Goal: Task Accomplishment & Management: Manage account settings

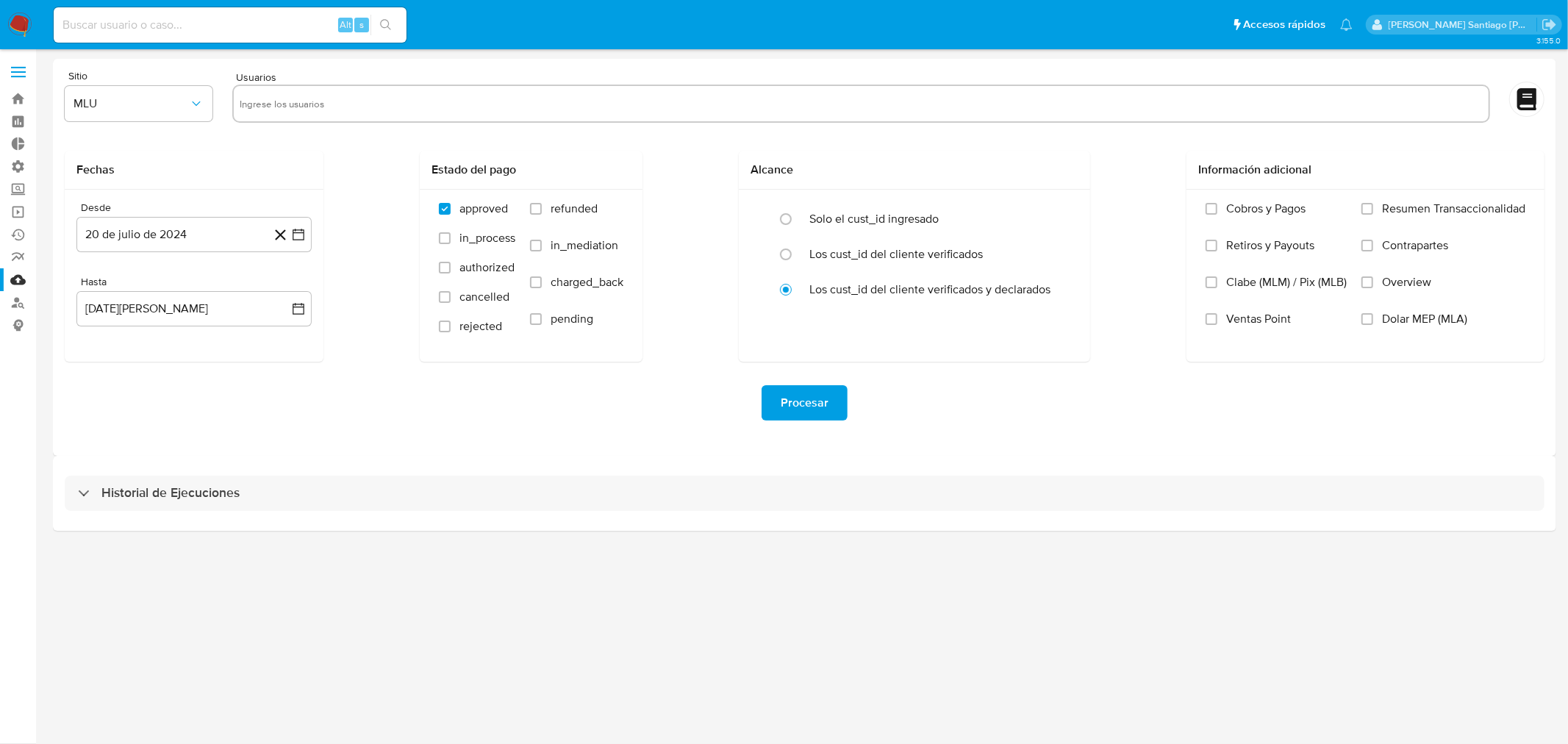
click at [5, 21] on nav "Pausado Ver notificaciones Alt s Accesos rápidos Presiona las siguientes teclas…" at bounding box center [784, 25] width 1568 height 49
click at [12, 28] on img at bounding box center [20, 25] width 25 height 25
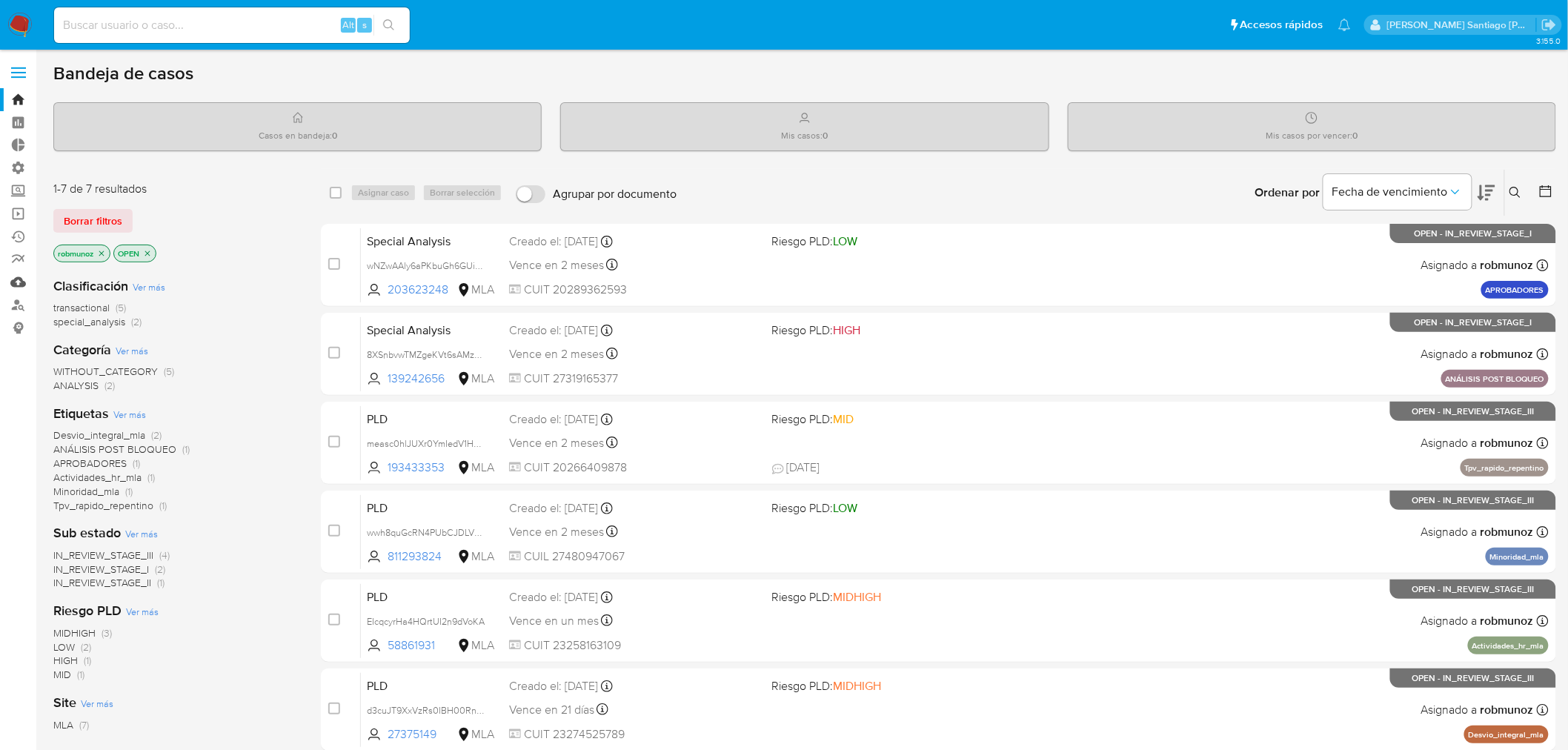
click at [24, 284] on link "Mulan" at bounding box center [88, 282] width 176 height 23
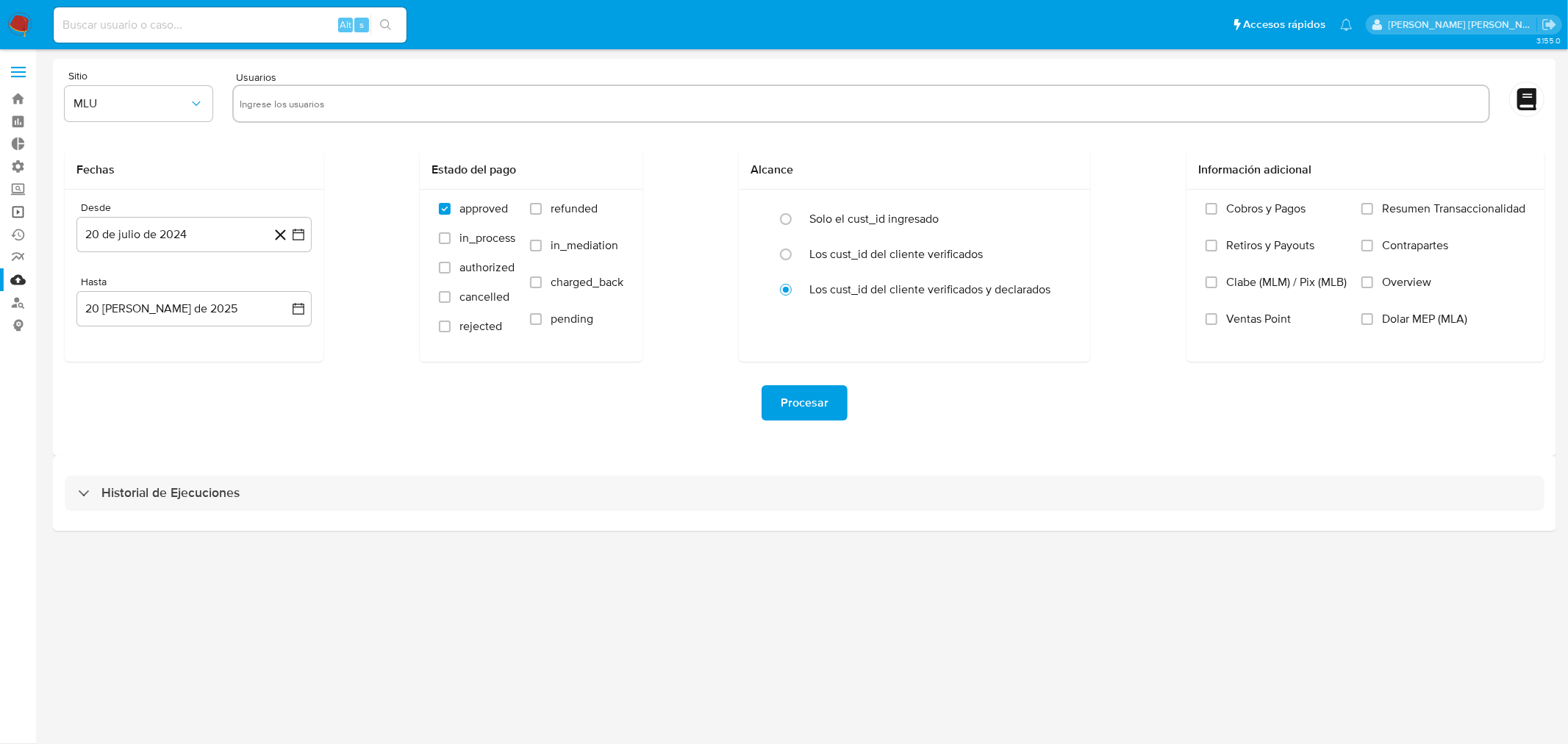
click at [22, 215] on link "Operaciones masivas" at bounding box center [87, 211] width 175 height 23
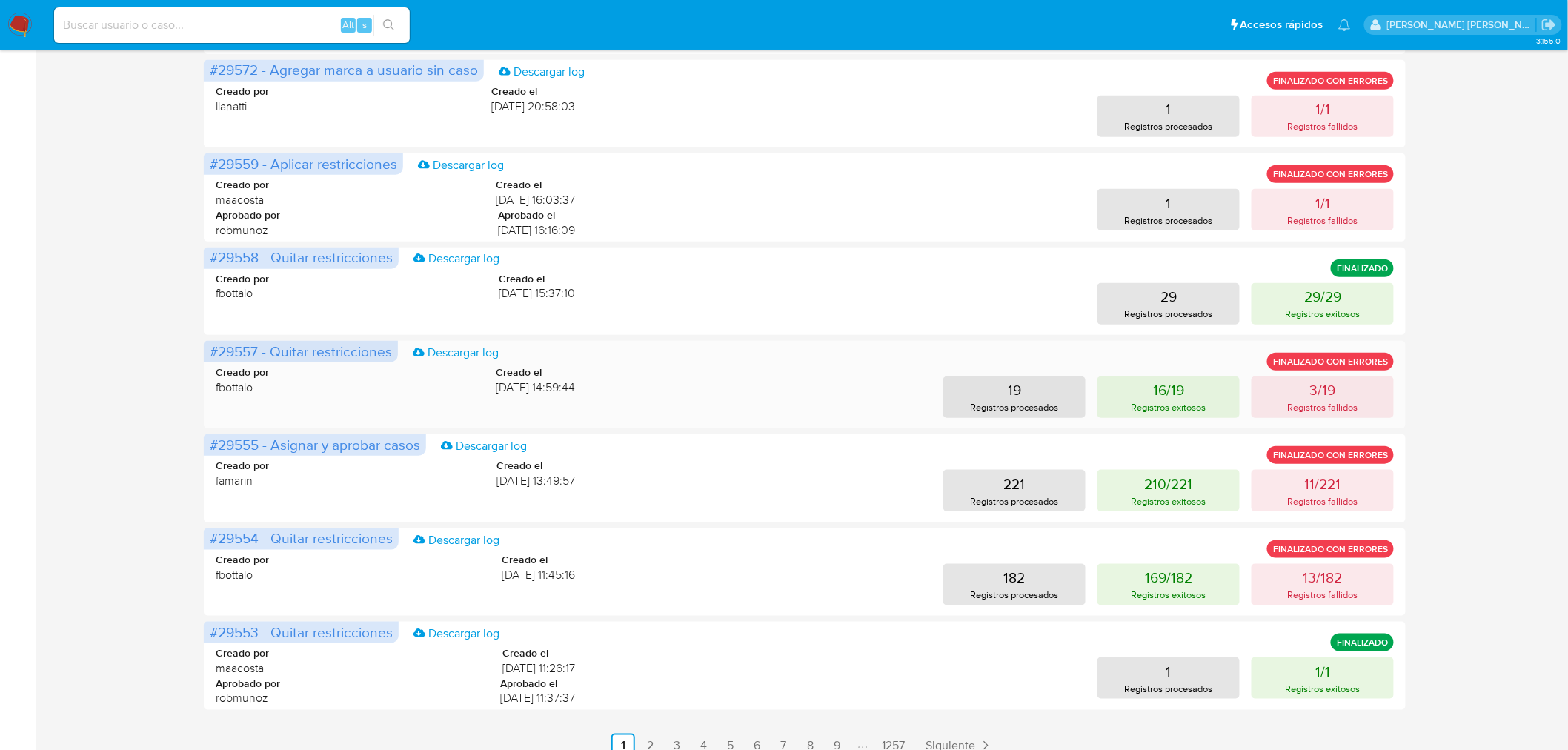
scroll to position [433, 0]
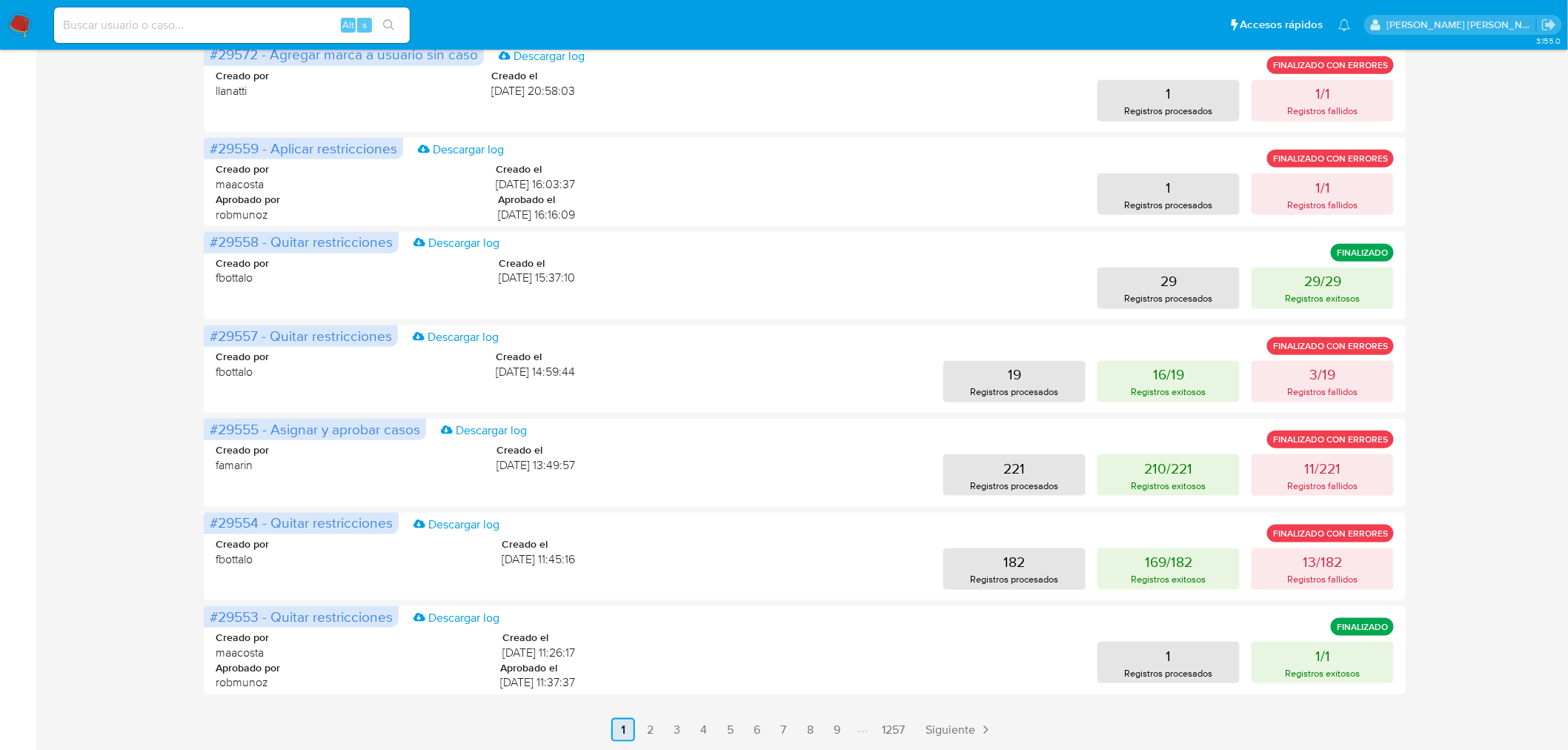
click at [654, 729] on link "2" at bounding box center [650, 730] width 24 height 24
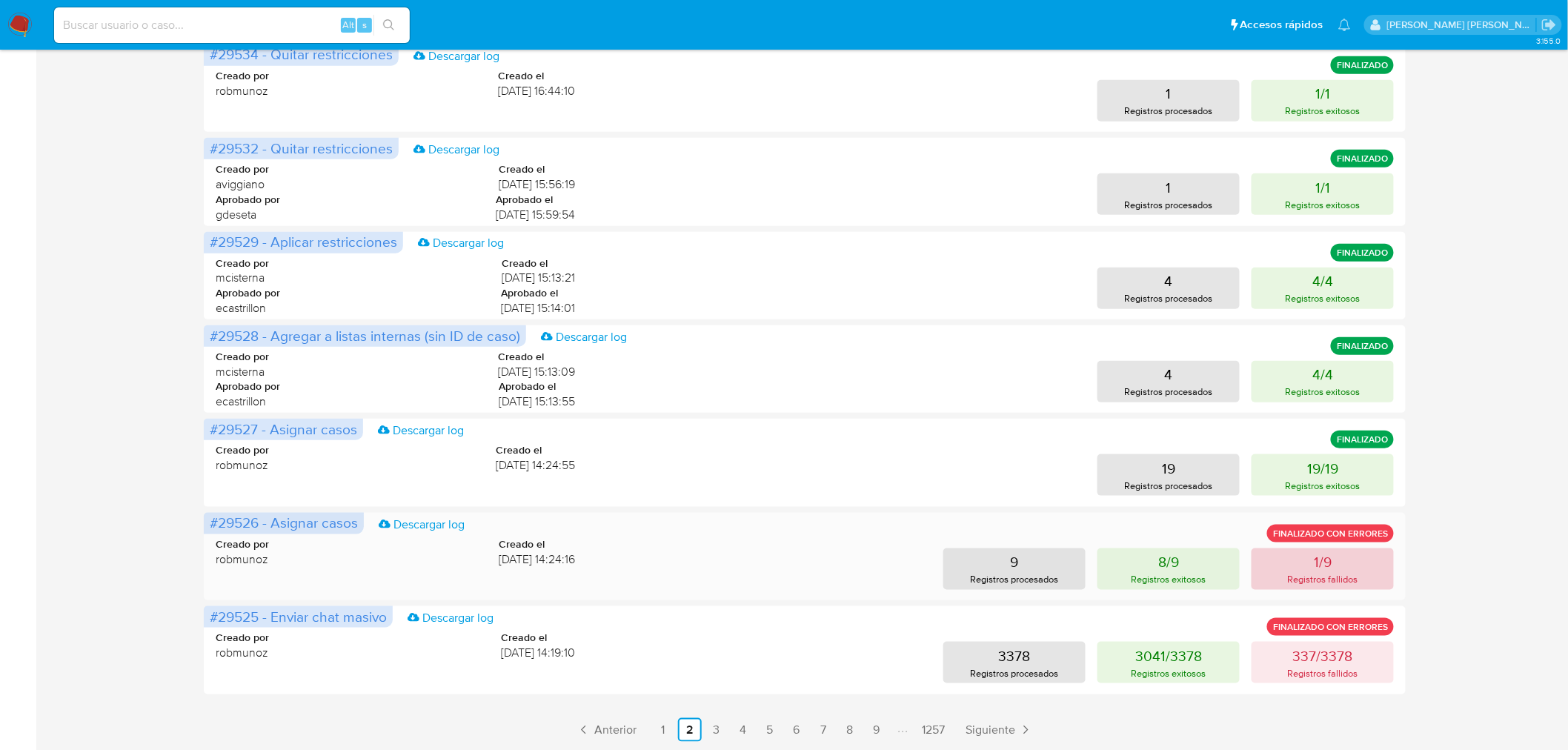
click at [1279, 563] on button "1/9 Registros fallidos" at bounding box center [1322, 569] width 142 height 41
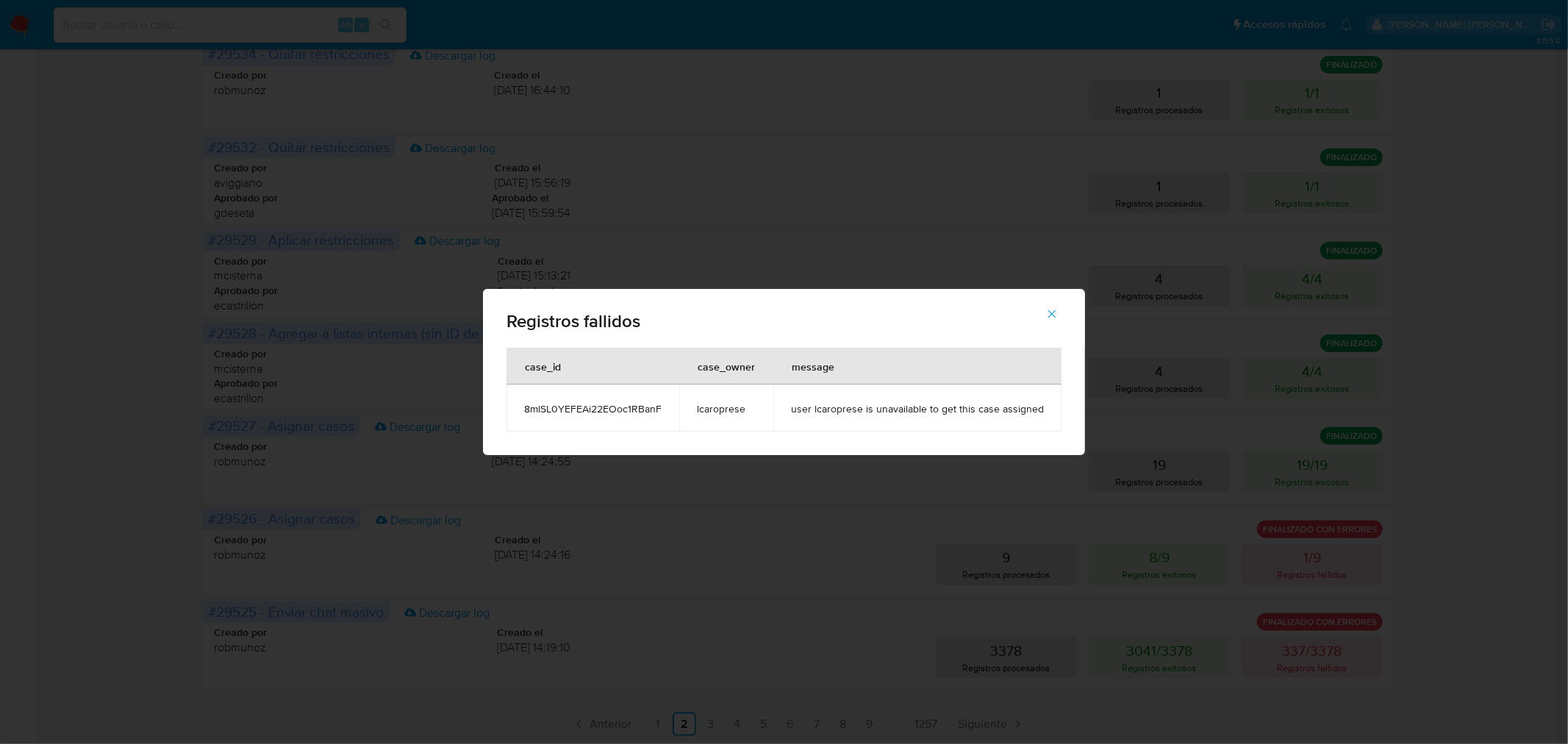
click at [649, 406] on span "8mlSL0YEFEAi22EOoc1RBanF" at bounding box center [593, 408] width 138 height 13
click at [20, 446] on div "Registros fallidos case_id case_owner message 8mlSL0YEFEAi22EOoc1RBanF lcaropre…" at bounding box center [784, 372] width 1568 height 744
click at [1052, 312] on icon "button" at bounding box center [1052, 313] width 13 height 13
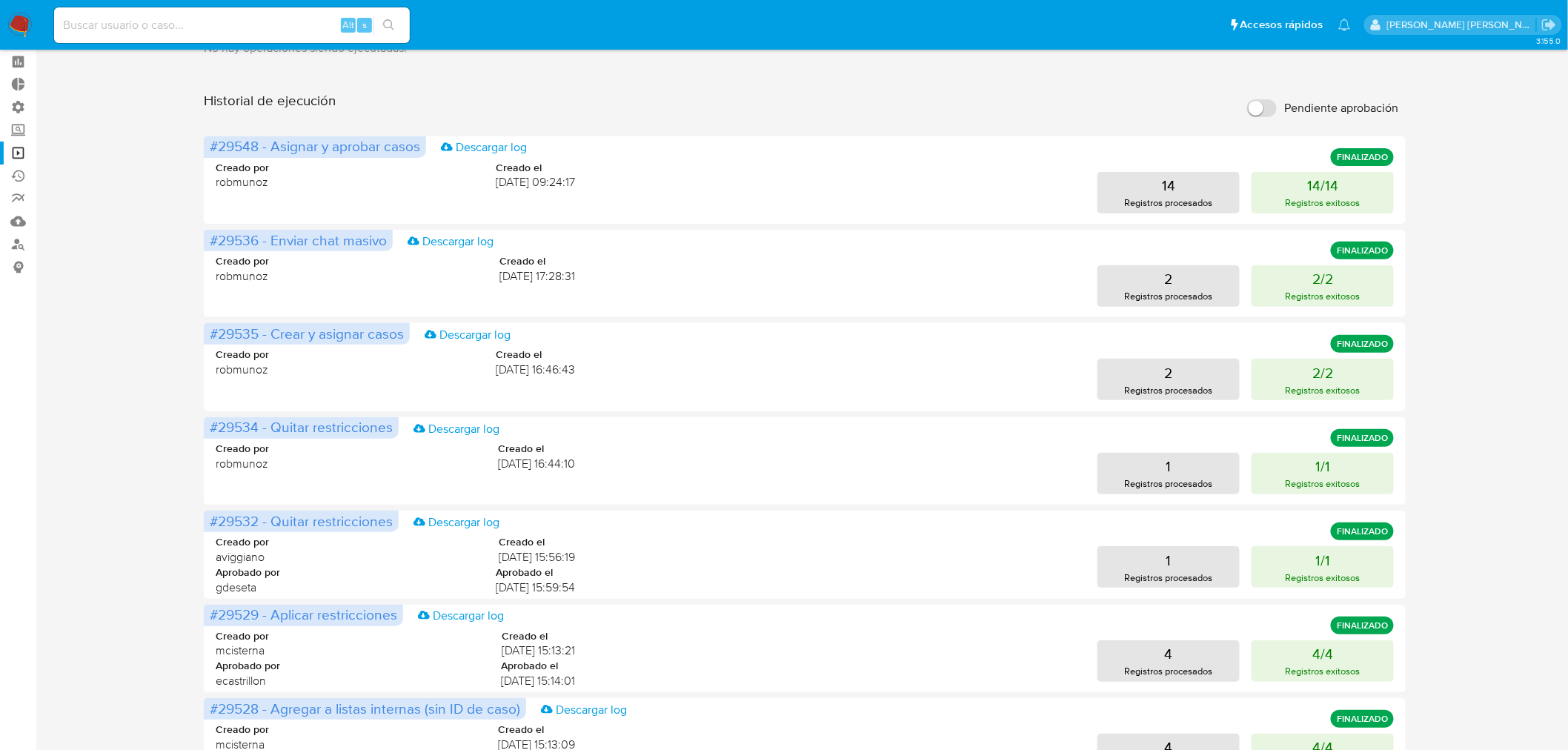
scroll to position [0, 0]
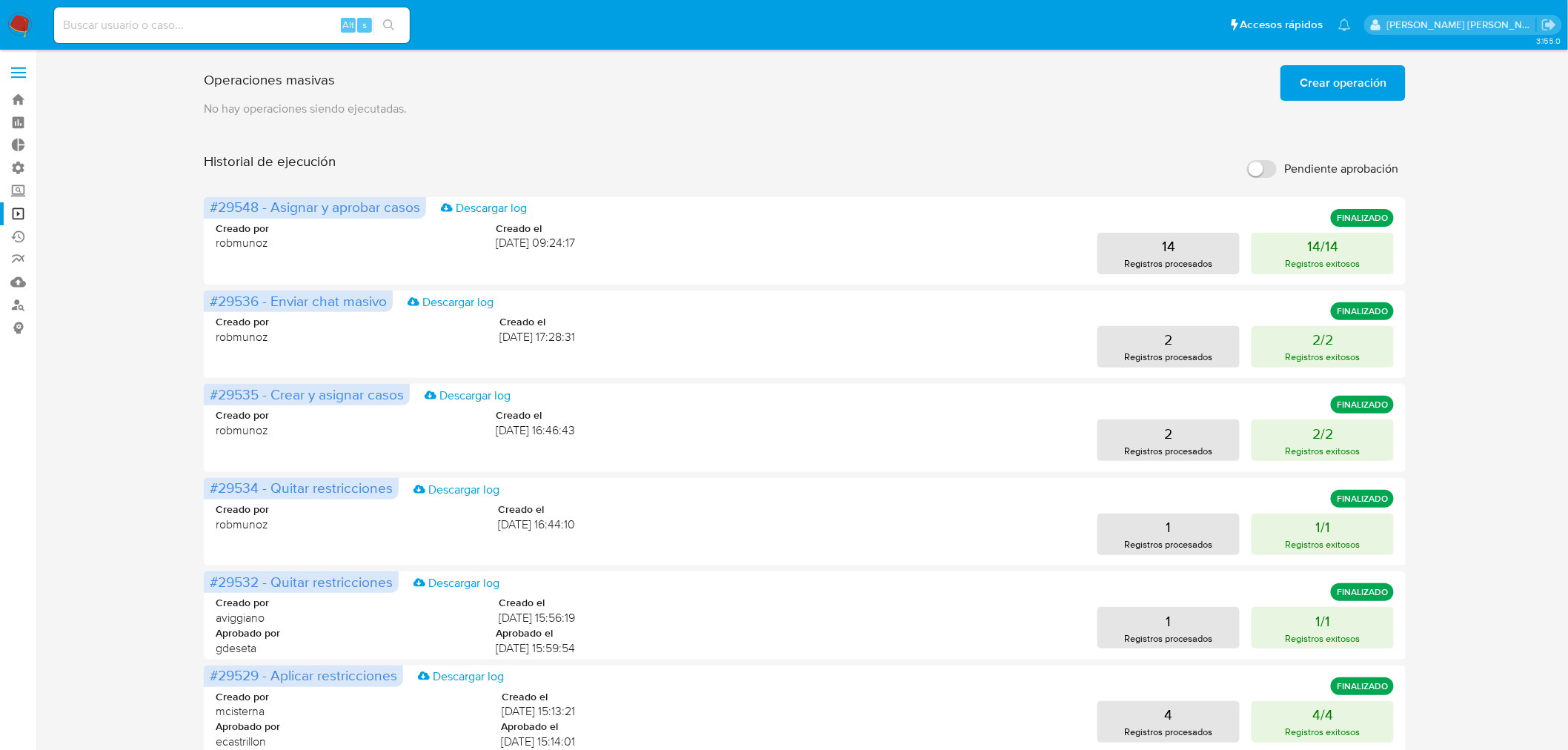
click at [1356, 95] on span "Crear operación" at bounding box center [1342, 83] width 87 height 33
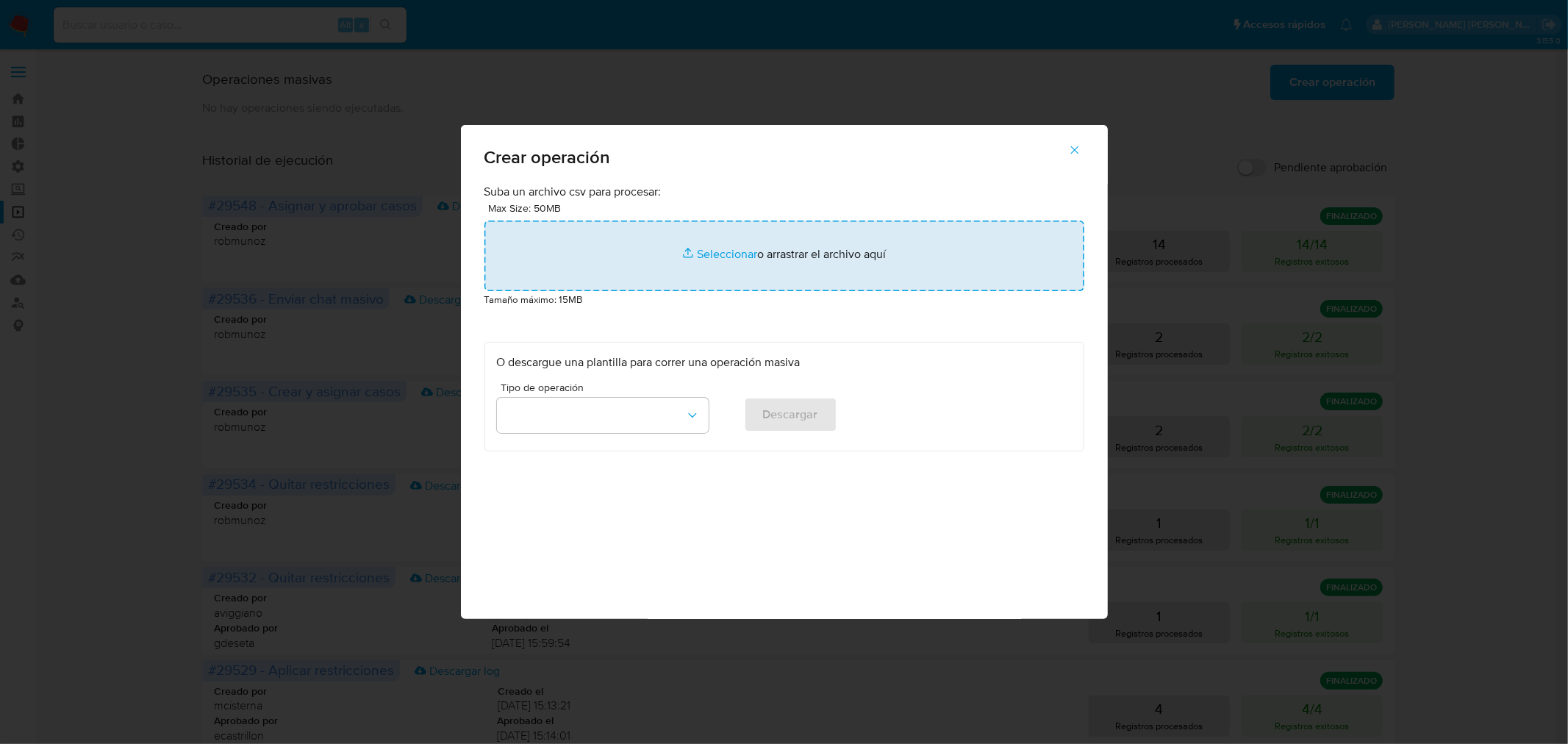
click at [978, 277] on input "file" at bounding box center [785, 256] width 600 height 70
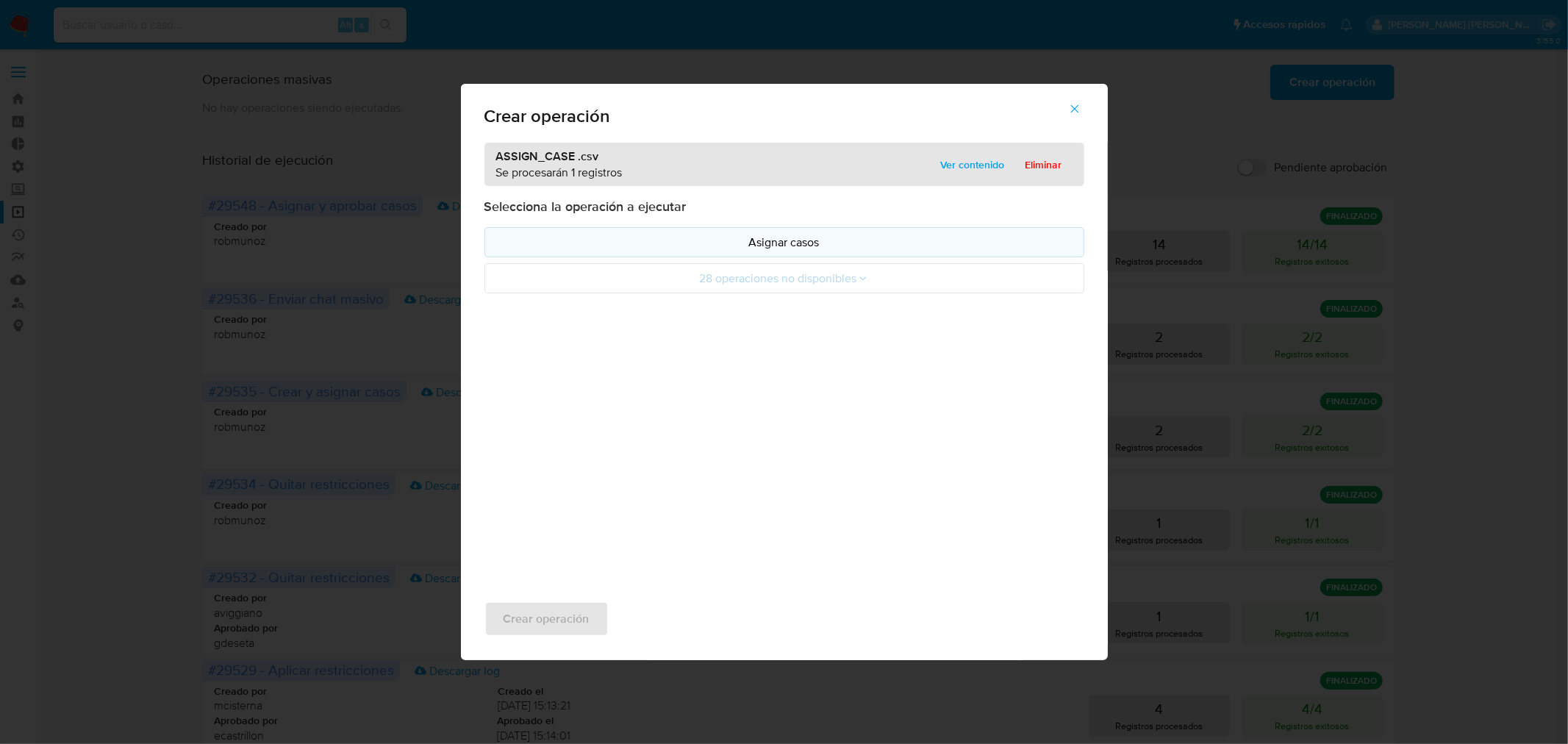
click at [796, 249] on p "Asignar casos" at bounding box center [785, 241] width 575 height 17
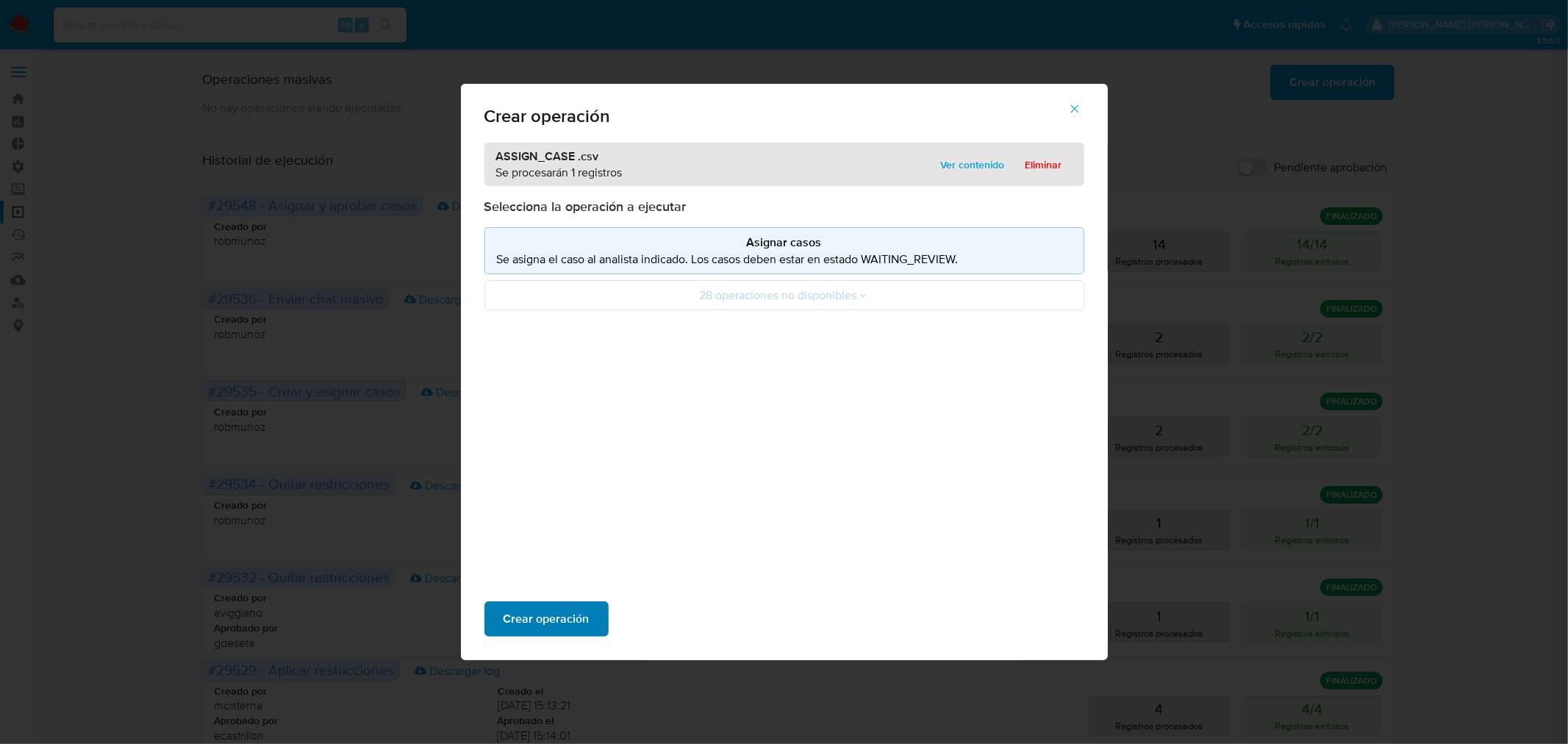
click at [589, 622] on button "Crear operación" at bounding box center [546, 618] width 124 height 36
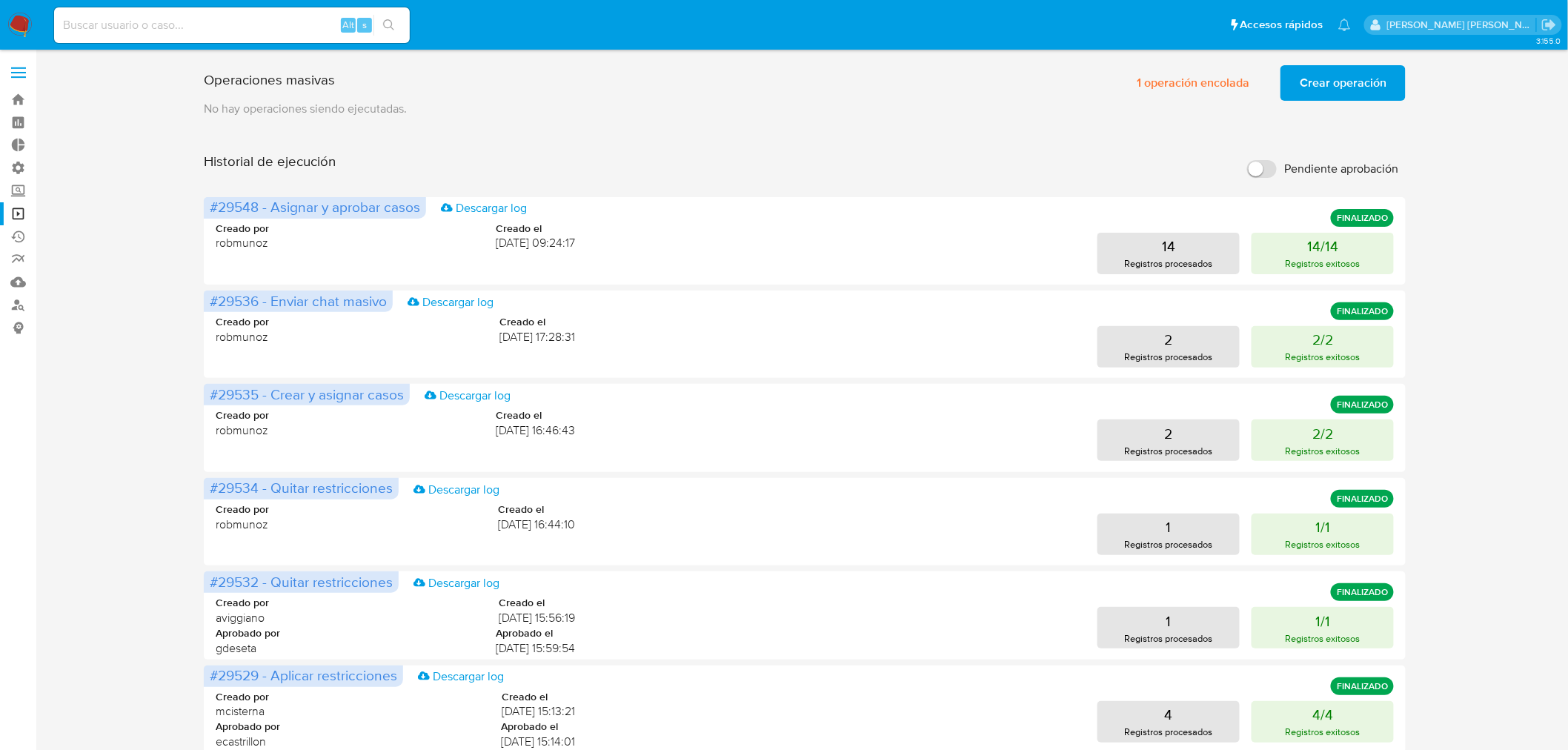
click at [173, 21] on input at bounding box center [232, 25] width 356 height 19
paste input "1173800169"
type input "1173800169"
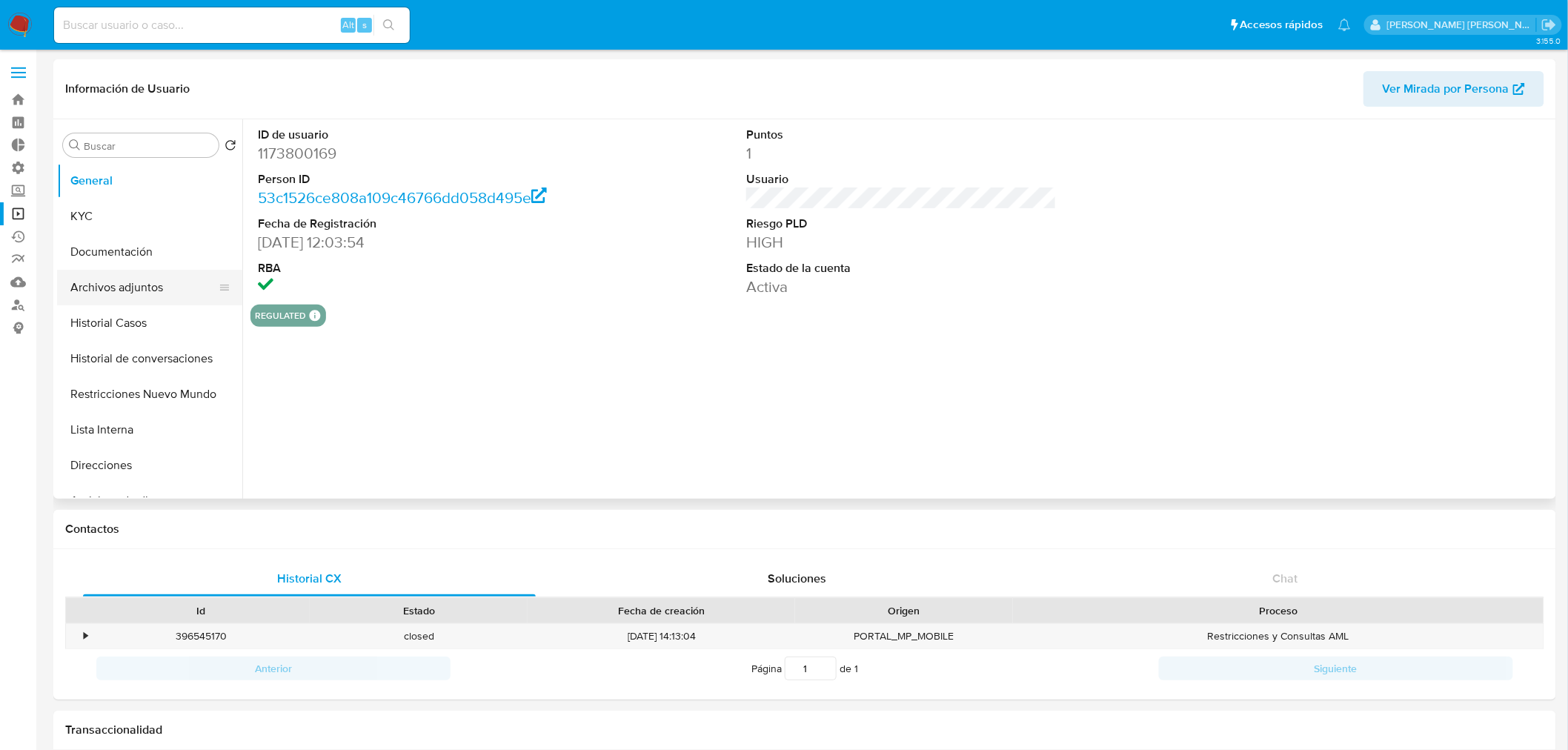
select select "10"
click at [143, 326] on button "Historial Casos" at bounding box center [143, 323] width 173 height 36
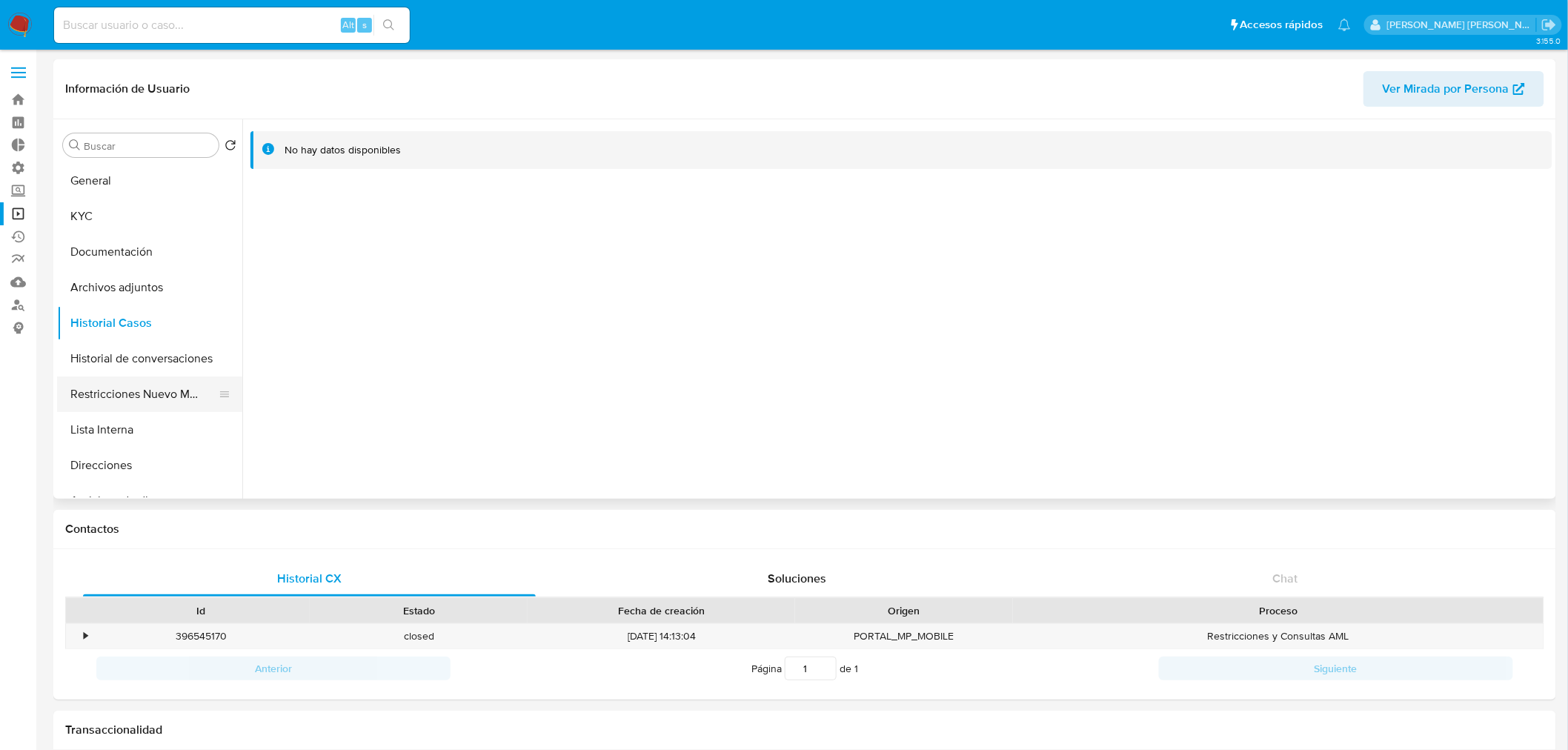
click at [153, 390] on button "Restricciones Nuevo Mundo" at bounding box center [143, 394] width 173 height 36
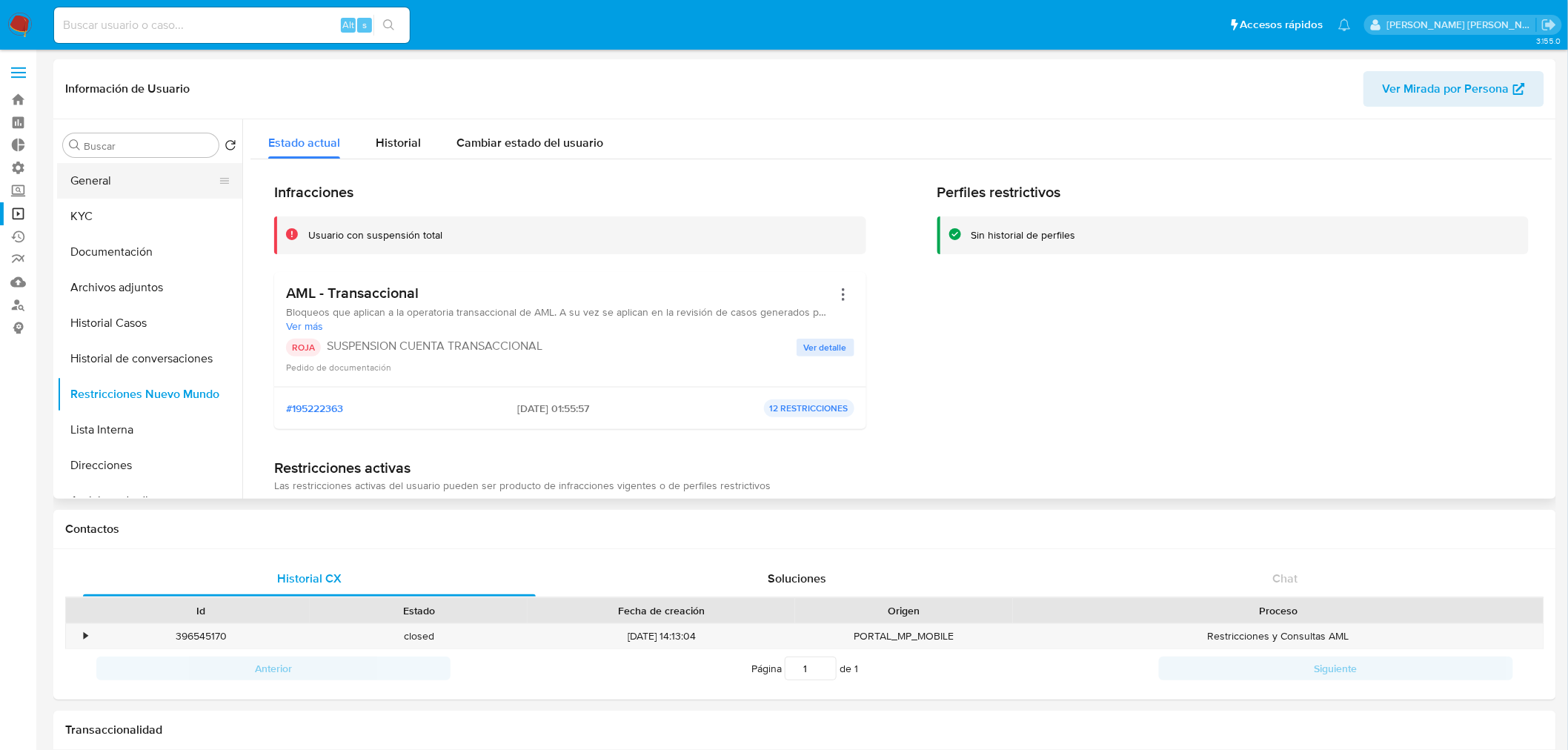
click at [105, 164] on button "General" at bounding box center [143, 180] width 173 height 36
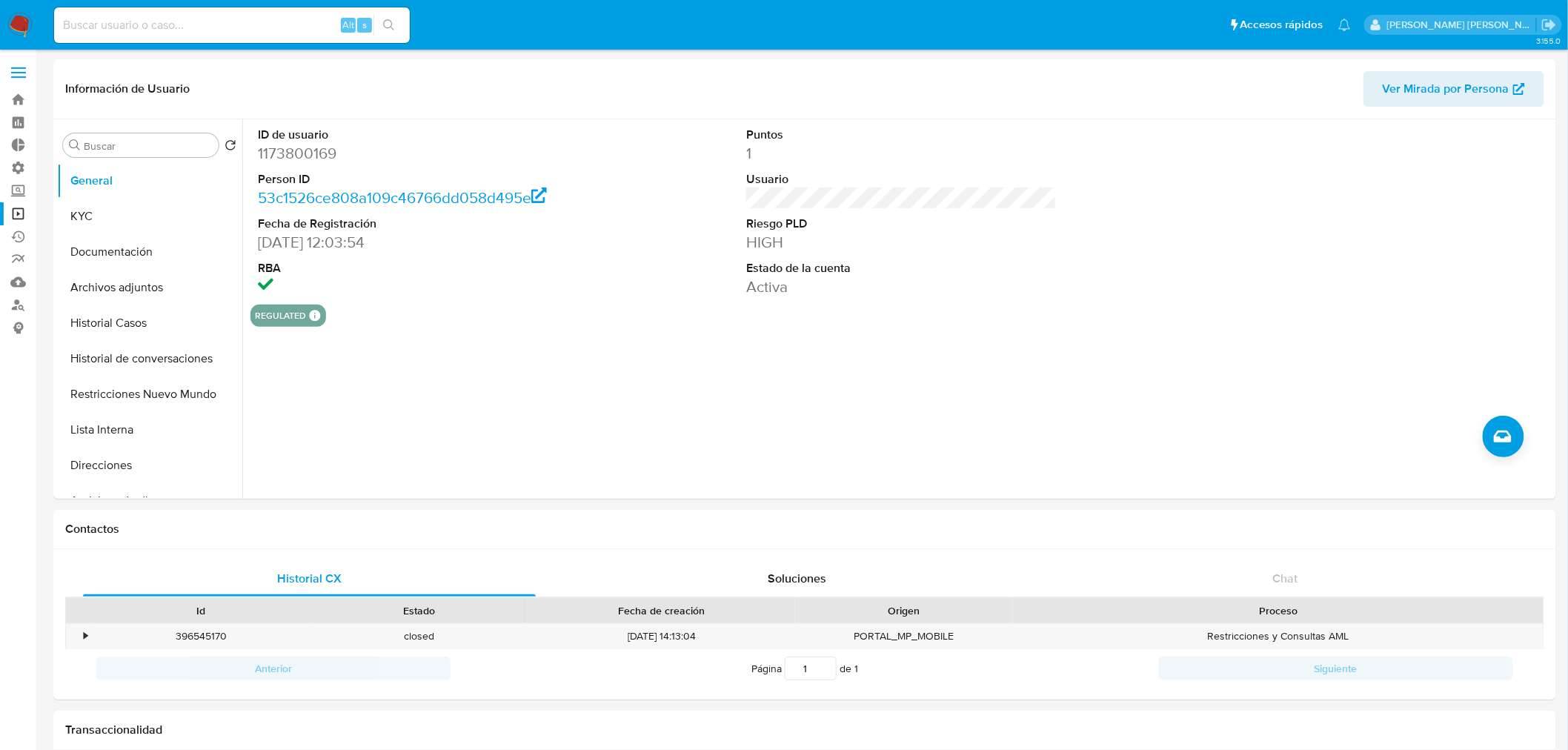
click at [15, 26] on img at bounding box center [20, 26] width 26 height 26
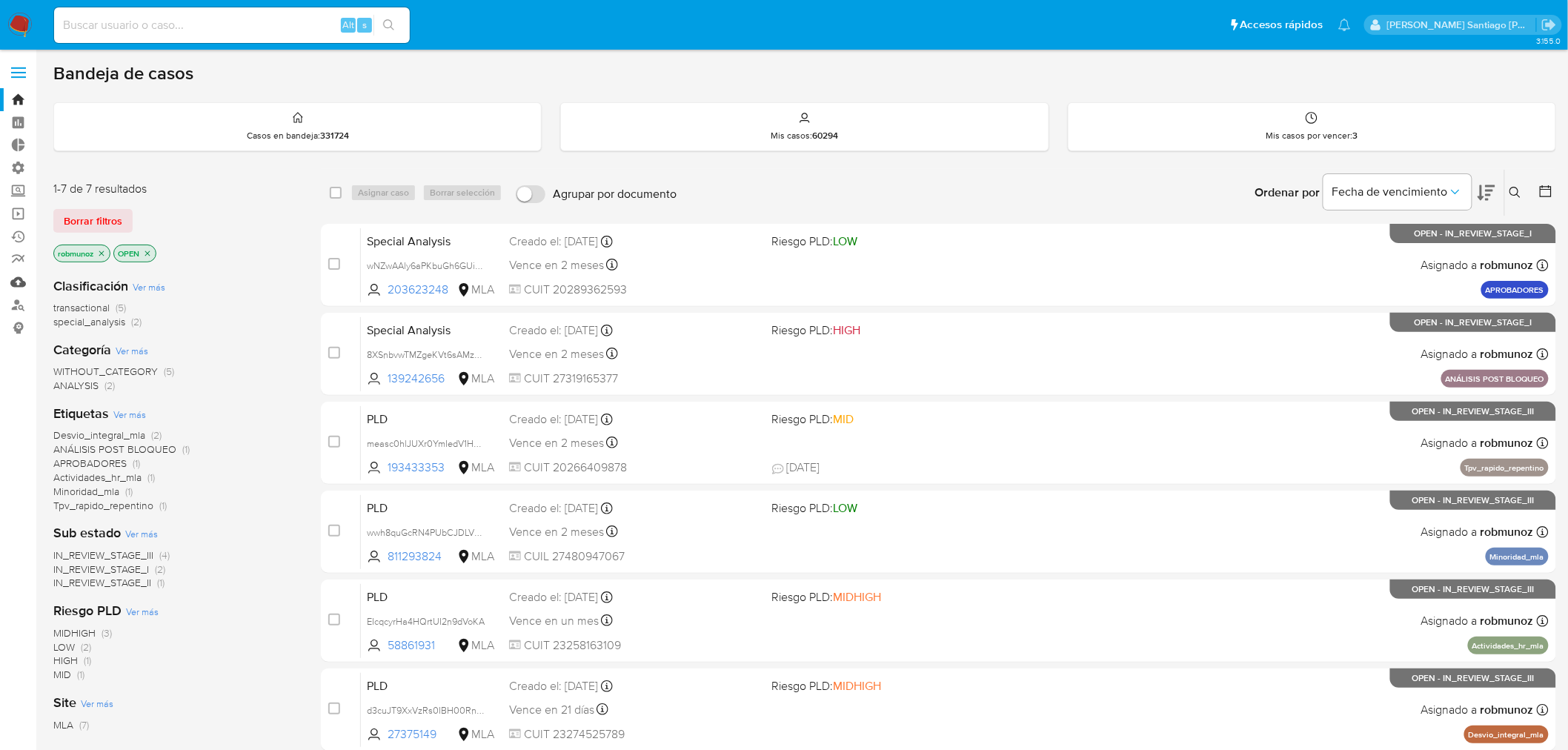
click at [19, 275] on link "Mulan" at bounding box center [88, 282] width 176 height 23
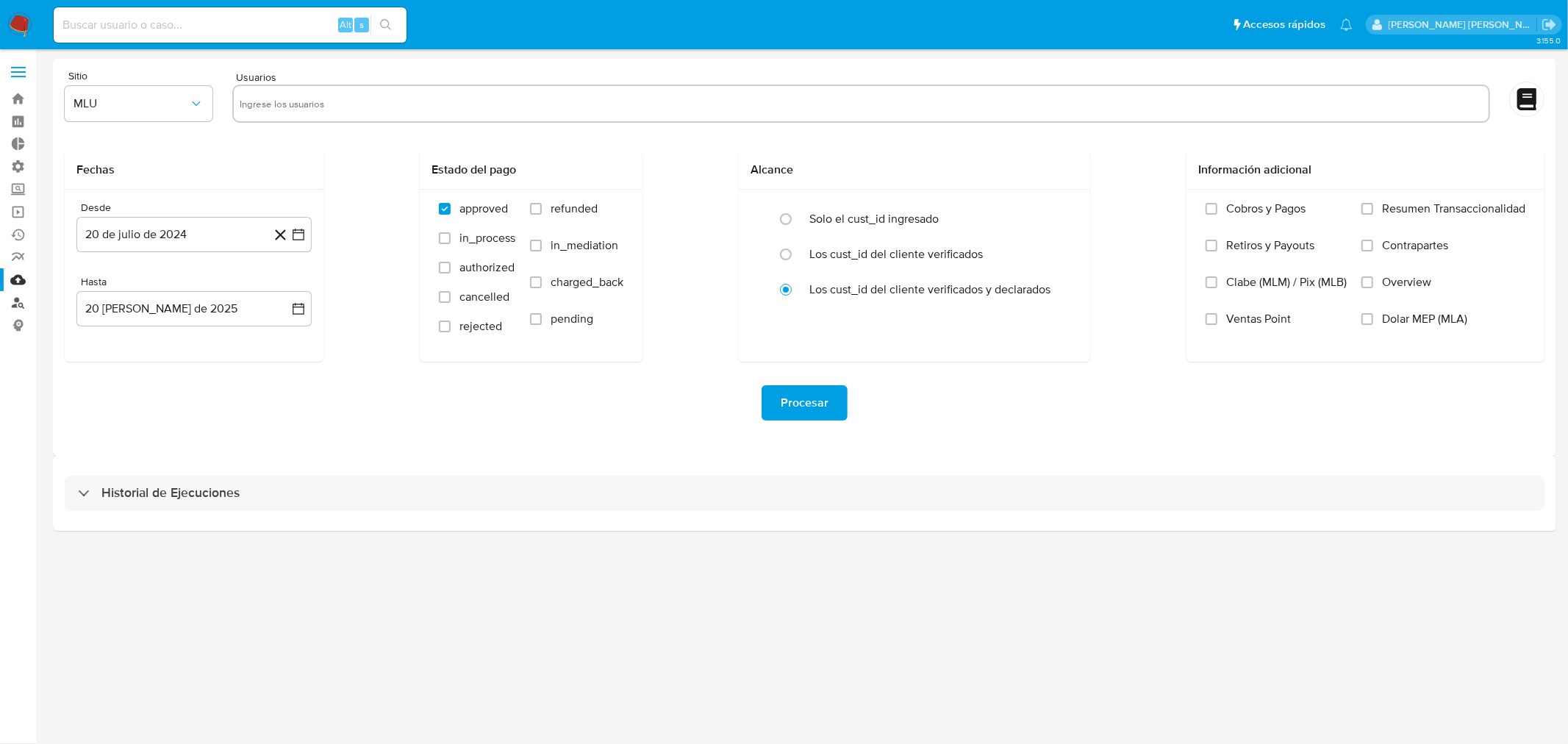
click at [18, 302] on link "Buscador de personas" at bounding box center [87, 302] width 175 height 23
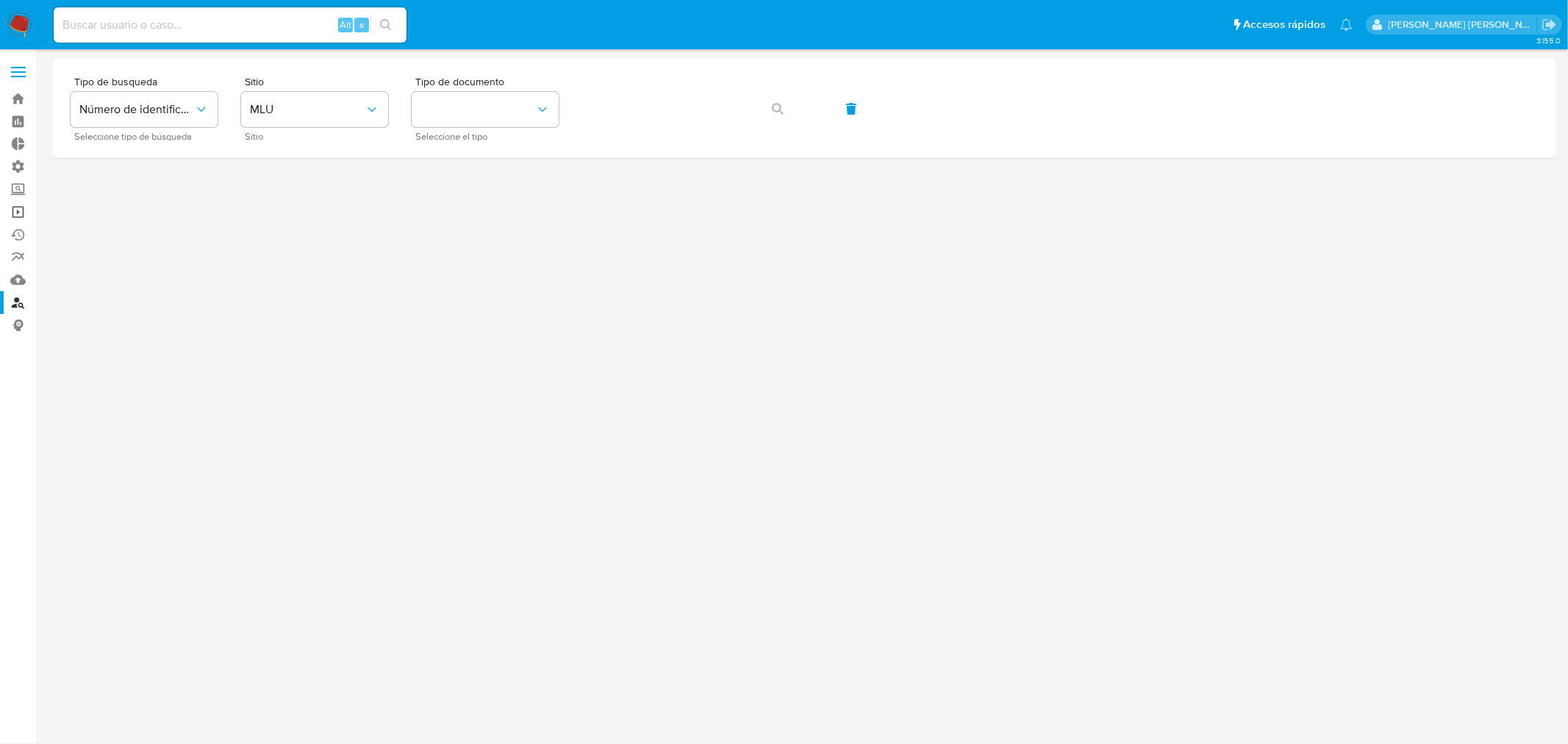
click at [13, 211] on link "Operaciones masivas" at bounding box center [87, 211] width 175 height 23
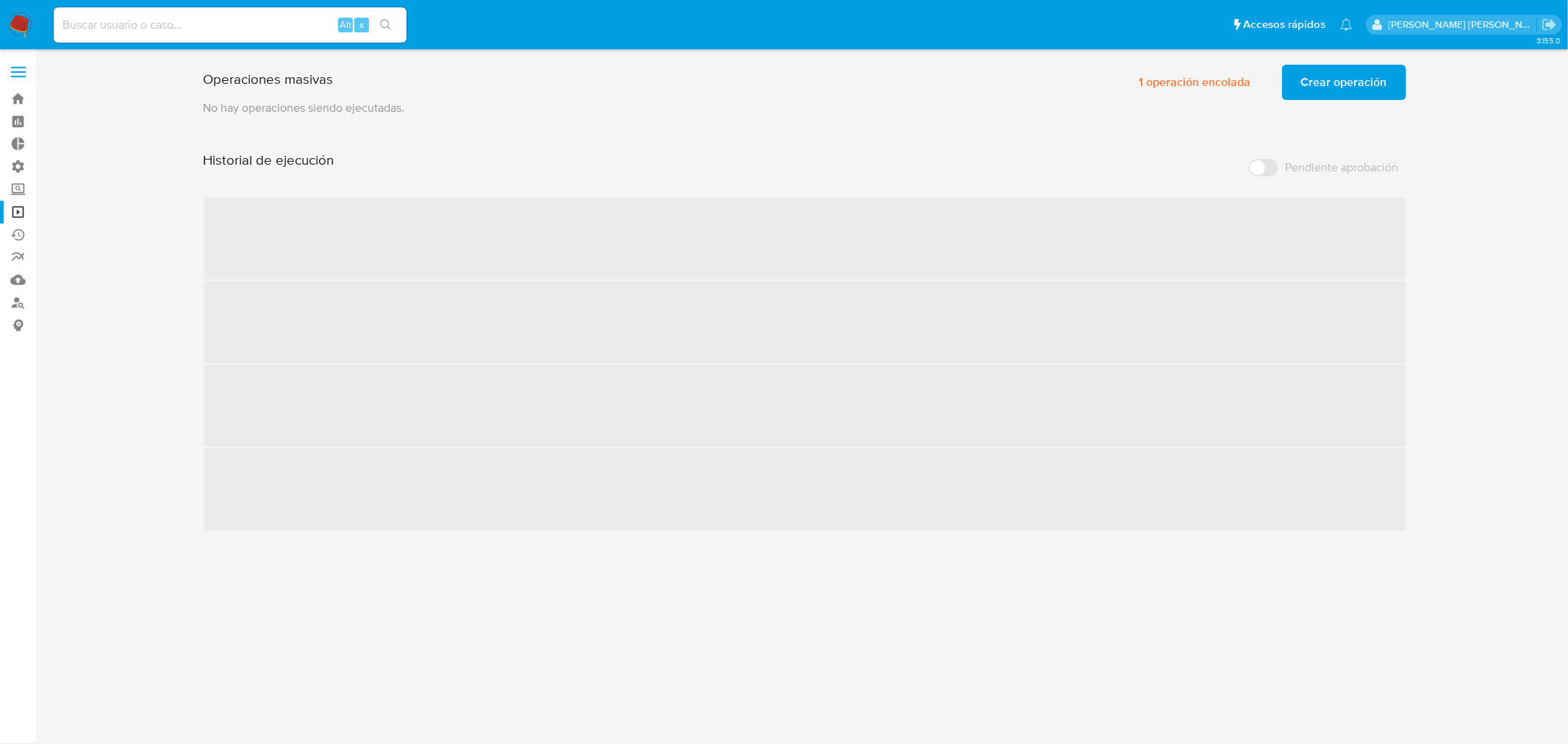
click at [1369, 91] on span "Crear operación" at bounding box center [1344, 82] width 86 height 32
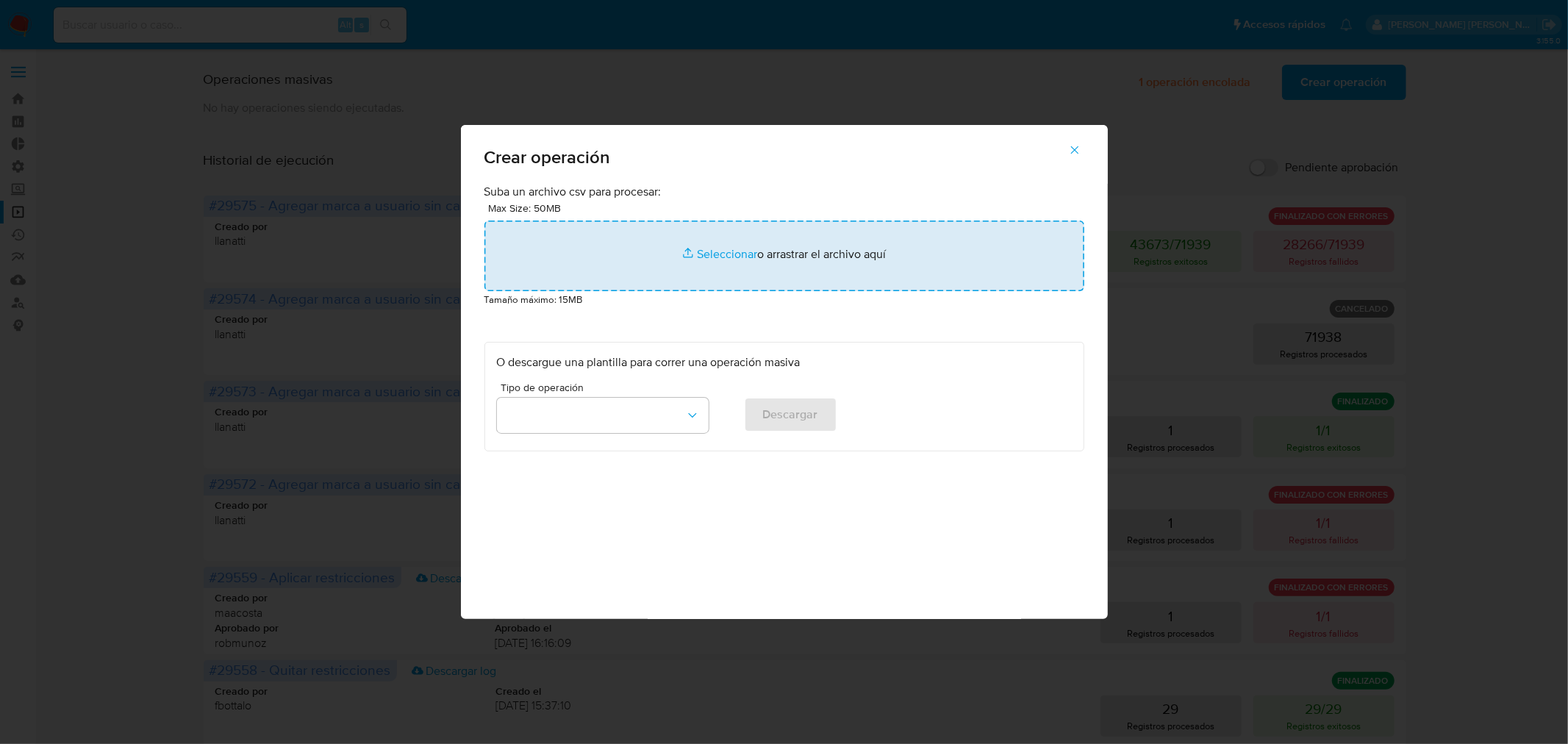
click at [626, 247] on input "file" at bounding box center [785, 256] width 600 height 70
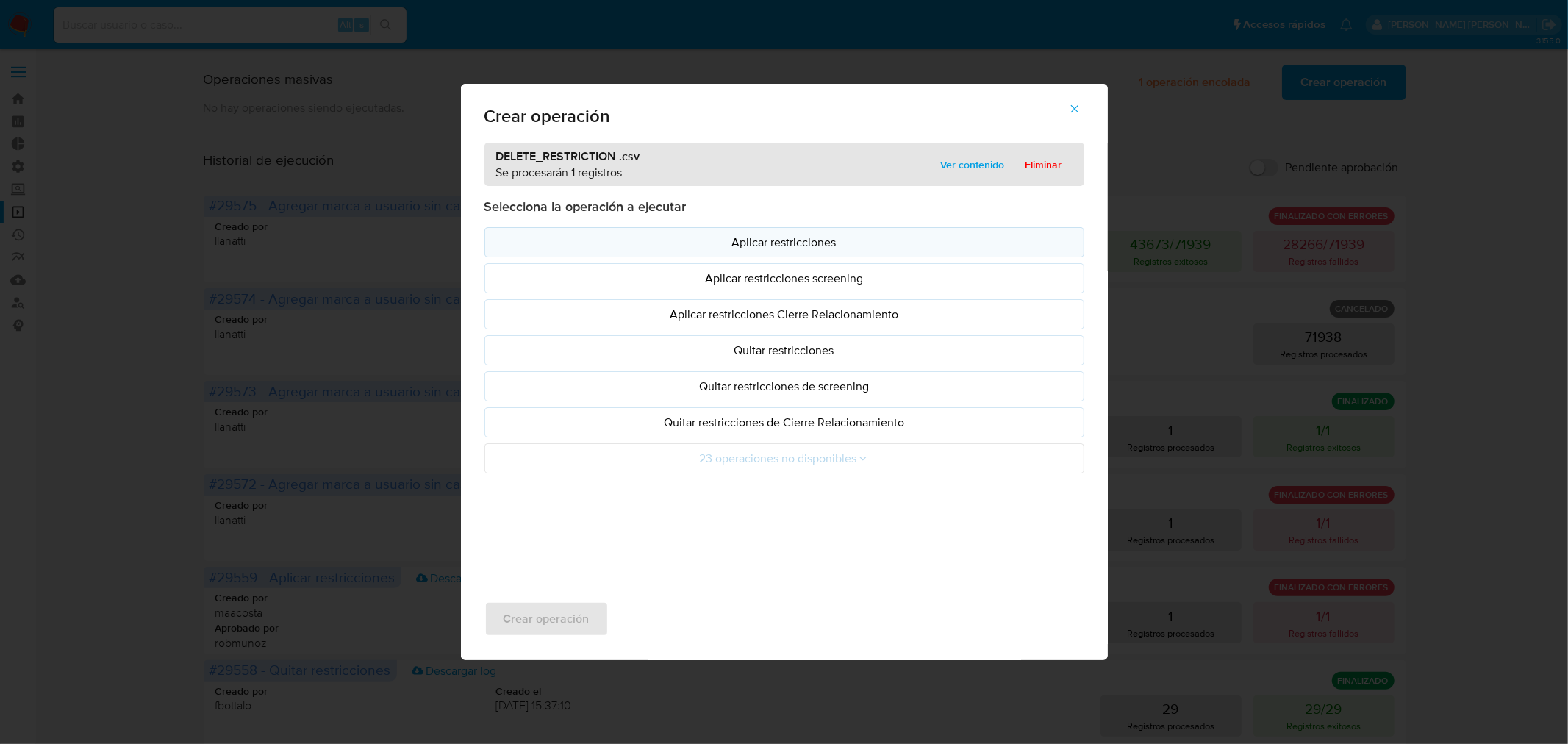
click at [786, 241] on p "Aplicar restricciones" at bounding box center [785, 241] width 575 height 17
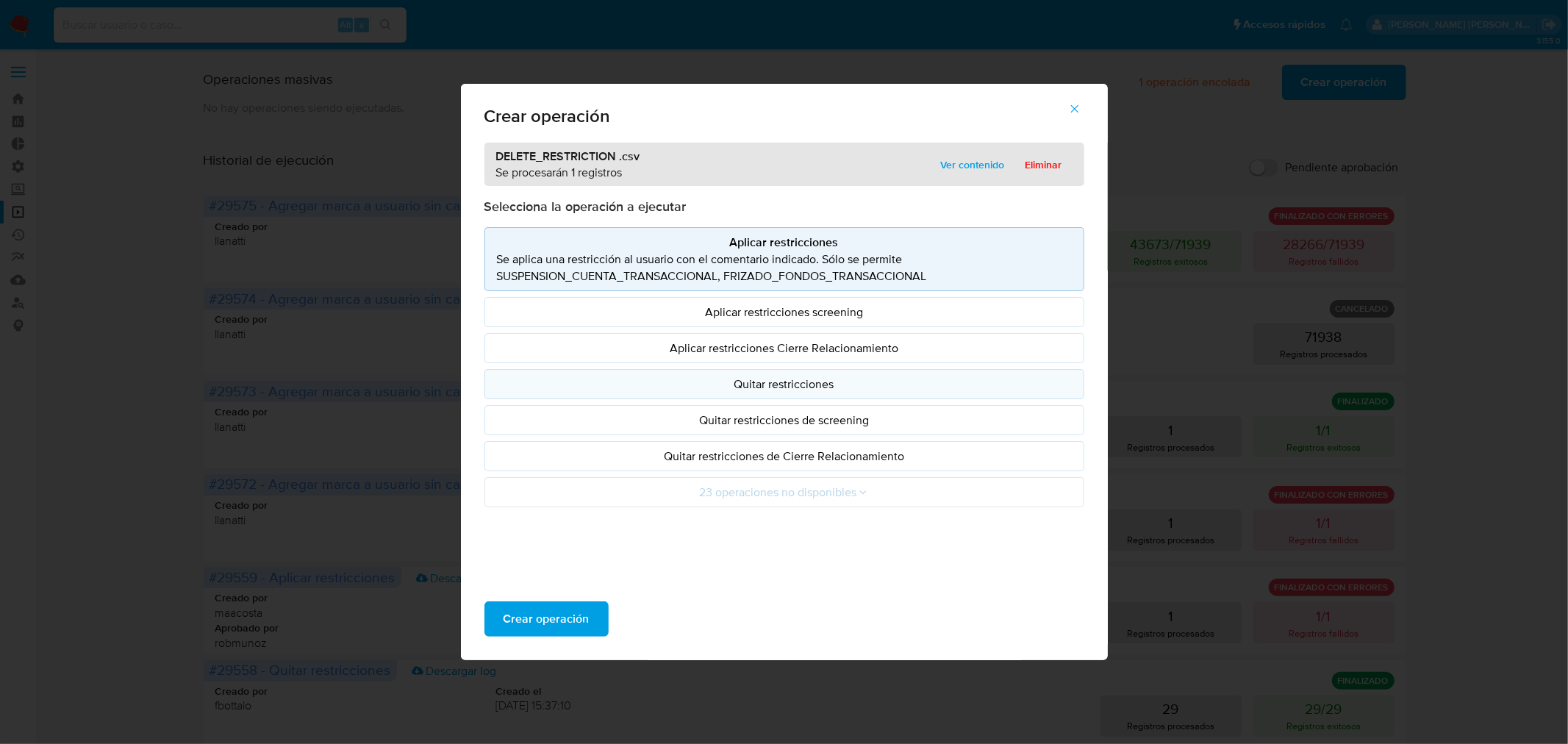
click at [813, 386] on p "Quitar restricciones" at bounding box center [785, 383] width 575 height 17
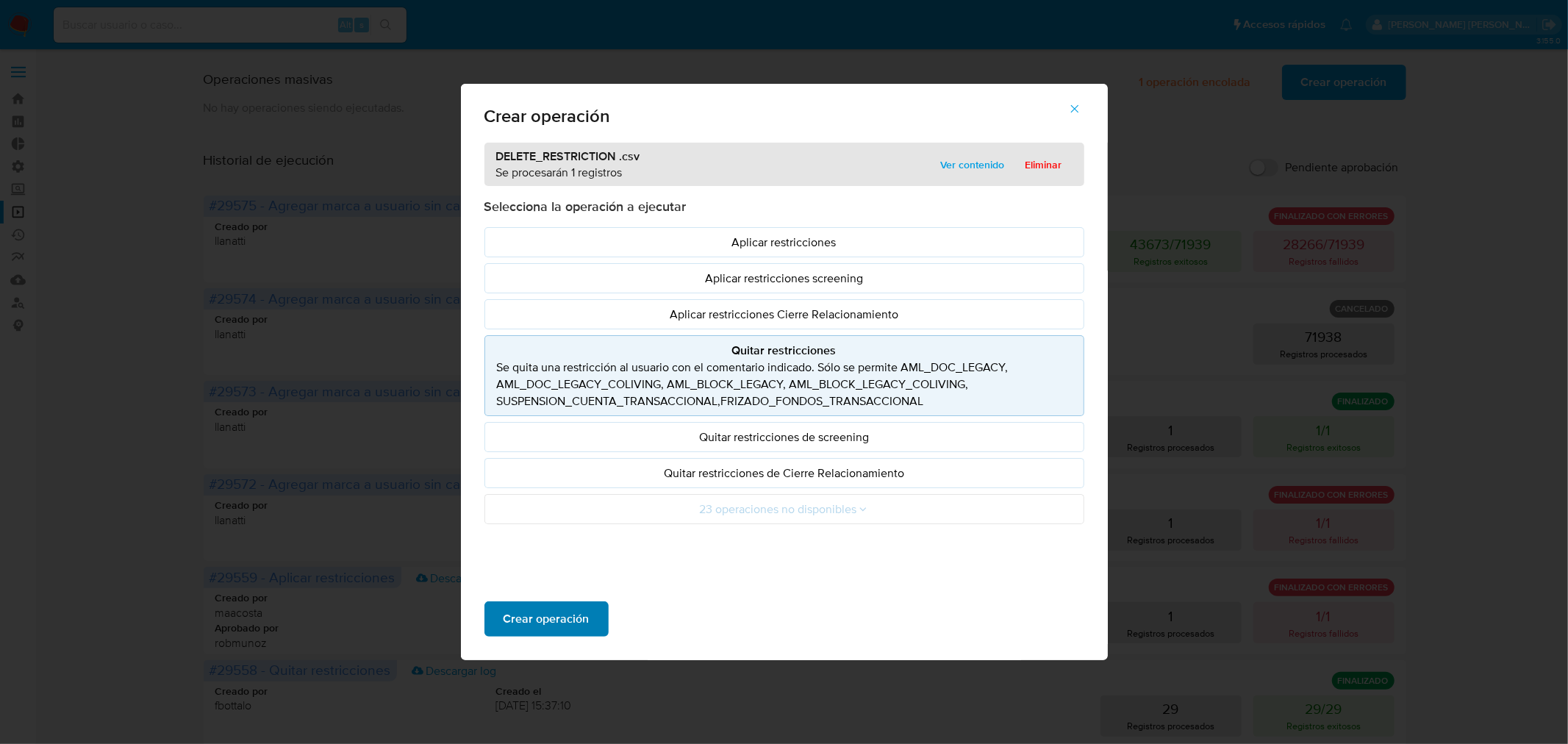
click at [571, 628] on span "Crear operación" at bounding box center [546, 618] width 86 height 32
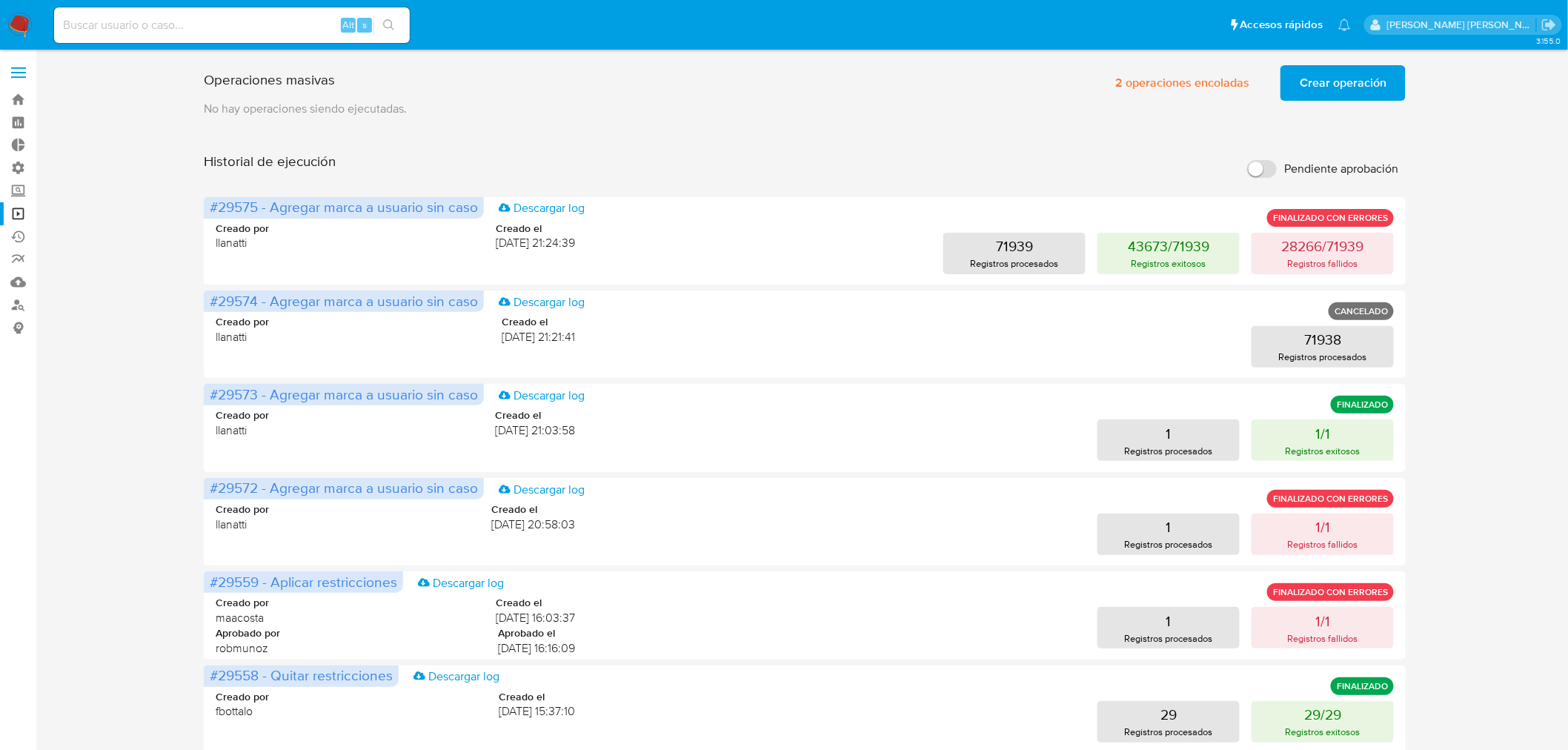
click at [30, 25] on img at bounding box center [20, 26] width 26 height 26
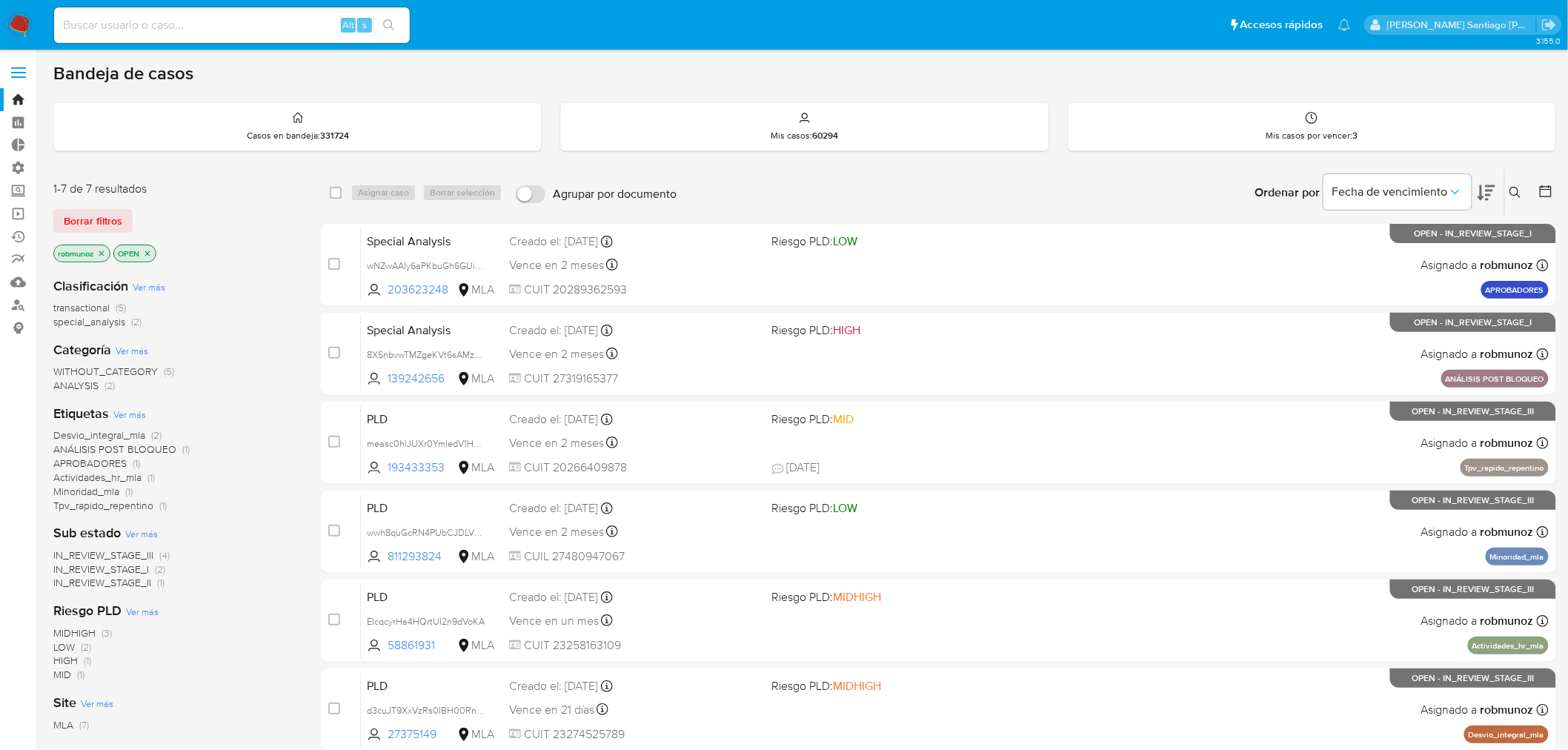
click at [150, 17] on input at bounding box center [232, 25] width 356 height 19
paste input "1173800169"
type input "1173800169"
click at [1514, 200] on button at bounding box center [1517, 192] width 25 height 18
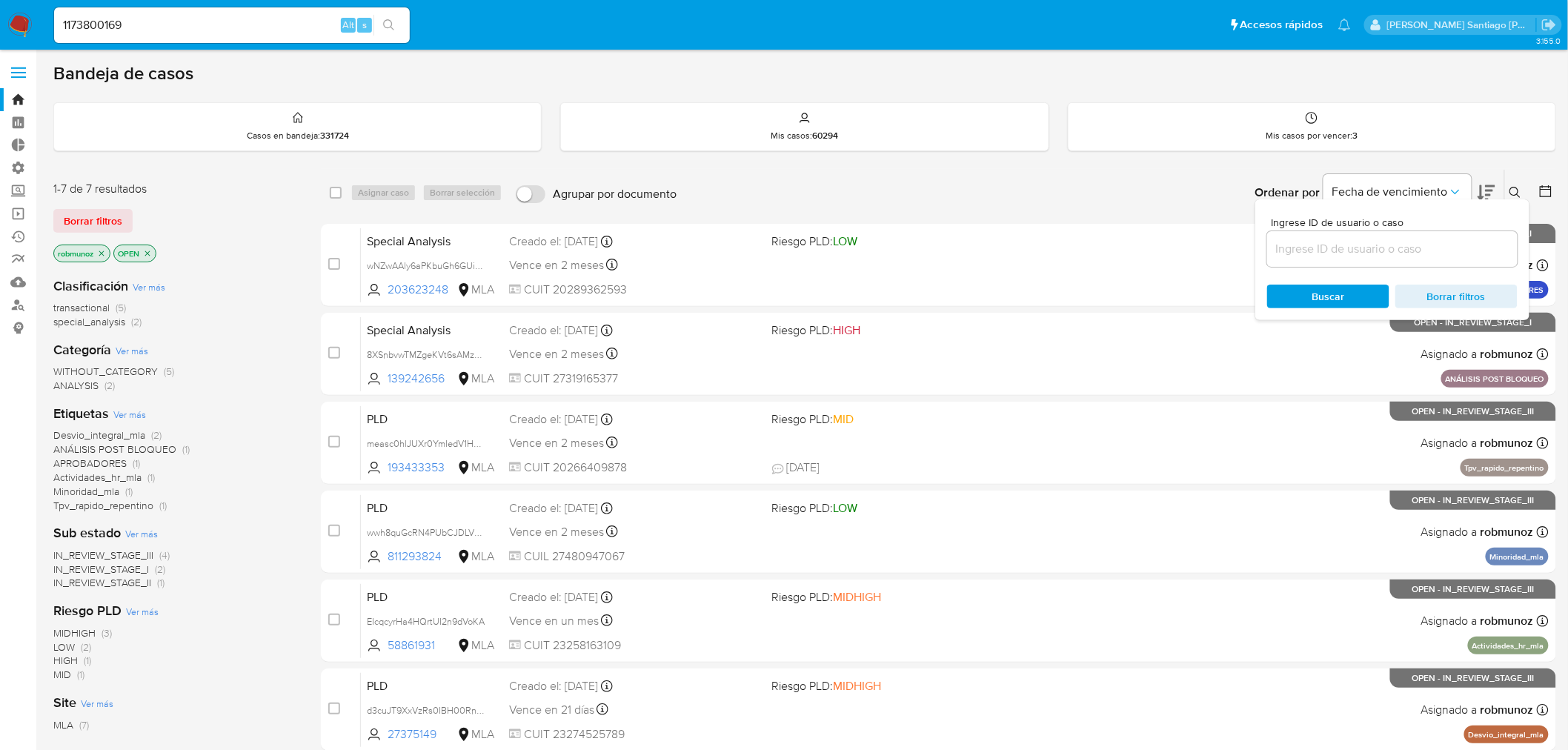
click at [1460, 243] on input at bounding box center [1392, 249] width 251 height 19
type input "HssbZ7F9AusWHq9oHAr3IANG"
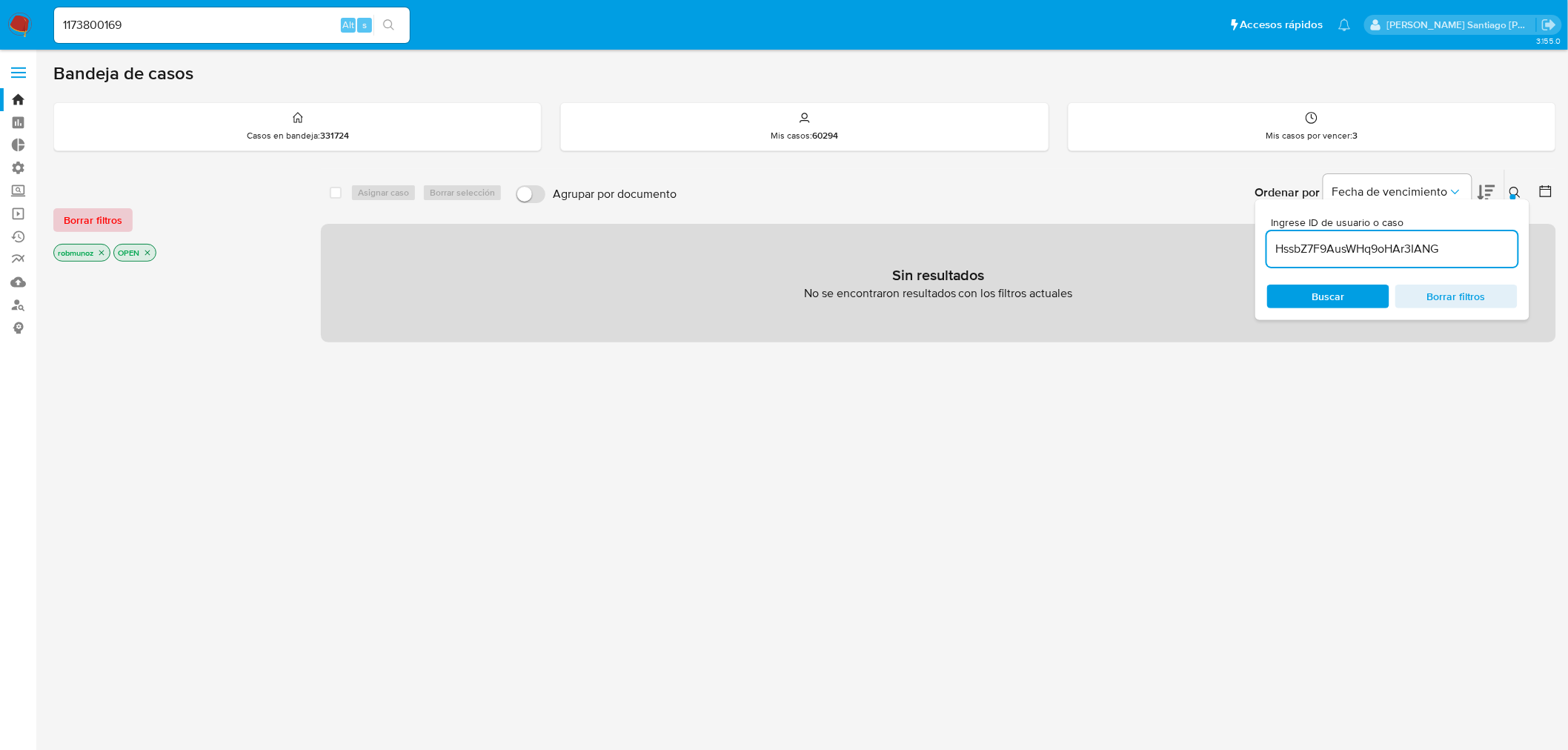
click at [67, 219] on span "Borrar filtros" at bounding box center [93, 220] width 58 height 21
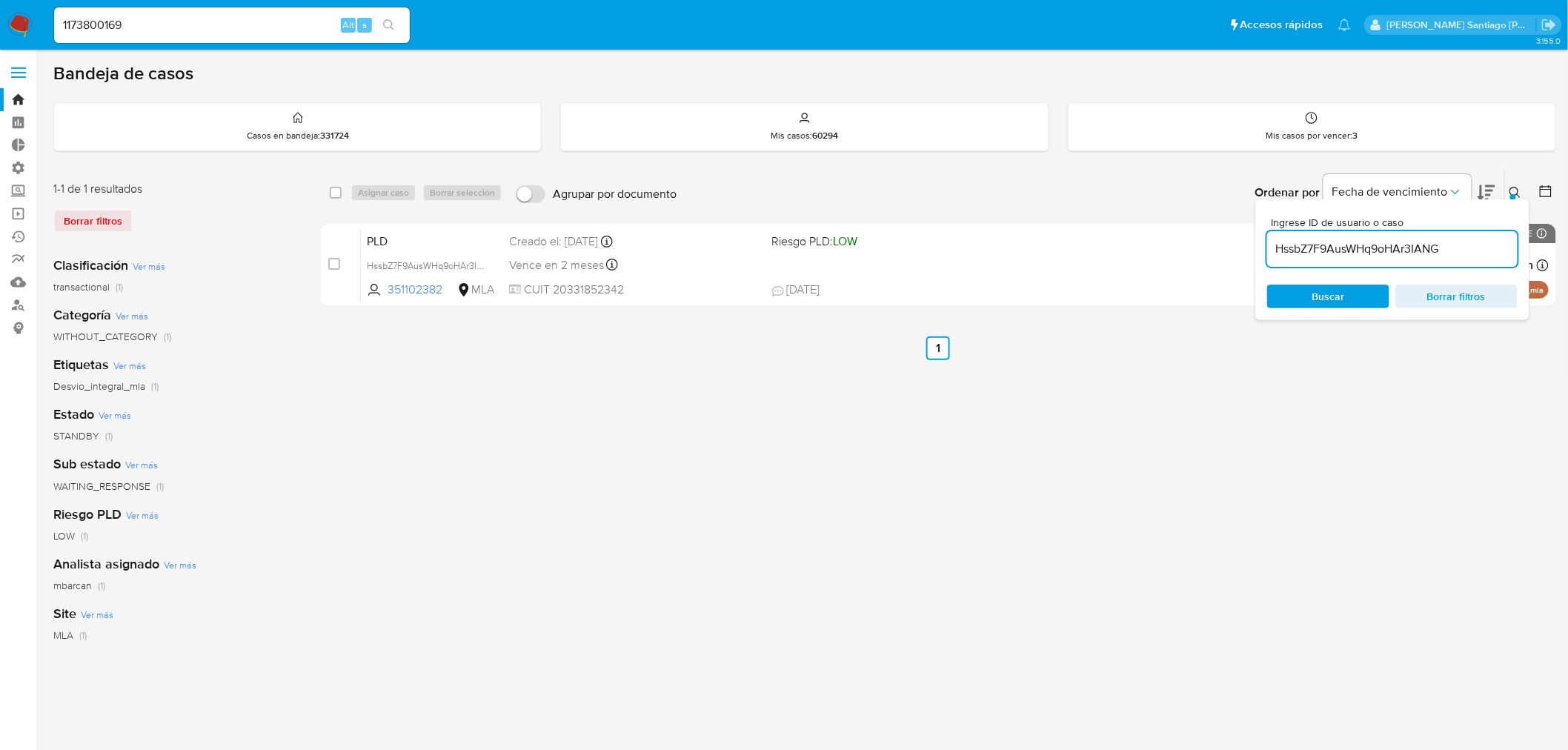
click at [1512, 197] on div "Ingrese ID de usuario o caso HssbZ7F9AusWHq9oHAr3IANG Buscar Borrar filtros" at bounding box center [1517, 193] width 26 height 46
click at [1512, 189] on icon at bounding box center [1515, 192] width 12 height 12
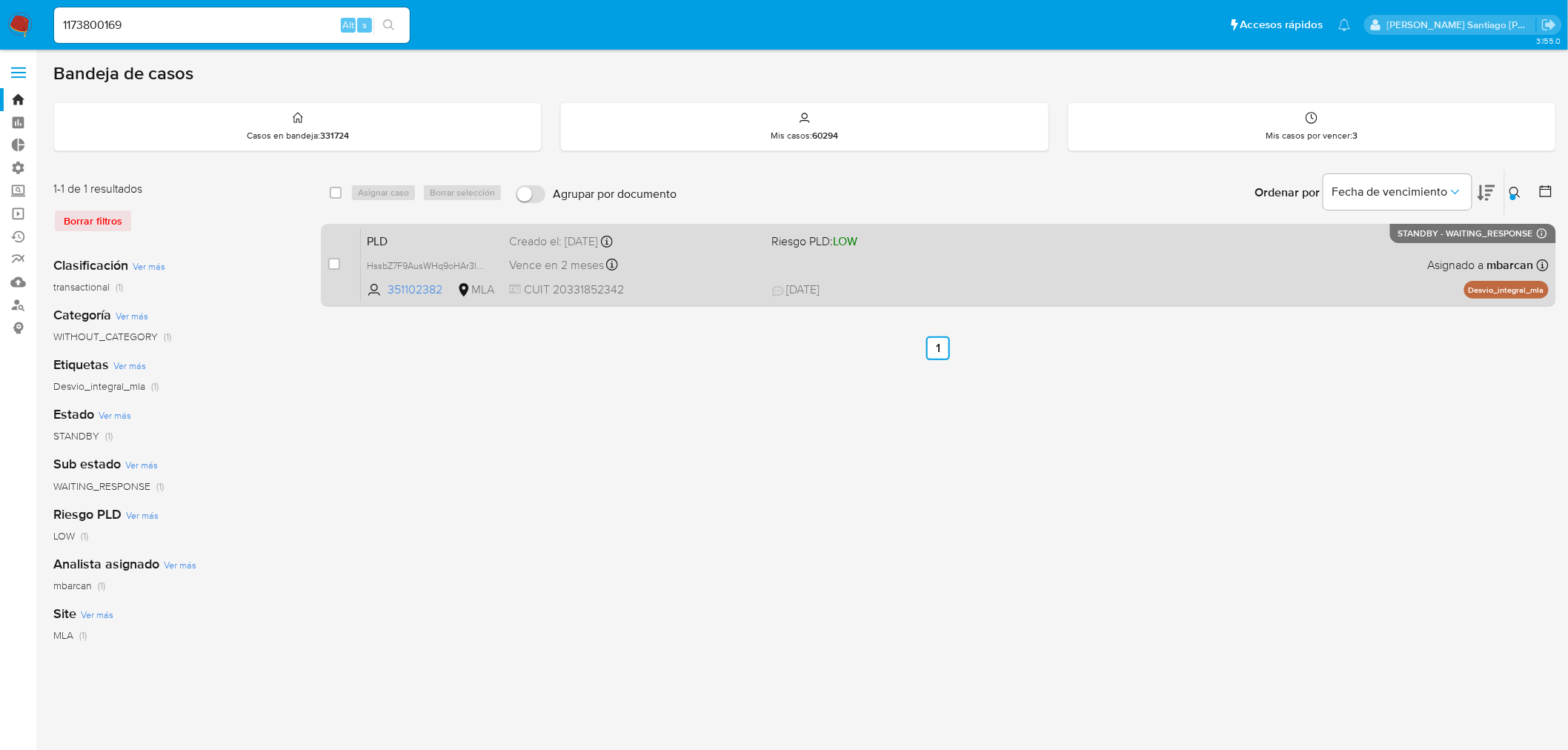
click at [331, 270] on div "case-item-checkbox" at bounding box center [334, 263] width 12 height 15
click at [335, 258] on input "checkbox" at bounding box center [334, 263] width 12 height 12
checkbox input "true"
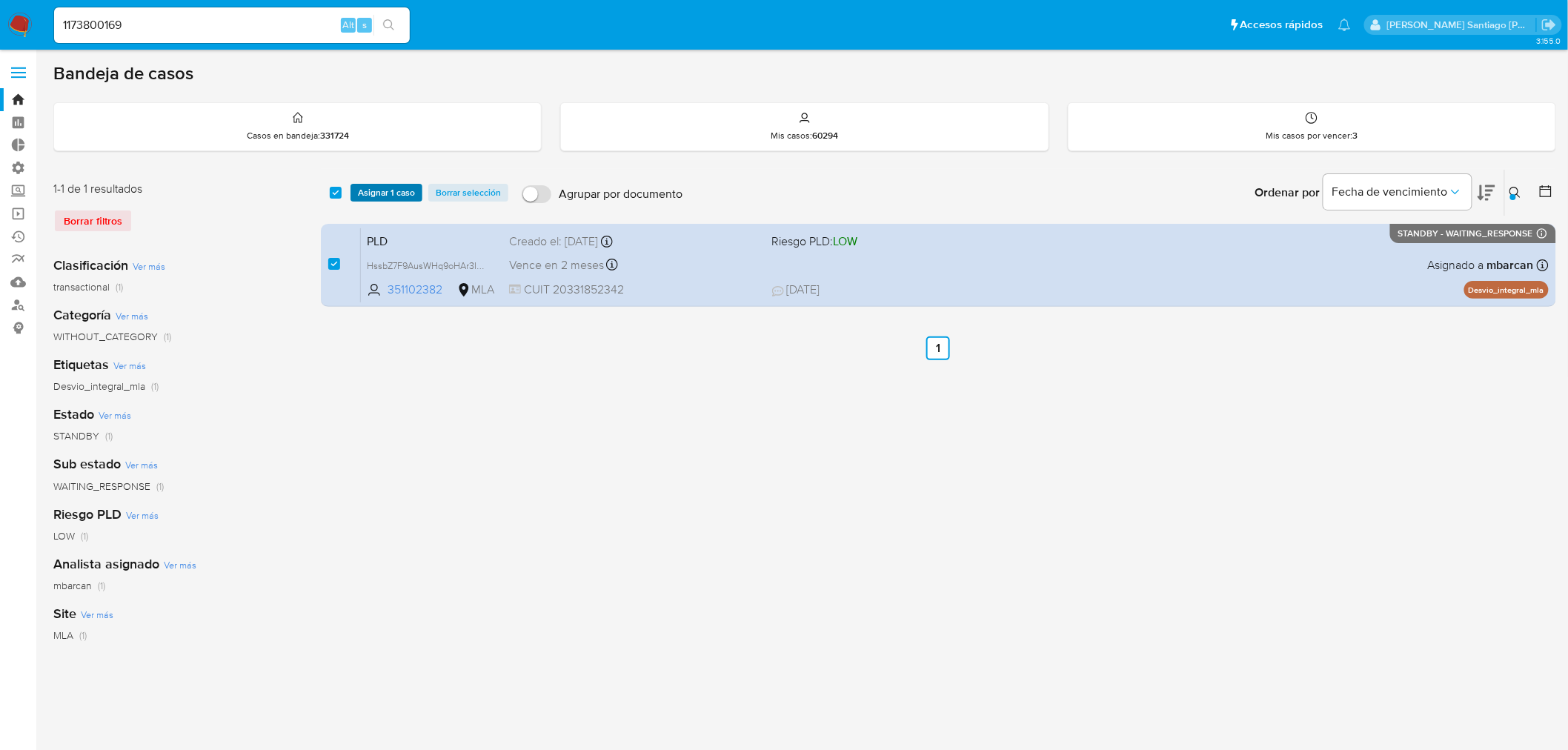
click at [400, 190] on span "Asignar 1 caso" at bounding box center [385, 192] width 57 height 15
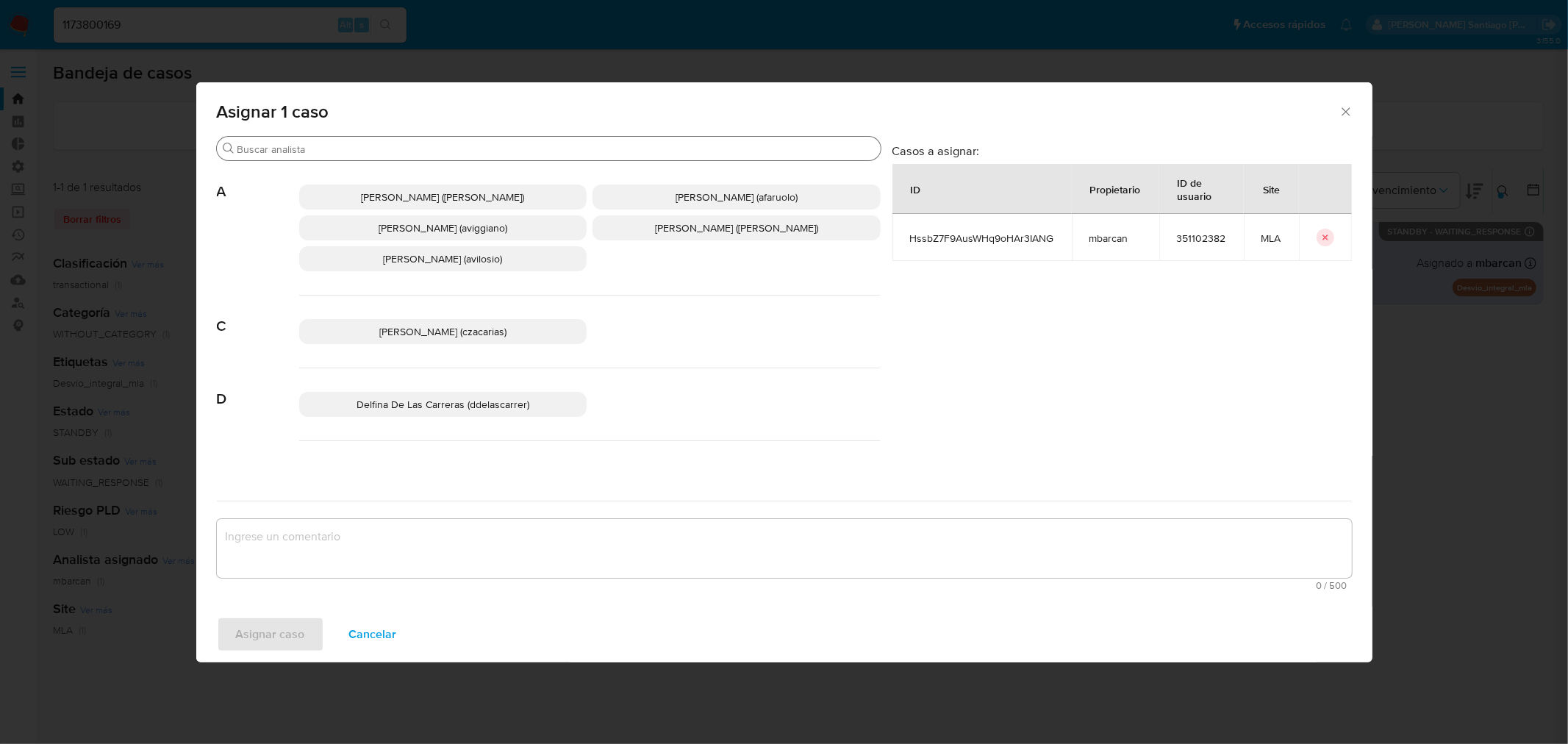
click at [344, 145] on input "Buscar" at bounding box center [556, 149] width 637 height 13
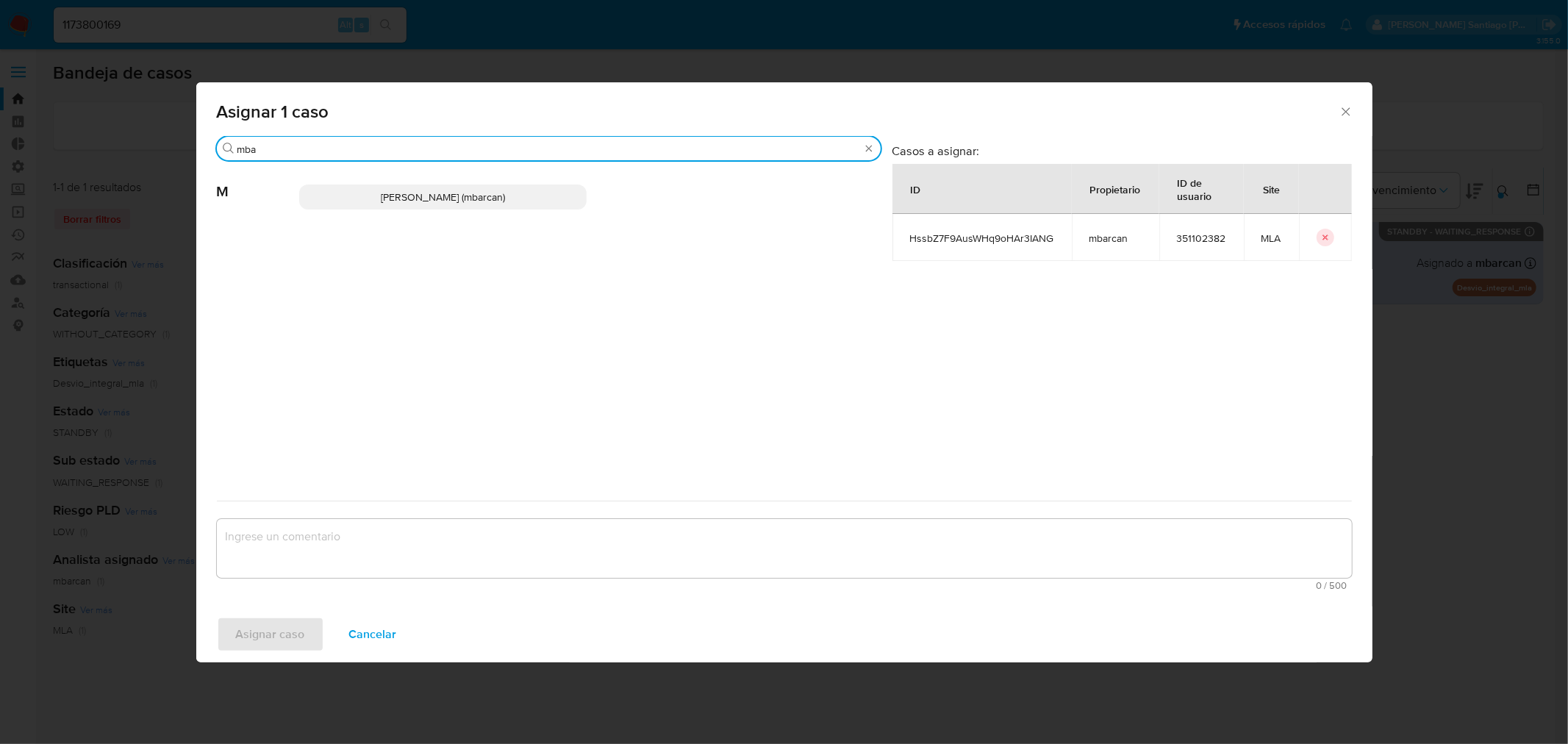
type input "mba"
click at [350, 195] on p "Magali Iael Barcan (mbarcan)" at bounding box center [443, 197] width 288 height 25
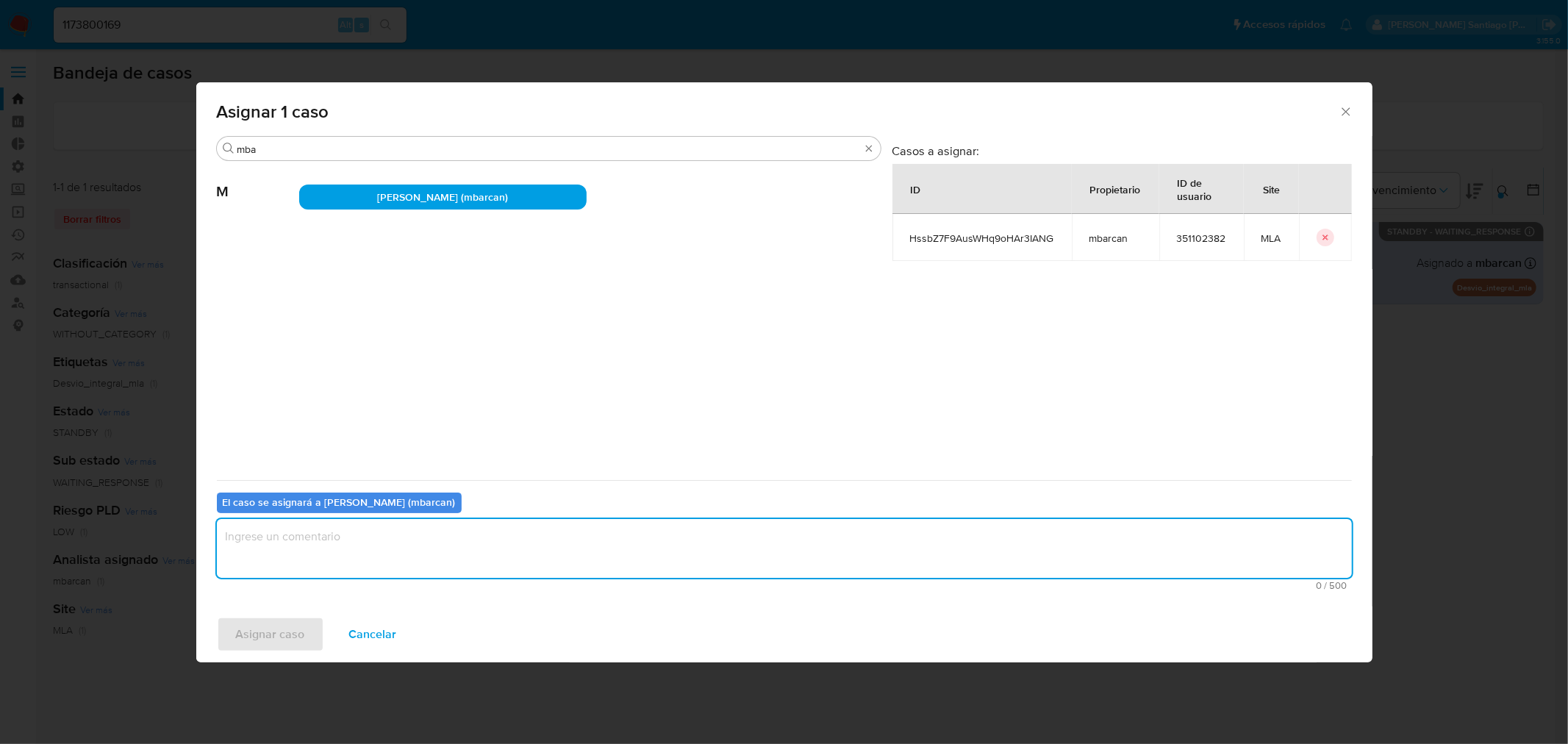
click at [390, 575] on textarea "assign-modal" at bounding box center [784, 548] width 1135 height 59
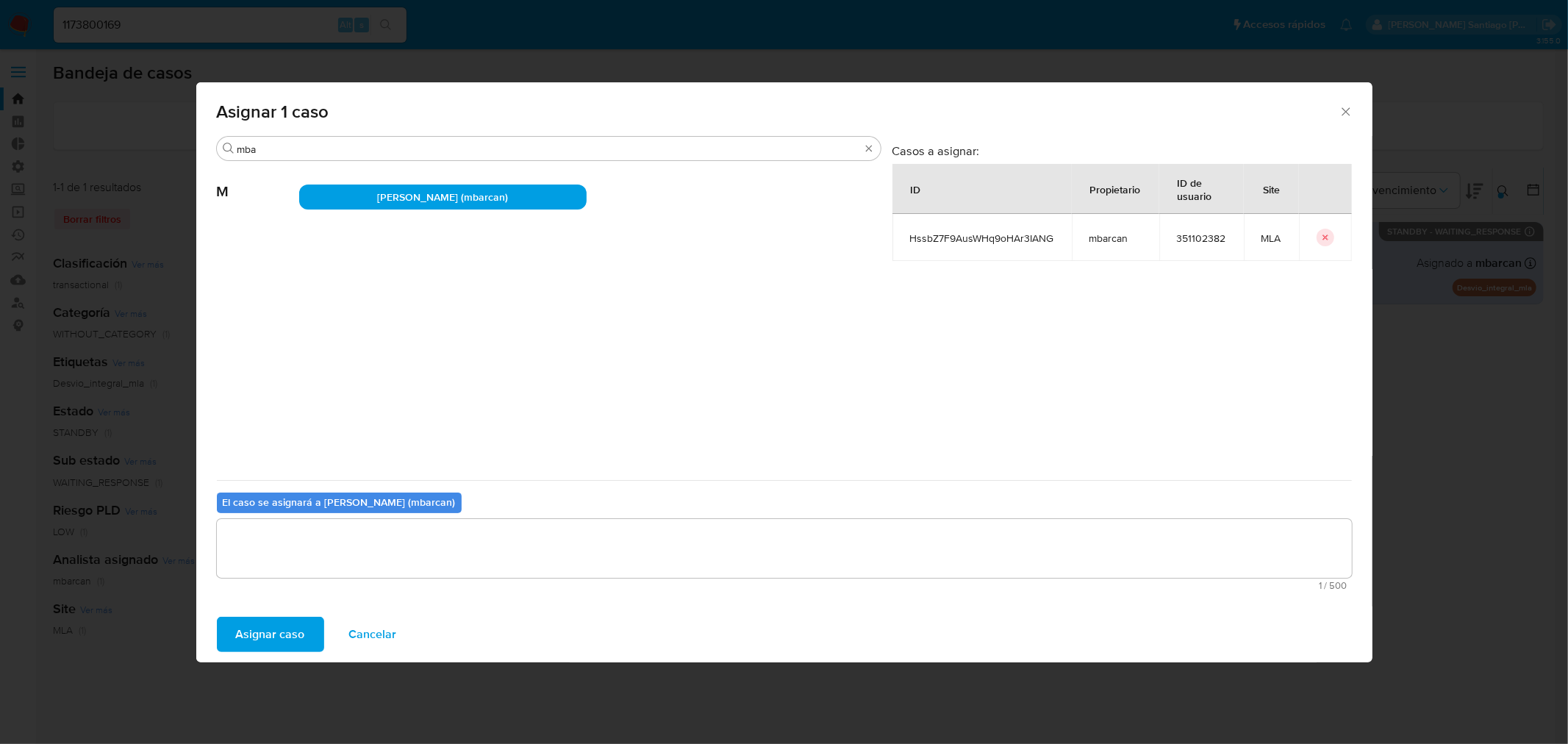
click at [260, 636] on span "Asignar caso" at bounding box center [270, 634] width 69 height 32
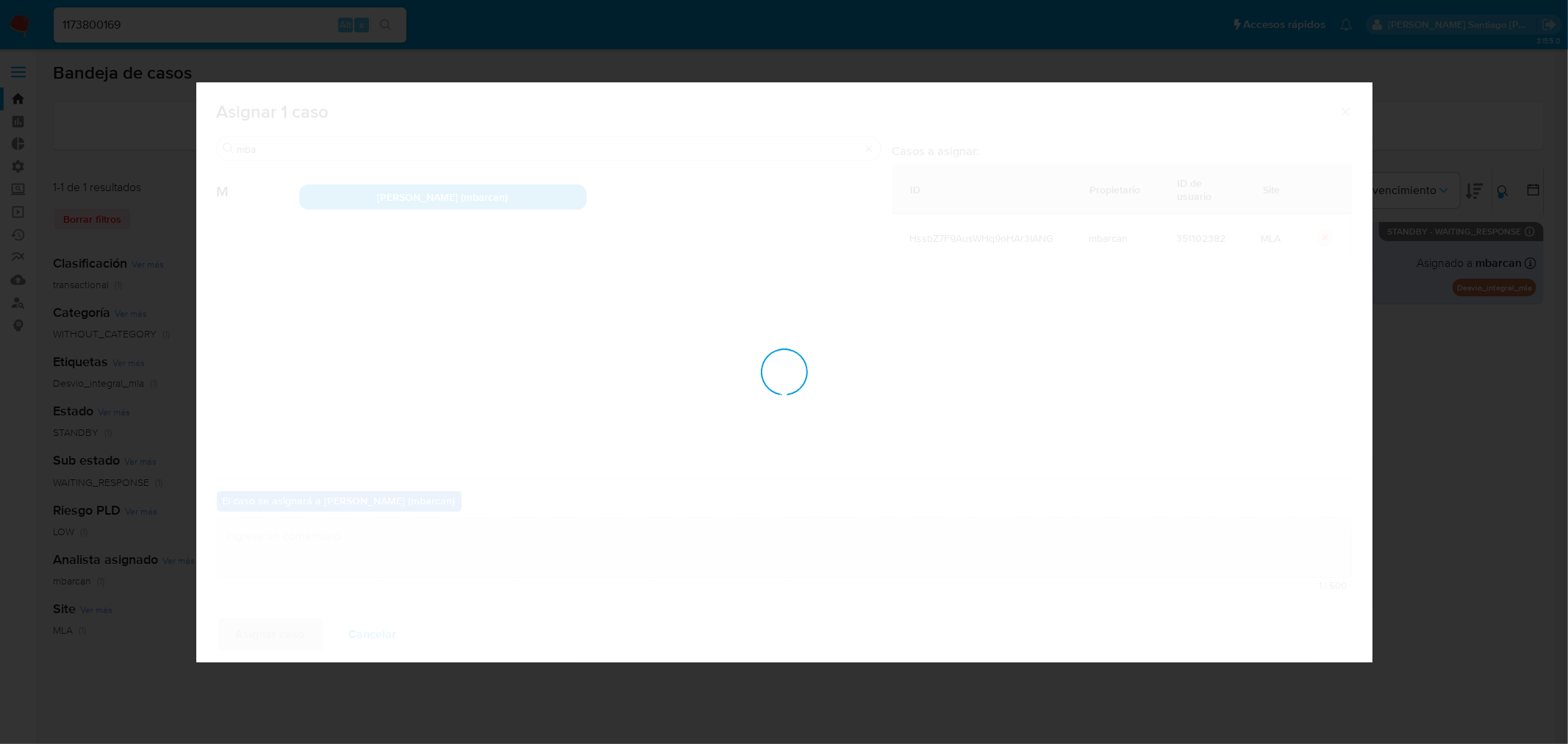
checkbox input "false"
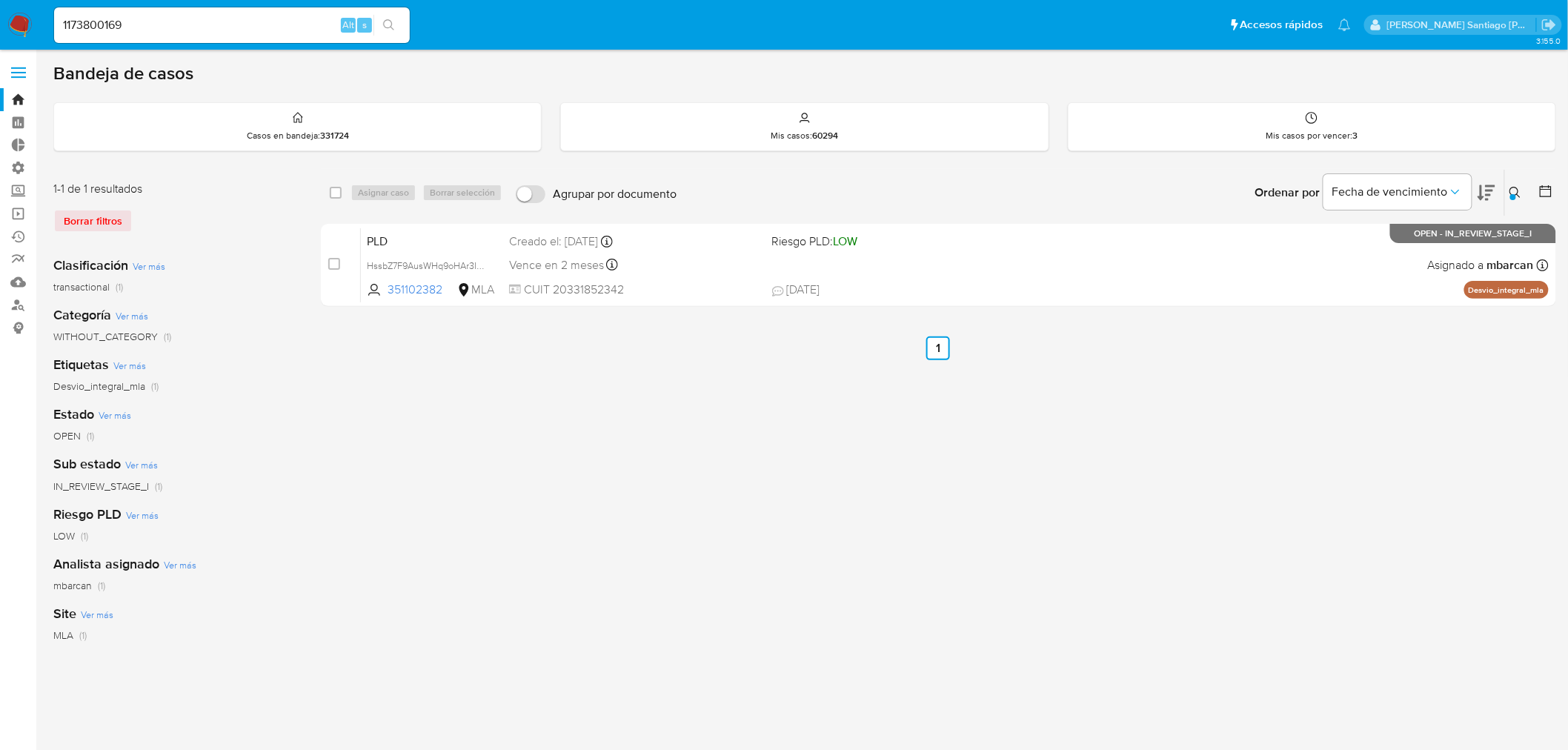
click at [23, 9] on nav "Pausado Ver notificaciones 1173800169 Alt s Accesos rápidos Presiona las siguie…" at bounding box center [784, 25] width 1568 height 49
click at [30, 26] on img at bounding box center [20, 26] width 26 height 26
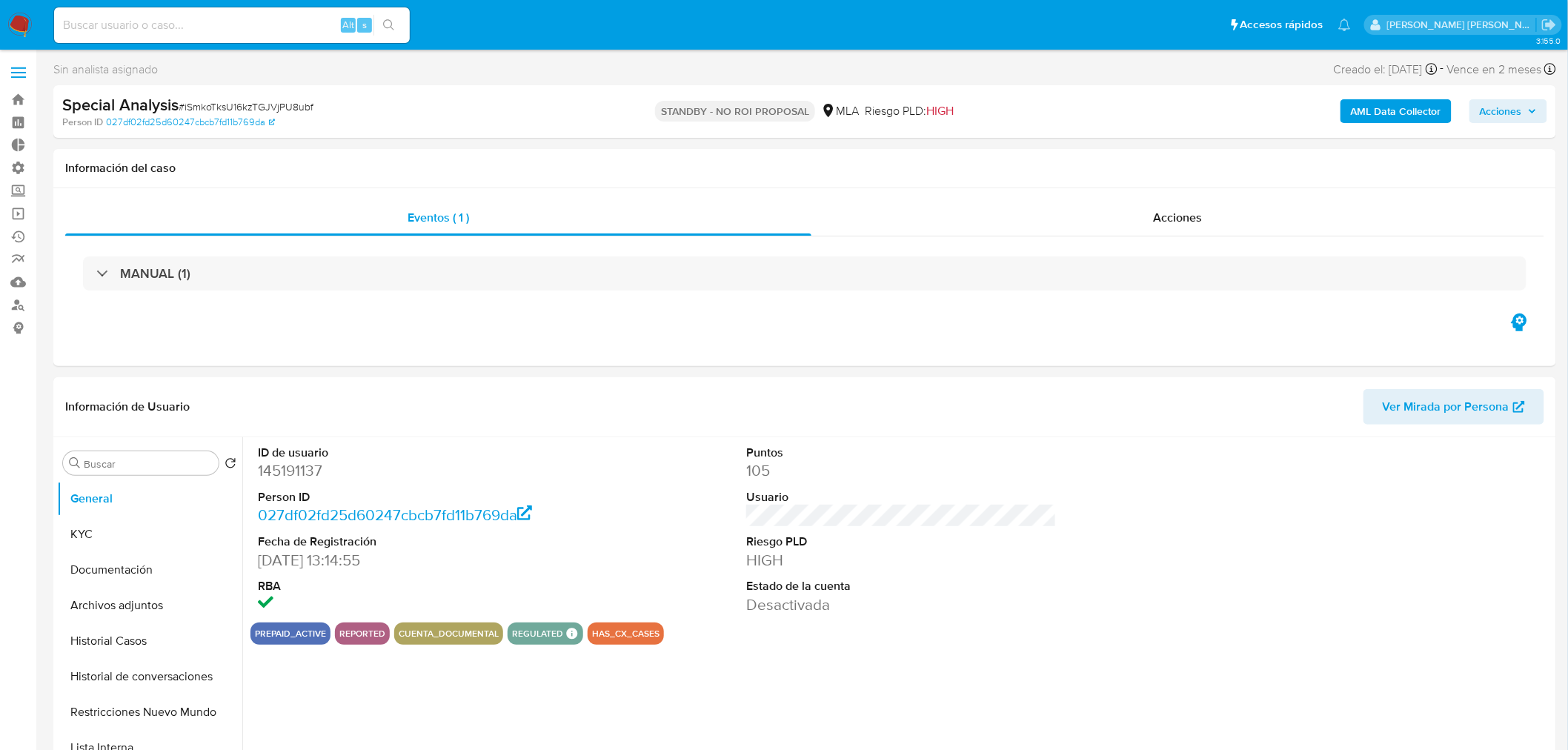
select select "10"
click at [13, 23] on img at bounding box center [20, 26] width 26 height 26
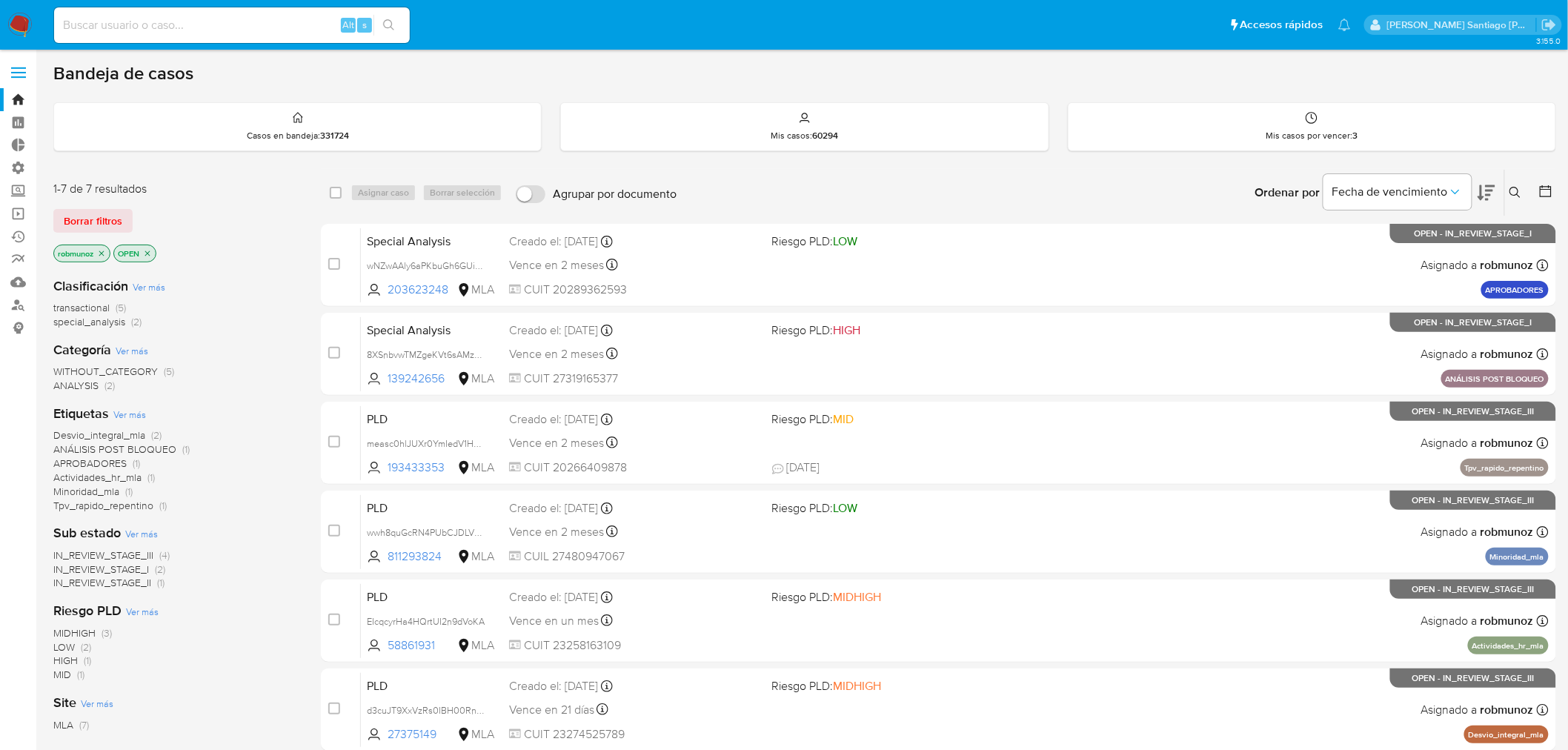
click at [1524, 200] on button at bounding box center [1517, 192] width 25 height 18
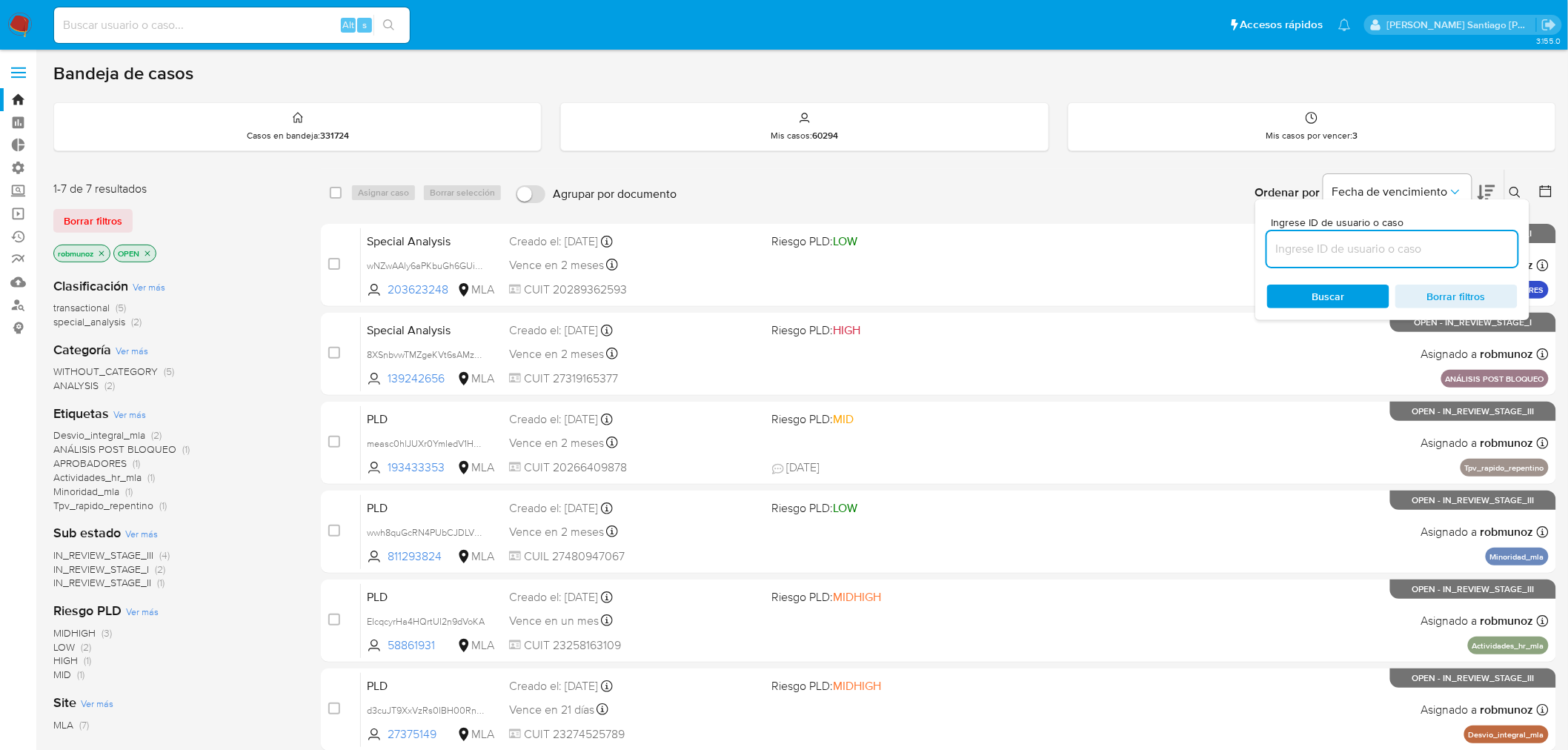
click at [1468, 255] on input at bounding box center [1392, 249] width 251 height 19
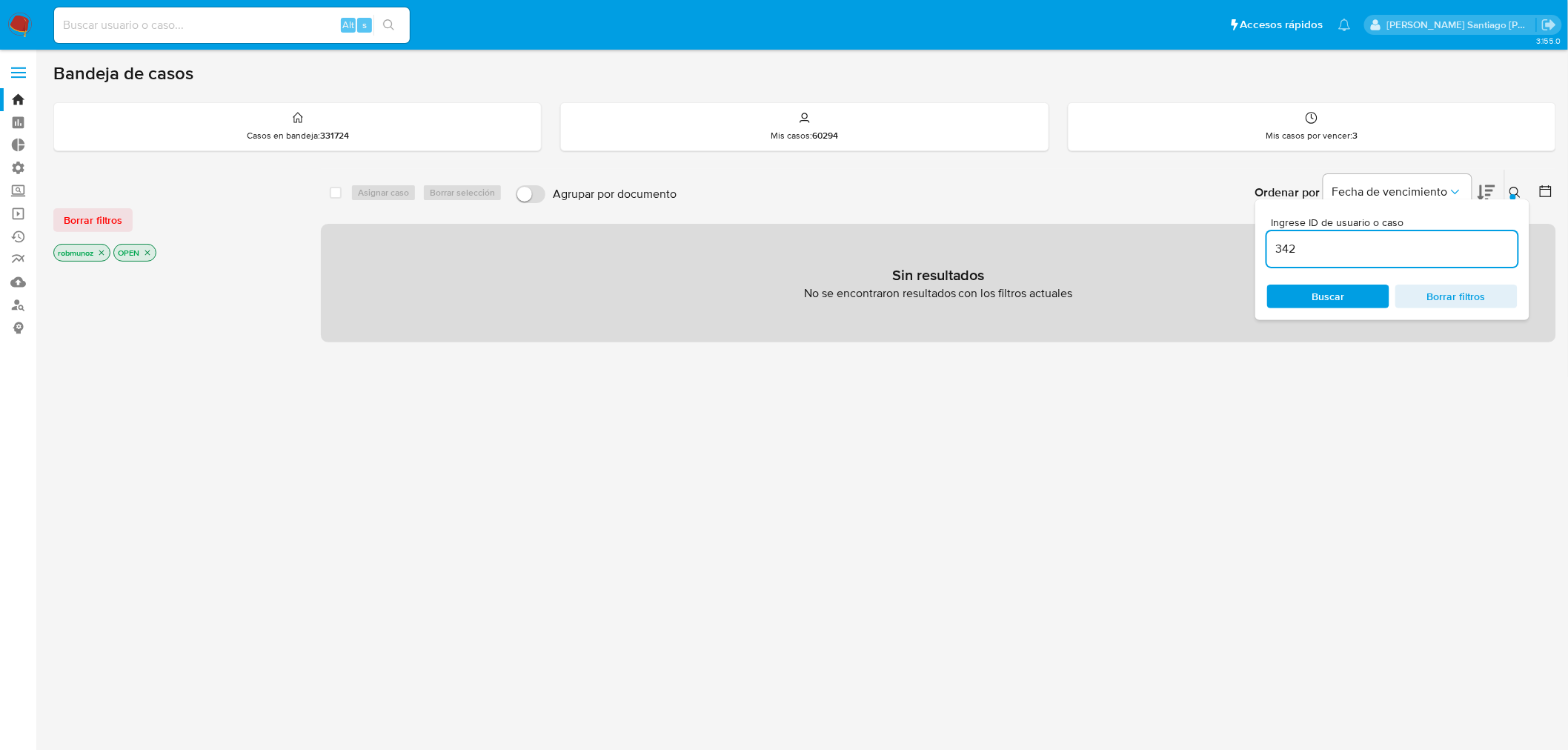
click at [1349, 247] on input "342" at bounding box center [1392, 249] width 251 height 19
click at [1349, 246] on input "342" at bounding box center [1392, 249] width 251 height 19
paste input "iSmkoTksU16kzTGJVjPU8ubf"
type input "iSmkoTksU16kzTGJVjPU8ubf"
click at [65, 219] on span "Borrar filtros" at bounding box center [93, 220] width 58 height 21
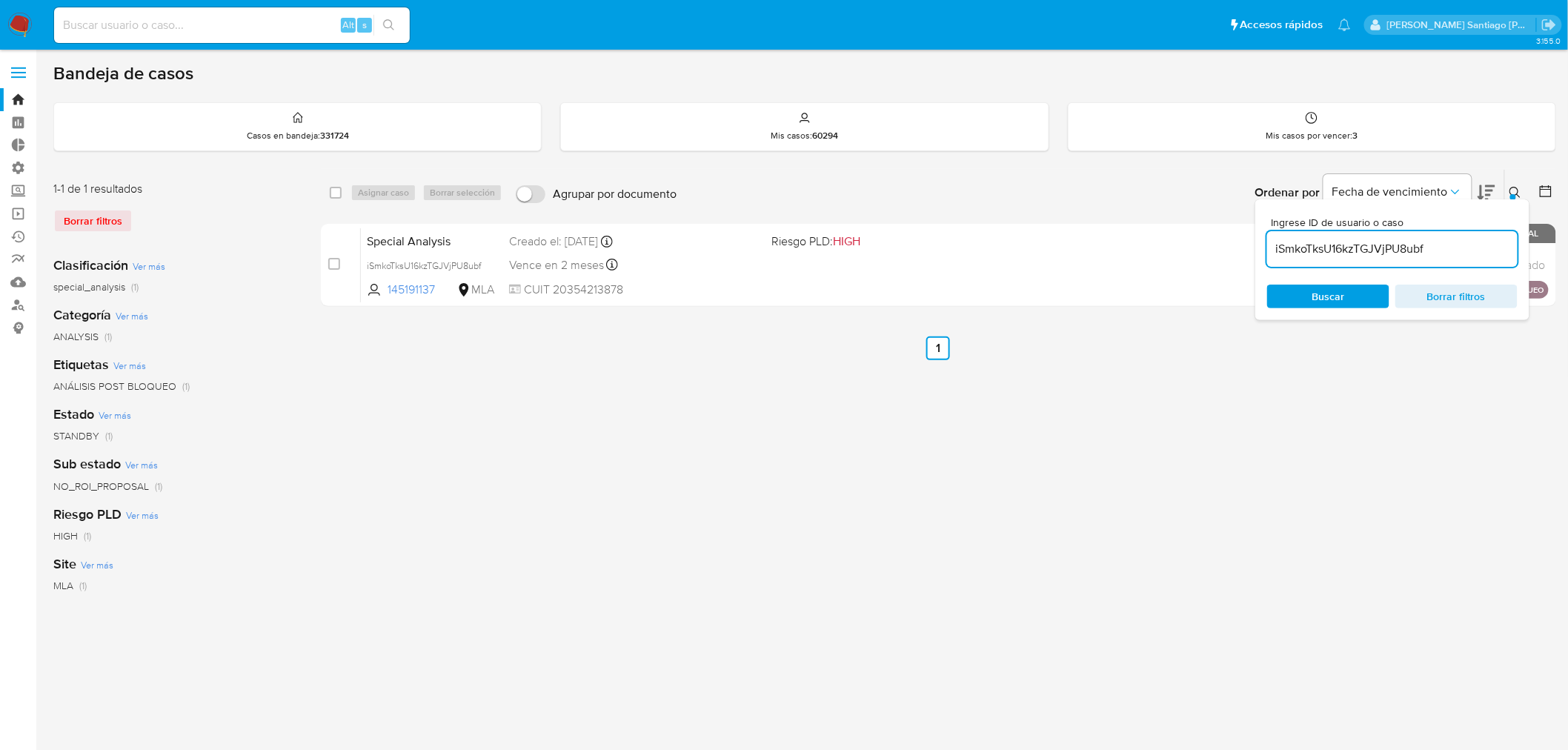
click at [1515, 191] on icon at bounding box center [1515, 192] width 12 height 12
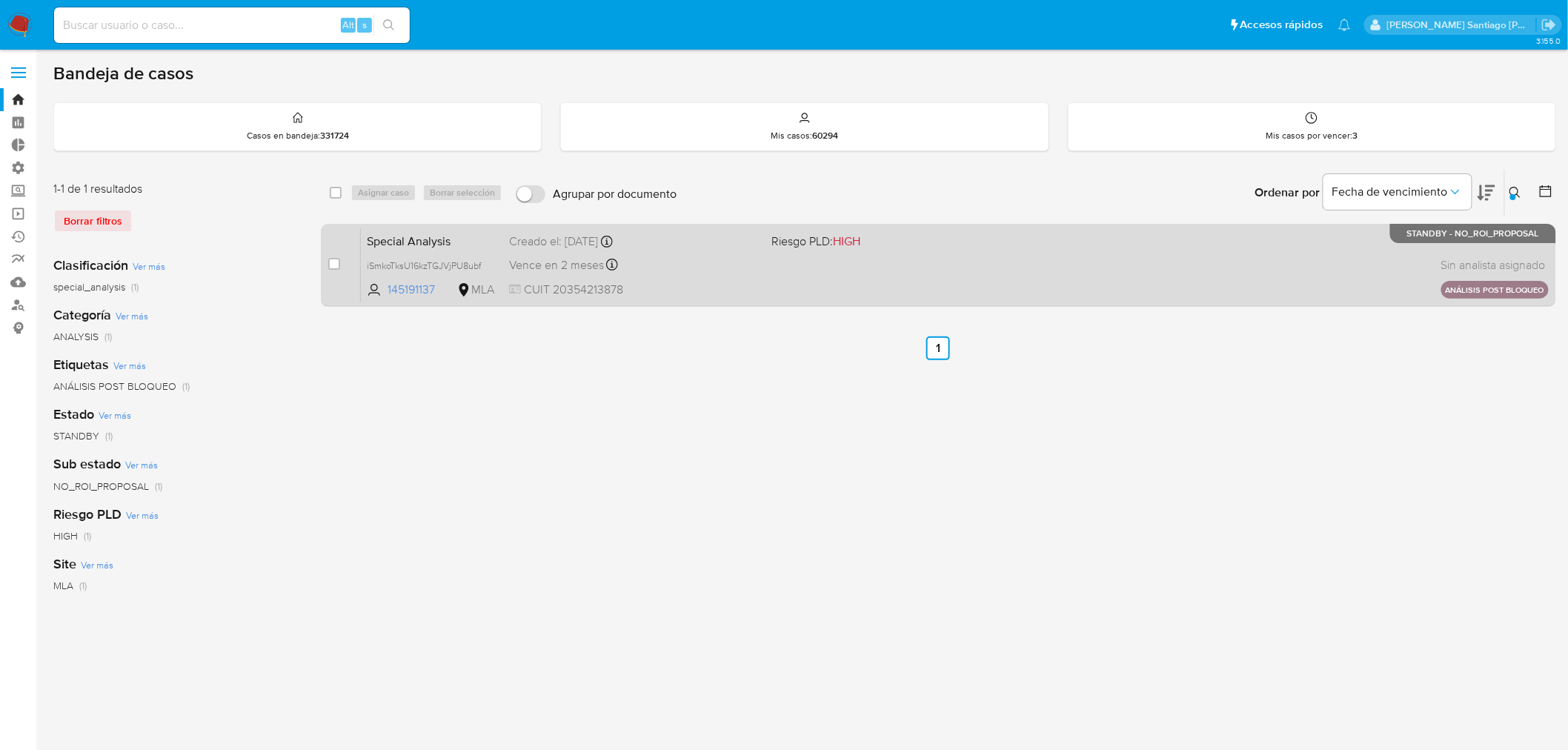
drag, startPoint x: 337, startPoint y: 262, endPoint x: 343, endPoint y: 249, distance: 14.3
click at [336, 261] on input "checkbox" at bounding box center [334, 263] width 12 height 12
checkbox input "true"
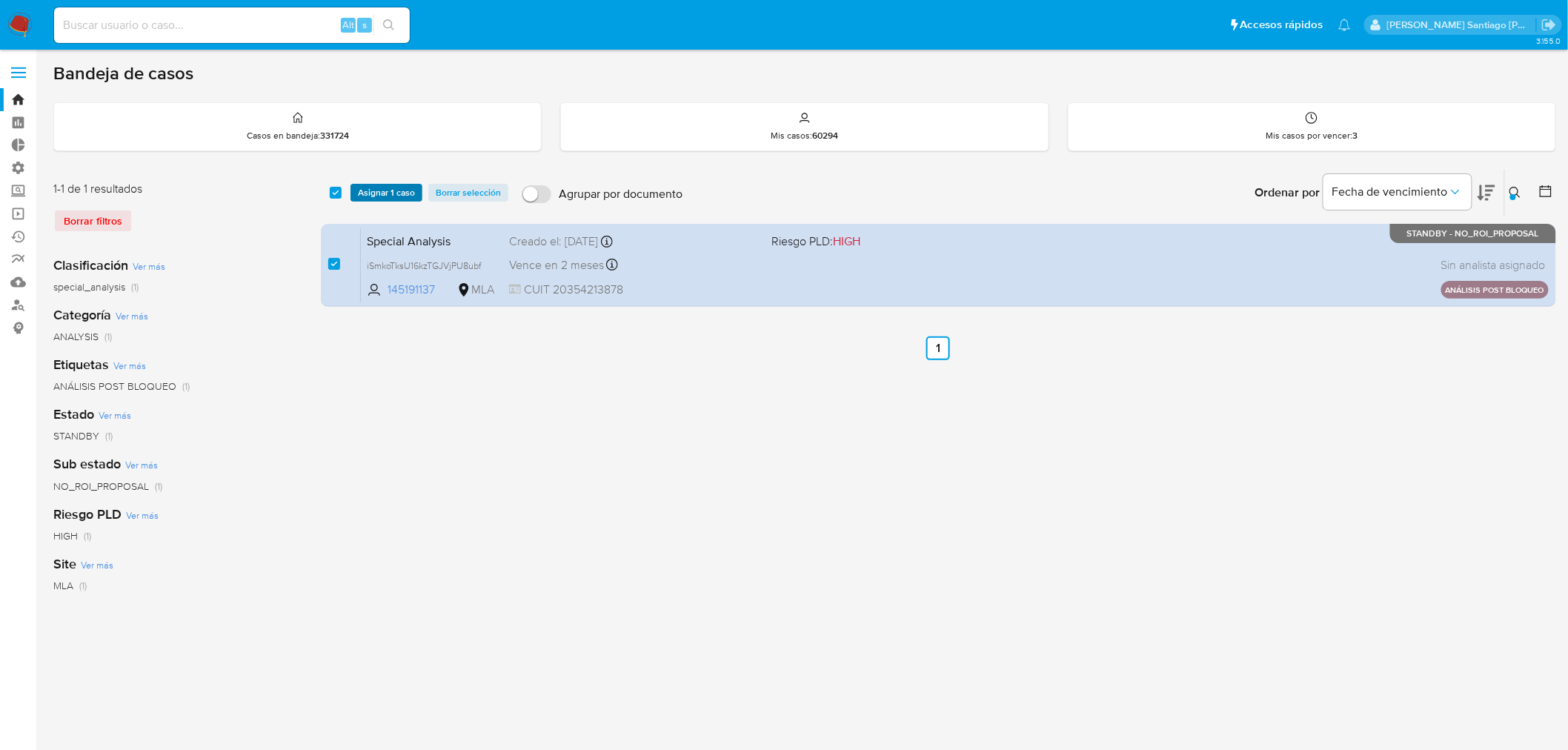
click at [374, 196] on span "Asignar 1 caso" at bounding box center [385, 192] width 57 height 15
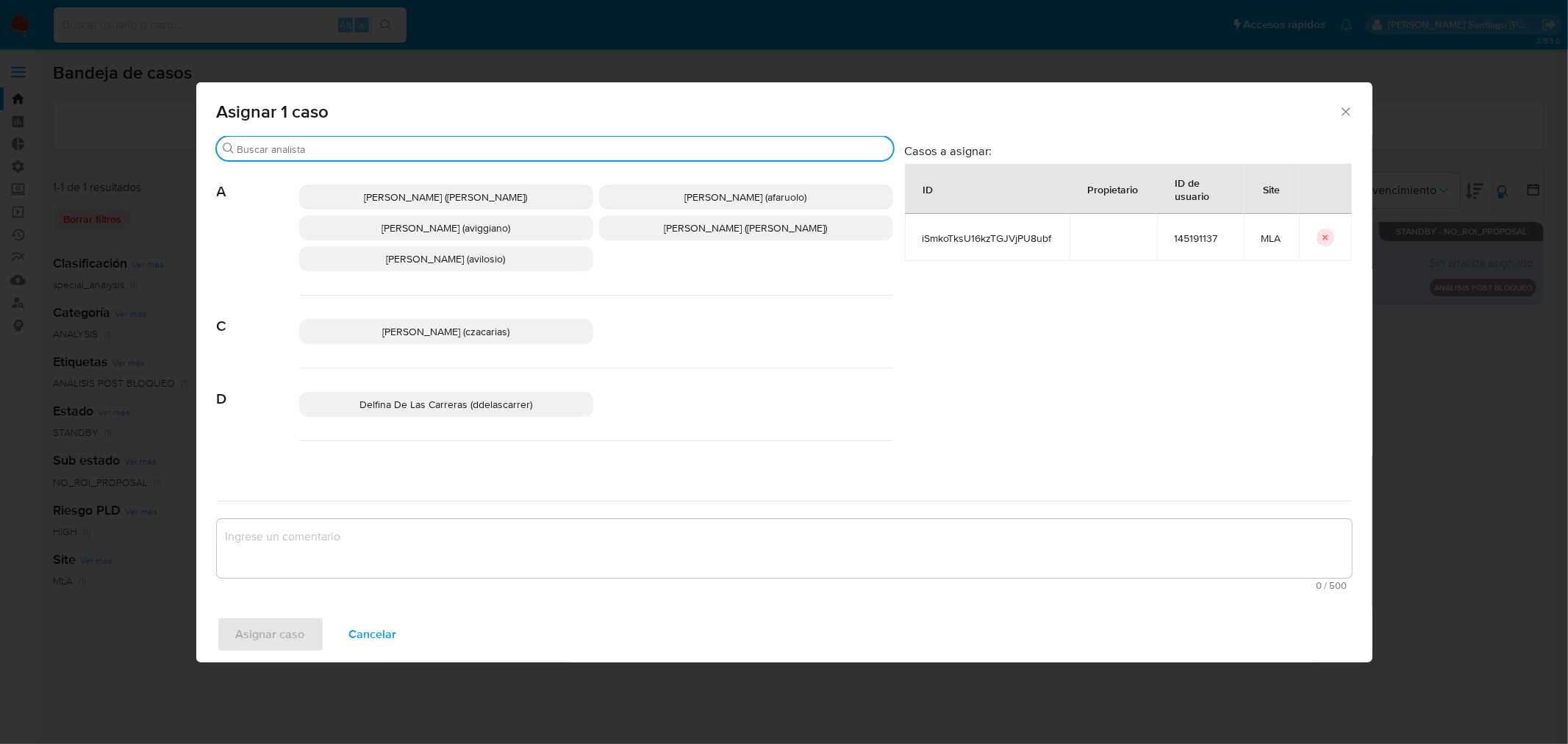
click at [368, 149] on input "Buscar" at bounding box center [562, 149] width 650 height 13
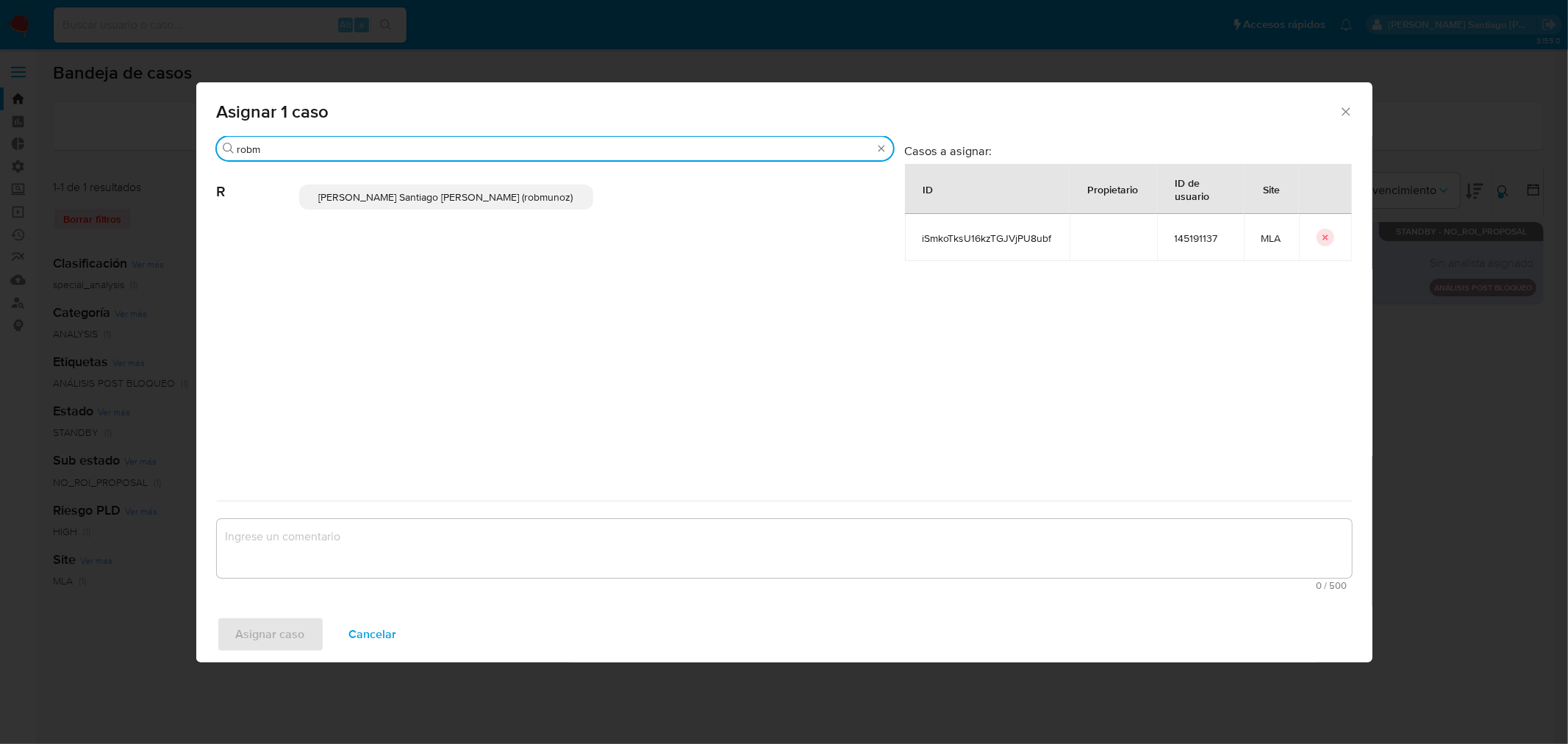
type input "robm"
click at [373, 204] on p "Roberto Santiago Munoz (robmunoz)" at bounding box center [446, 197] width 294 height 25
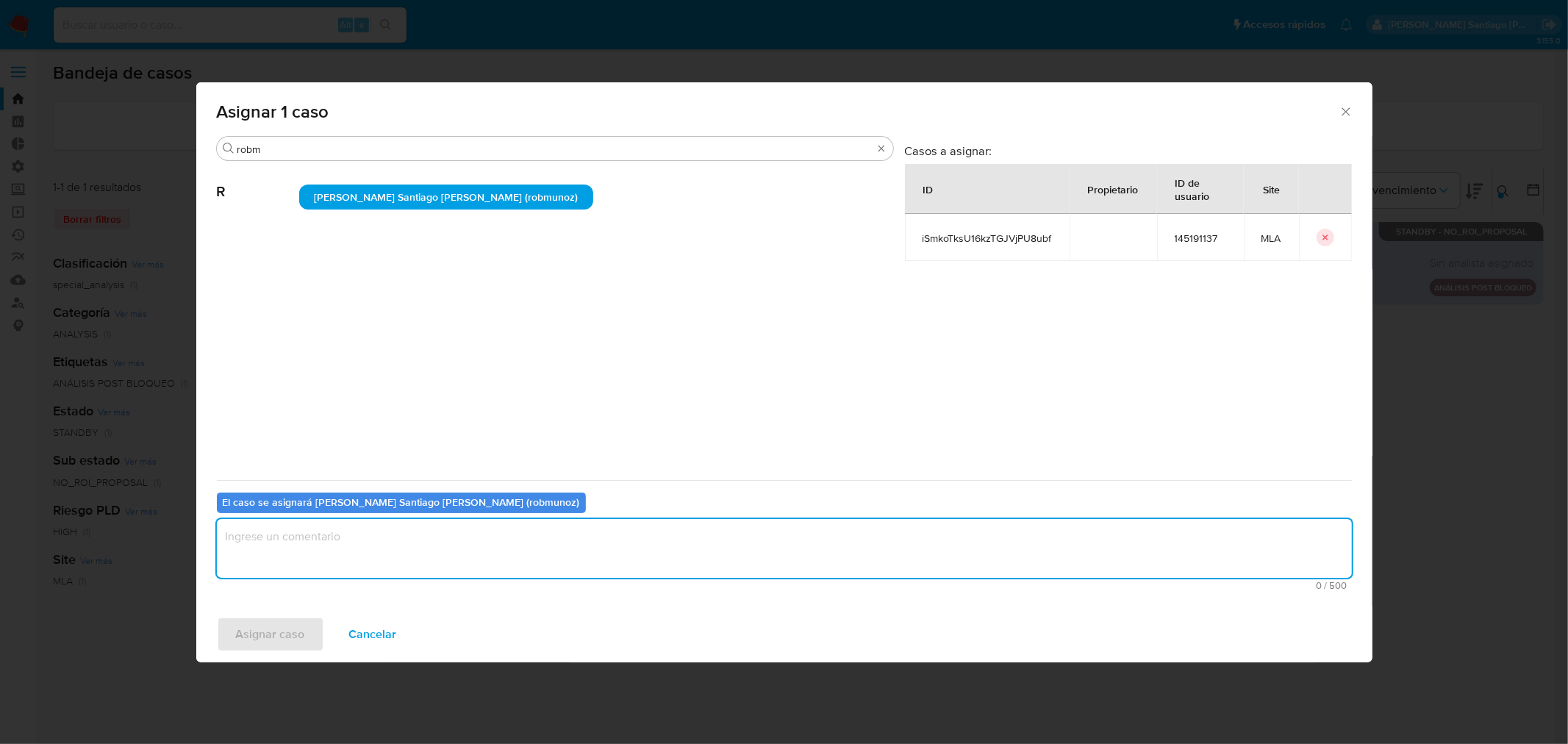
click at [374, 545] on textarea "assign-modal" at bounding box center [784, 548] width 1135 height 59
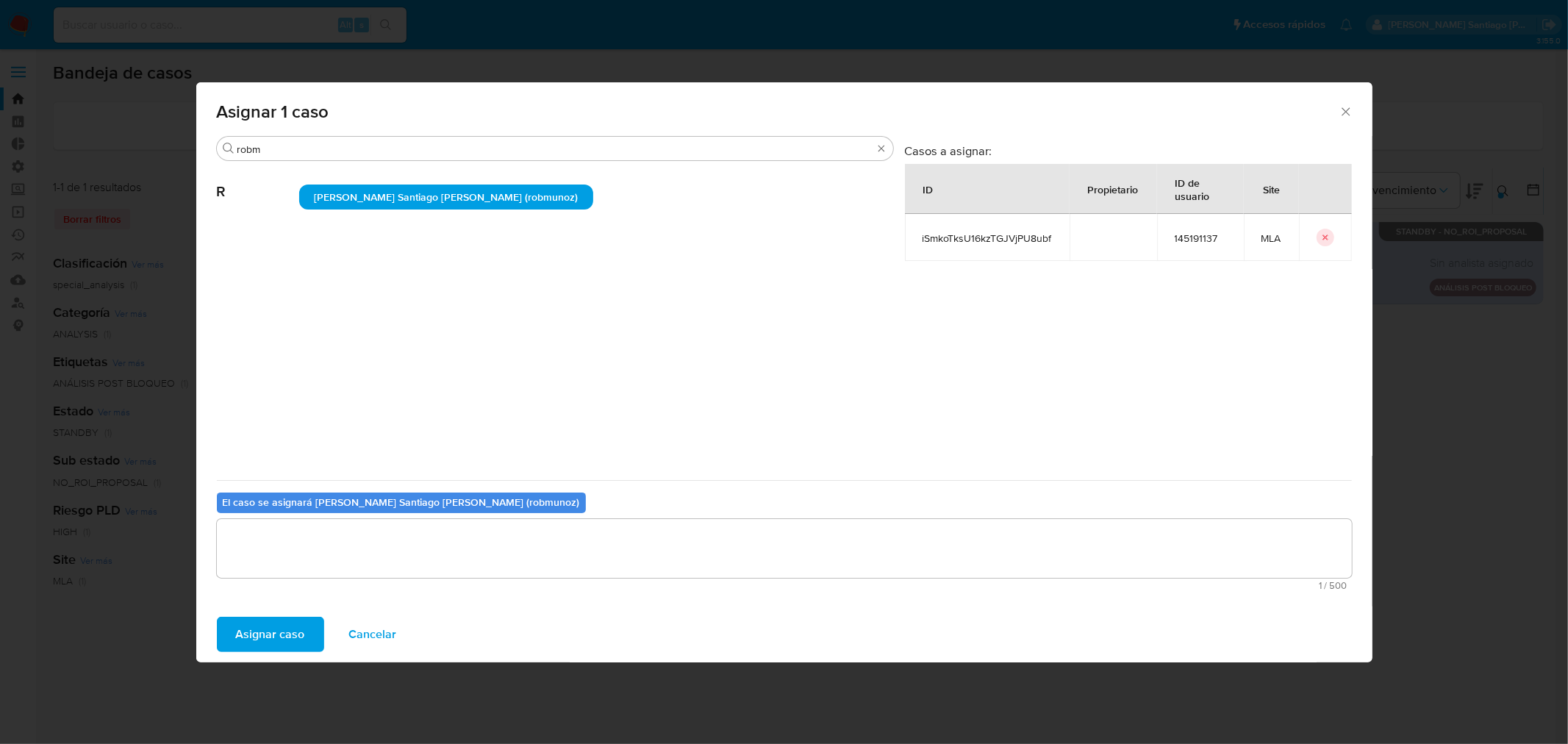
click at [265, 644] on span "Asignar caso" at bounding box center [270, 634] width 69 height 32
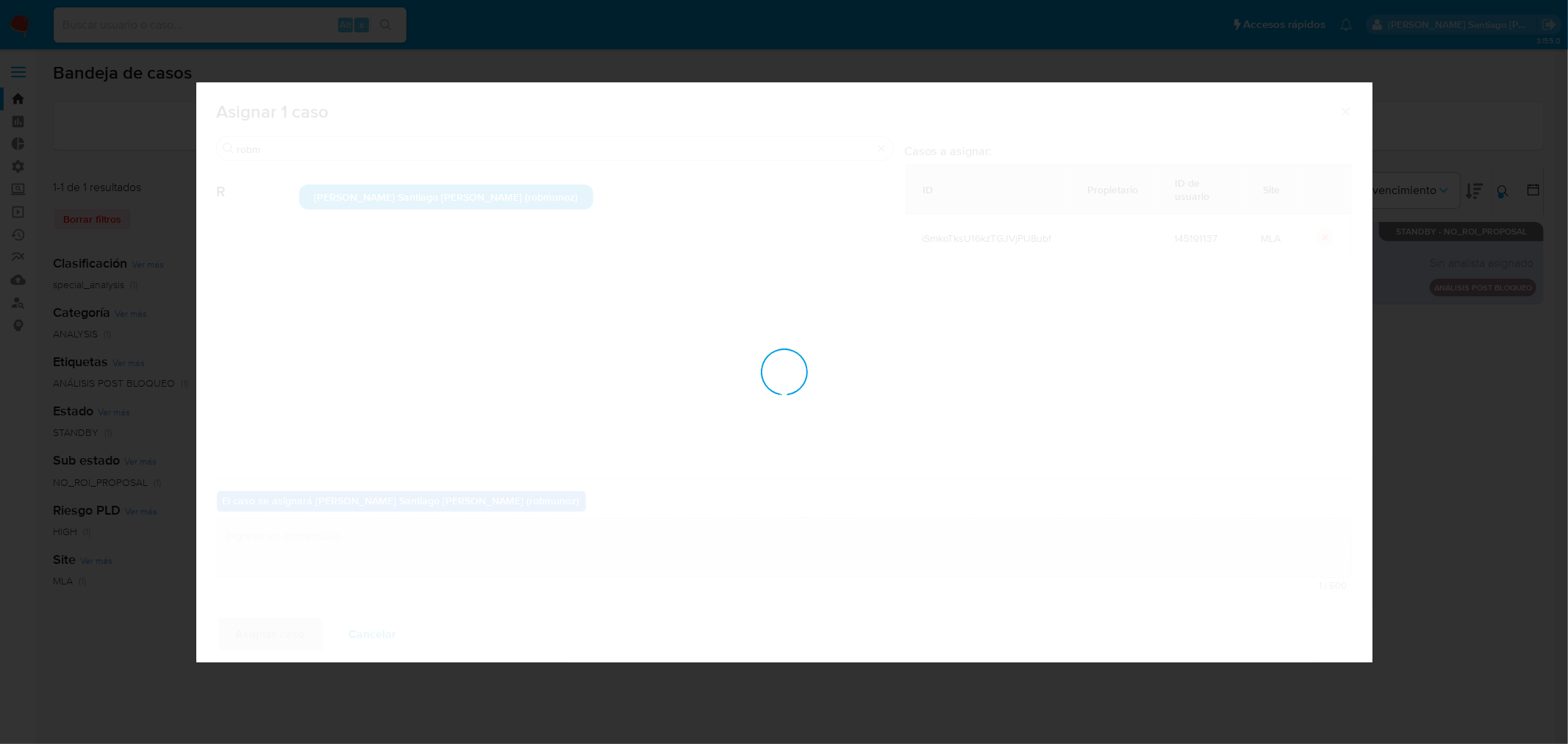
checkbox input "false"
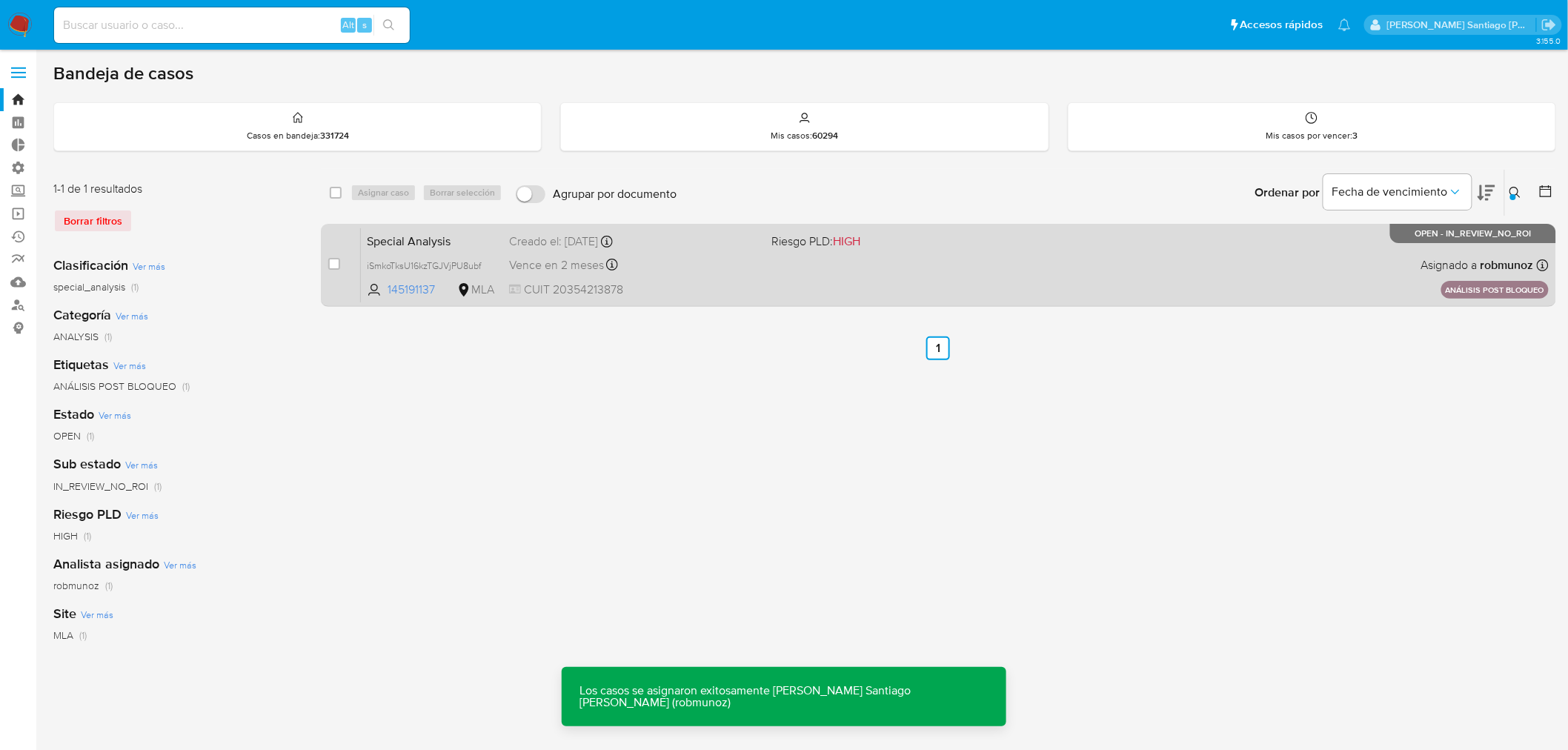
click at [1029, 294] on div "Special Analysis iSmkoTksU16kzTGJVjPU8ubf 145191137 MLA Riesgo PLD: HIGH Creado…" at bounding box center [954, 265] width 1187 height 75
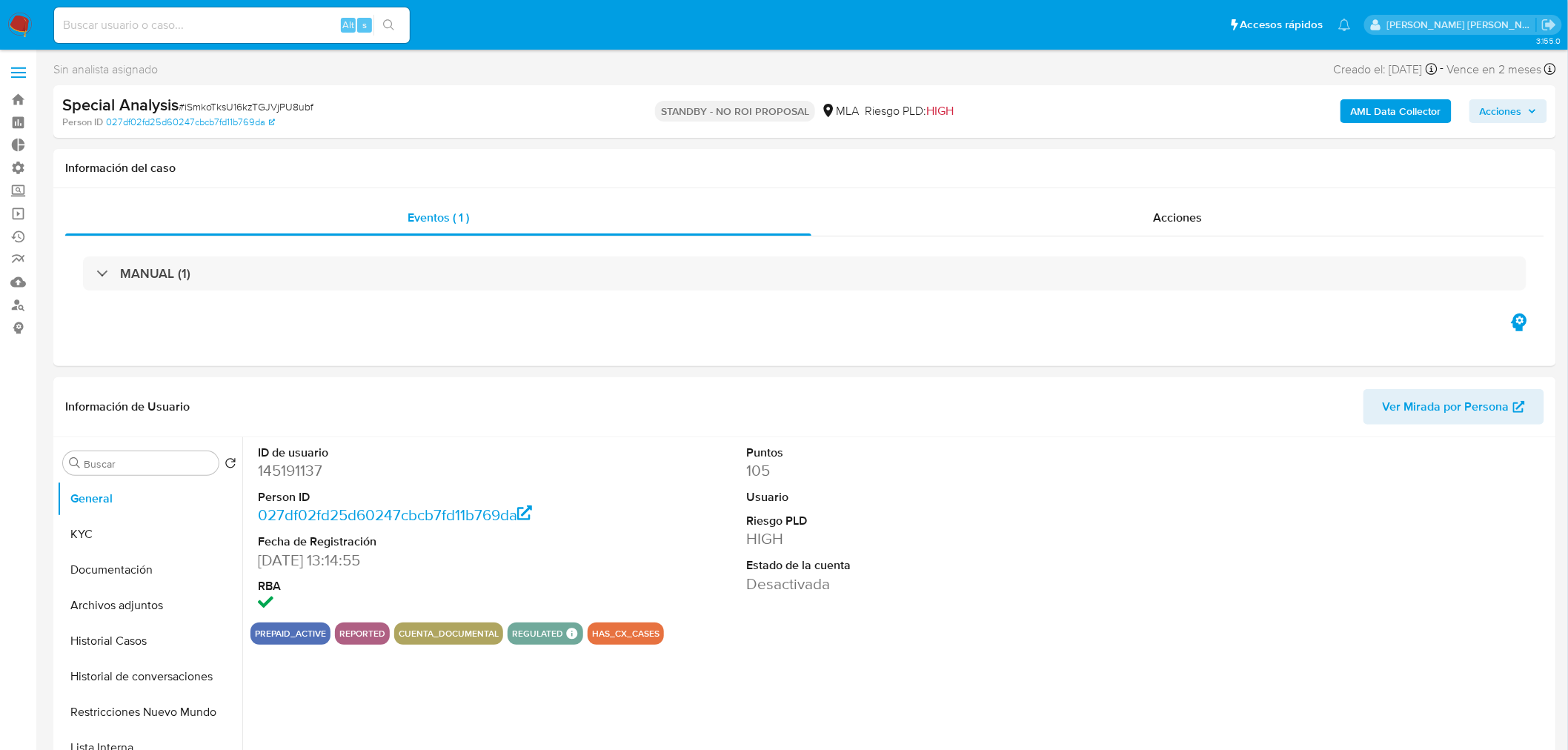
select select "10"
click at [22, 301] on link "Buscador de personas" at bounding box center [88, 305] width 176 height 23
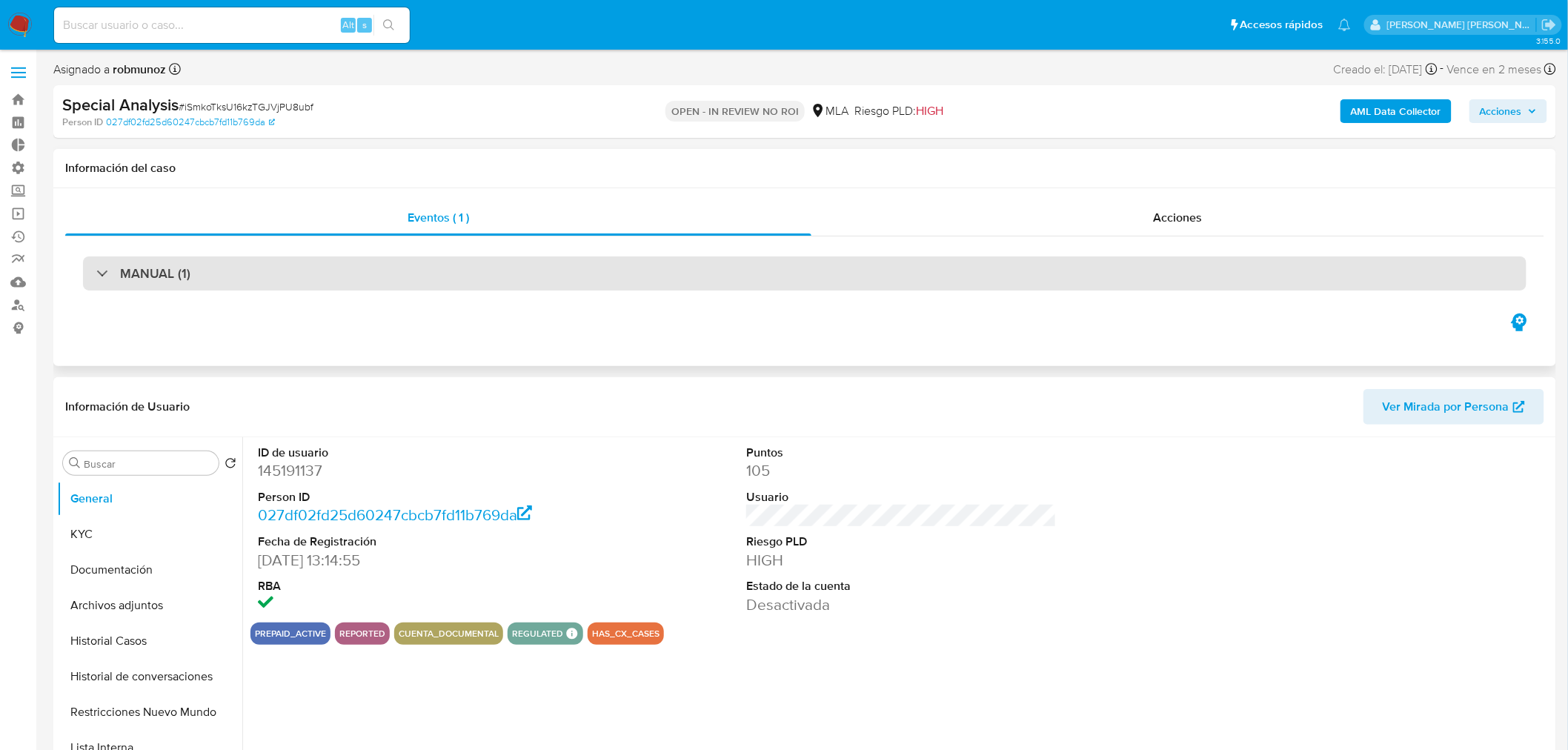
select select "10"
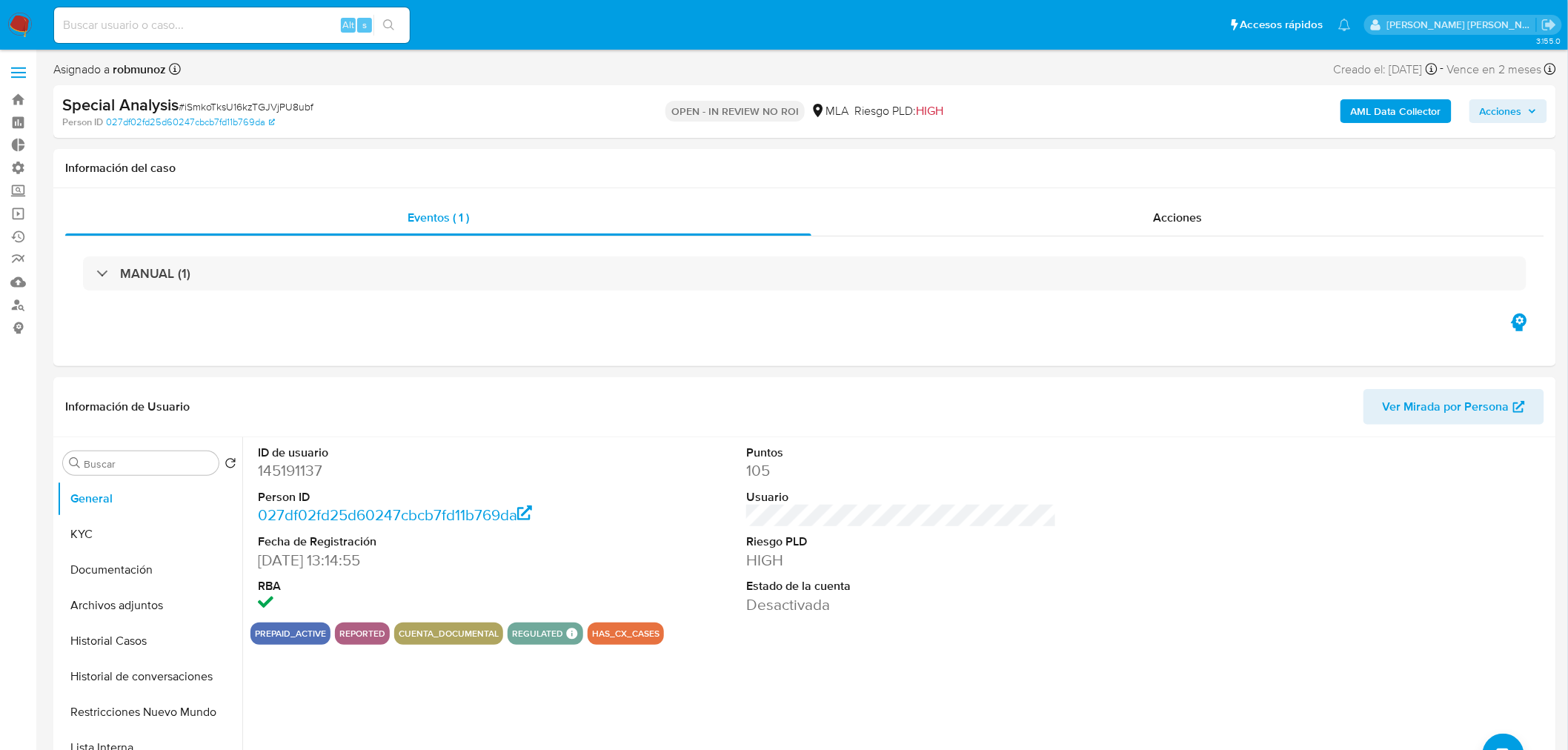
click at [1525, 111] on span "Acciones" at bounding box center [1507, 111] width 57 height 21
drag, startPoint x: 1123, startPoint y: 158, endPoint x: 1123, endPoint y: 186, distance: 28.0
click at [1121, 164] on span "Resolución del caso" at bounding box center [1087, 158] width 106 height 17
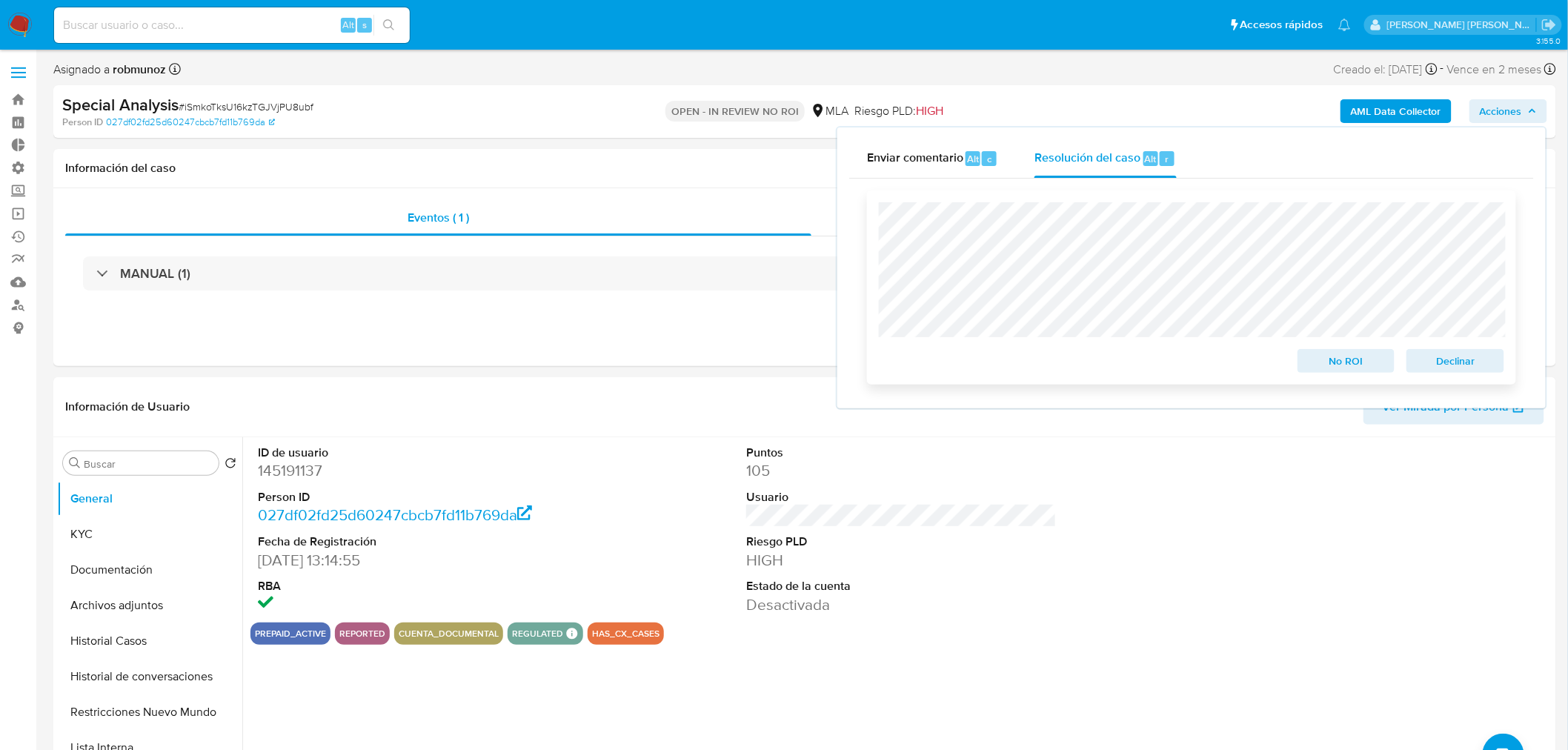
click at [1462, 367] on span "Declinar" at bounding box center [1455, 361] width 77 height 21
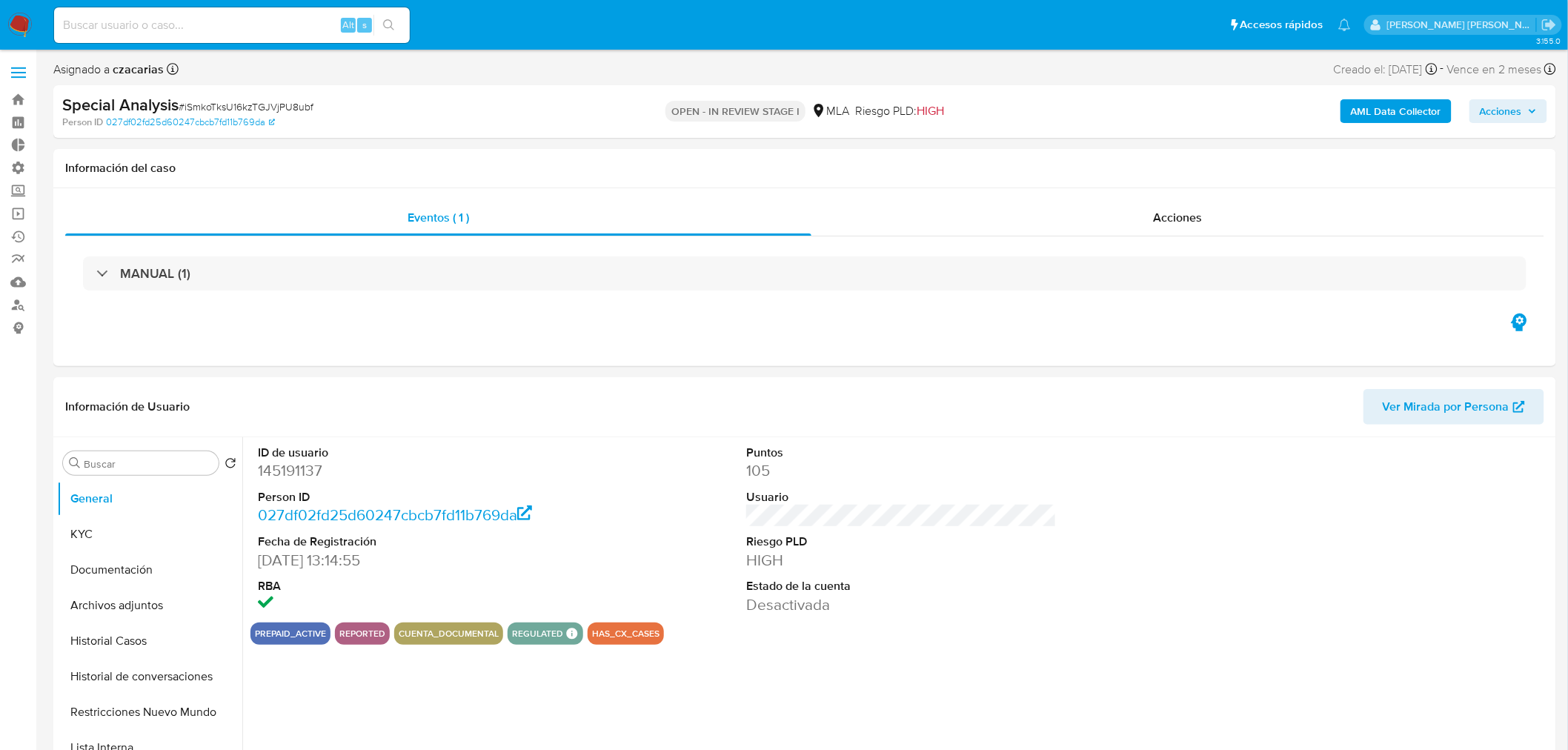
select select "10"
click at [271, 15] on input at bounding box center [232, 25] width 356 height 19
paste input "Oed88d9Ucx3bjrYgNttR7cJk"
type input "Oed88d9Ucx3bjrYgNttR7cJk"
click at [387, 19] on icon "search-icon" at bounding box center [389, 25] width 11 height 11
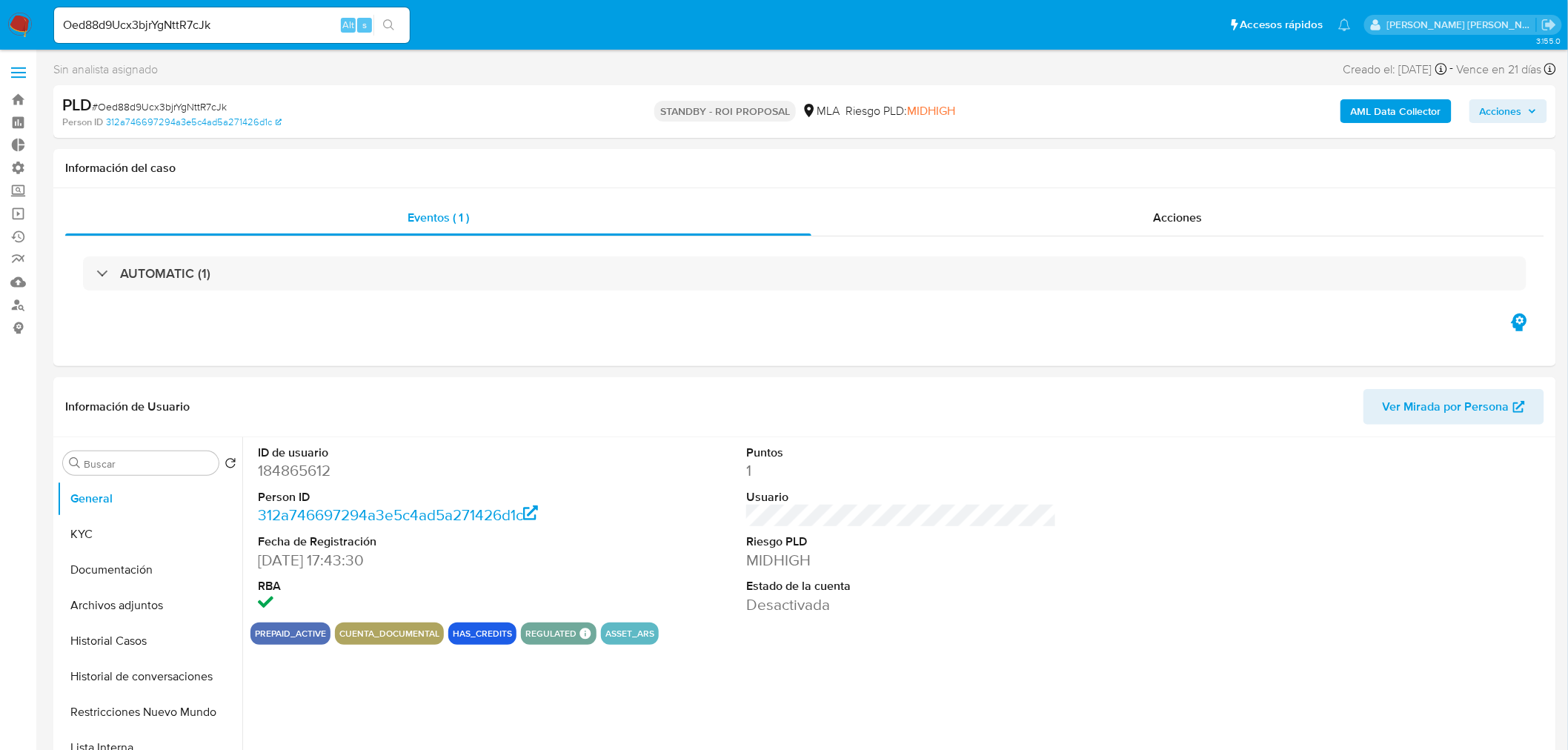
select select "10"
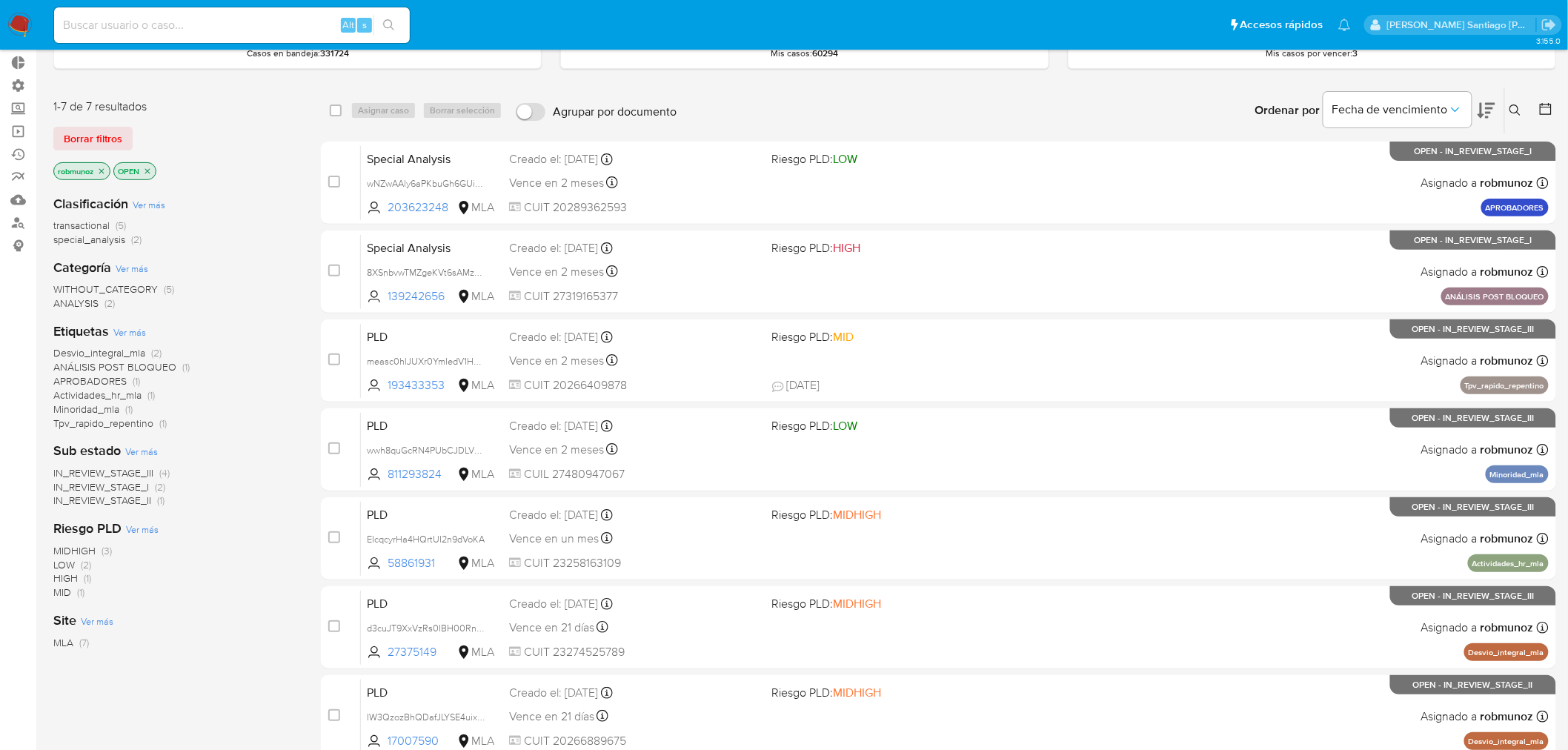
scroll to position [152, 0]
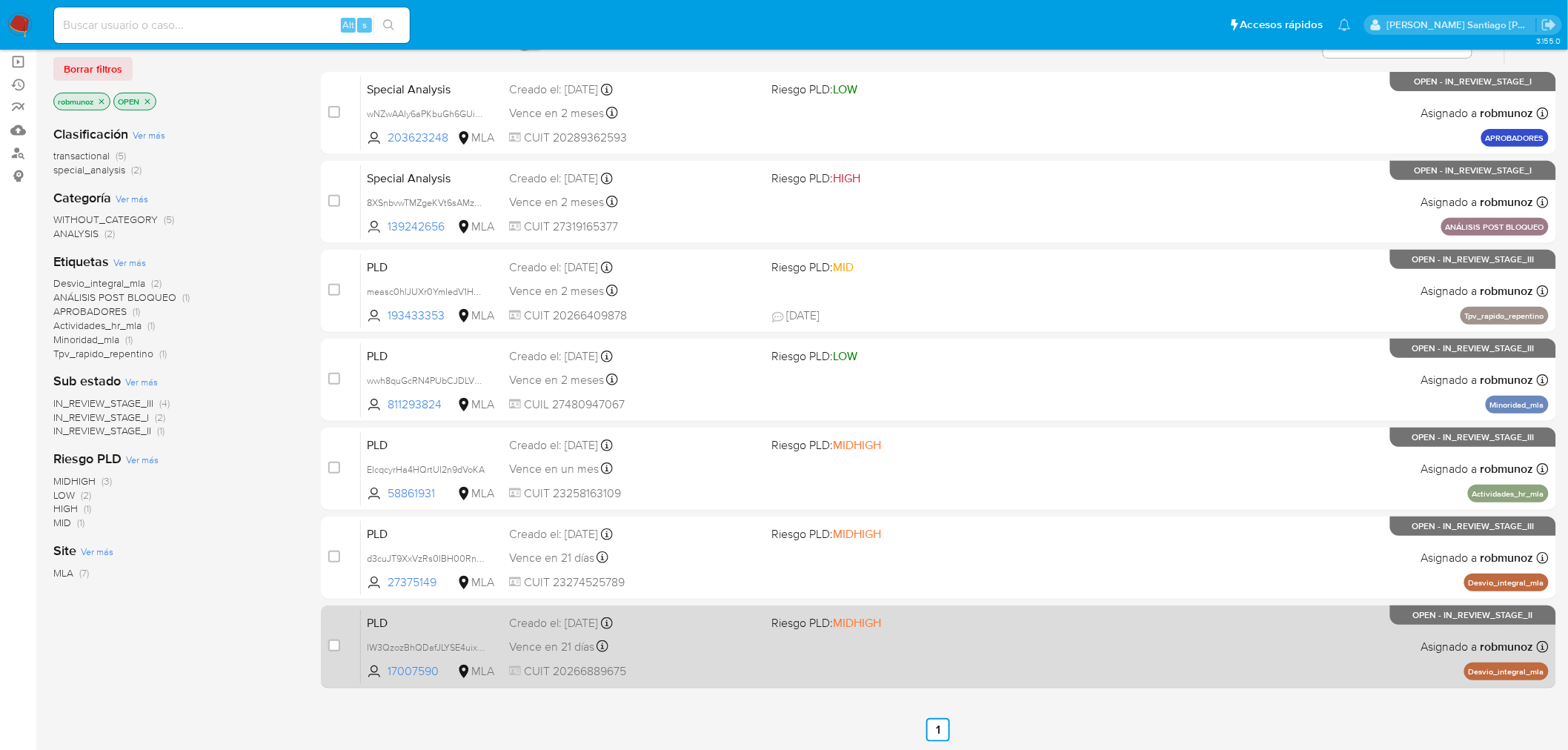
drag, startPoint x: 1202, startPoint y: 659, endPoint x: 1207, endPoint y: 654, distance: 7.1
click at [1207, 654] on div "PLD IW3QzozBhQDafJLYSE4uixxd 17007590 MLA Riesgo PLD: MIDHIGH Creado el: 12/06/…" at bounding box center [954, 646] width 1187 height 75
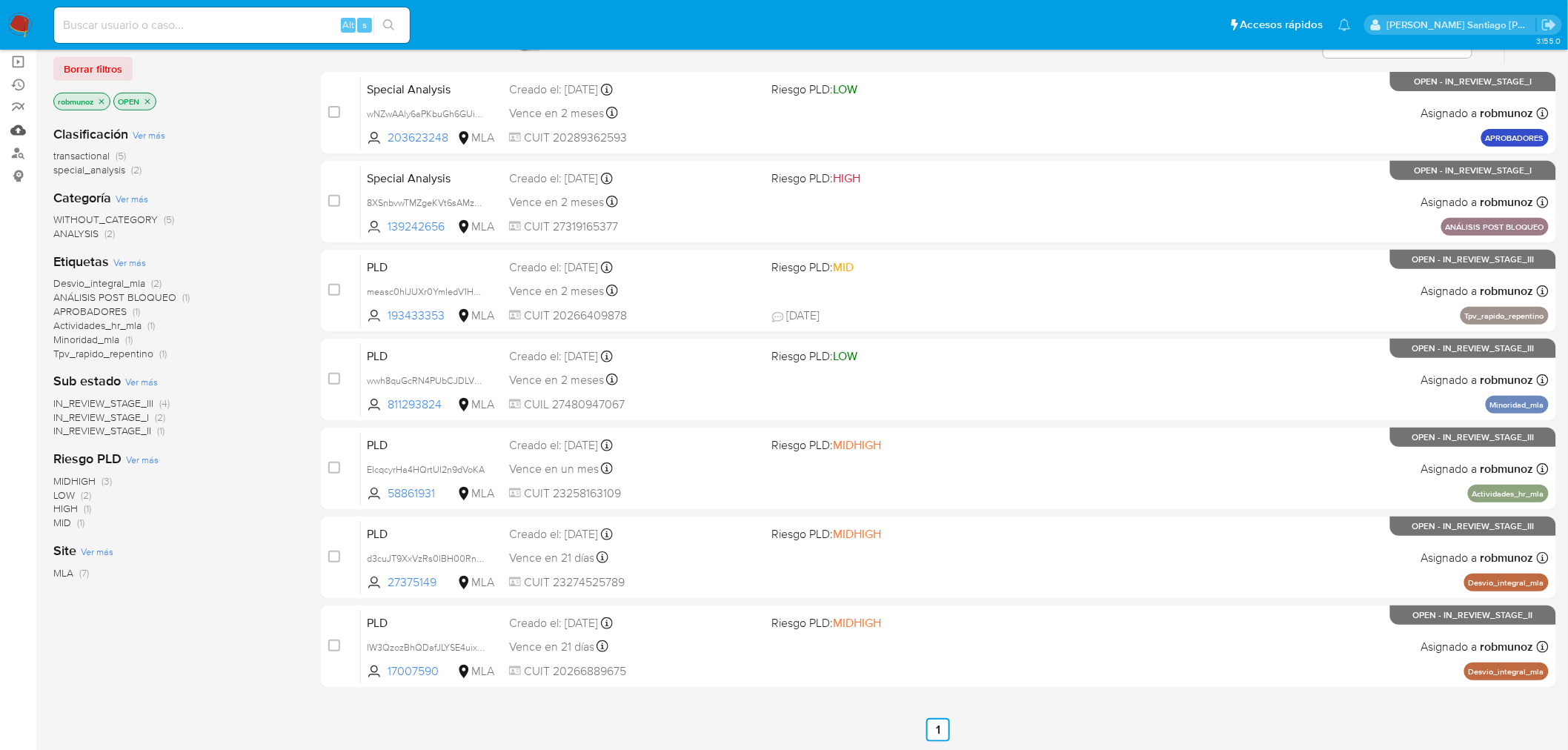
click at [16, 124] on link "Mulan" at bounding box center [88, 130] width 176 height 23
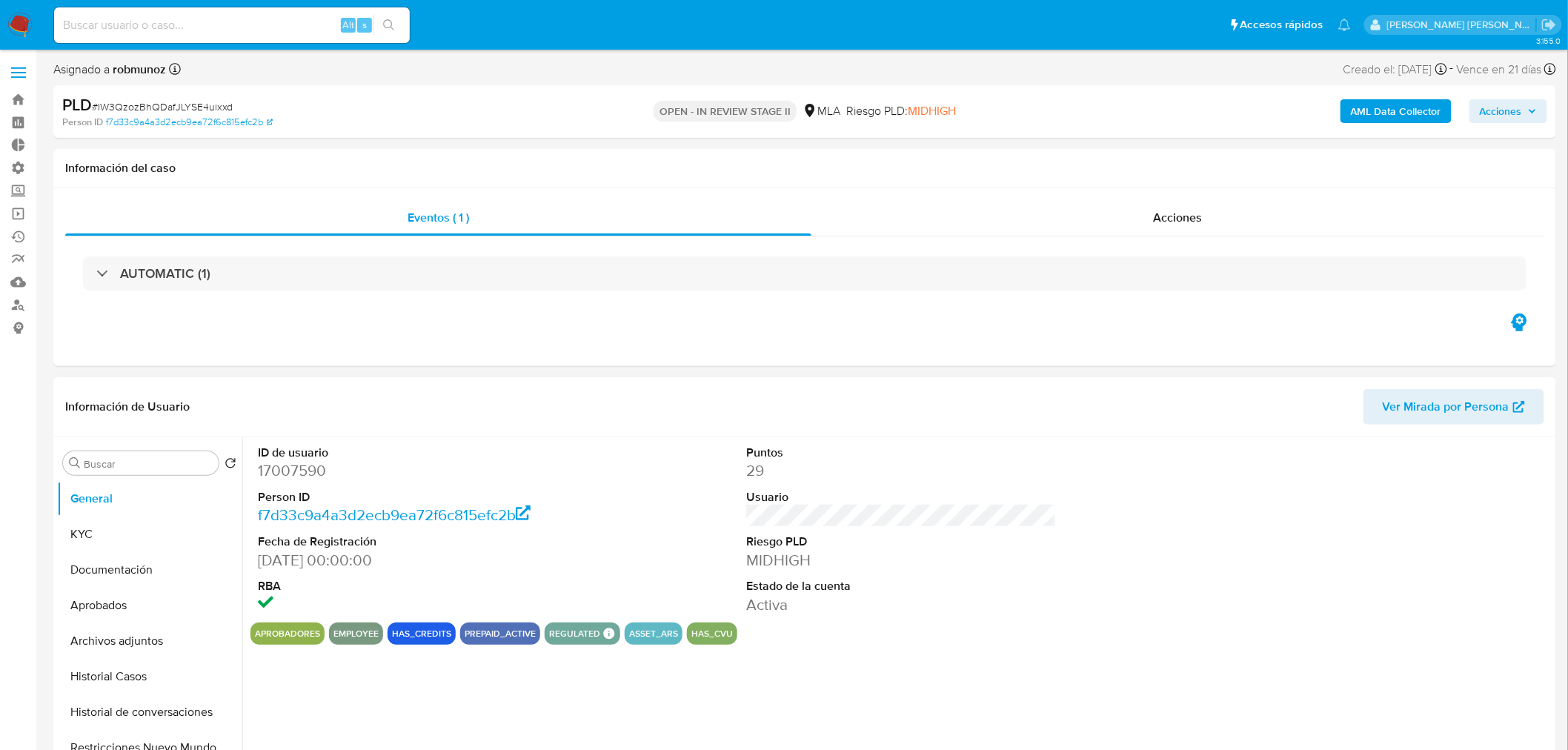
select select "10"
click at [1259, 231] on div "Acciones" at bounding box center [1178, 218] width 733 height 36
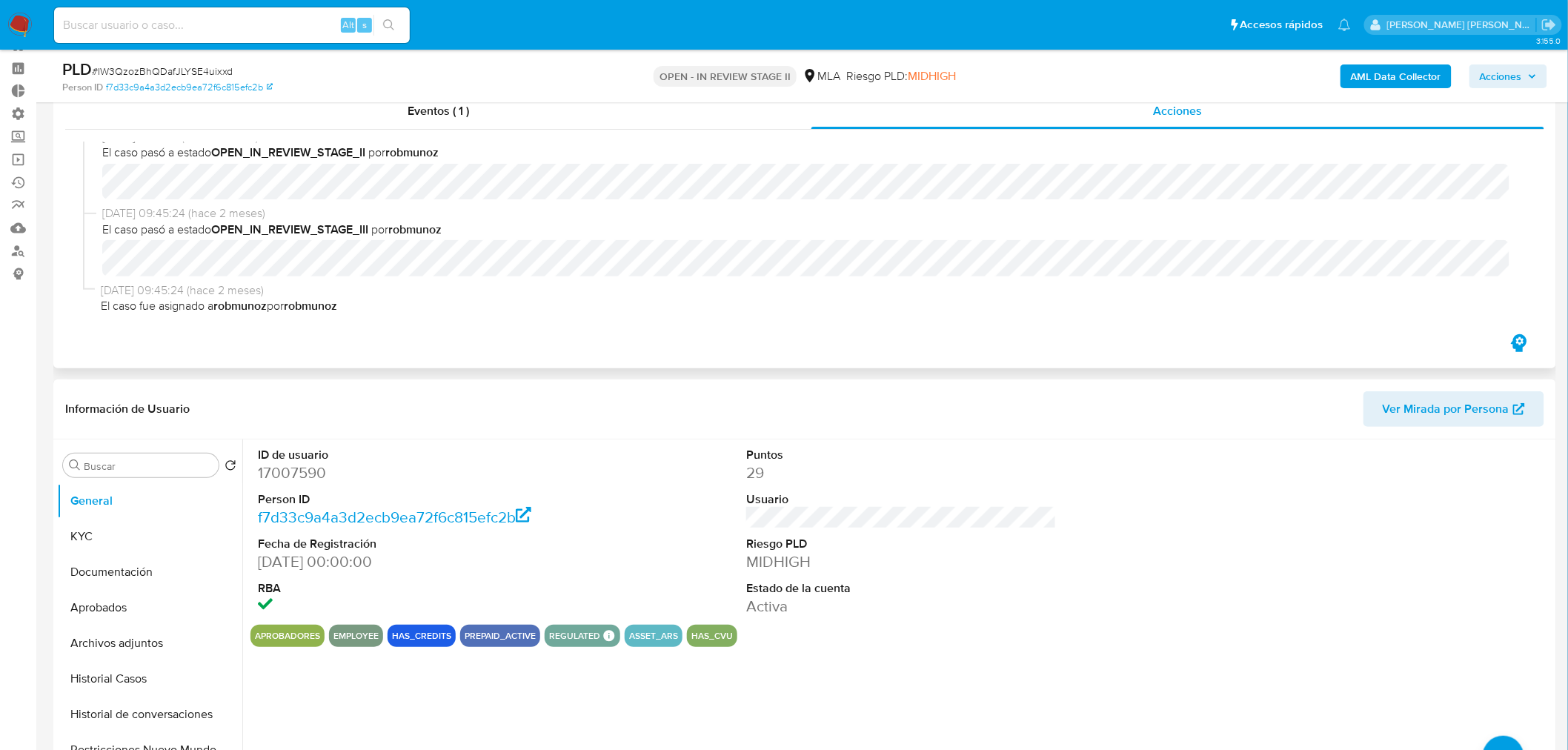
scroll to position [82, 0]
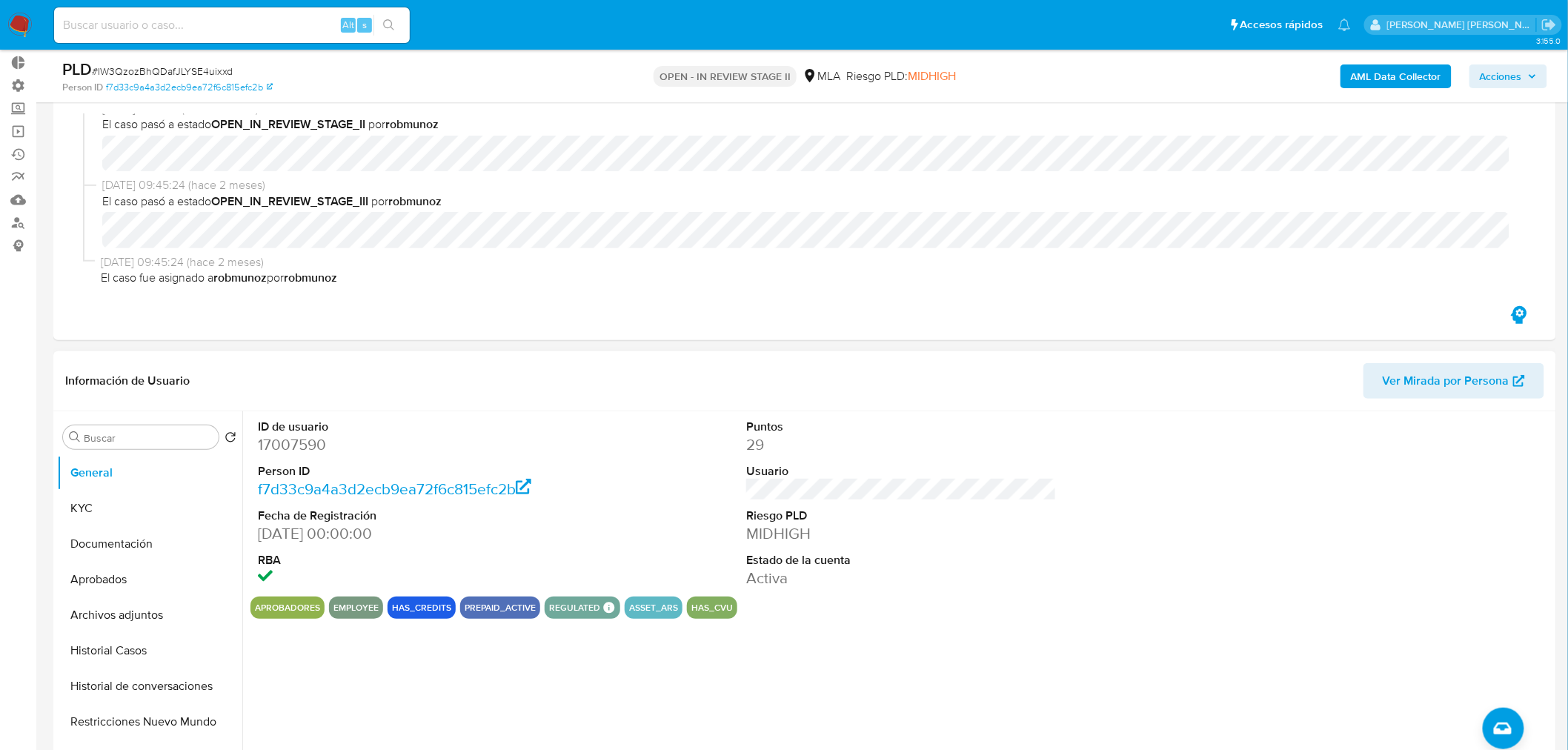
click at [290, 446] on dd "17007590" at bounding box center [413, 444] width 310 height 21
copy dd "17007590"
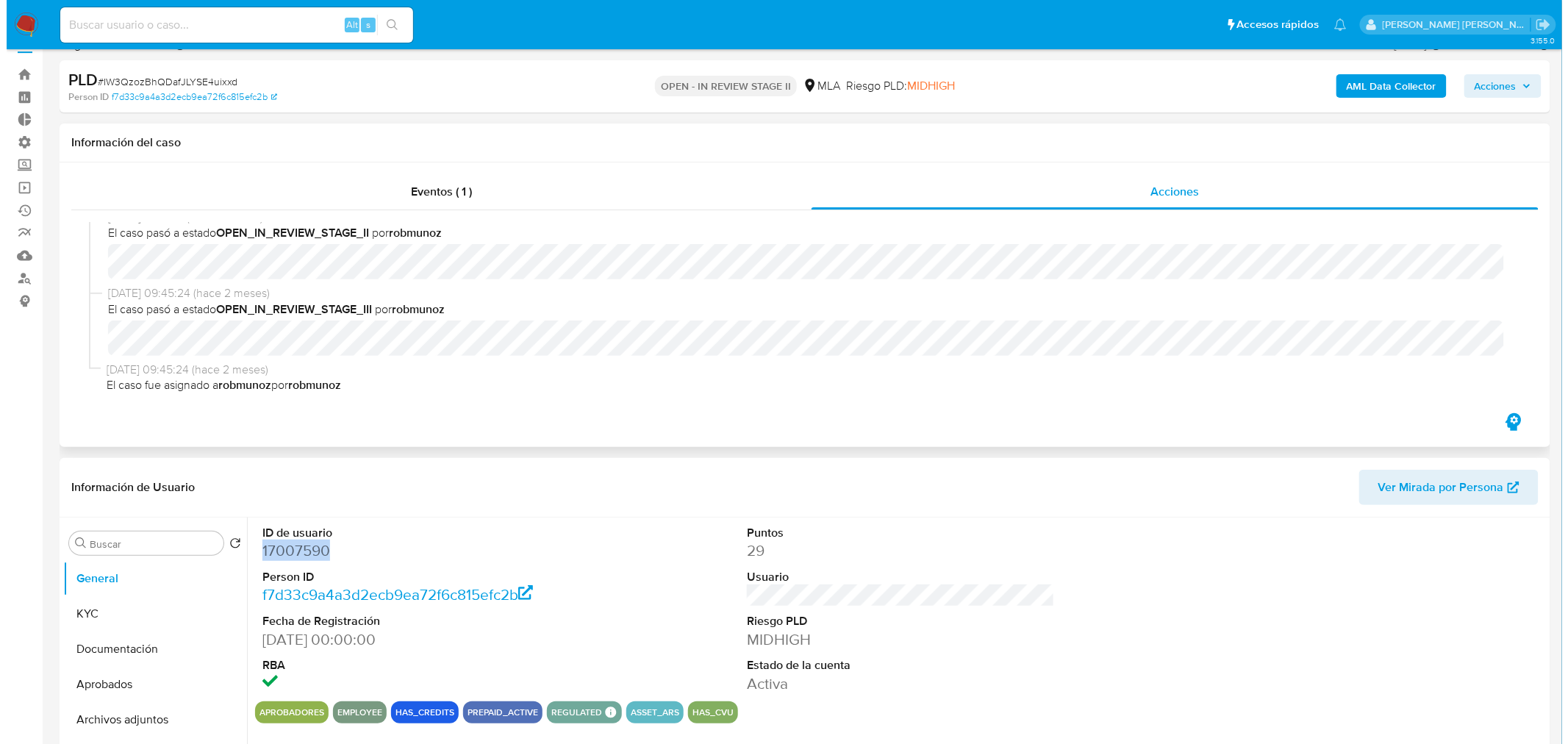
scroll to position [0, 0]
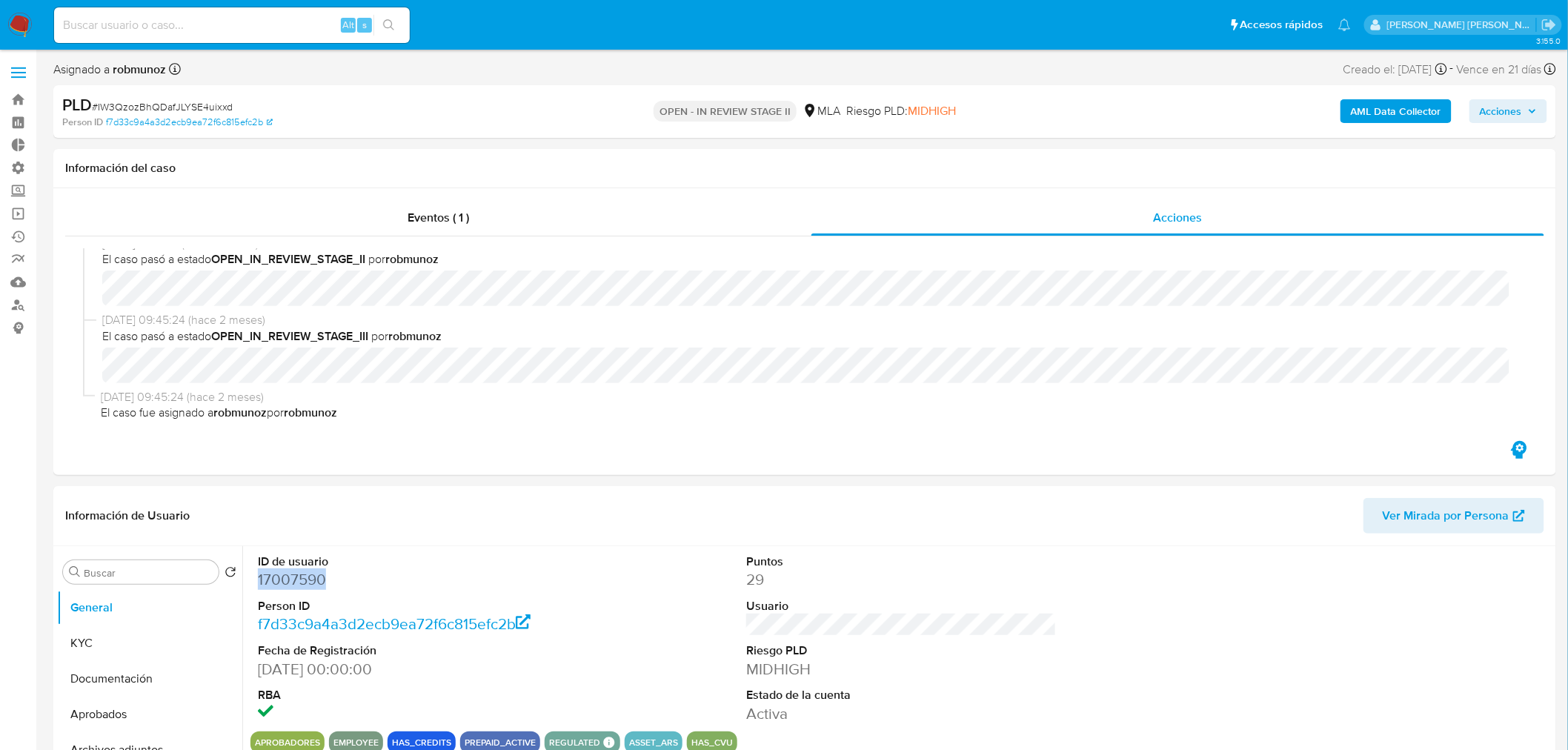
click at [1365, 102] on b "AML Data Collector" at bounding box center [1395, 111] width 90 height 24
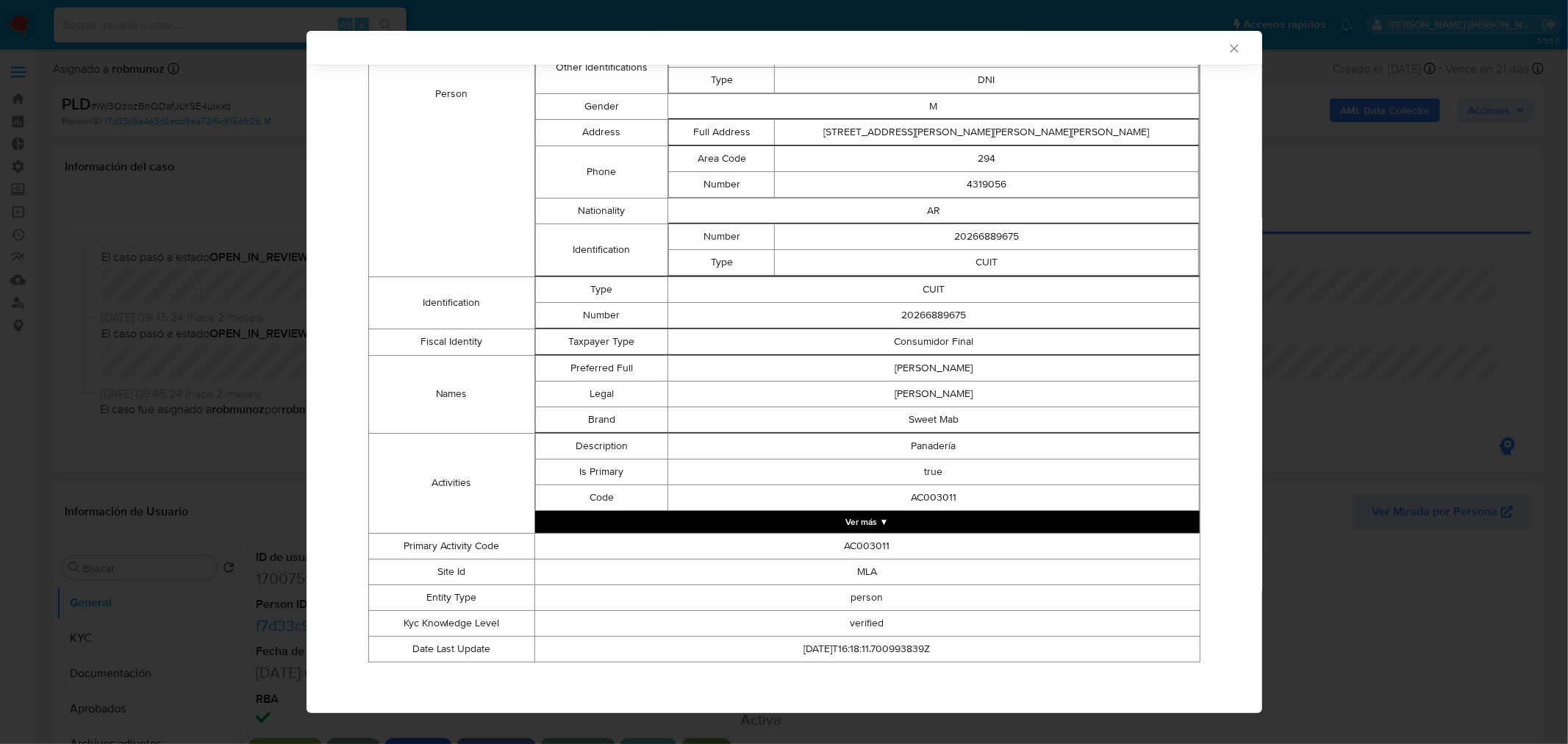
scroll to position [27, 0]
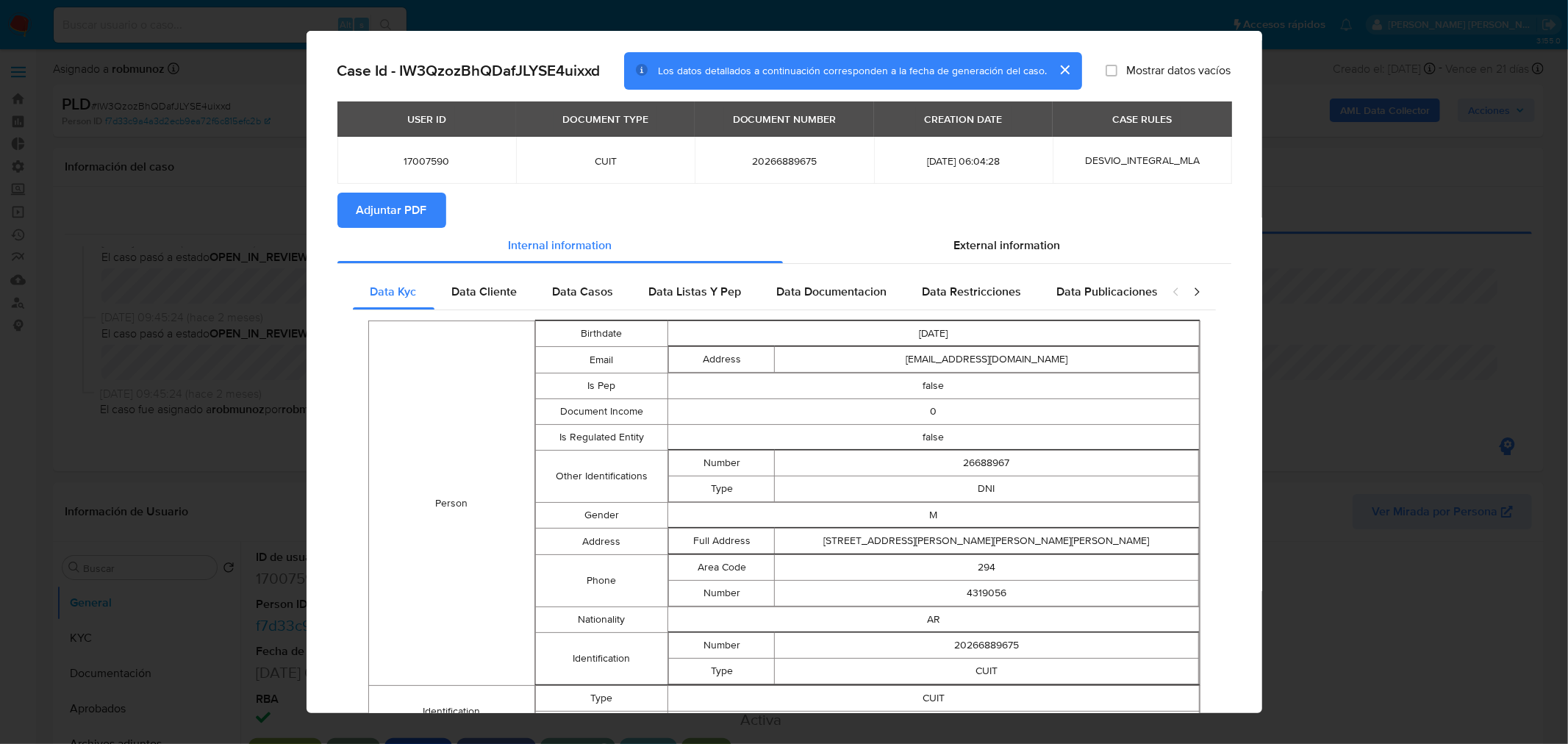
click at [570, 296] on span "Data Casos" at bounding box center [583, 290] width 61 height 17
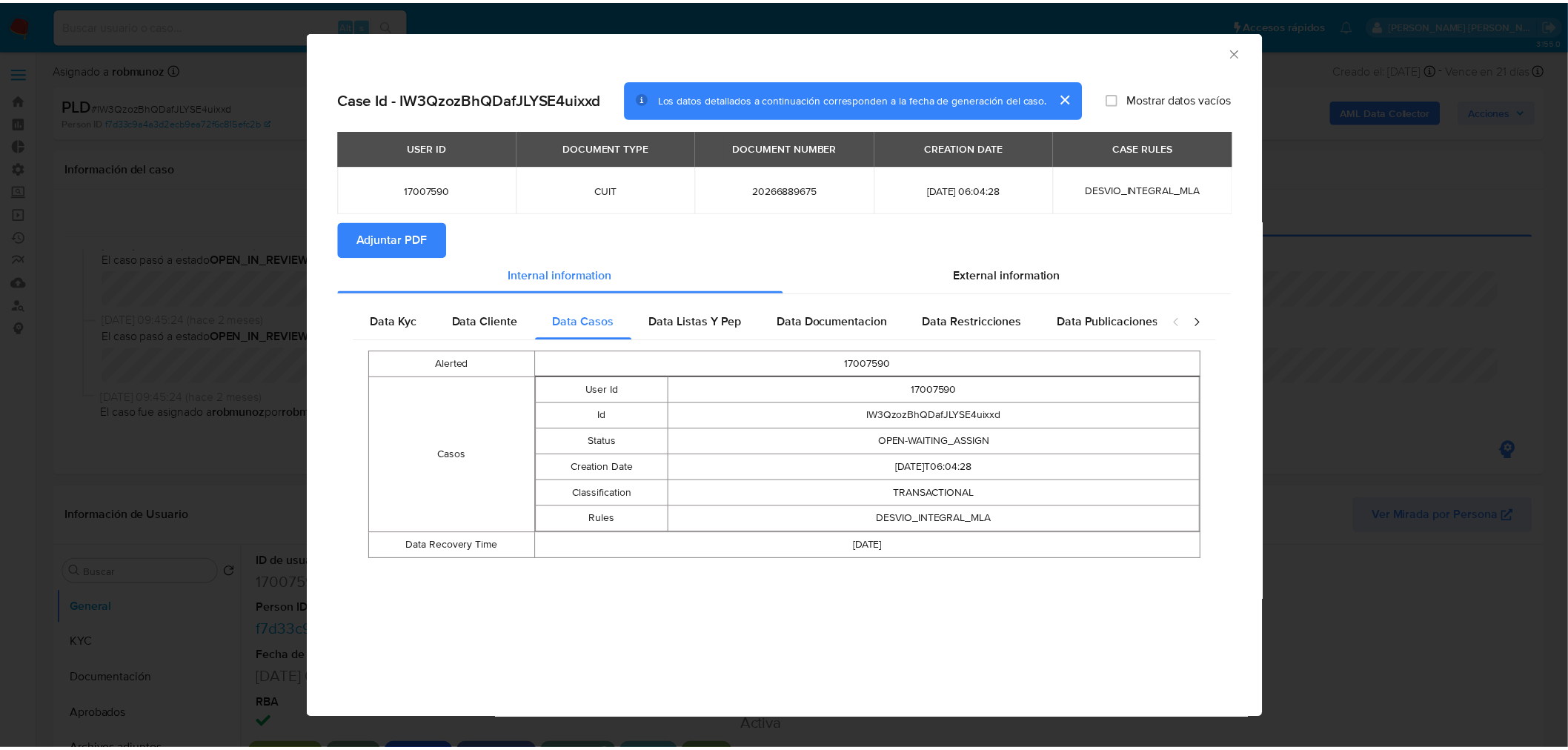
scroll to position [0, 0]
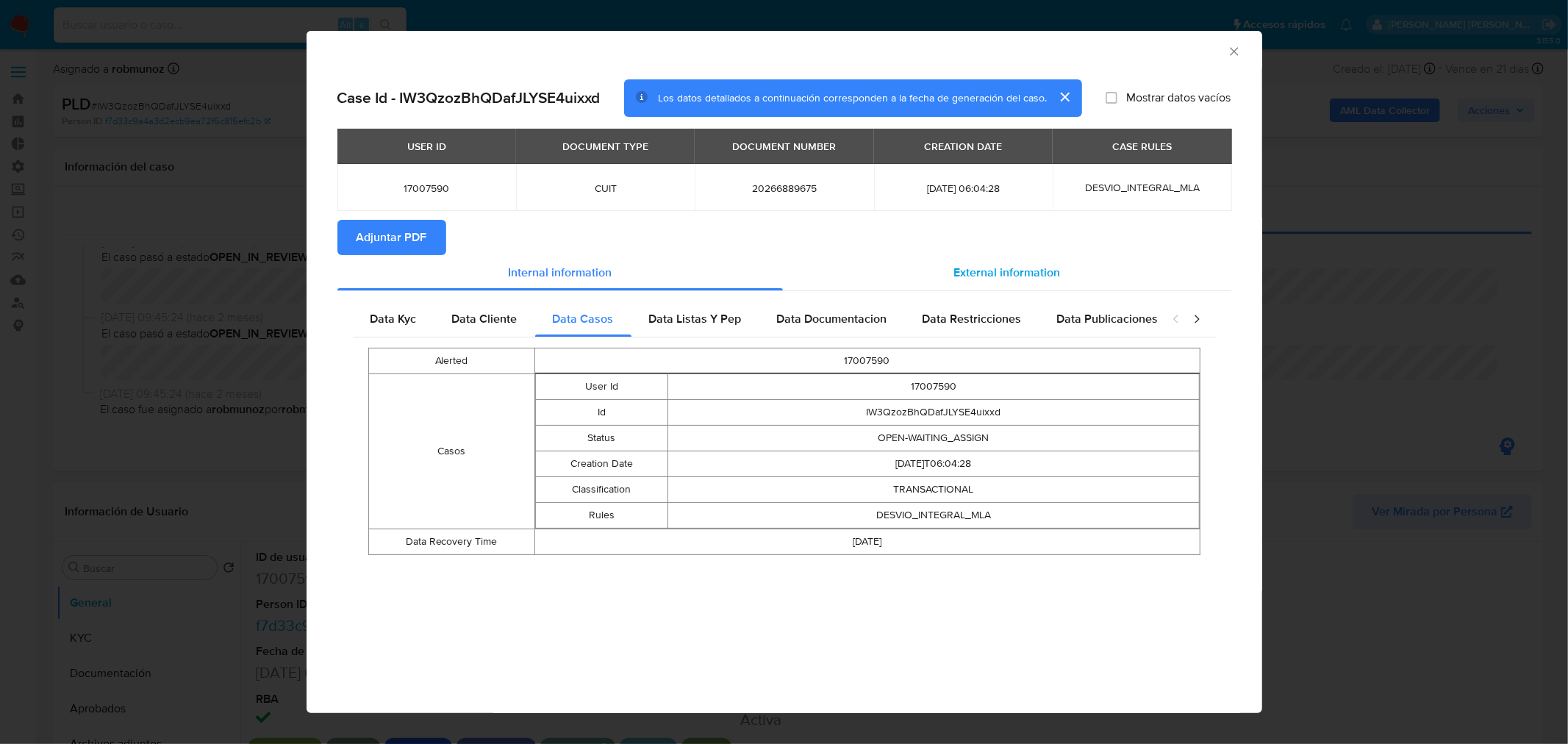
click at [1110, 287] on div "External information" at bounding box center [1007, 272] width 448 height 36
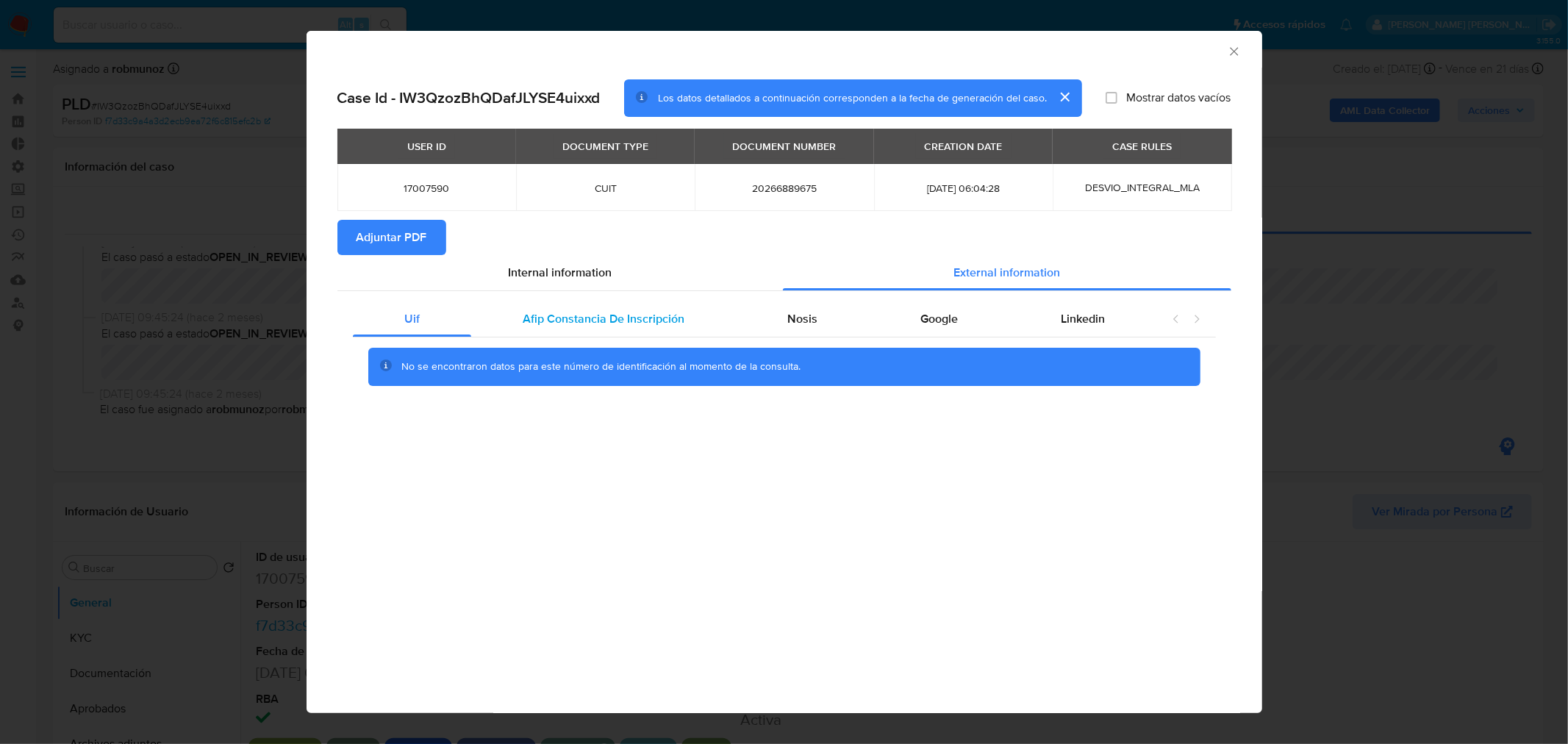
click at [592, 313] on span "Afip Constancia De Inscripción" at bounding box center [603, 318] width 162 height 17
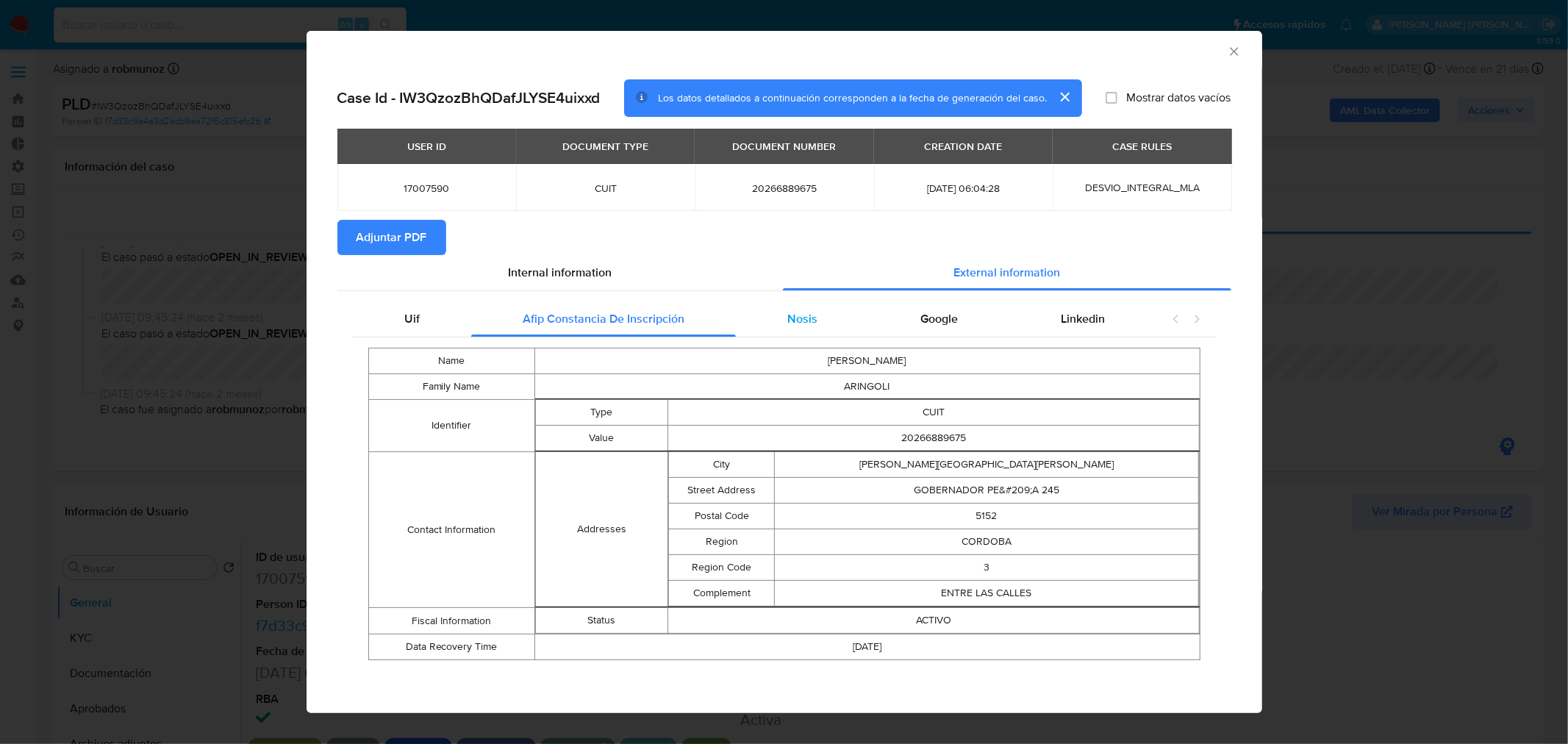
click at [801, 314] on span "Nosis" at bounding box center [802, 318] width 30 height 17
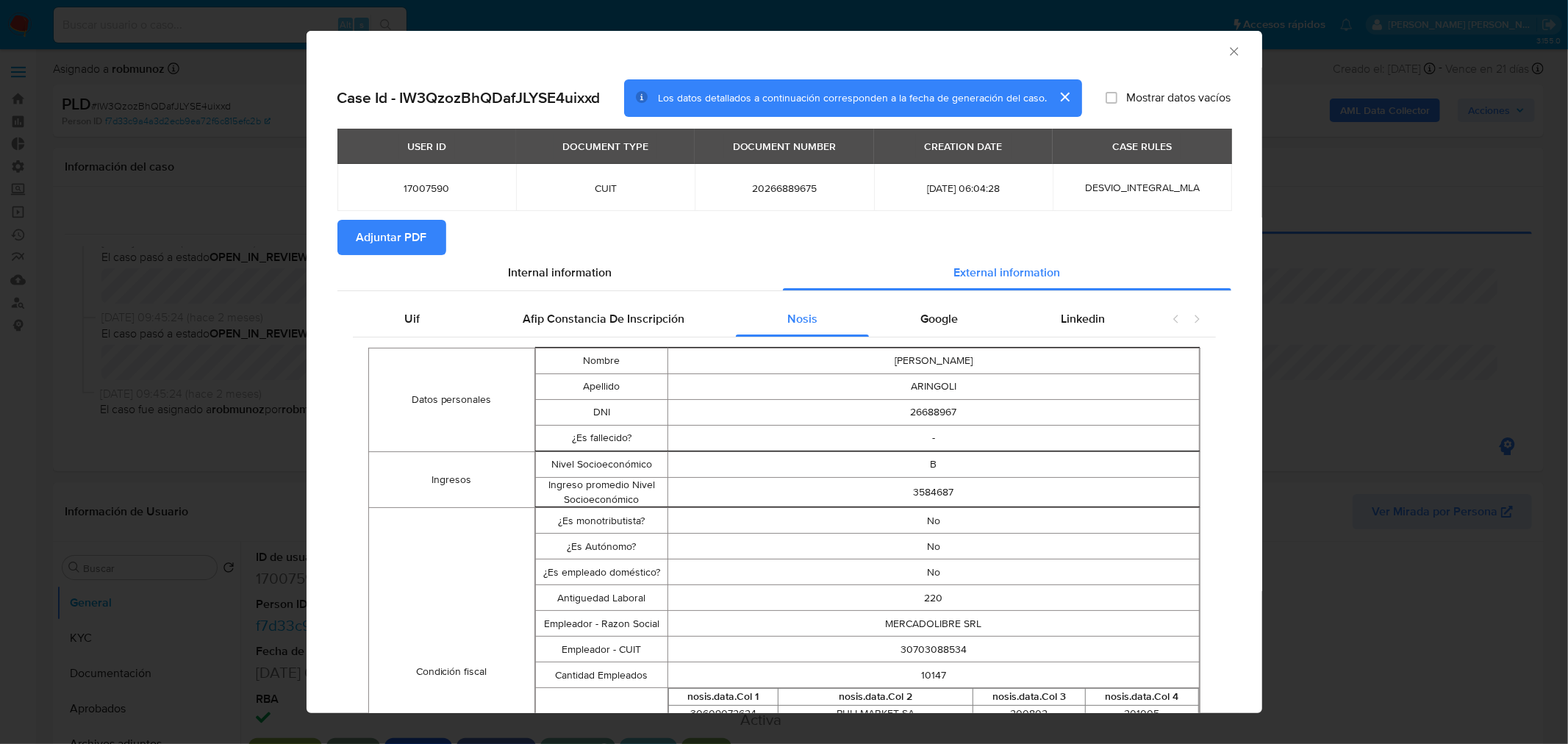
click at [375, 231] on span "Adjuntar PDF" at bounding box center [391, 237] width 70 height 32
click at [1227, 51] on icon "Cerrar ventana" at bounding box center [1235, 51] width 15 height 15
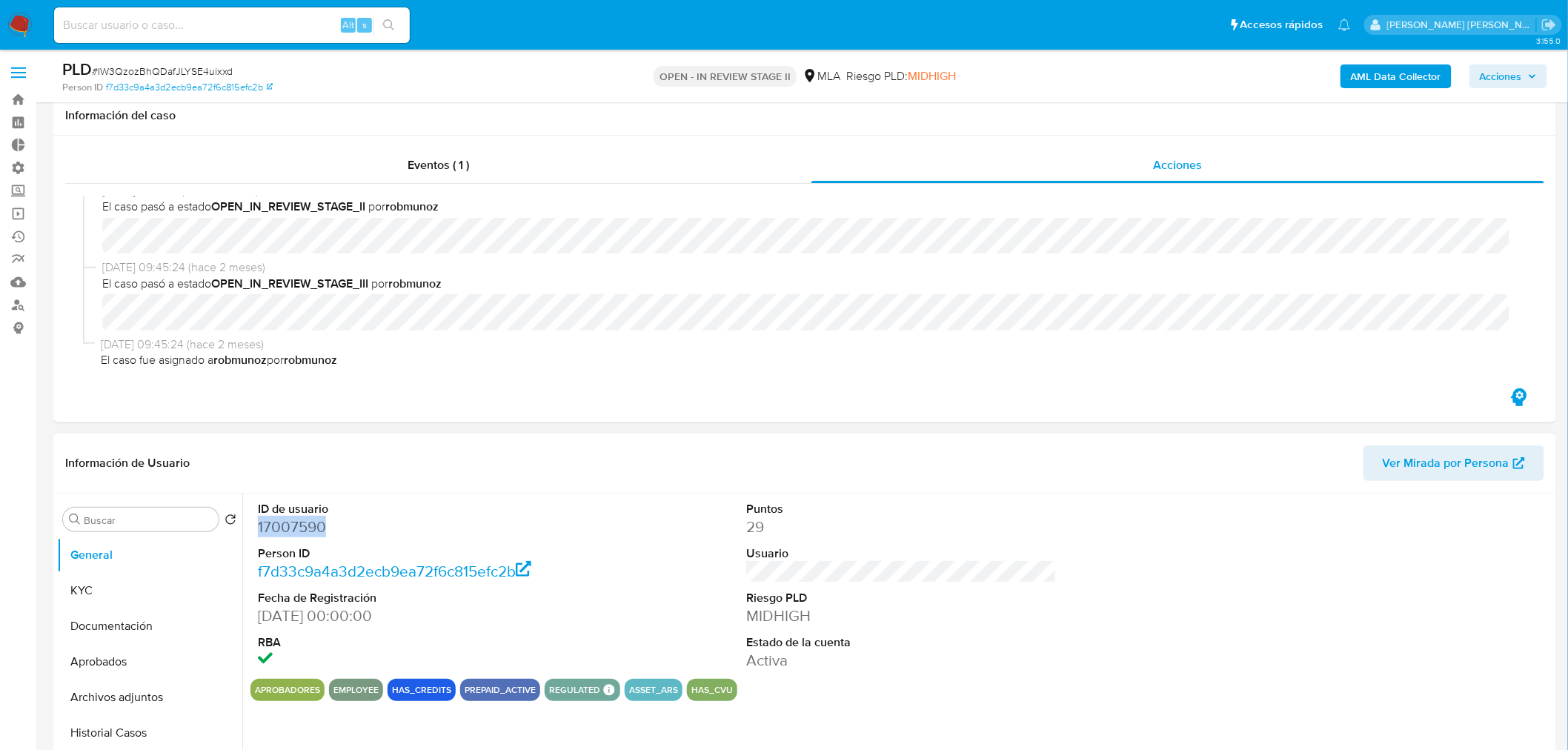
scroll to position [164, 0]
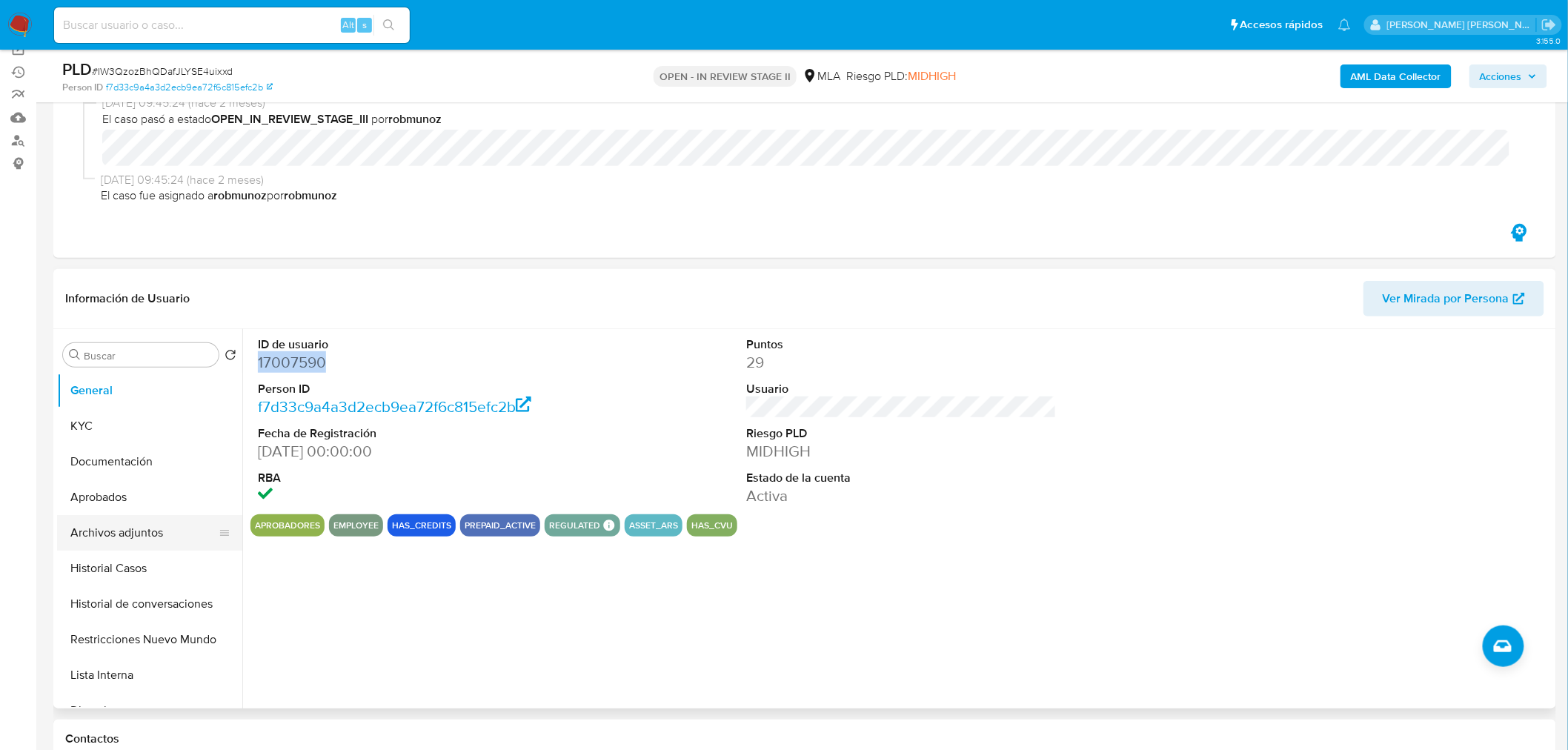
click at [98, 521] on button "Archivos adjuntos" at bounding box center [143, 532] width 173 height 36
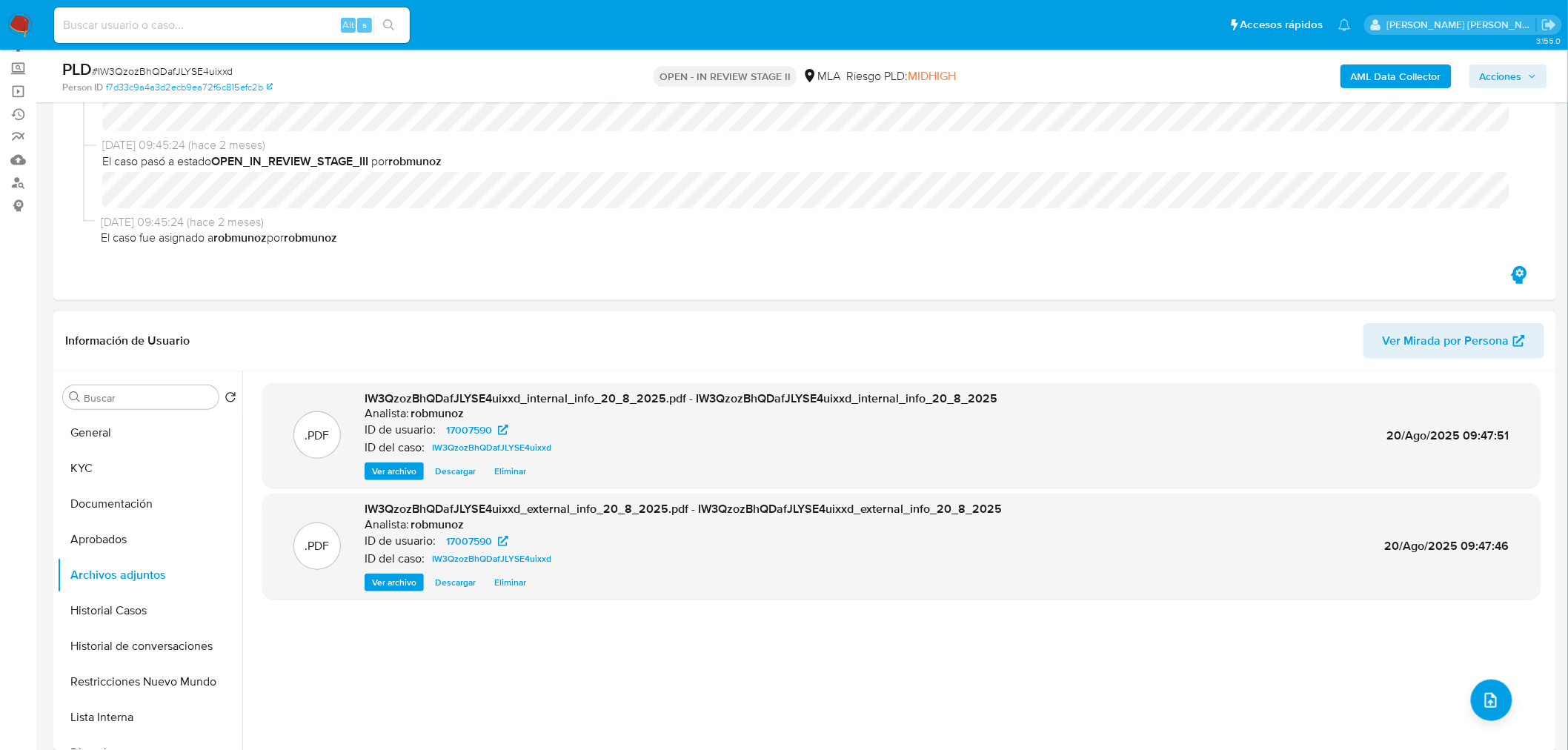
scroll to position [247, 0]
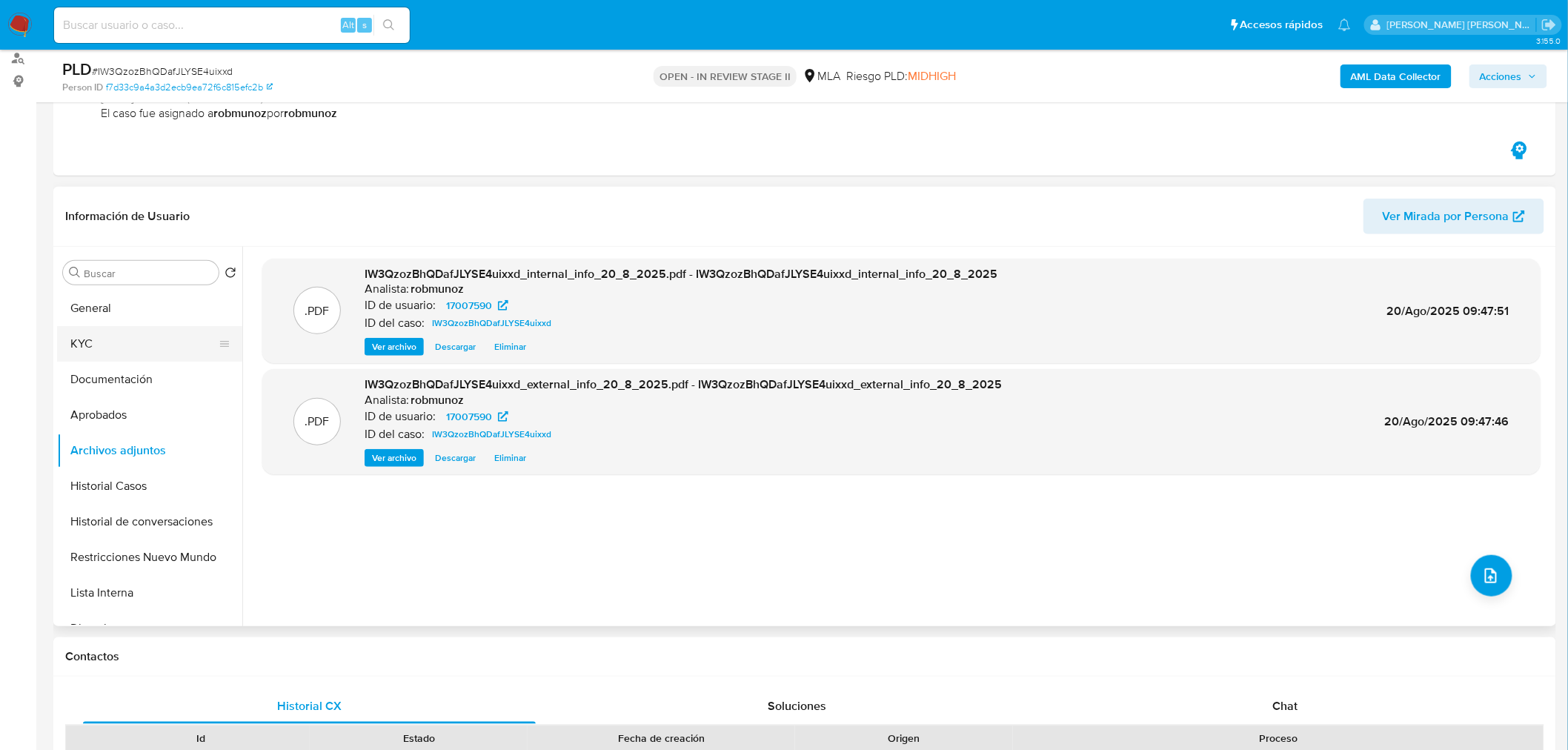
click at [138, 342] on button "KYC" at bounding box center [143, 344] width 173 height 36
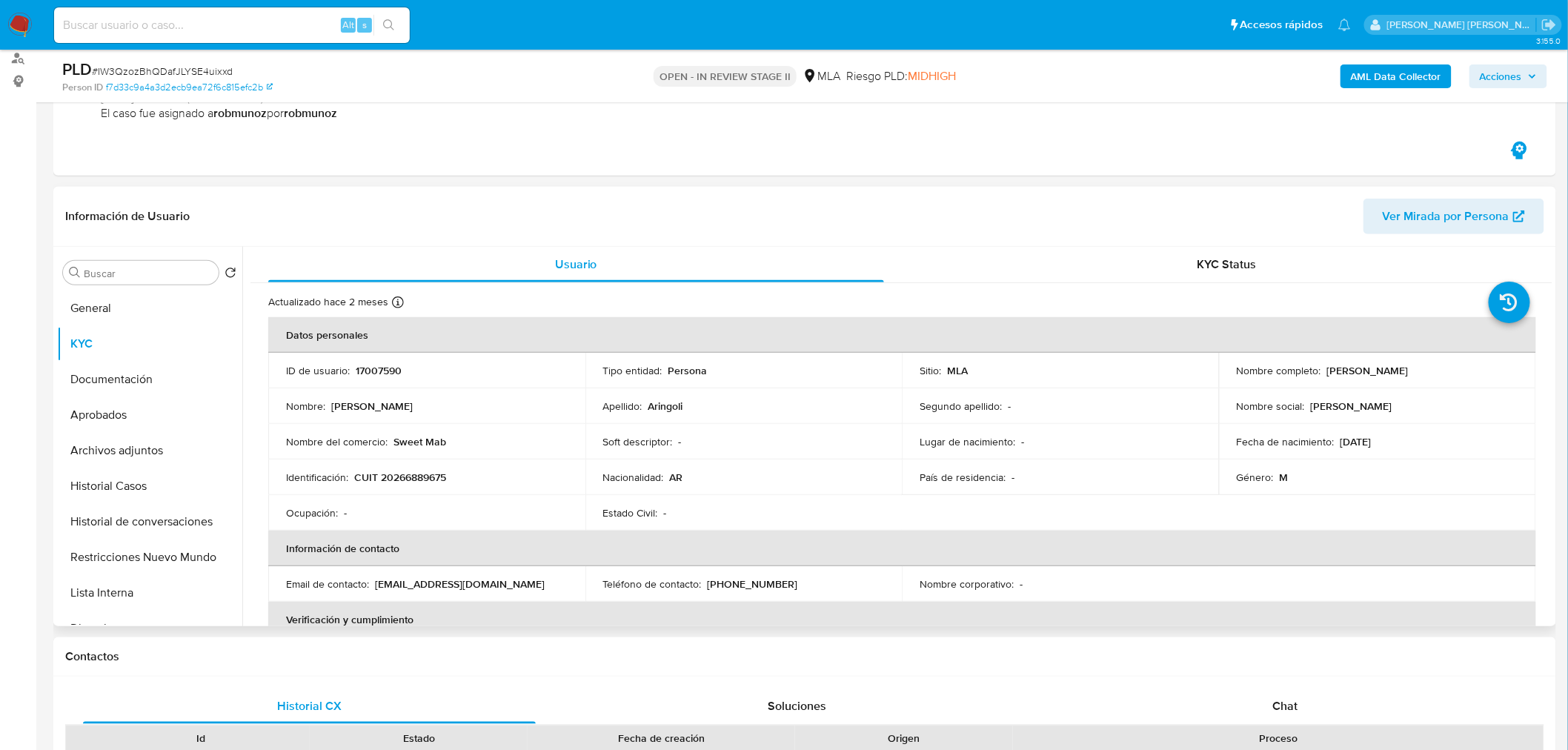
drag, startPoint x: 389, startPoint y: 409, endPoint x: 452, endPoint y: 404, distance: 63.2
click at [452, 404] on div "Nombre : Maximiliano Flavio" at bounding box center [426, 405] width 282 height 14
click at [458, 401] on div "Nombre : Maximiliano Flavio" at bounding box center [426, 405] width 282 height 14
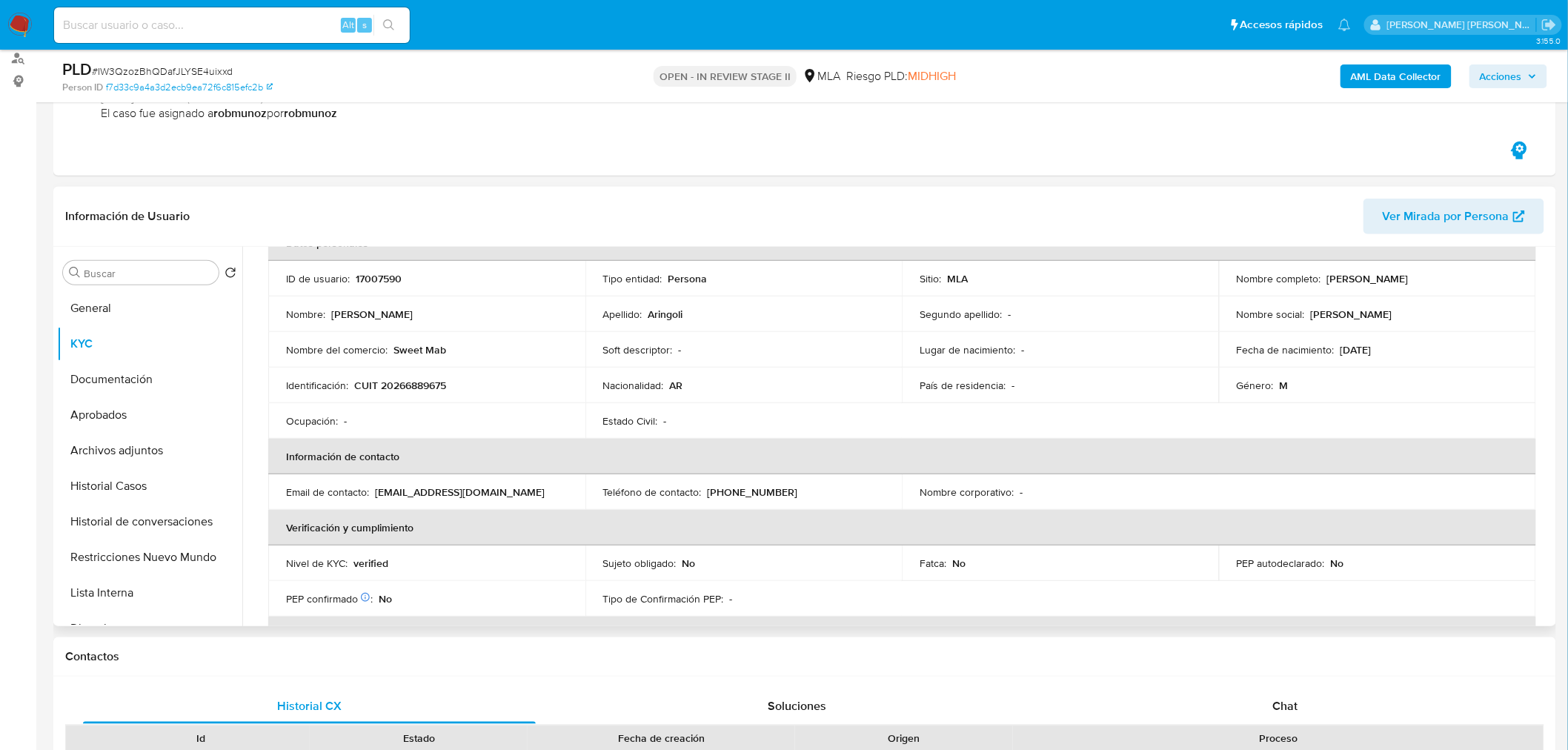
scroll to position [53, 0]
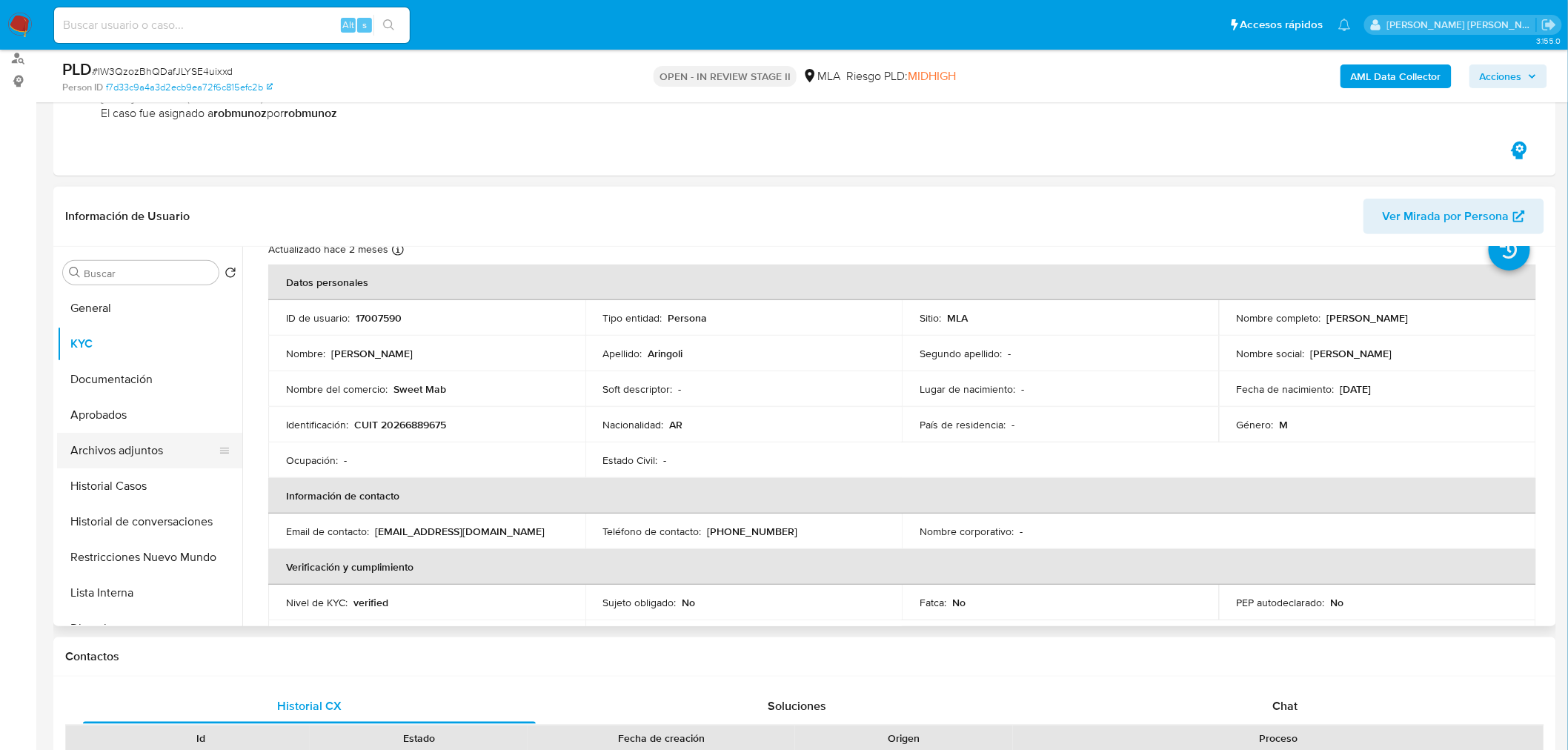
click at [121, 447] on button "Archivos adjuntos" at bounding box center [143, 450] width 173 height 36
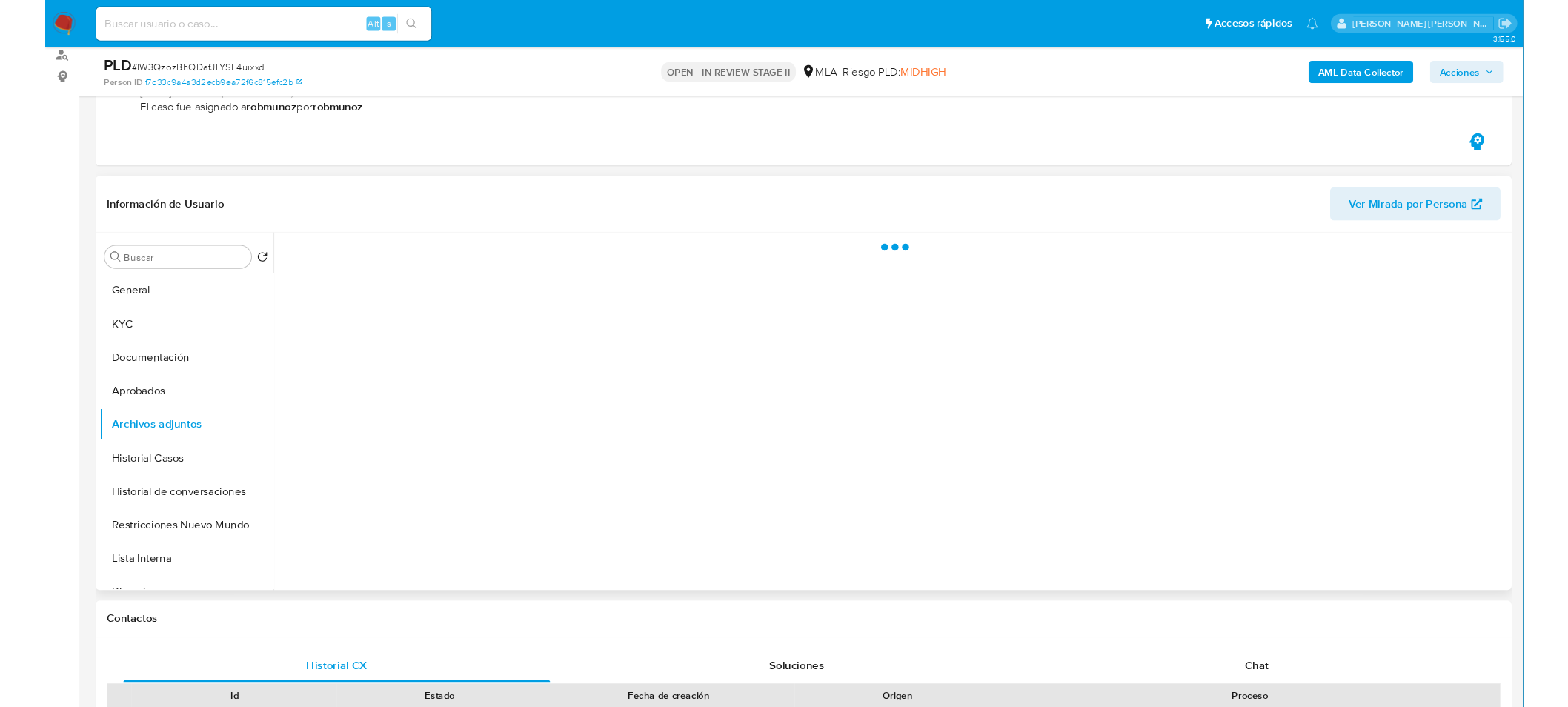
scroll to position [0, 0]
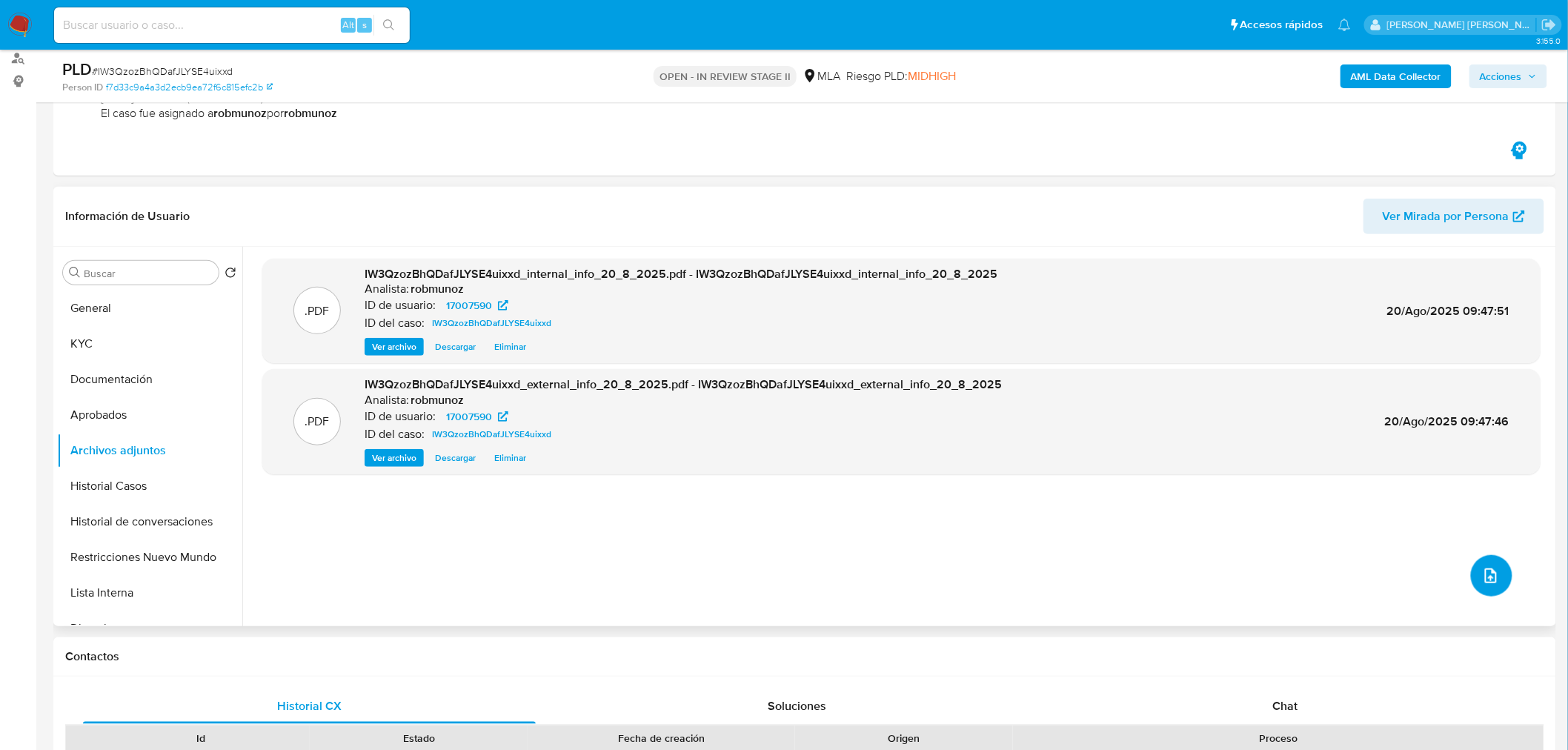
click at [1499, 582] on button "upload-file" at bounding box center [1491, 575] width 41 height 41
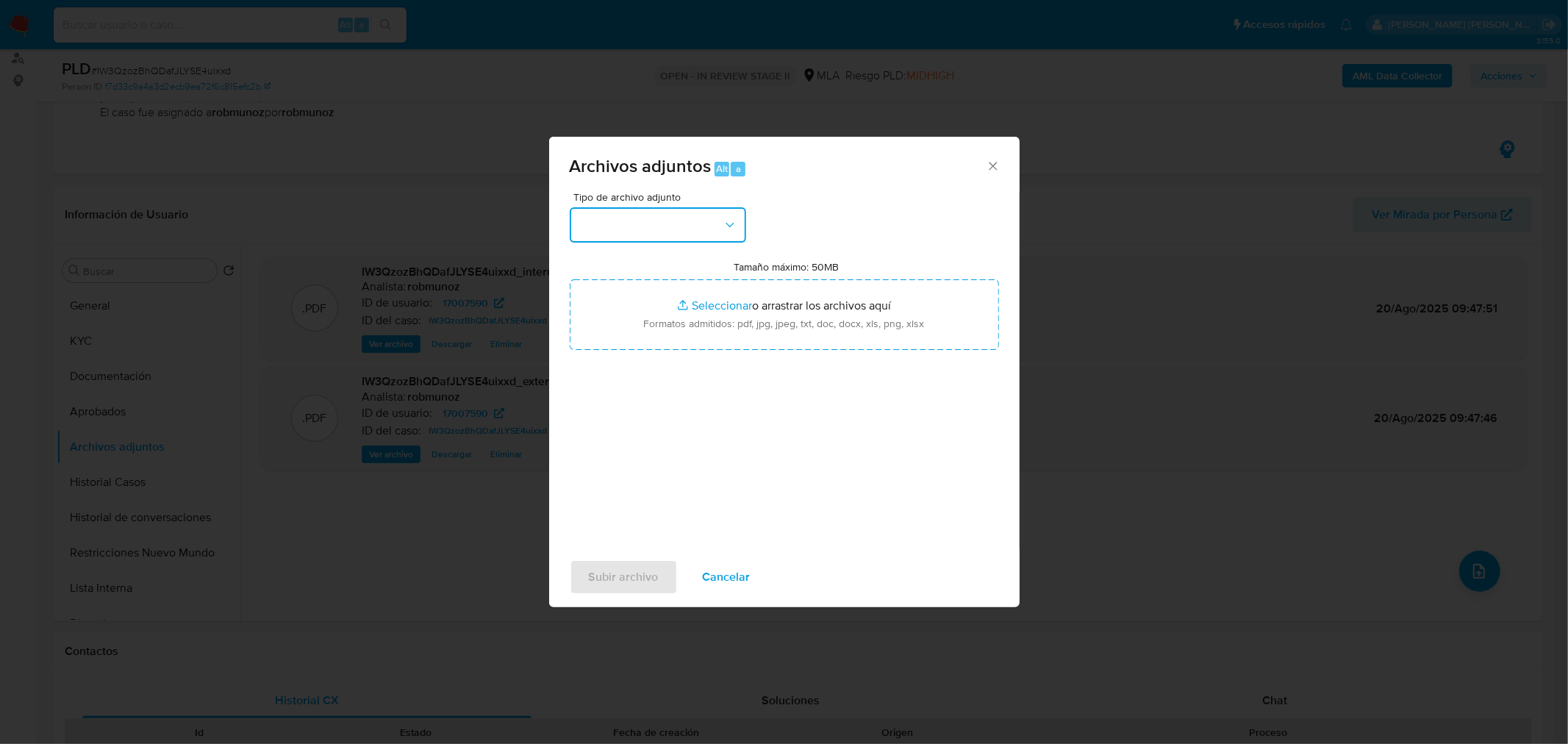
click at [675, 214] on button "button" at bounding box center [658, 225] width 177 height 36
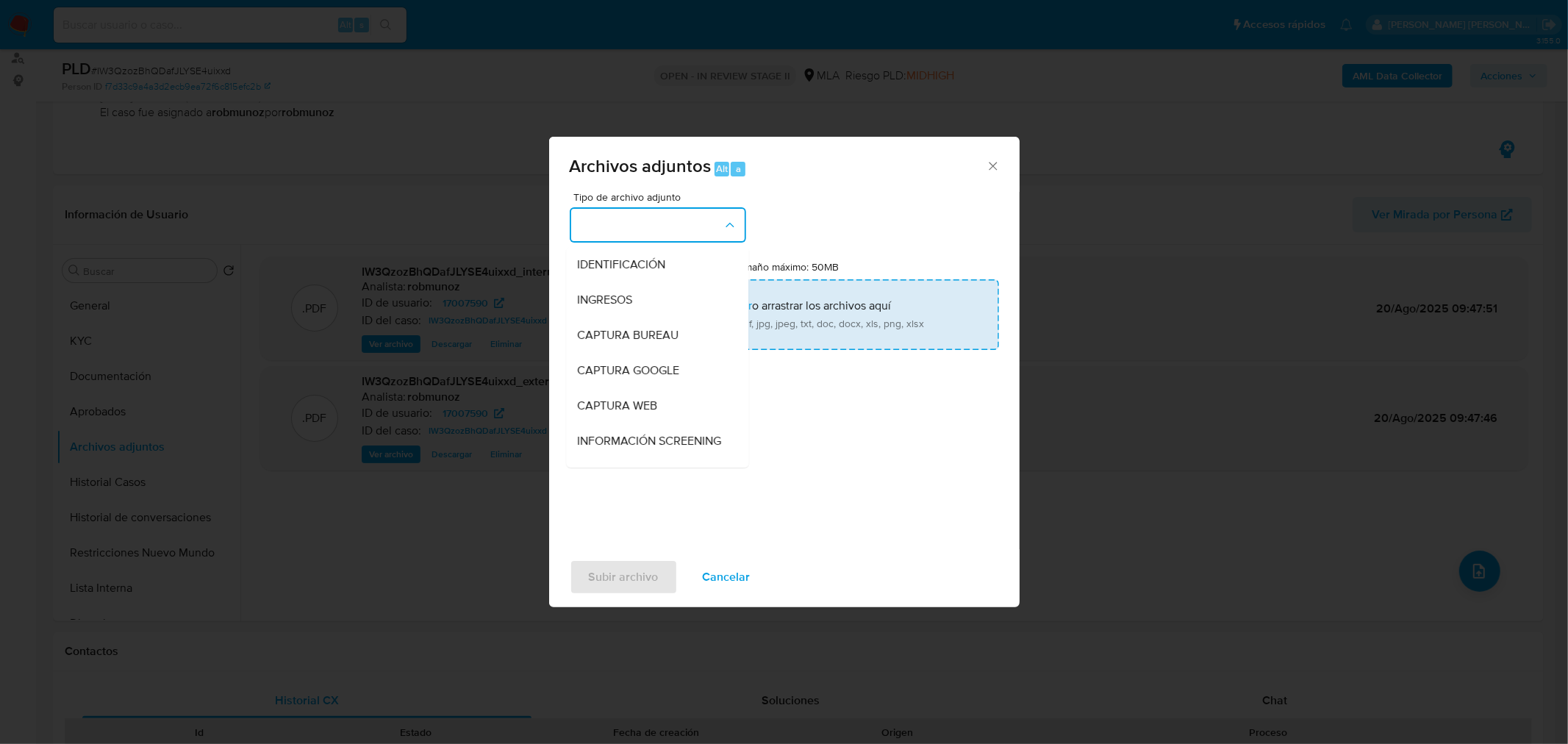
drag, startPoint x: 686, startPoint y: 254, endPoint x: 755, endPoint y: 312, distance: 90.1
click at [686, 255] on div "IDENTIFICACIÓN" at bounding box center [653, 264] width 150 height 36
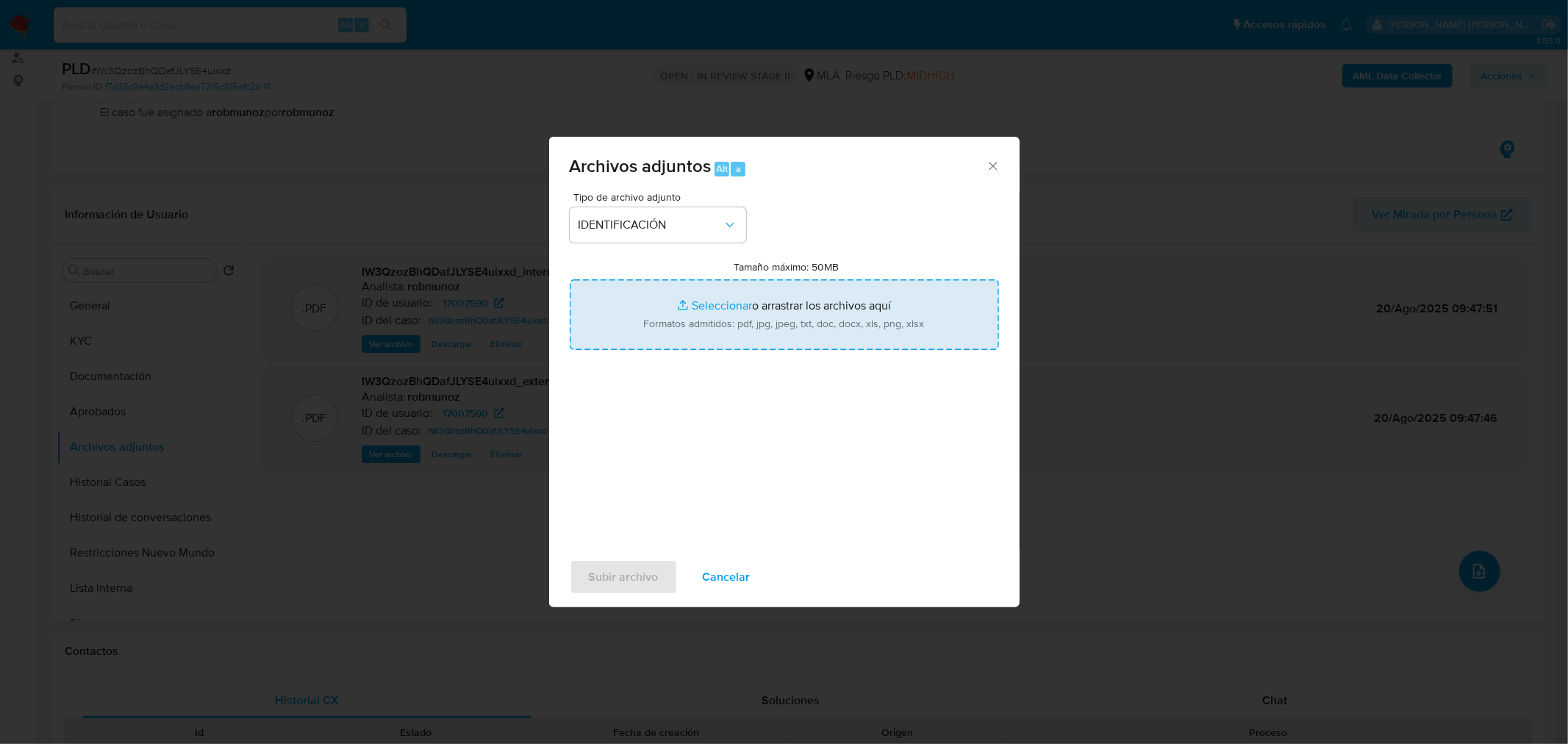
click at [763, 317] on input "Tamaño máximo: 50MB Seleccionar archivos" at bounding box center [785, 314] width 429 height 70
type input "C:\fakepath\Movimientos-Aladdin-ID 17007590.xlsx"
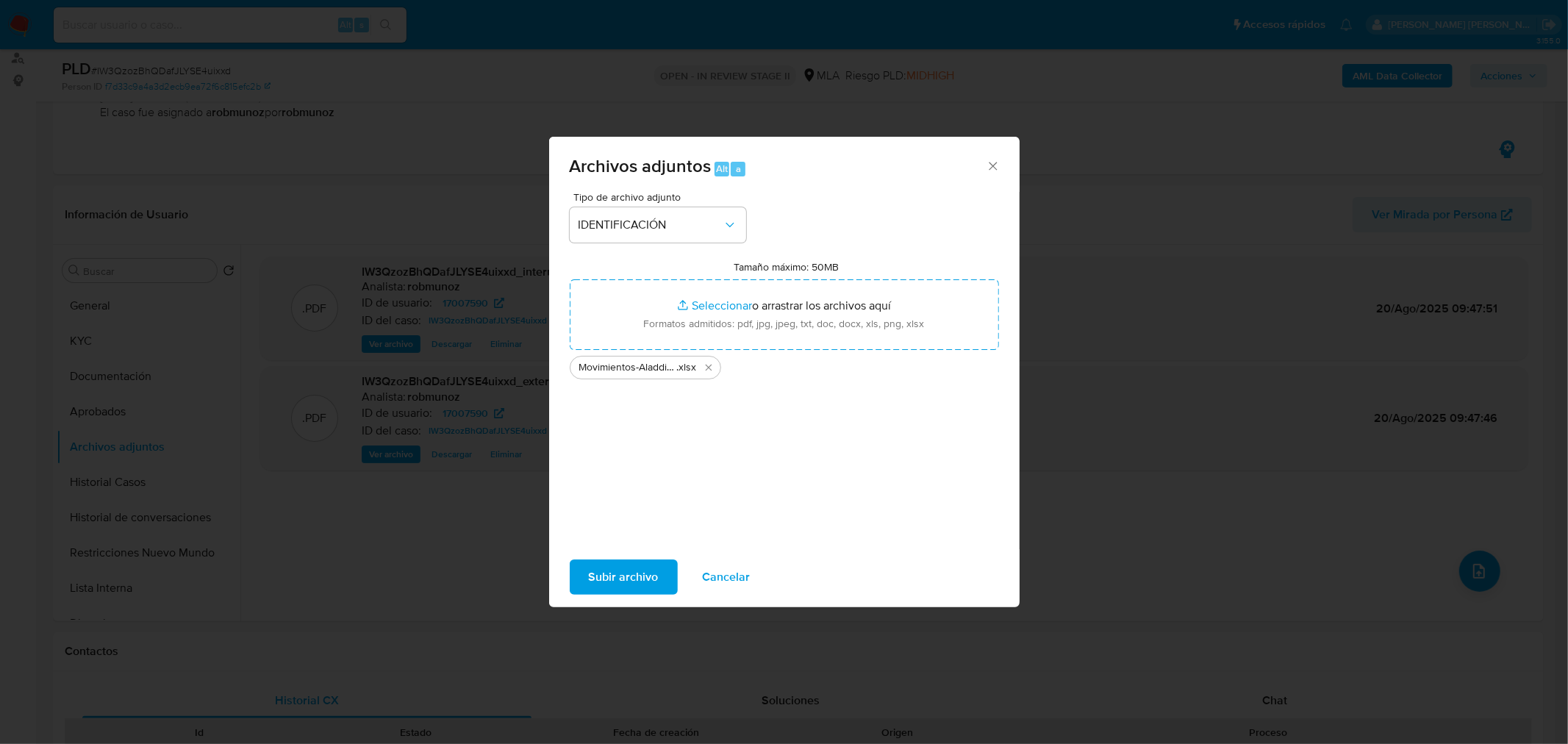
drag, startPoint x: 763, startPoint y: 317, endPoint x: 622, endPoint y: 574, distance: 293.1
click at [622, 574] on span "Subir archivo" at bounding box center [624, 576] width 70 height 32
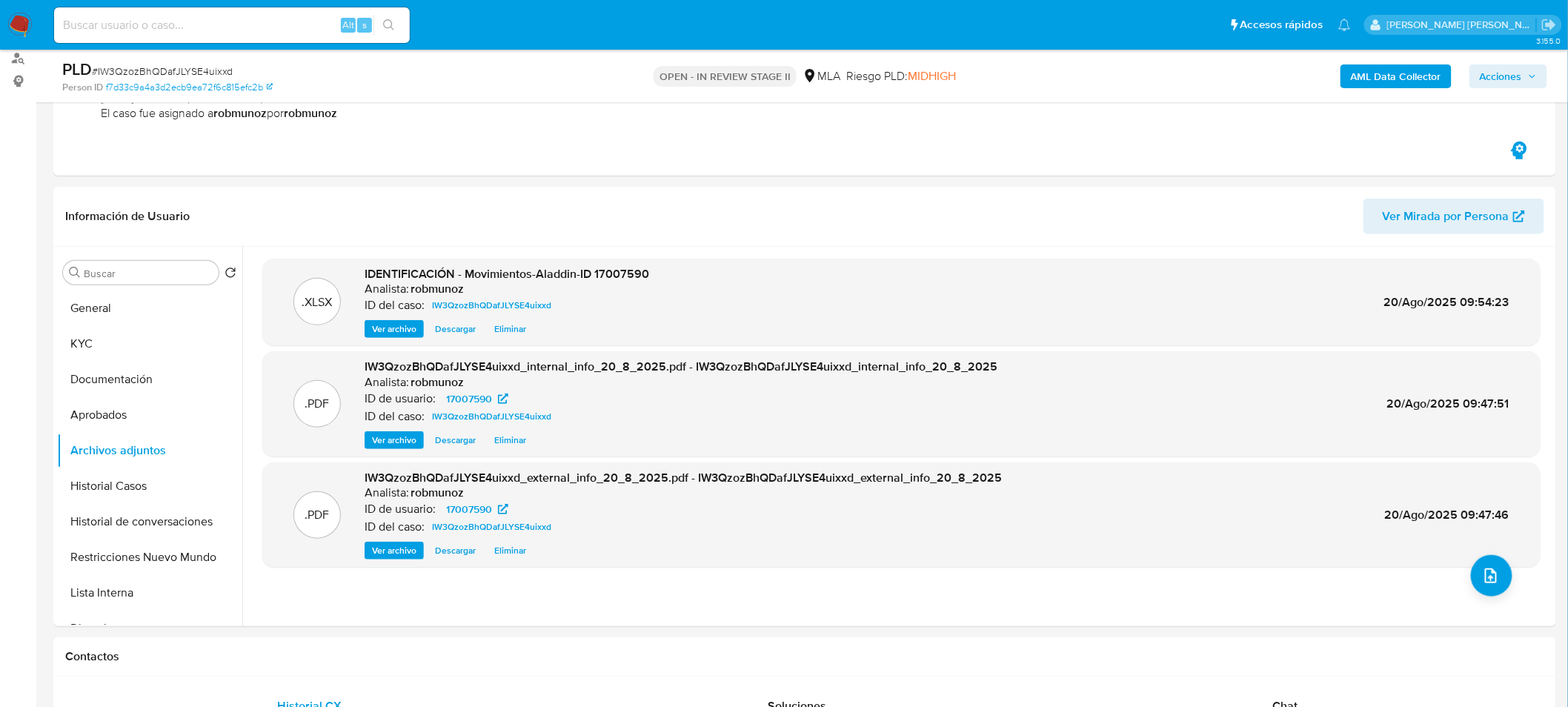
click at [238, 34] on div "Alt s" at bounding box center [232, 25] width 356 height 36
click at [237, 26] on input at bounding box center [232, 25] width 356 height 19
paste input "PdzETwWQRG9aOhpKUyNdzCNP"
type input "PdzETwWQRG9aOhpKUyNdzCNP"
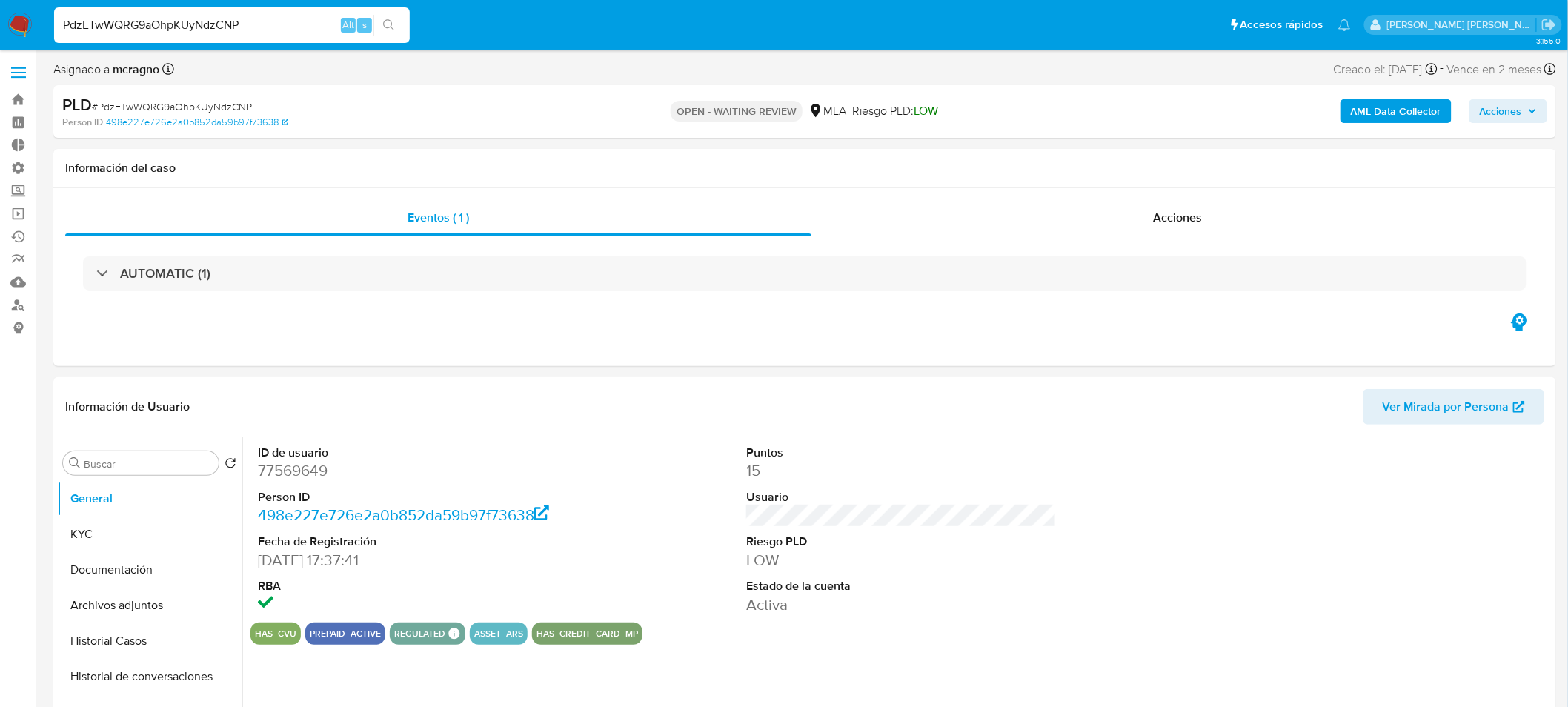
select select "10"
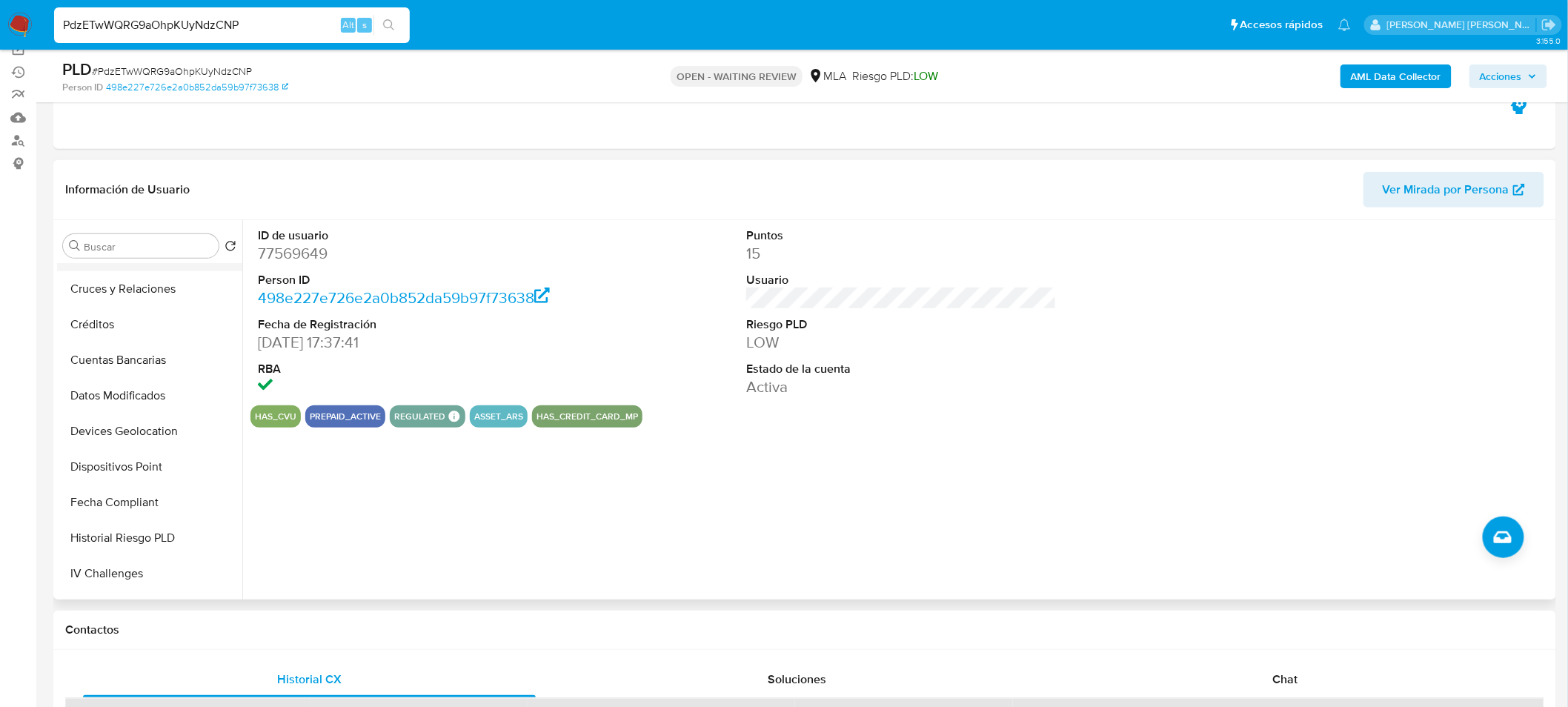
scroll to position [285, 0]
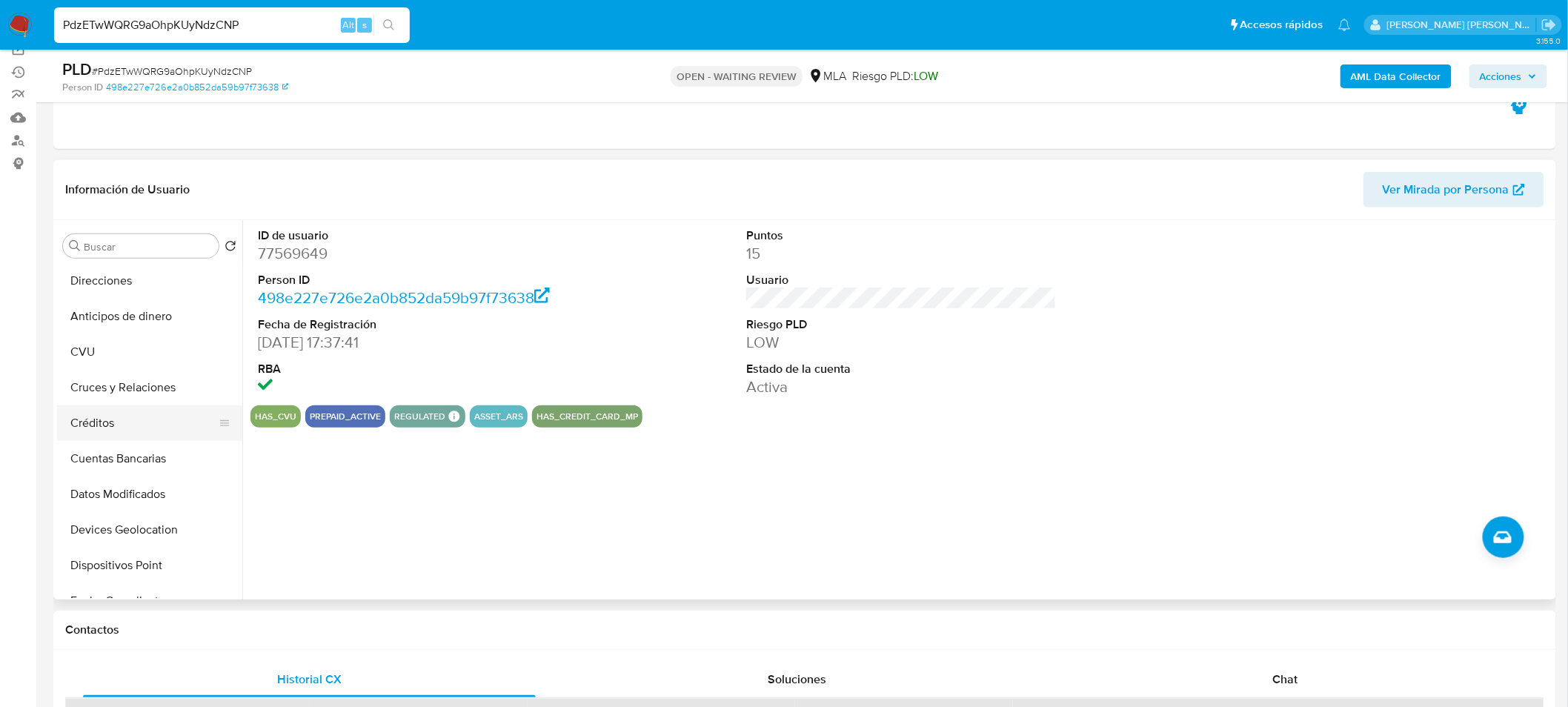
click at [128, 419] on button "Créditos" at bounding box center [143, 423] width 173 height 36
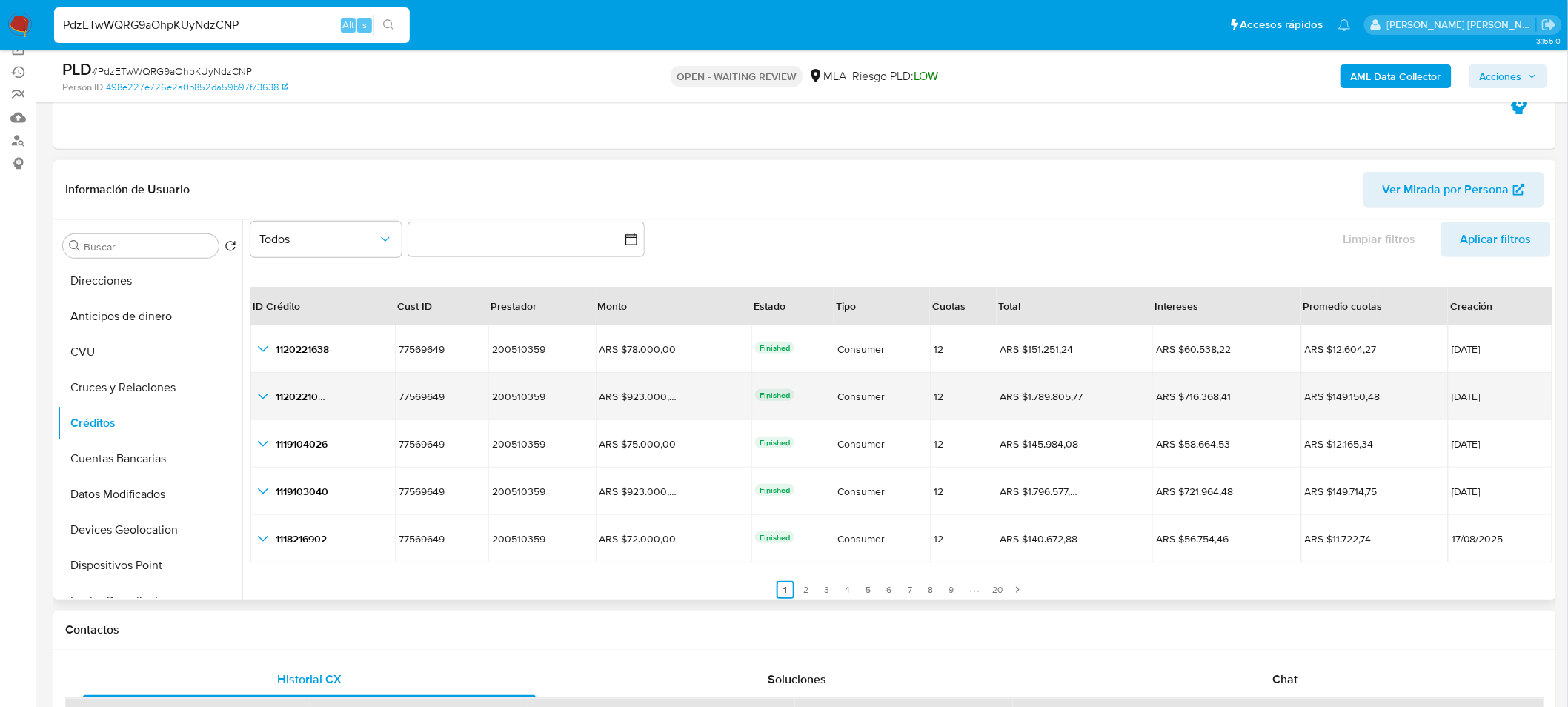
scroll to position [34, 0]
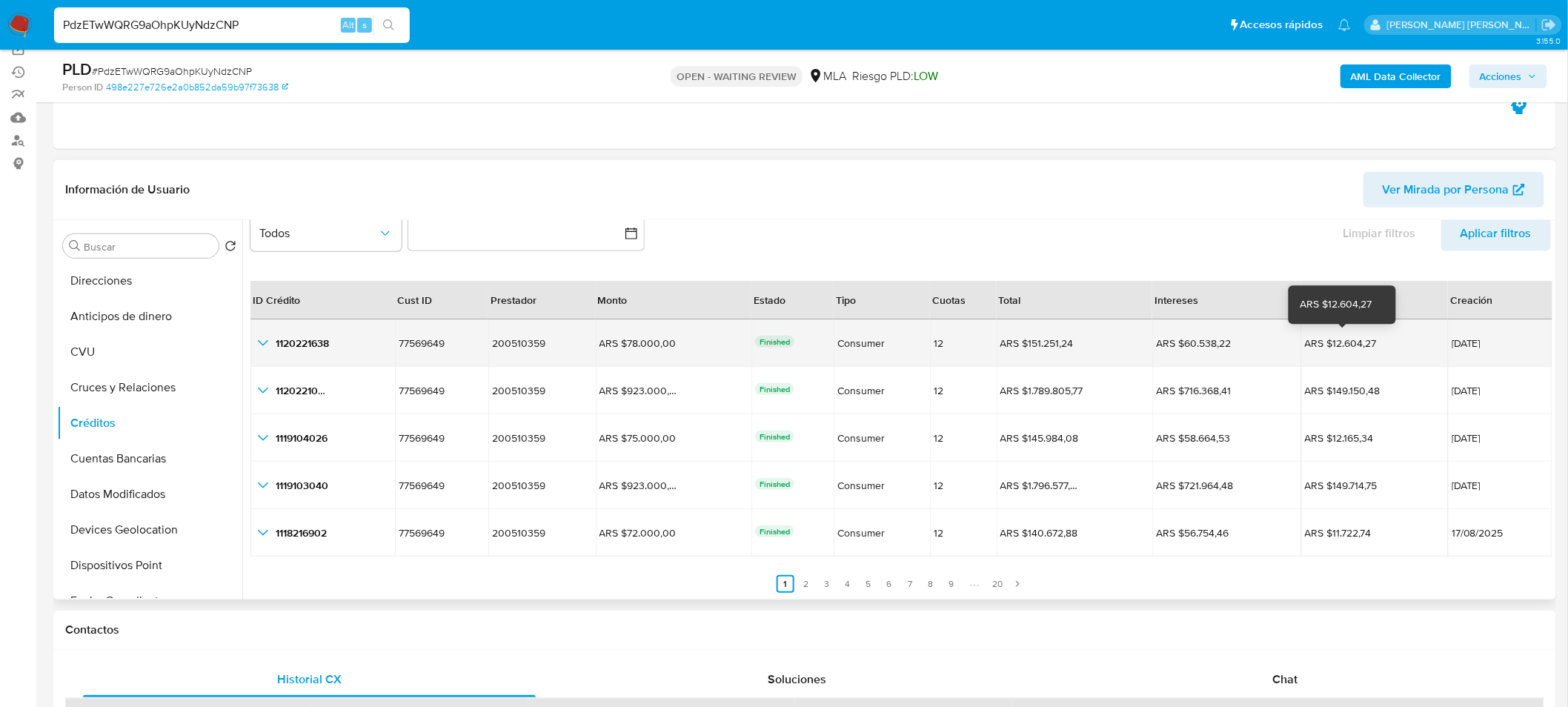
drag, startPoint x: 1313, startPoint y: 343, endPoint x: 1391, endPoint y: 332, distance: 78.8
click at [1391, 332] on td "ARS $12.604,27 ARS $12.604,27" at bounding box center [1374, 342] width 148 height 47
drag, startPoint x: 1449, startPoint y: 342, endPoint x: 1509, endPoint y: 352, distance: 60.8
click at [1509, 352] on td "19/08/2025" at bounding box center [1499, 342] width 105 height 47
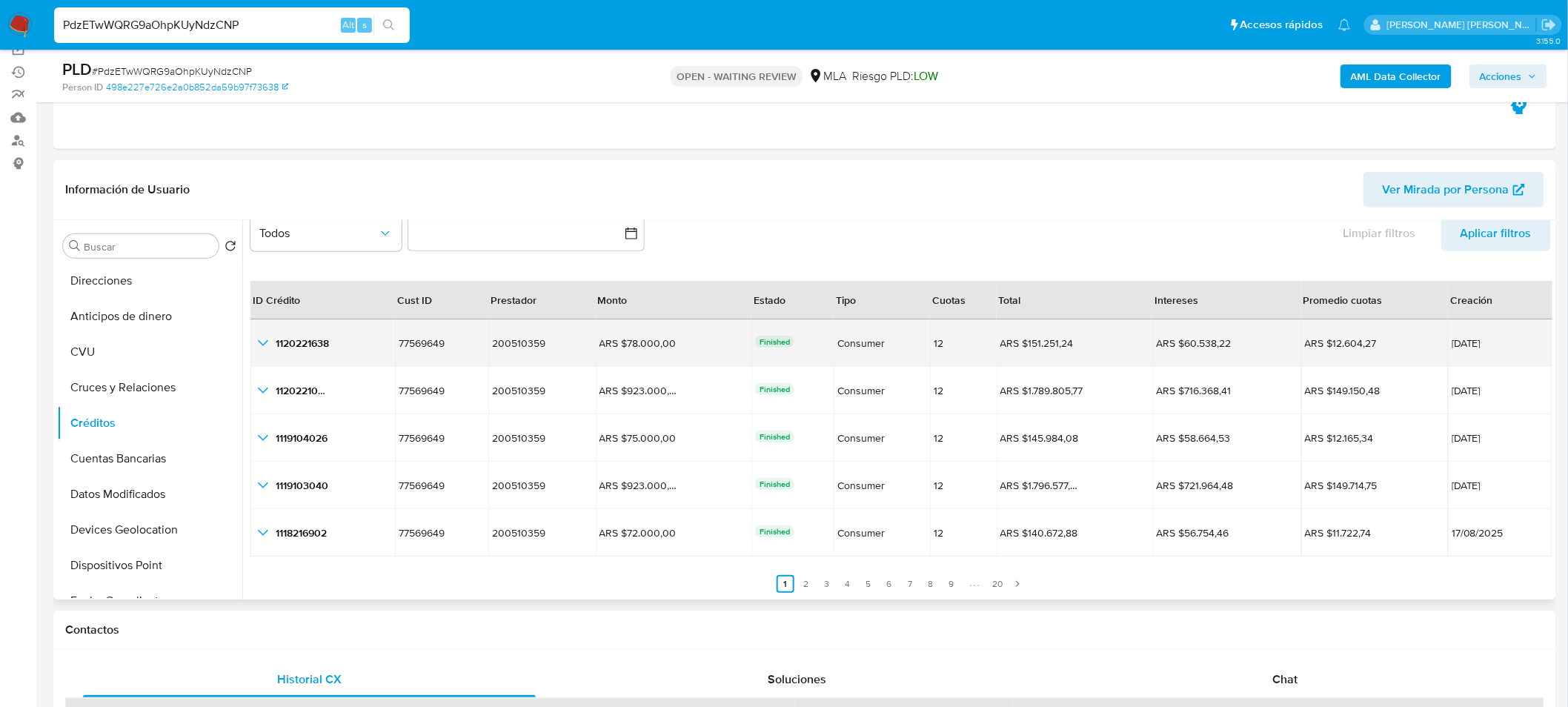
click at [1508, 352] on td "19/08/2025" at bounding box center [1499, 342] width 105 height 47
drag, startPoint x: 1498, startPoint y: 380, endPoint x: 1439, endPoint y: 346, distance: 68.1
click at [1439, 346] on tbody "1120221638 1120221638 77569649 77569649 200510359 200510359 ARS $78.000,00 ARS …" at bounding box center [901, 437] width 1301 height 237
click at [1439, 346] on td "ARS $12.604,27 ARS $12.604,27" at bounding box center [1374, 342] width 148 height 47
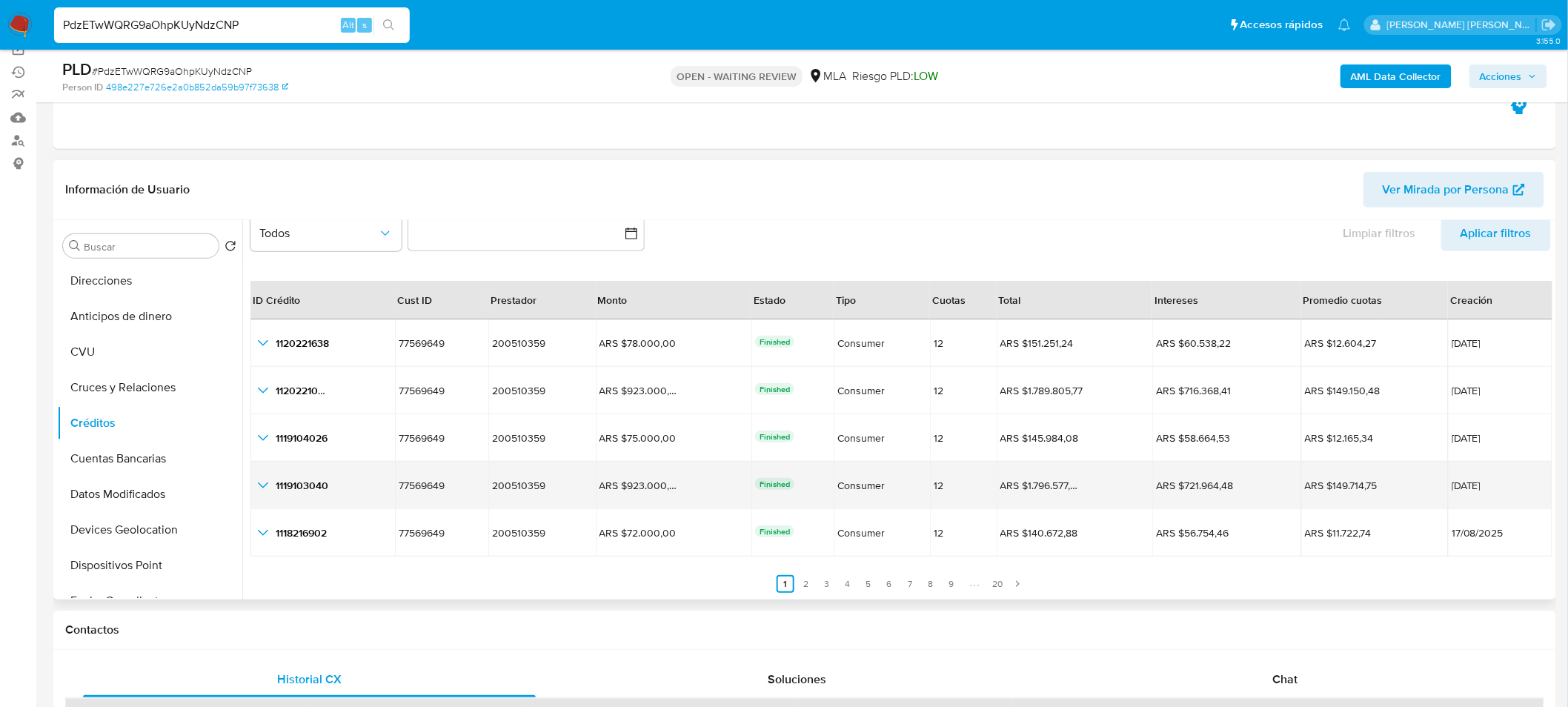
scroll to position [247, 0]
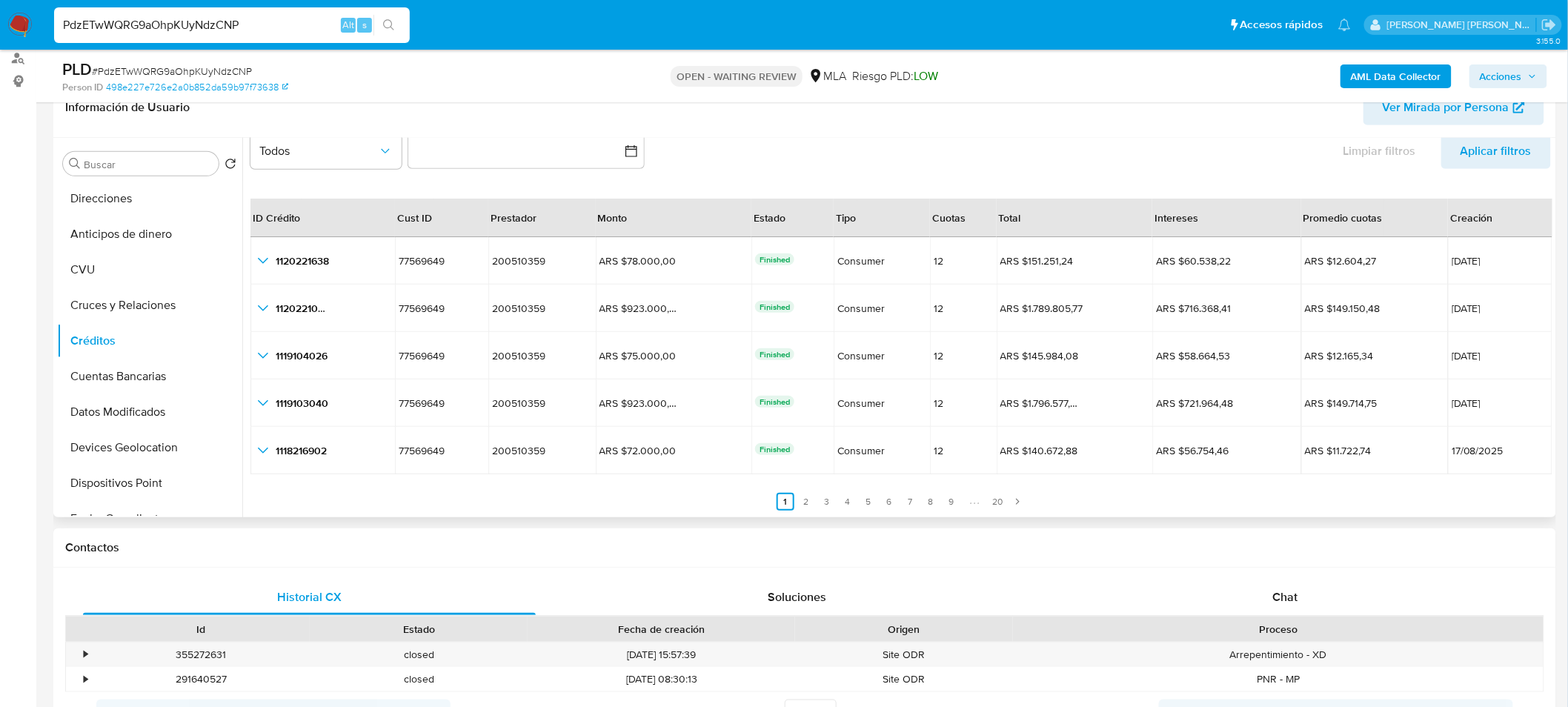
drag, startPoint x: 802, startPoint y: 502, endPoint x: 823, endPoint y: 499, distance: 21.2
click at [802, 502] on link "2" at bounding box center [806, 501] width 18 height 18
click at [831, 502] on link "3" at bounding box center [835, 501] width 18 height 18
click at [847, 499] on link "4" at bounding box center [856, 501] width 18 height 18
click at [873, 500] on link "5" at bounding box center [877, 501] width 18 height 18
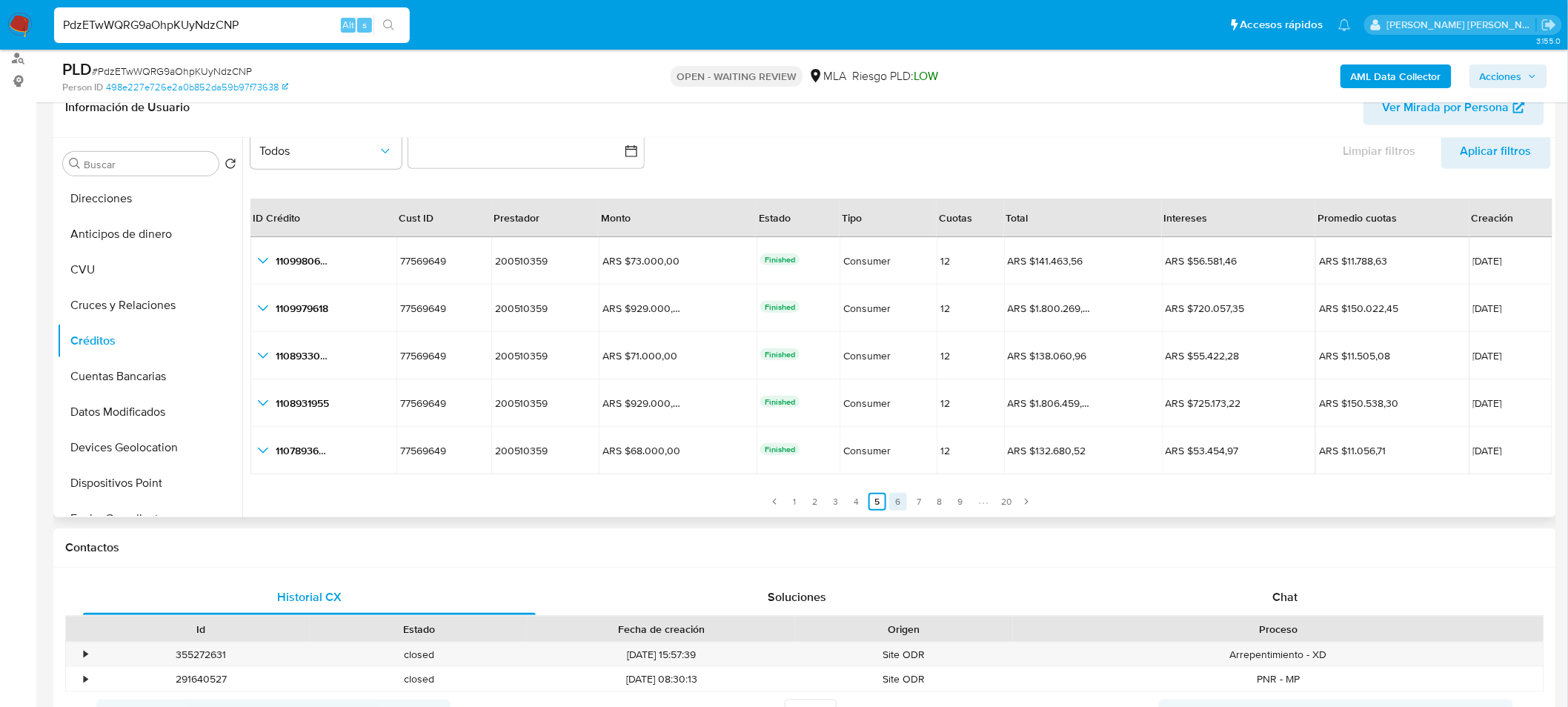
click at [891, 500] on link "6" at bounding box center [898, 501] width 18 height 18
click at [915, 497] on link "7" at bounding box center [918, 501] width 18 height 18
click at [938, 500] on link "8" at bounding box center [939, 501] width 18 height 18
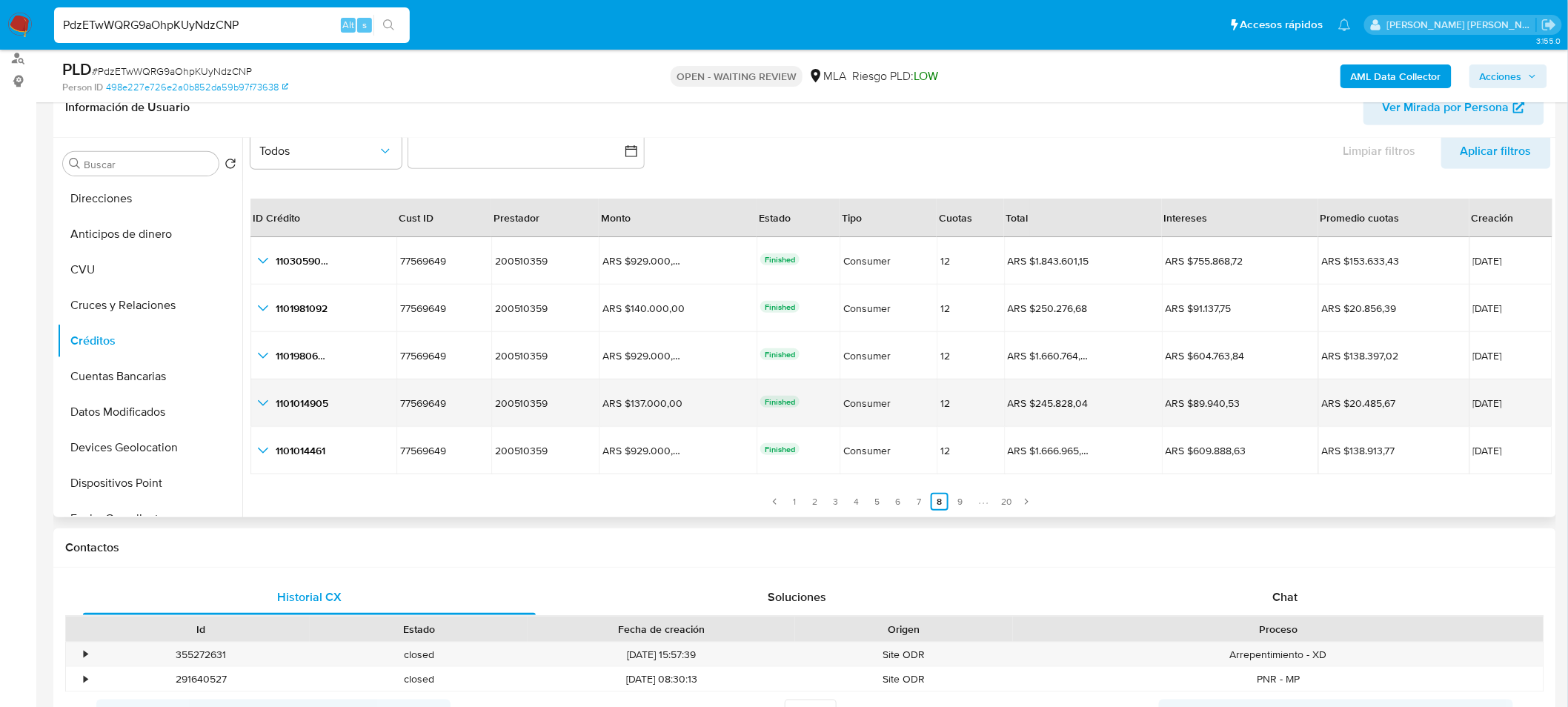
click at [263, 403] on icon "button_show_hidden_detail_by_id_3" at bounding box center [263, 402] width 10 height 6
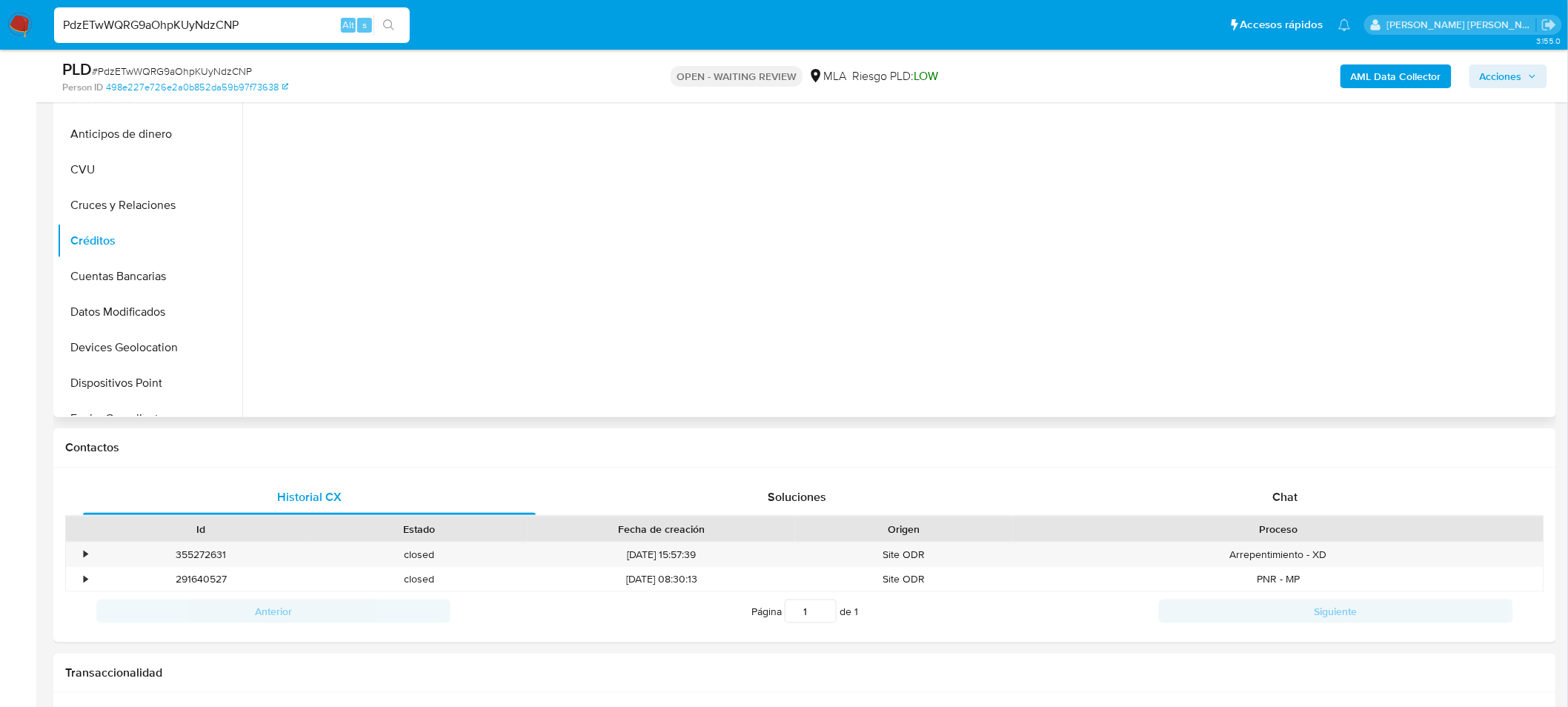
scroll to position [411, 0]
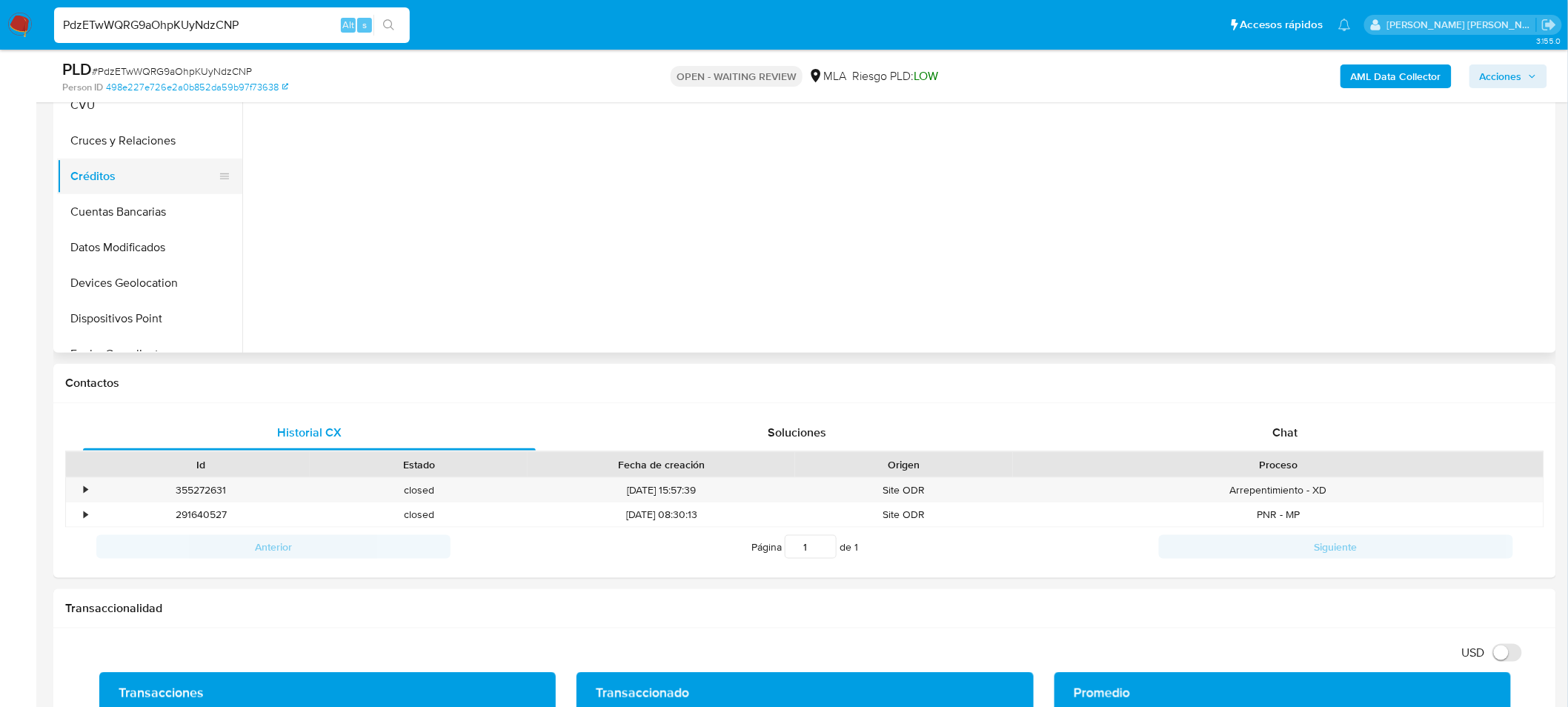
click at [133, 169] on button "Créditos" at bounding box center [143, 176] width 173 height 36
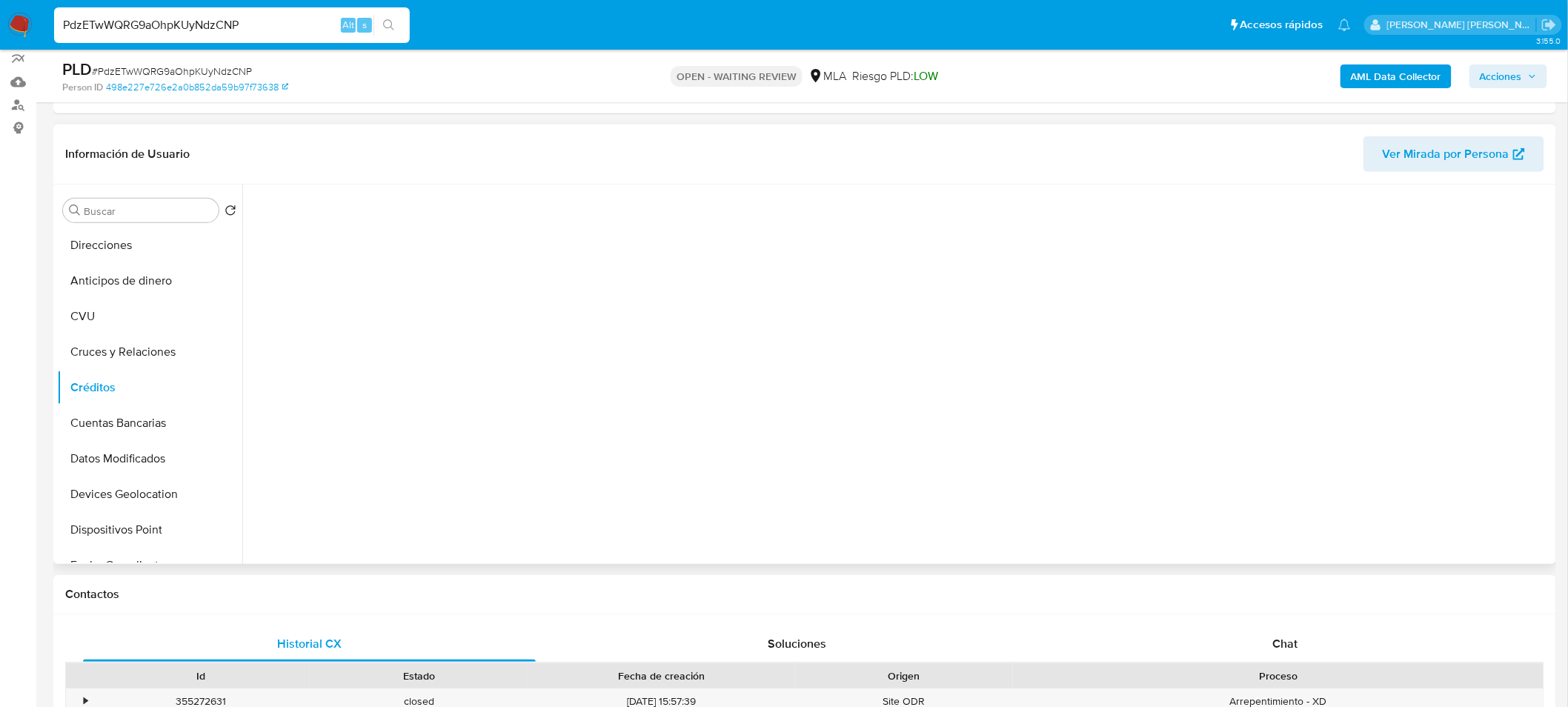
scroll to position [164, 0]
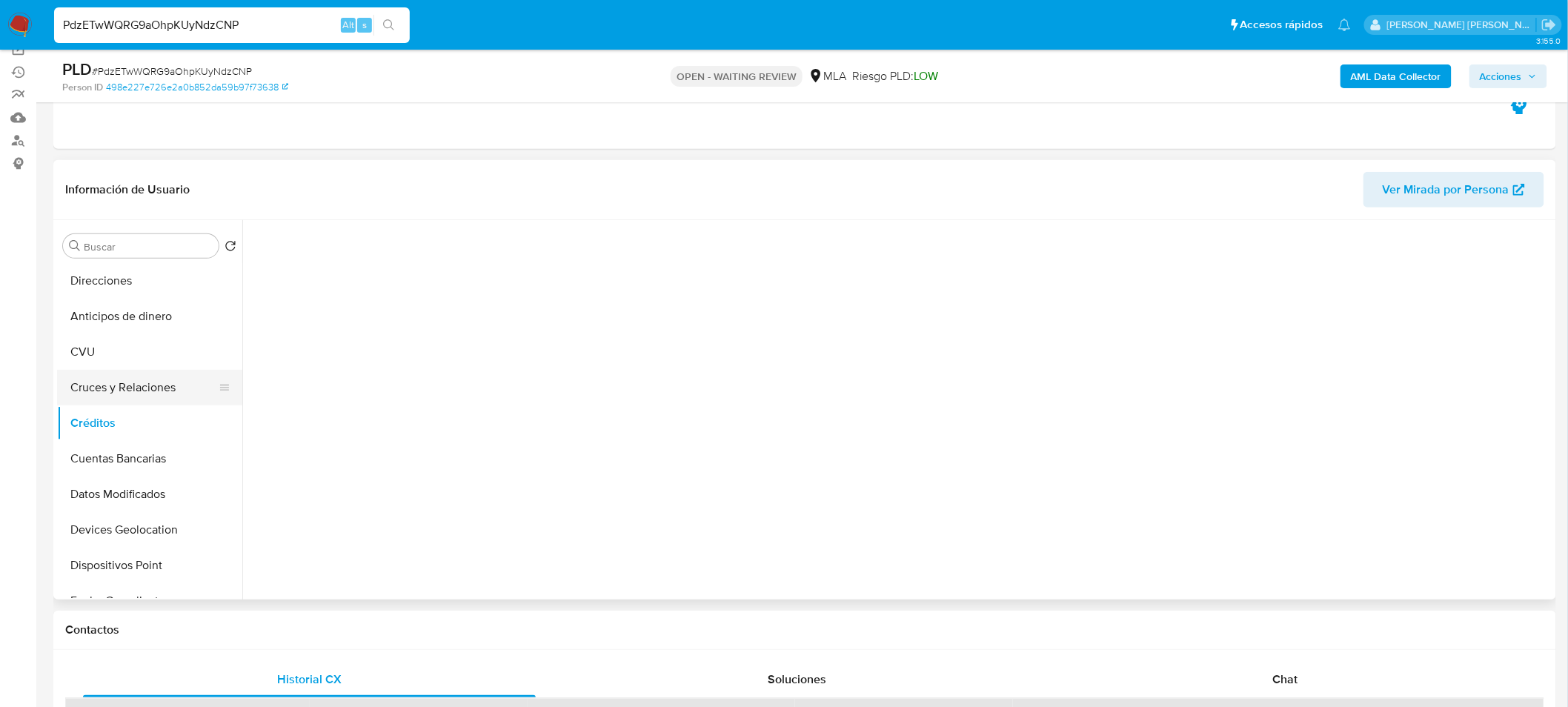
click at [164, 396] on button "Cruces y Relaciones" at bounding box center [143, 387] width 173 height 36
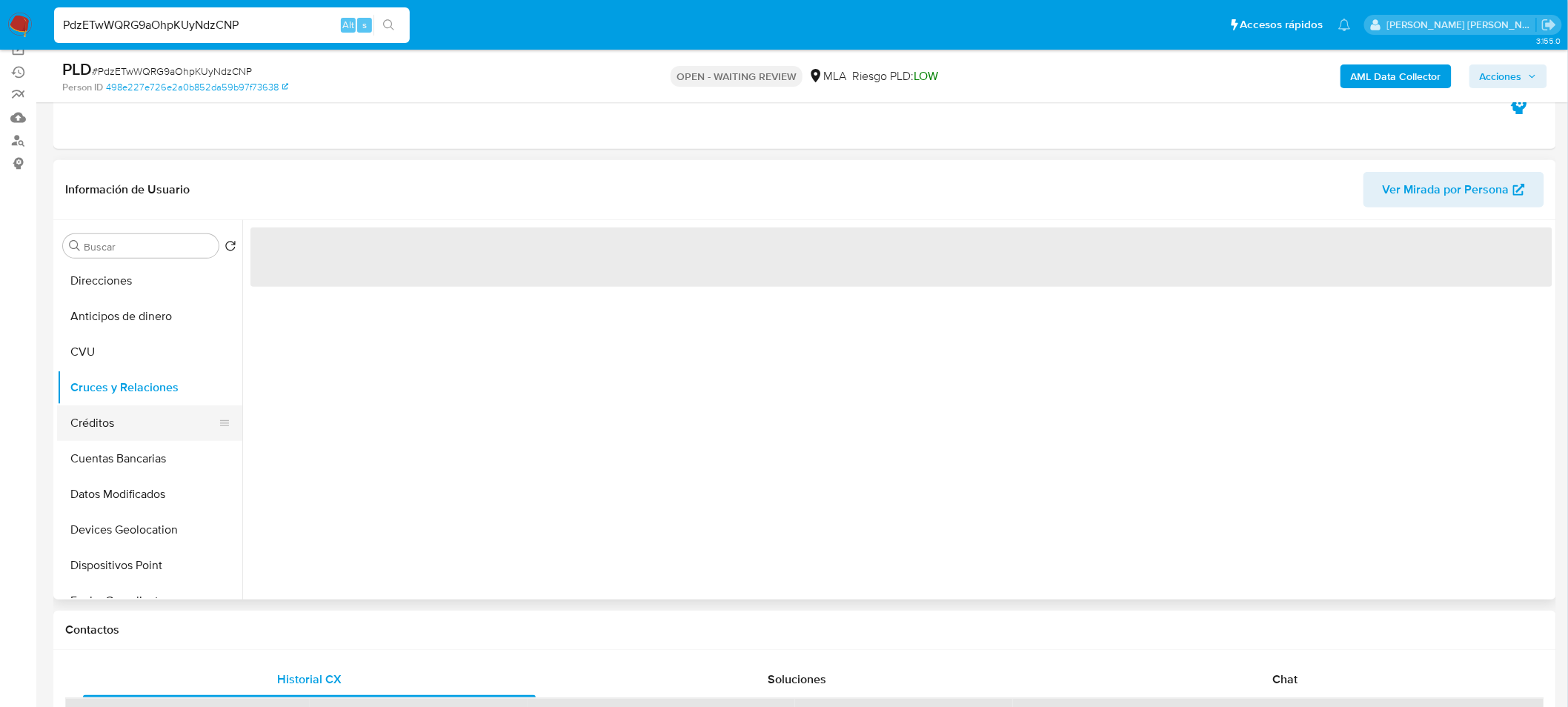
click at [135, 417] on button "Créditos" at bounding box center [143, 423] width 173 height 36
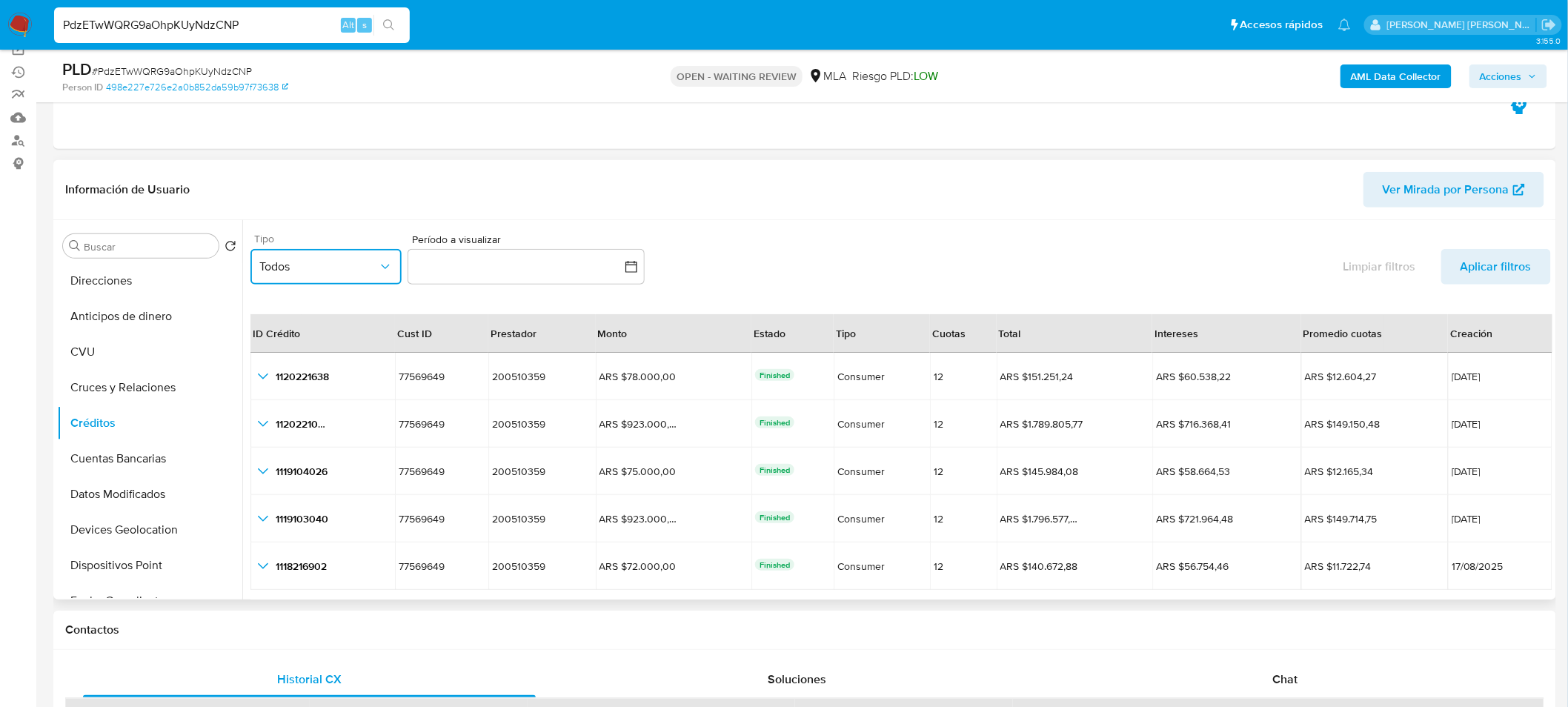
click at [360, 259] on span "Todos" at bounding box center [318, 267] width 119 height 15
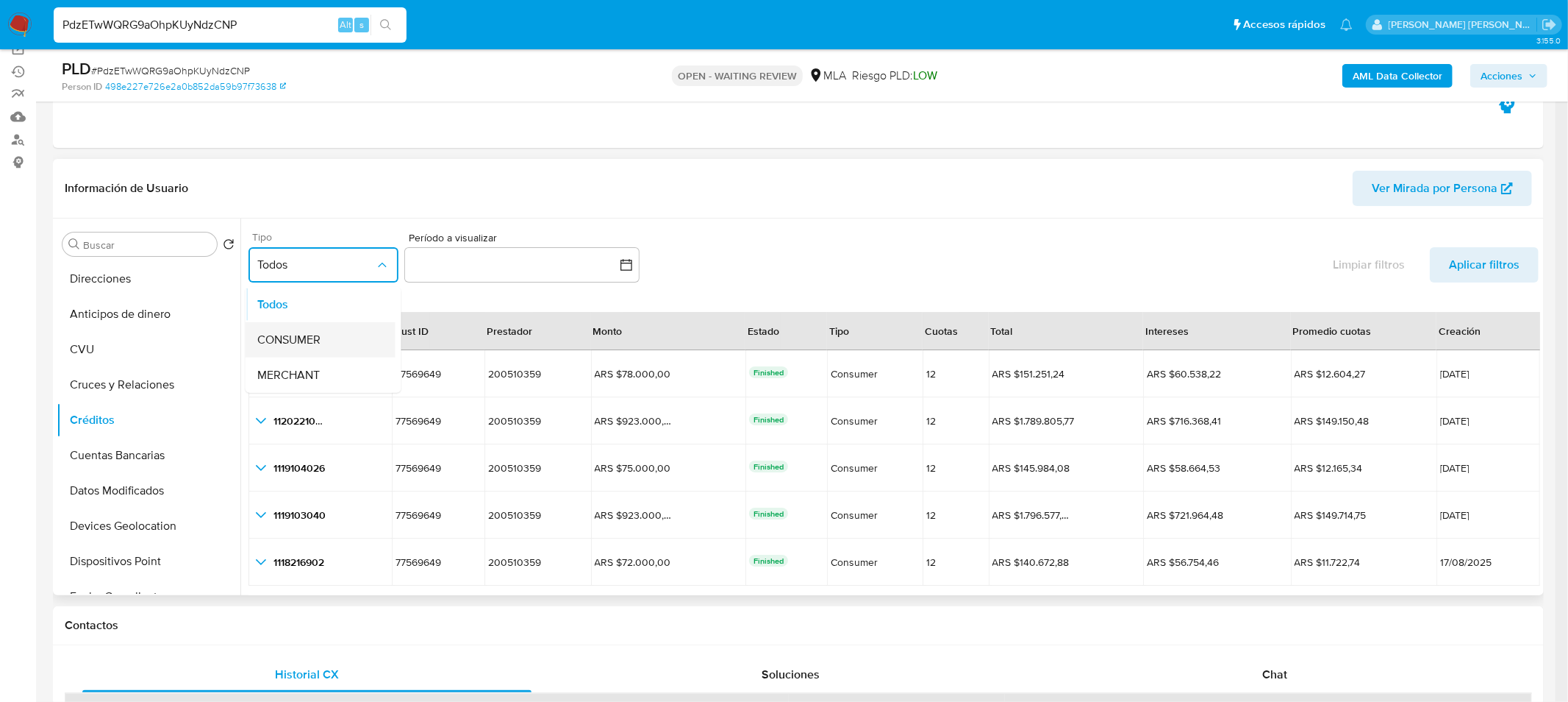
click at [326, 340] on div "CONSUMER" at bounding box center [316, 339] width 118 height 36
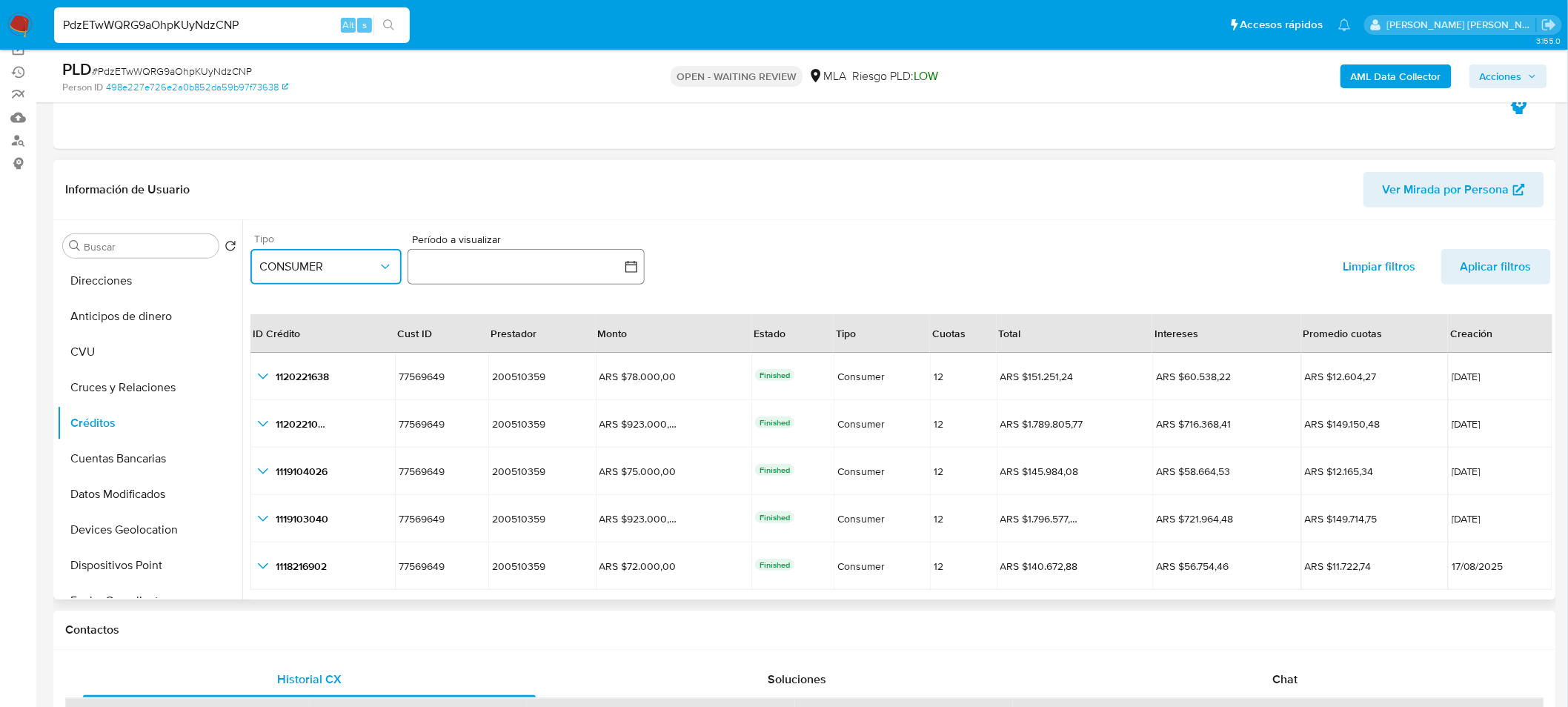
click at [637, 268] on icon "button" at bounding box center [631, 267] width 15 height 15
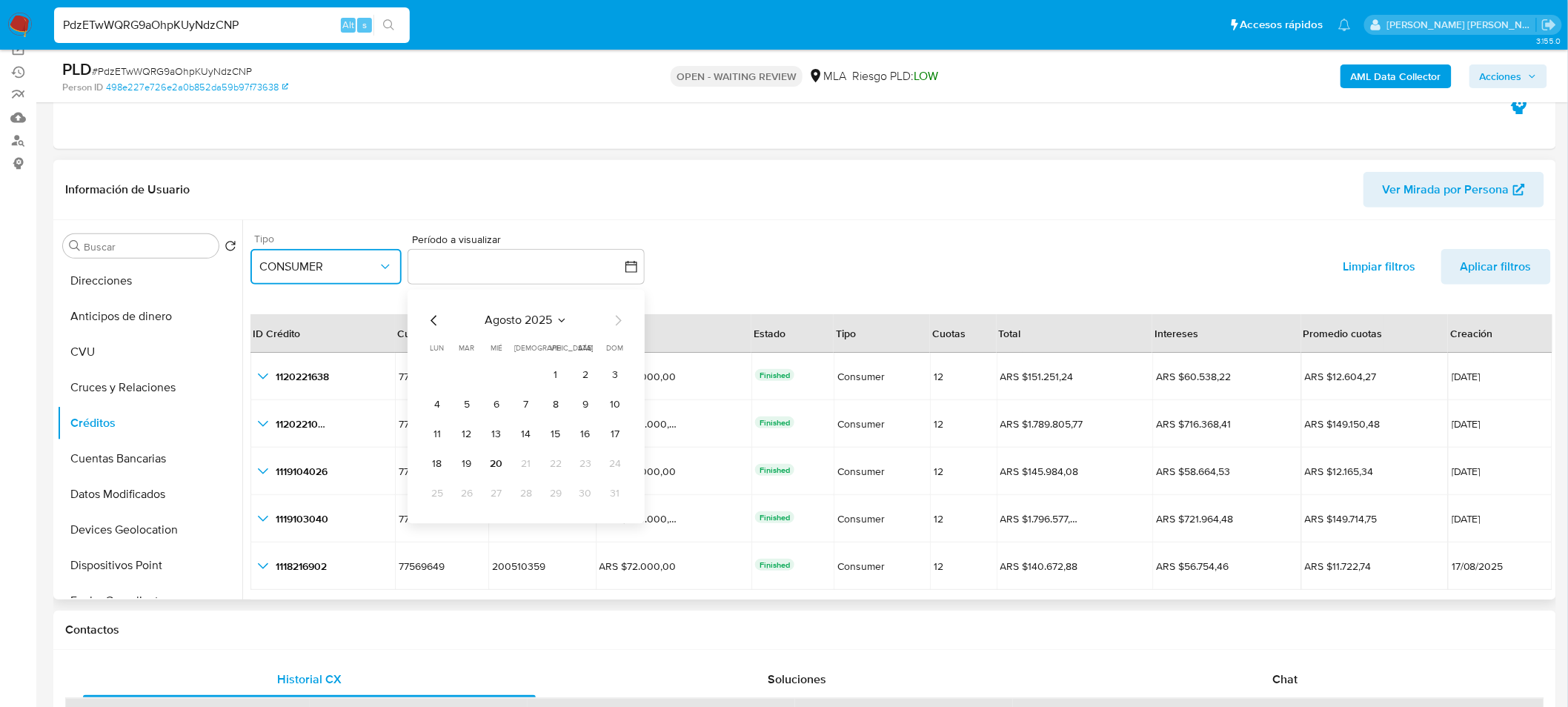
click at [436, 317] on icon "Mes anterior" at bounding box center [434, 320] width 18 height 18
click at [463, 372] on button "1" at bounding box center [467, 375] width 24 height 24
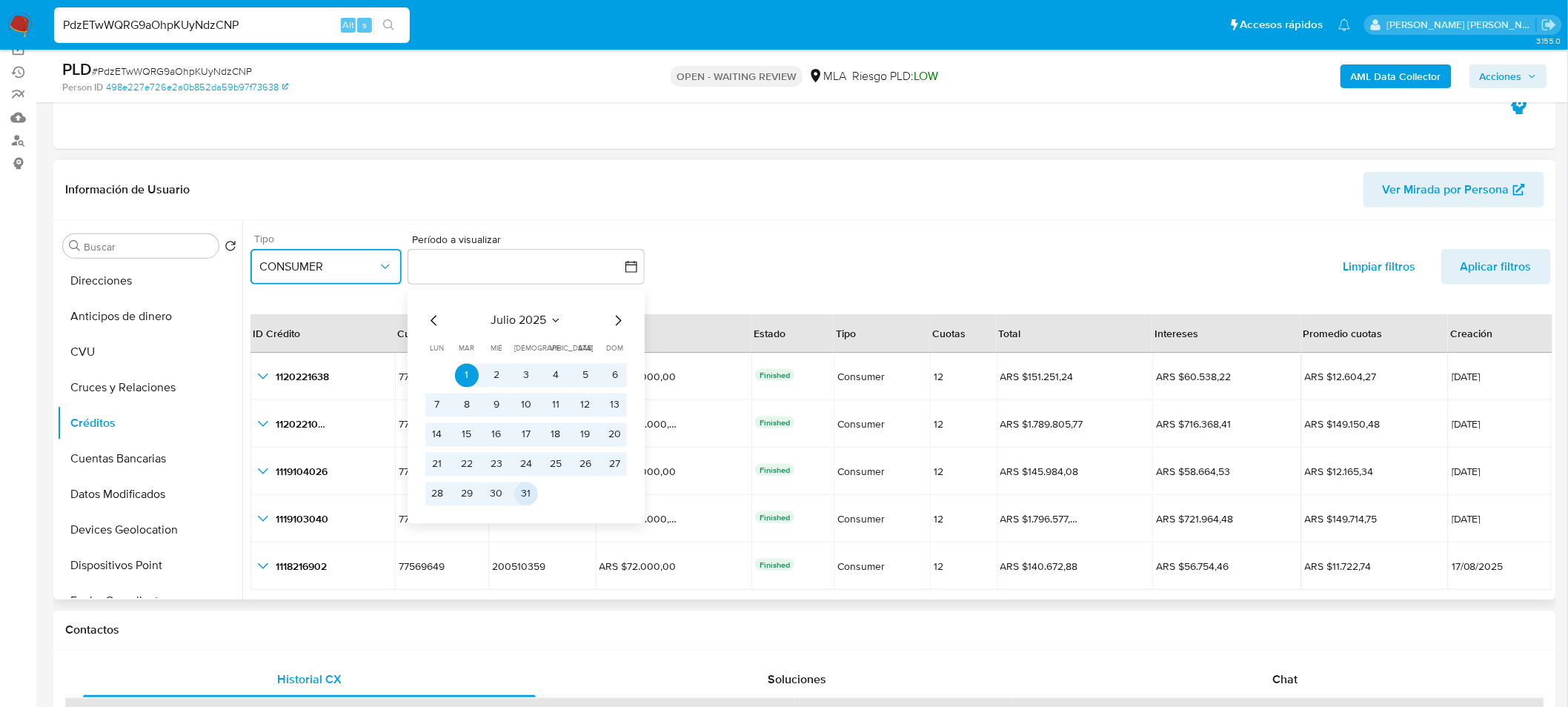
click at [530, 491] on button "31" at bounding box center [526, 493] width 24 height 24
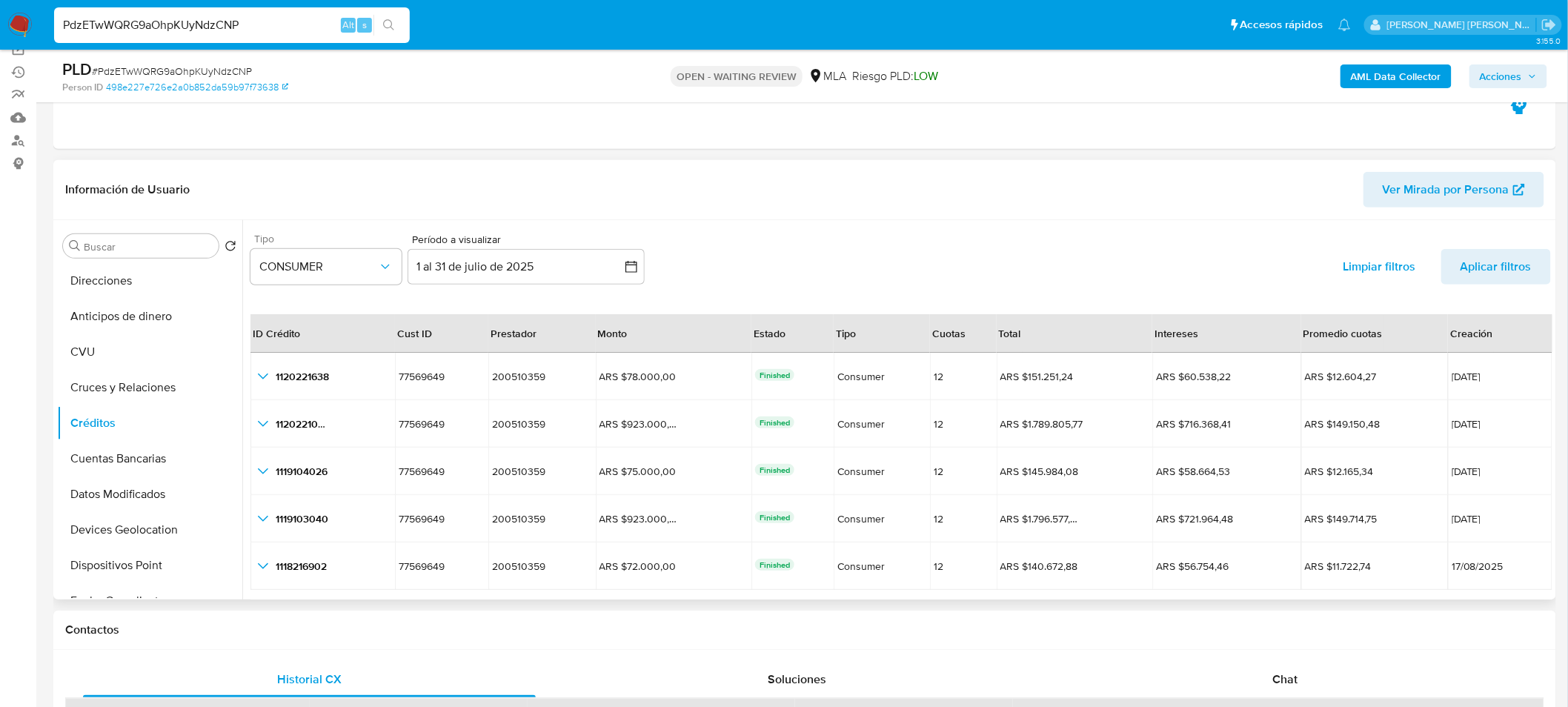
click at [1258, 256] on div "Tipo CONSUMER Período a visualizar inputDatePicker 1 al 31 de julio de 2025 1-0…" at bounding box center [900, 262] width 1300 height 69
click at [1495, 278] on span "Aplicar filtros" at bounding box center [1495, 267] width 71 height 36
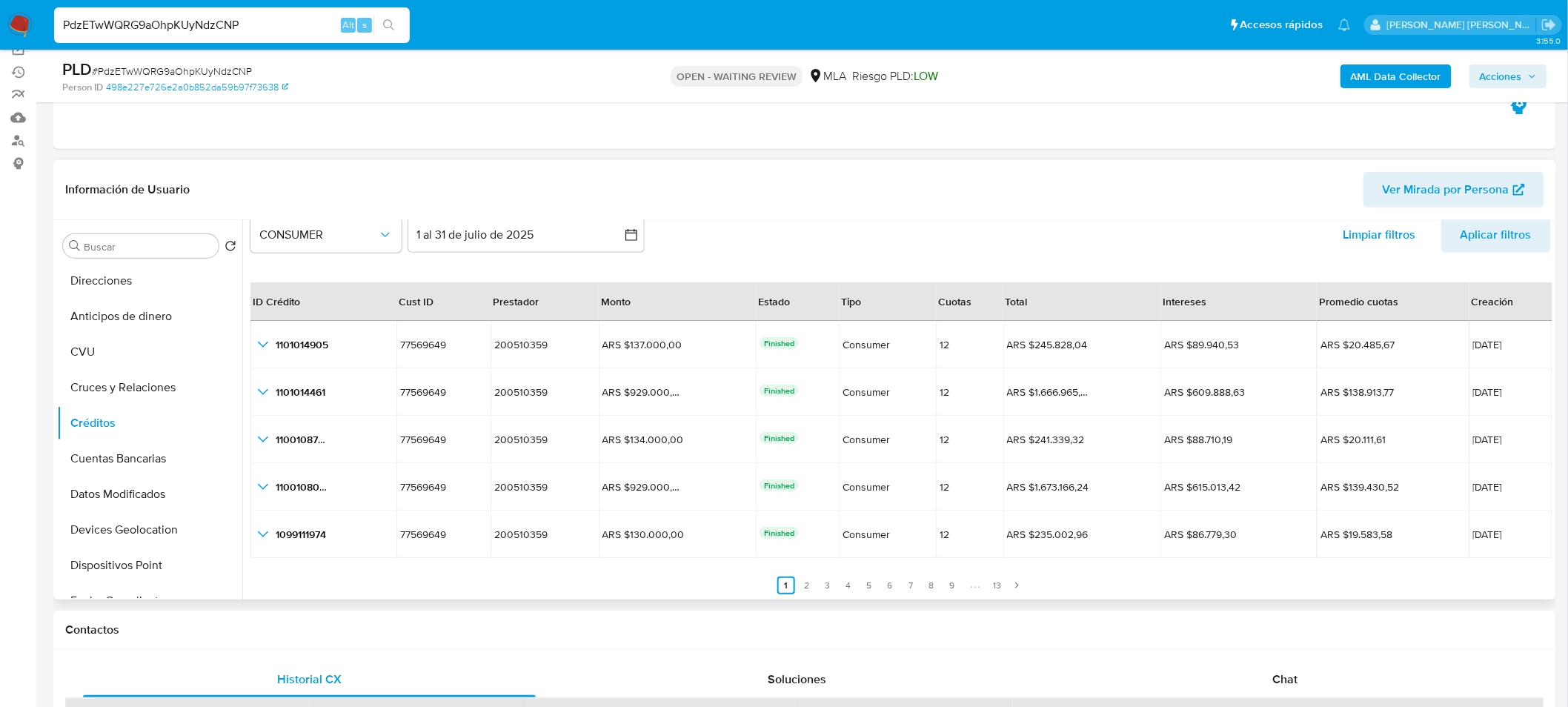
scroll to position [34, 0]
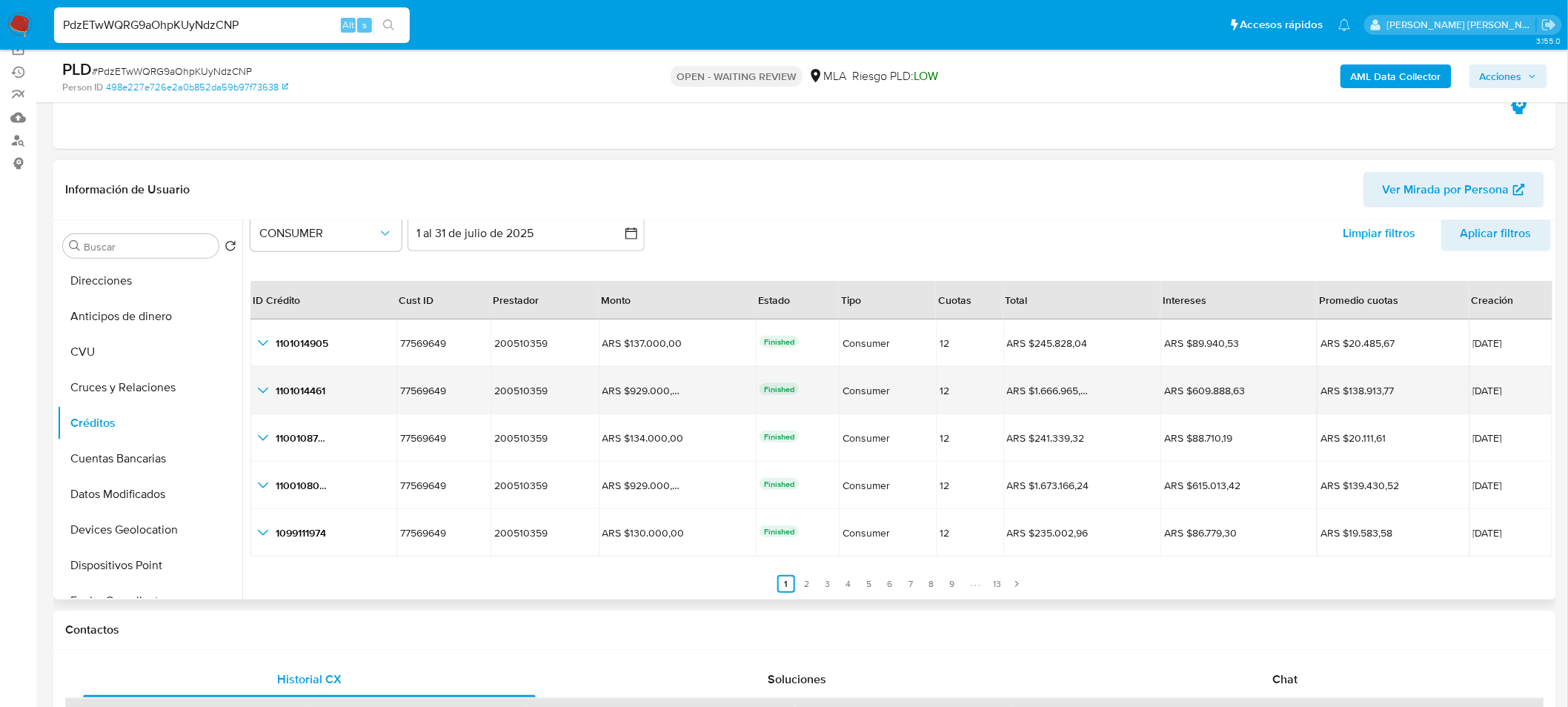
click at [264, 389] on icon "button_show_hidden_detail_by_id_1" at bounding box center [263, 390] width 10 height 6
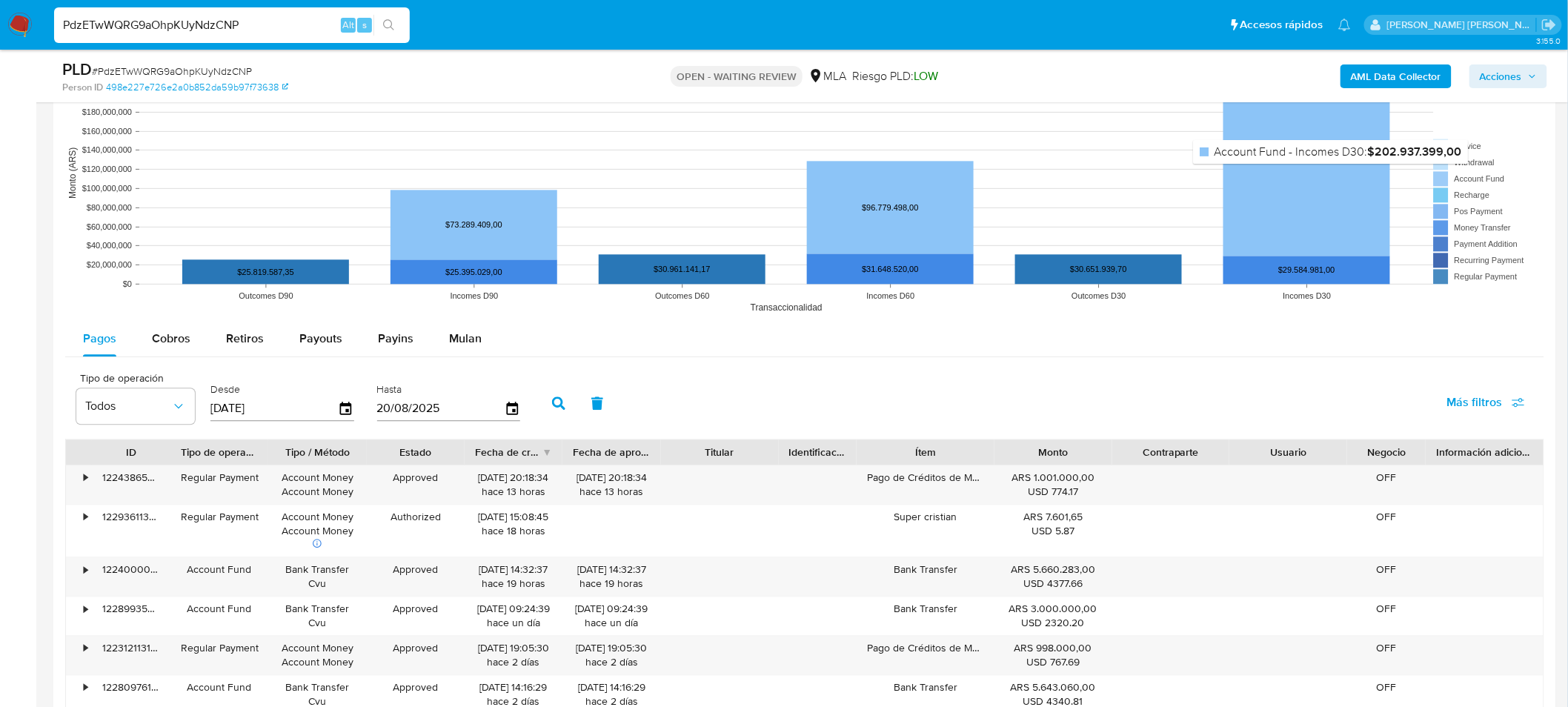
scroll to position [1564, 0]
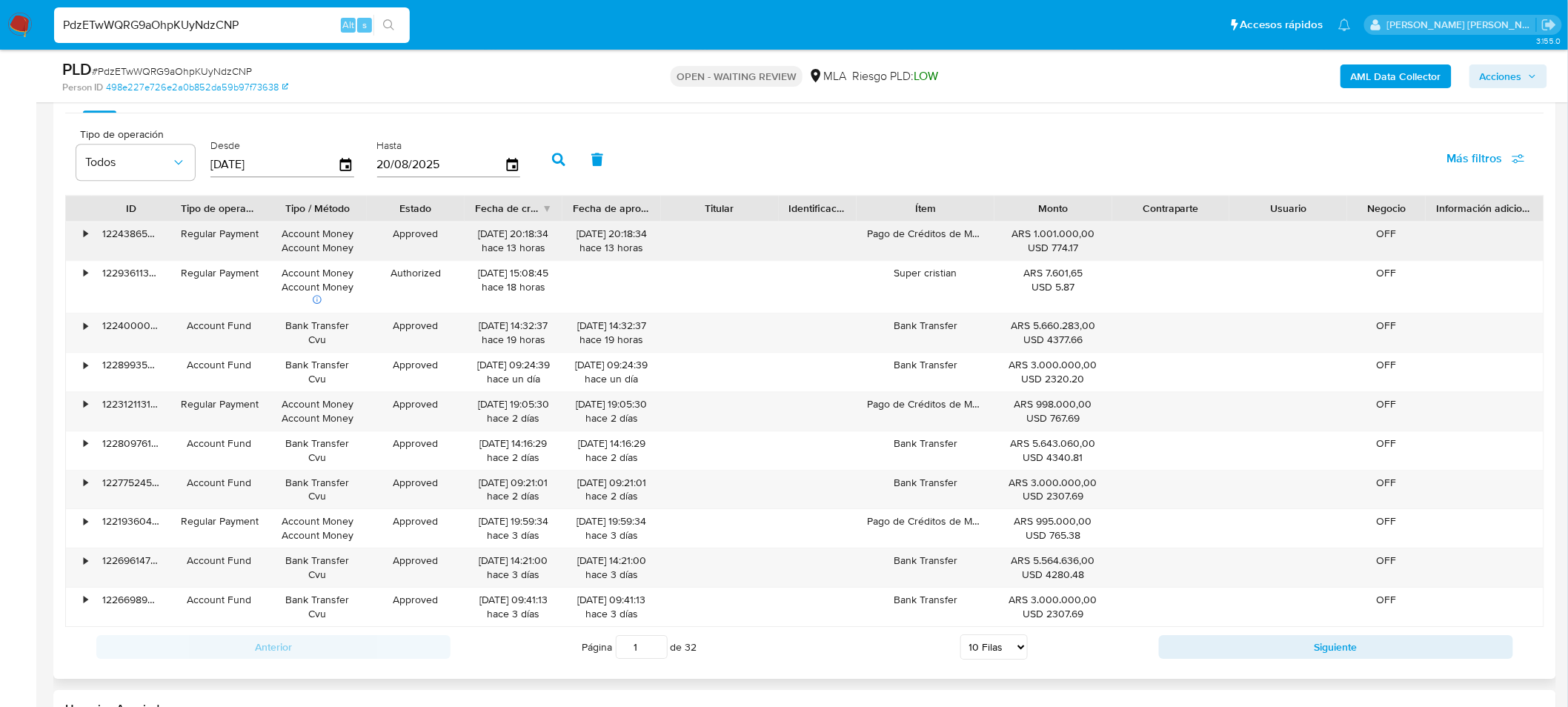
drag, startPoint x: 984, startPoint y: 234, endPoint x: 906, endPoint y: 223, distance: 78.8
click at [906, 223] on div "Pago de Créditos de Mercado Pago" at bounding box center [925, 241] width 137 height 38
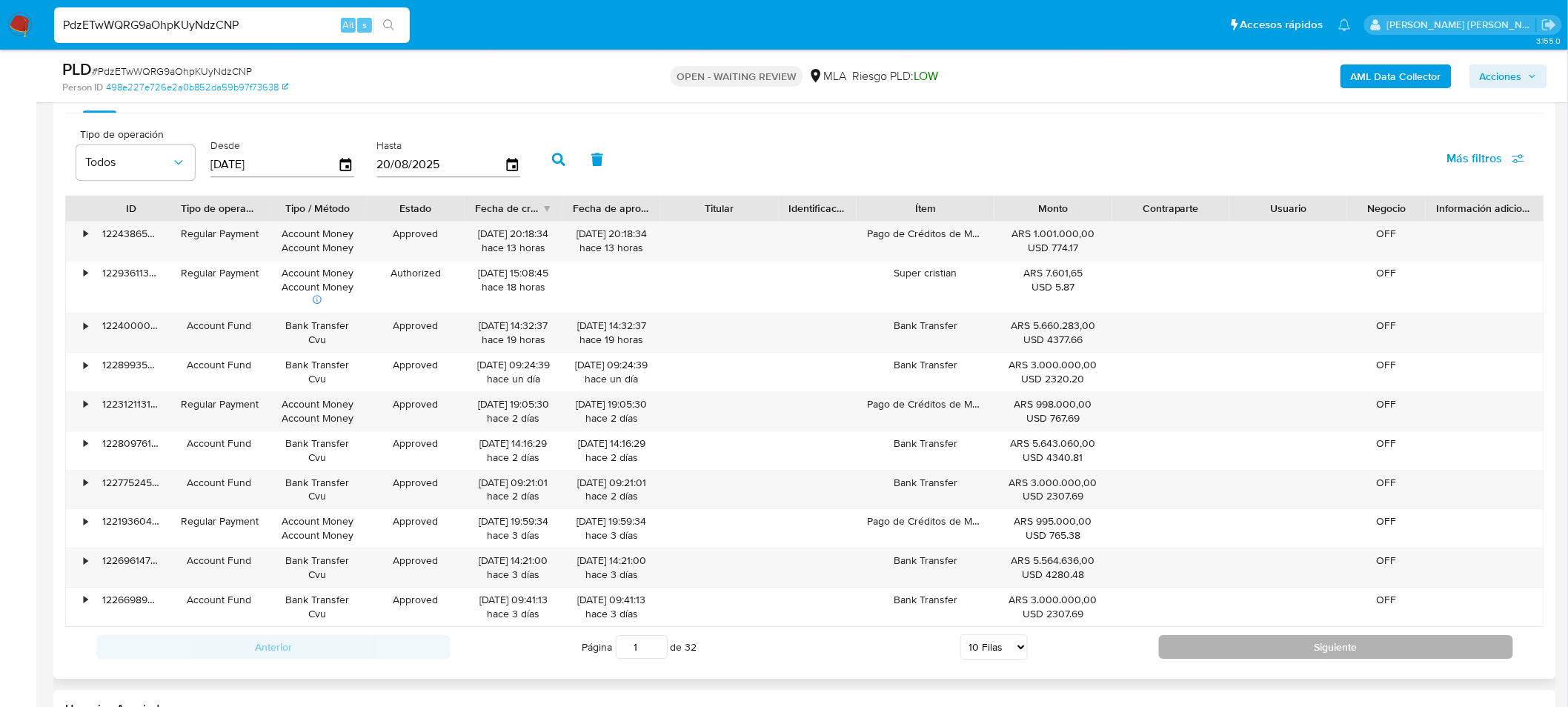
click at [1356, 650] on button "Siguiente" at bounding box center [1336, 647] width 354 height 24
type input "2"
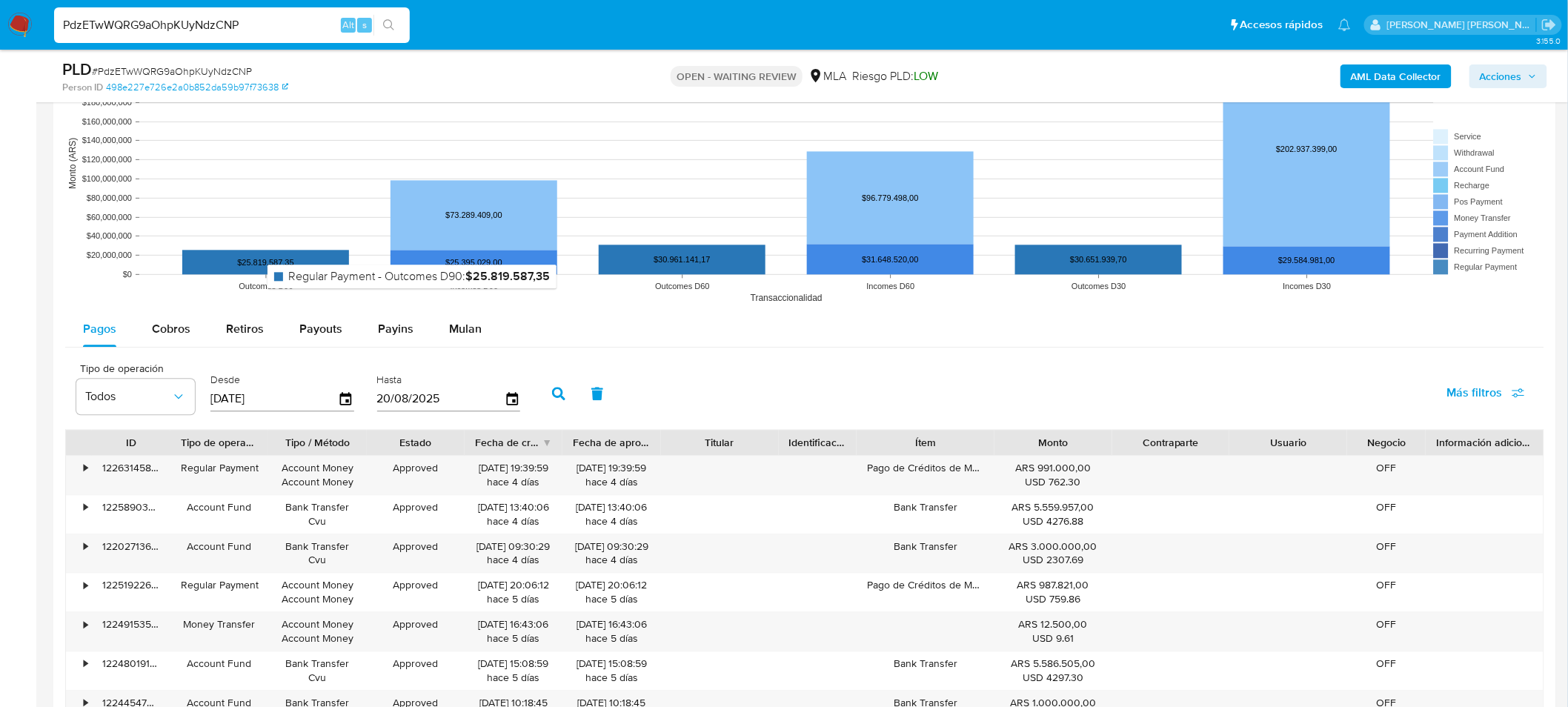
scroll to position [1317, 0]
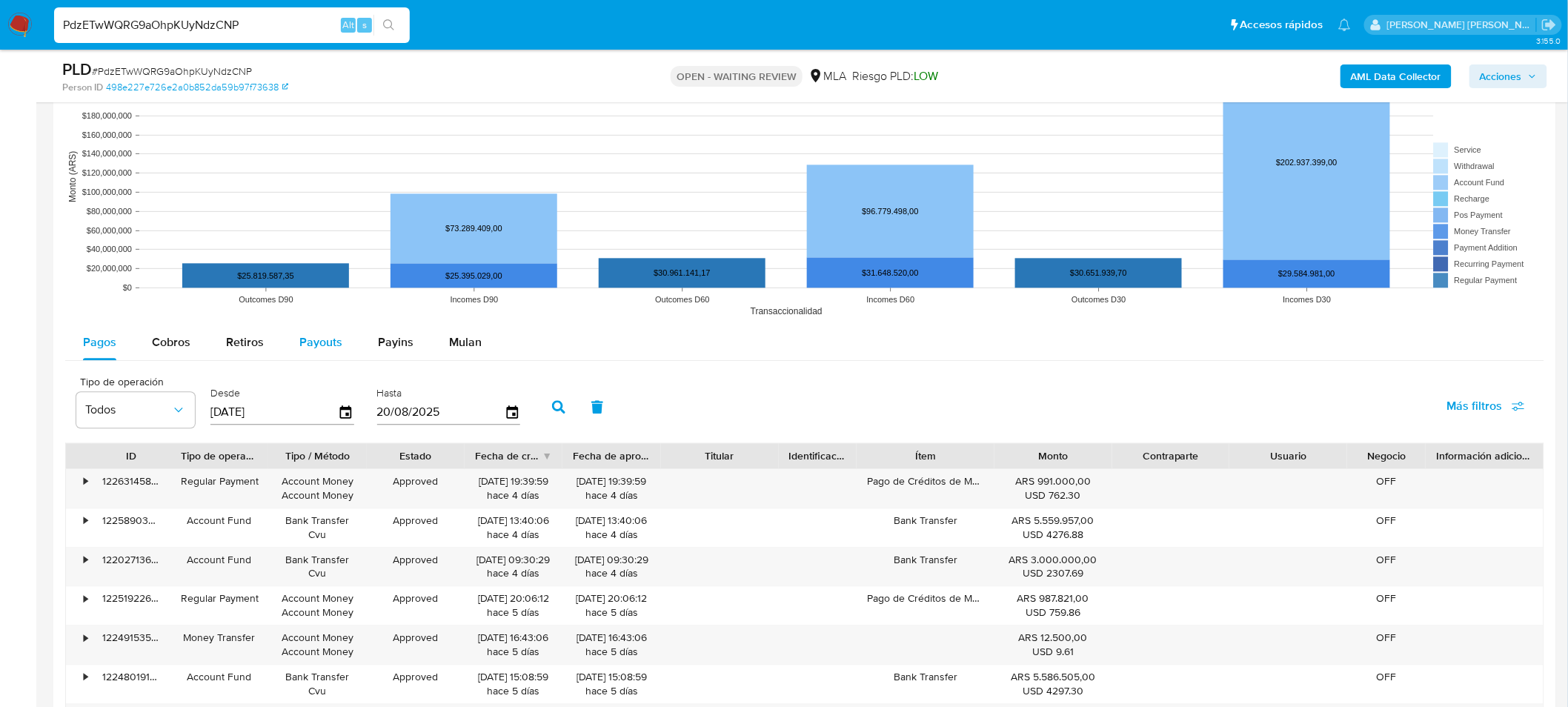
click at [306, 342] on span "Payouts" at bounding box center [321, 342] width 43 height 17
select select "10"
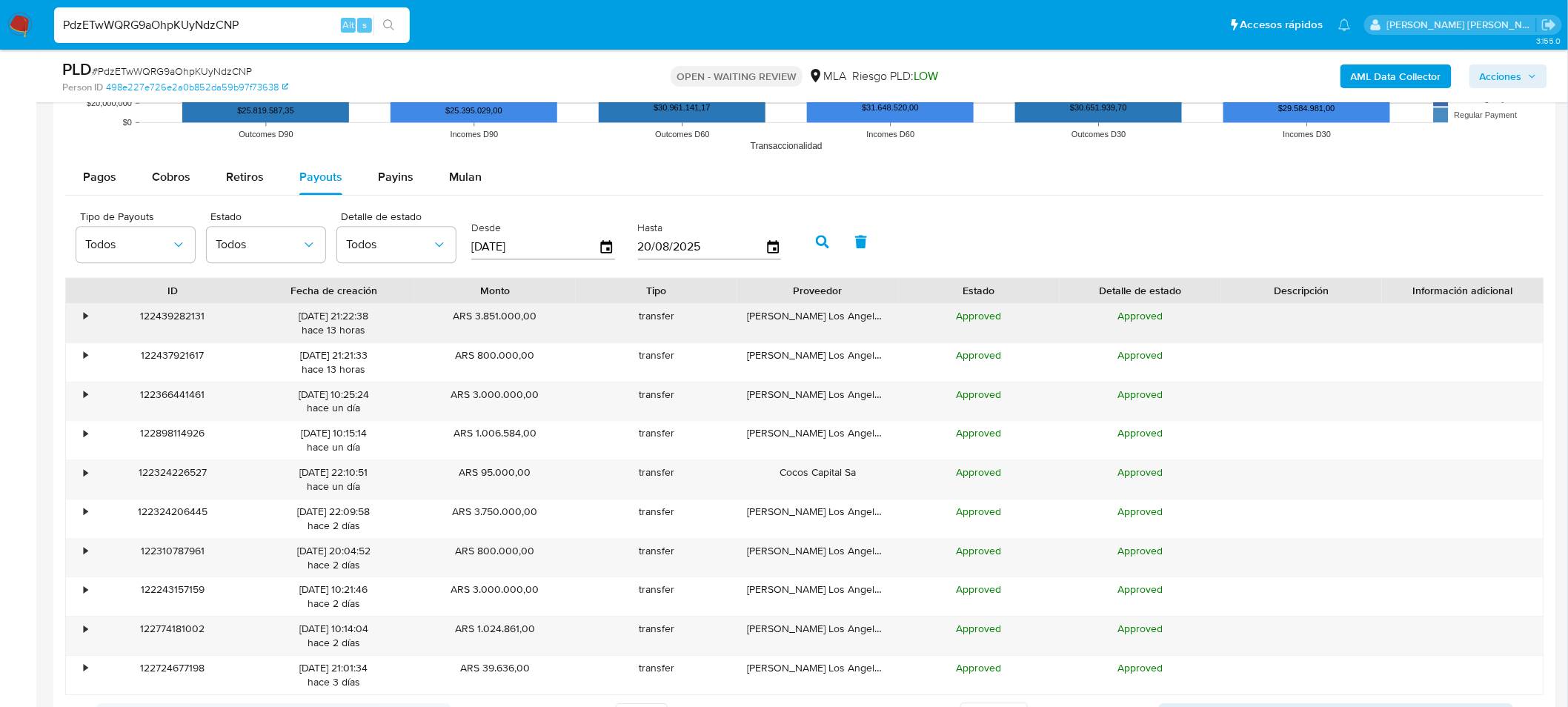
scroll to position [1564, 0]
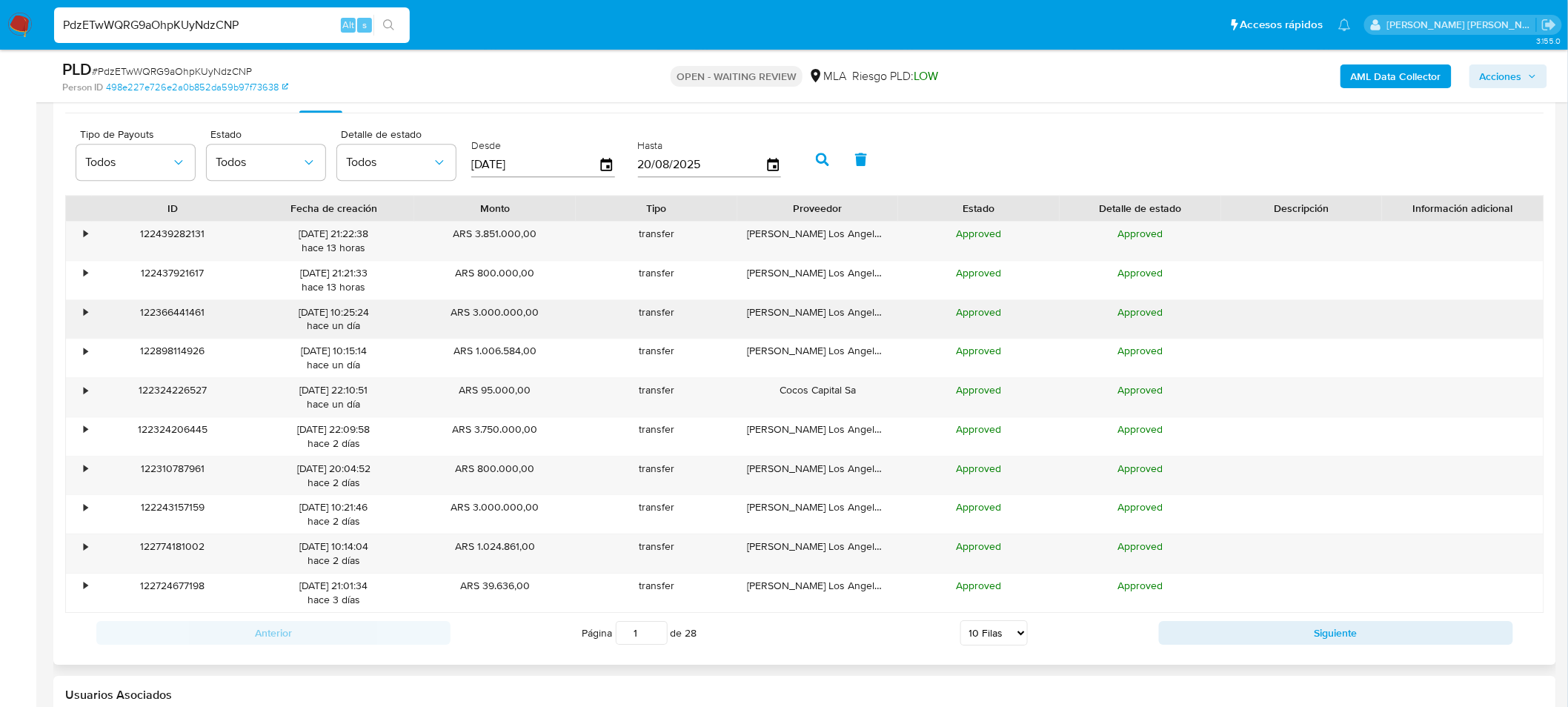
drag, startPoint x: 476, startPoint y: 314, endPoint x: 722, endPoint y: 336, distance: 247.0
click at [722, 336] on div "• 122366441461 19/08/2025 10:25:24 hace un día ARS 3.000.000,00 transfer Maria …" at bounding box center [804, 319] width 1477 height 38
drag, startPoint x: 722, startPoint y: 336, endPoint x: 402, endPoint y: 326, distance: 320.2
click at [720, 335] on div "transfer" at bounding box center [656, 319] width 161 height 38
click at [78, 312] on div "•" at bounding box center [79, 319] width 26 height 38
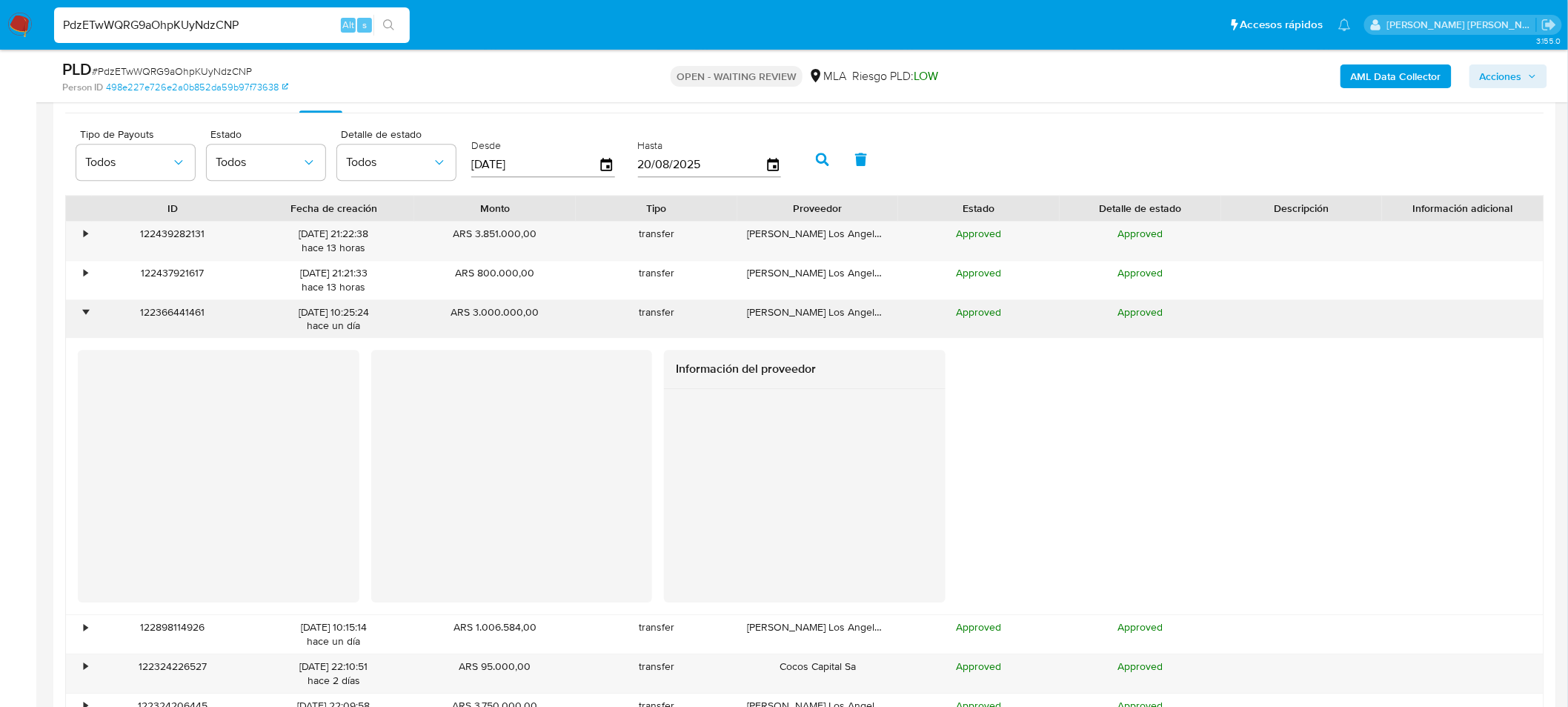
click at [84, 315] on div "•" at bounding box center [85, 313] width 4 height 14
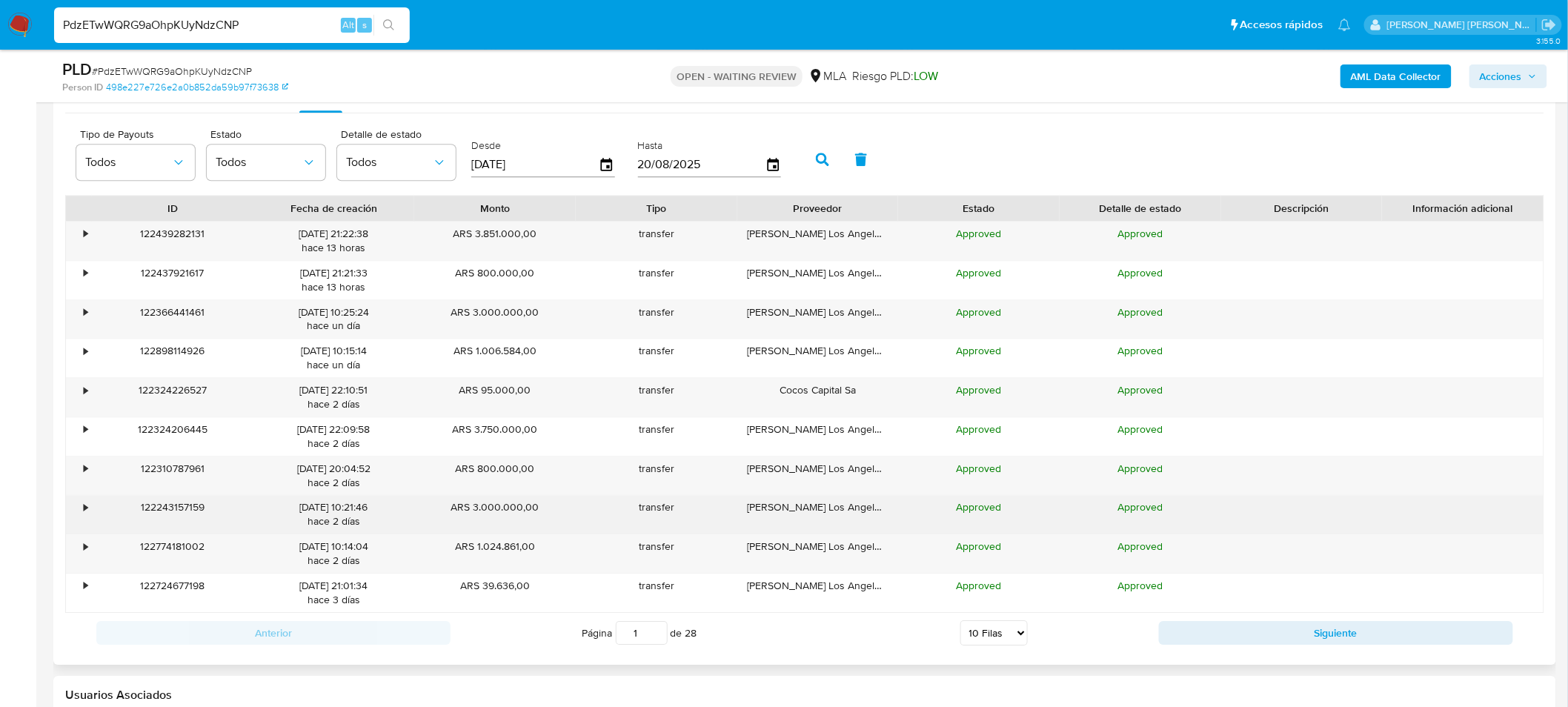
click at [77, 511] on div "•" at bounding box center [79, 514] width 26 height 38
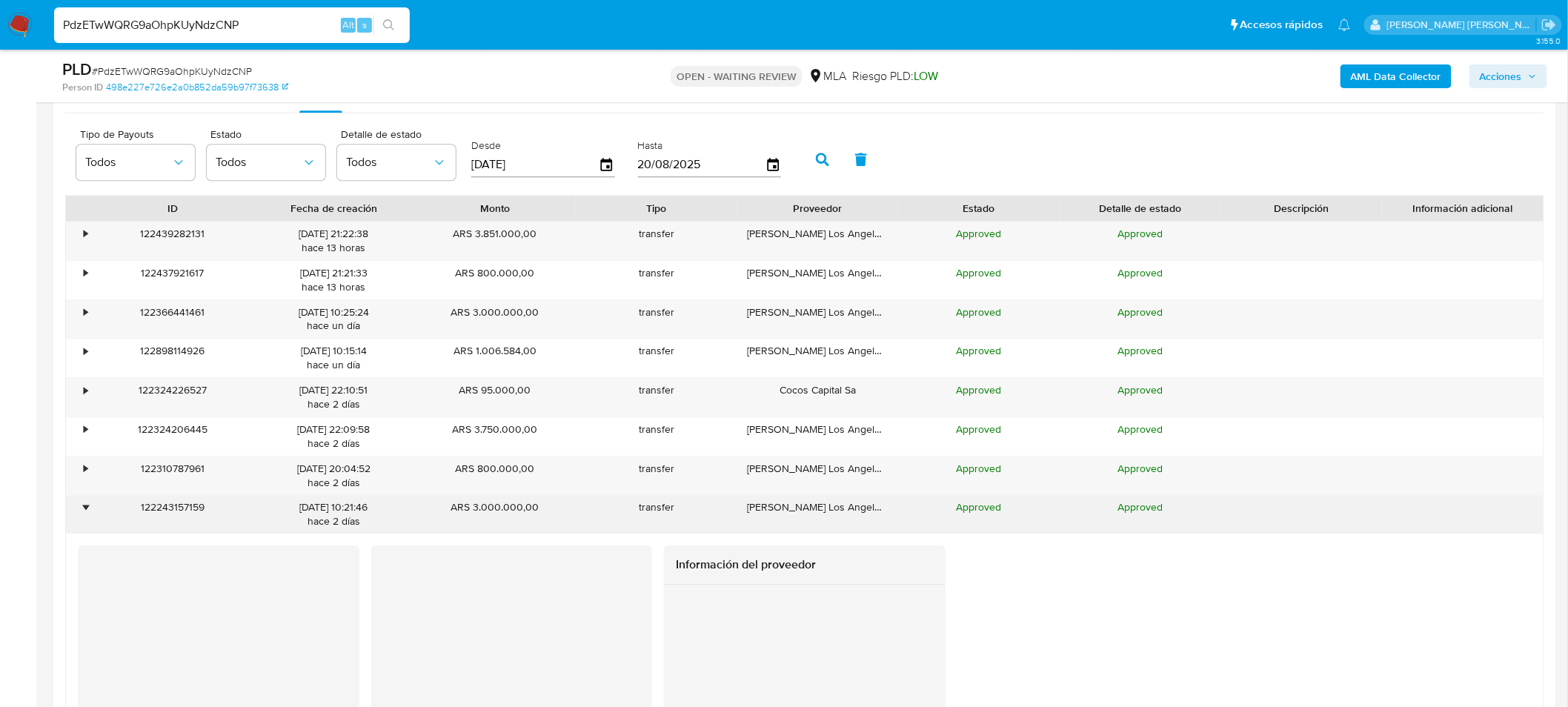
click at [77, 511] on div "•" at bounding box center [79, 514] width 26 height 38
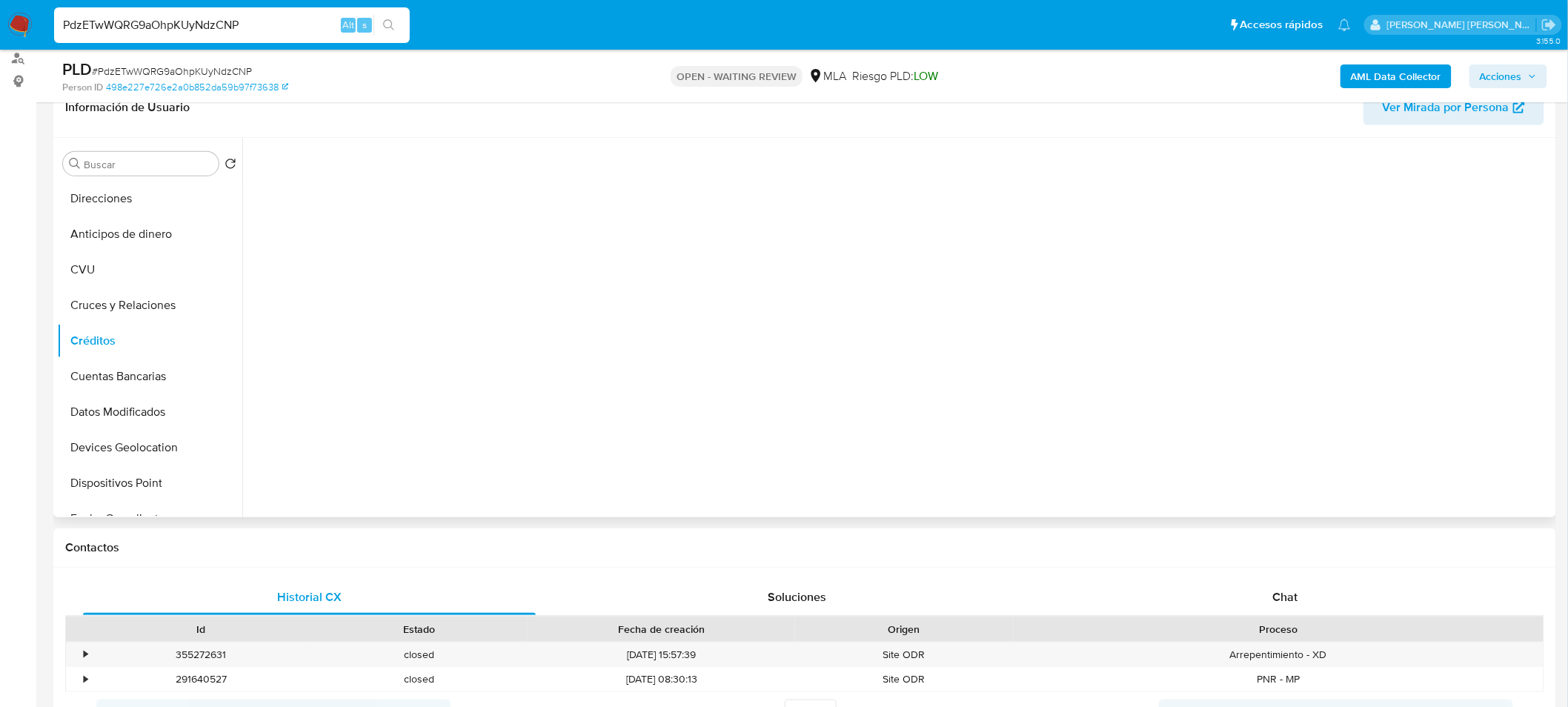
scroll to position [0, 0]
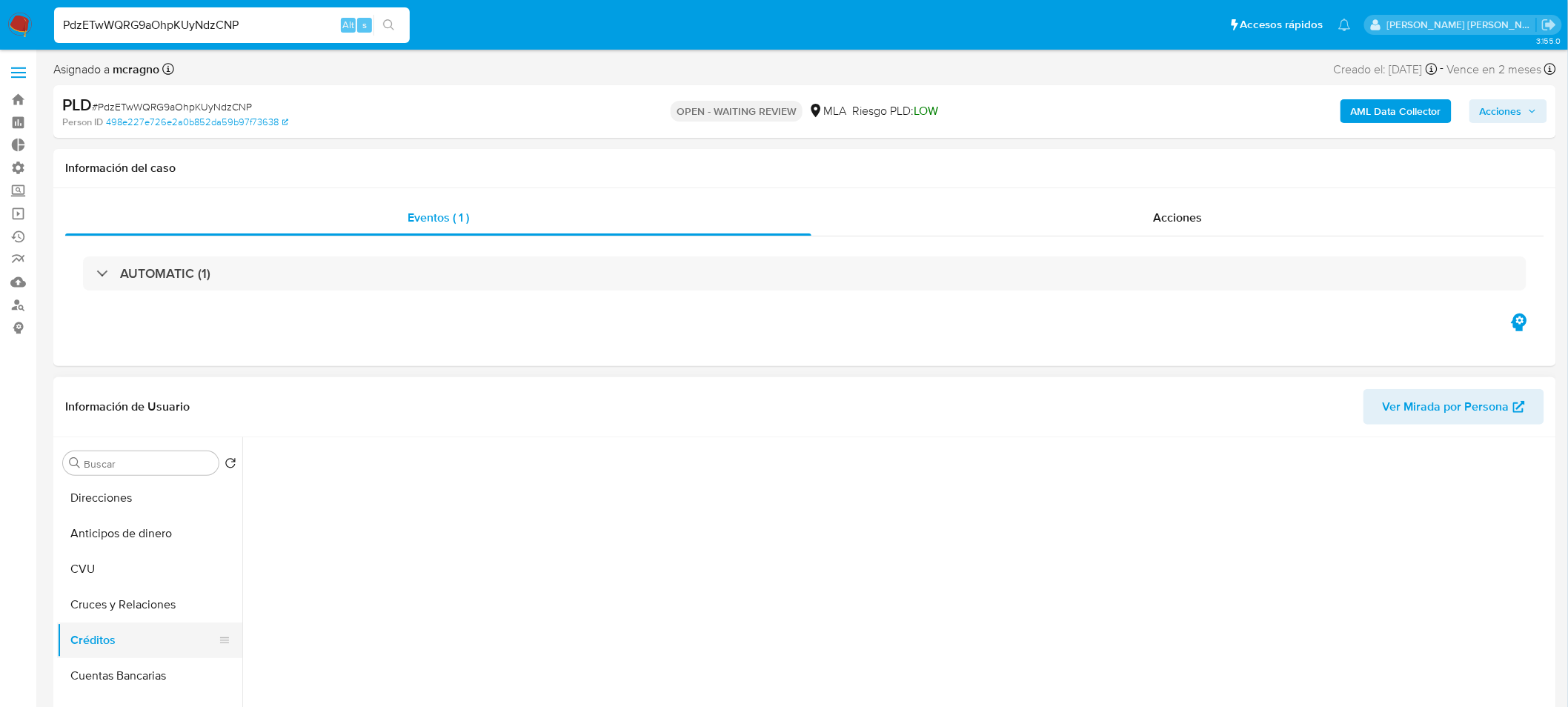
click at [82, 630] on button "Créditos" at bounding box center [143, 640] width 173 height 36
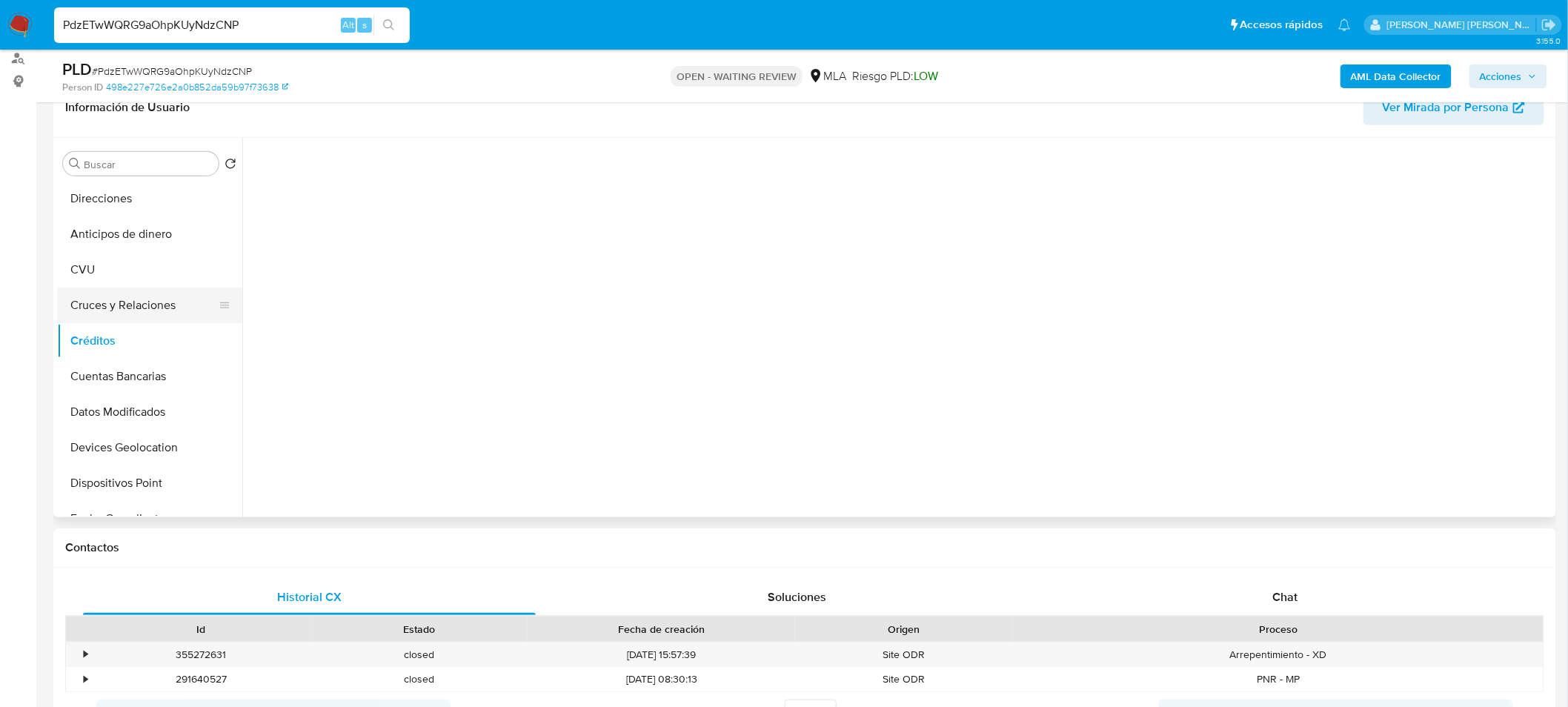
click at [133, 314] on button "Cruces y Relaciones" at bounding box center [143, 305] width 173 height 36
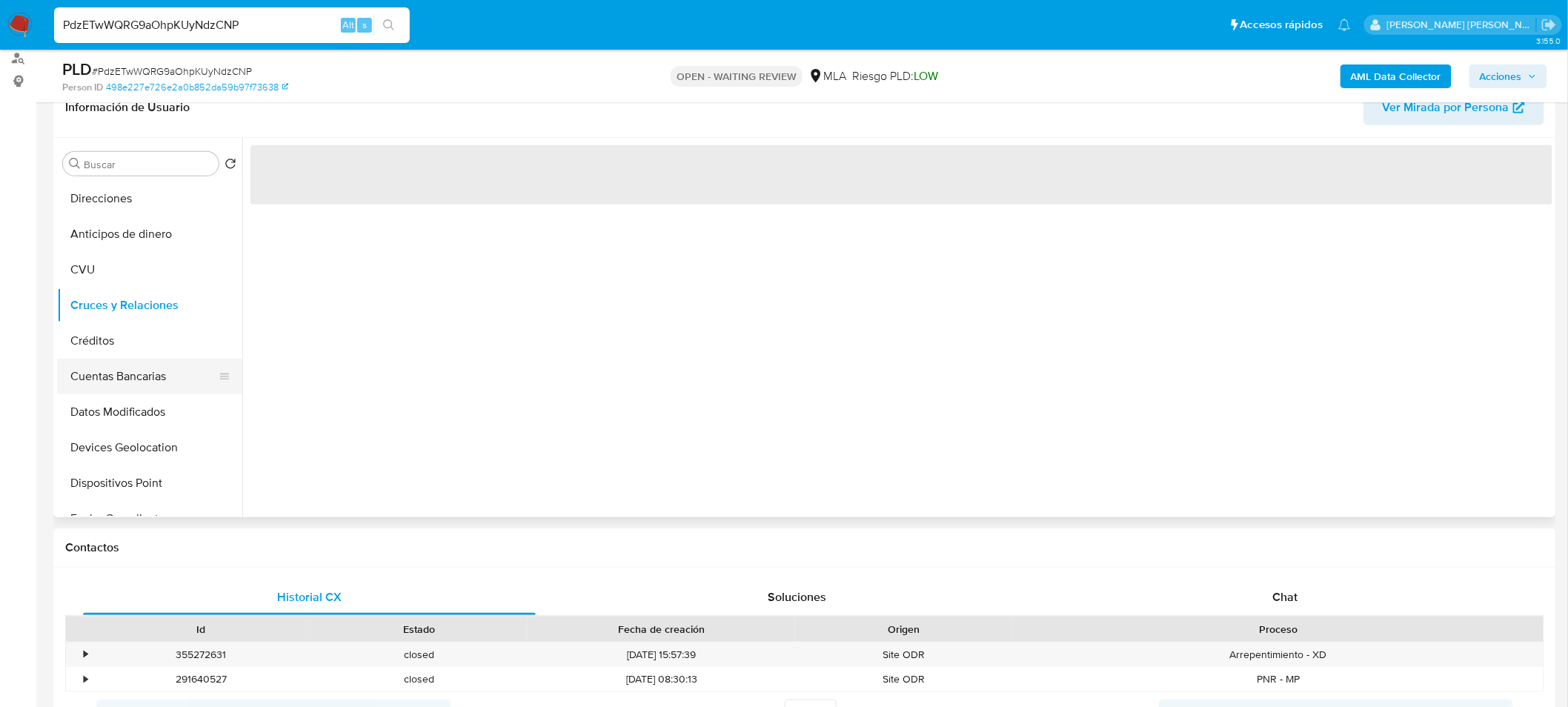
click at [115, 358] on button "Cuentas Bancarias" at bounding box center [143, 376] width 173 height 36
click at [124, 324] on button "Créditos" at bounding box center [143, 341] width 173 height 36
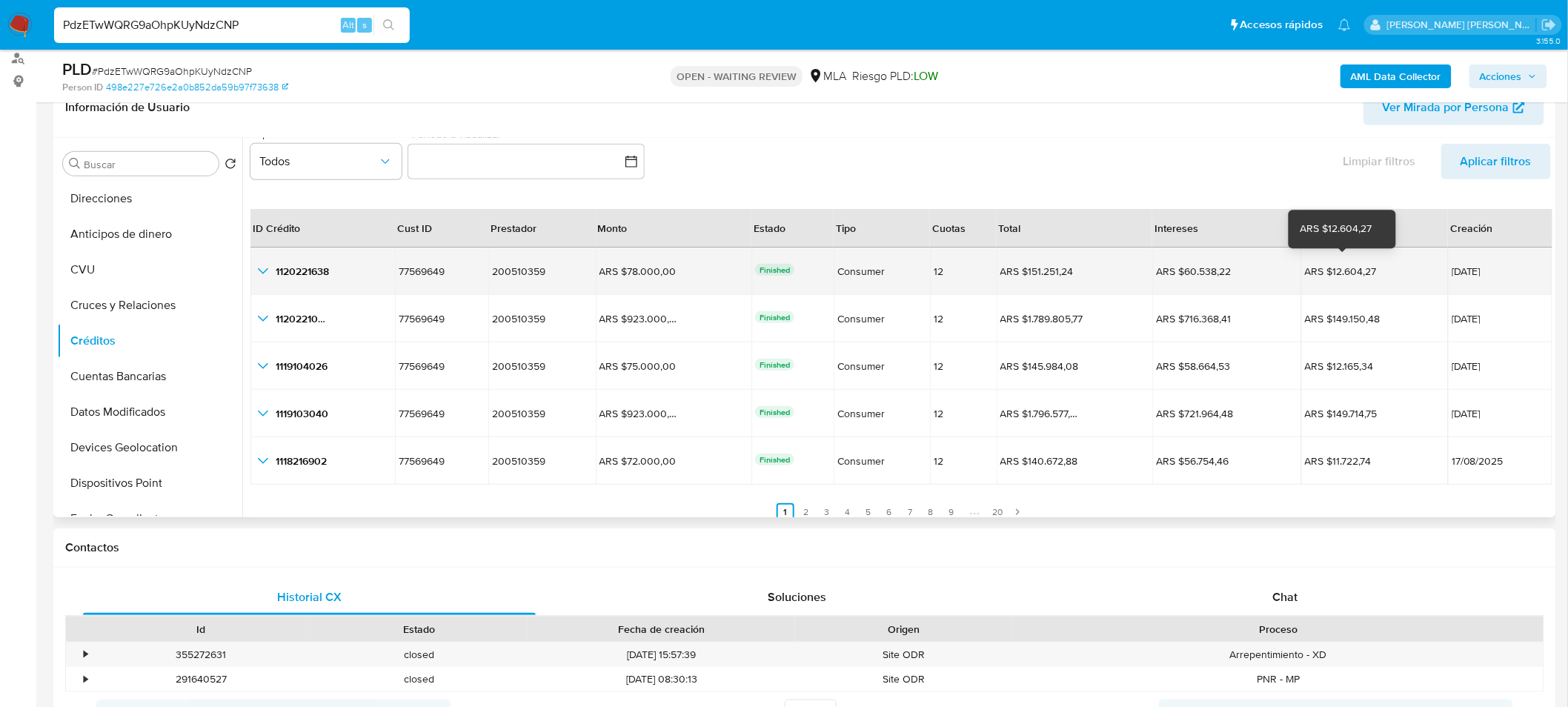
scroll to position [34, 0]
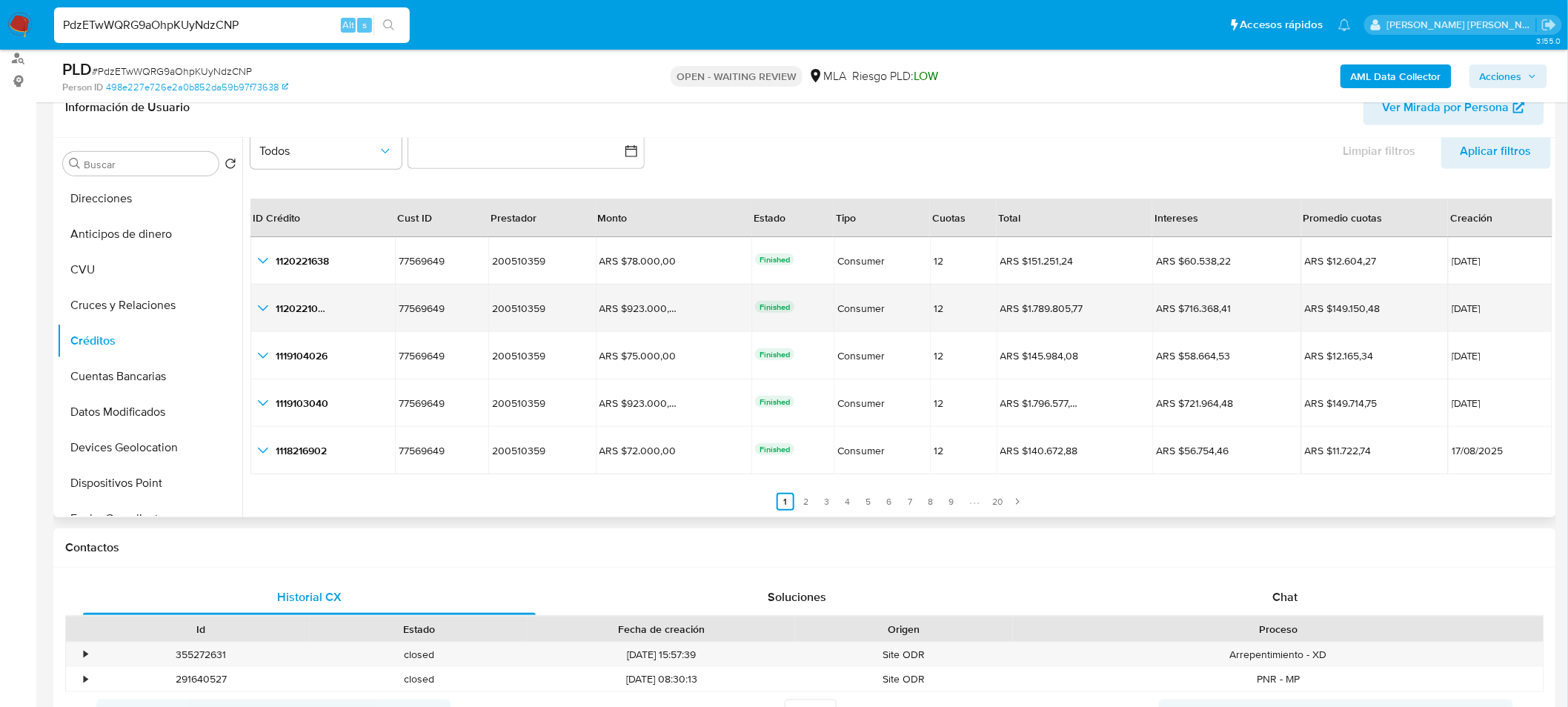
click at [264, 304] on icon "button_show_hidden_detail_by_id_1" at bounding box center [263, 308] width 18 height 18
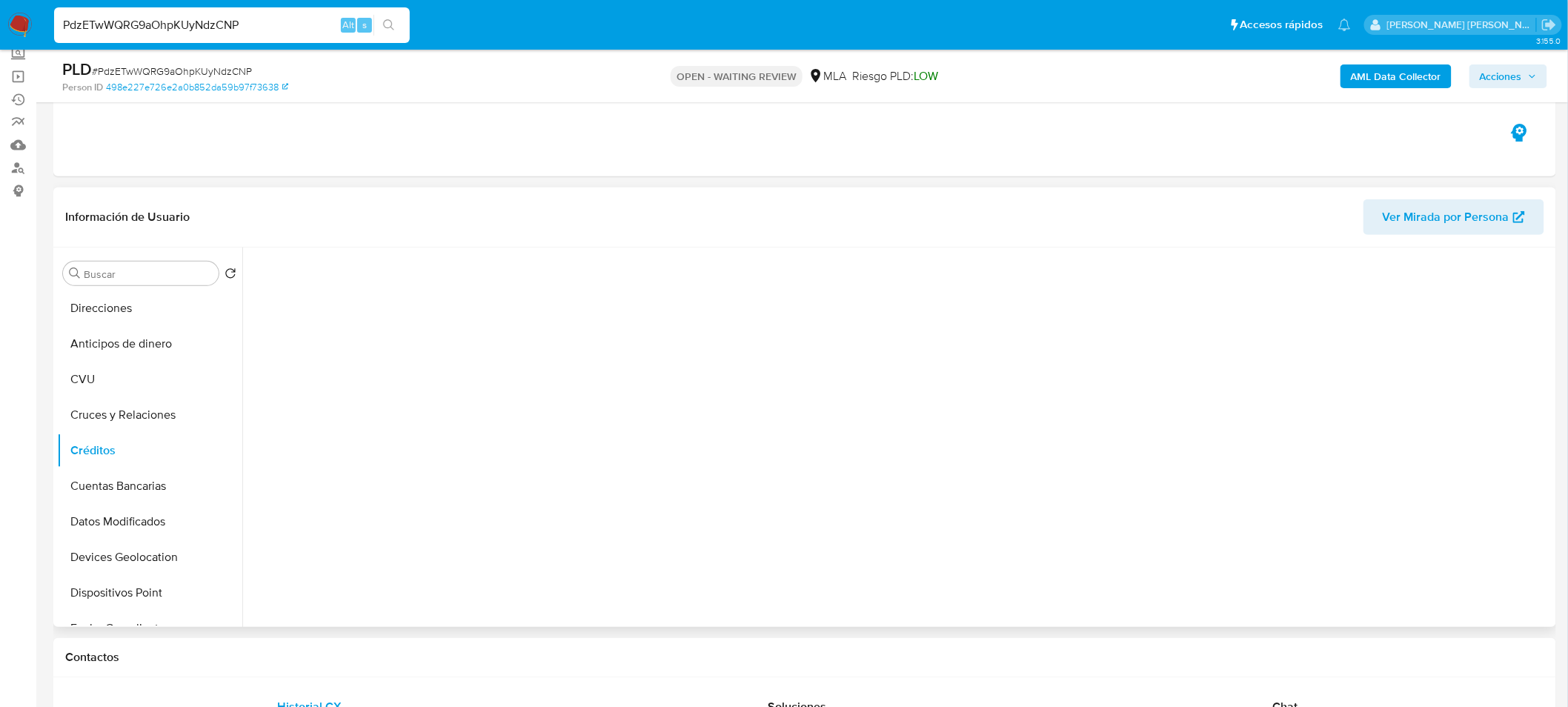
scroll to position [164, 0]
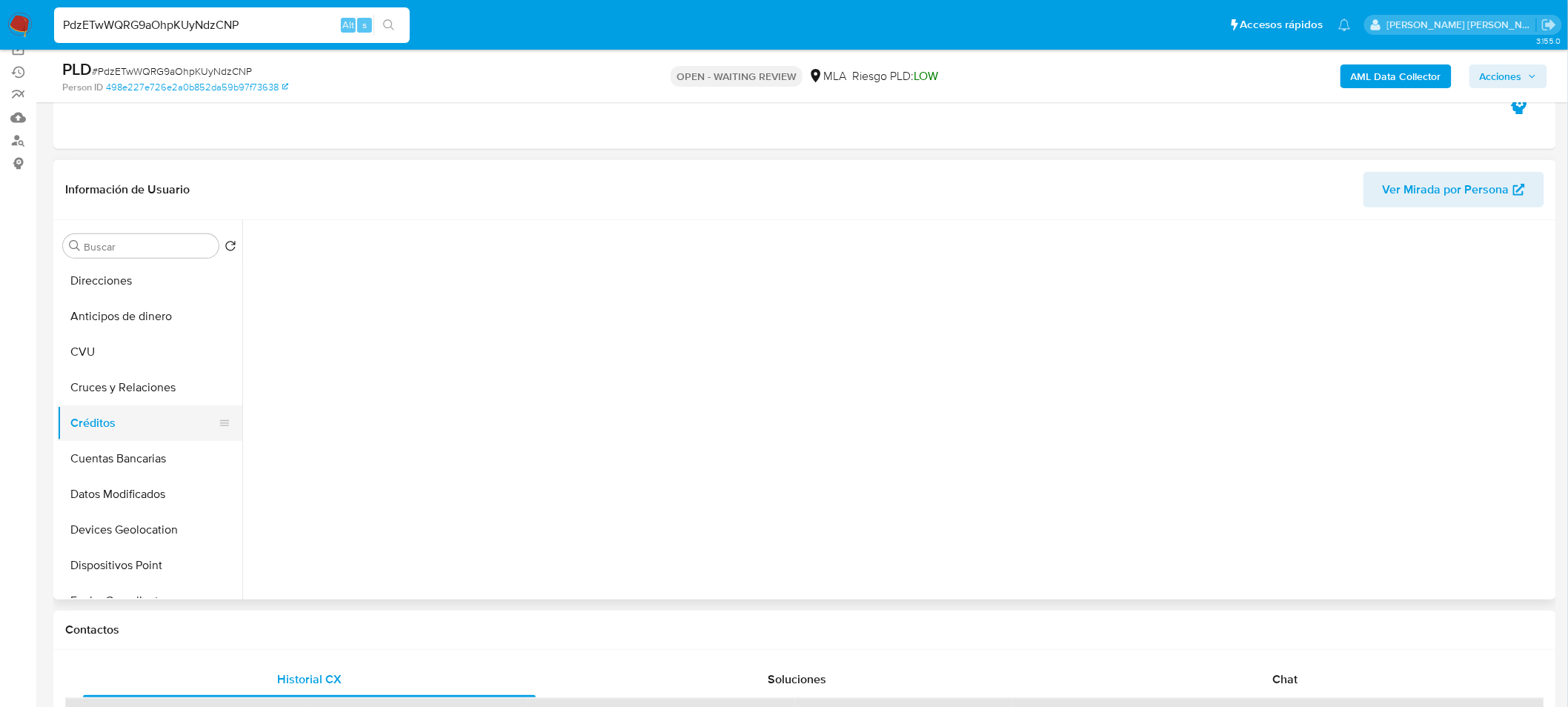
click at [83, 425] on button "Créditos" at bounding box center [143, 423] width 173 height 36
click at [220, 417] on icon at bounding box center [224, 423] width 12 height 12
click at [164, 423] on button "Créditos" at bounding box center [143, 423] width 173 height 36
click at [165, 394] on button "Cruces y Relaciones" at bounding box center [143, 387] width 173 height 36
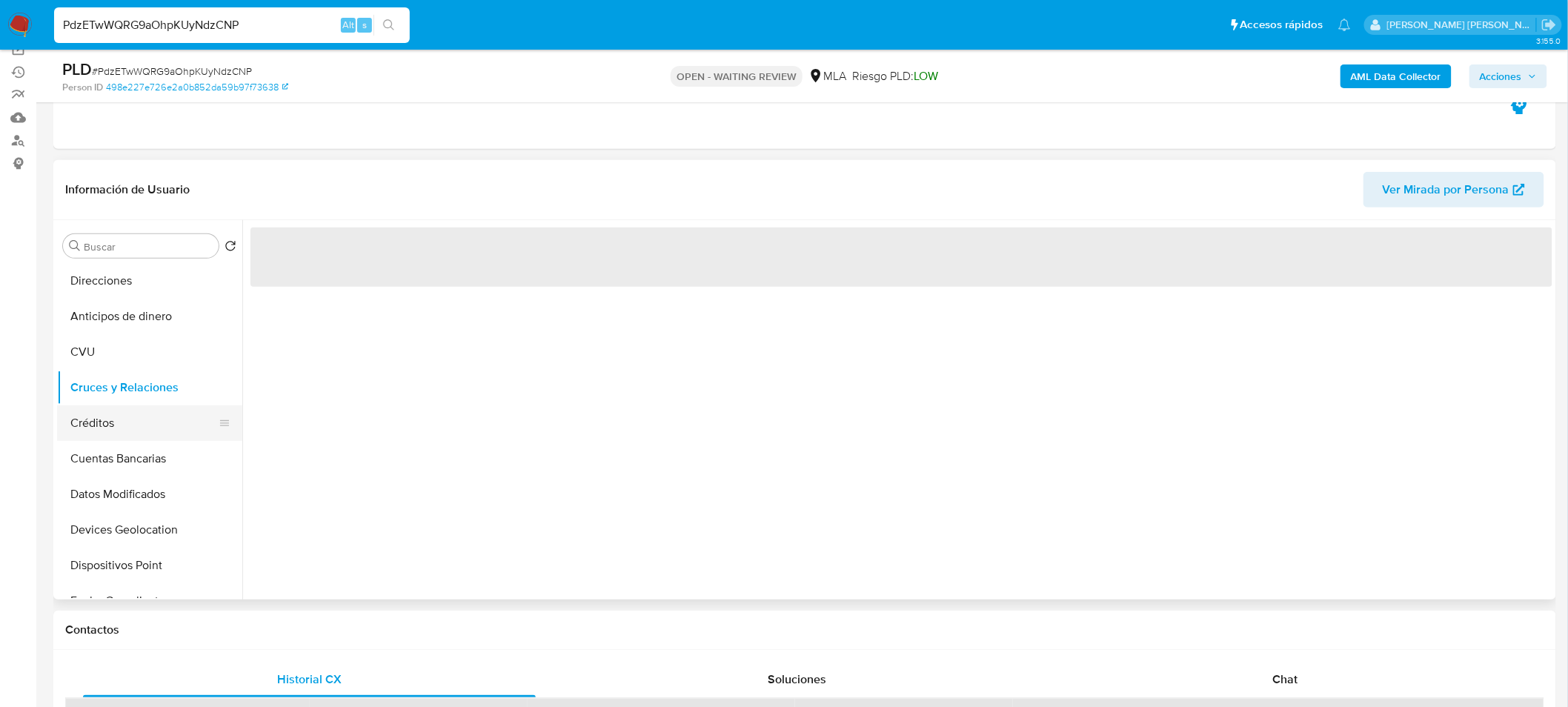
click at [161, 431] on button "Créditos" at bounding box center [143, 423] width 173 height 36
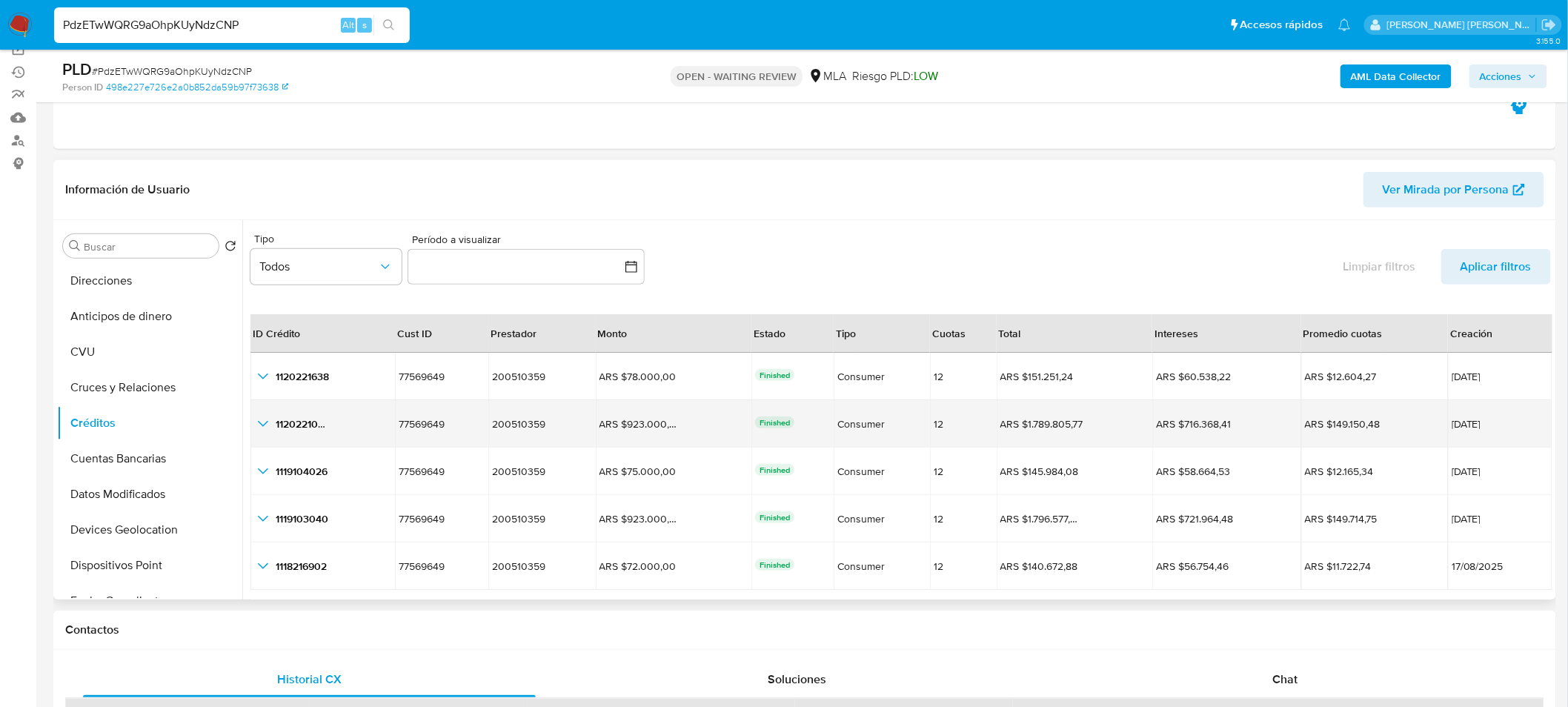
click at [270, 419] on icon "button_show_hidden_detail_by_id_1" at bounding box center [263, 424] width 18 height 18
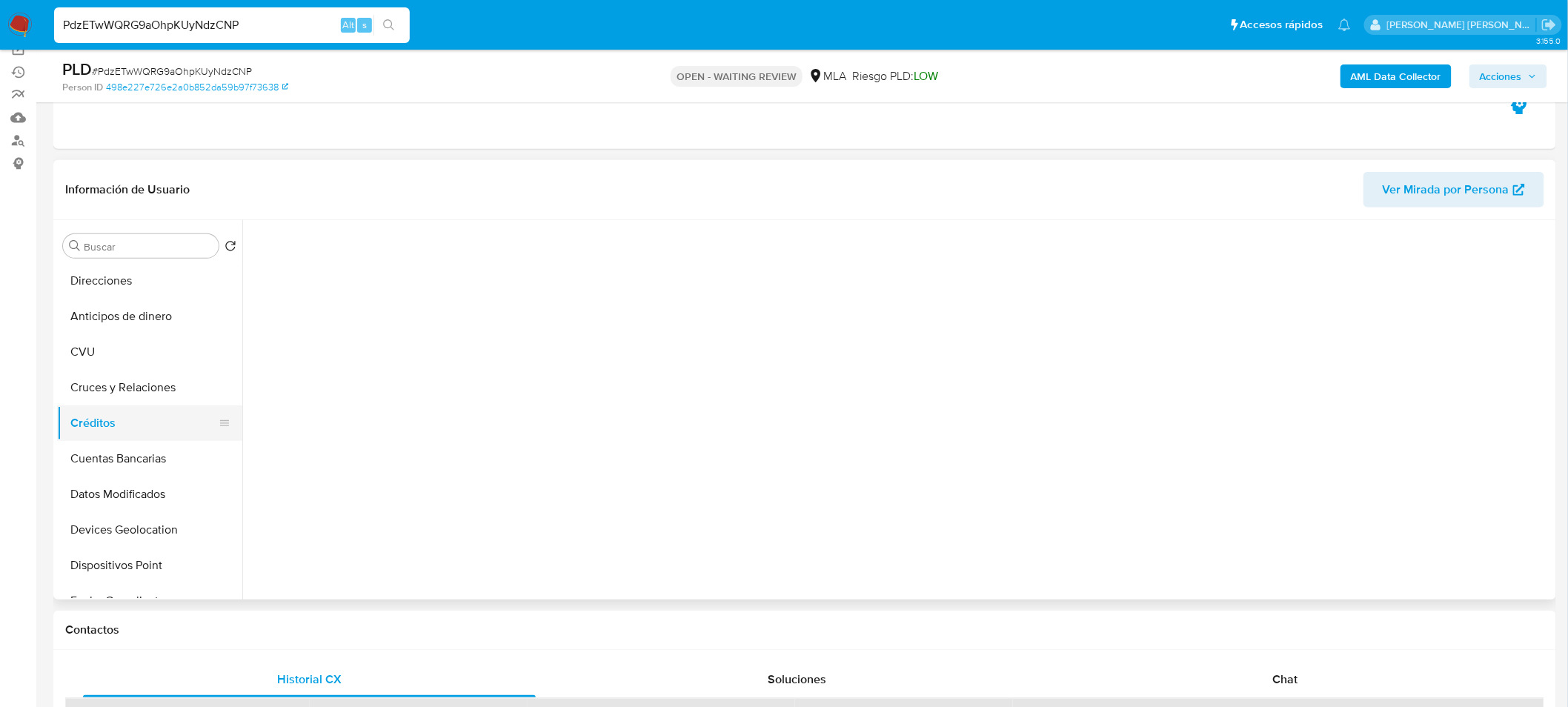
click at [93, 419] on button "Créditos" at bounding box center [143, 423] width 173 height 36
click at [175, 389] on button "Cruces y Relaciones" at bounding box center [143, 387] width 173 height 36
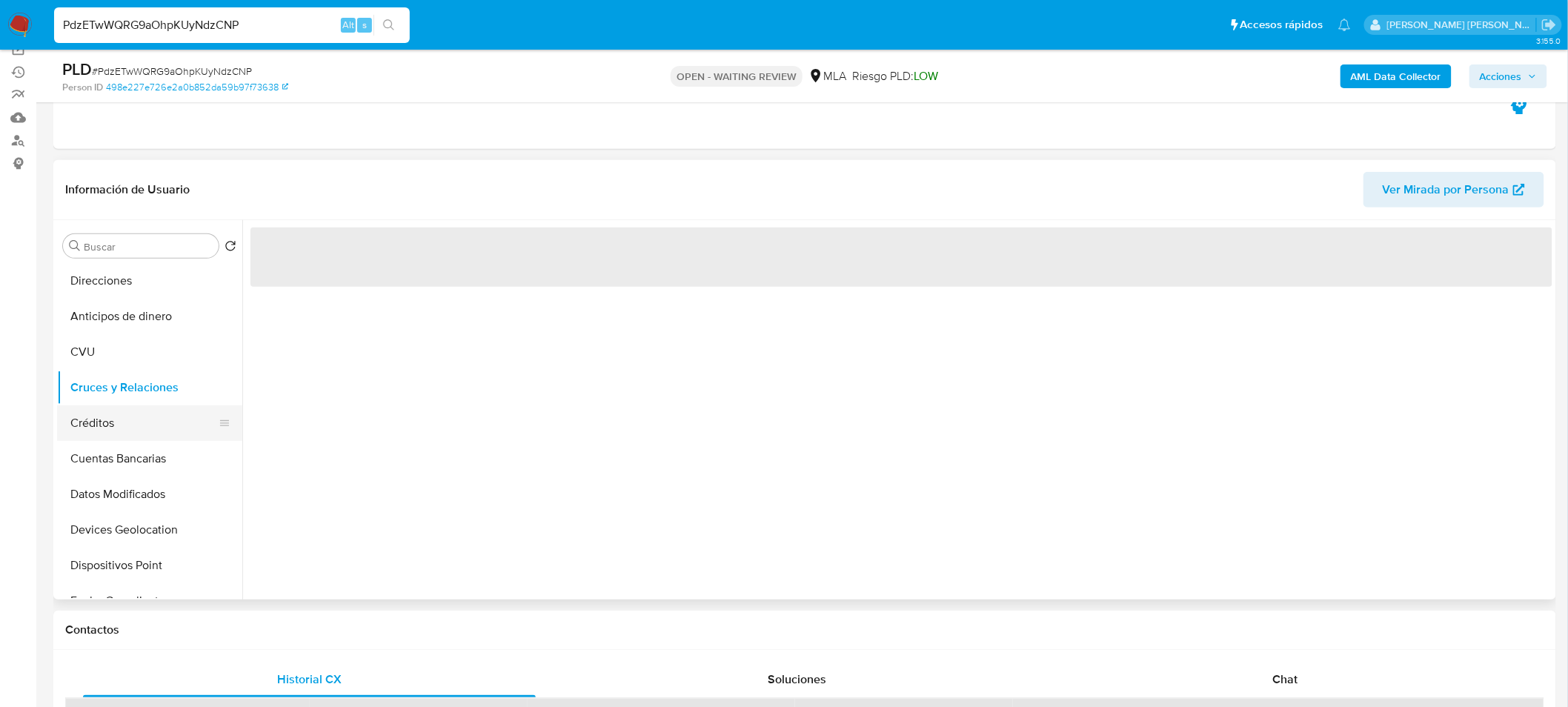
click at [159, 410] on button "Créditos" at bounding box center [143, 423] width 173 height 36
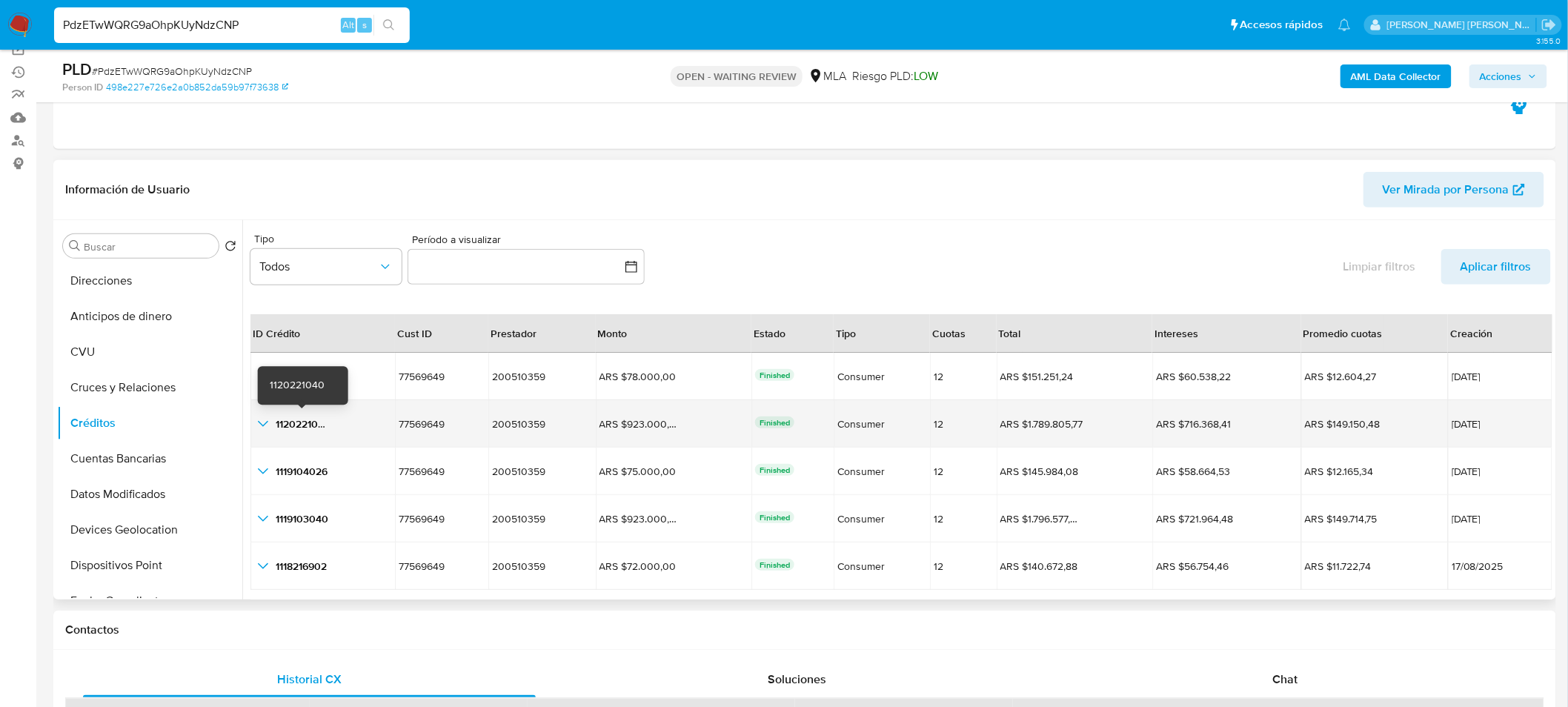
click at [298, 422] on span "1120221040" at bounding box center [302, 424] width 55 height 15
click at [263, 424] on icon "button_show_hidden_detail_by_id_1" at bounding box center [263, 424] width 18 height 18
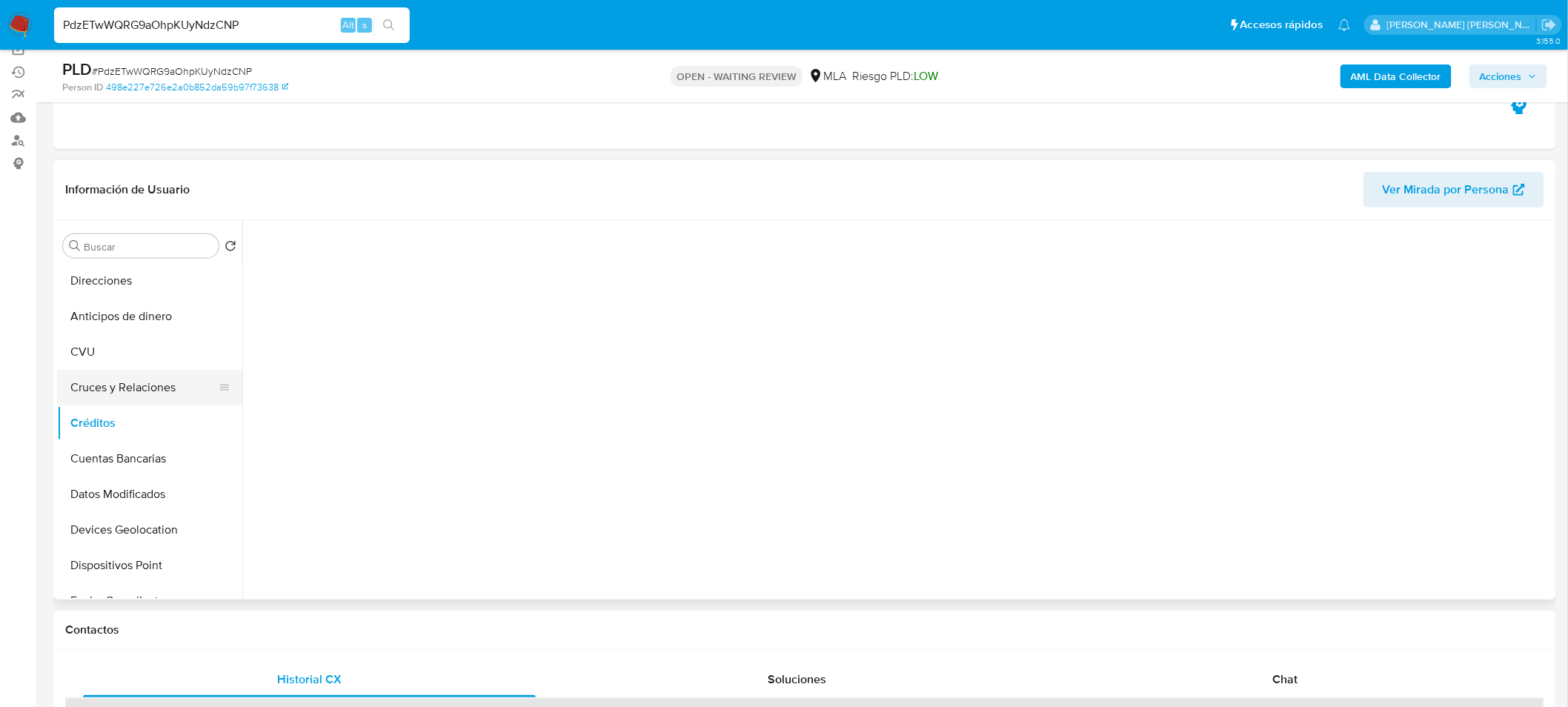
click at [147, 383] on button "Cruces y Relaciones" at bounding box center [143, 387] width 173 height 36
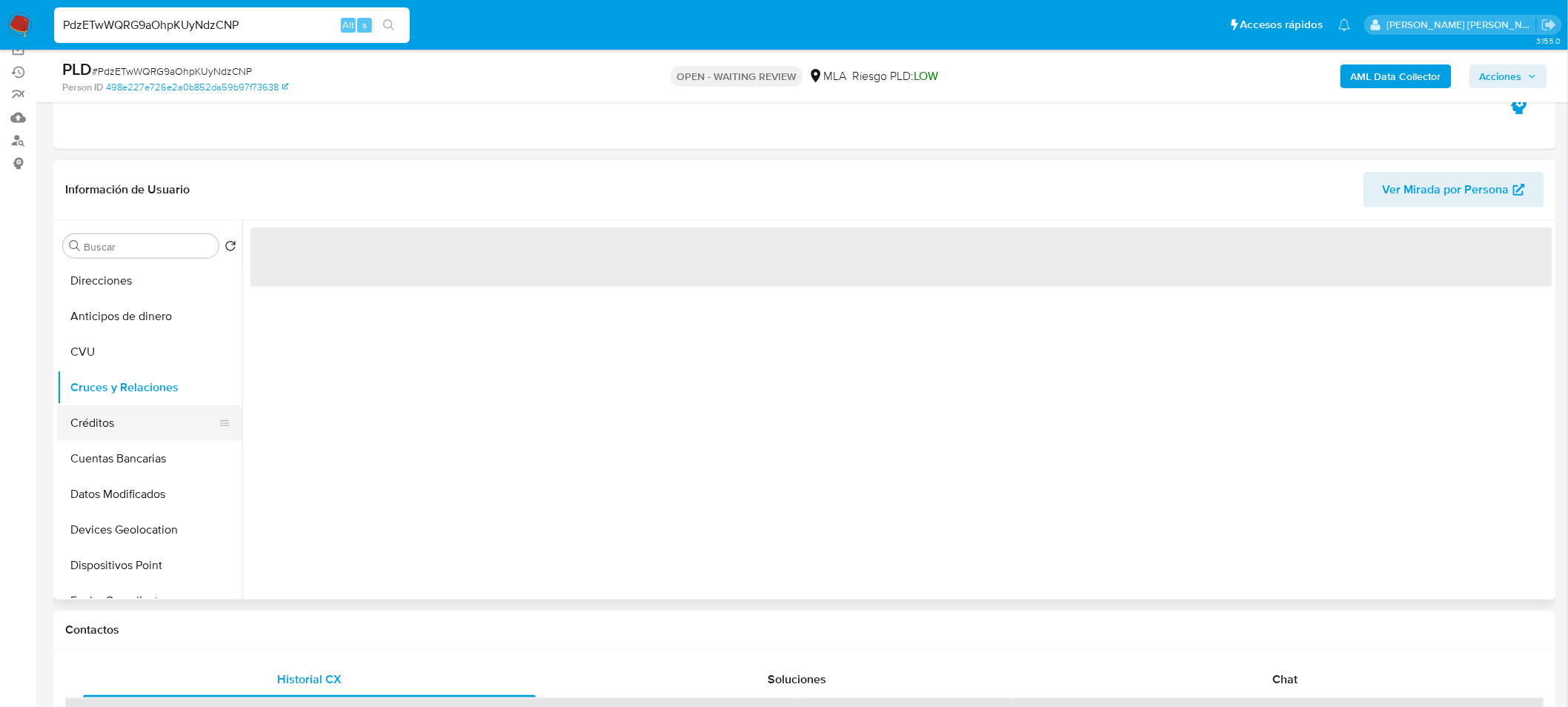
click at [132, 417] on button "Créditos" at bounding box center [143, 423] width 173 height 36
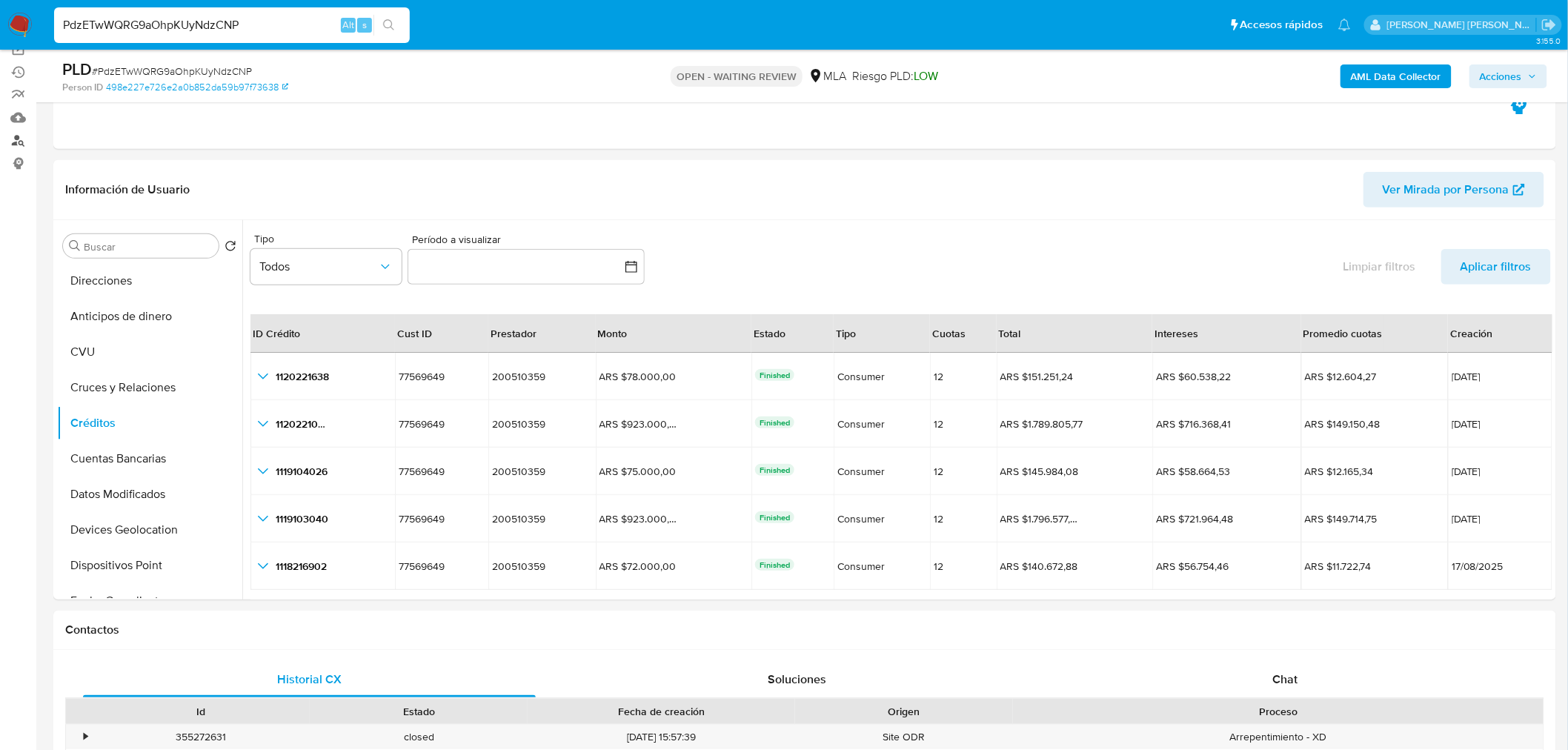
click at [18, 138] on link "Buscador de personas" at bounding box center [88, 140] width 176 height 23
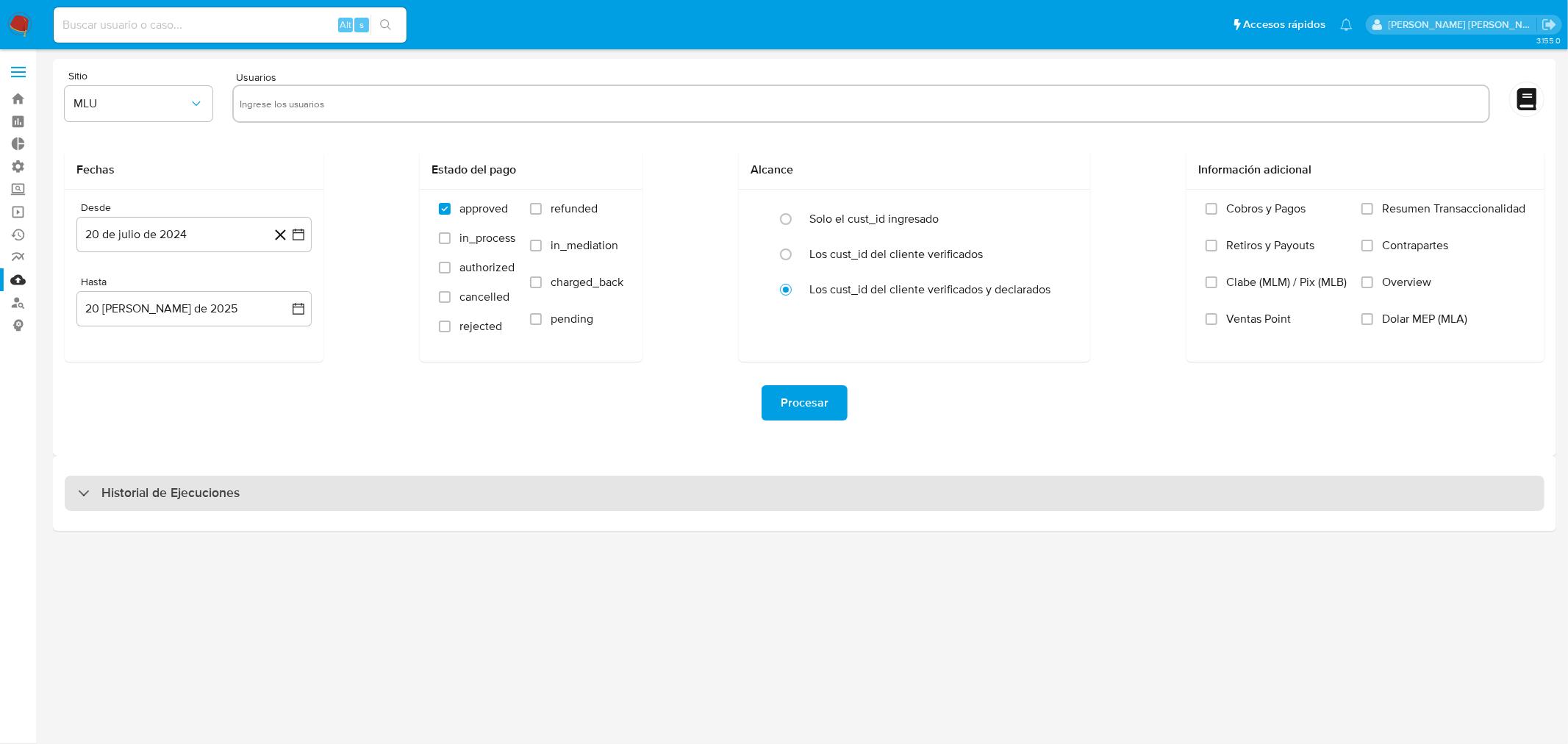
click at [178, 488] on h3 "Historial de Ejecuciones" at bounding box center [170, 493] width 139 height 17
select select "10"
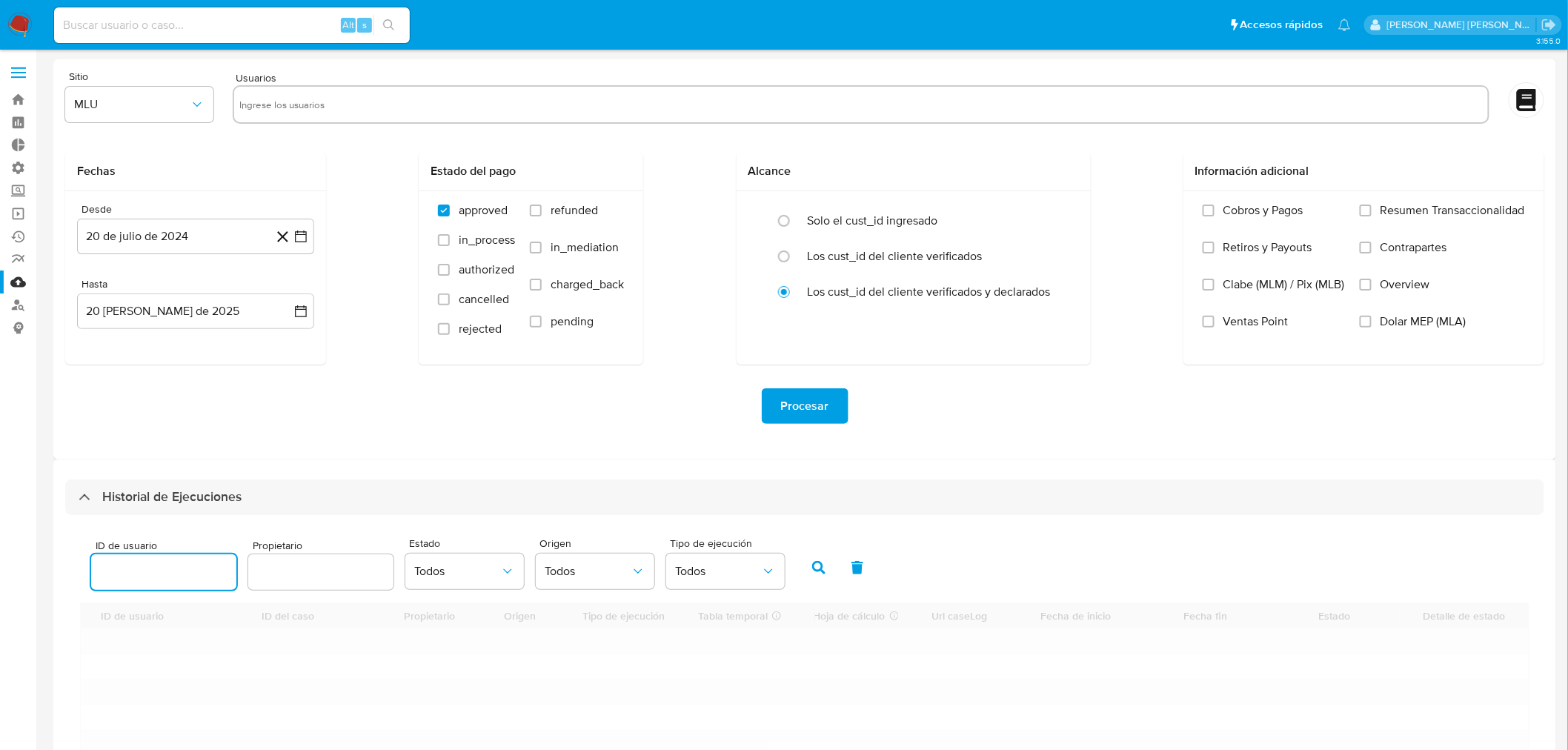
click at [164, 566] on input "number" at bounding box center [164, 572] width 145 height 19
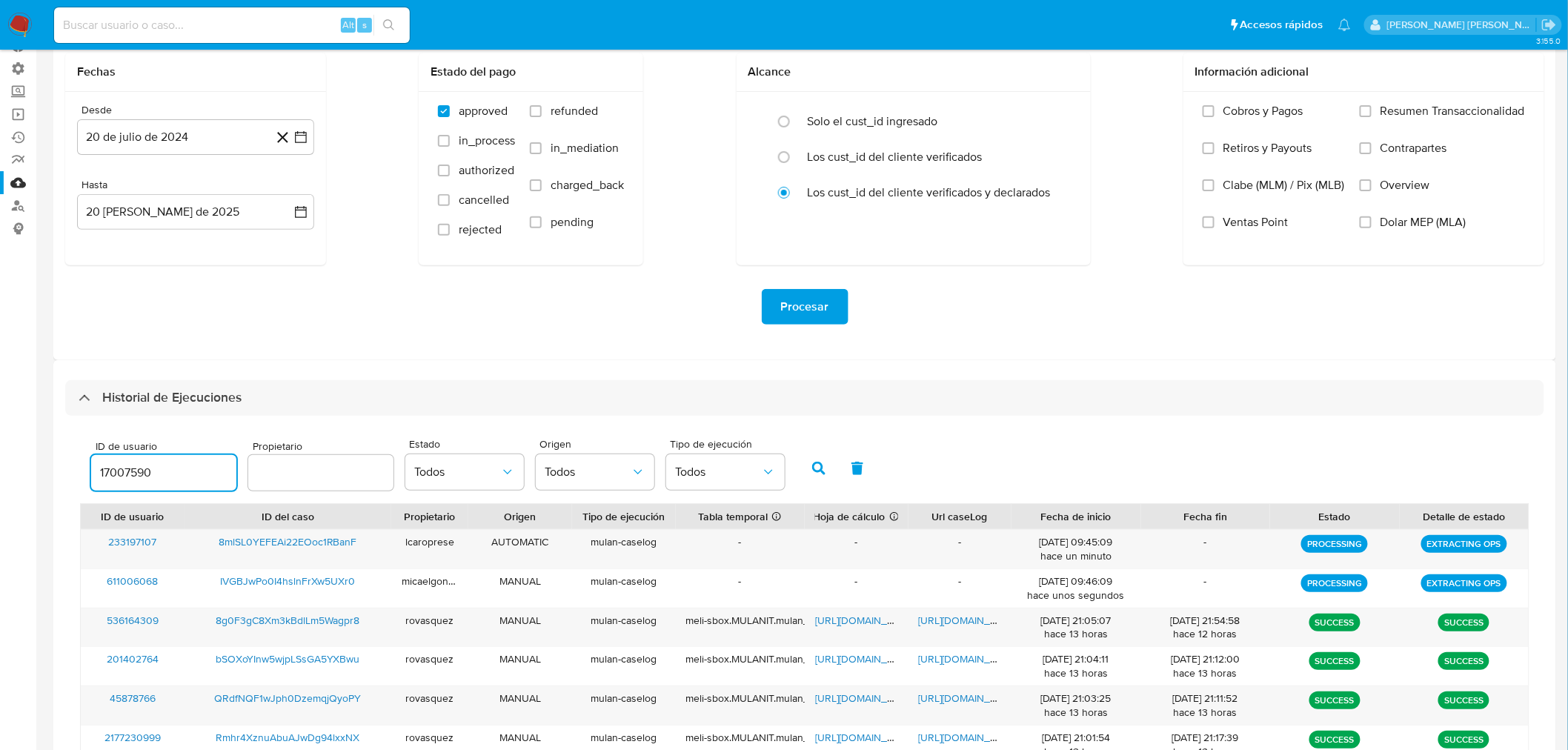
scroll to position [247, 0]
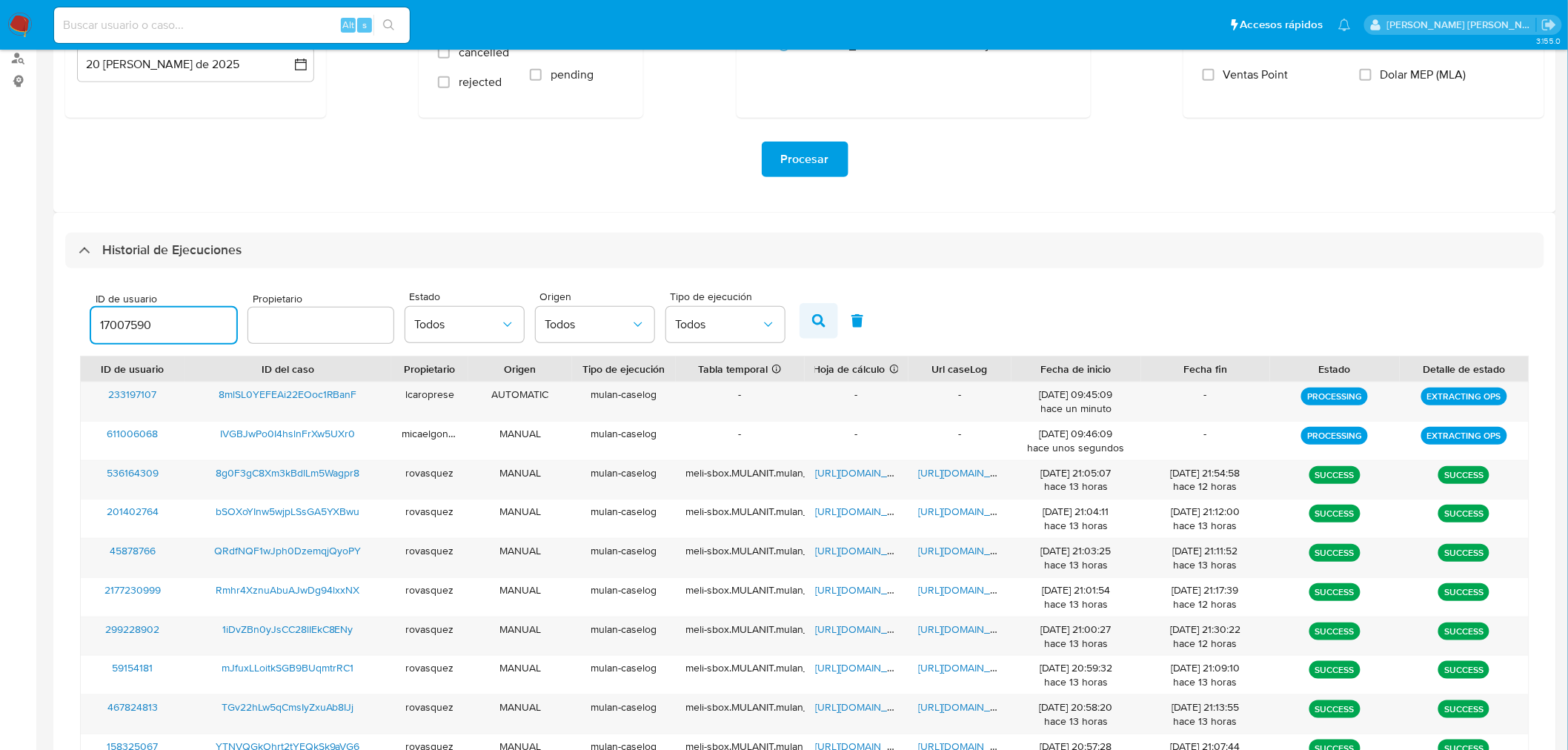
type input "17007590"
click at [812, 322] on icon "button" at bounding box center [819, 321] width 14 height 14
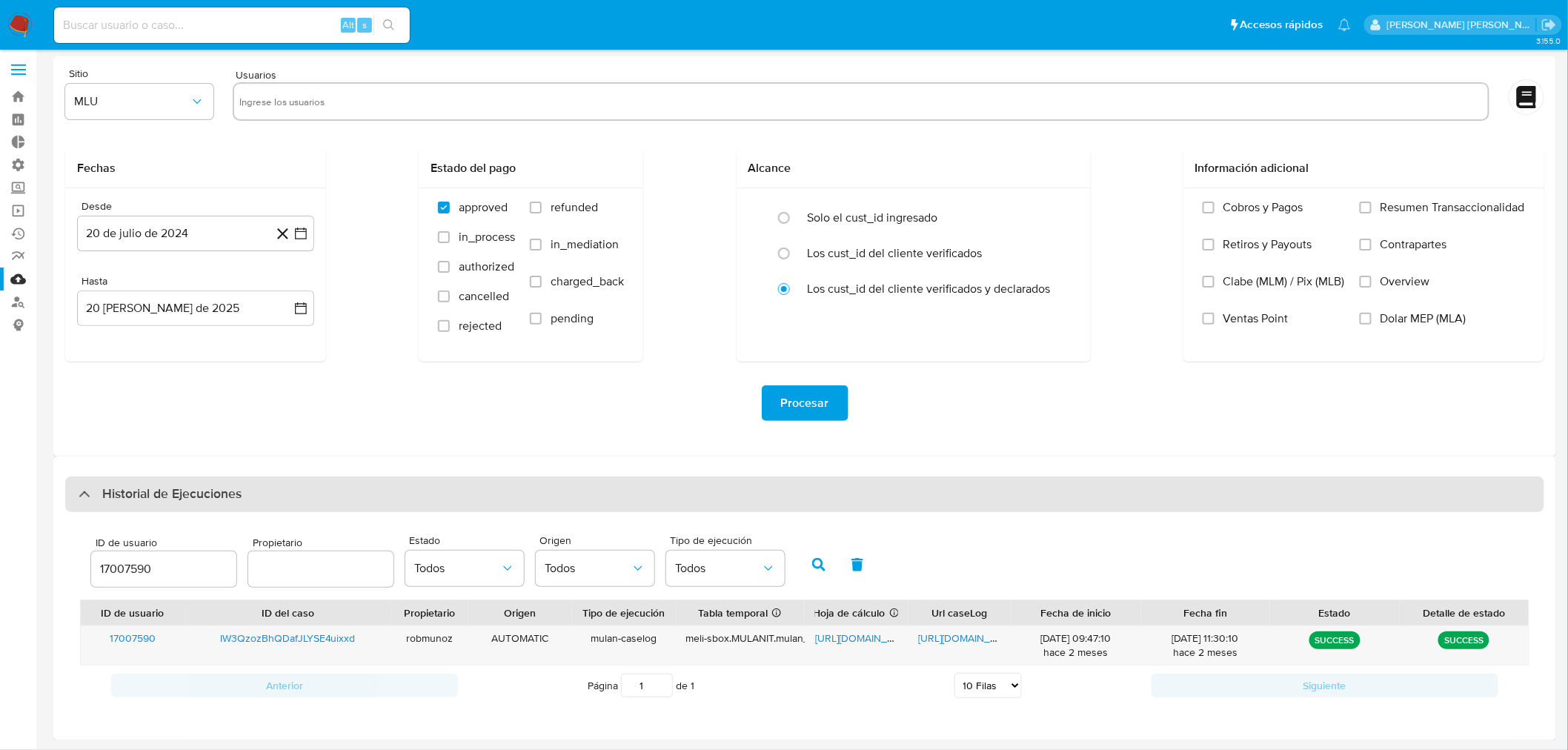
scroll to position [2, 0]
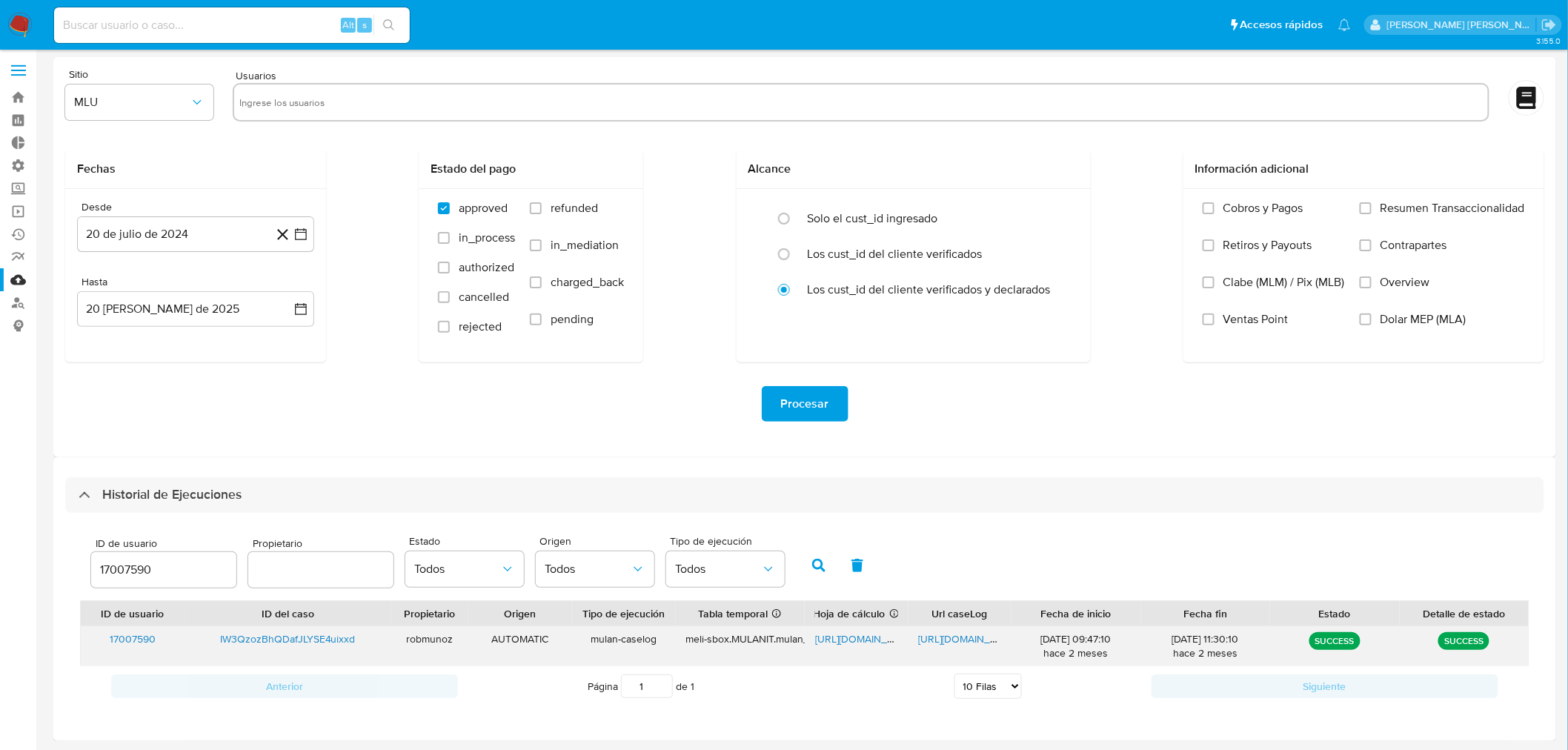
click at [293, 638] on span "IW3QzozBhQDafJLYSE4uixxd" at bounding box center [288, 638] width 136 height 15
click at [884, 641] on span "https://docs.google.com/spreadsheets/d/1aYD1SN1h4zt75J5YoQCUk5_nYP2-llu0MKLIj70…" at bounding box center [866, 638] width 102 height 15
click at [974, 639] on span "https://docs.google.com/document/d/1osYlnRRuA9ZyBVbbKS7vN7VejTpVW7ehrblB8A8Ypz8…" at bounding box center [970, 638] width 102 height 15
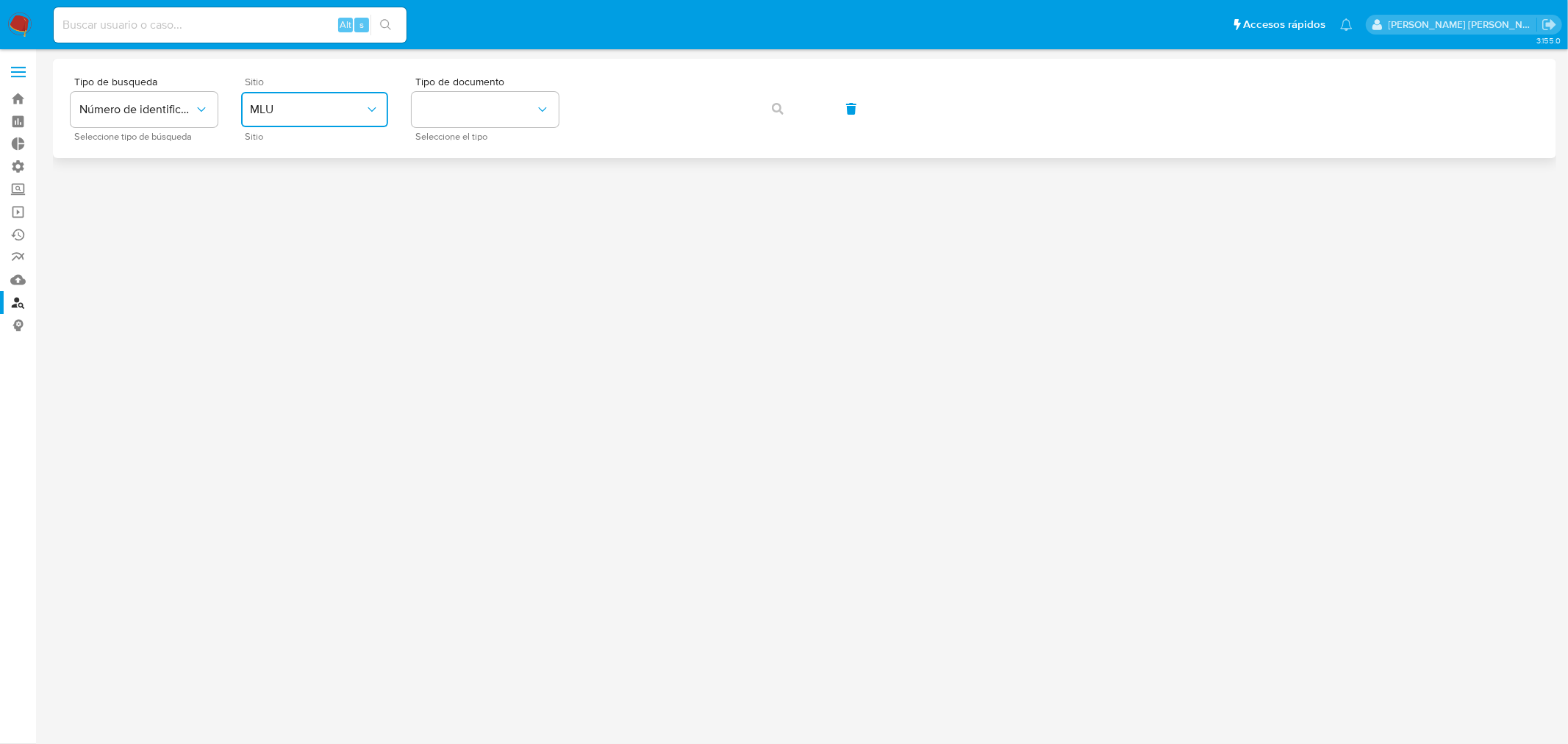
click at [327, 118] on button "MLU" at bounding box center [315, 109] width 147 height 36
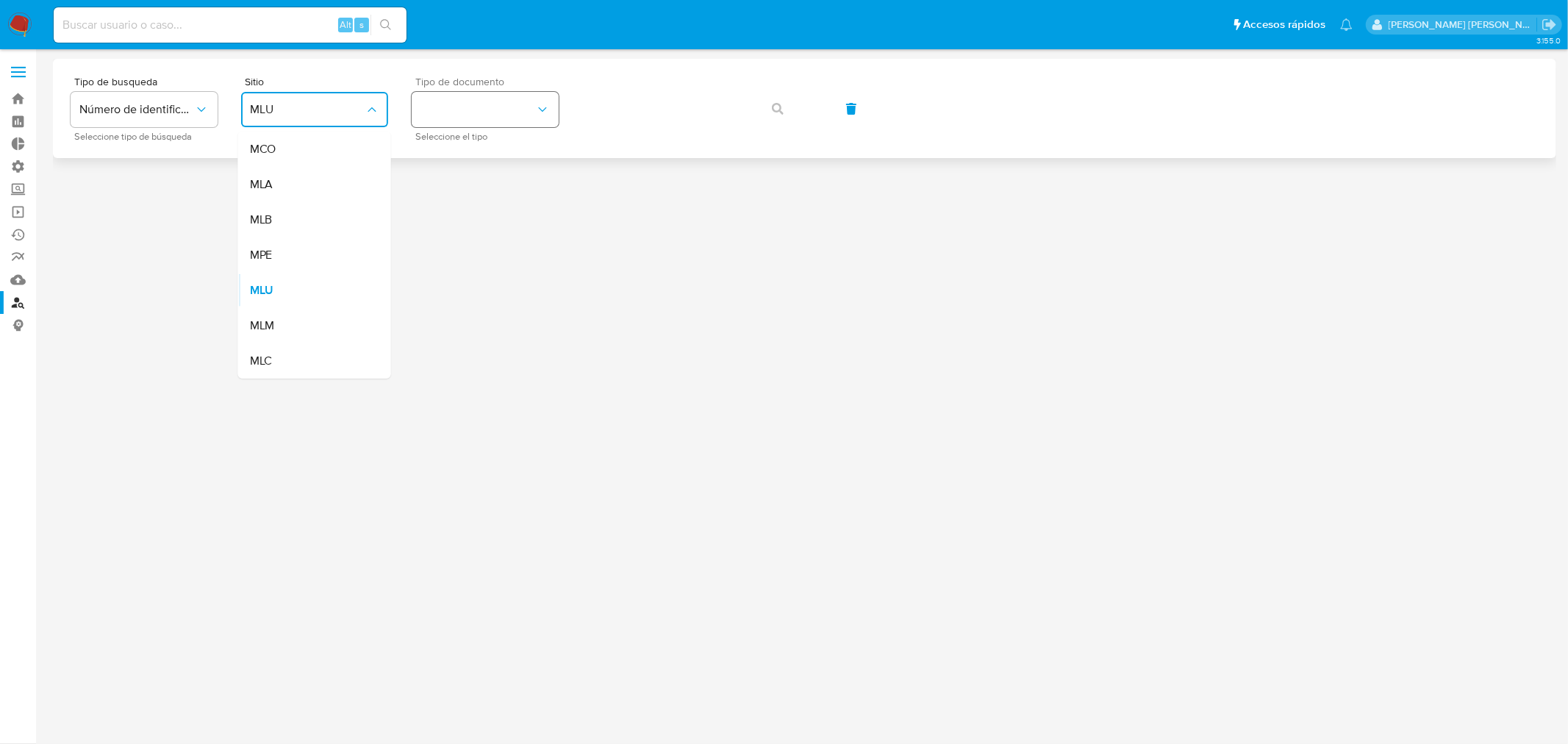
drag, startPoint x: 306, startPoint y: 180, endPoint x: 438, endPoint y: 107, distance: 150.8
click at [307, 177] on div "MLA" at bounding box center [310, 184] width 120 height 36
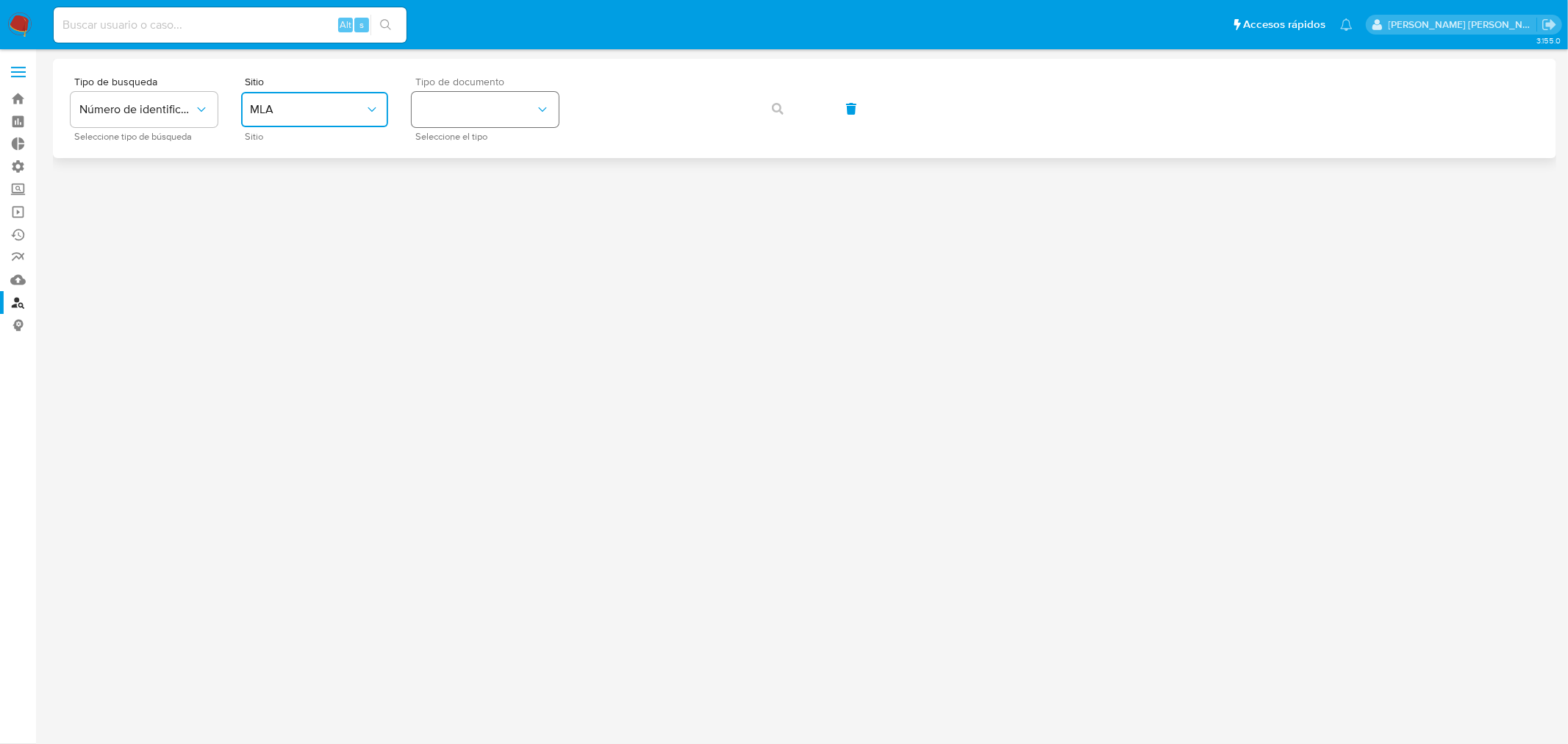
drag, startPoint x: 459, startPoint y: 91, endPoint x: 467, endPoint y: 103, distance: 14.4
click at [460, 92] on button "identificationType" at bounding box center [485, 109] width 147 height 36
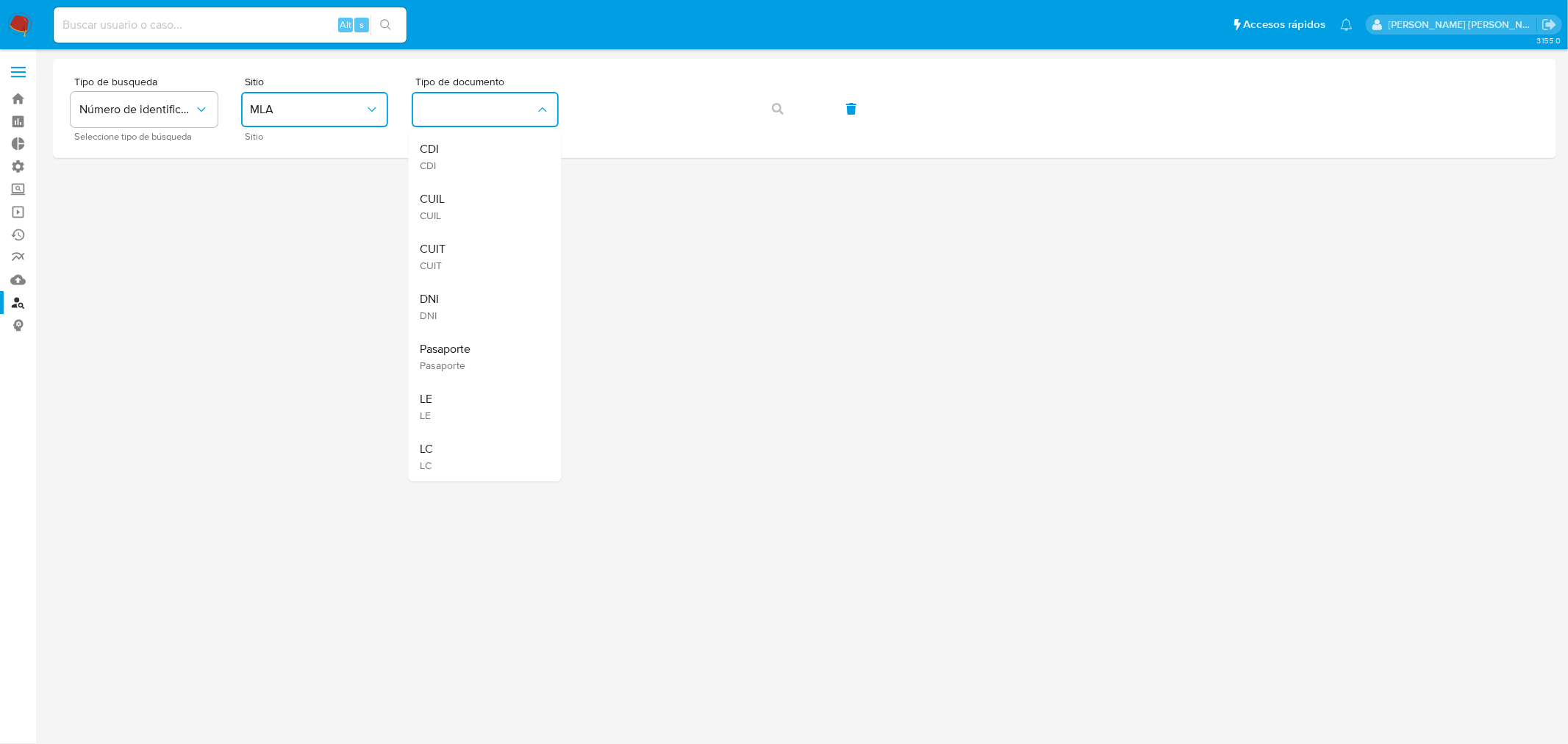
drag, startPoint x: 480, startPoint y: 197, endPoint x: 577, endPoint y: 173, distance: 99.9
click at [484, 193] on div "CUIL CUIL" at bounding box center [481, 206] width 120 height 50
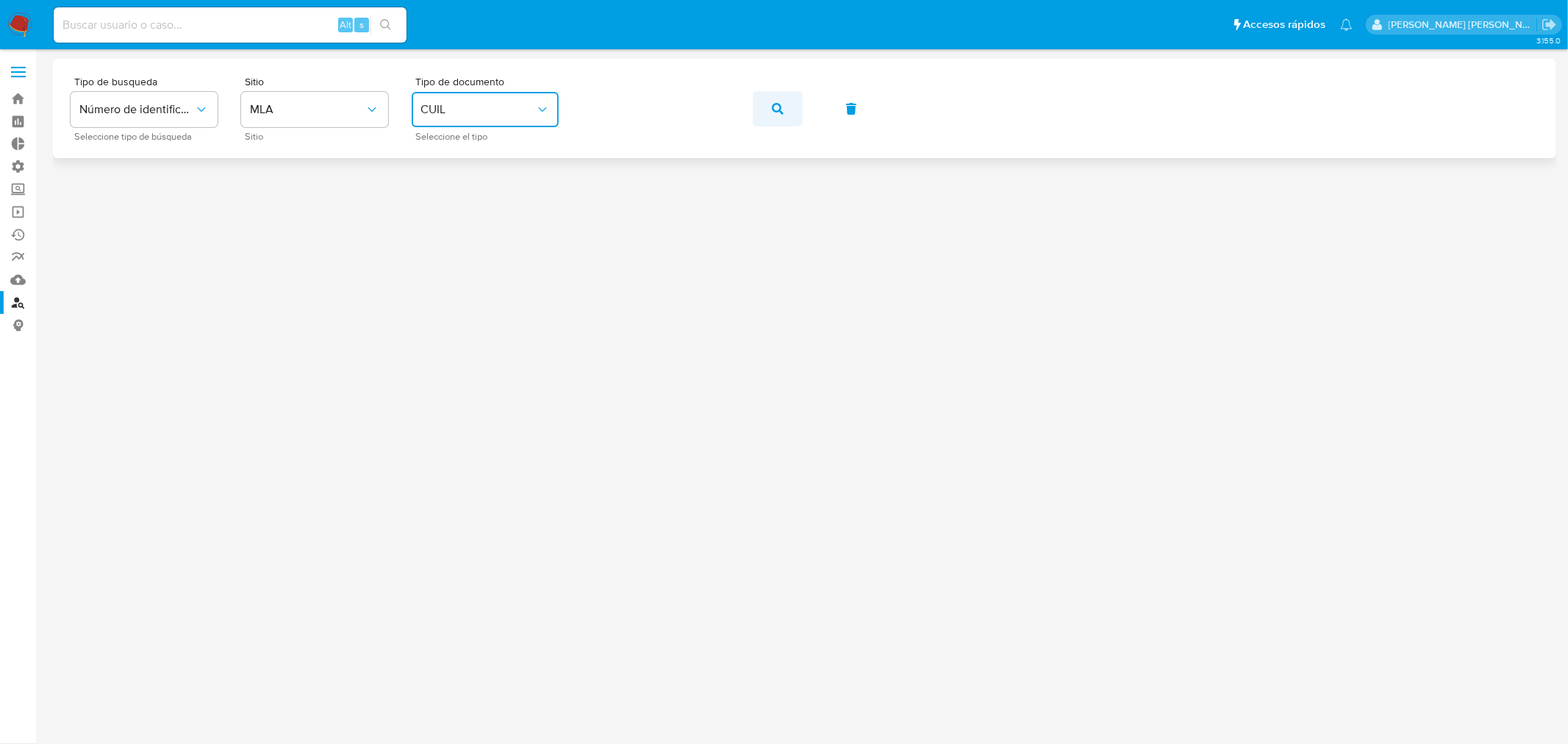
click at [786, 104] on button "button" at bounding box center [778, 108] width 50 height 36
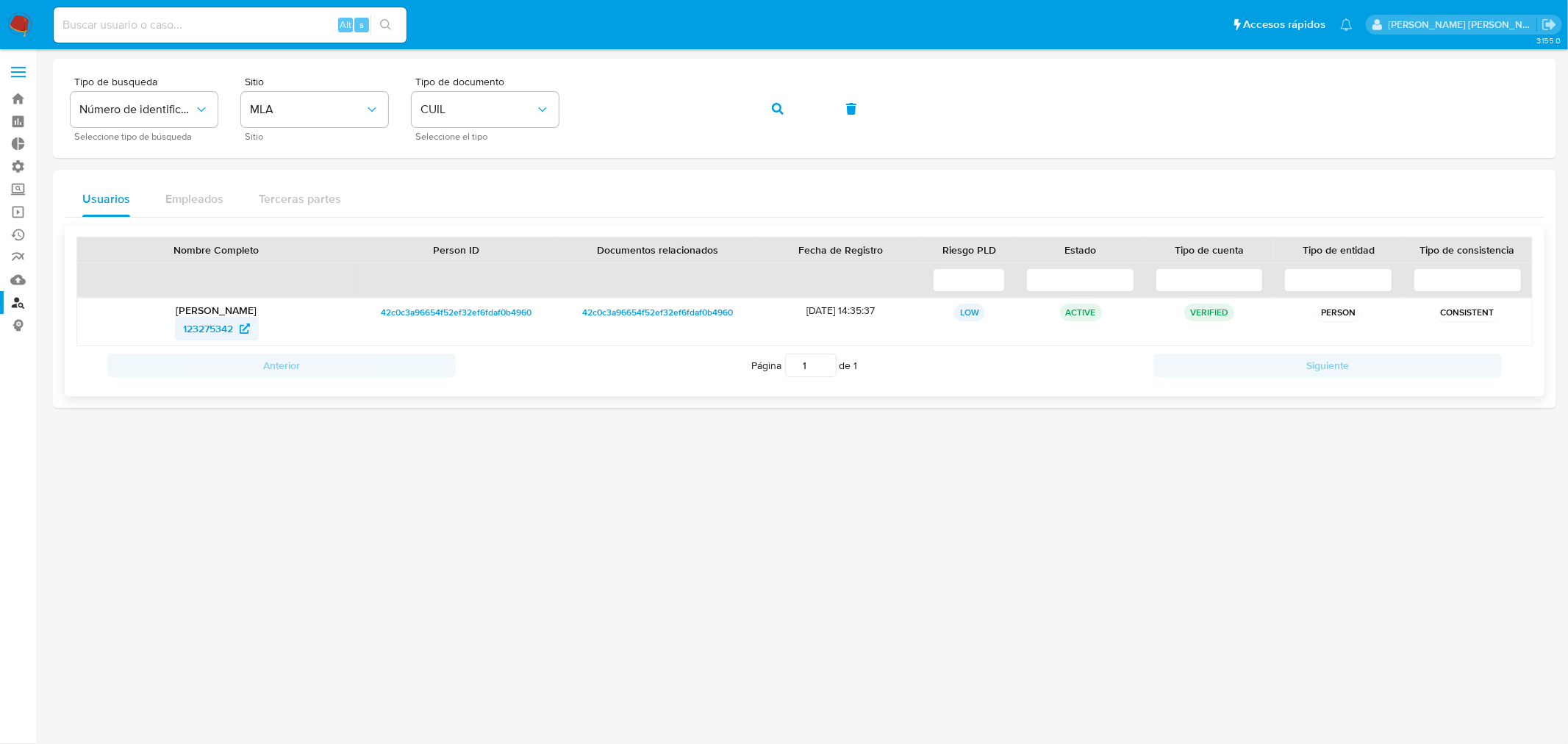
click at [210, 328] on span "123275342" at bounding box center [208, 328] width 50 height 24
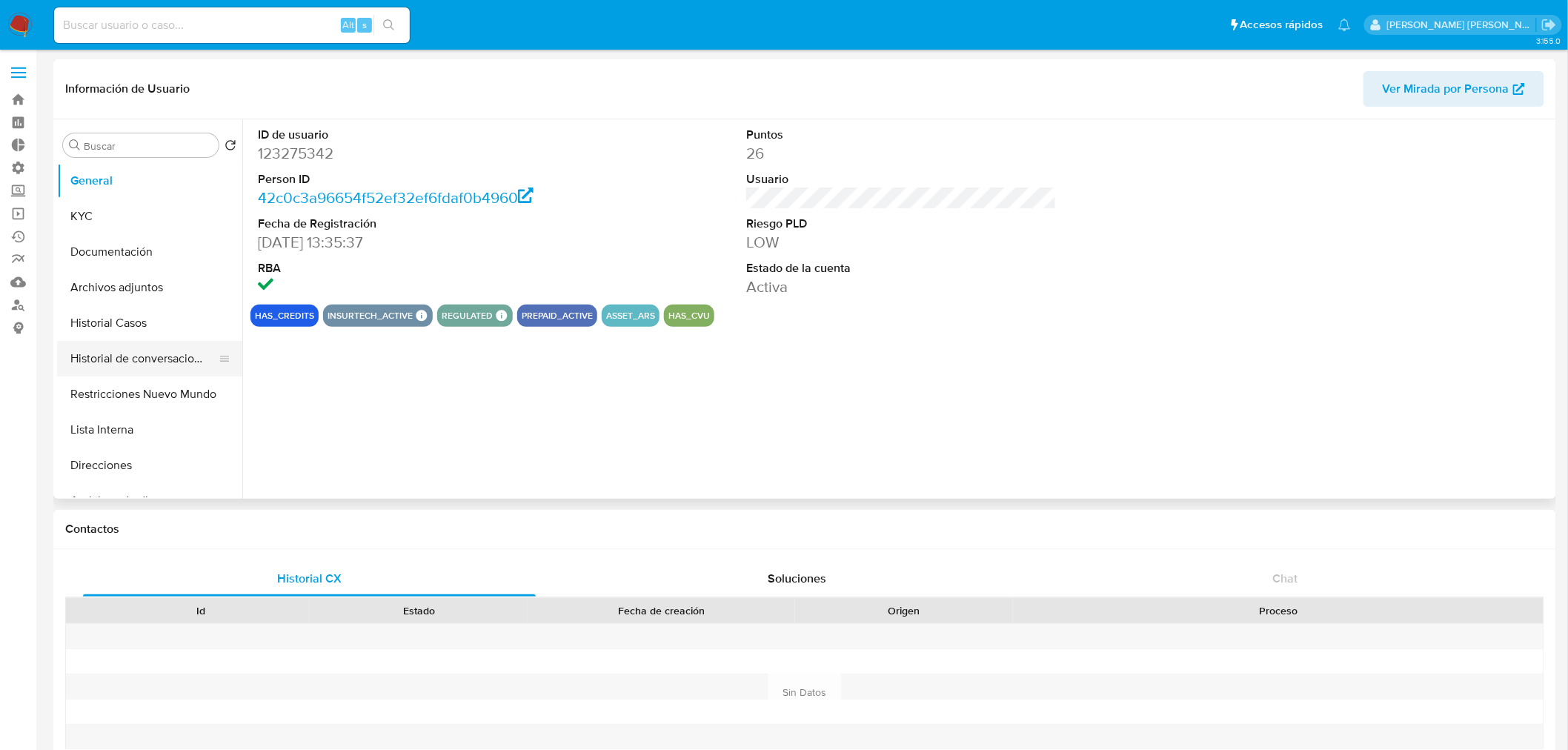
select select "10"
click at [141, 295] on button "Archivos adjuntos" at bounding box center [143, 287] width 173 height 36
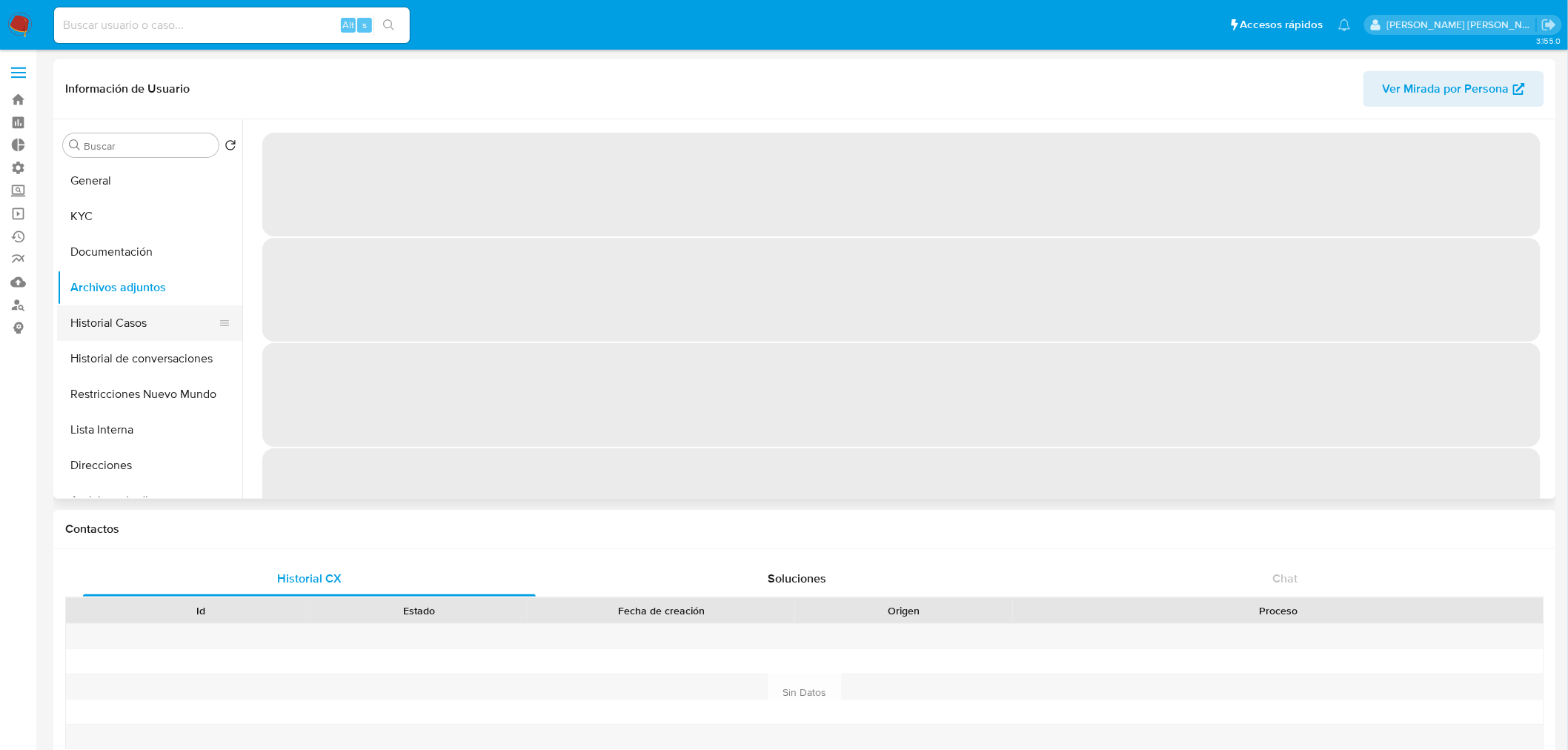
click at [129, 322] on button "Historial Casos" at bounding box center [143, 323] width 173 height 36
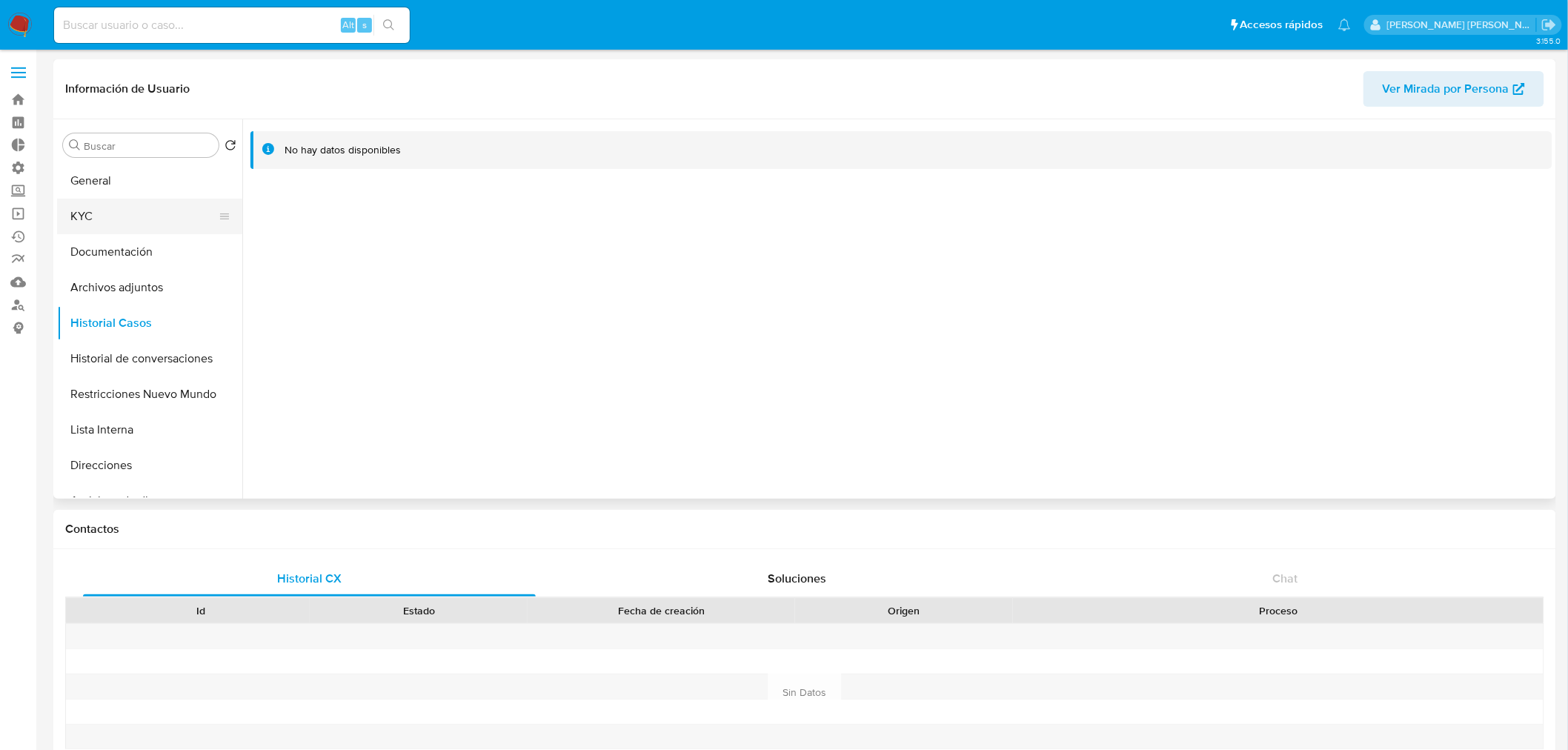
click at [123, 234] on button "Documentación" at bounding box center [149, 251] width 185 height 36
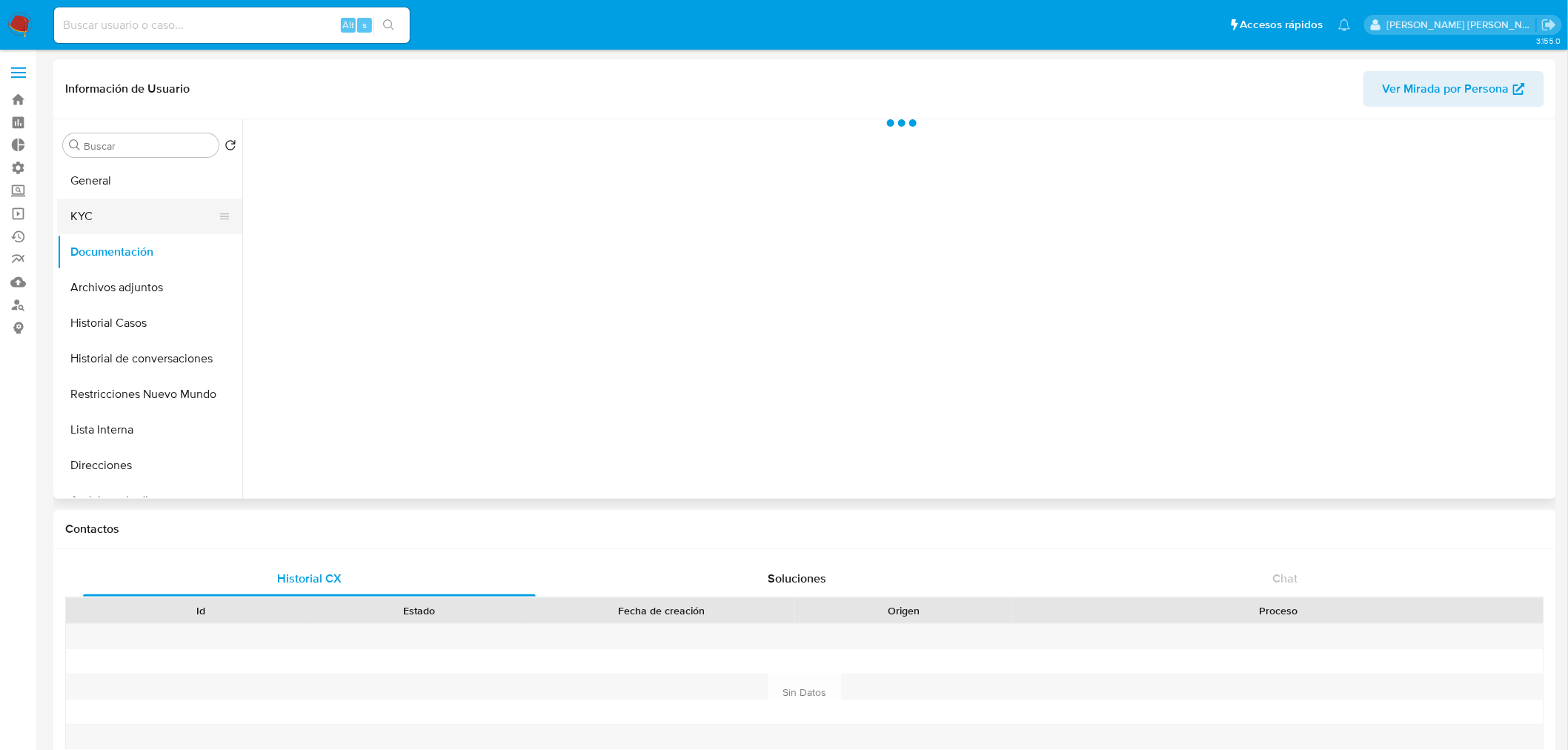
click at [120, 219] on button "KYC" at bounding box center [143, 216] width 173 height 36
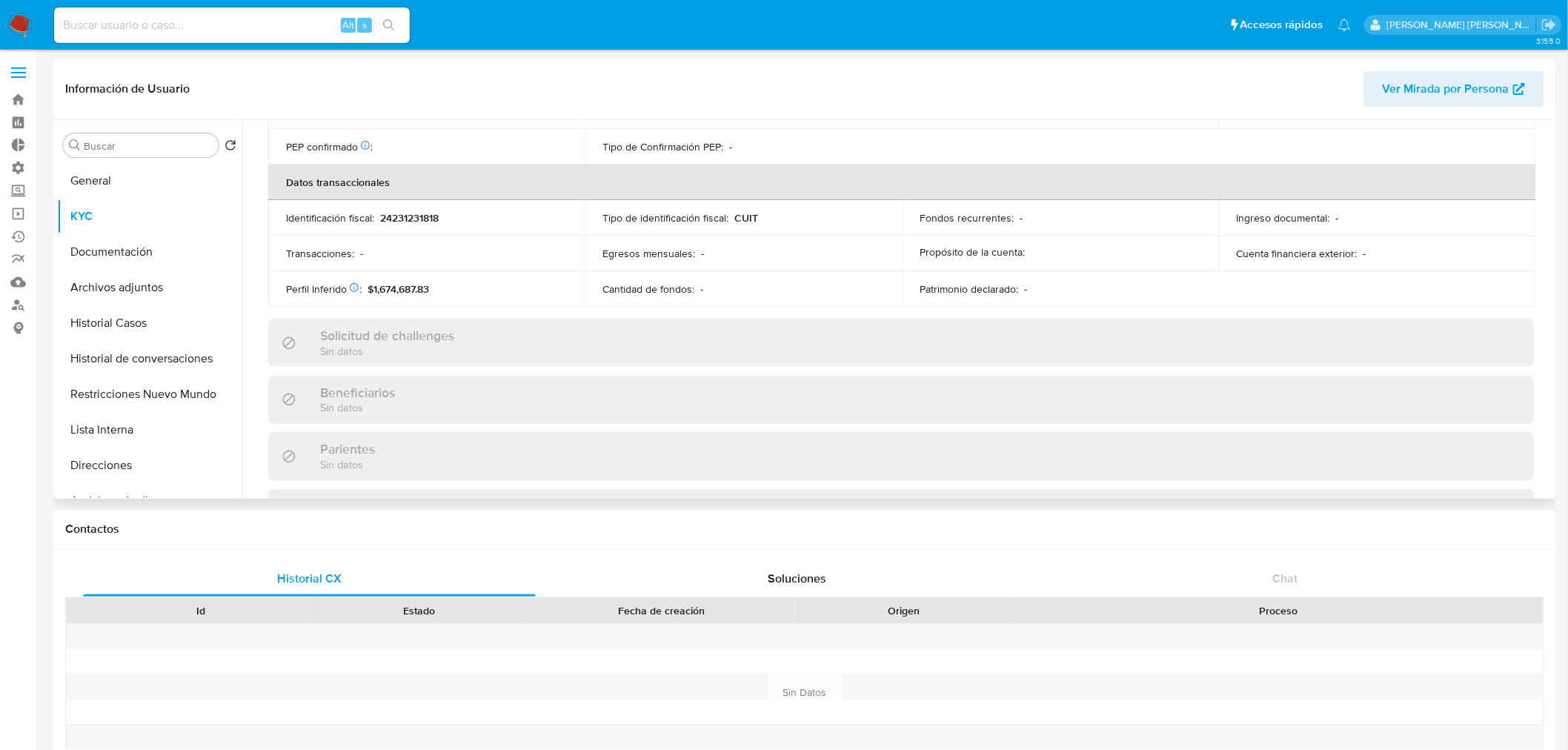
scroll to position [766, 0]
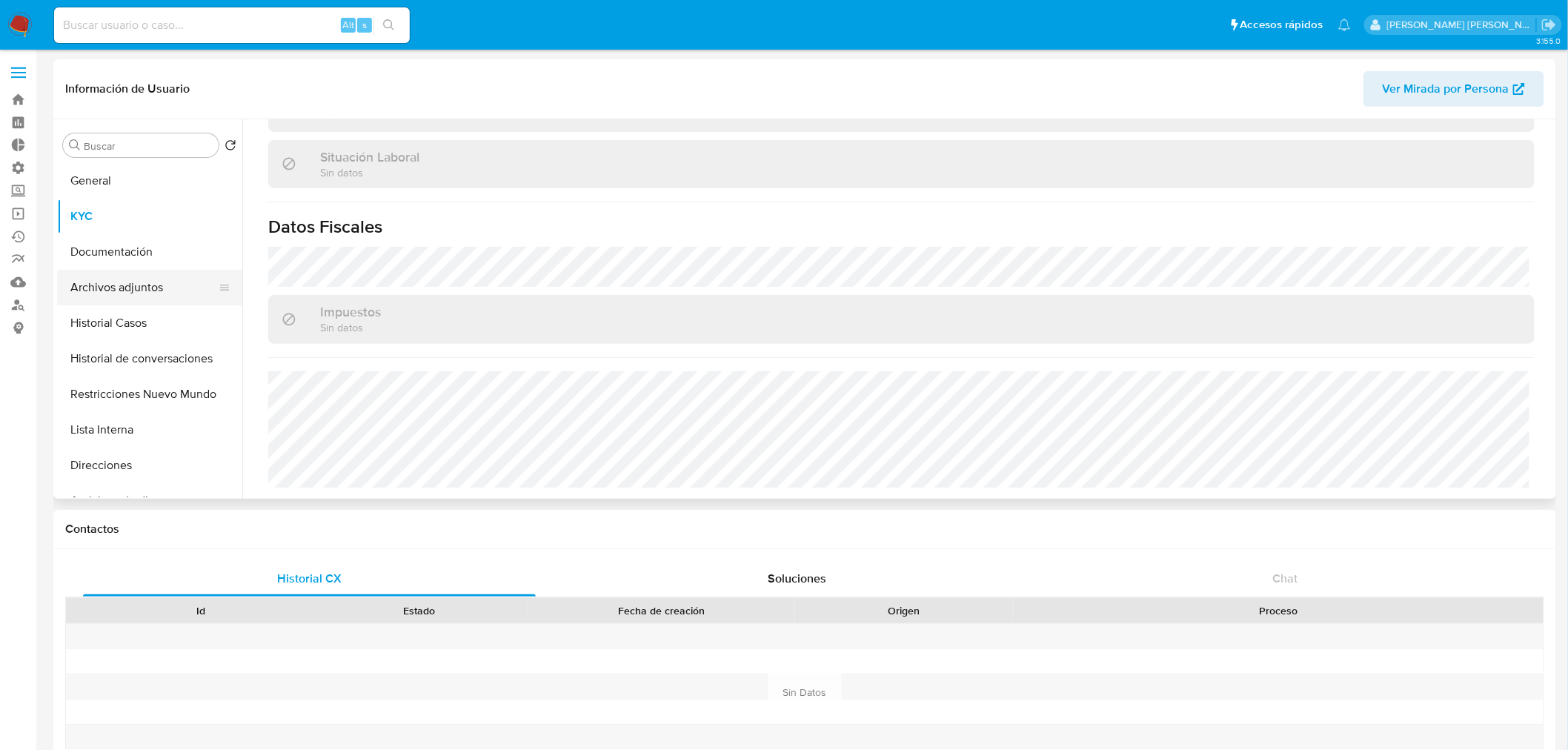
click at [128, 280] on button "Archivos adjuntos" at bounding box center [143, 287] width 173 height 36
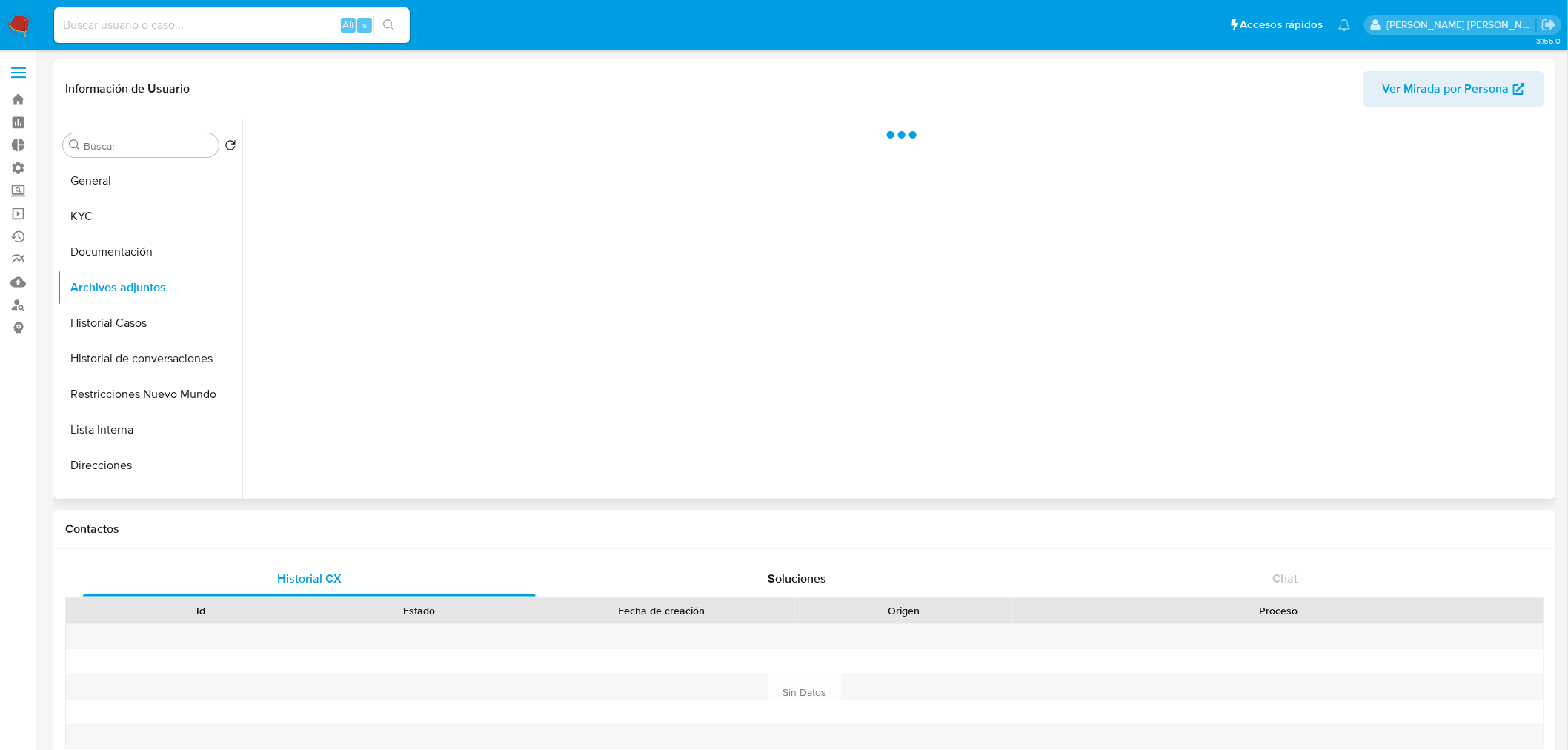
scroll to position [0, 0]
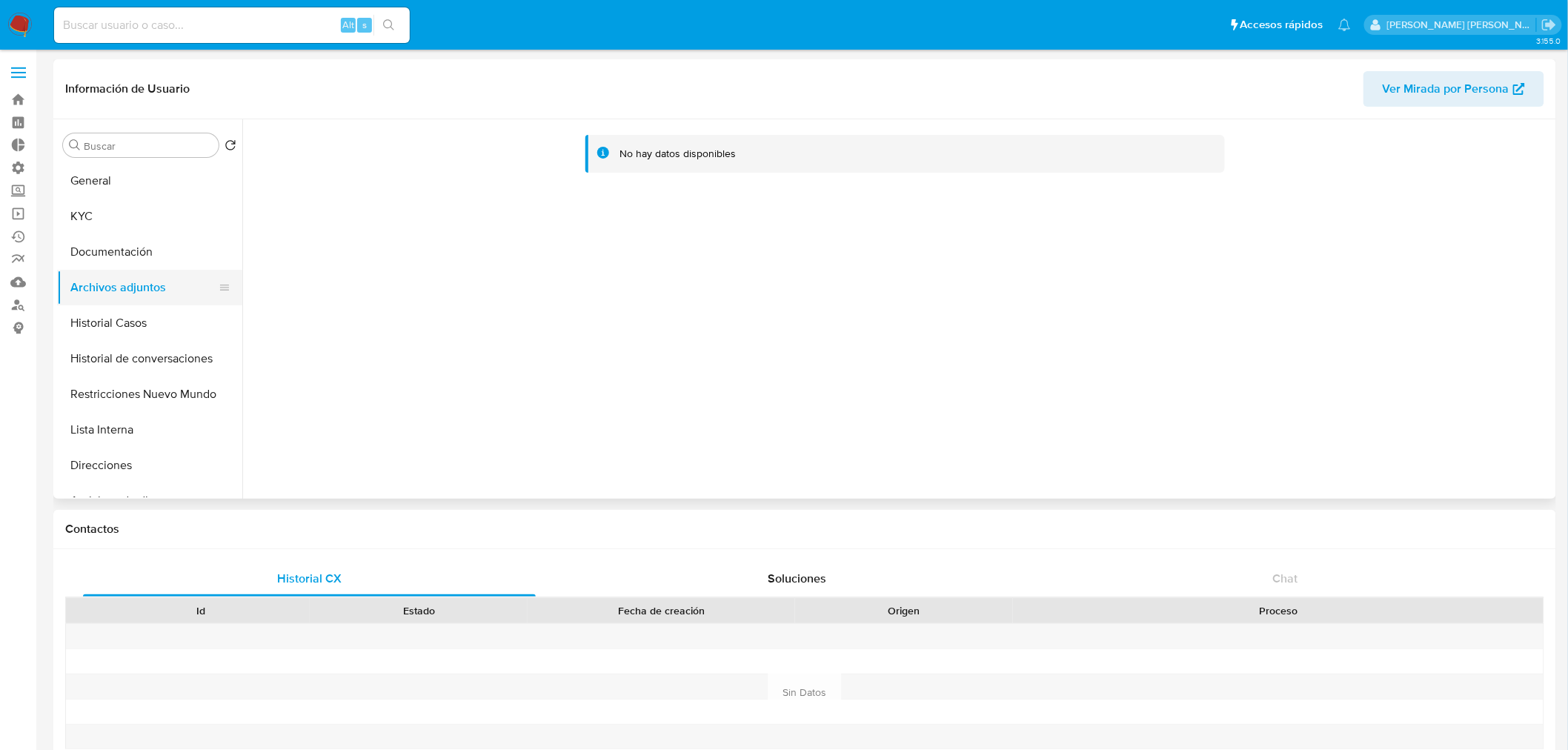
click at [98, 276] on button "Archivos adjuntos" at bounding box center [143, 287] width 173 height 36
click at [27, 24] on img at bounding box center [20, 26] width 26 height 26
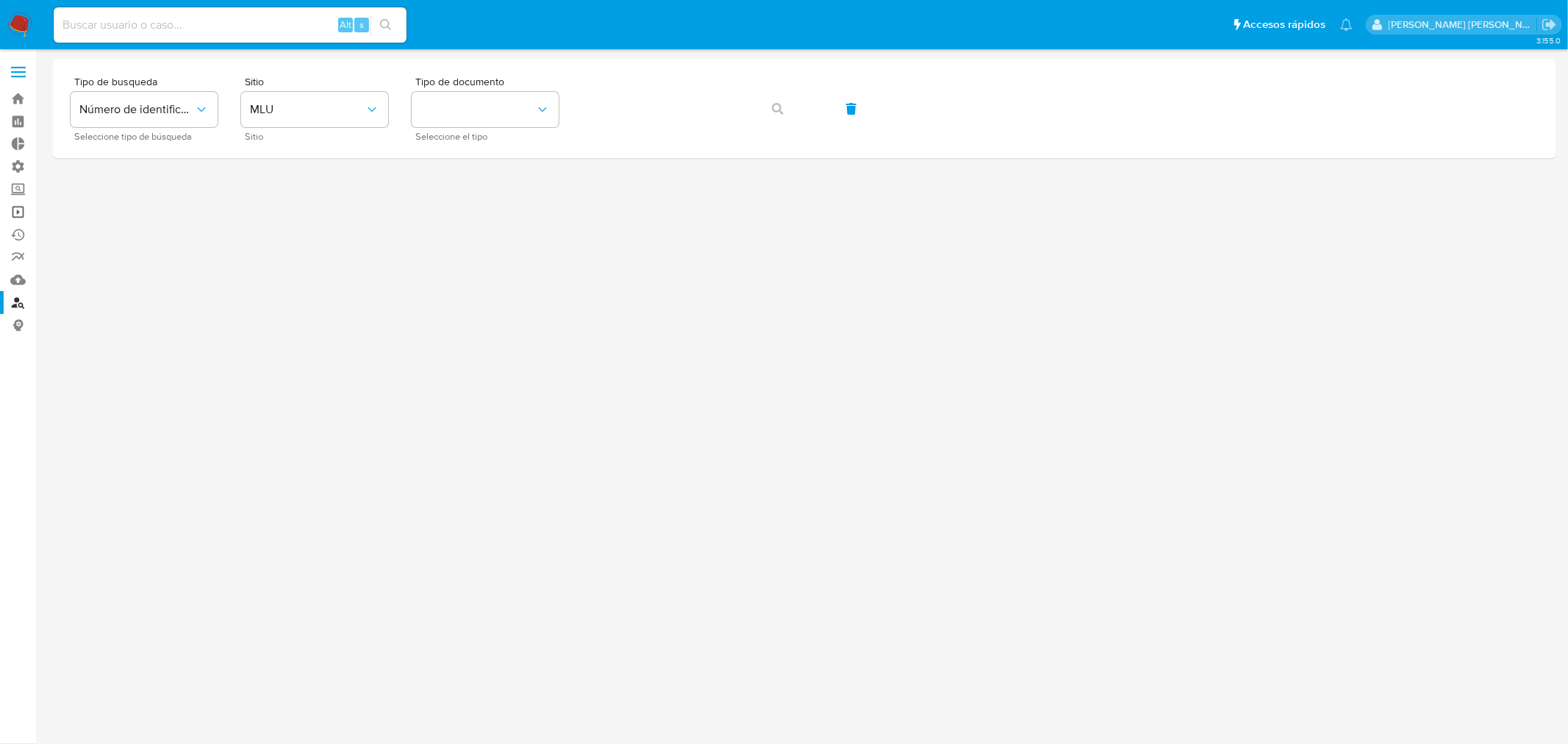
click at [17, 211] on link "Operaciones masivas" at bounding box center [87, 211] width 175 height 23
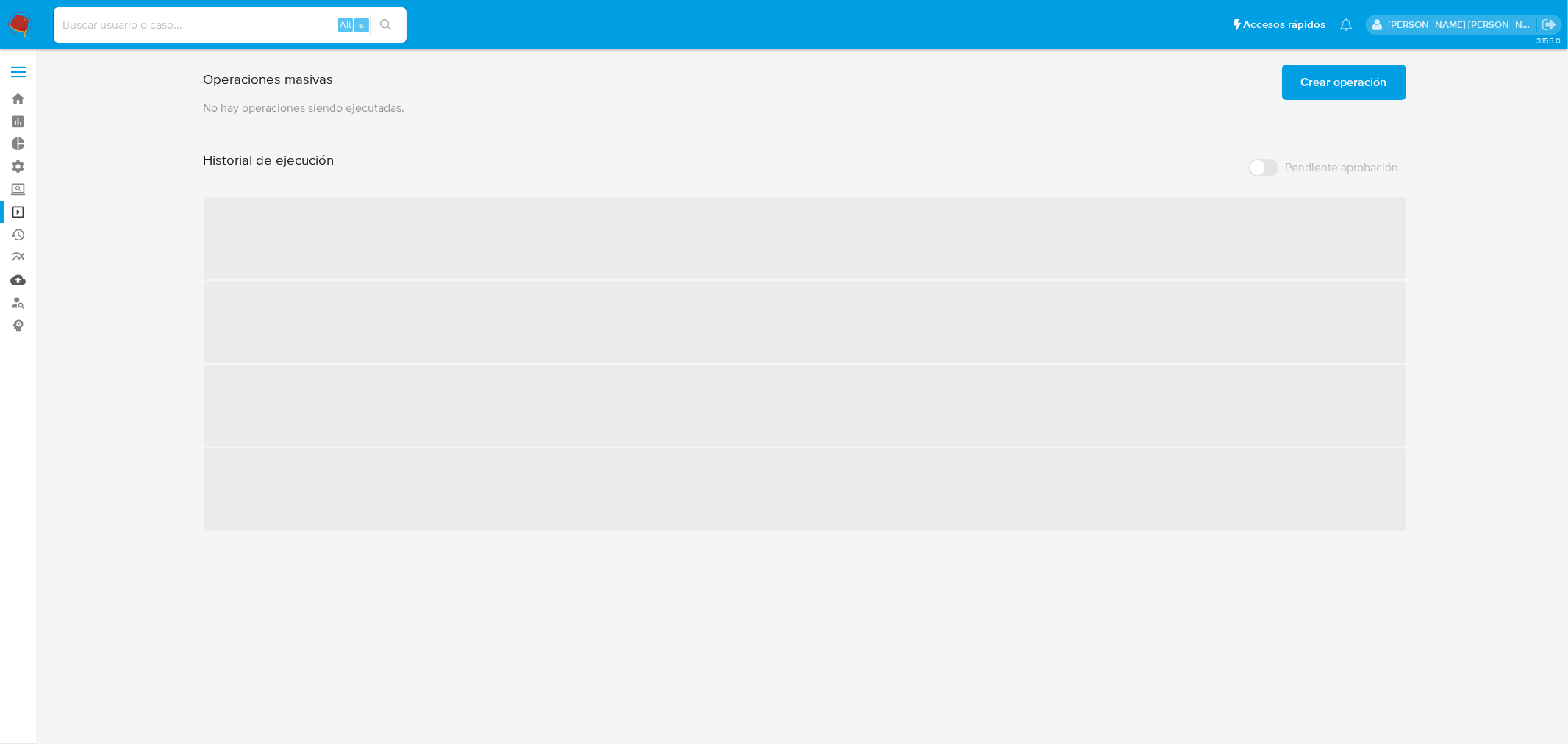
click at [28, 279] on link "Mulan" at bounding box center [87, 279] width 175 height 23
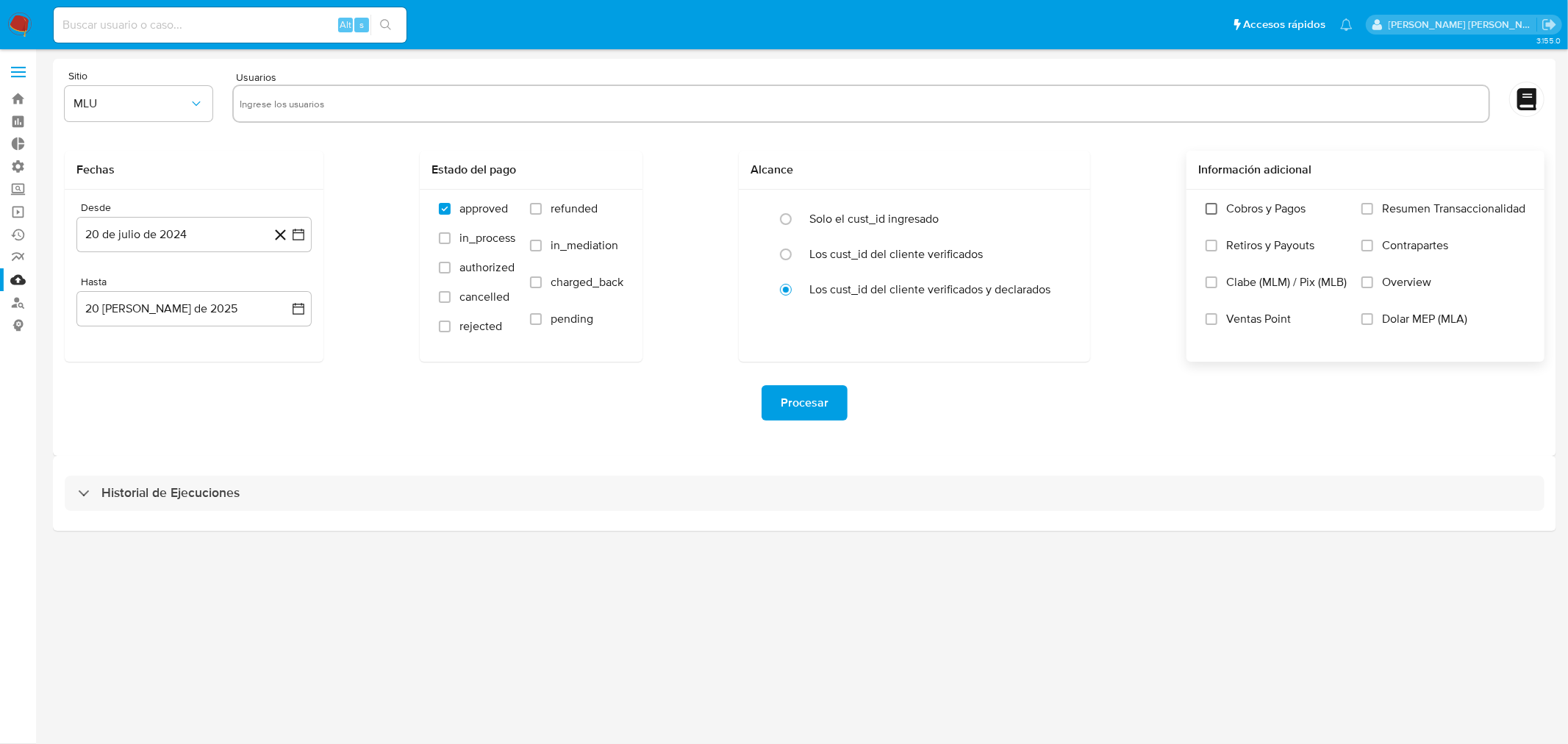
click at [1207, 207] on input "Cobros y Pagos" at bounding box center [1212, 208] width 12 height 12
click at [175, 104] on span "MLU" at bounding box center [131, 104] width 116 height 15
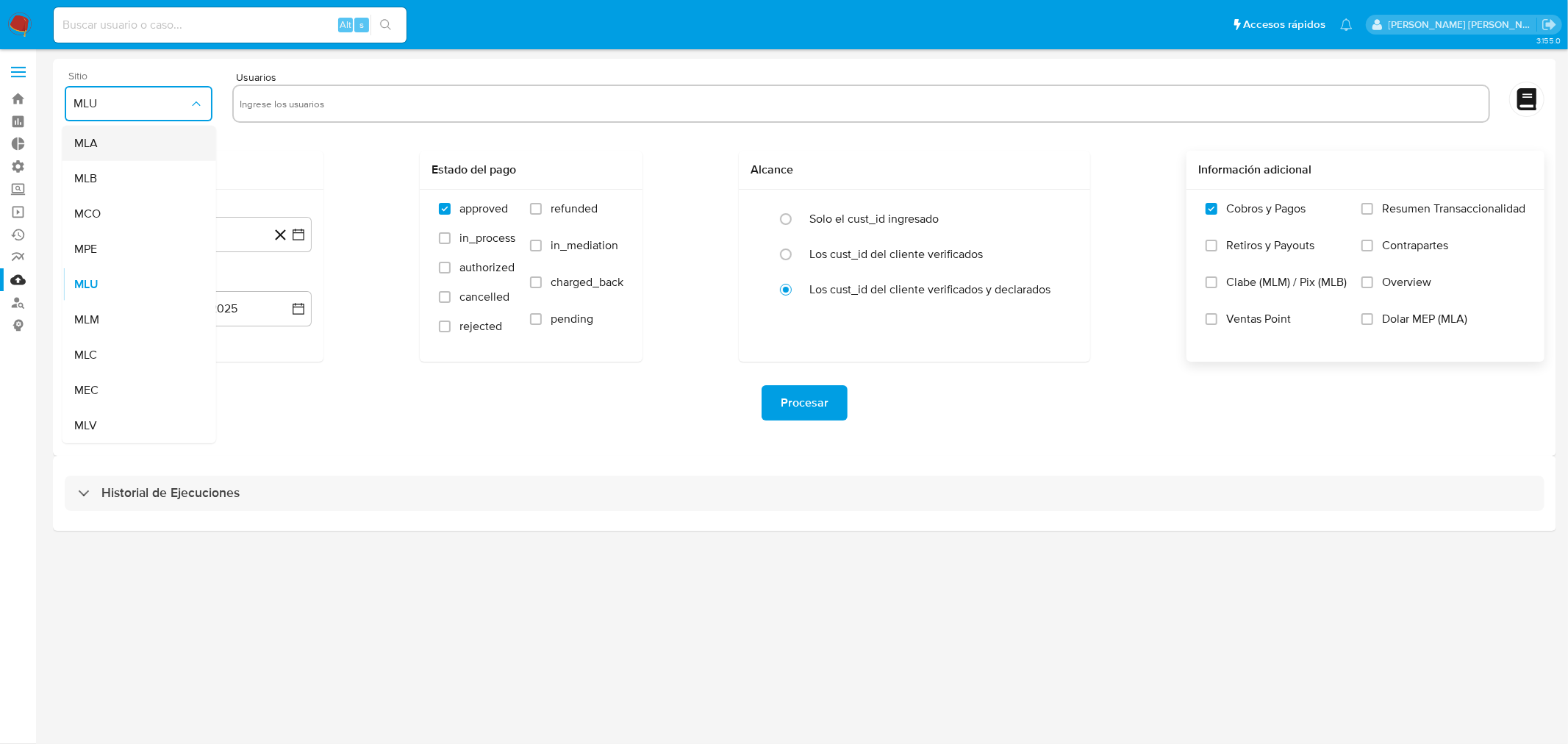
click at [166, 153] on div "MLA" at bounding box center [135, 143] width 121 height 36
click at [245, 96] on input "text" at bounding box center [862, 104] width 1243 height 24
type input "1328639142"
click at [196, 235] on button "20 de julio de 2024" at bounding box center [194, 234] width 235 height 36
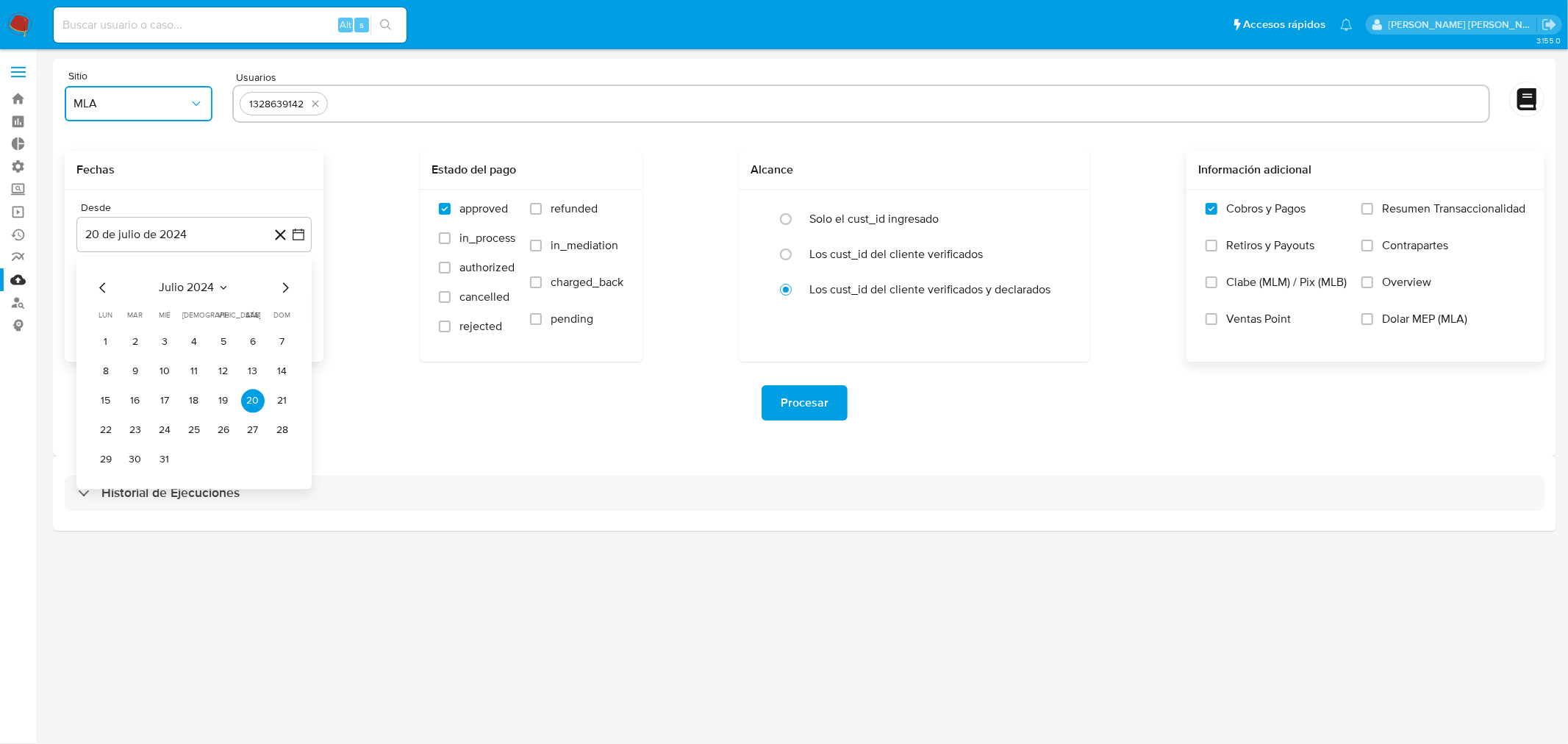
click at [282, 291] on icon "Mes siguiente" at bounding box center [285, 287] width 17 height 17
click at [282, 290] on icon "Mes siguiente" at bounding box center [285, 287] width 17 height 17
click at [280, 342] on button "1" at bounding box center [283, 342] width 24 height 24
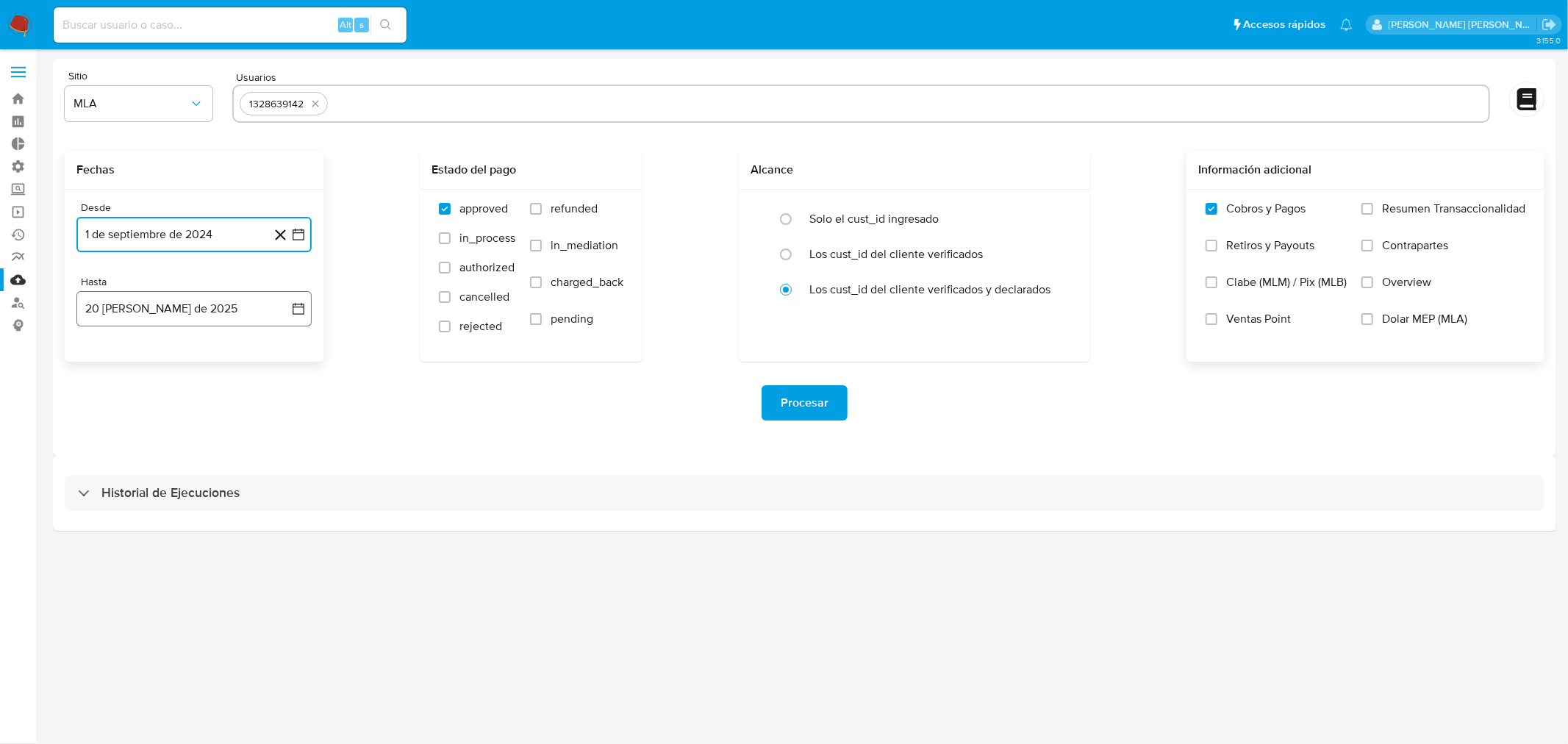
click at [166, 310] on button "20 de agosto de 2025" at bounding box center [194, 309] width 235 height 36
click at [165, 363] on span "agosto 2025" at bounding box center [187, 361] width 67 height 15
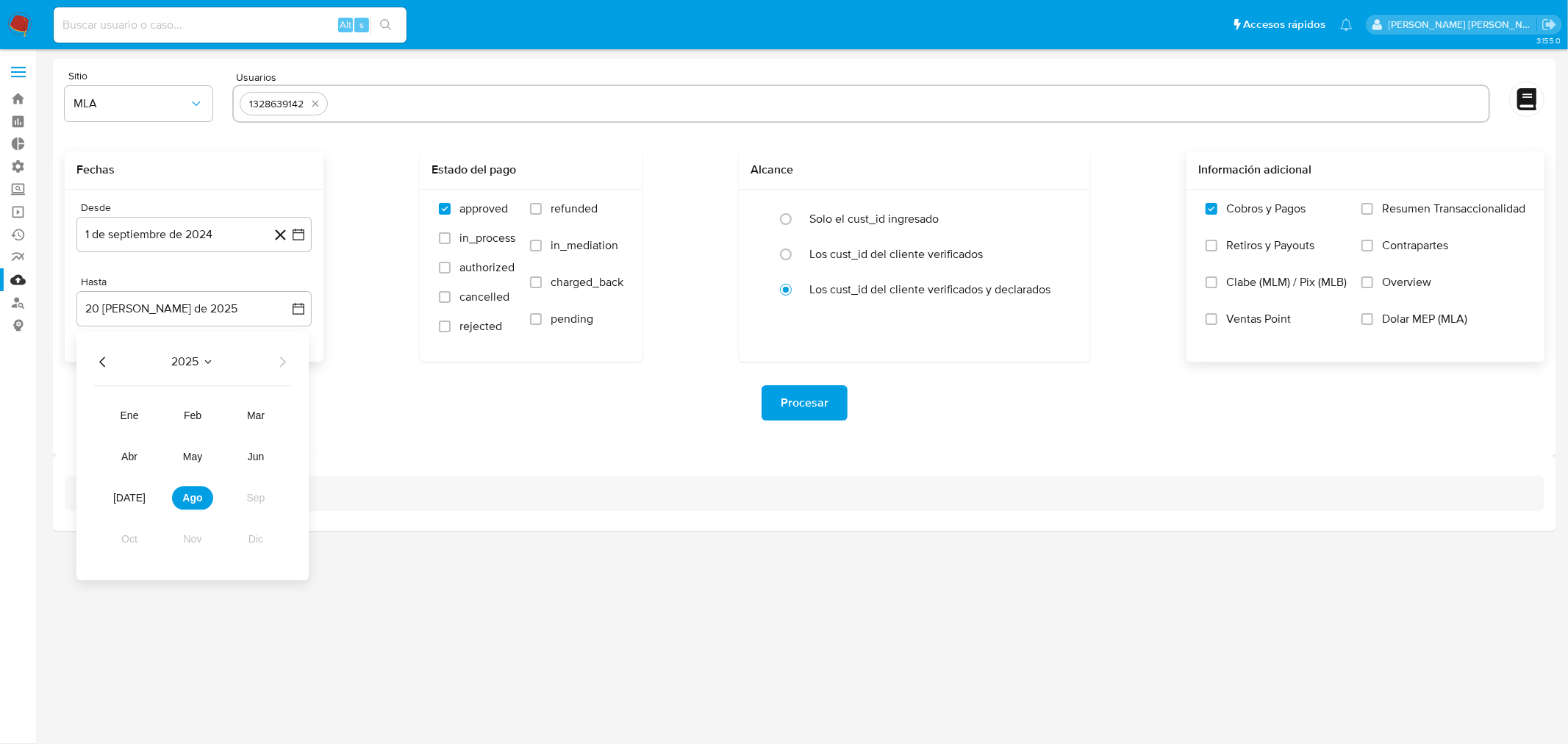
click at [106, 362] on icon "Año anterior" at bounding box center [103, 362] width 17 height 17
click at [250, 499] on span "sep" at bounding box center [256, 497] width 18 height 12
drag, startPoint x: 112, startPoint y: 560, endPoint x: 148, endPoint y: 547, distance: 38.3
click at [111, 560] on button "30" at bounding box center [106, 563] width 24 height 24
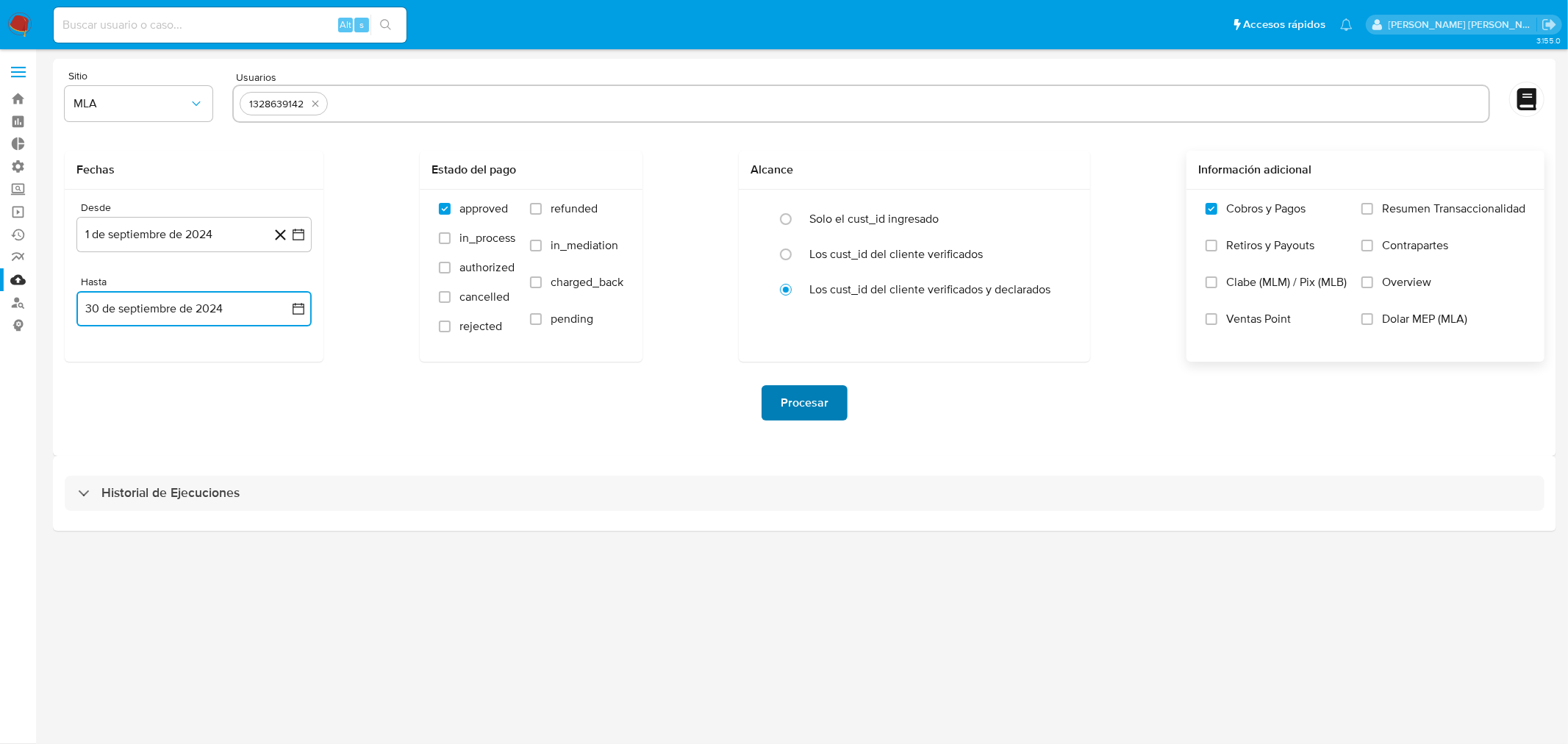
click at [803, 407] on span "Procesar" at bounding box center [805, 402] width 48 height 32
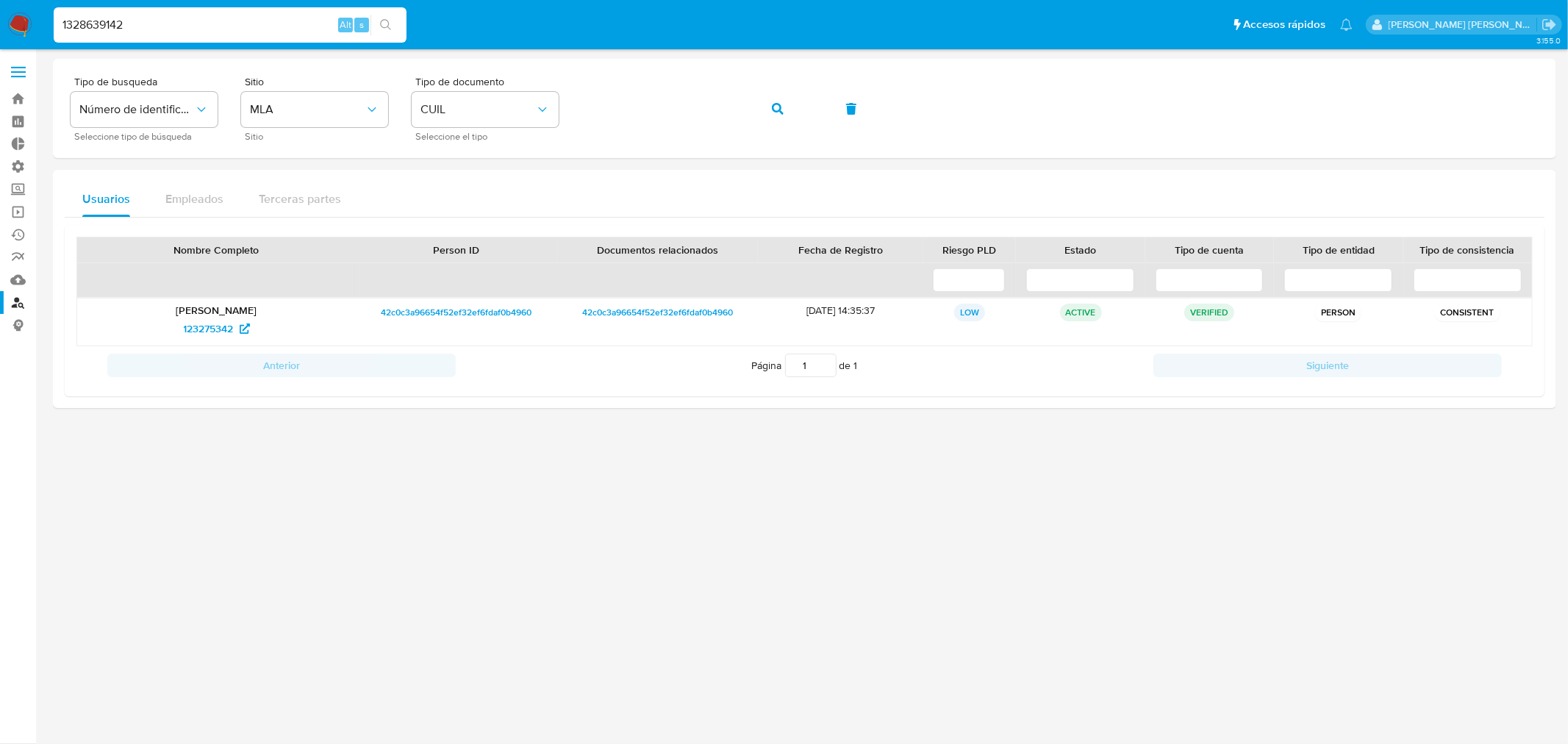
type input "1328639142"
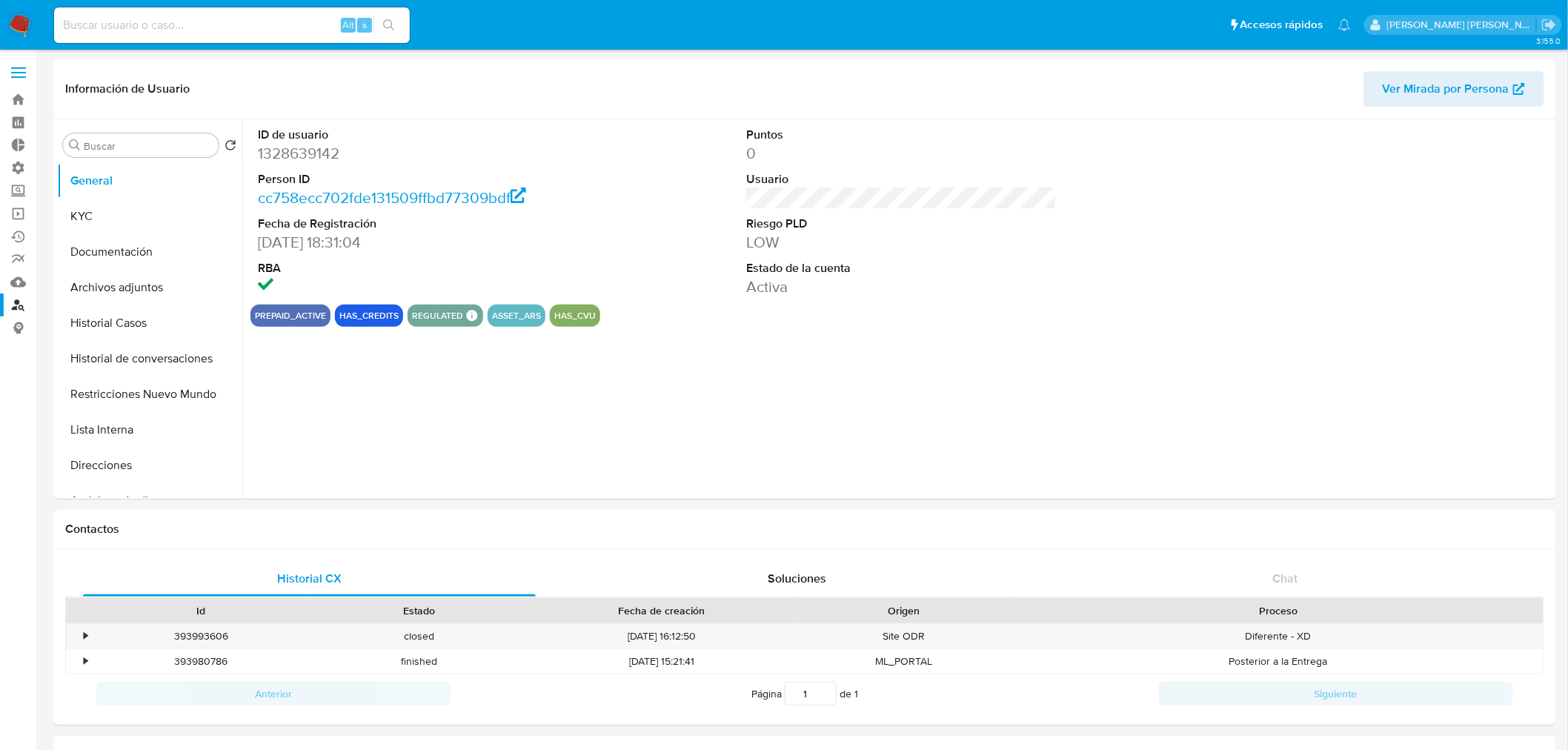
select select "10"
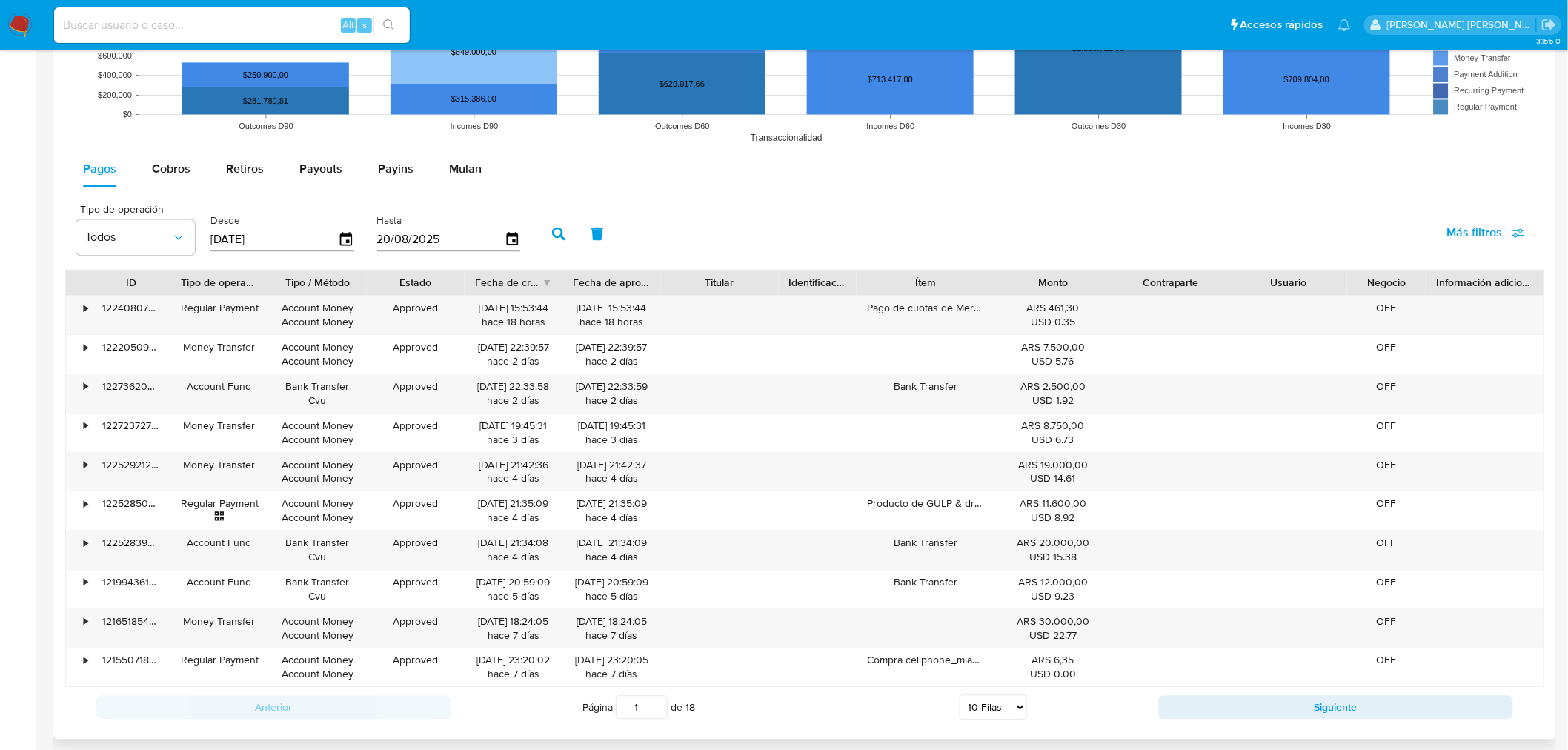
scroll to position [1234, 0]
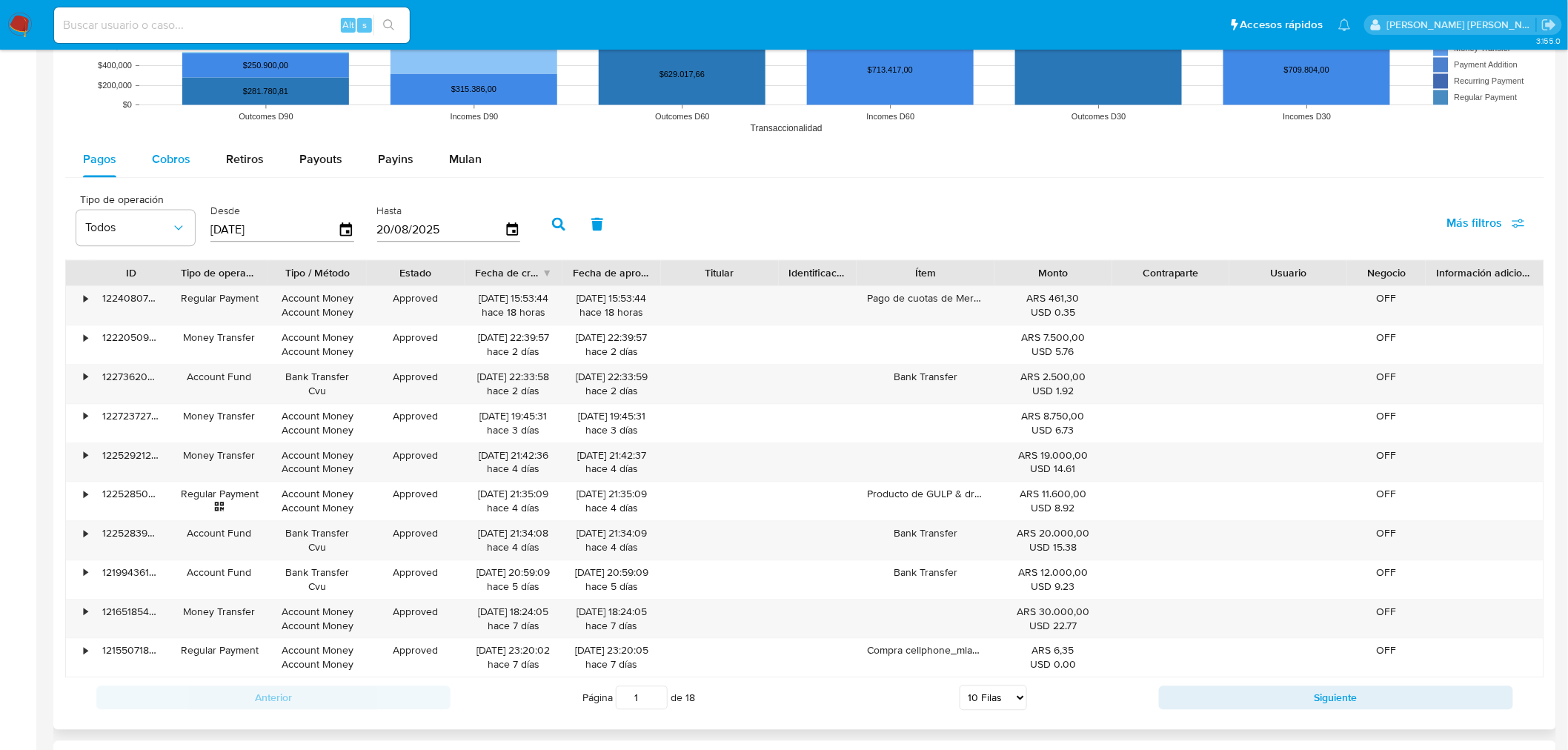
click at [183, 166] on span "Cobros" at bounding box center [171, 158] width 38 height 17
select select "10"
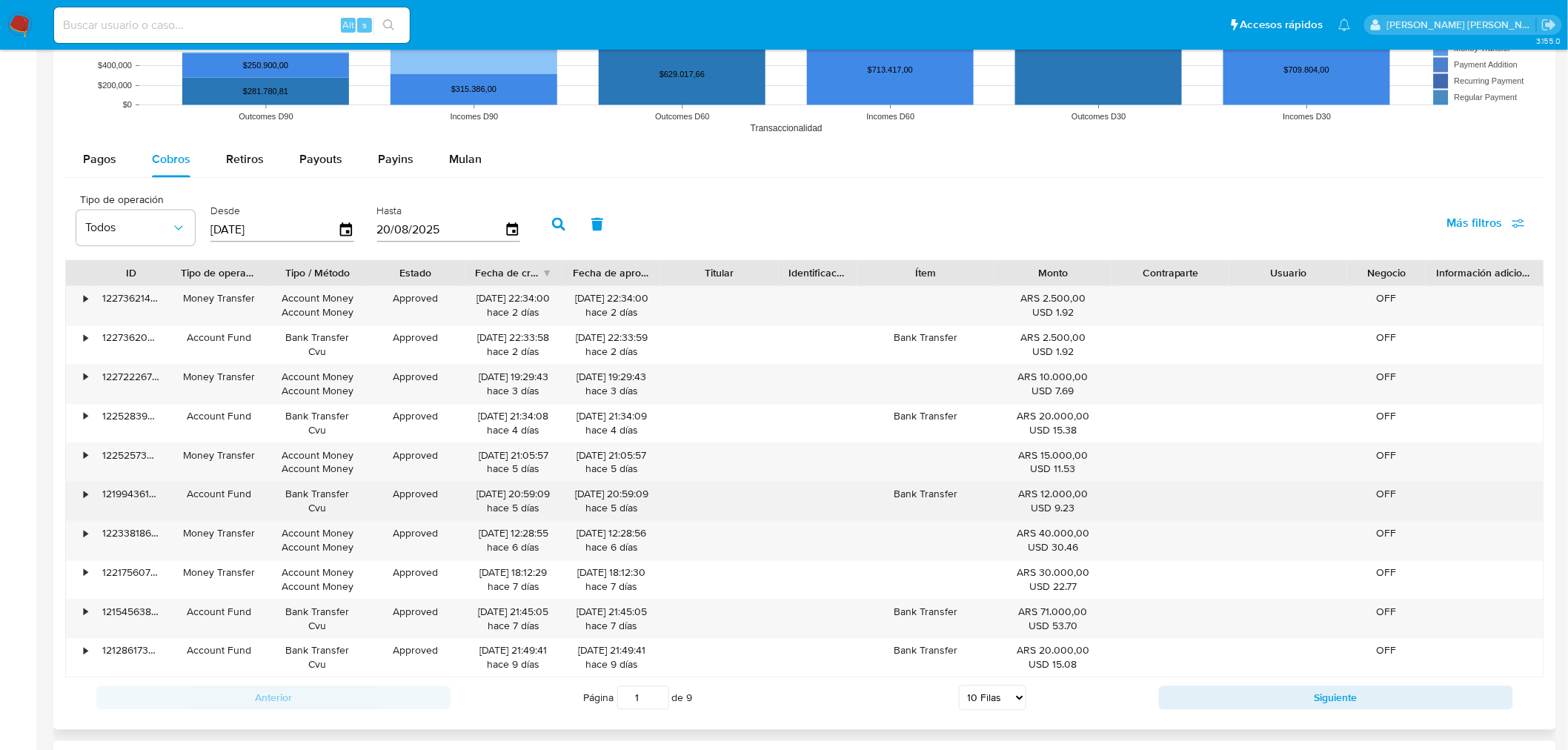
click at [86, 491] on div "•" at bounding box center [85, 494] width 4 height 14
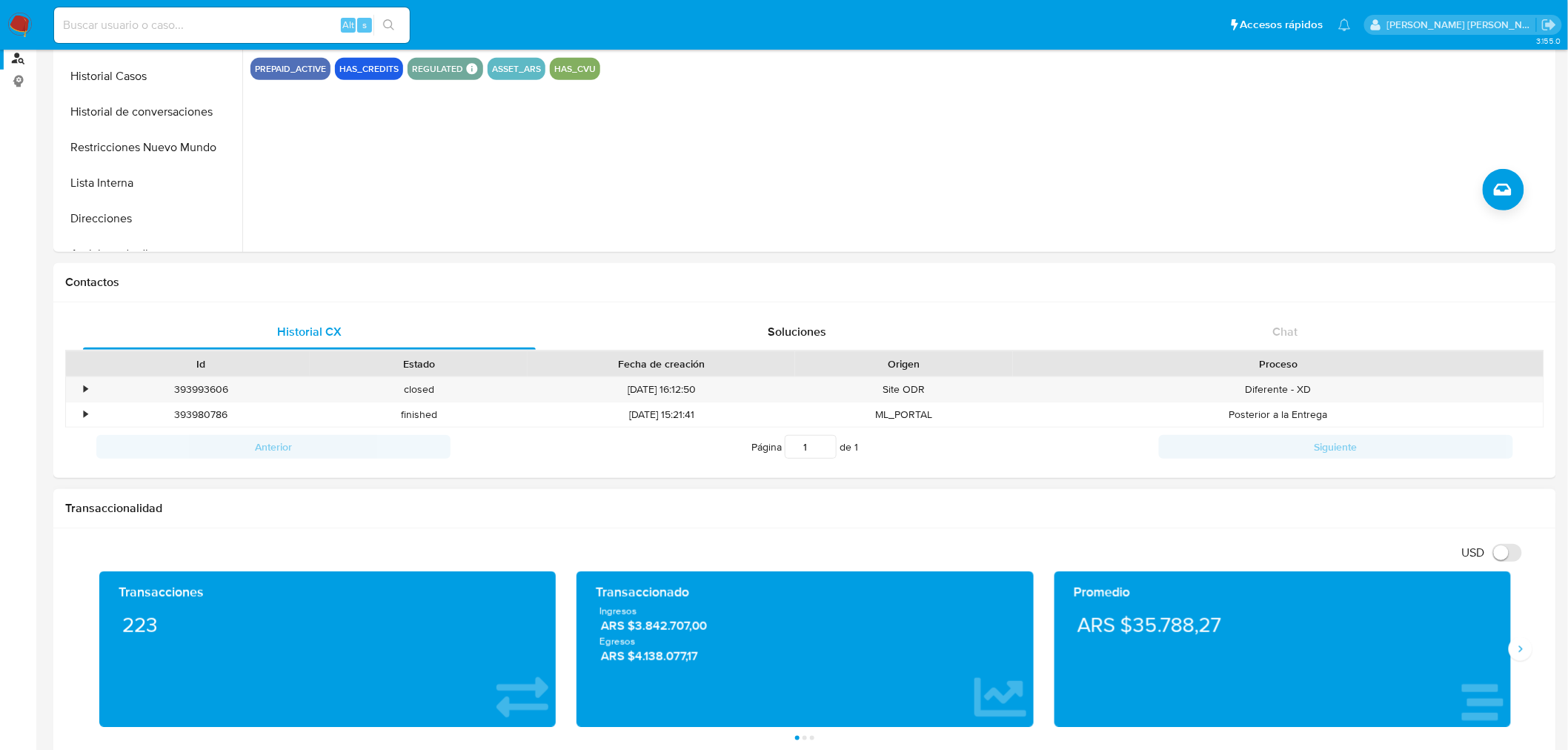
scroll to position [0, 0]
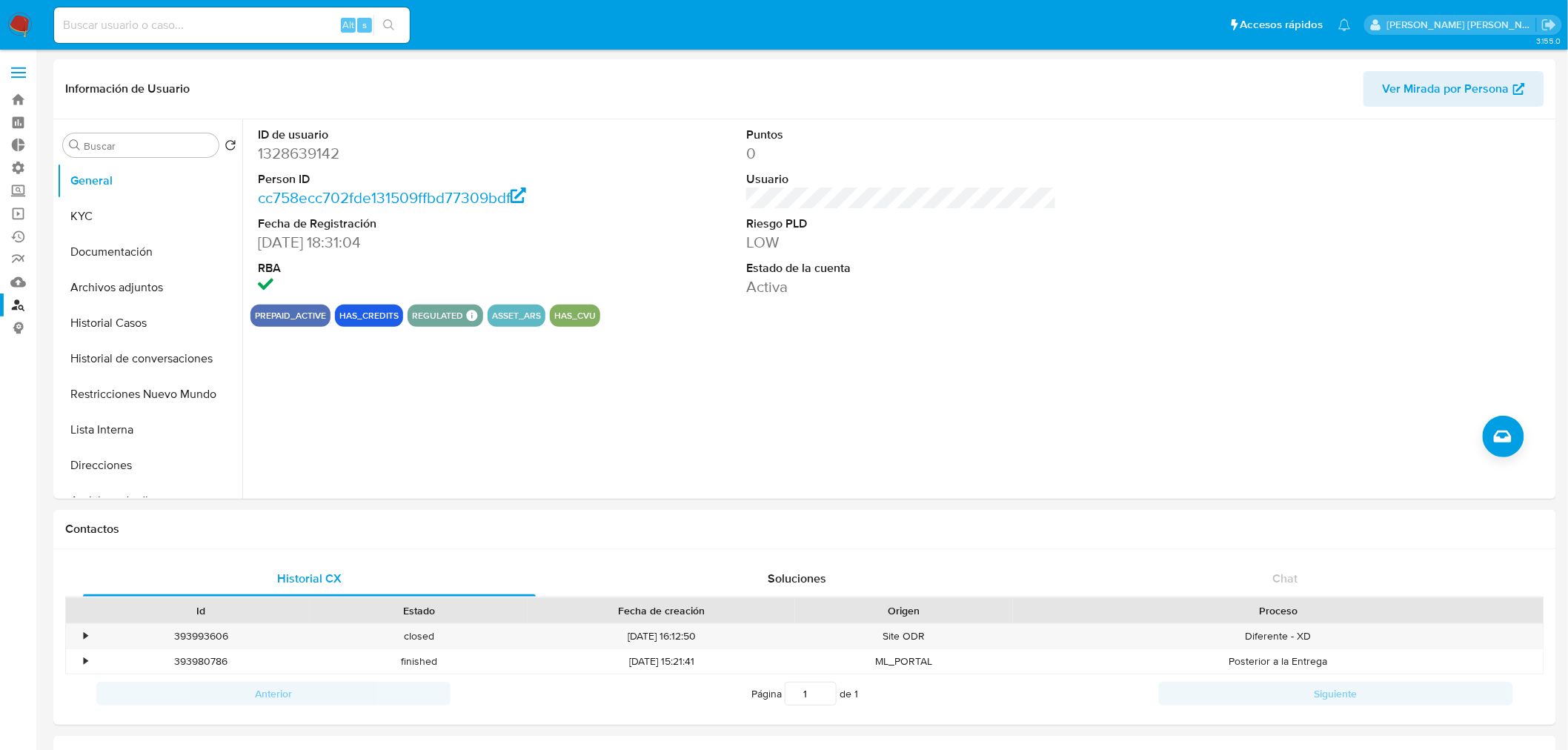
click at [306, 21] on input at bounding box center [232, 25] width 356 height 19
paste input "592326131"
type input "592326131"
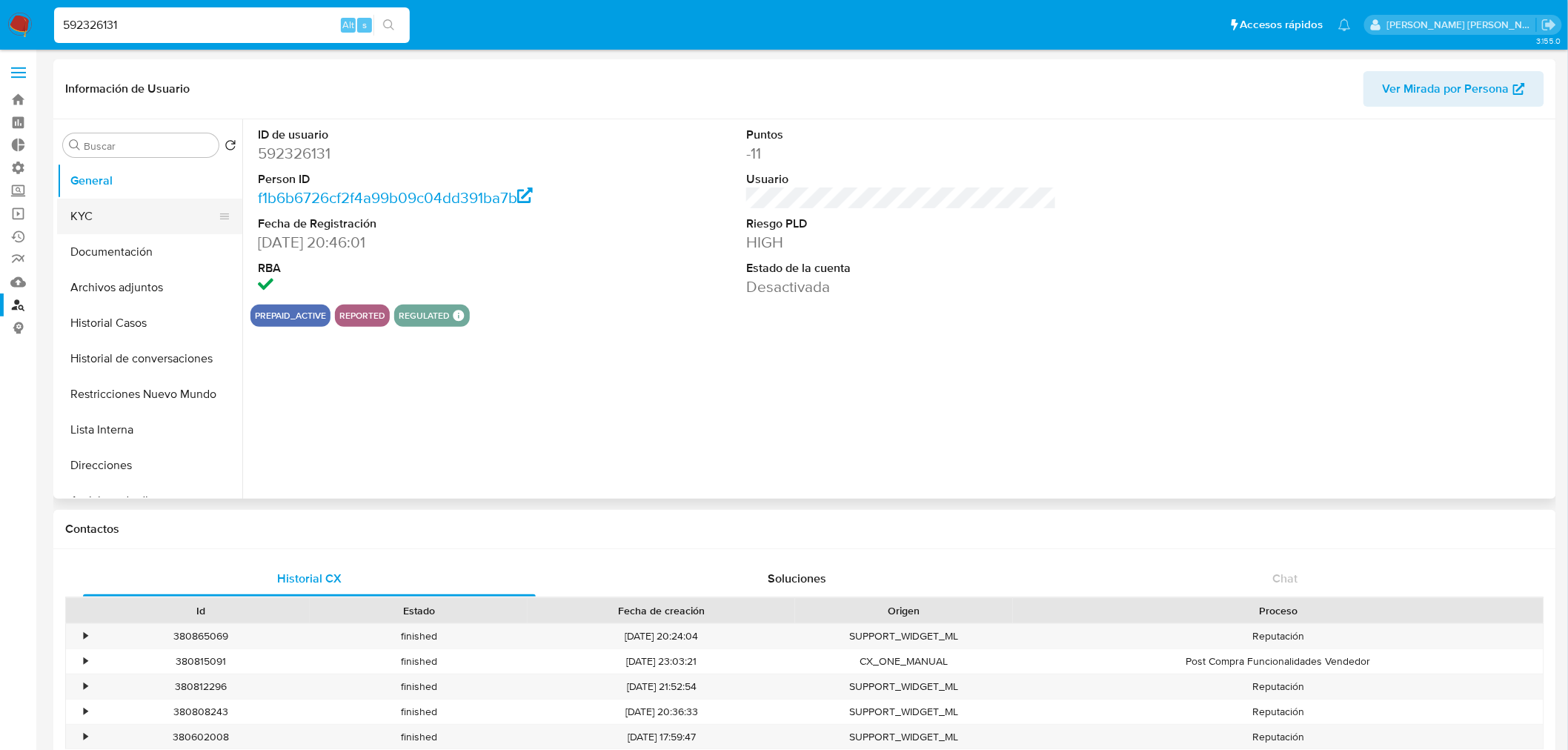
click at [140, 219] on button "KYC" at bounding box center [143, 216] width 173 height 36
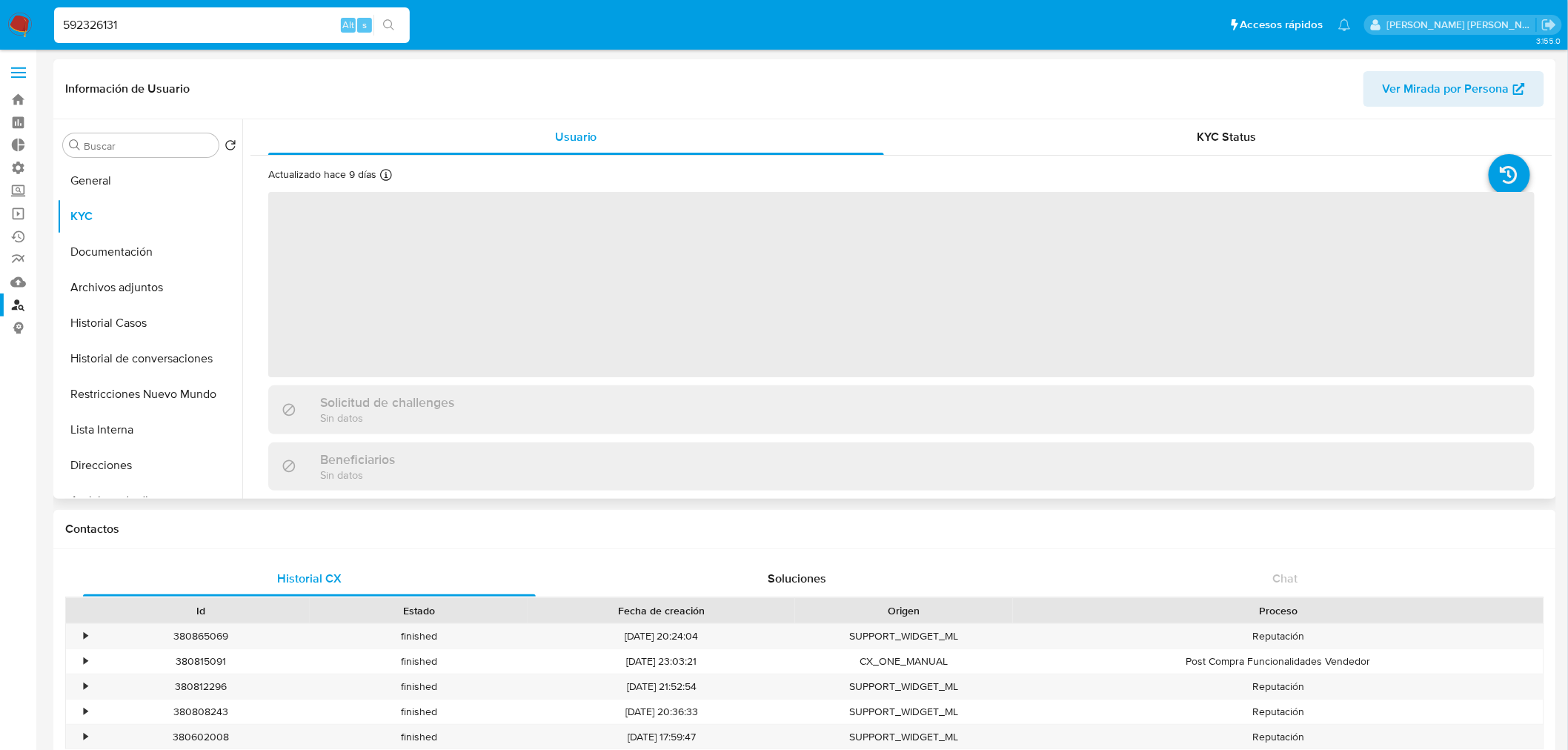
select select "10"
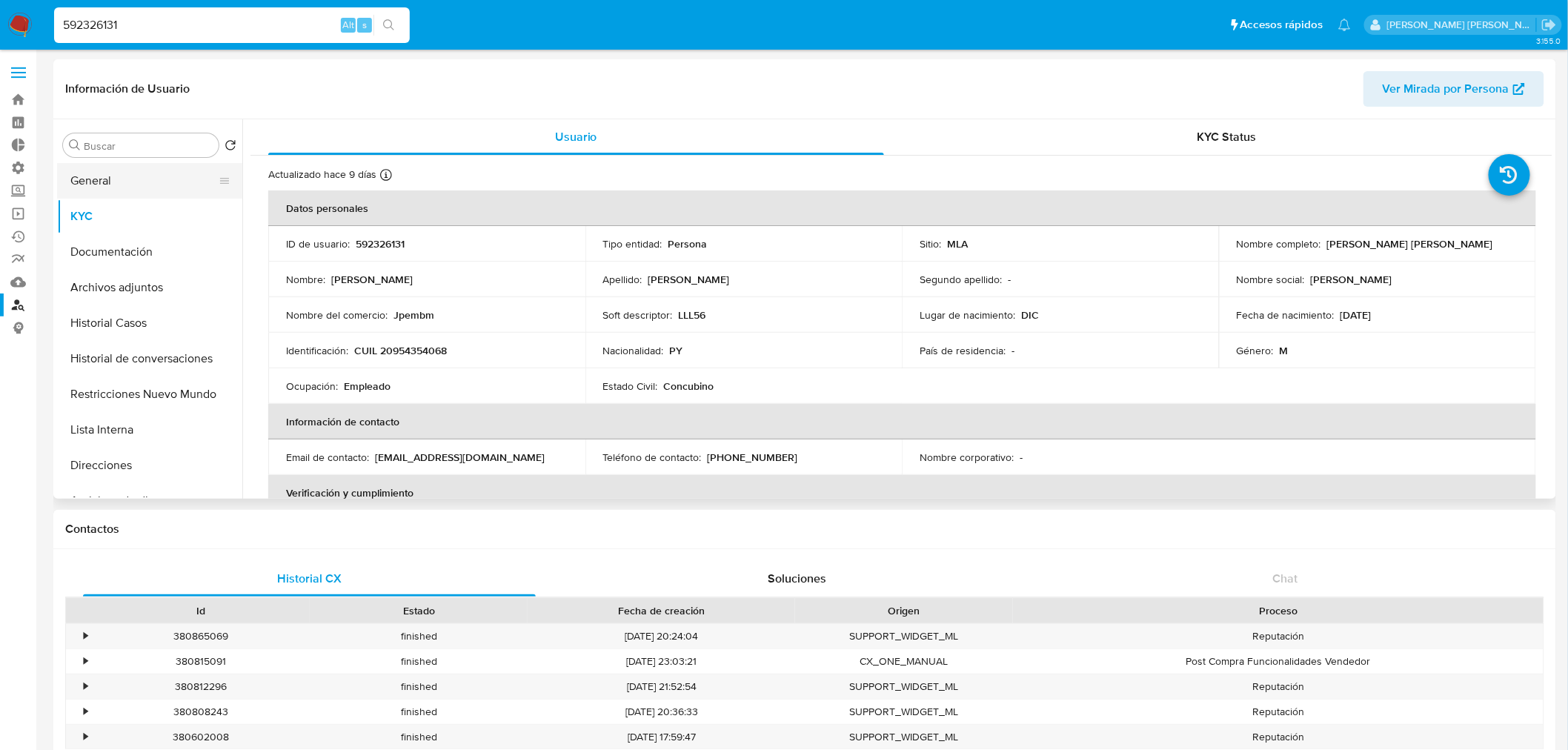
click at [120, 188] on button "General" at bounding box center [143, 180] width 173 height 36
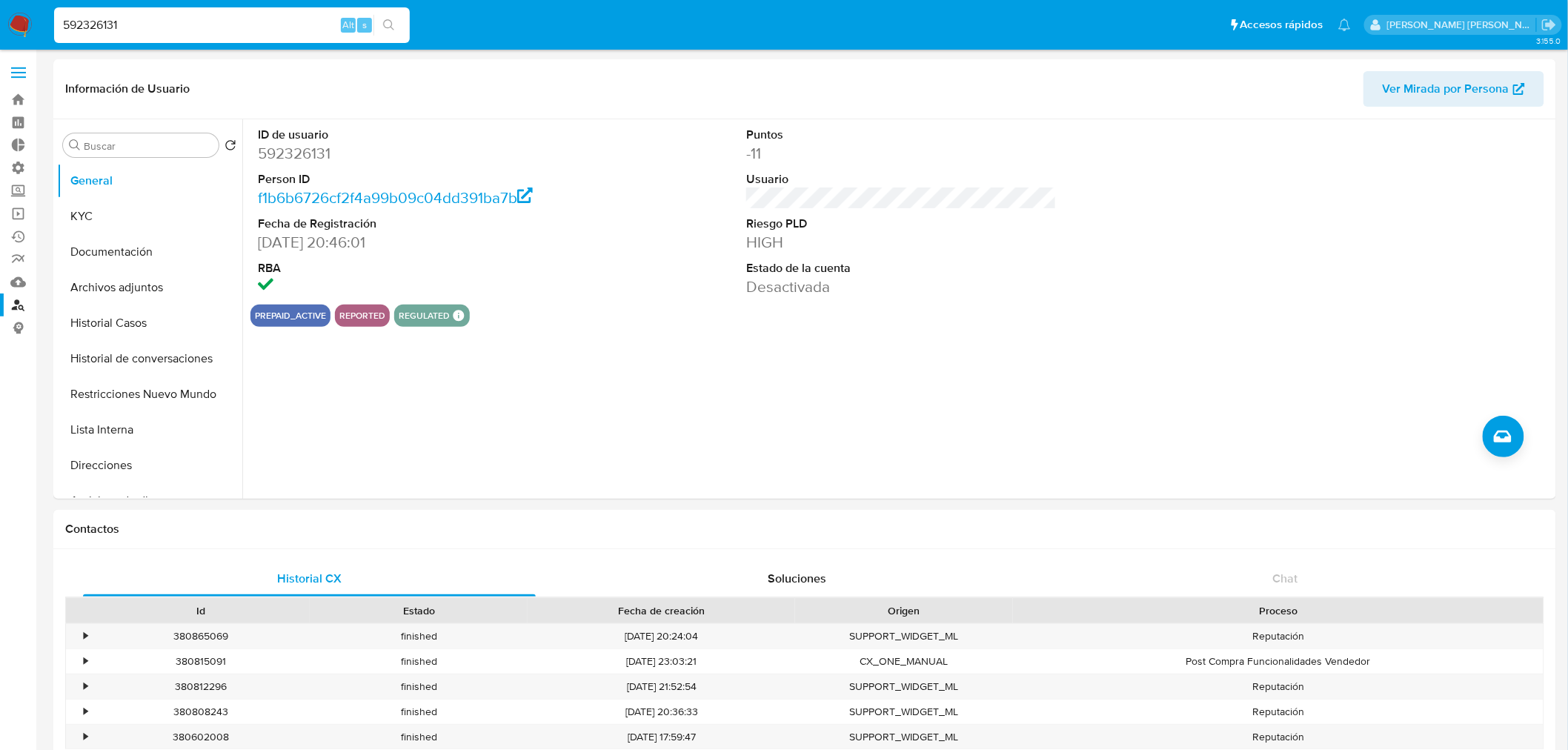
drag, startPoint x: 131, startPoint y: 294, endPoint x: 120, endPoint y: 3, distance: 291.2
click at [131, 294] on button "Archivos adjuntos" at bounding box center [149, 287] width 185 height 36
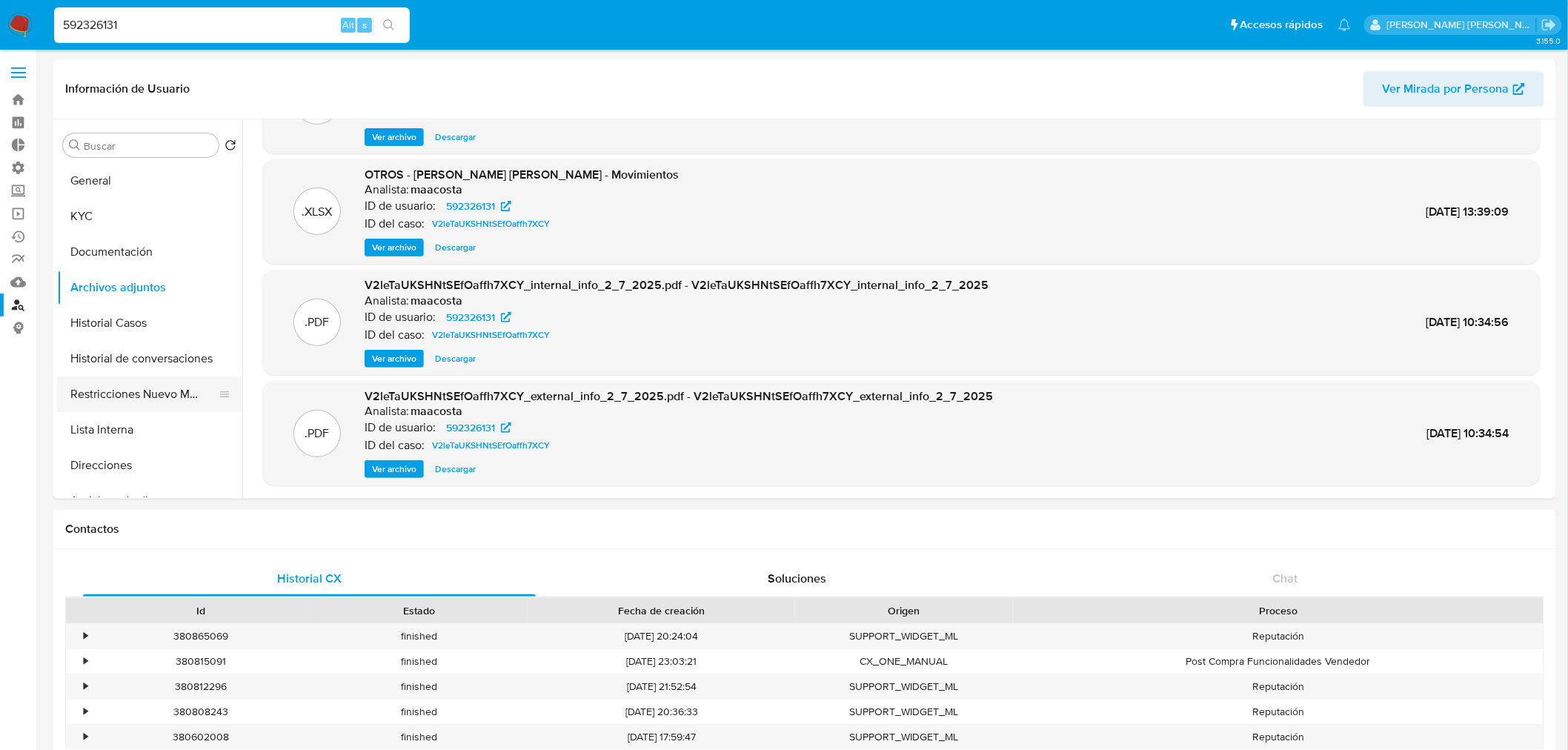
click at [203, 409] on button "Restricciones Nuevo Mundo" at bounding box center [143, 394] width 173 height 36
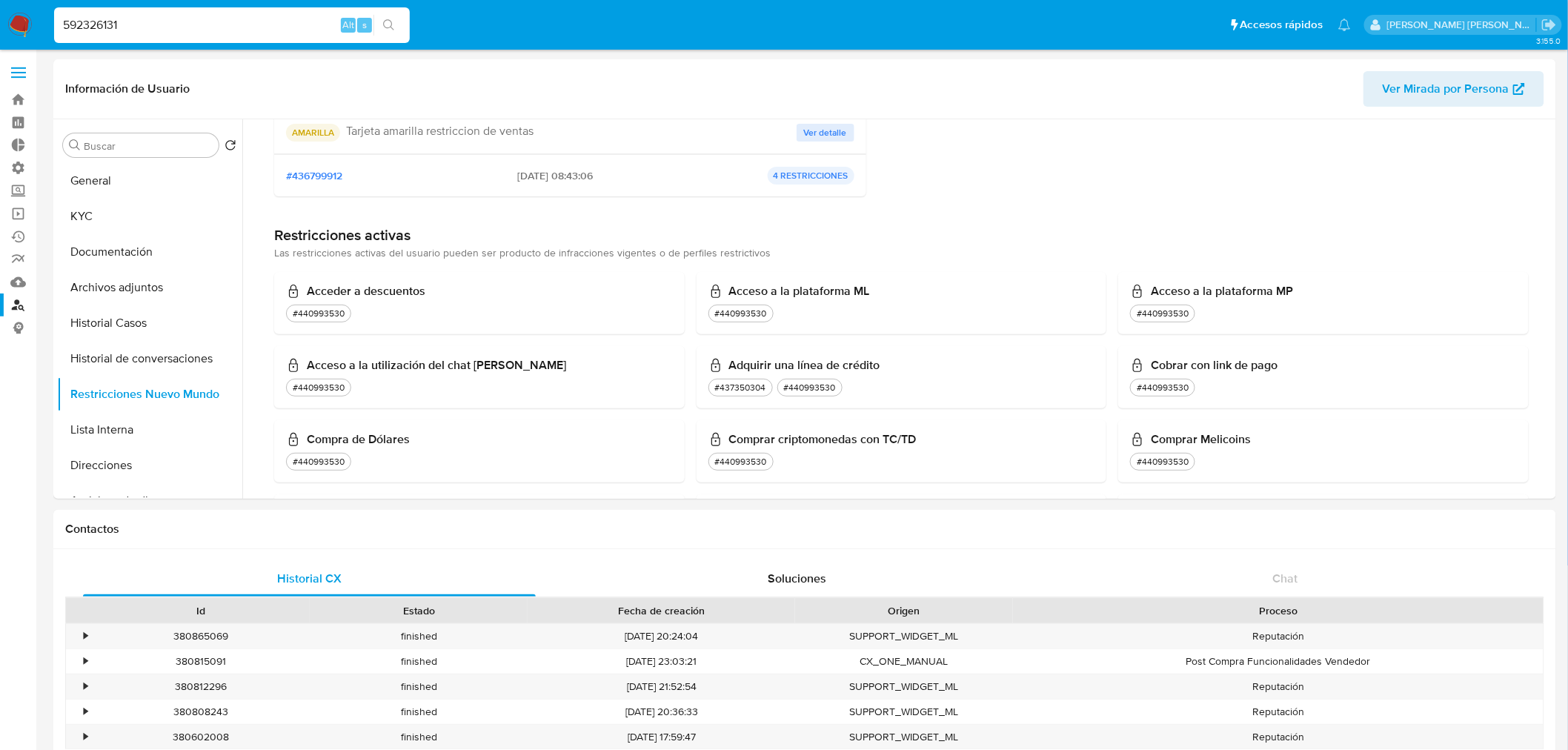
scroll to position [575, 0]
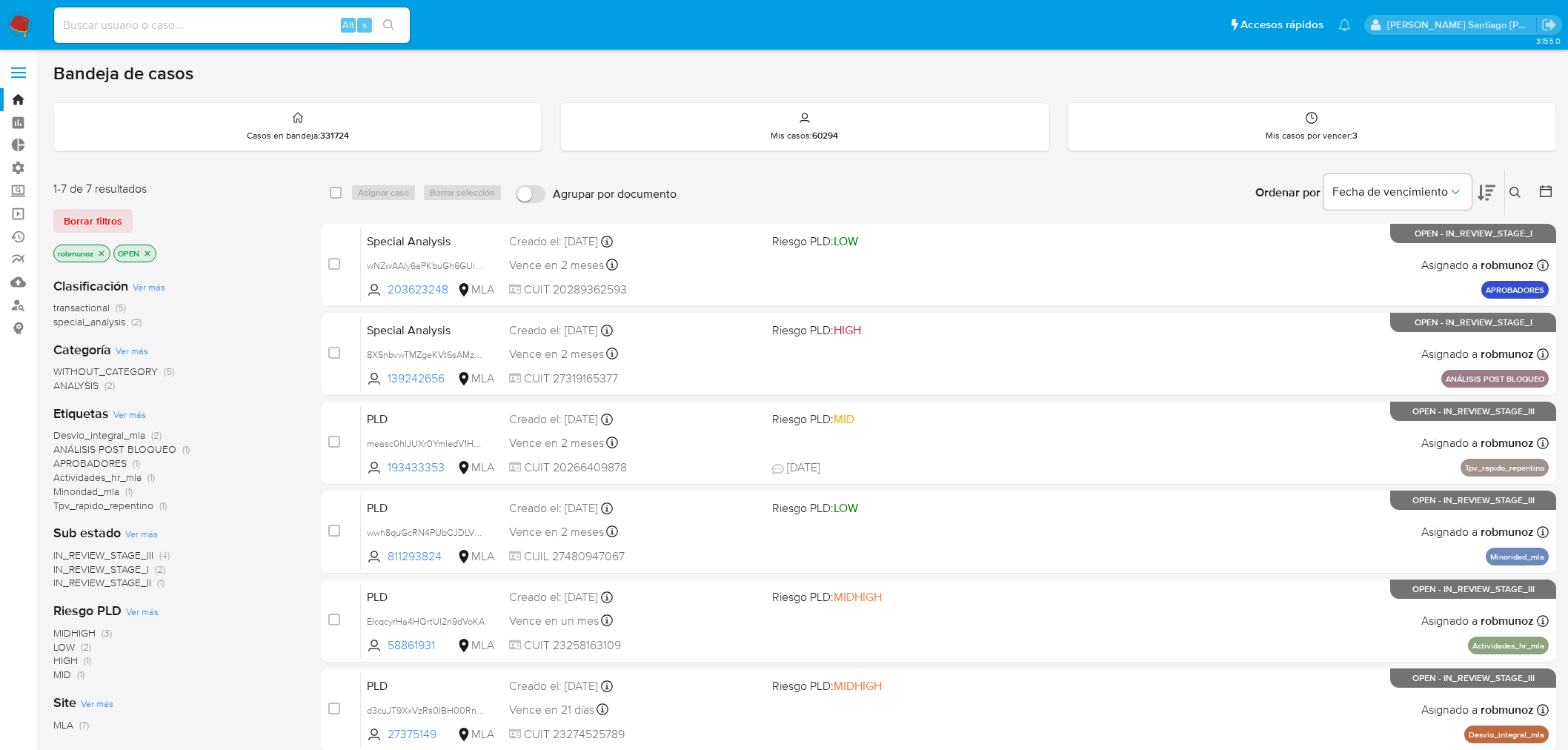
scroll to position [152, 0]
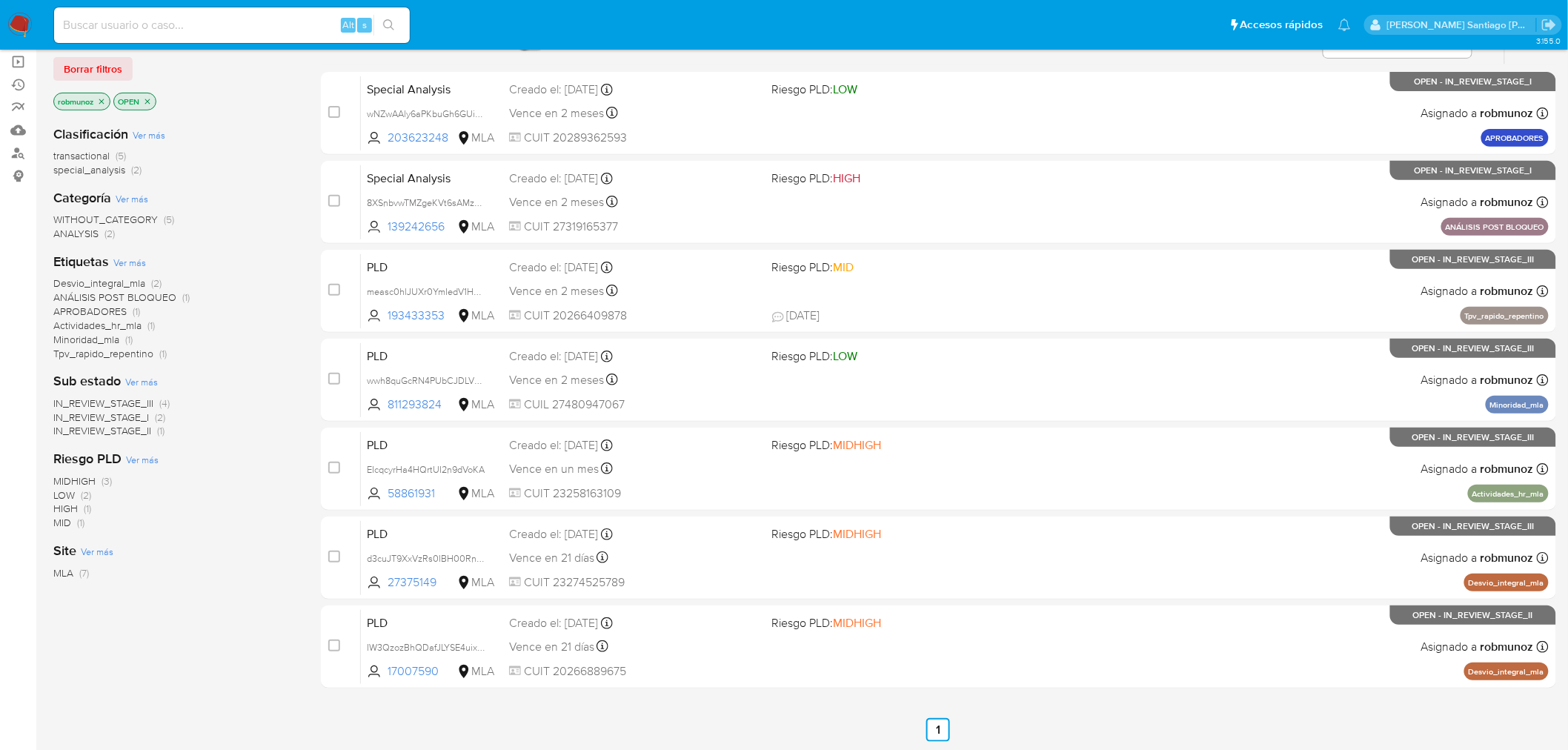
click at [1320, 620] on div "PLD IW3QzozBhQDafJLYSE4uixxd 17007590 MLA Riesgo PLD: MIDHIGH Creado el: [DATE]…" at bounding box center [954, 646] width 1187 height 75
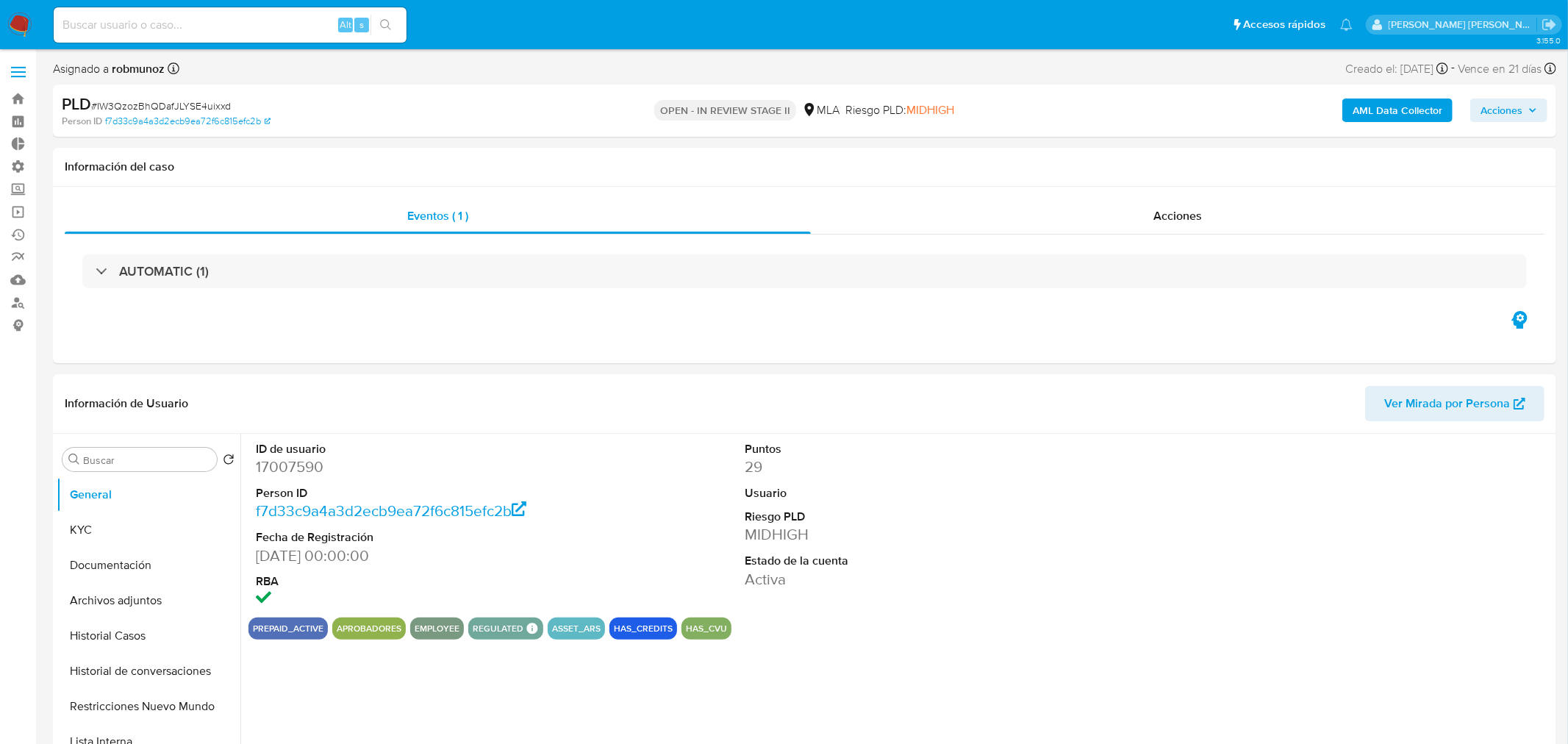
select select "10"
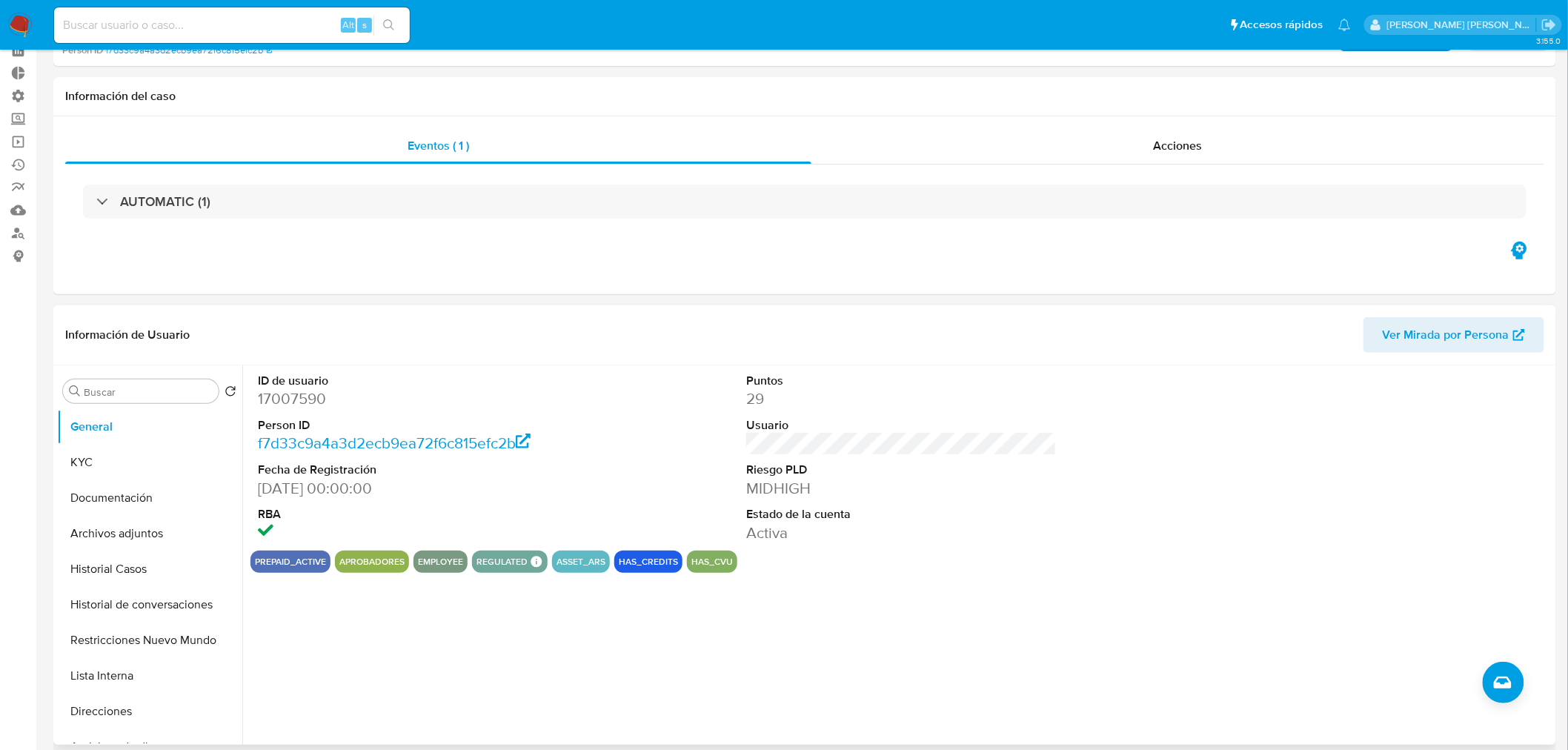
scroll to position [164, 0]
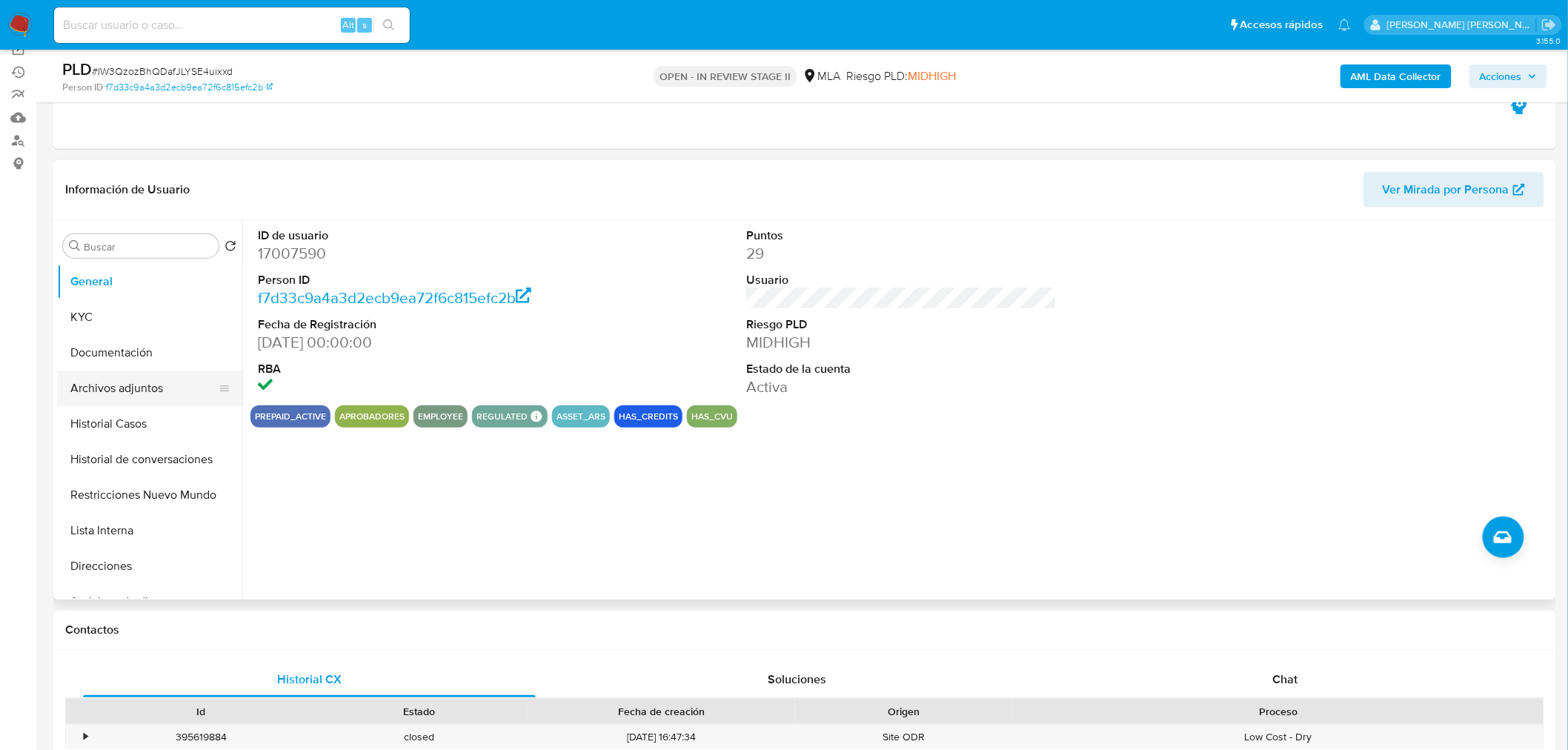
drag, startPoint x: 88, startPoint y: 386, endPoint x: 109, endPoint y: 381, distance: 21.6
click at [90, 386] on button "Archivos adjuntos" at bounding box center [143, 388] width 173 height 36
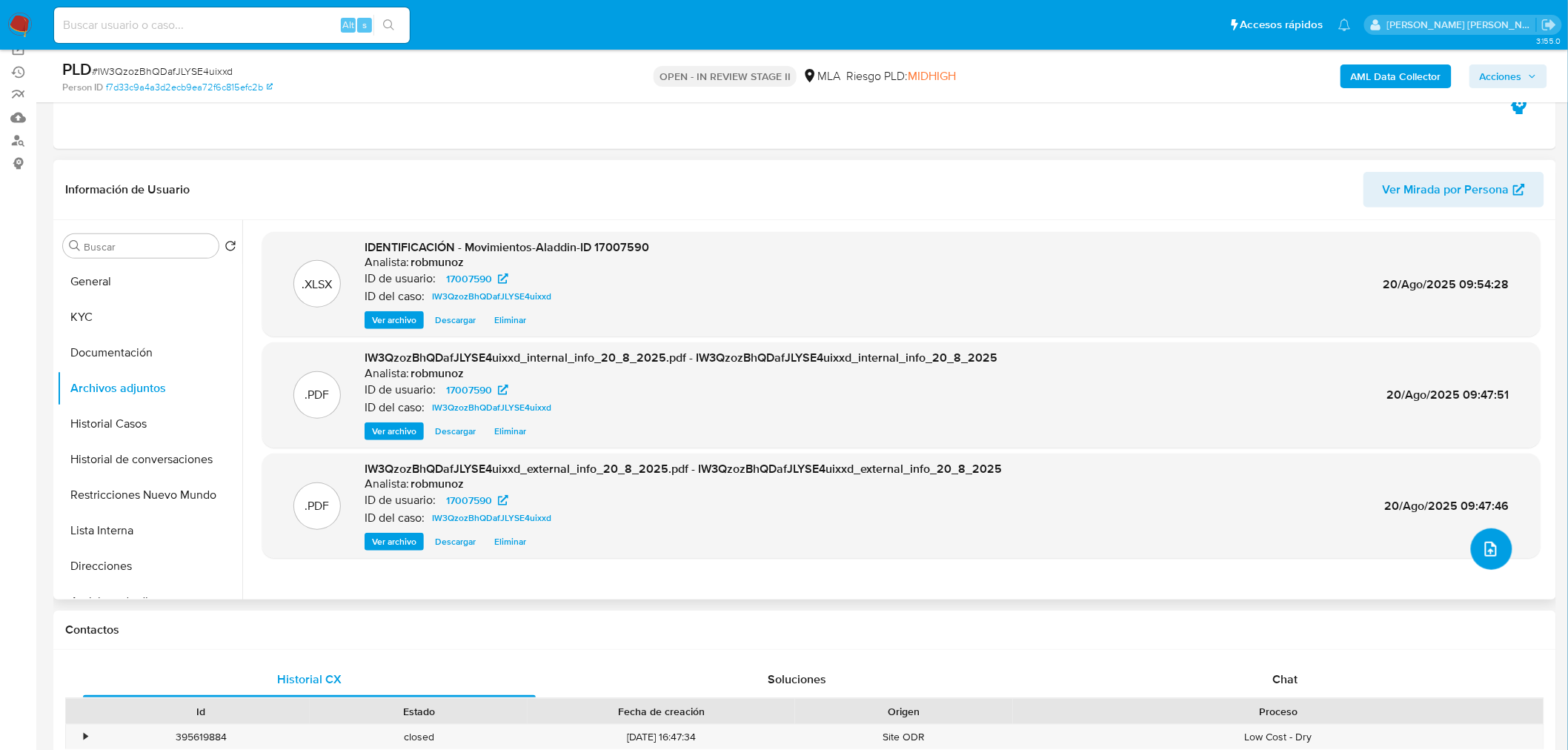
click at [1489, 548] on icon "upload-file" at bounding box center [1491, 549] width 18 height 18
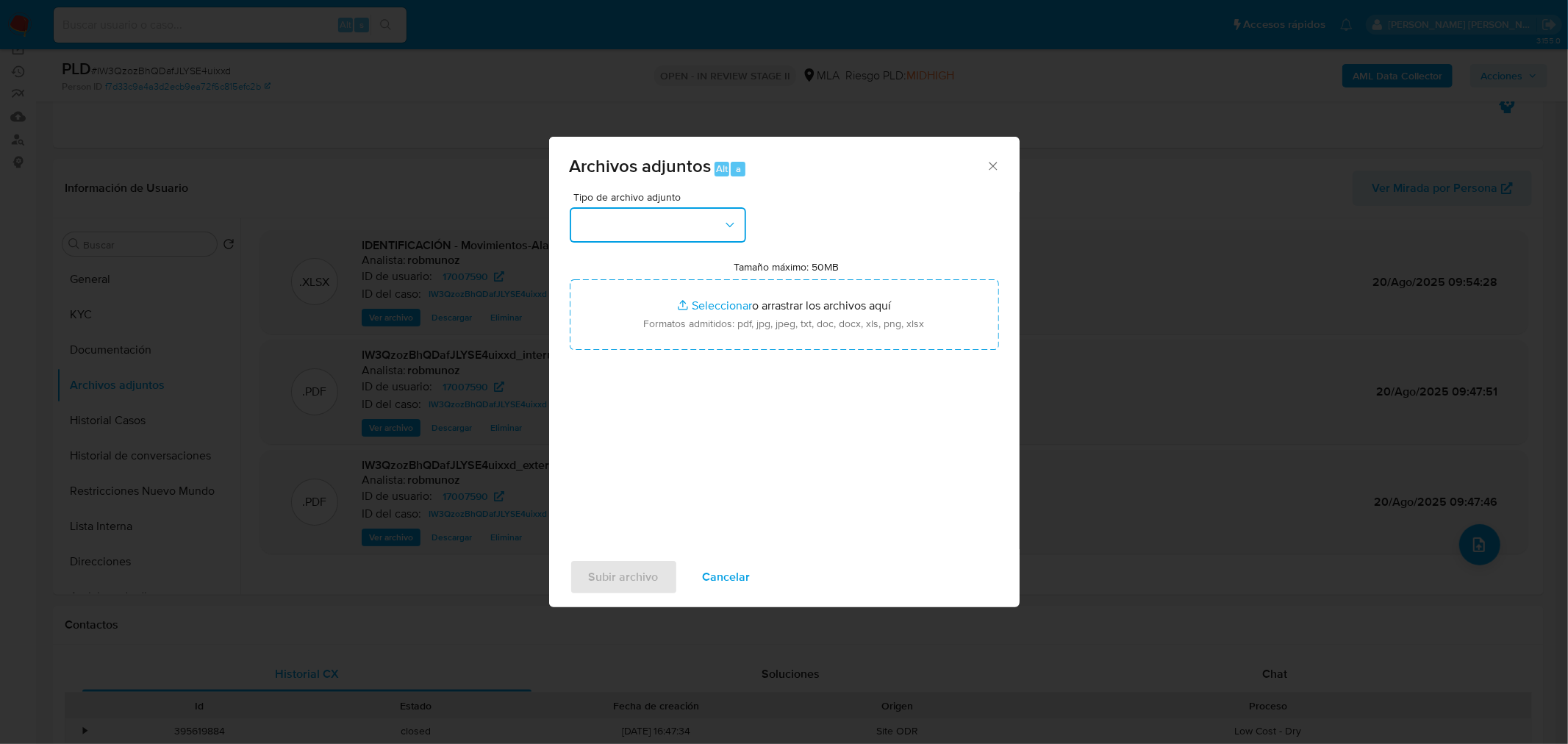
click at [652, 239] on button "button" at bounding box center [658, 225] width 177 height 36
click at [656, 252] on div "IDENTIFICACIÓN" at bounding box center [653, 264] width 150 height 36
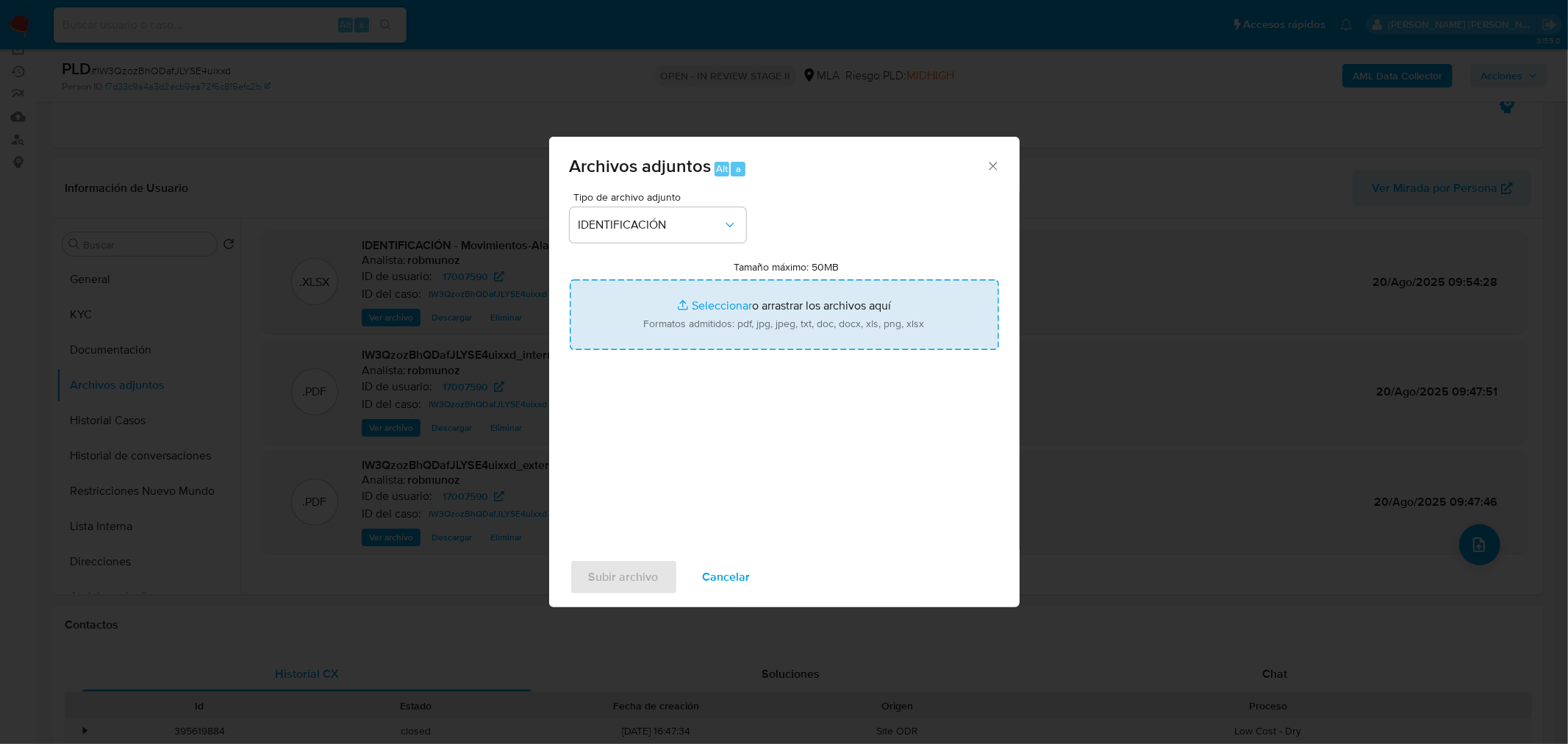
click at [757, 328] on input "Tamaño máximo: 50MB Seleccionar archivos" at bounding box center [785, 314] width 429 height 70
type input "C:\fakepath\Caselog IW3QzozBhQDafJLYSE4uixxd_NO ROI.docx"
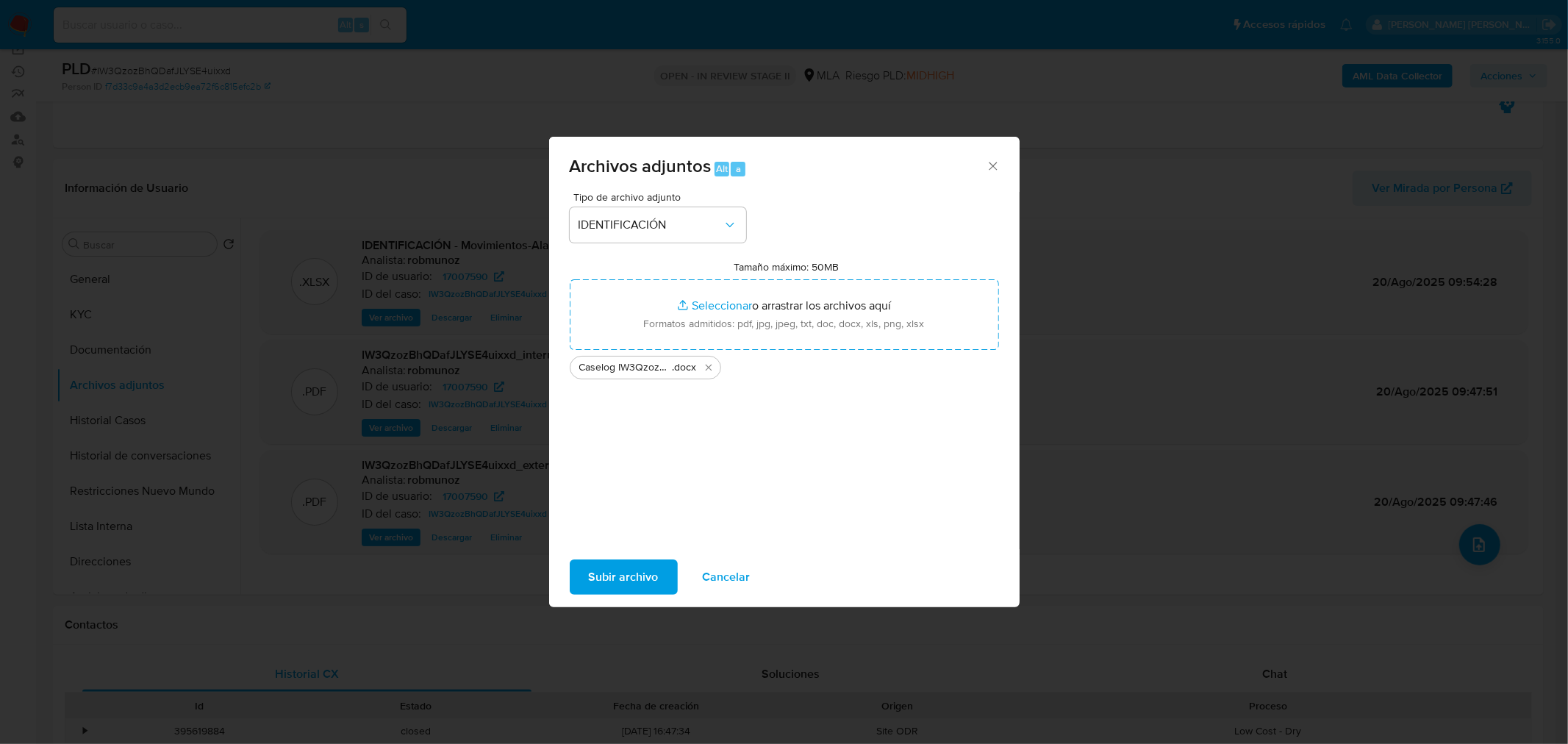
click at [653, 571] on span "Subir archivo" at bounding box center [624, 576] width 70 height 32
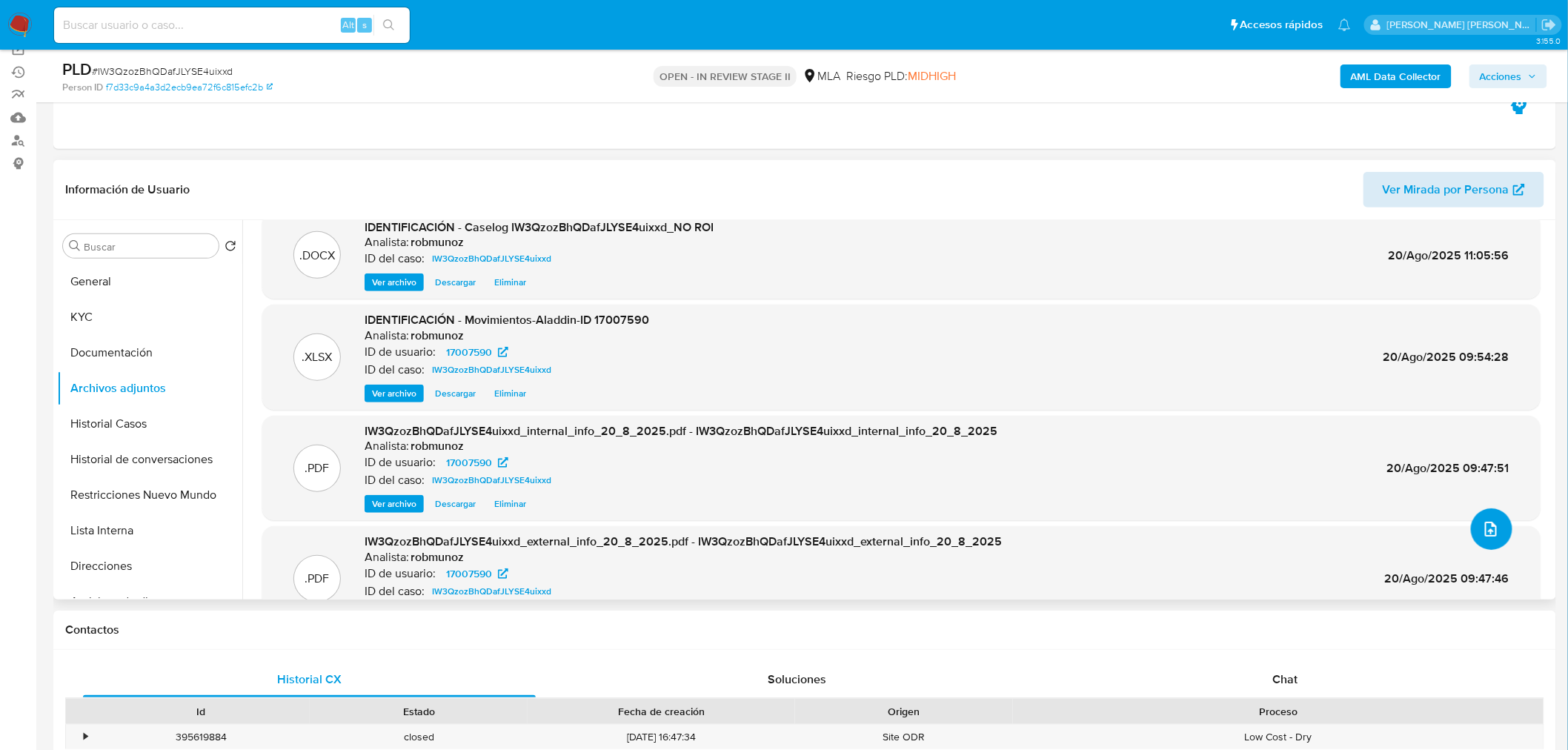
scroll to position [0, 0]
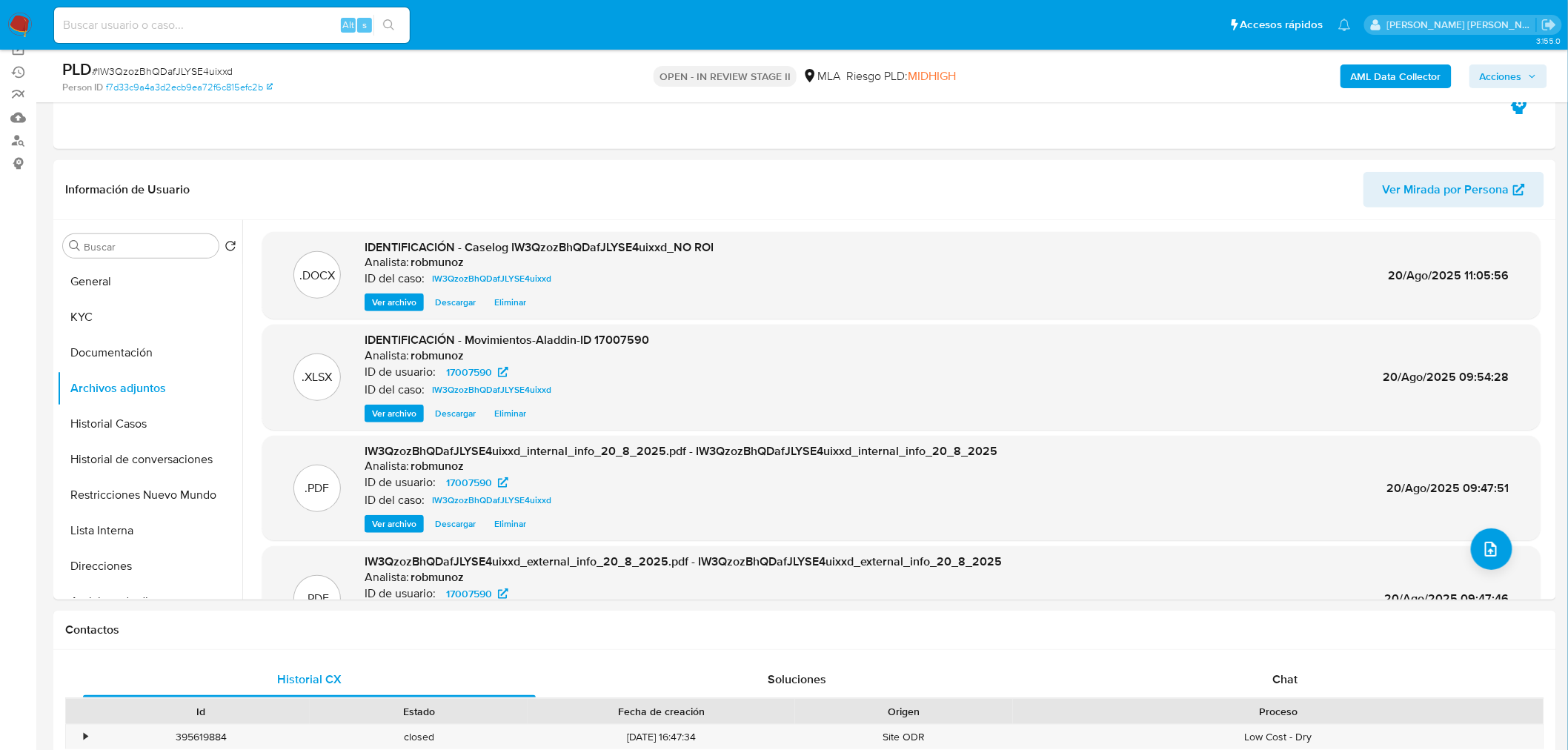
click at [1519, 82] on span "Acciones" at bounding box center [1500, 77] width 42 height 24
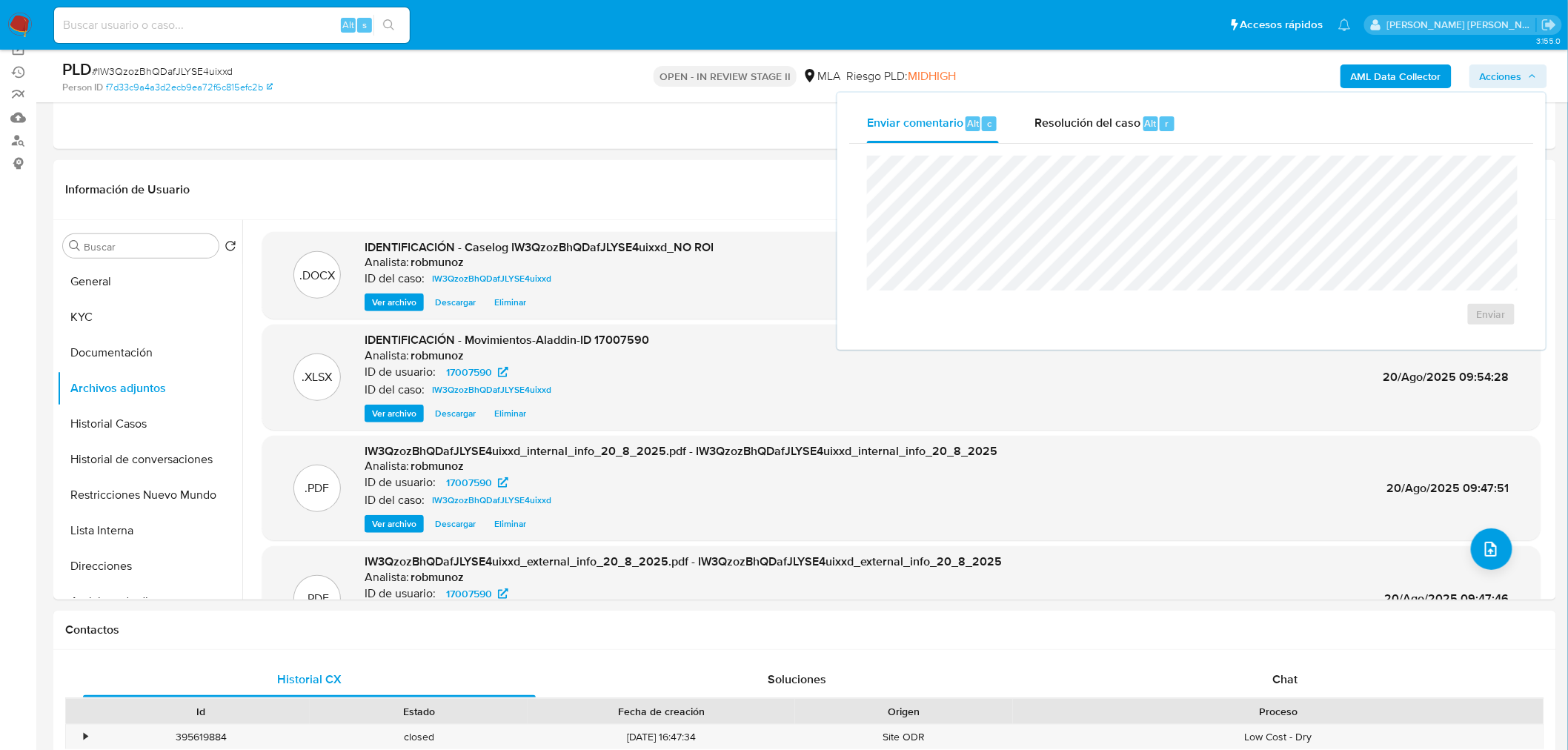
drag, startPoint x: 1141, startPoint y: 131, endPoint x: 1132, endPoint y: 149, distance: 20.1
click at [1139, 132] on div "Resolución del caso Alt r" at bounding box center [1104, 124] width 141 height 38
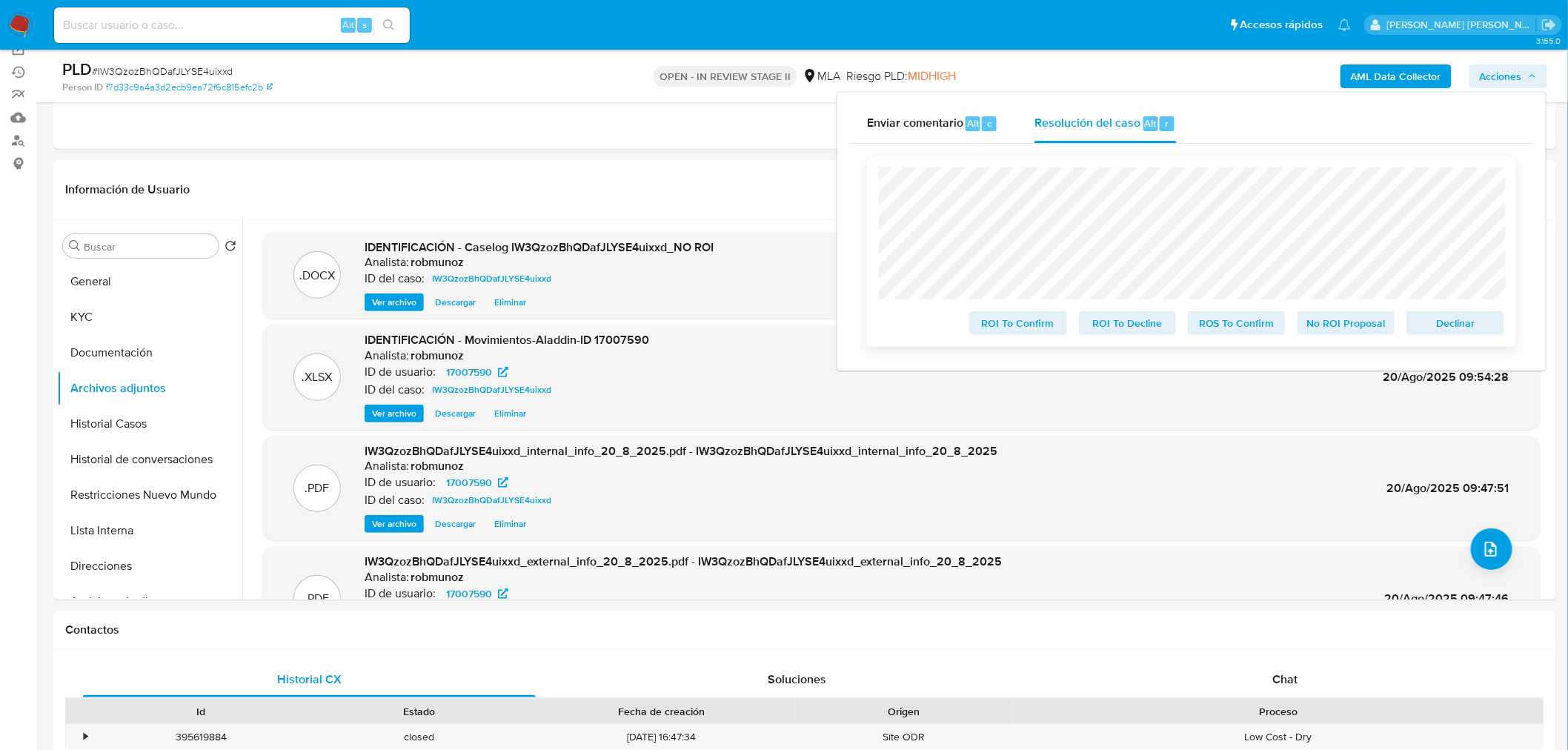
click at [1361, 330] on span "No ROI Proposal" at bounding box center [1346, 323] width 77 height 21
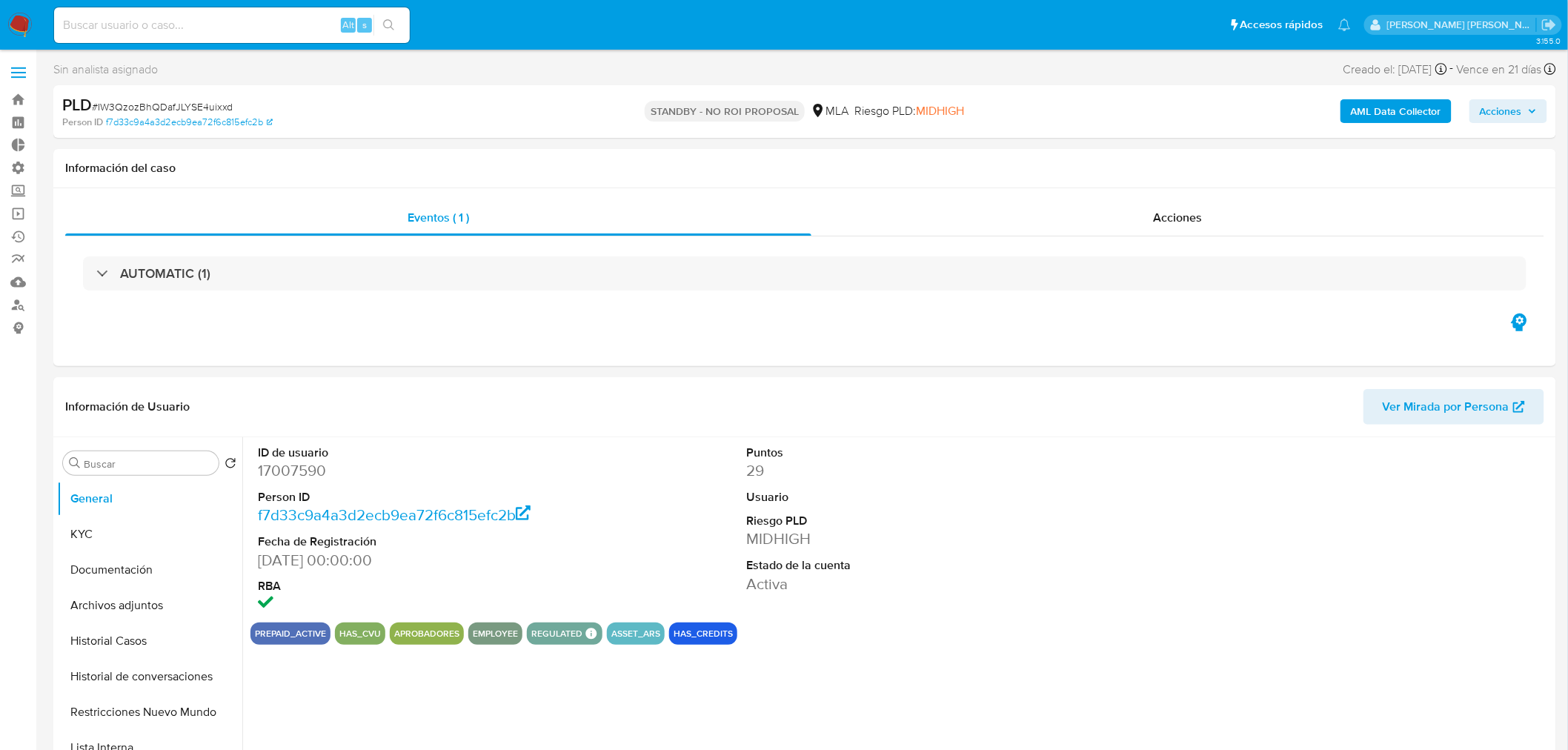
select select "10"
click at [216, 5] on div "Alt s" at bounding box center [232, 26] width 356 height 41
click at [237, 20] on input at bounding box center [232, 25] width 356 height 19
paste input "1021075192"
type input "1021075192"
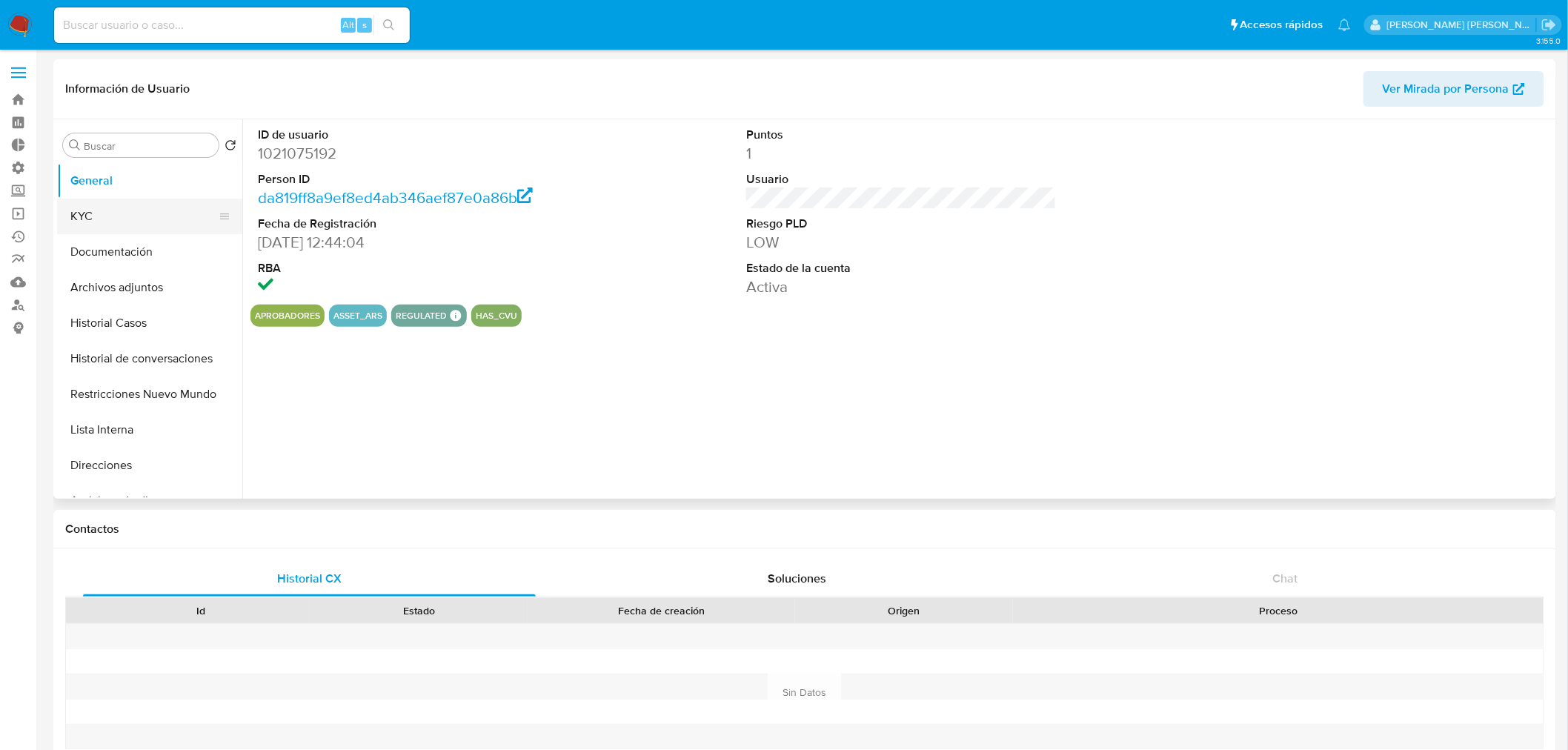
click at [140, 223] on button "KYC" at bounding box center [143, 216] width 173 height 36
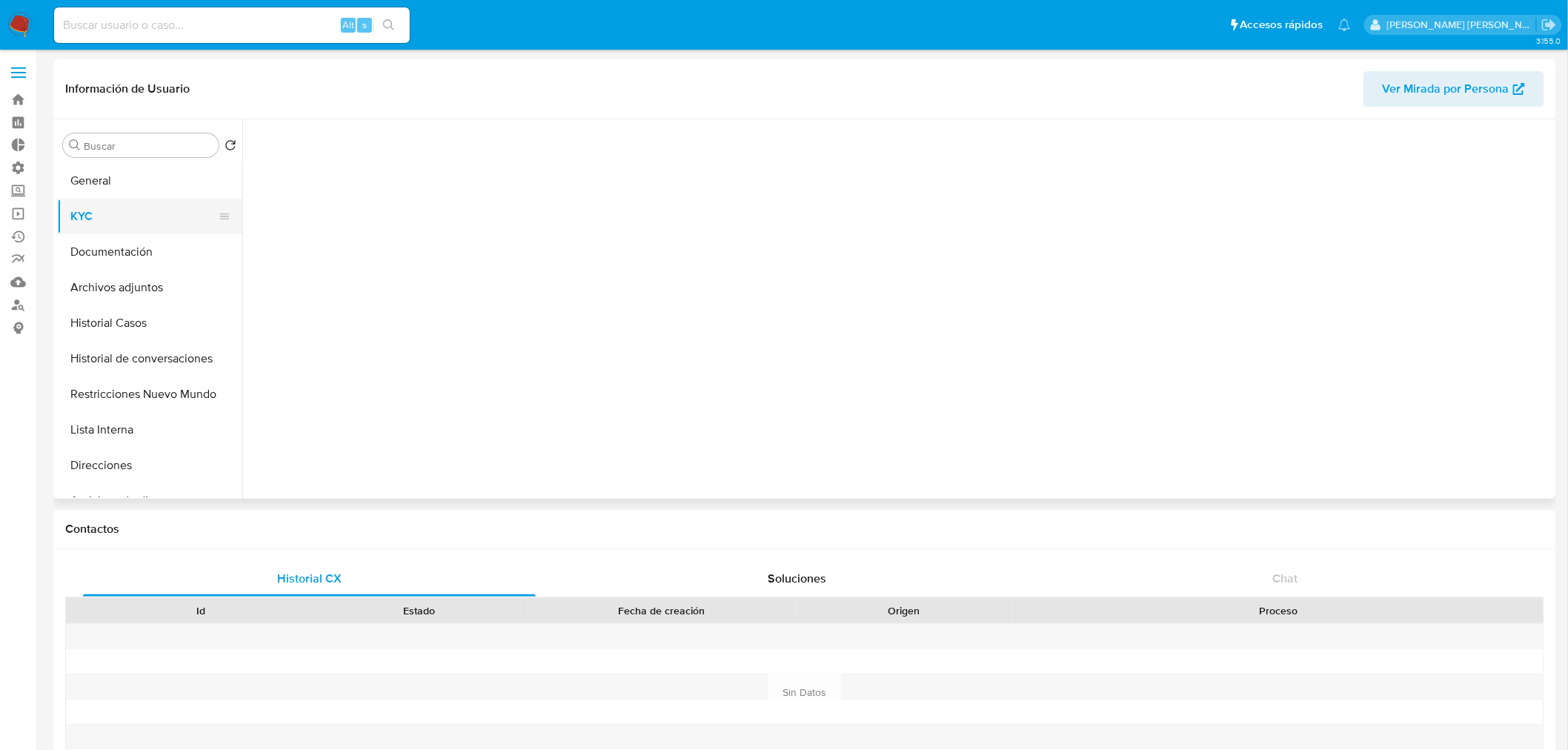
select select "10"
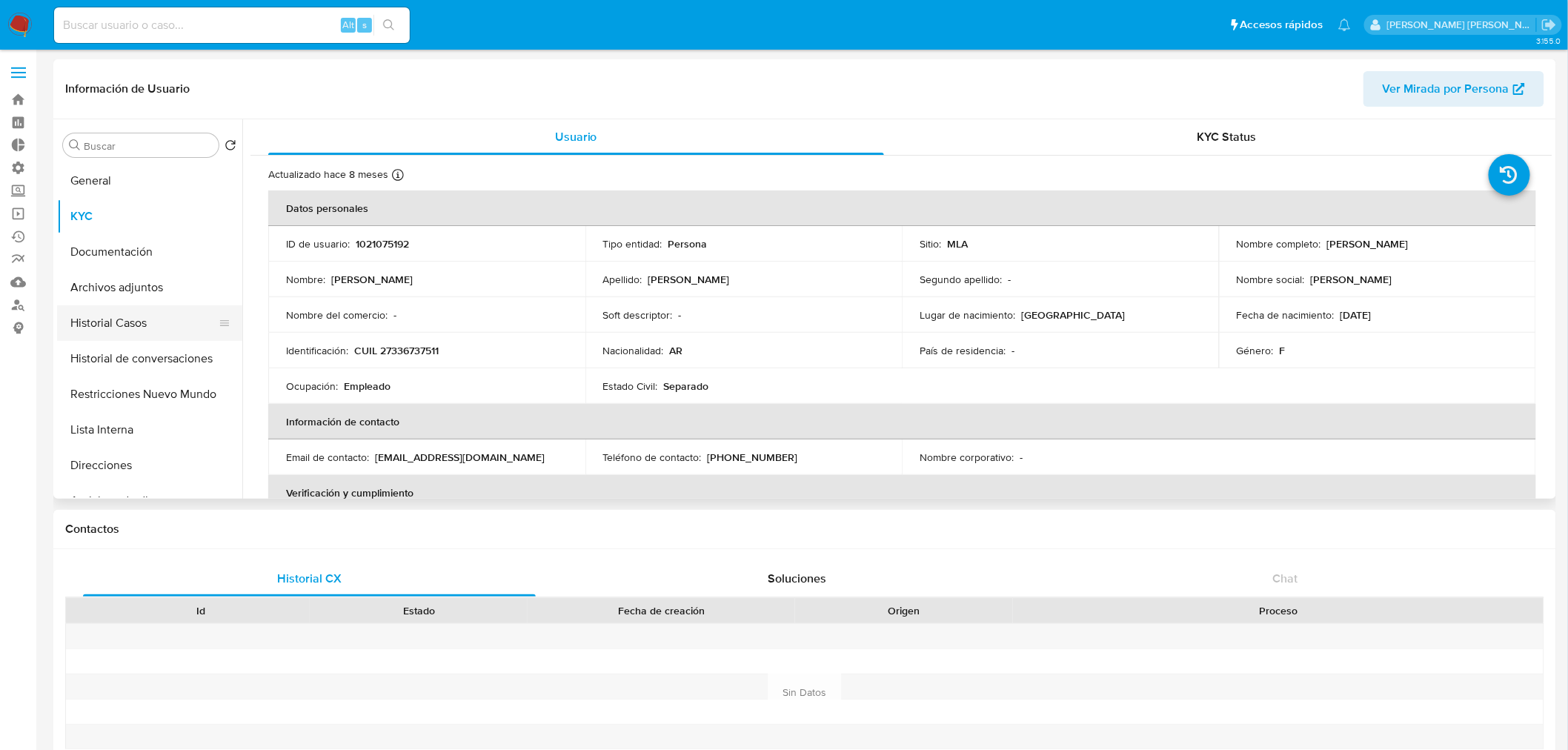
click at [132, 332] on button "Historial Casos" at bounding box center [143, 323] width 173 height 36
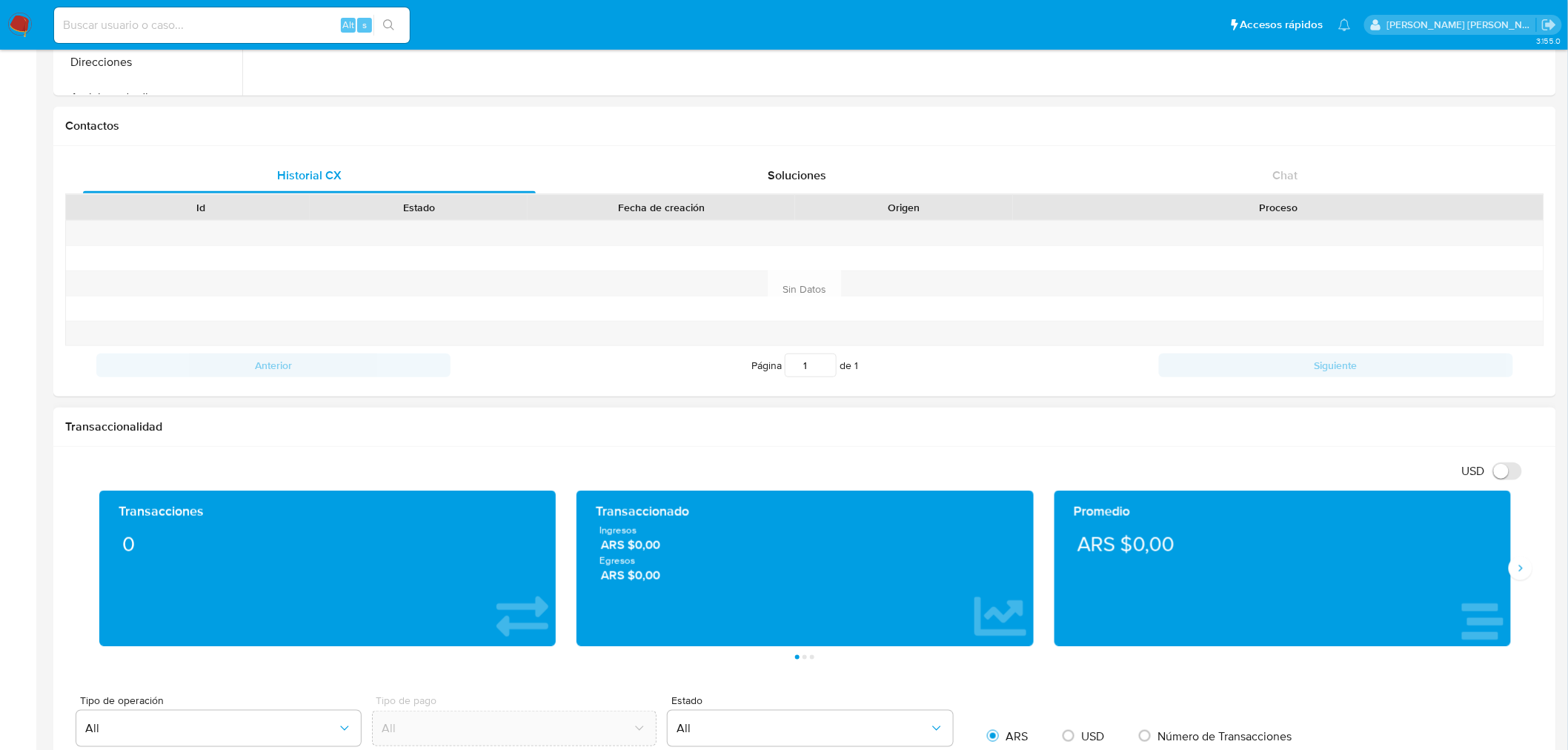
scroll to position [411, 0]
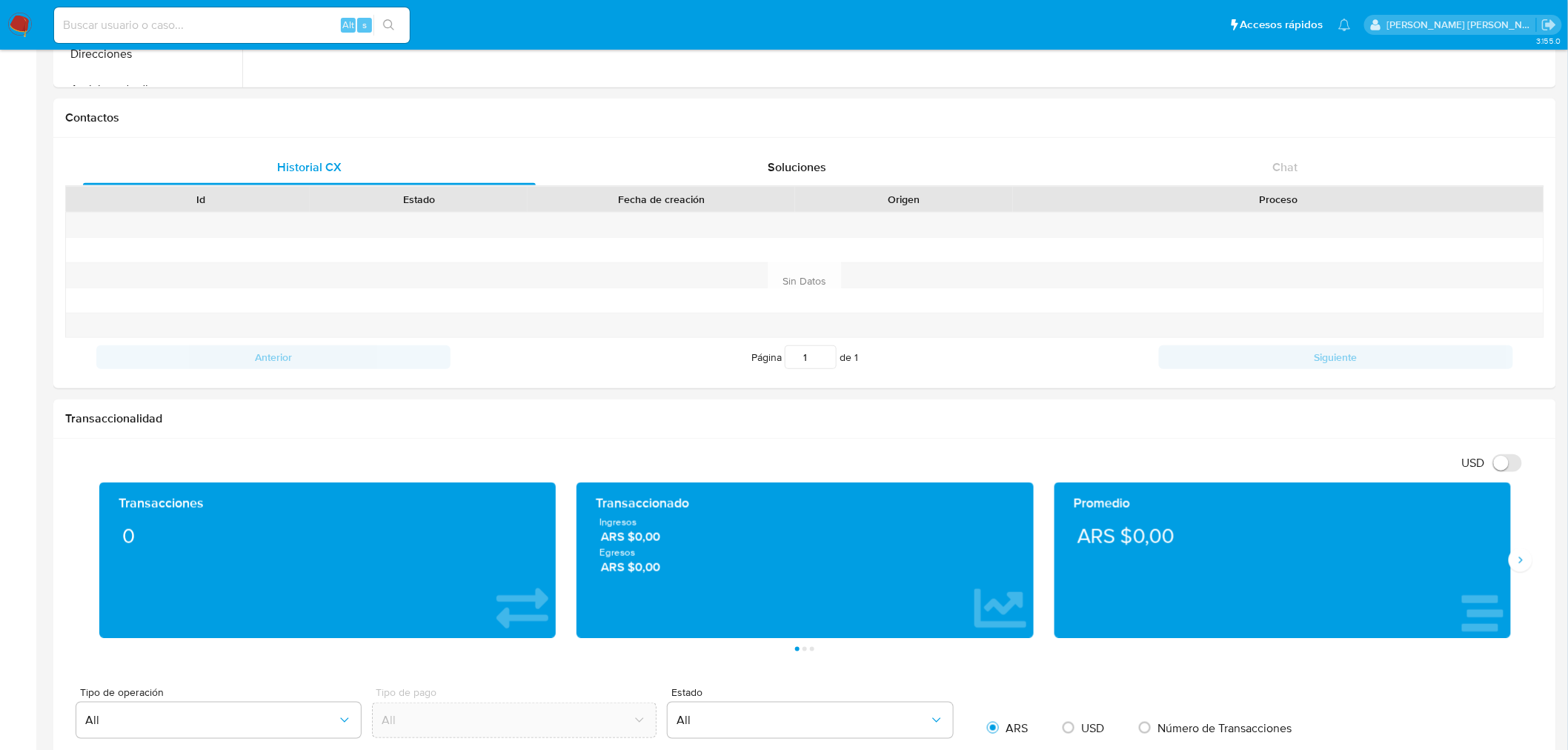
click at [275, 20] on input at bounding box center [232, 25] width 356 height 19
paste input "476748828"
type input "476748828"
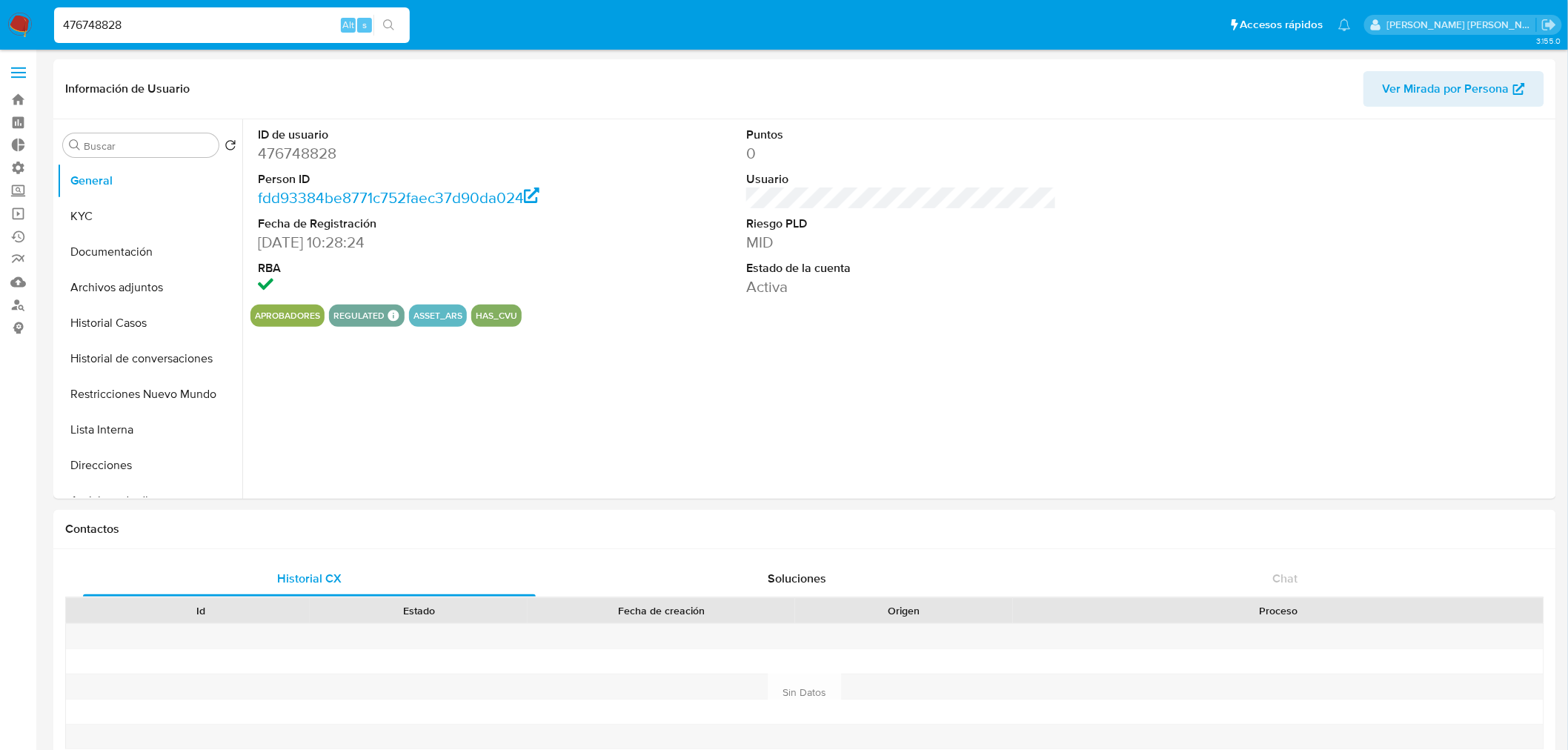
select select "10"
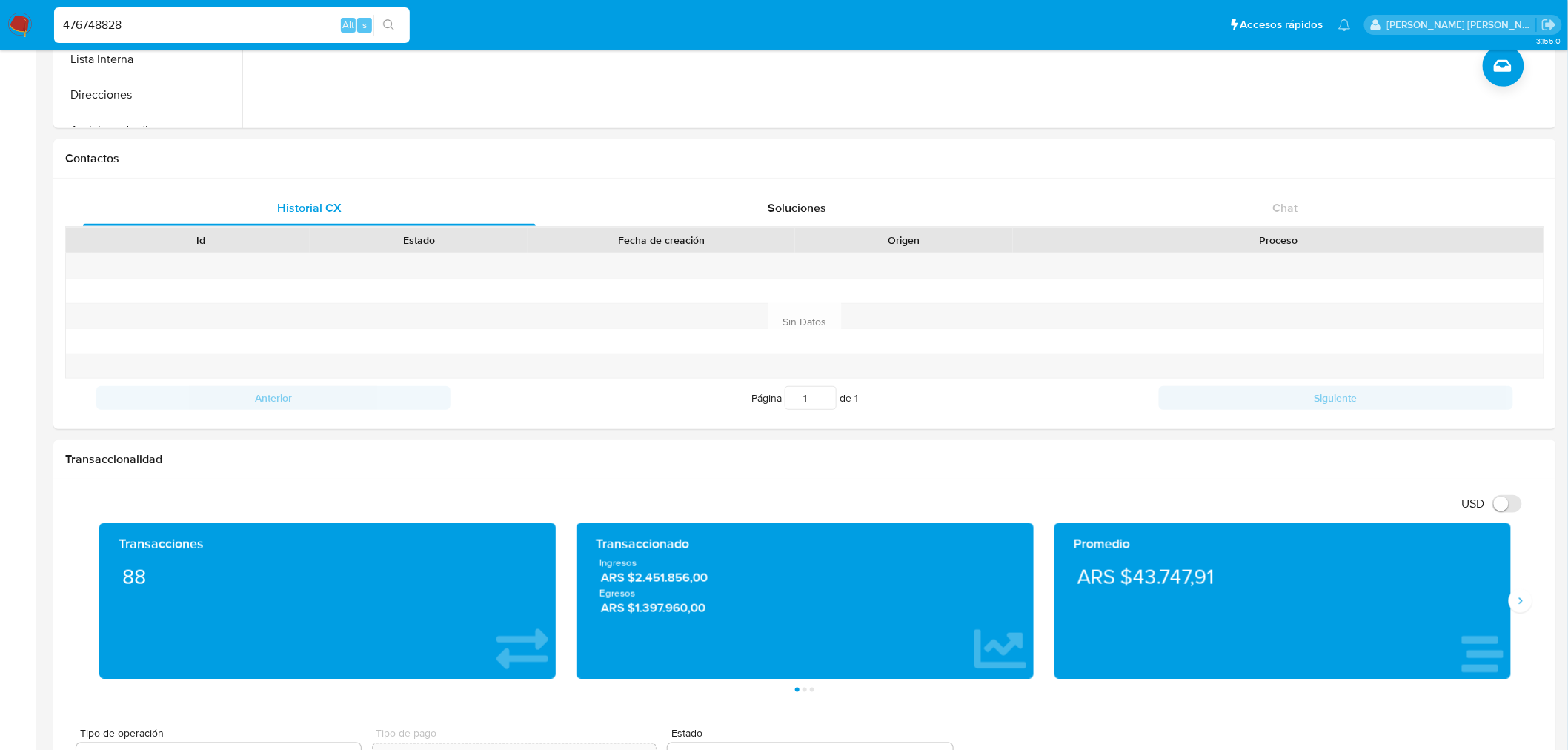
scroll to position [247, 0]
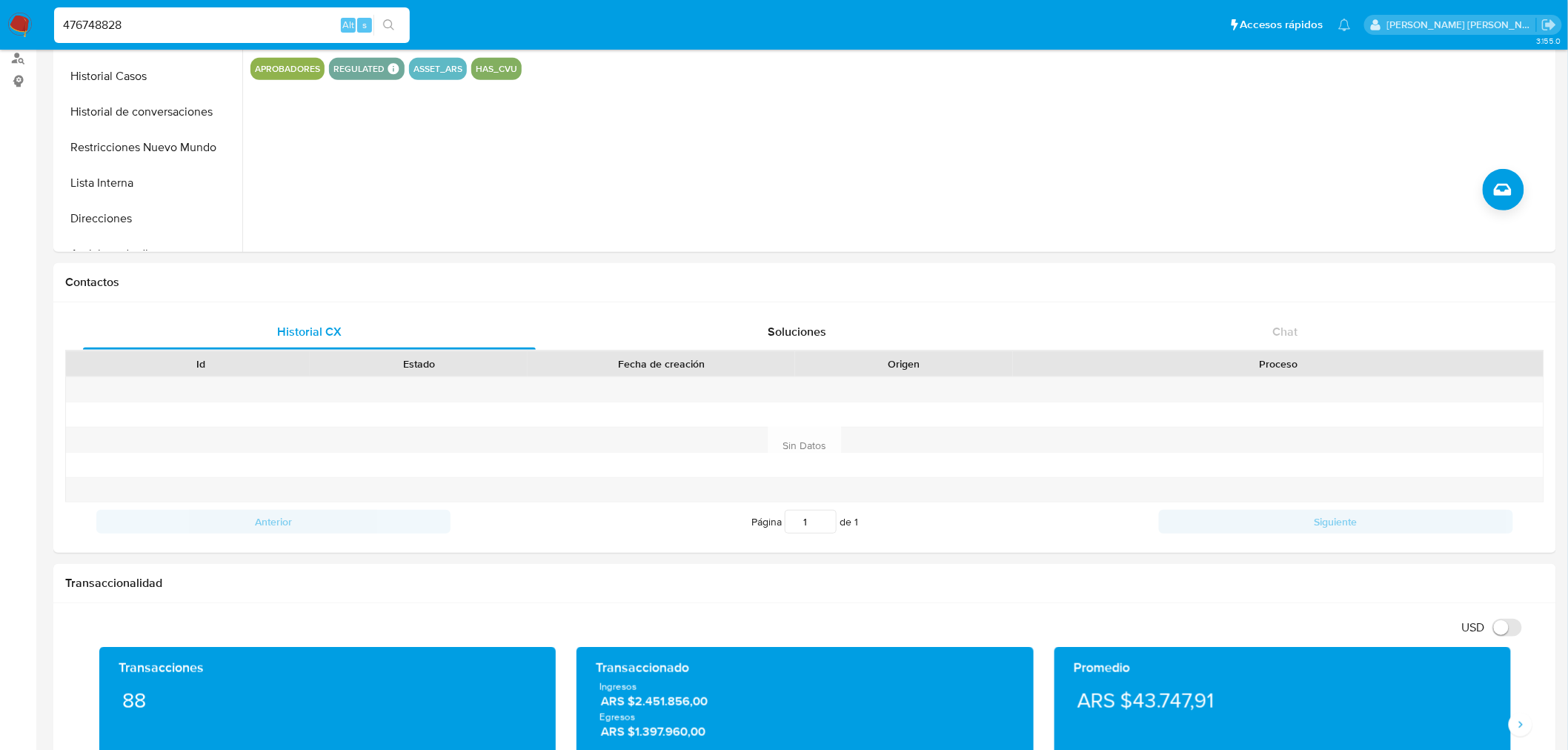
click at [65, 23] on input "476748828" at bounding box center [232, 25] width 356 height 19
paste input "172845839"
type input "172845839"
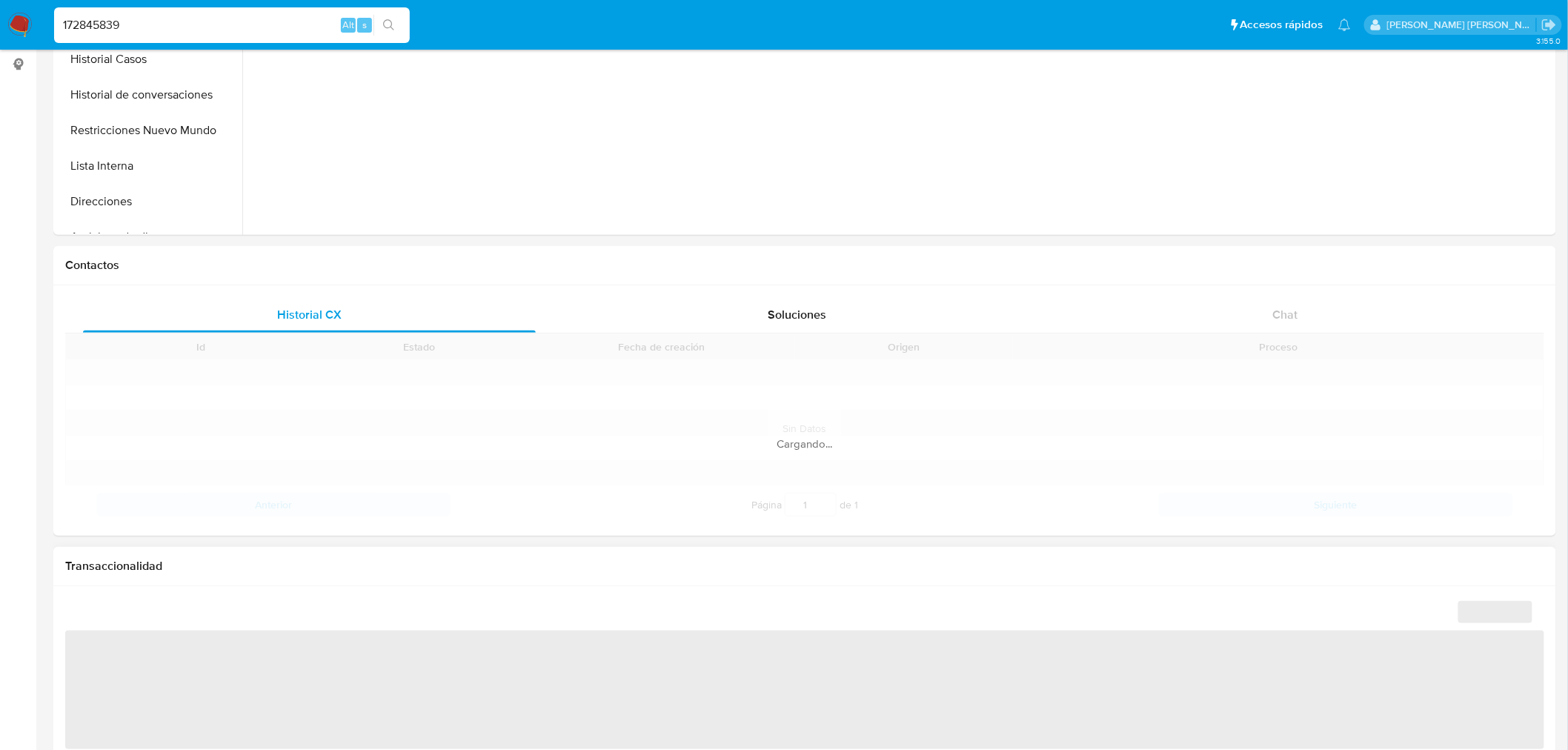
scroll to position [329, 0]
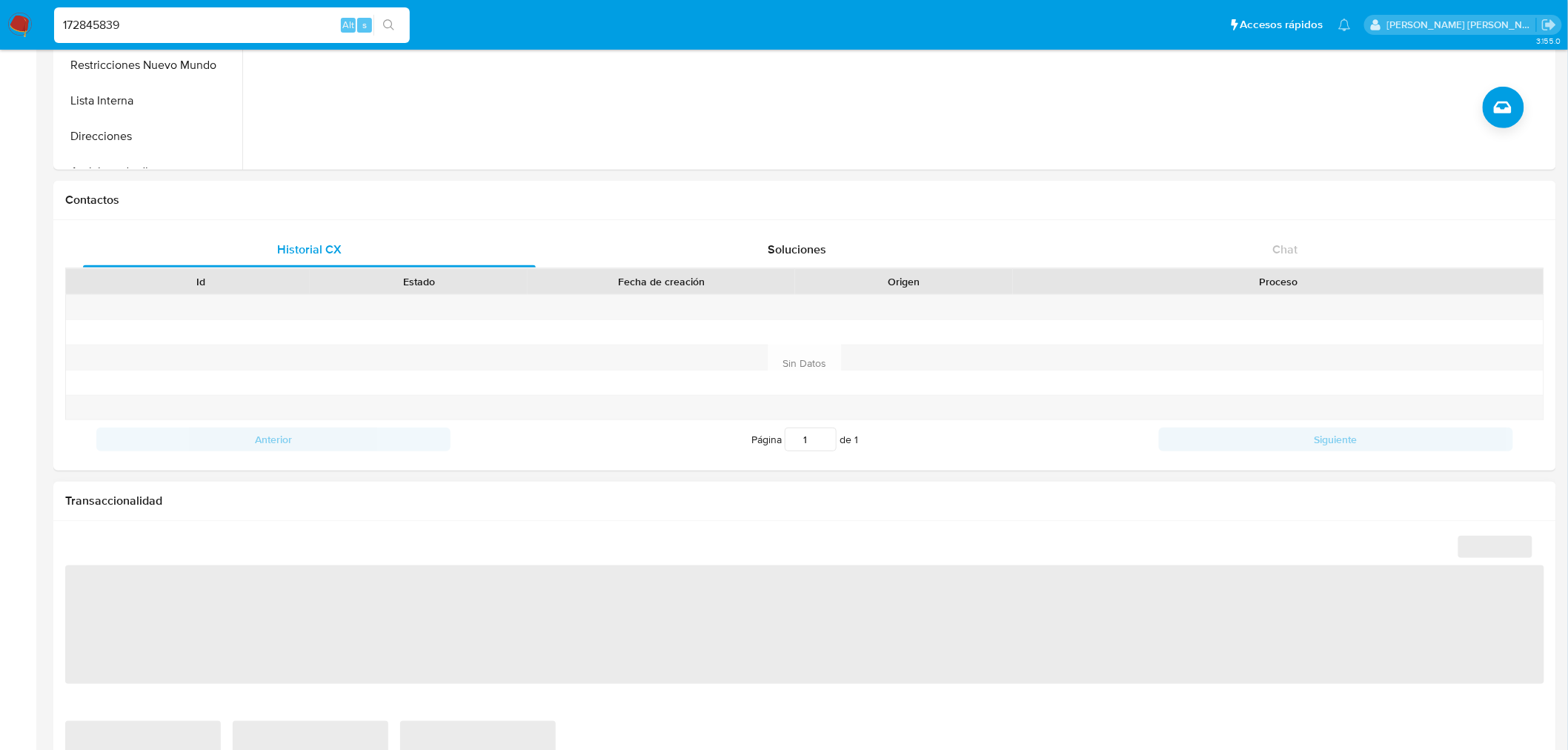
select select "10"
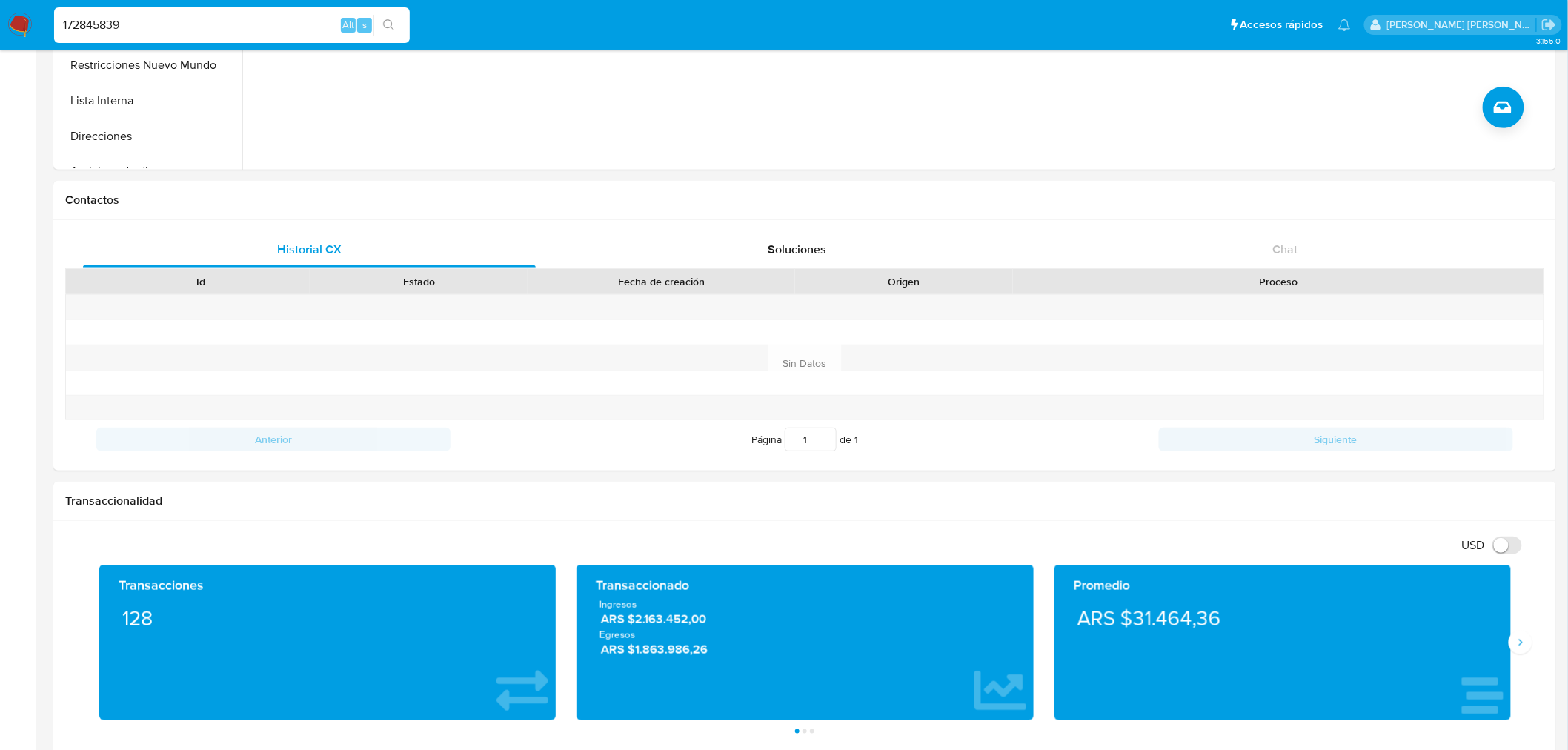
click at [251, 14] on div "172845839 Alt s" at bounding box center [232, 25] width 356 height 36
click at [301, 181] on div "Contactos" at bounding box center [804, 200] width 1503 height 39
click at [89, 26] on input "172845839" at bounding box center [232, 25] width 356 height 19
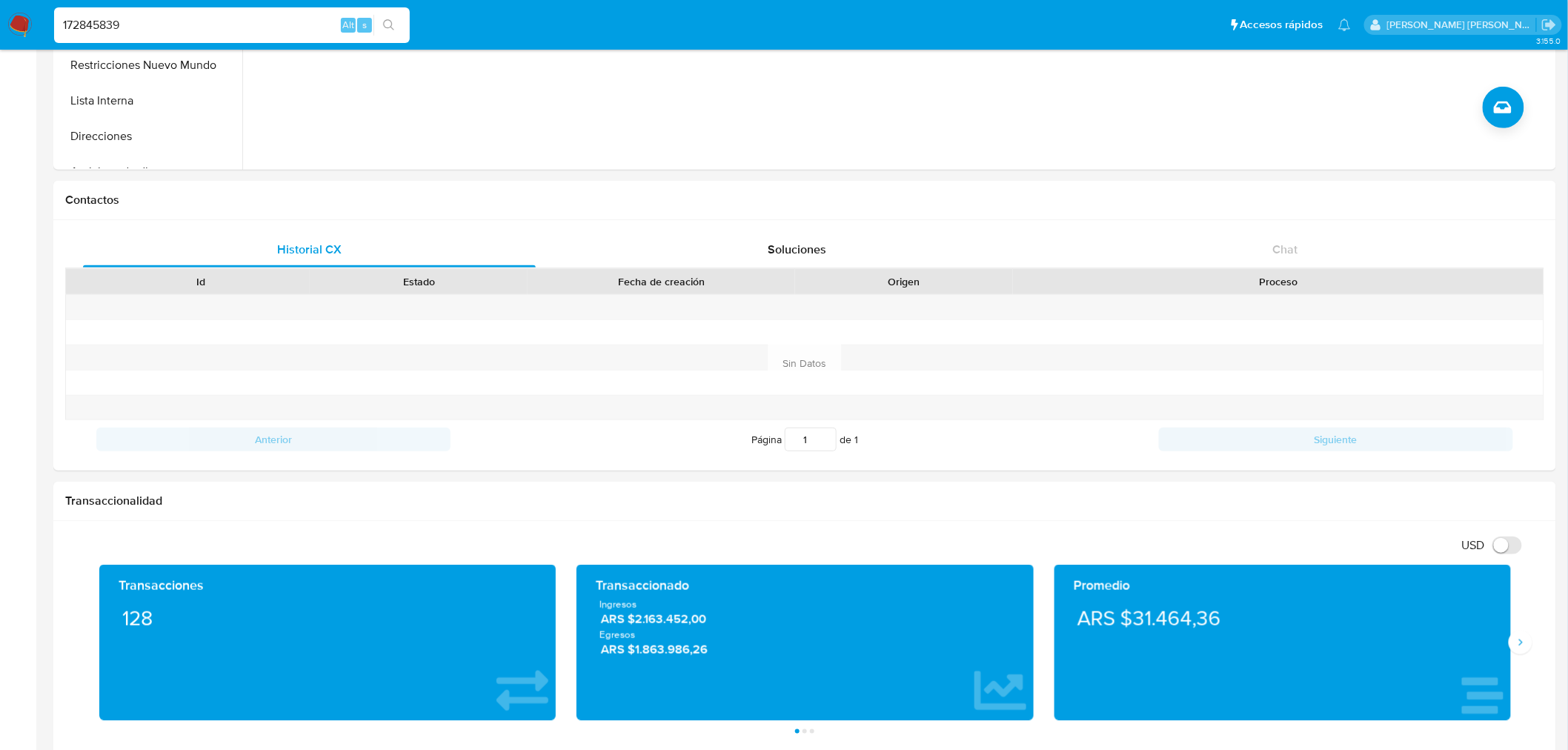
paste input "6680133"
type input "6680133"
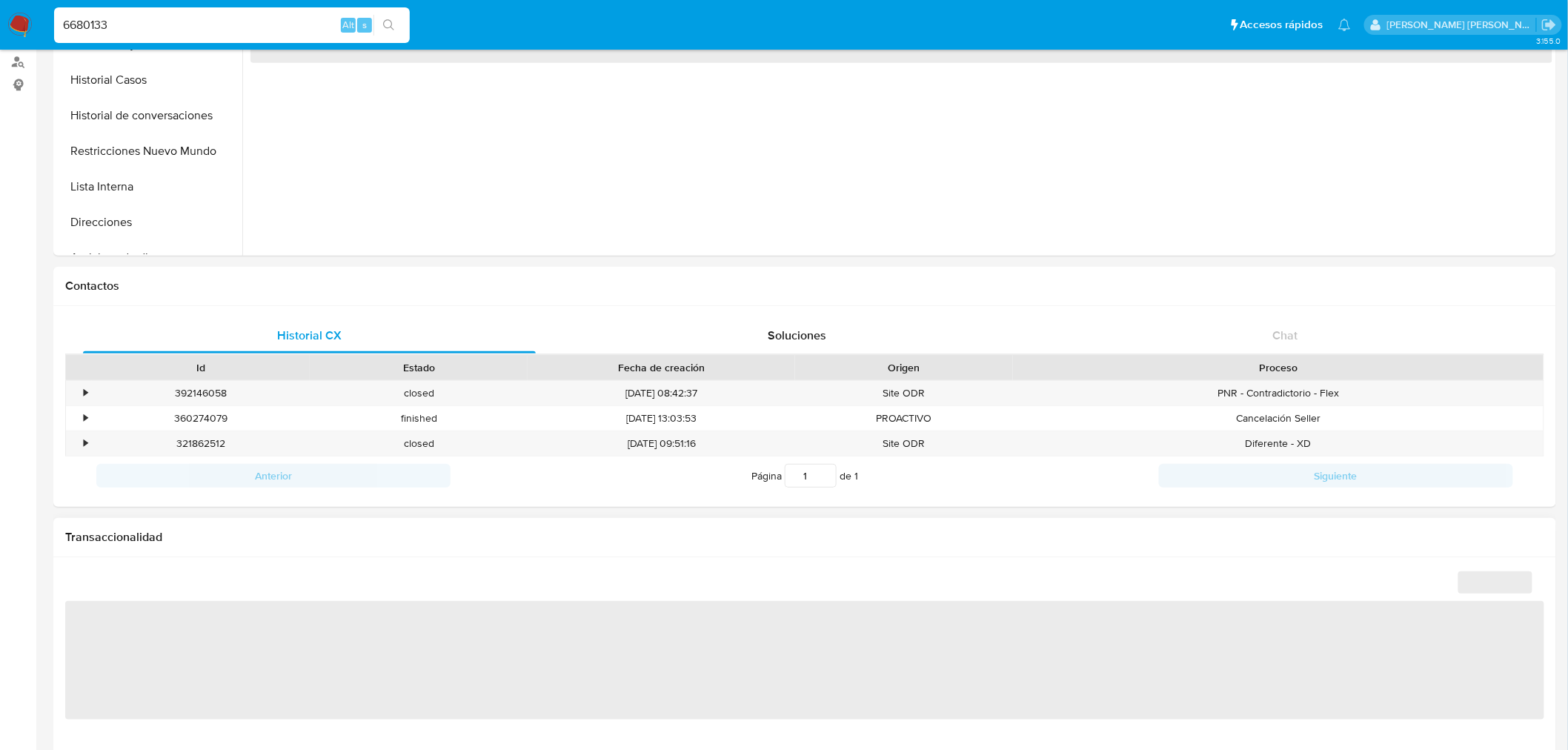
scroll to position [493, 0]
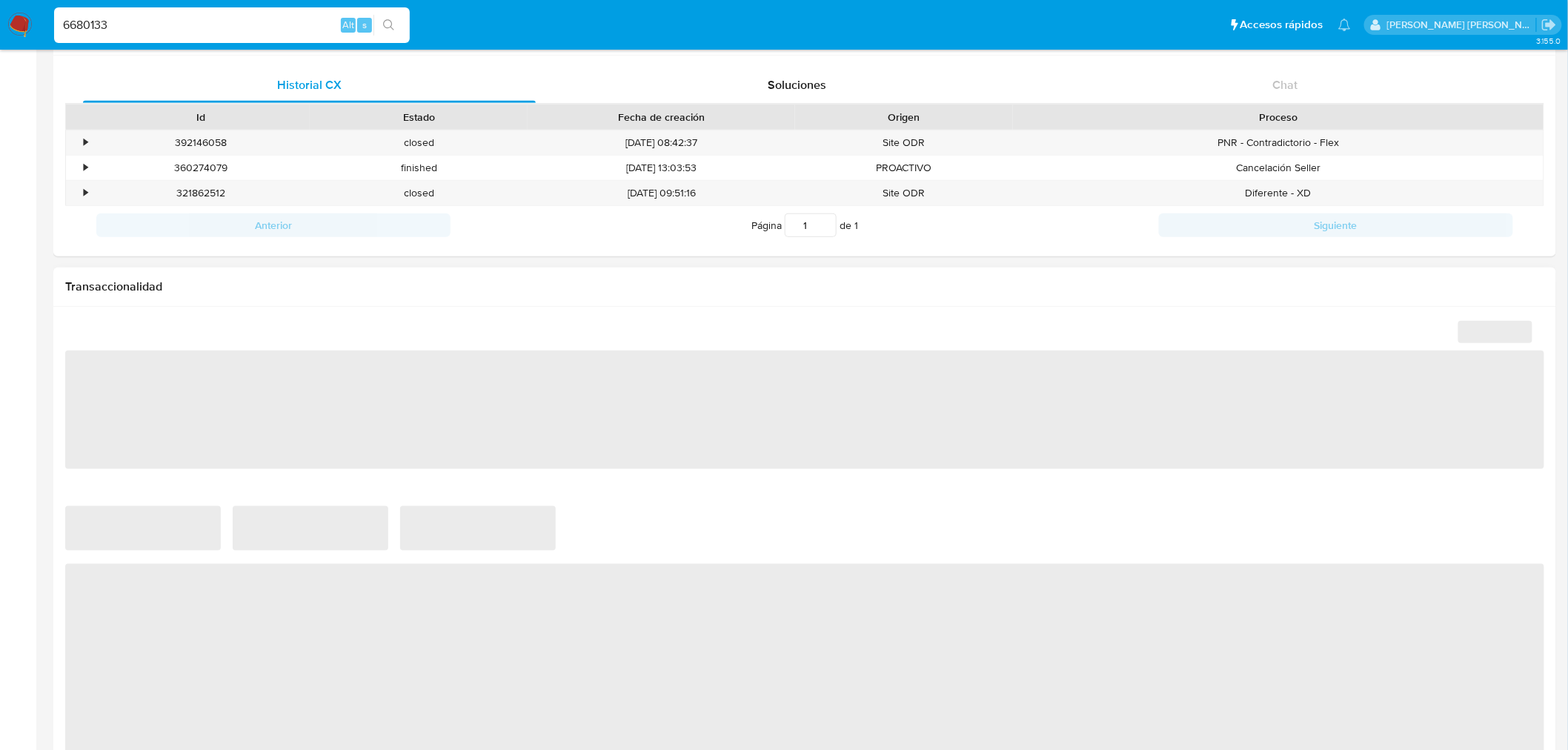
select select "10"
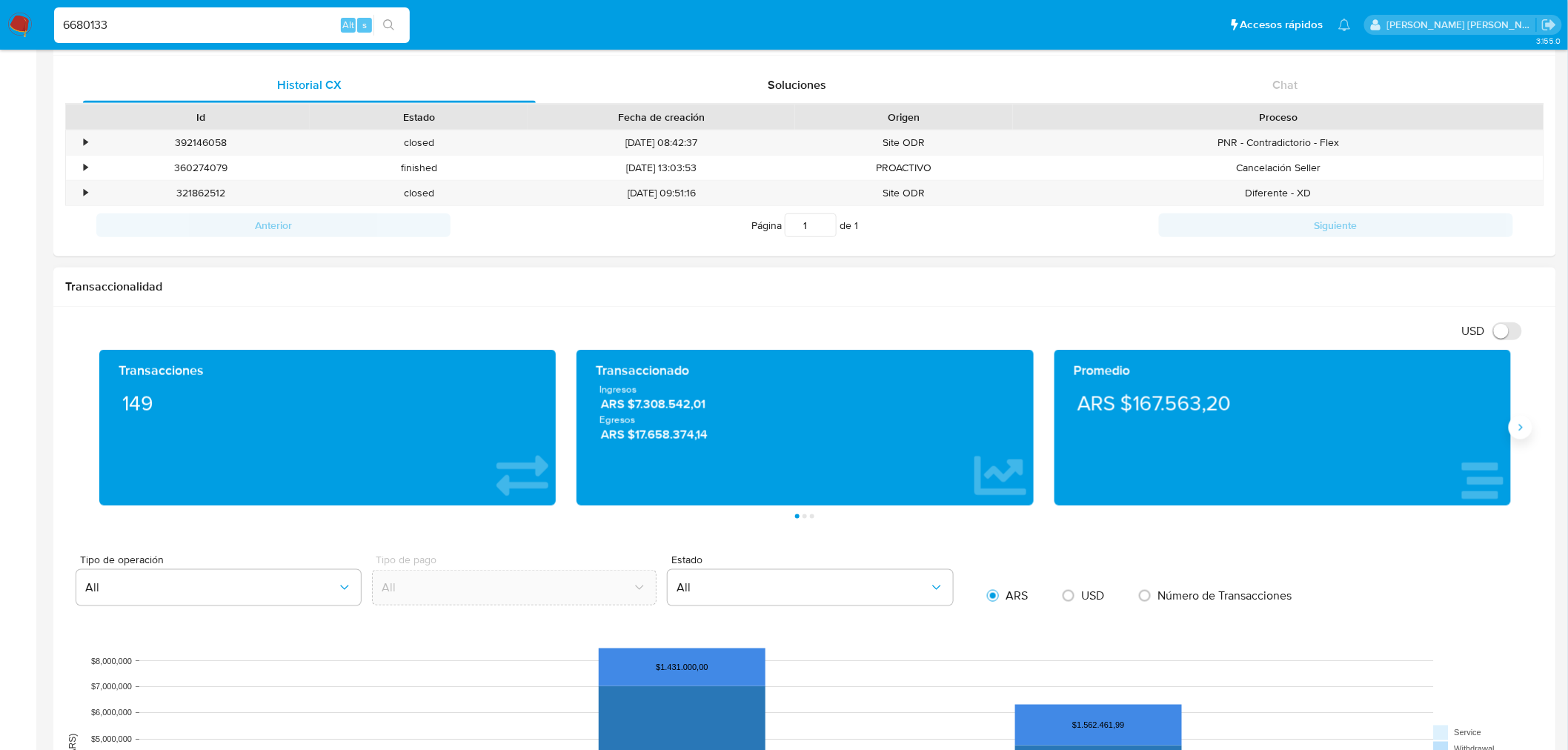
click at [1515, 431] on icon "Siguiente" at bounding box center [1520, 427] width 12 height 12
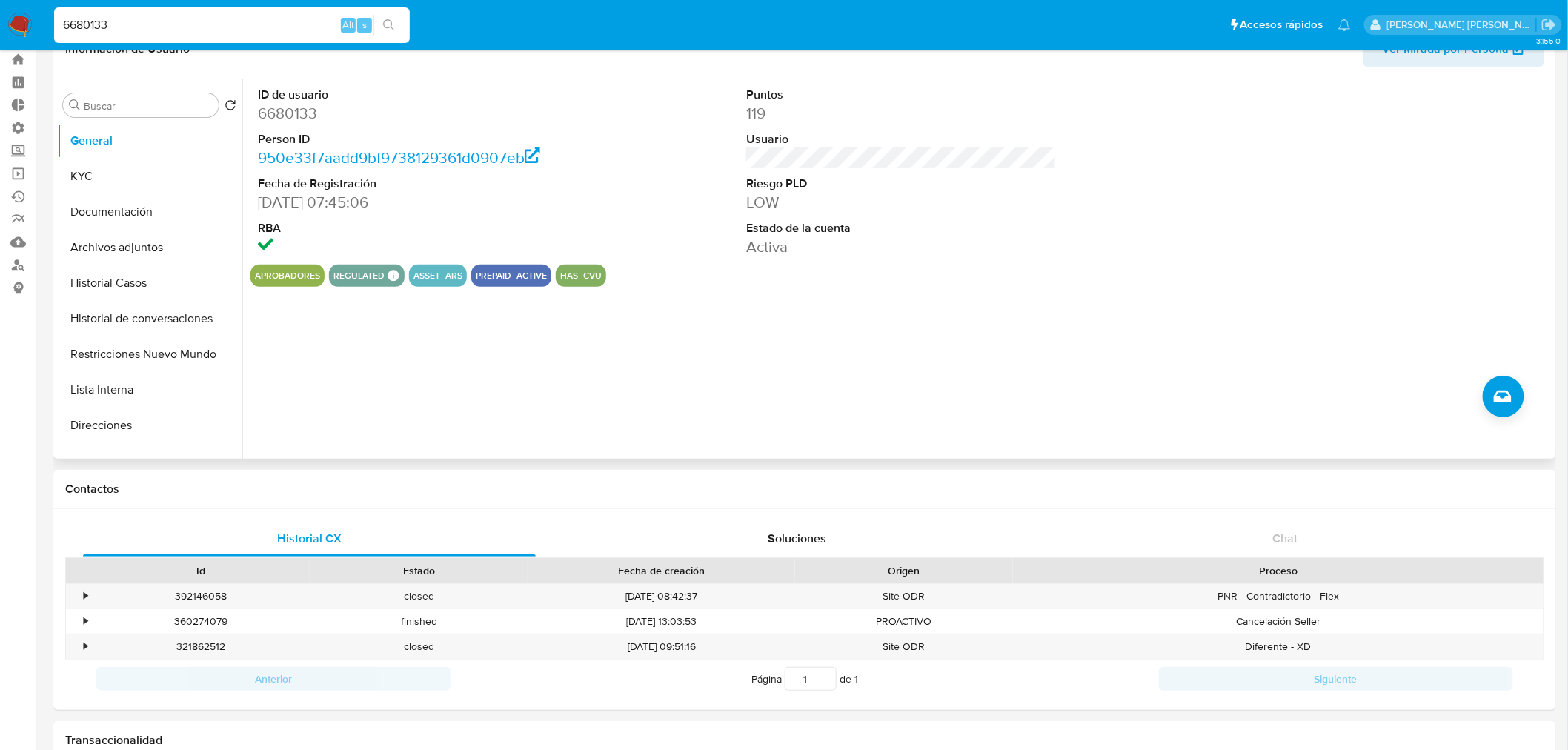
scroll to position [0, 0]
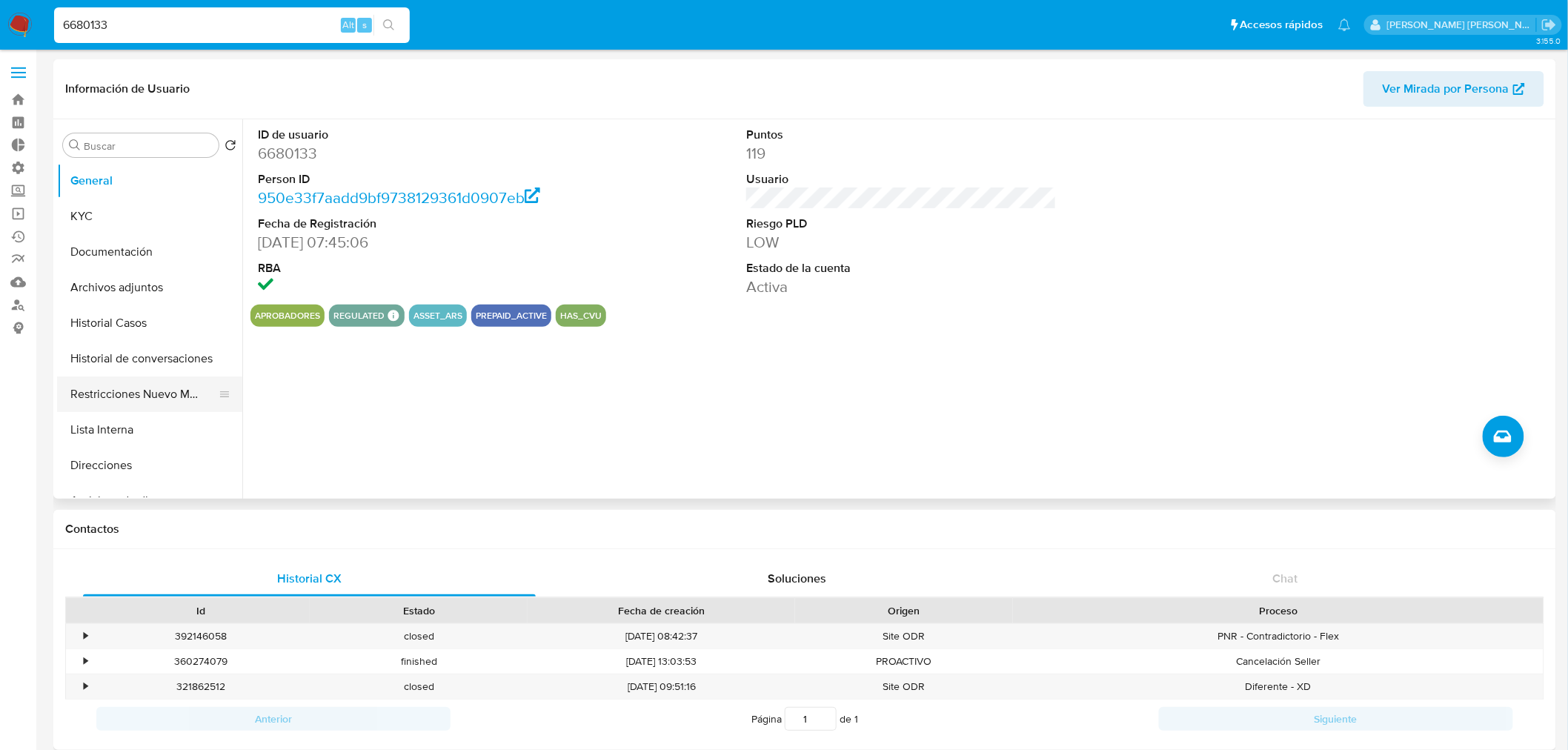
click at [129, 396] on button "Restricciones Nuevo Mundo" at bounding box center [143, 394] width 173 height 36
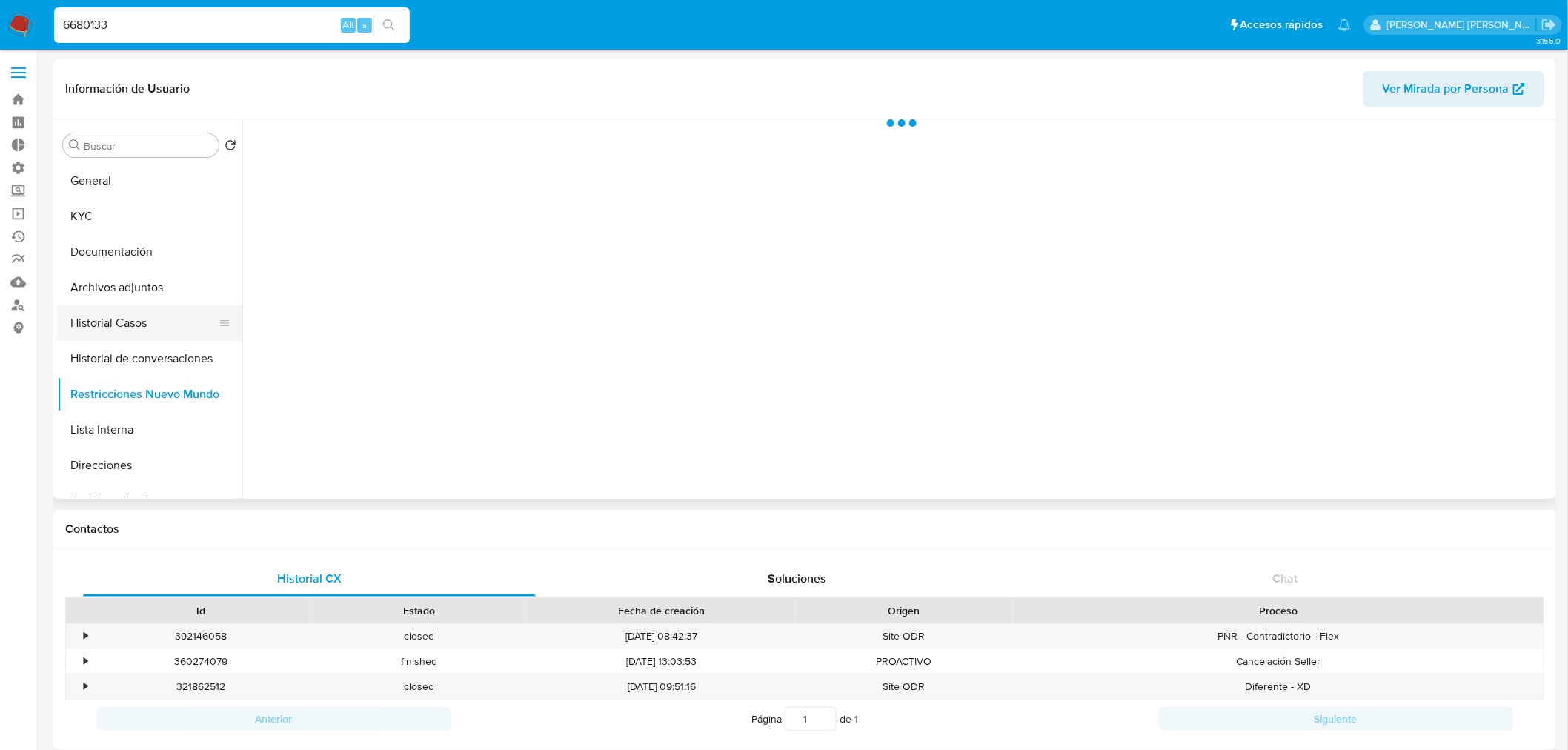
click at [116, 316] on button "Historial Casos" at bounding box center [143, 323] width 173 height 36
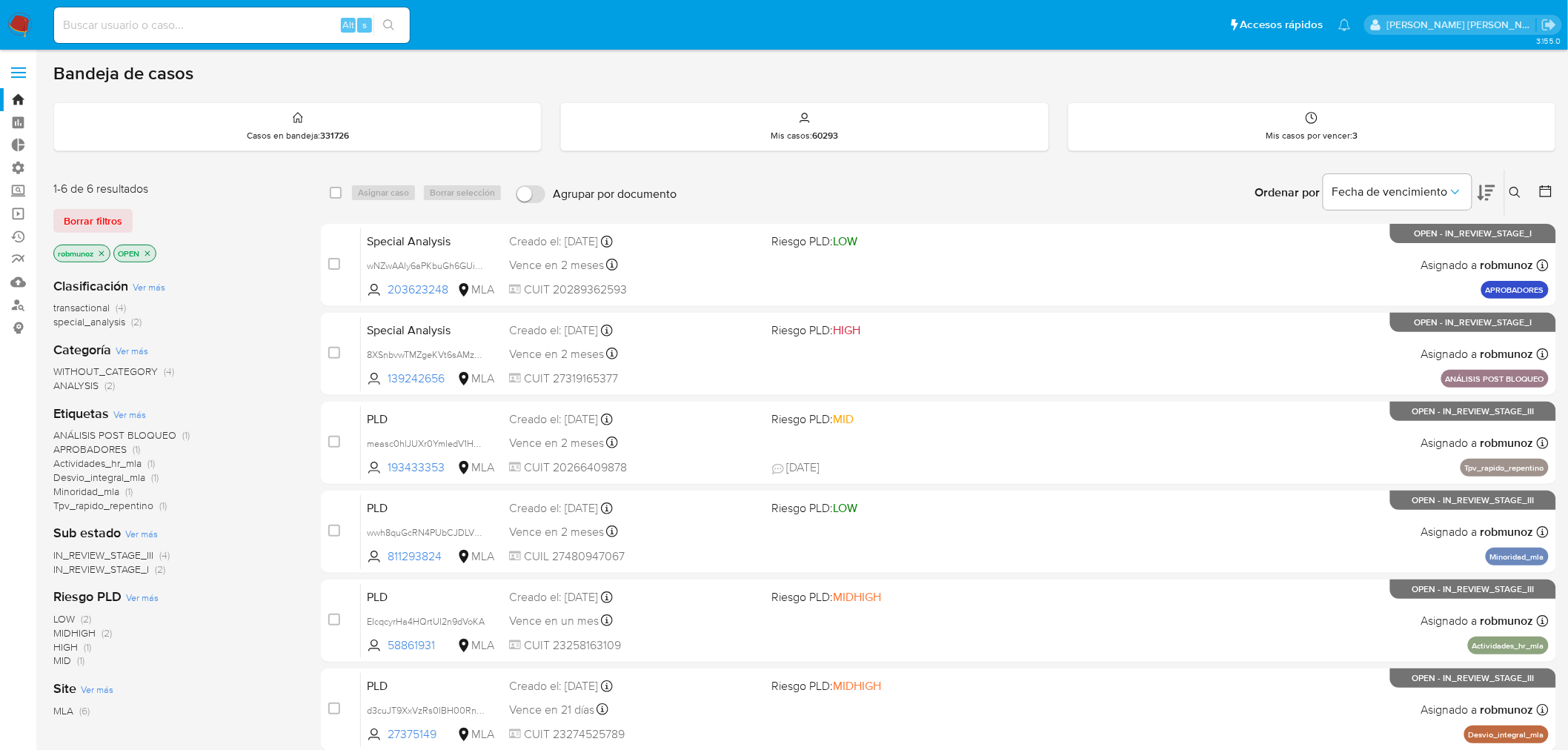
click at [196, 26] on input at bounding box center [232, 25] width 356 height 19
paste input "CICELI_TANIA15"
type input "CICELI_TANIA15"
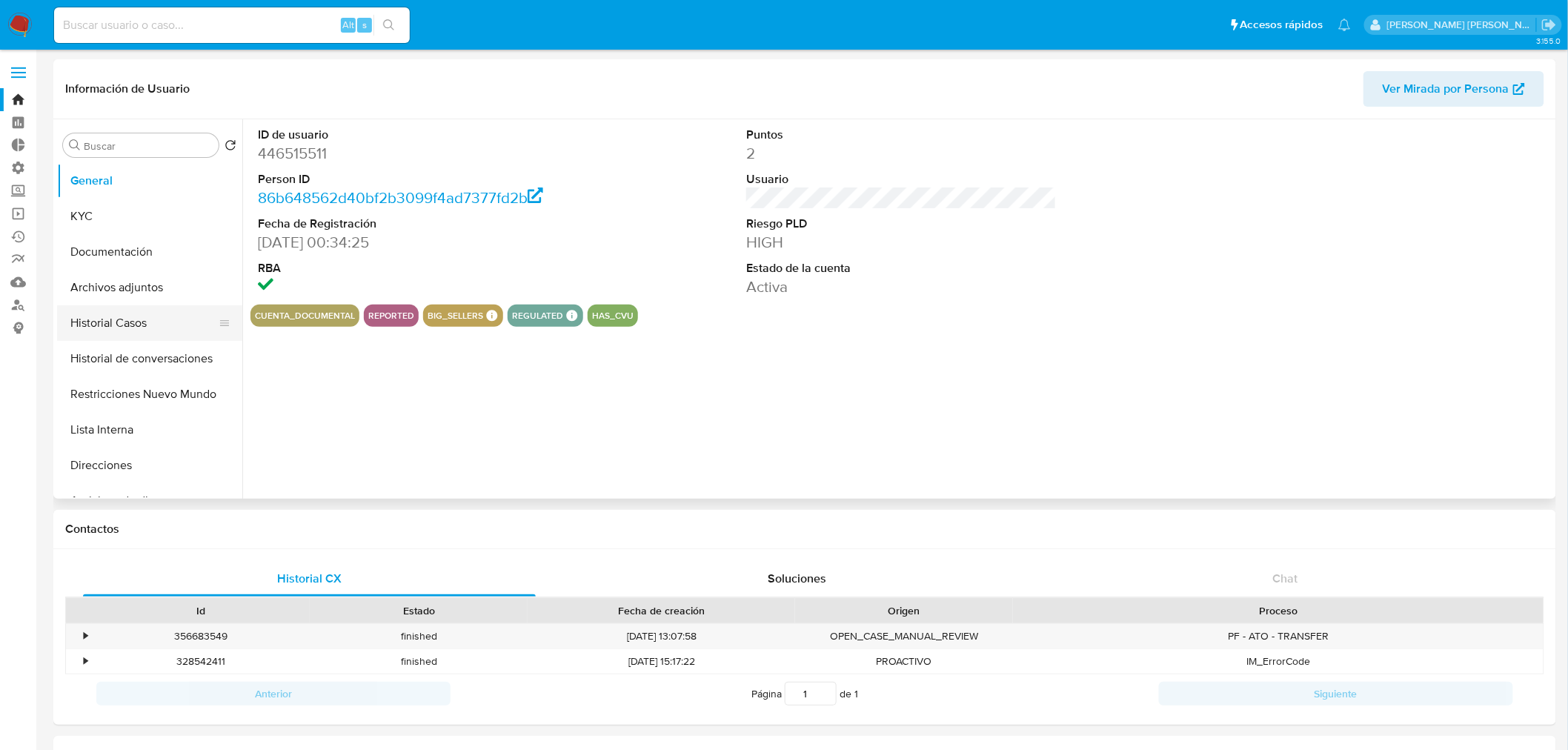
select select "10"
click at [140, 290] on button "Archivos adjuntos" at bounding box center [143, 287] width 173 height 36
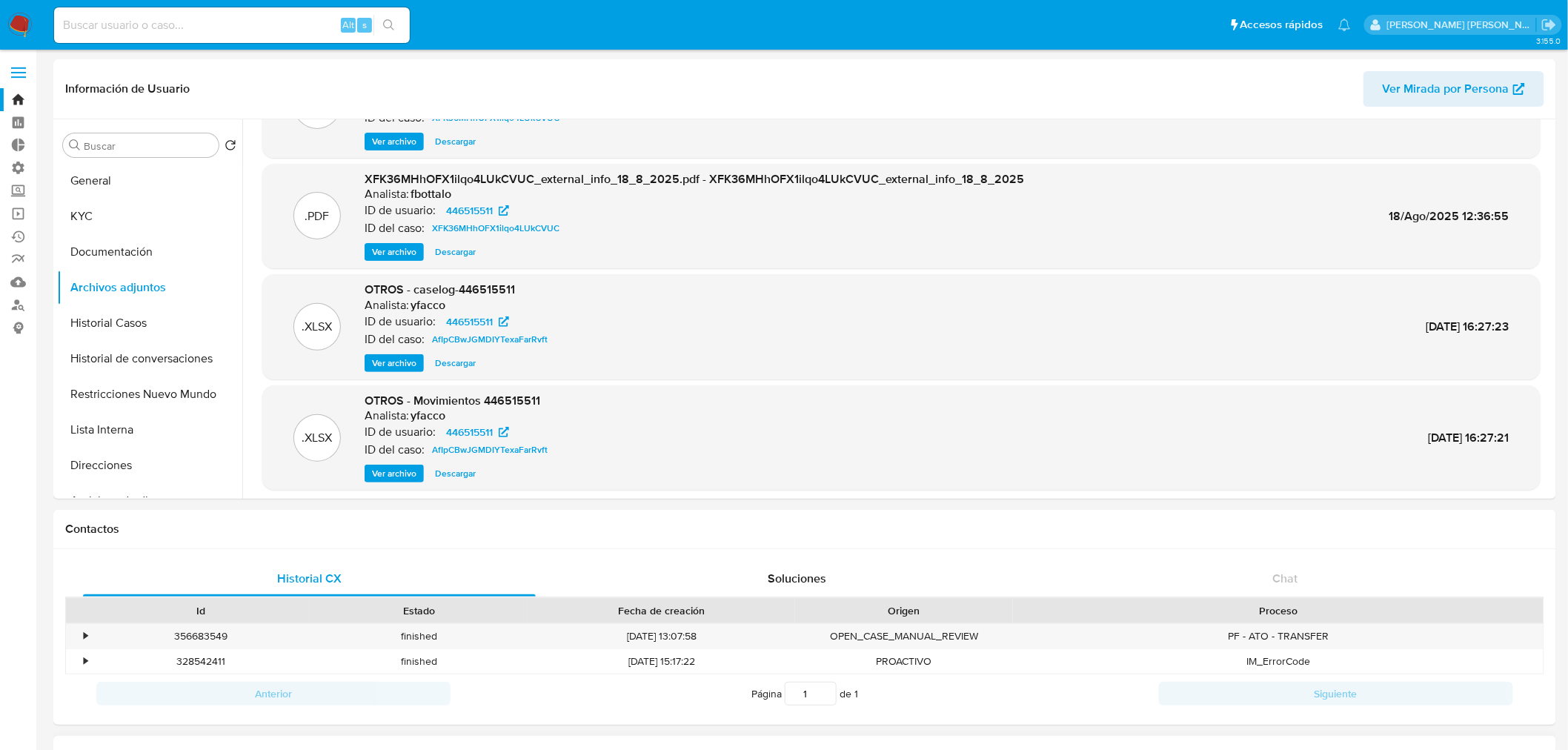
scroll to position [124, 0]
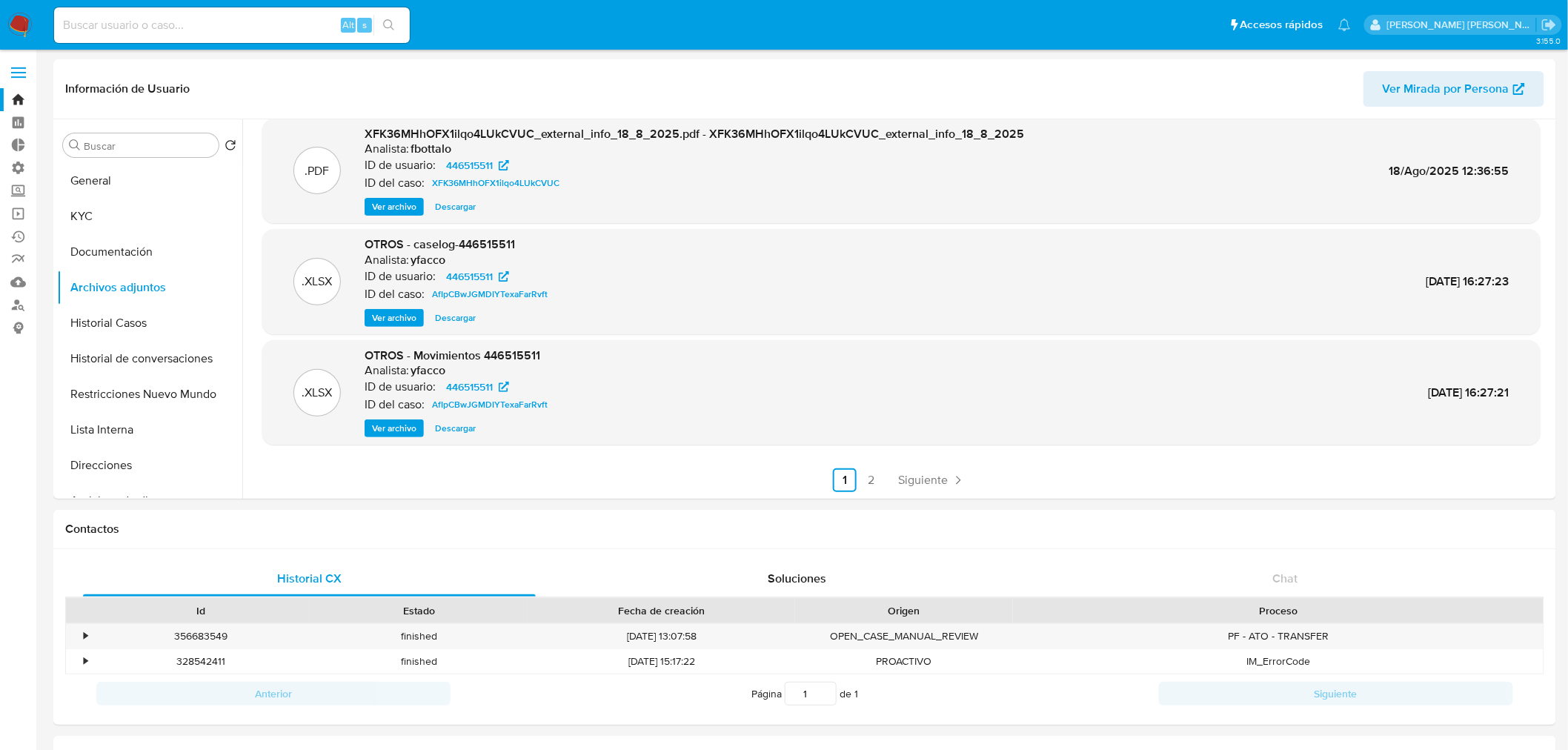
click at [293, 19] on input at bounding box center [232, 25] width 356 height 19
paste input "8mlSL0YEFEAi22EOoc1RBanF"
type input "8mlSL0YEFEAi22EOoc1RBanF"
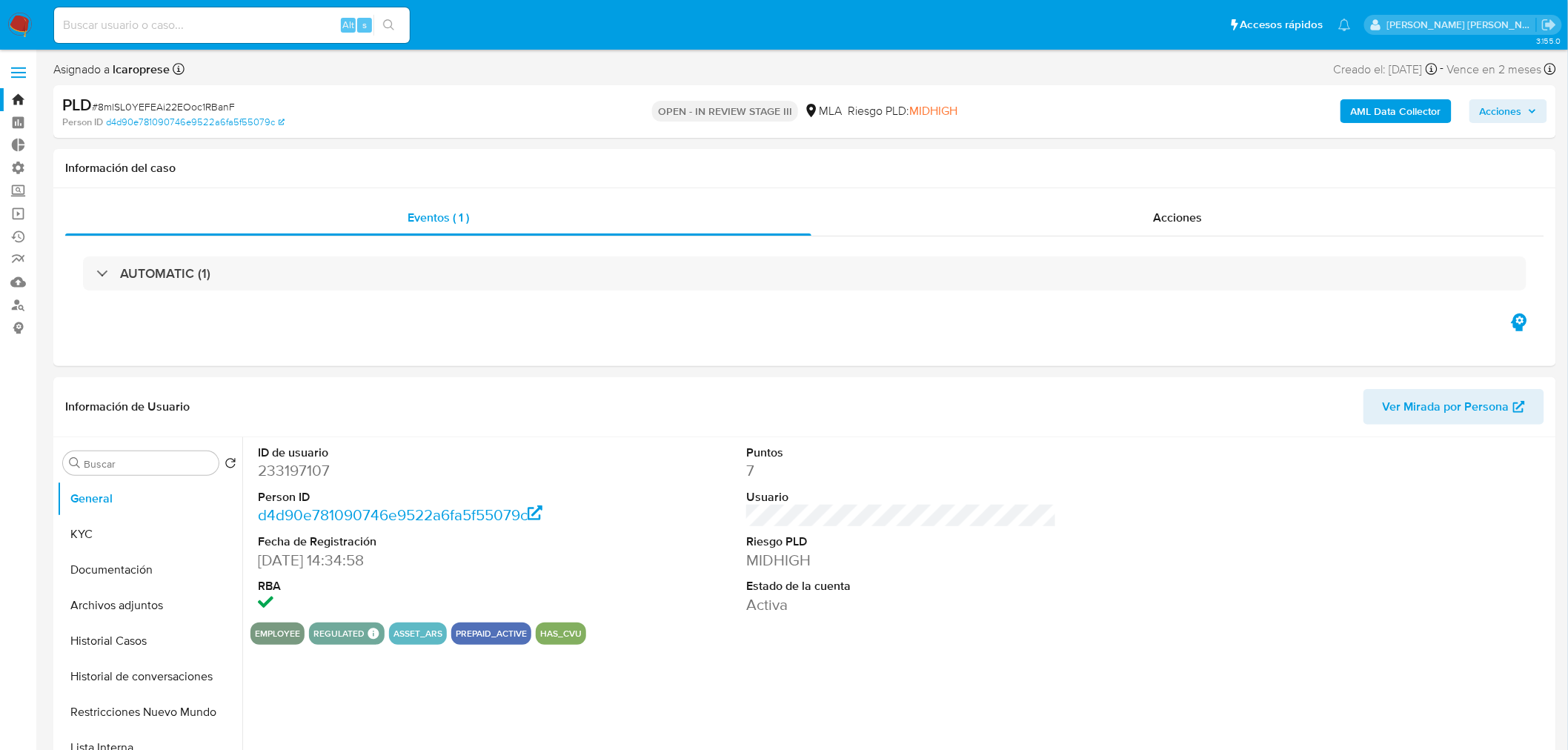
select select "10"
click at [257, 19] on input at bounding box center [232, 25] width 356 height 19
paste input "1211810029"
type input "1211810029"
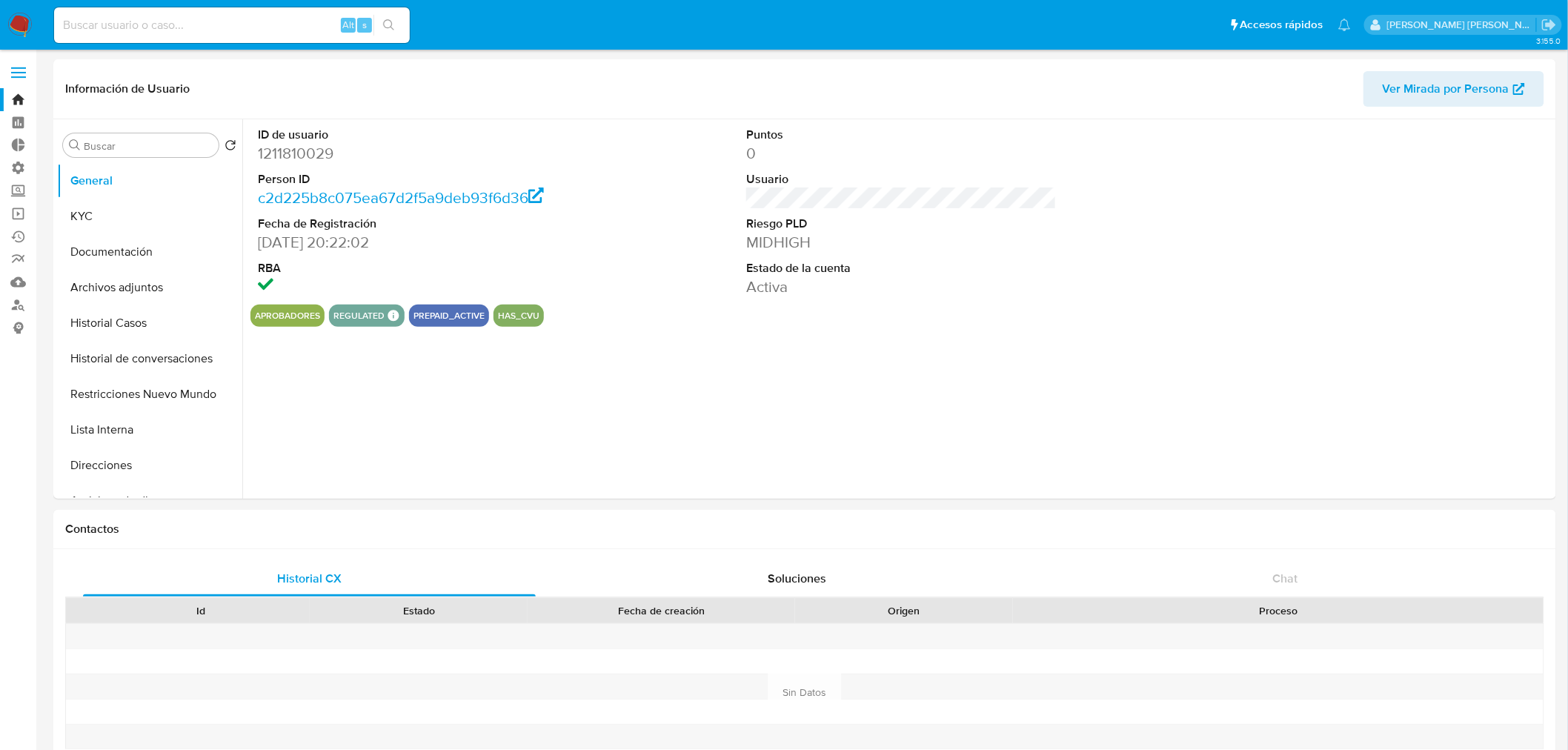
select select "10"
click at [153, 400] on button "Restricciones Nuevo Mundo" at bounding box center [143, 394] width 173 height 36
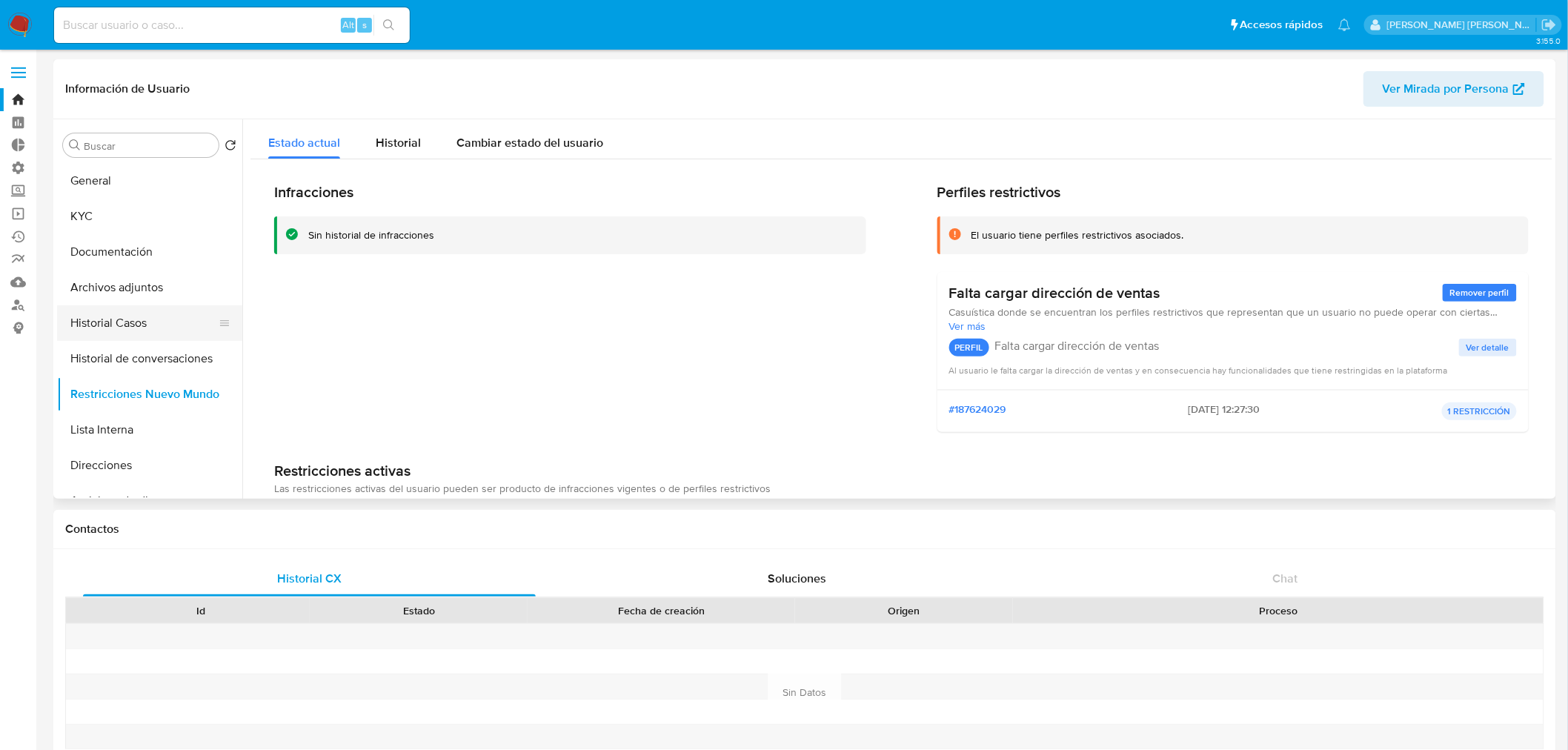
click at [140, 328] on button "Historial Casos" at bounding box center [143, 323] width 173 height 36
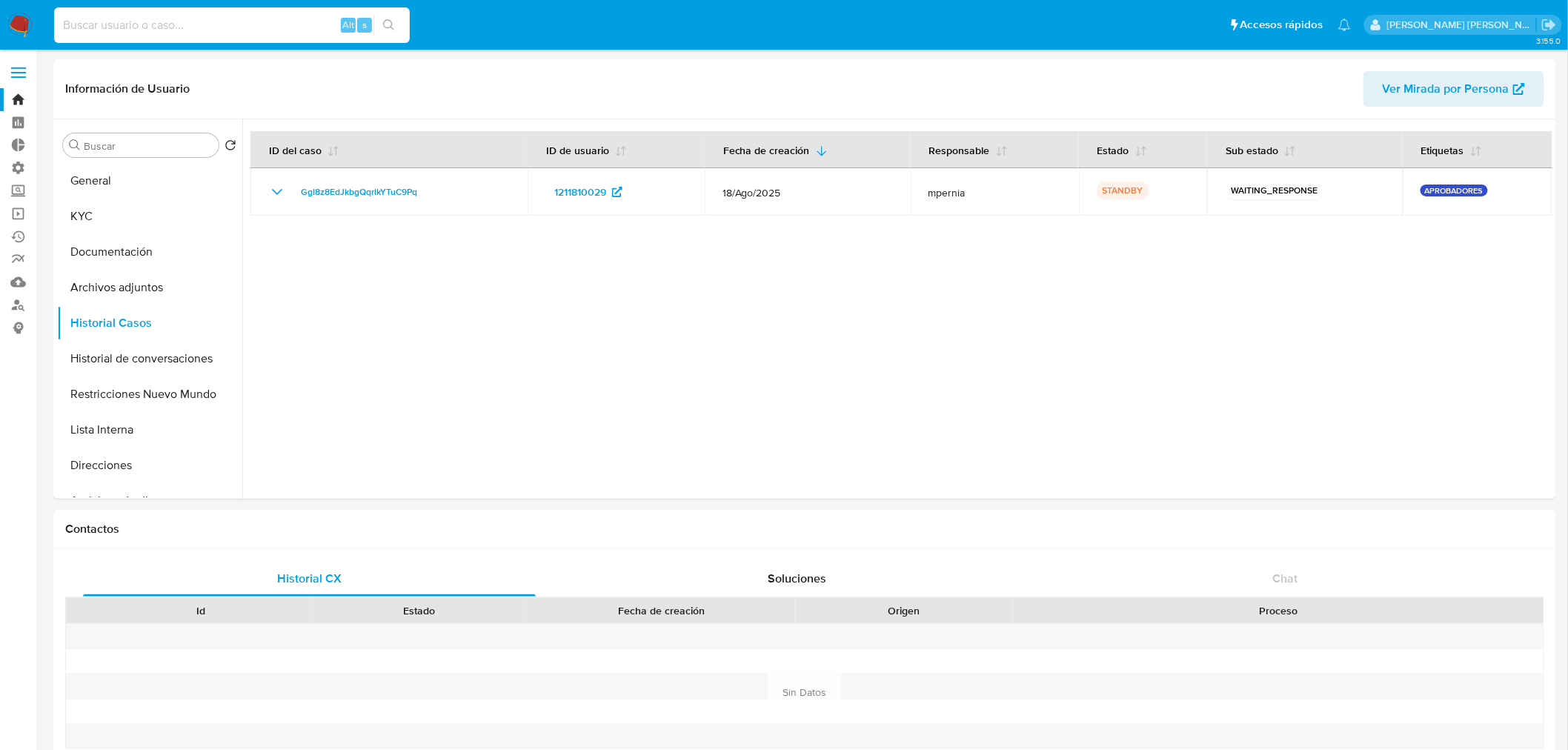
click at [269, 26] on input at bounding box center [232, 25] width 356 height 19
paste input "537151908"
type input "537151908"
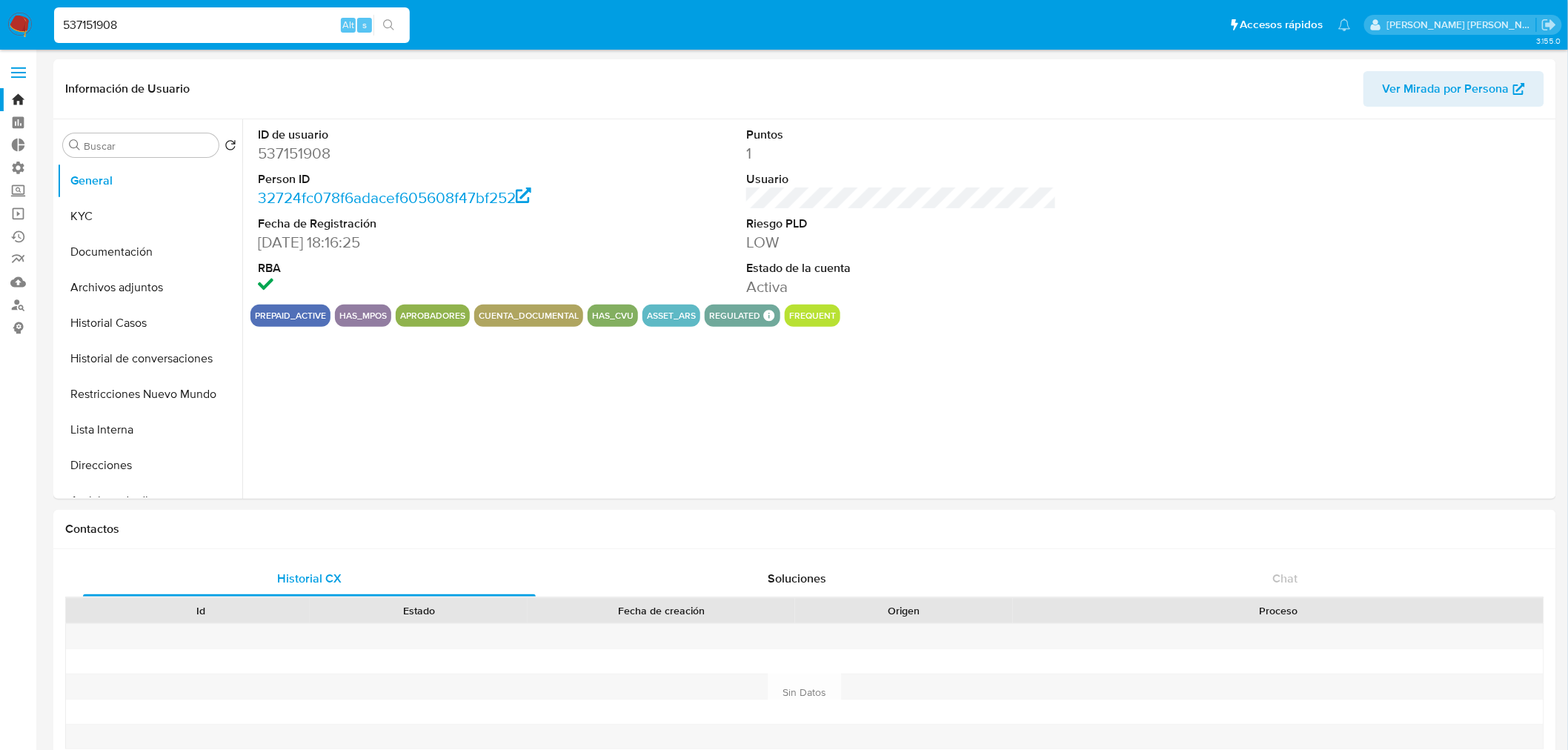
select select "10"
click at [140, 328] on button "Historial Casos" at bounding box center [143, 323] width 173 height 36
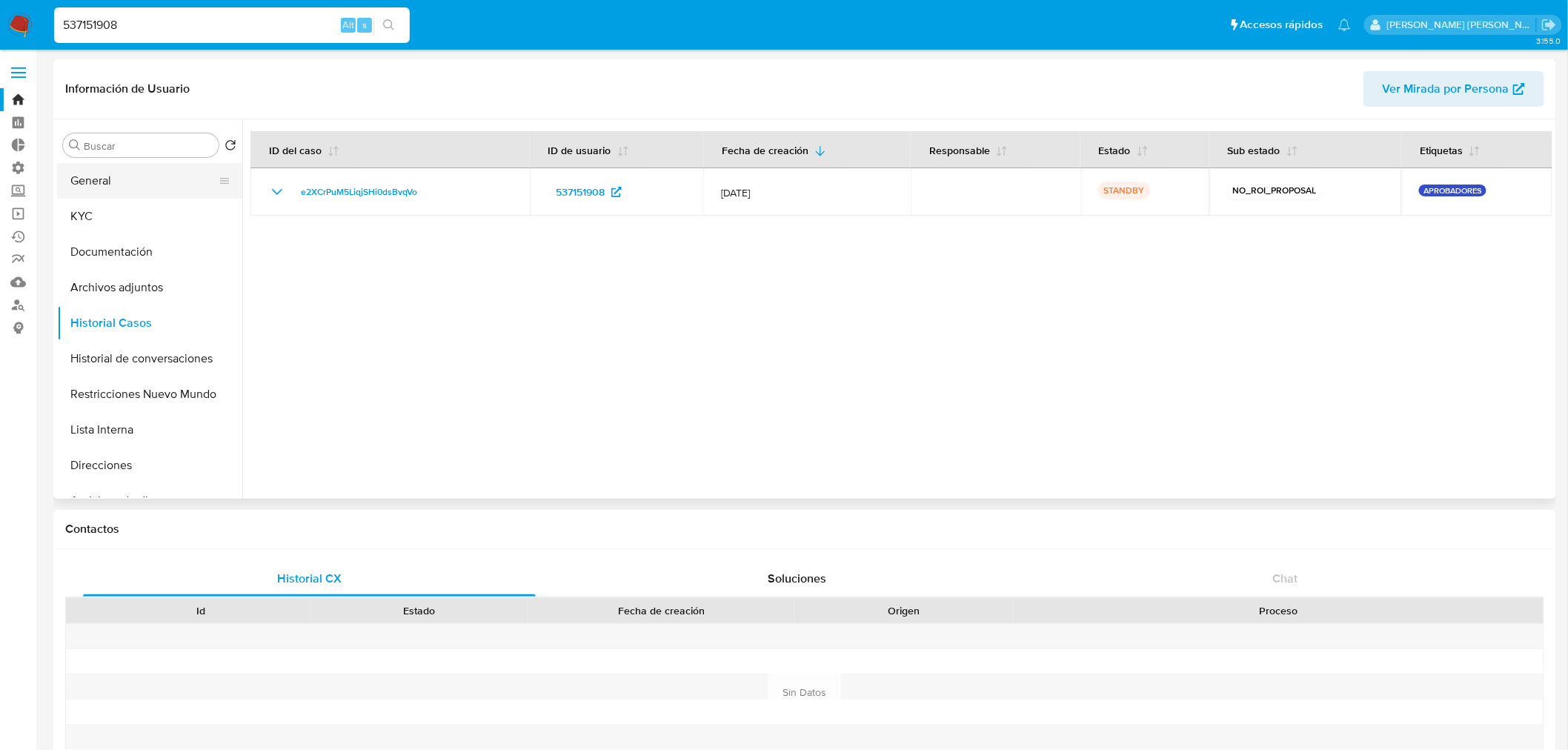
click at [128, 181] on button "General" at bounding box center [143, 180] width 173 height 36
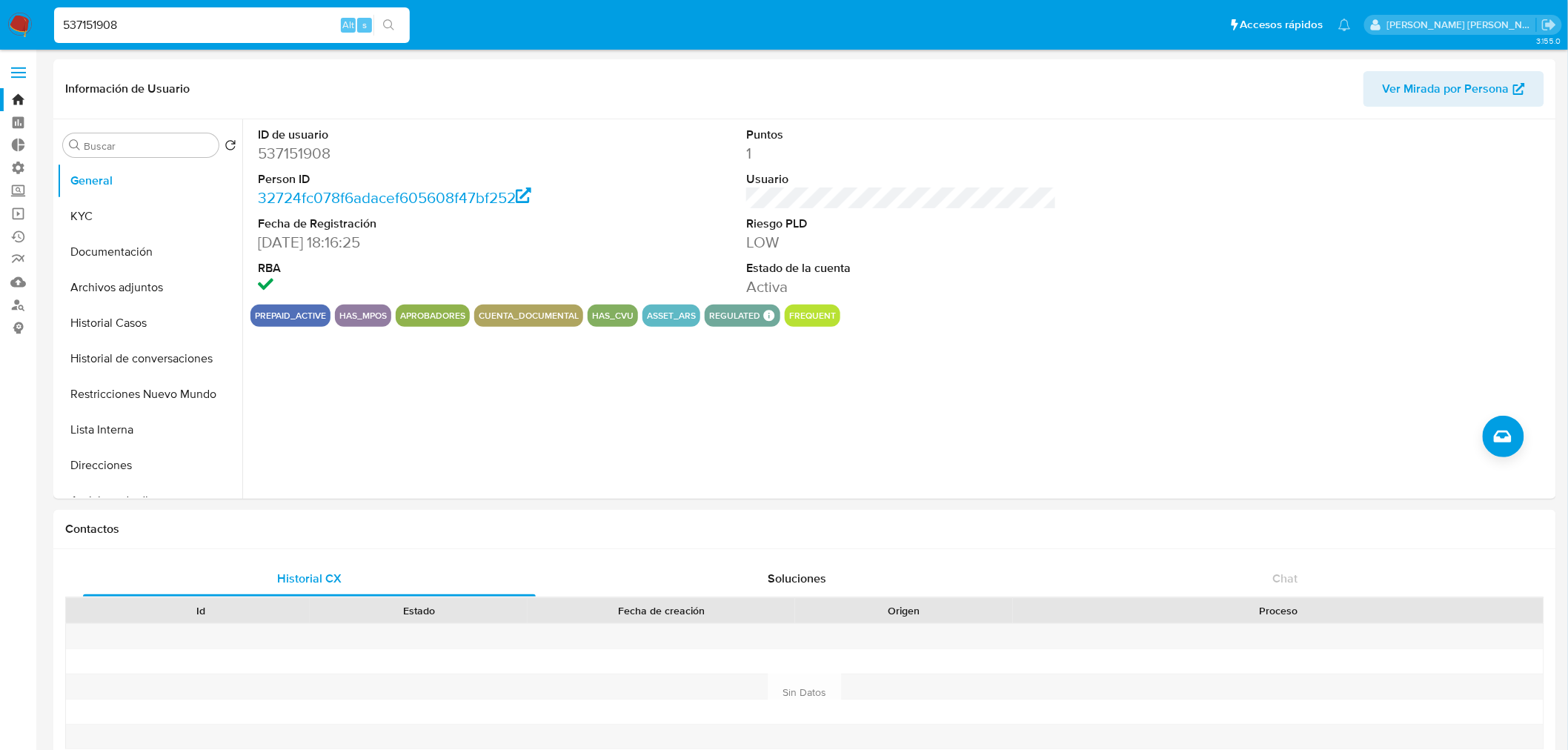
click at [211, 15] on input "537151908" at bounding box center [232, 25] width 356 height 19
paste input "656"
type input "53715656"
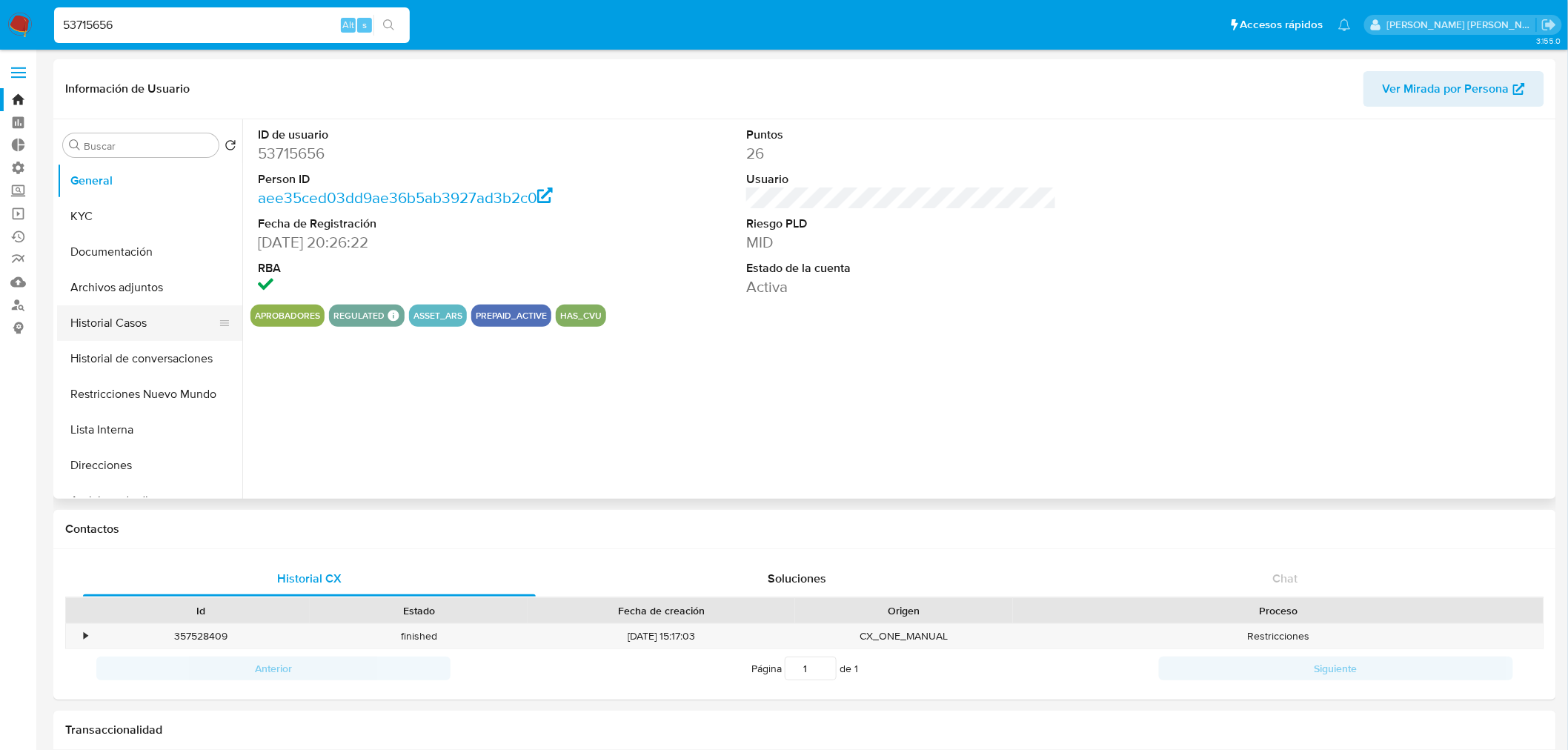
click at [129, 334] on button "Historial Casos" at bounding box center [143, 323] width 173 height 36
select select "10"
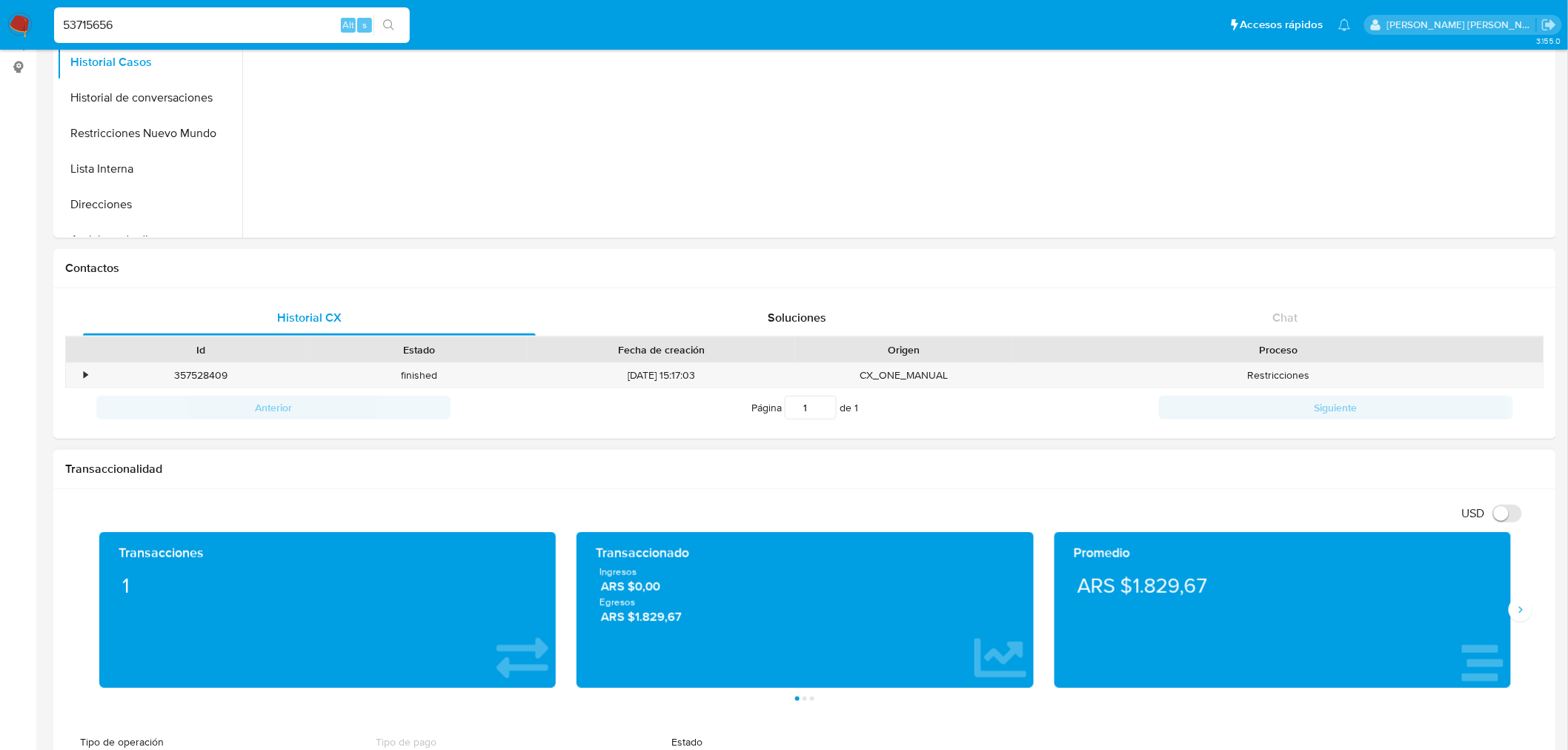
scroll to position [411, 0]
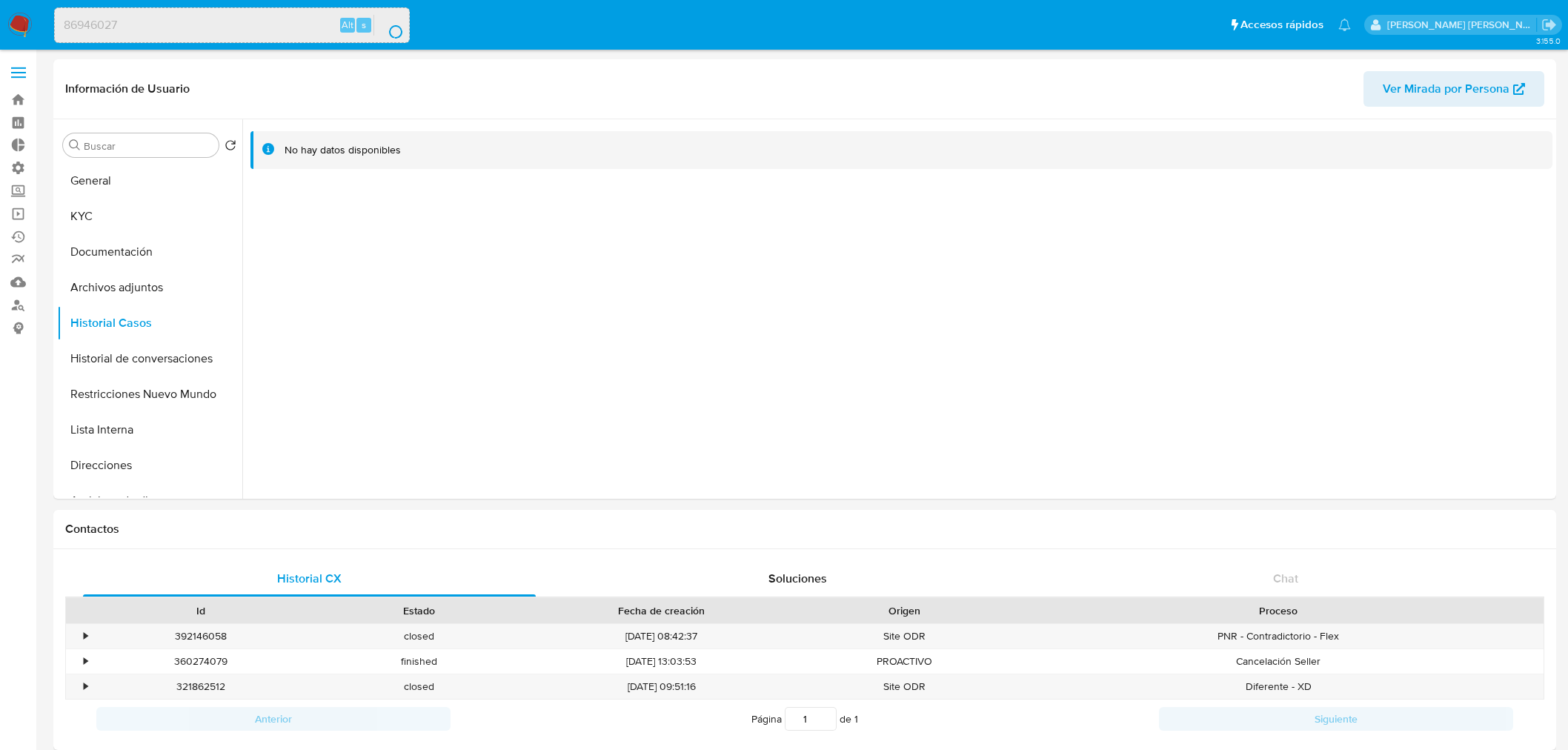
select select "10"
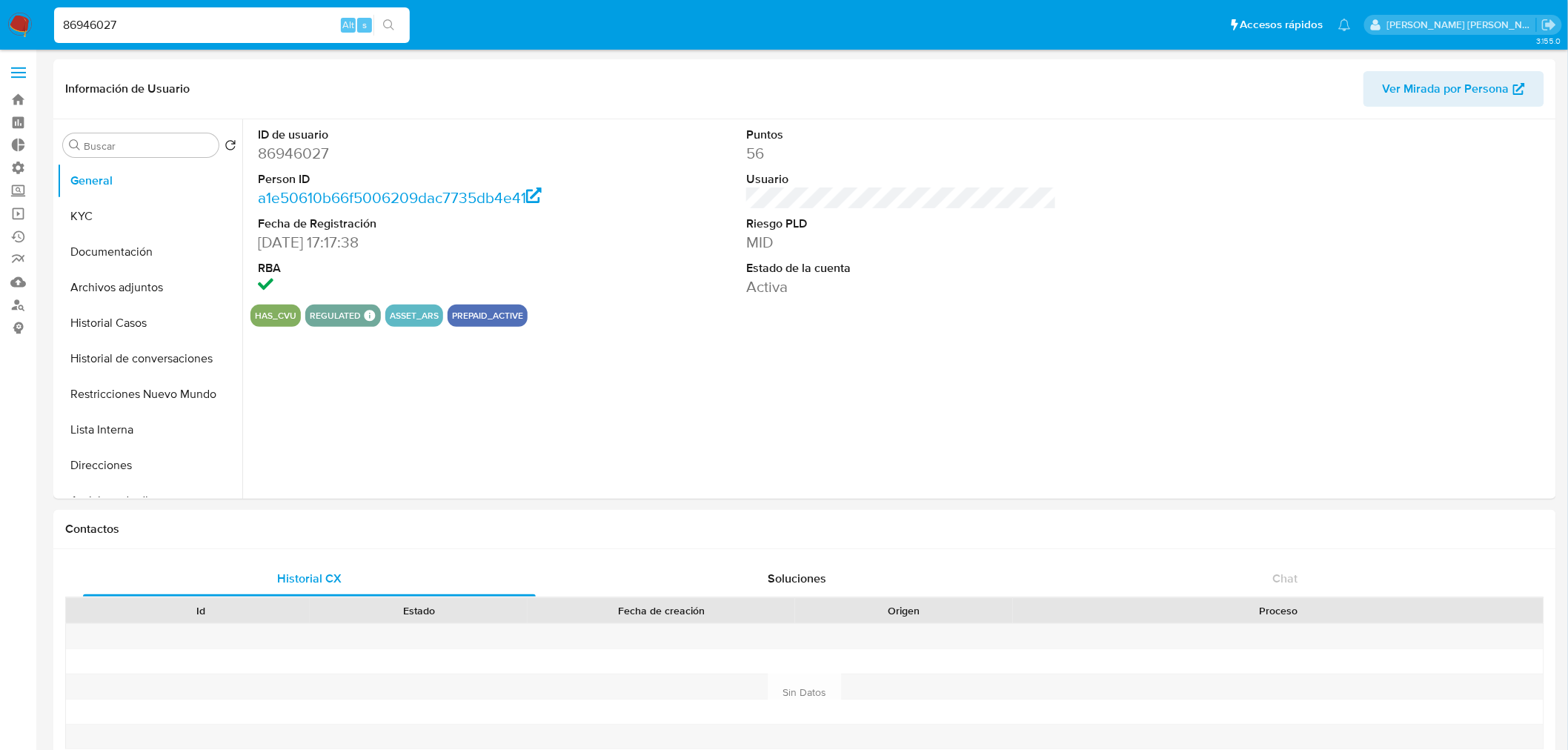
select select "10"
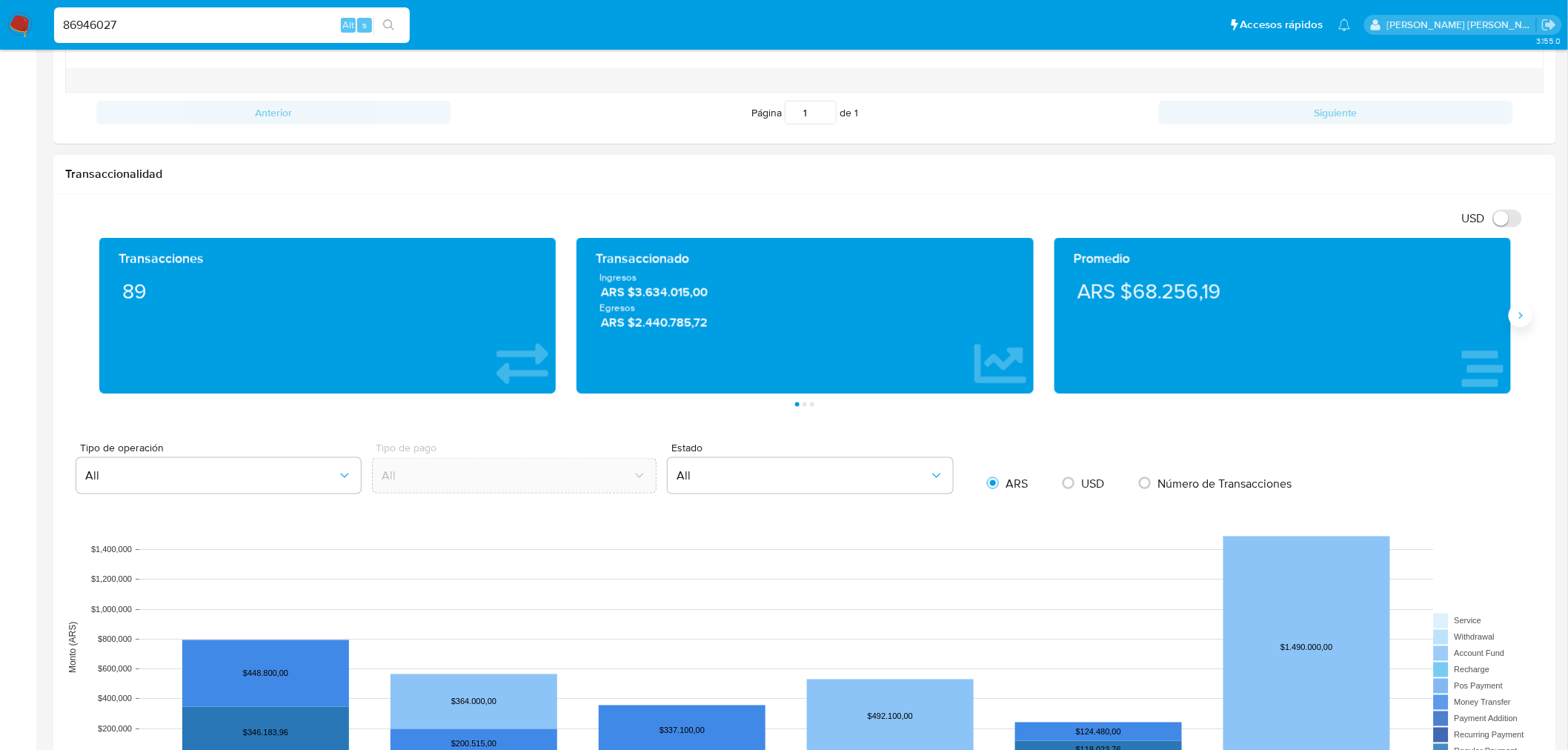
click at [1525, 314] on icon "Siguiente" at bounding box center [1520, 315] width 12 height 12
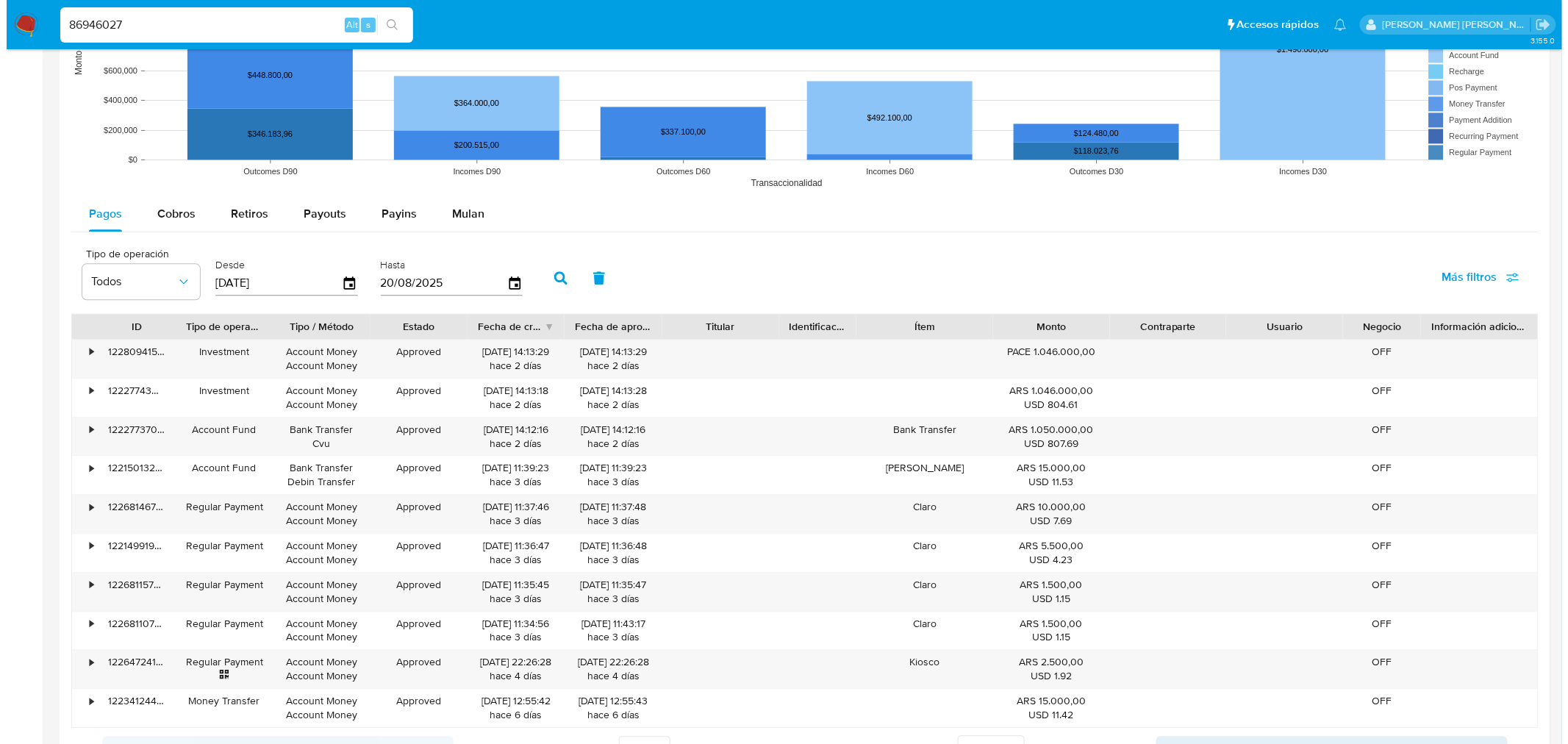
scroll to position [1249, 0]
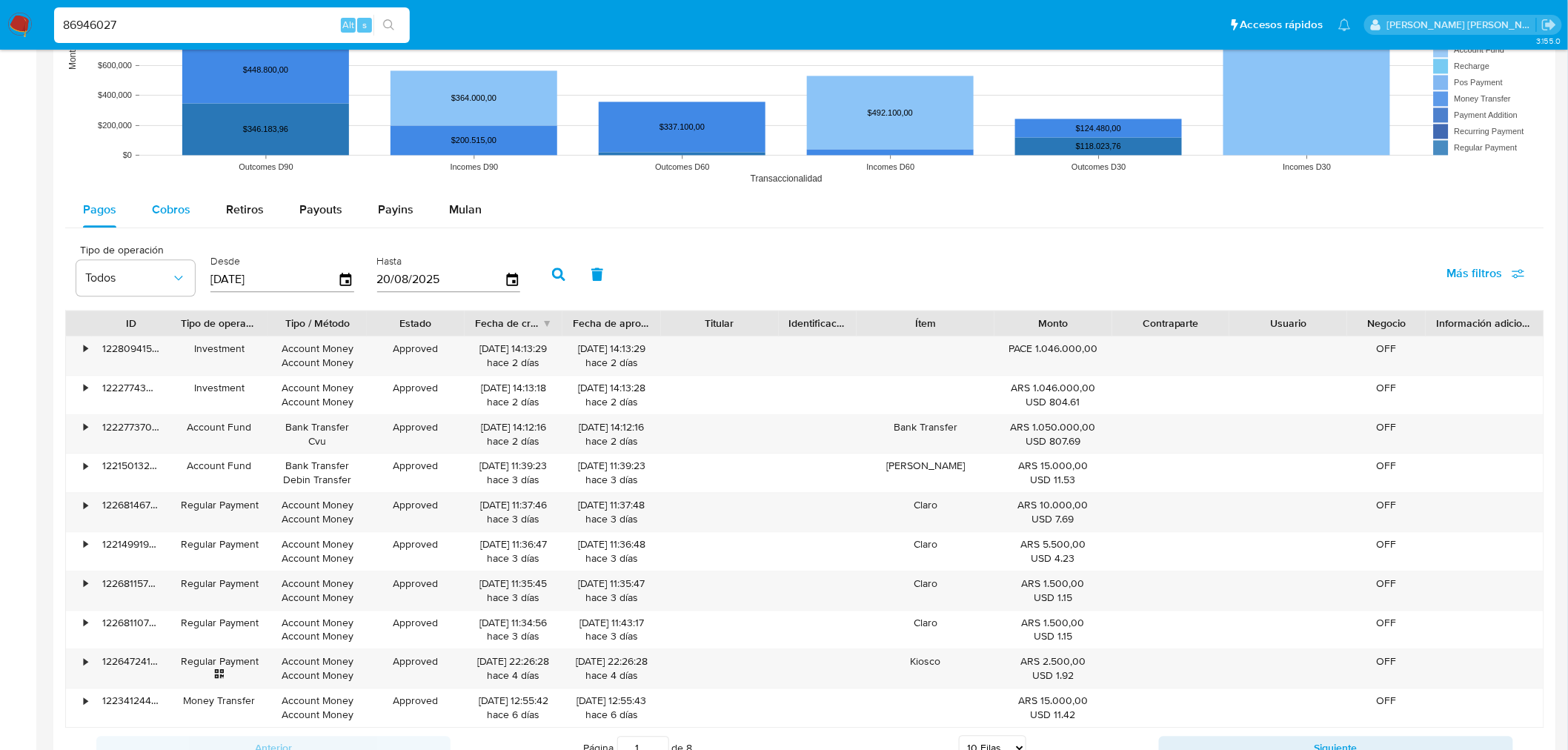
click at [168, 215] on span "Cobros" at bounding box center [171, 209] width 38 height 17
select select "10"
click at [172, 278] on icon "button" at bounding box center [178, 278] width 15 height 15
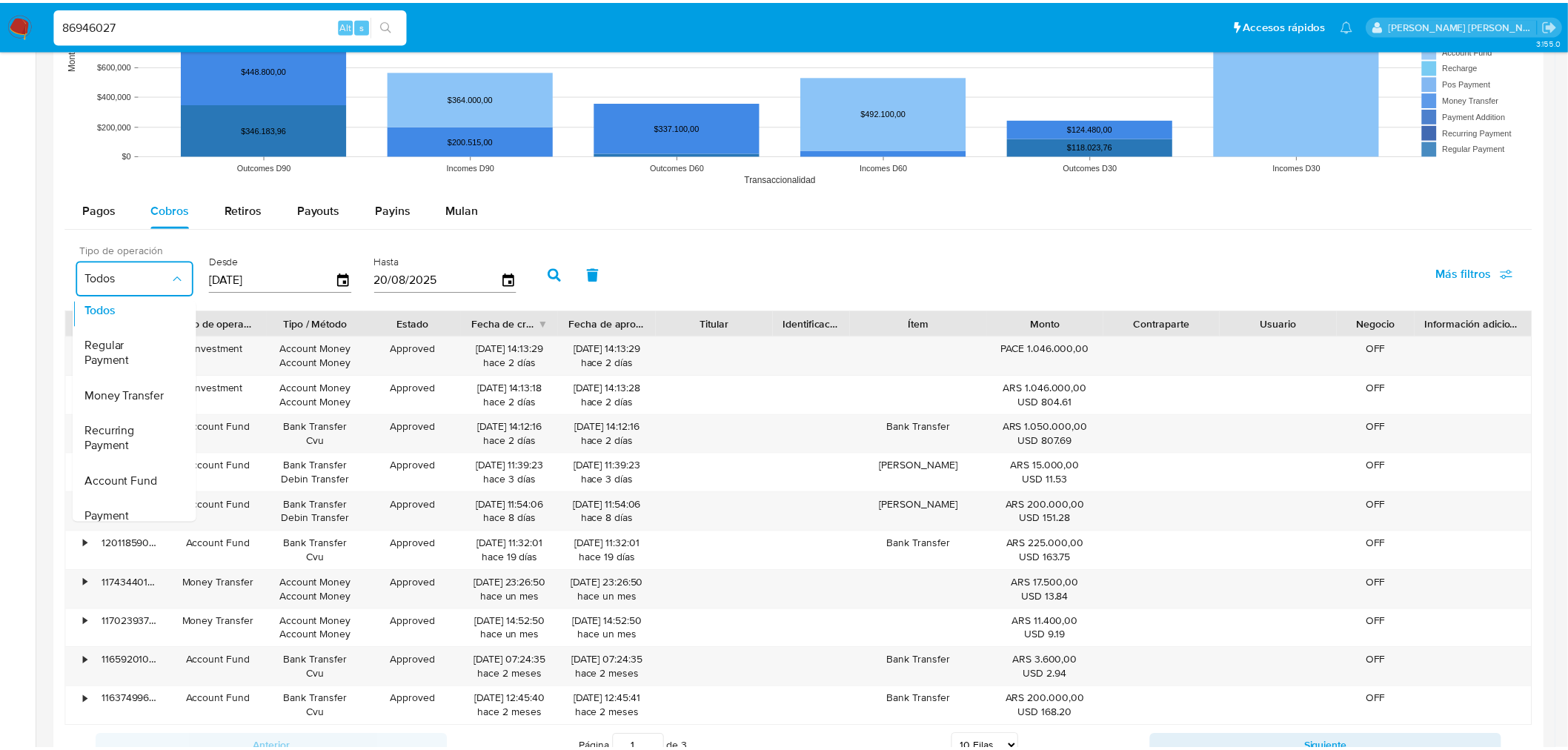
scroll to position [0, 0]
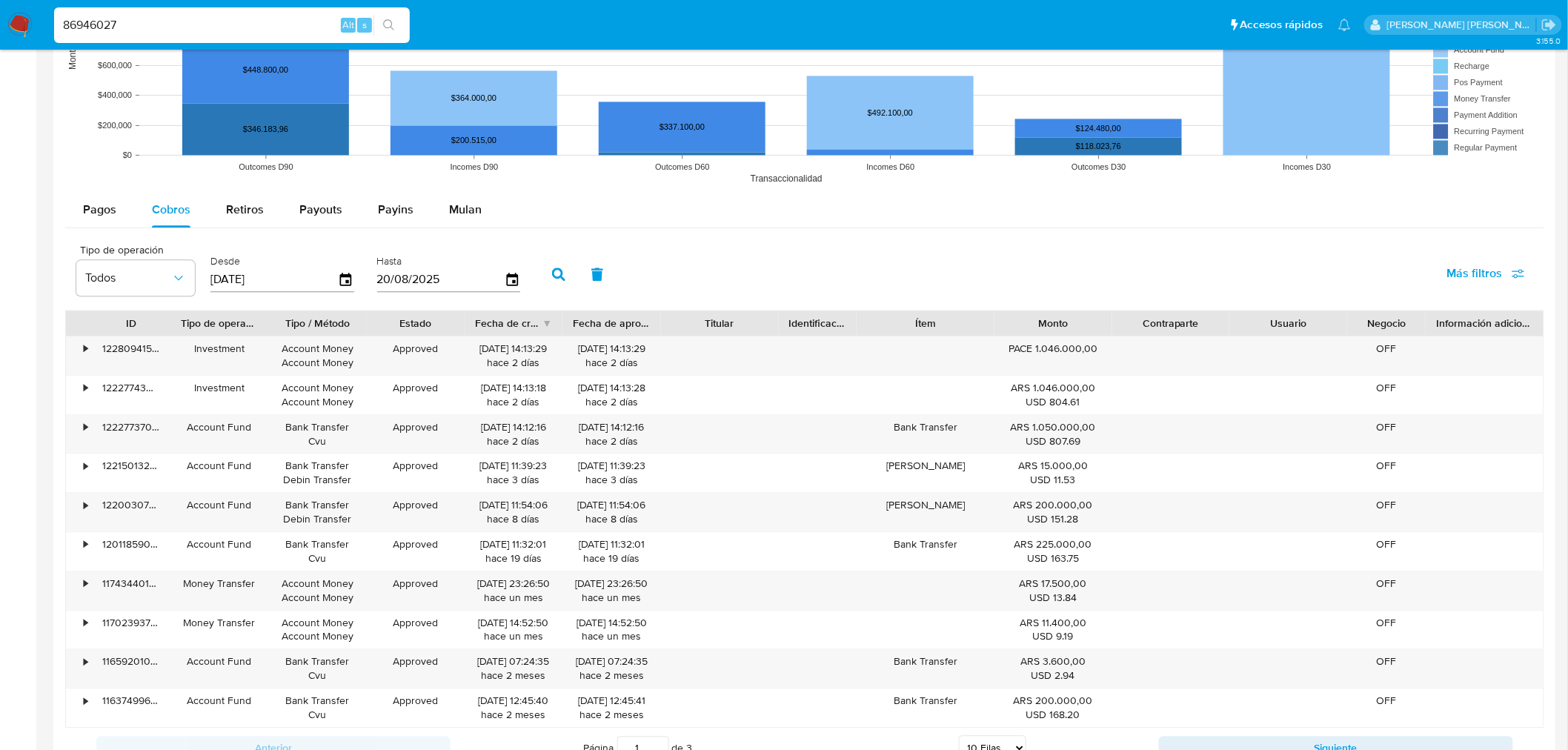
click at [1158, 266] on div "Tipo de operación Todos Desde 23/05/2025 Hasta 20/08/2025 Más filtros" at bounding box center [804, 272] width 1479 height 74
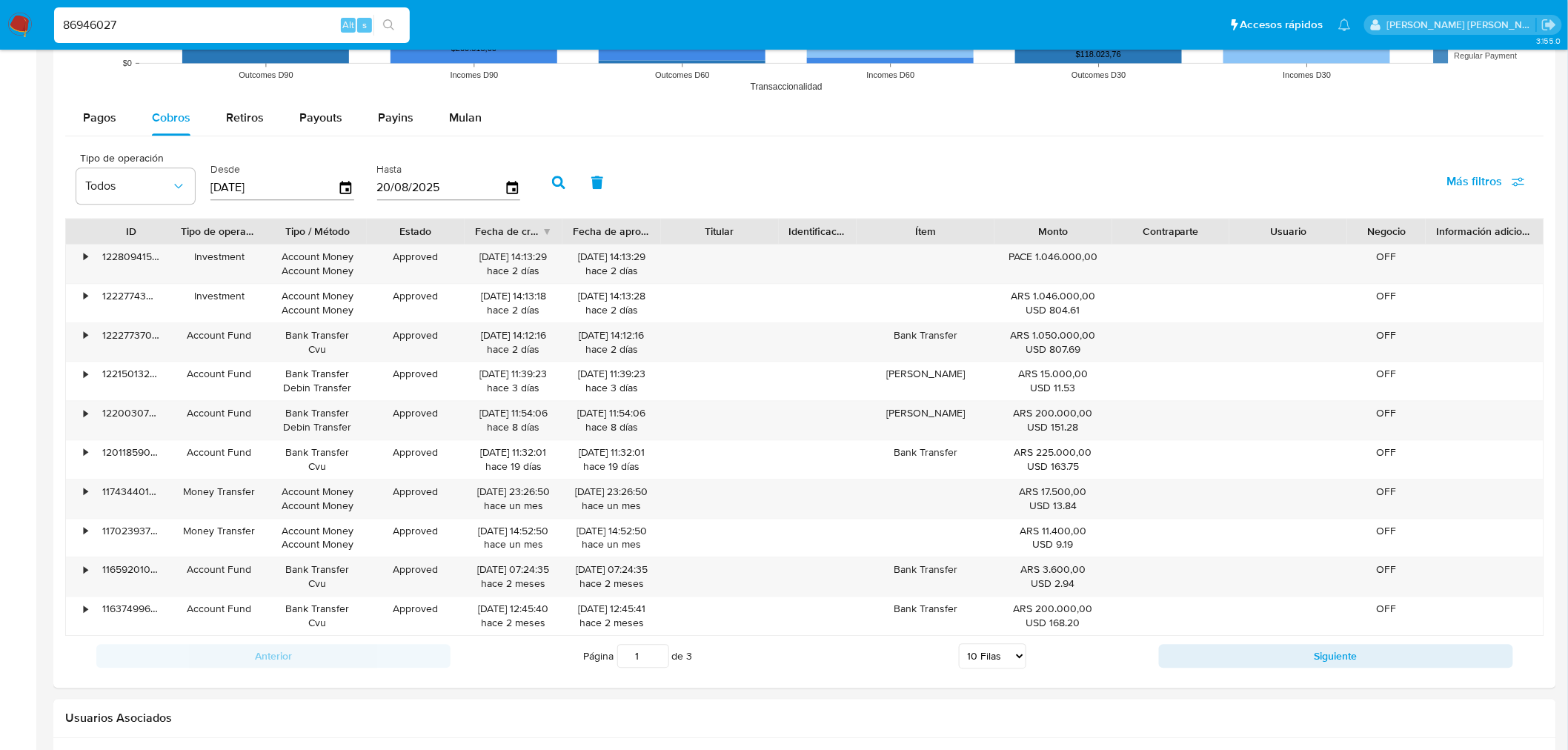
scroll to position [1354, 0]
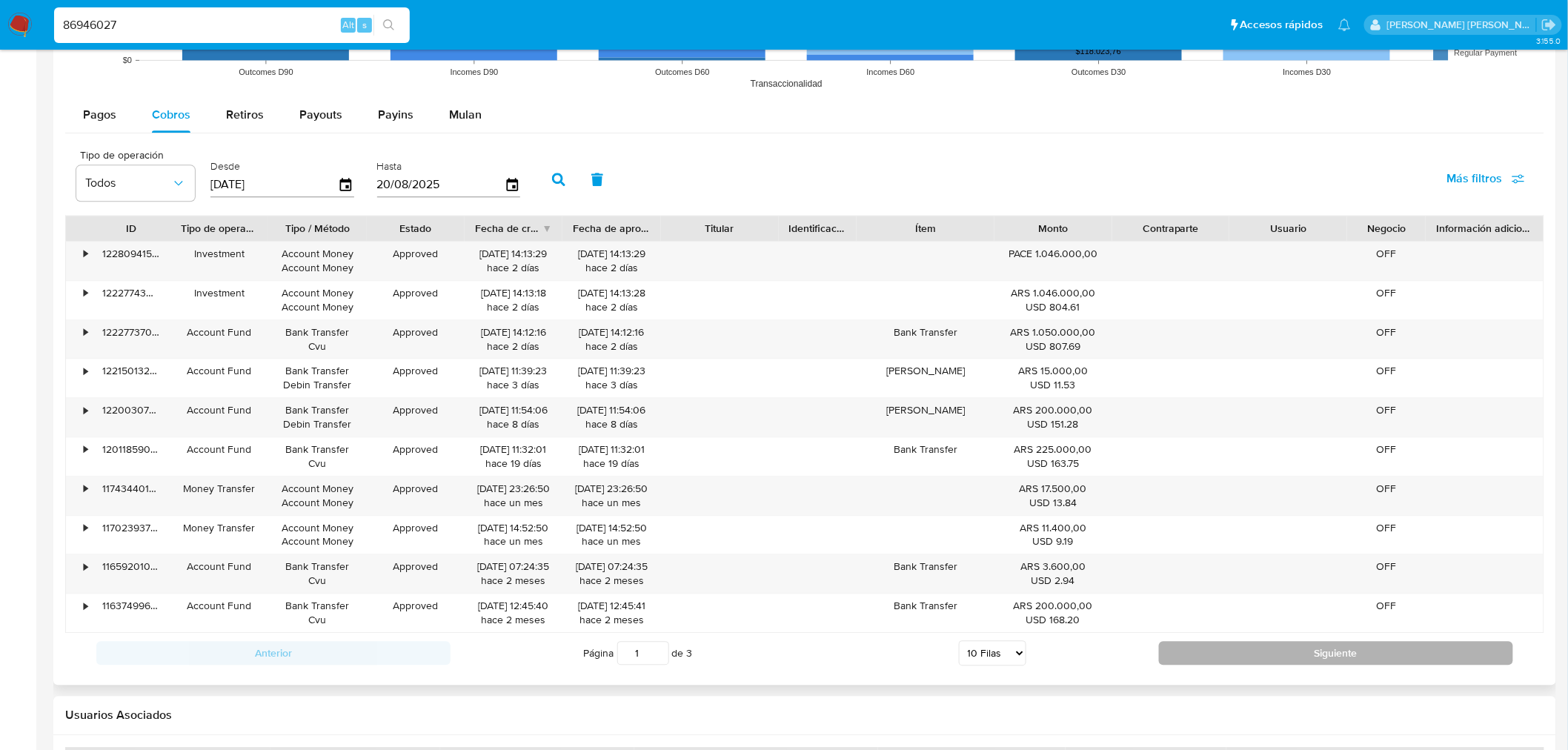
click at [1335, 646] on button "Siguiente" at bounding box center [1336, 653] width 354 height 24
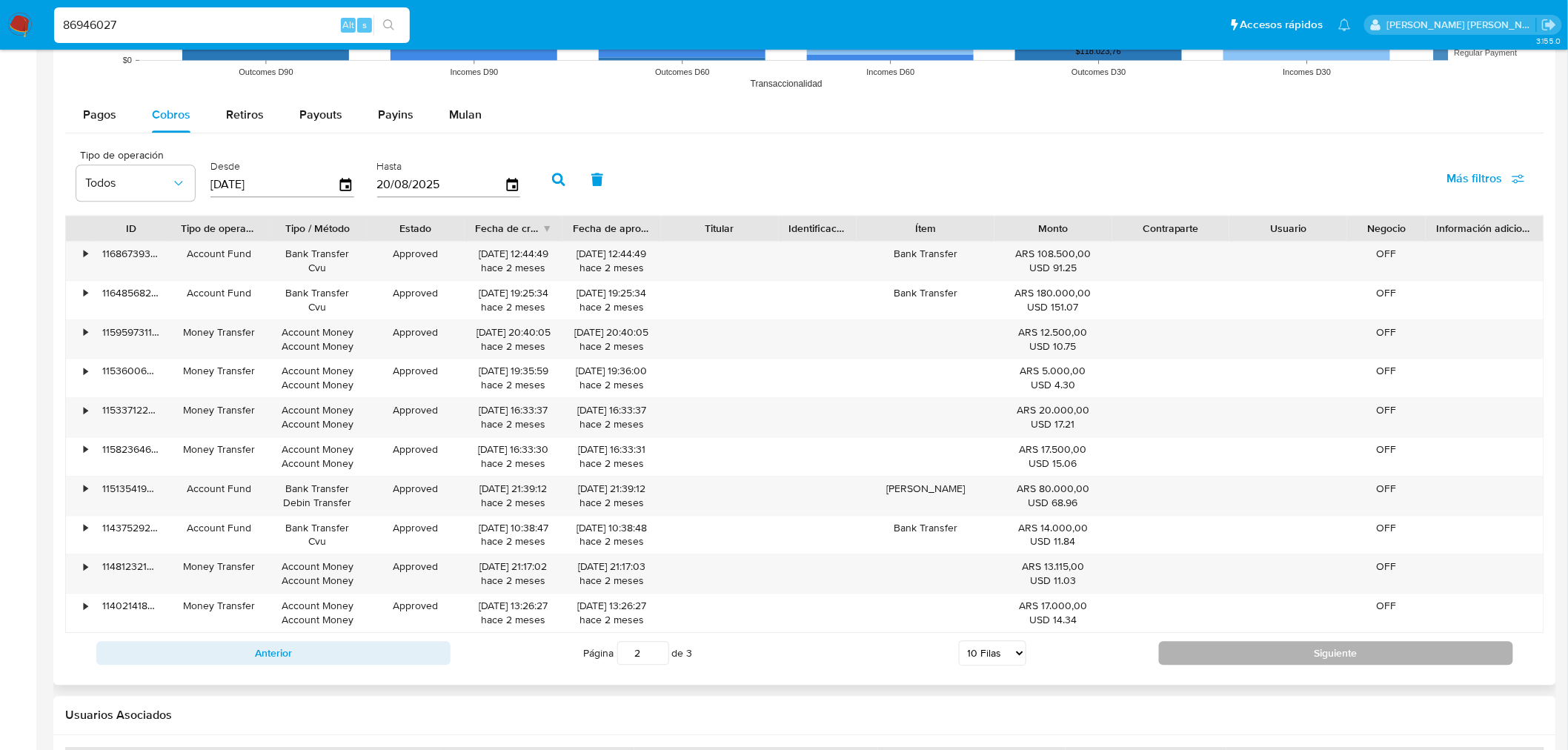
click at [1335, 646] on button "Siguiente" at bounding box center [1336, 653] width 354 height 24
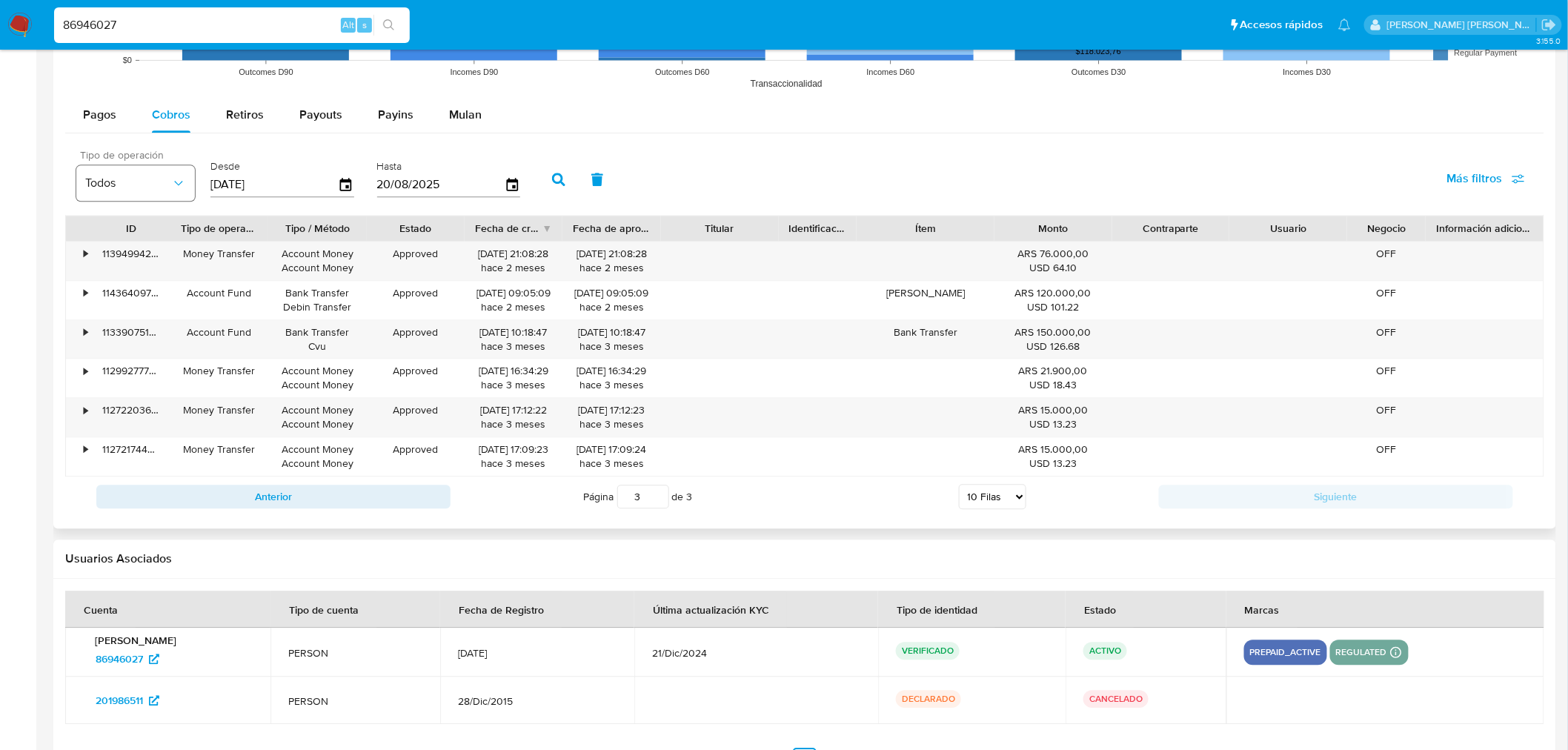
drag, startPoint x: 277, startPoint y: 181, endPoint x: 137, endPoint y: 174, distance: 140.2
click at [137, 174] on div "Tipo de operación Todos Desde 23/05/2025 Hasta 20/08/2025" at bounding box center [302, 178] width 466 height 59
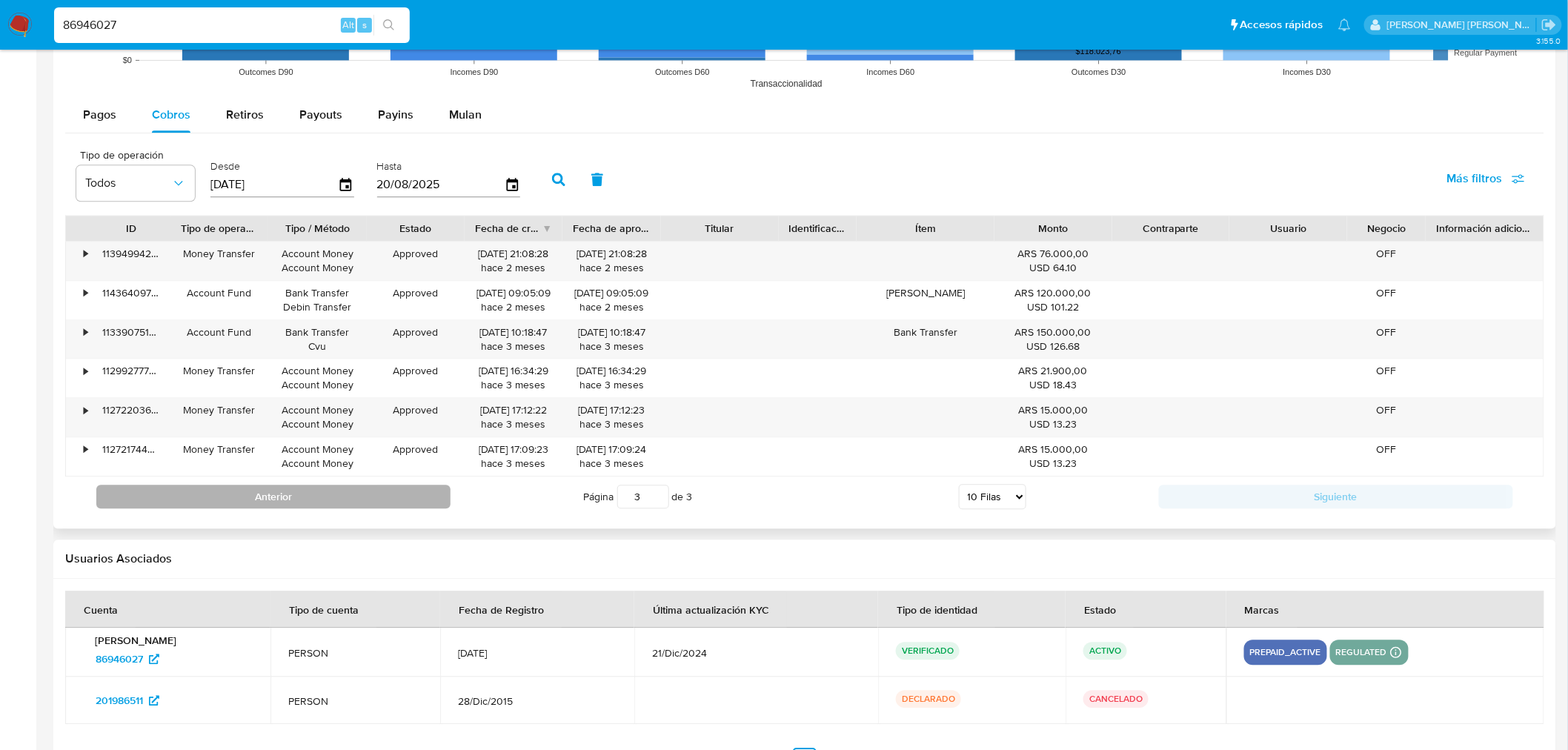
click at [315, 503] on button "Anterior" at bounding box center [274, 496] width 354 height 24
type input "2"
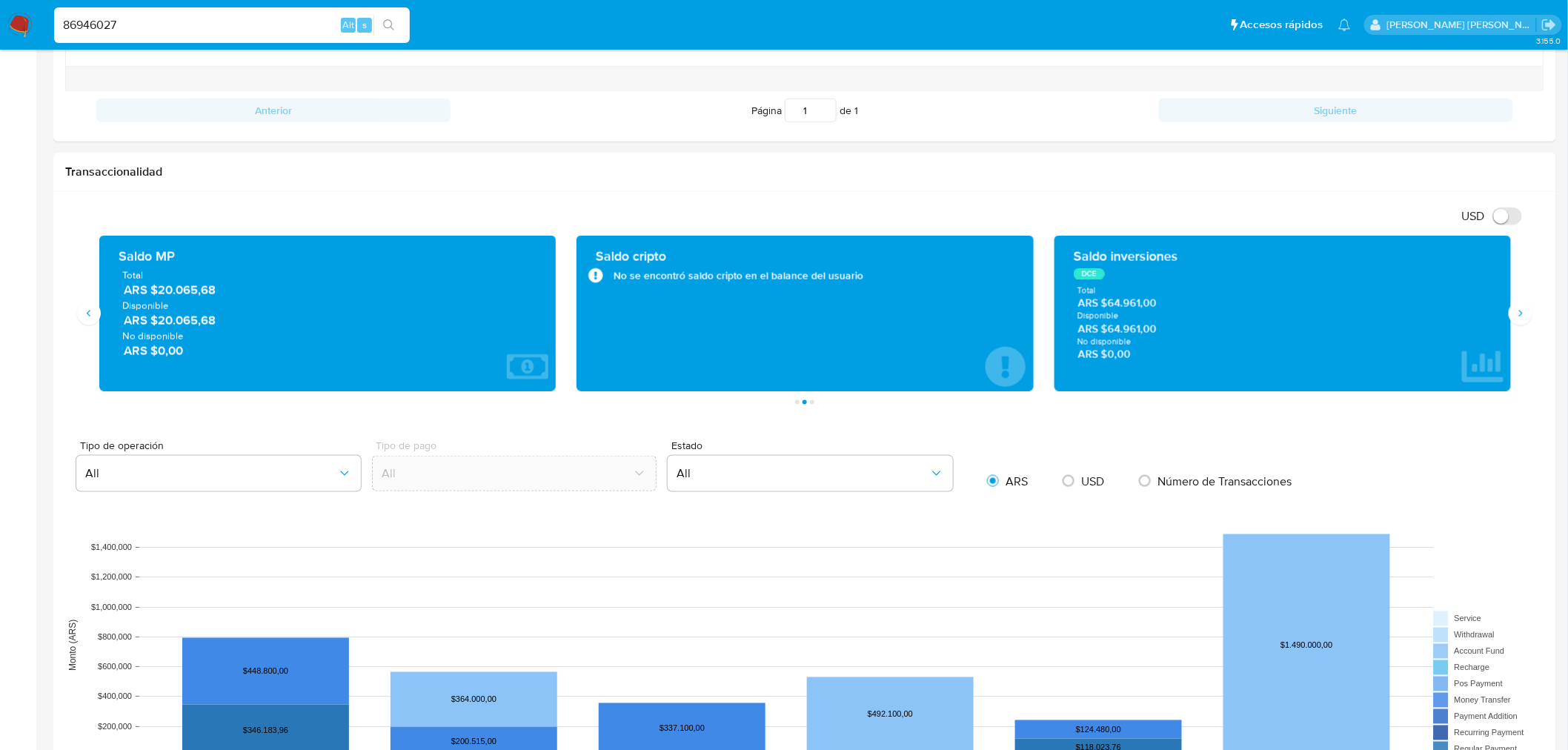
scroll to position [645, 0]
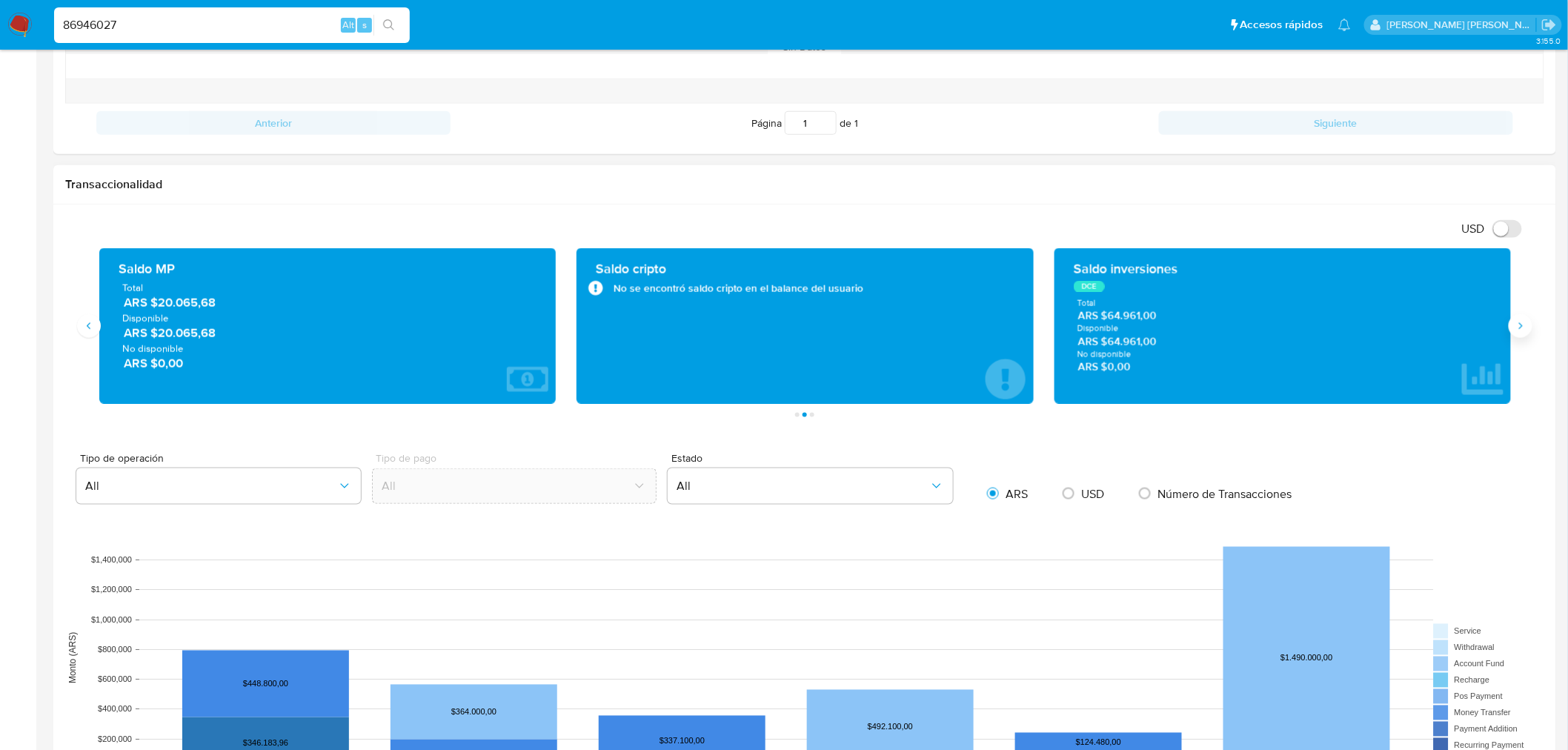
click at [1519, 326] on icon "Siguiente" at bounding box center [1520, 326] width 12 height 12
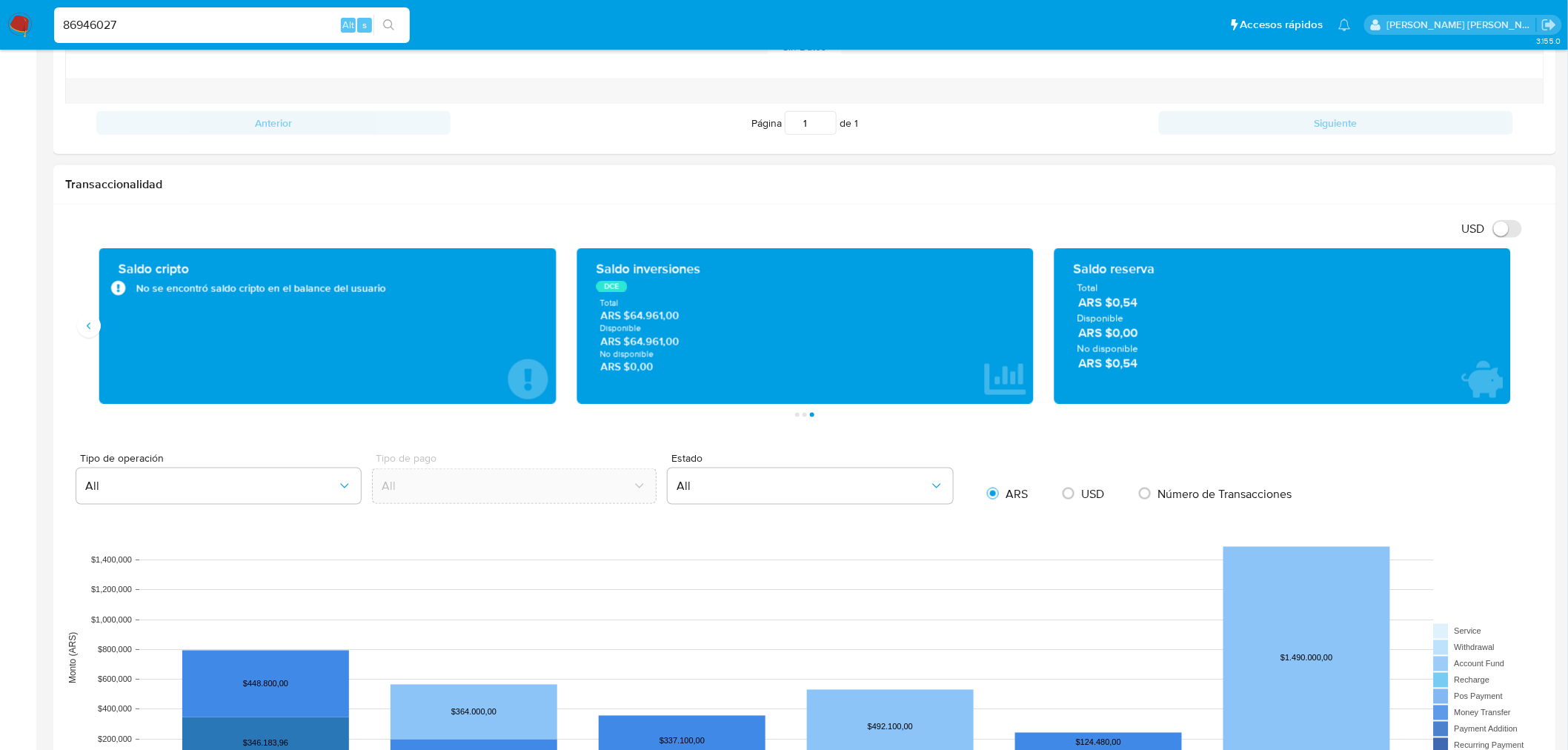
click at [693, 327] on span "Disponible" at bounding box center [804, 329] width 410 height 11
click at [608, 290] on div "DCE" at bounding box center [610, 286] width 31 height 12
click at [165, 31] on input "86946027" at bounding box center [232, 25] width 356 height 19
paste input "659766902"
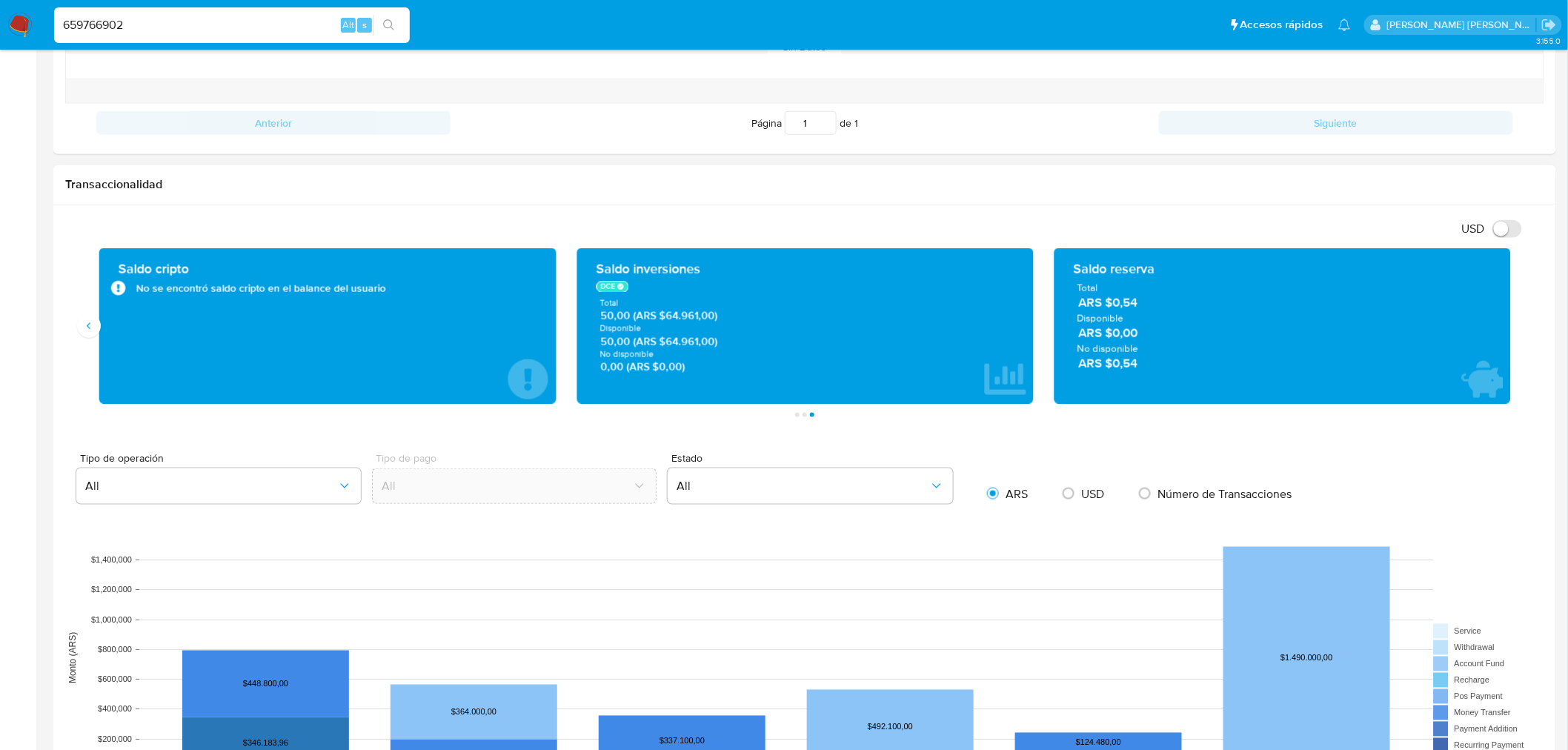
type input "659766902"
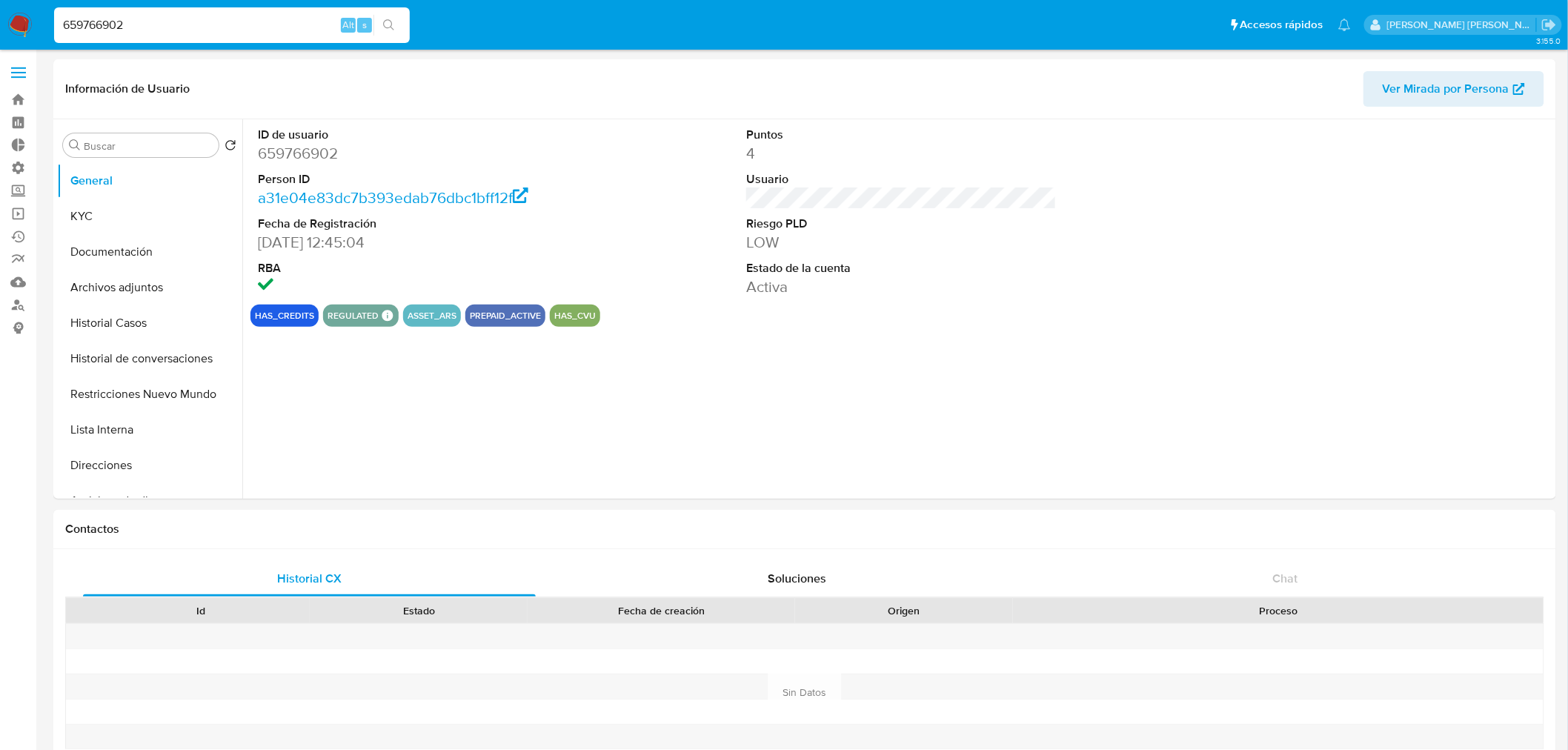
scroll to position [656, 0]
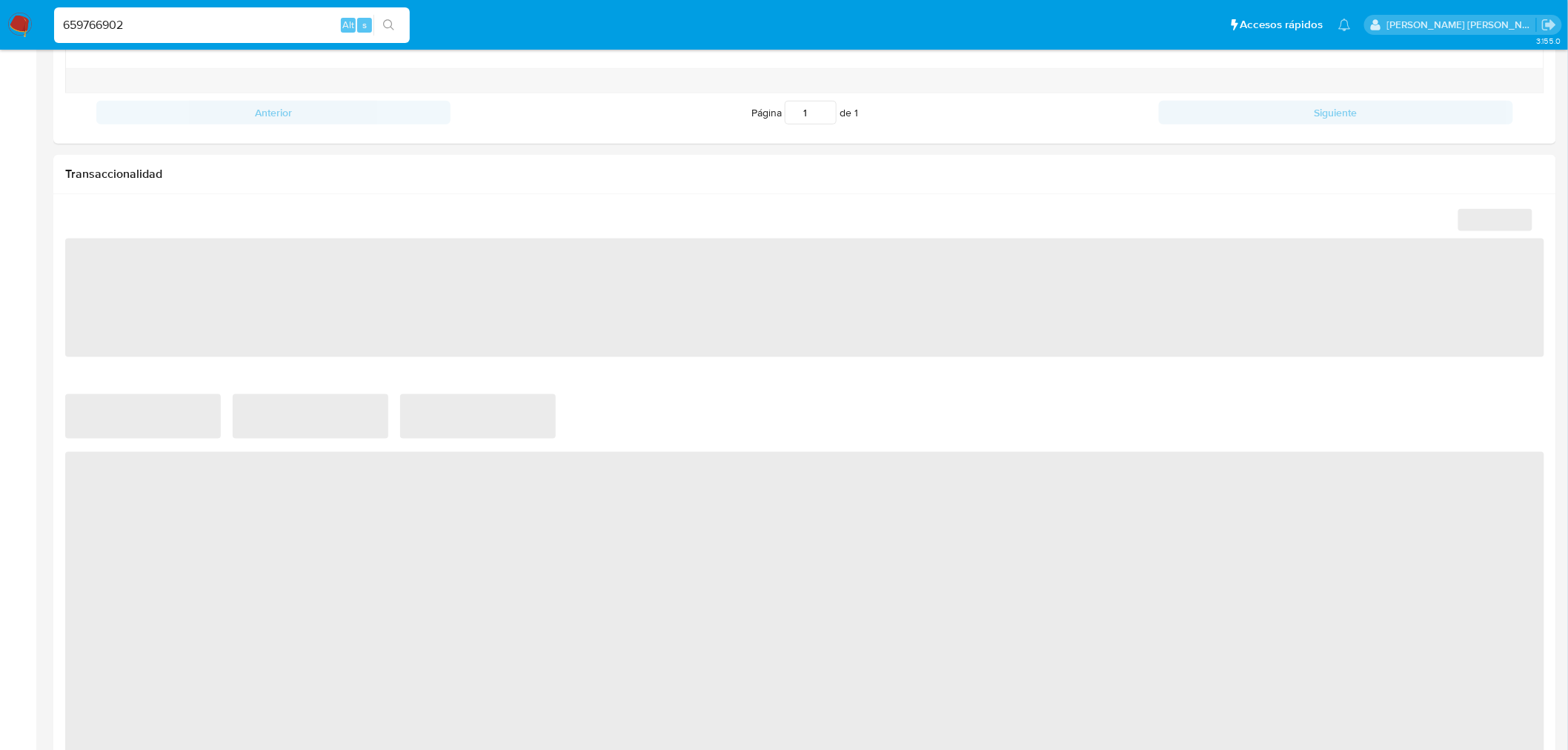
select select "10"
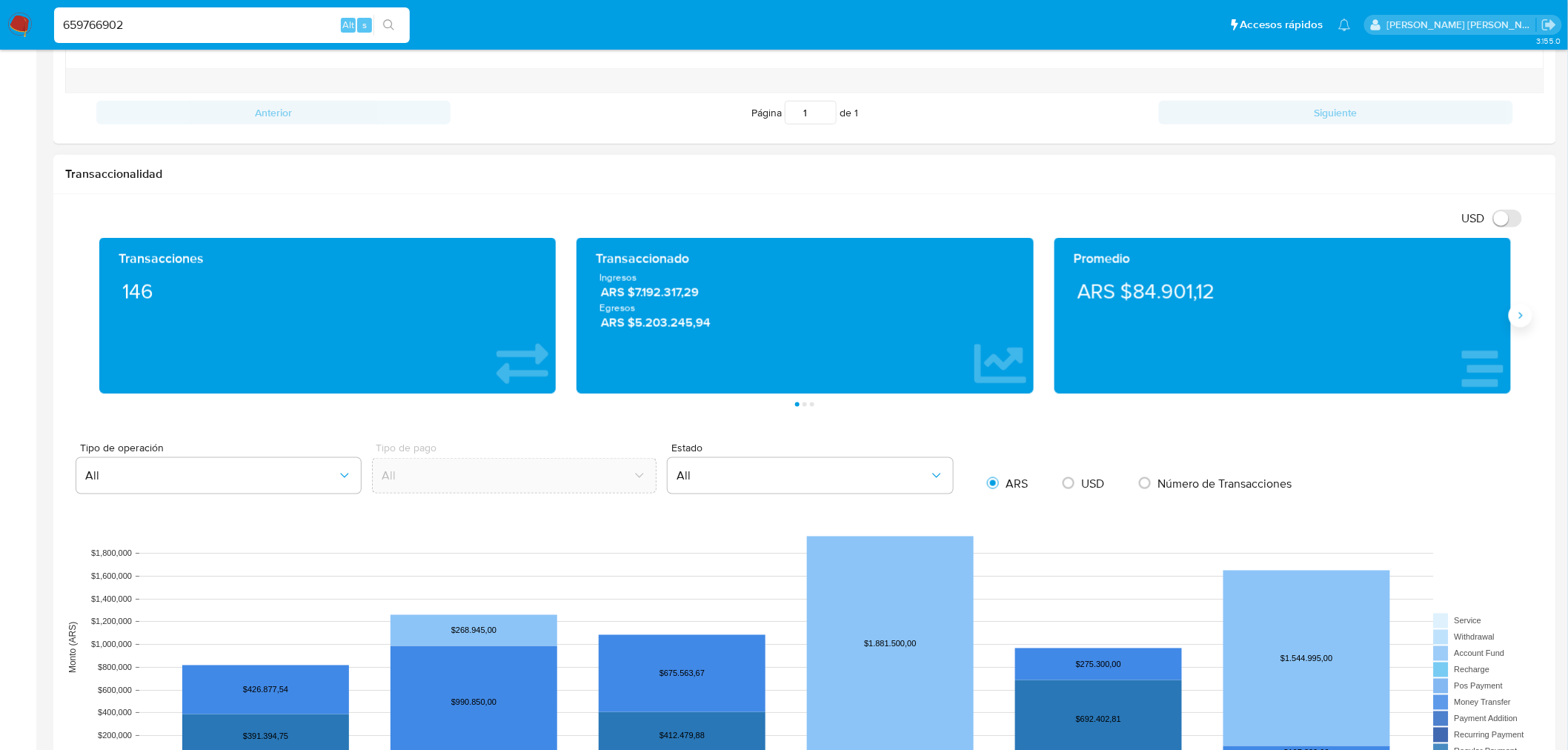
click at [1524, 325] on button "Siguiente" at bounding box center [1520, 316] width 24 height 24
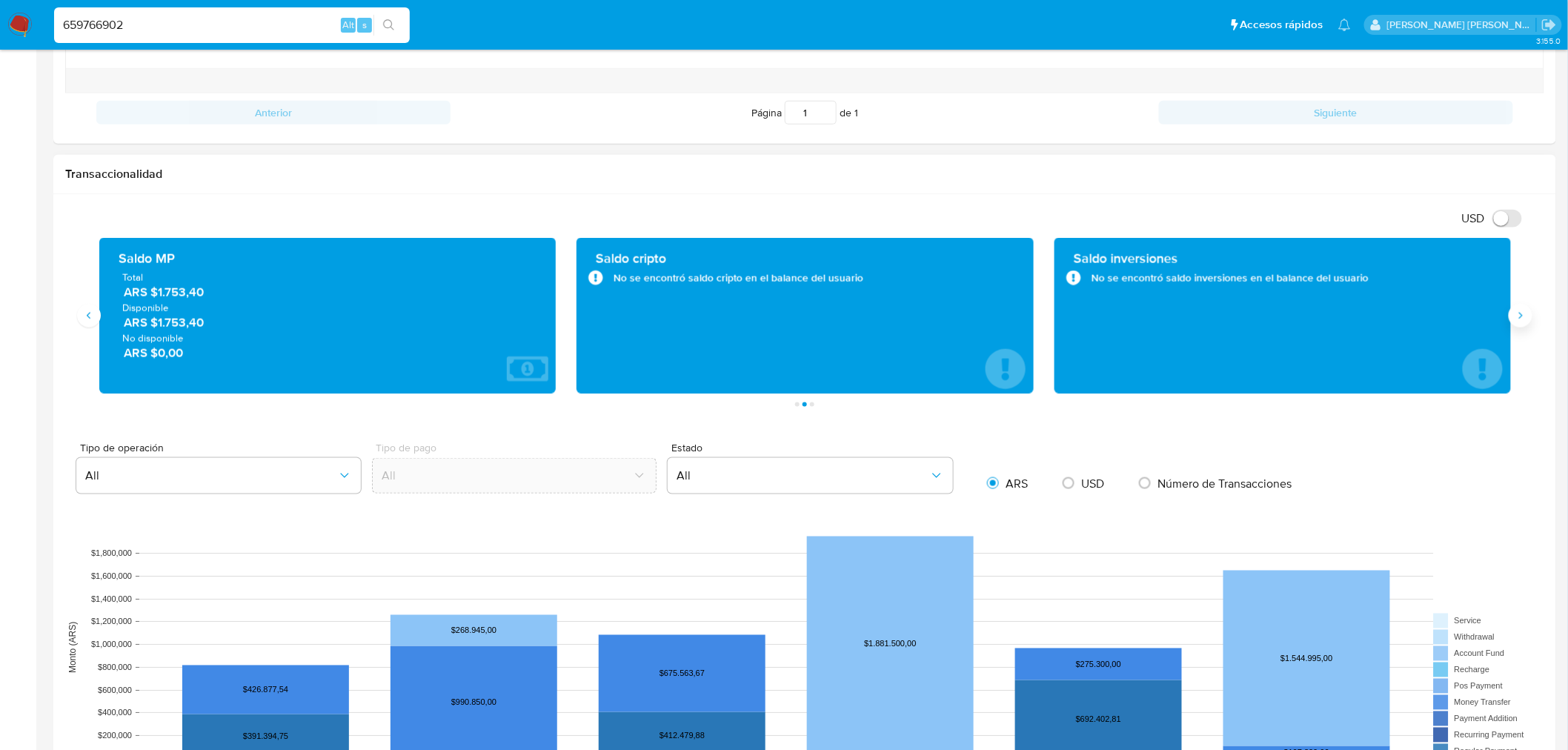
click at [1524, 325] on button "Siguiente" at bounding box center [1520, 316] width 24 height 24
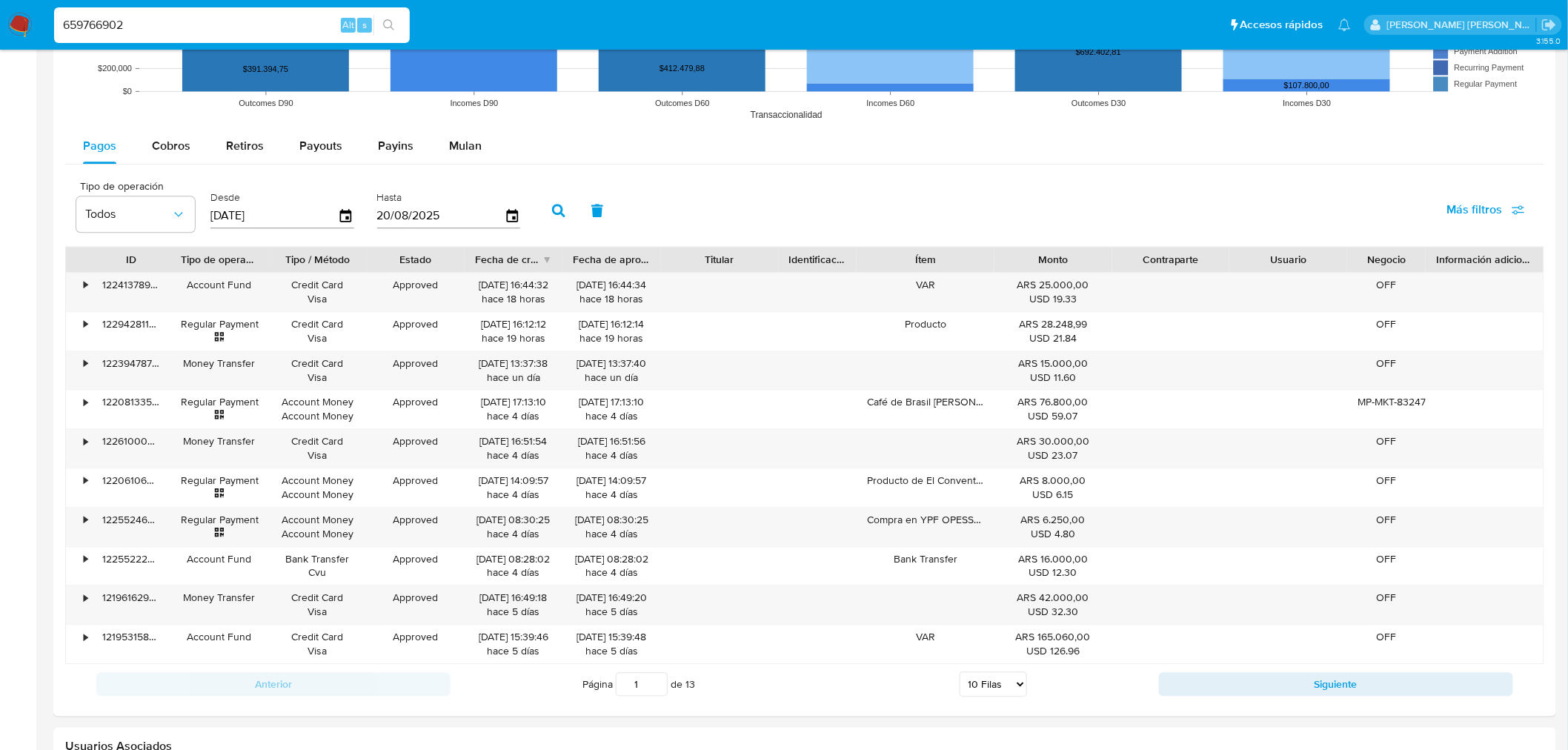
scroll to position [1317, 0]
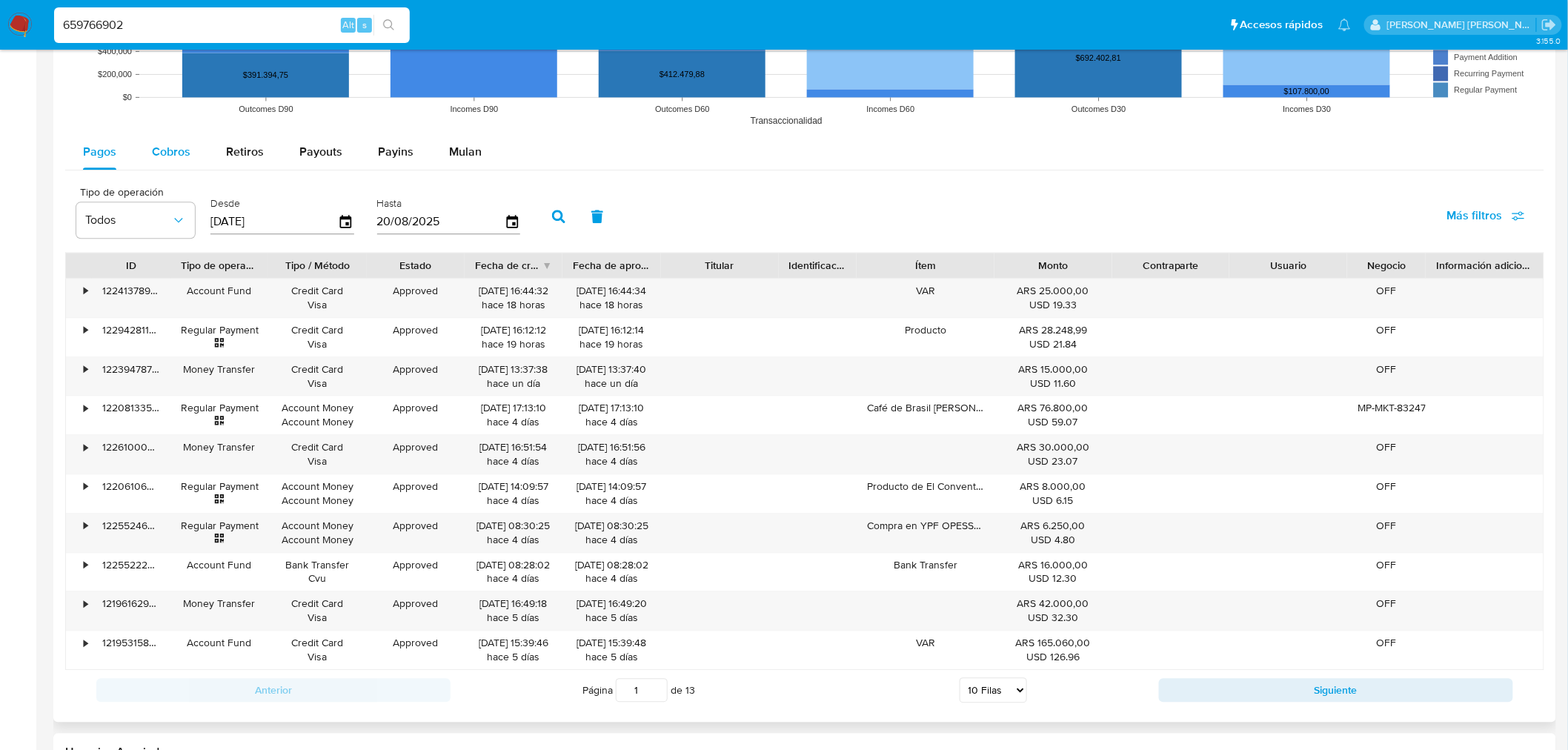
click at [156, 152] on span "Cobros" at bounding box center [171, 151] width 38 height 17
select select "10"
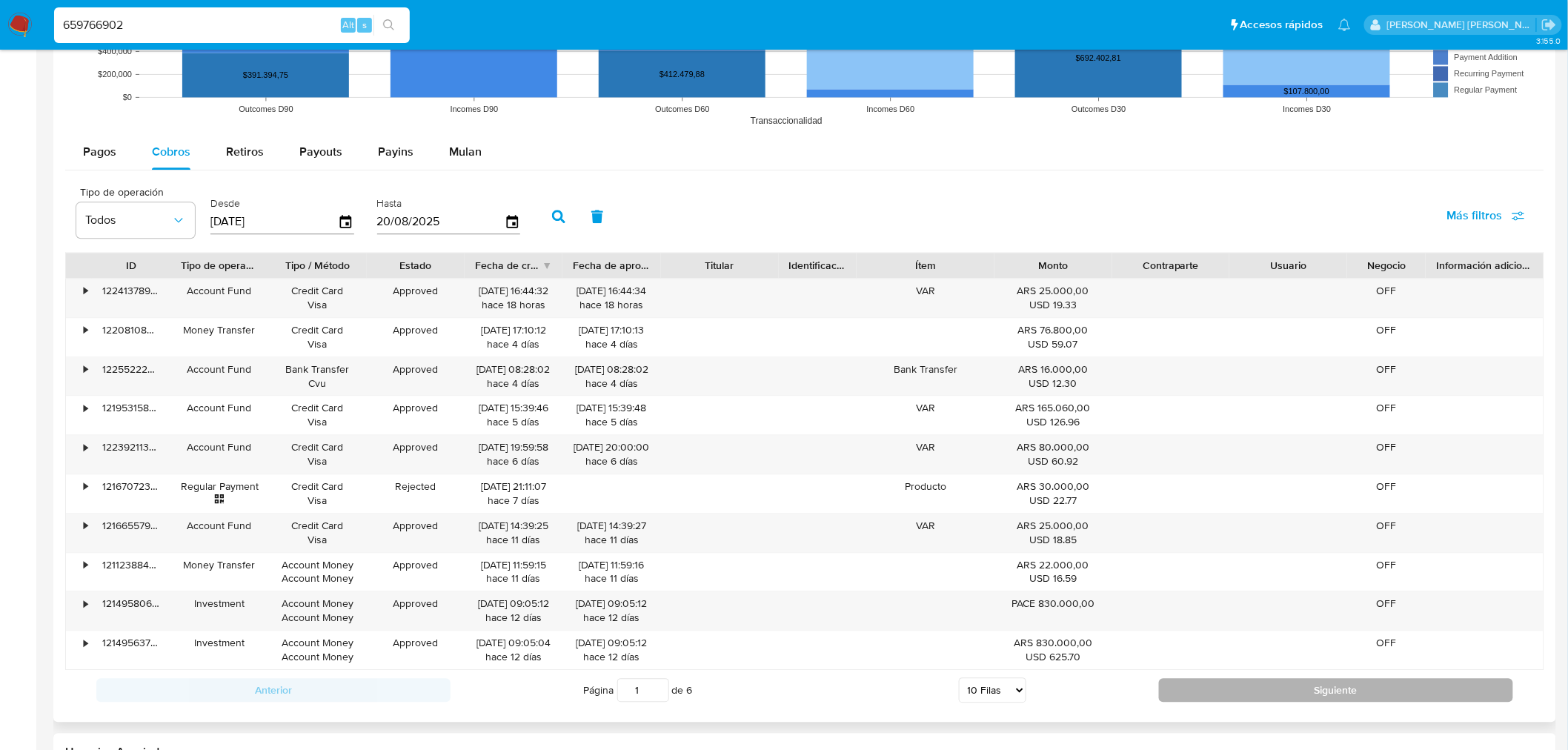
click at [1201, 679] on button "Siguiente" at bounding box center [1336, 689] width 354 height 24
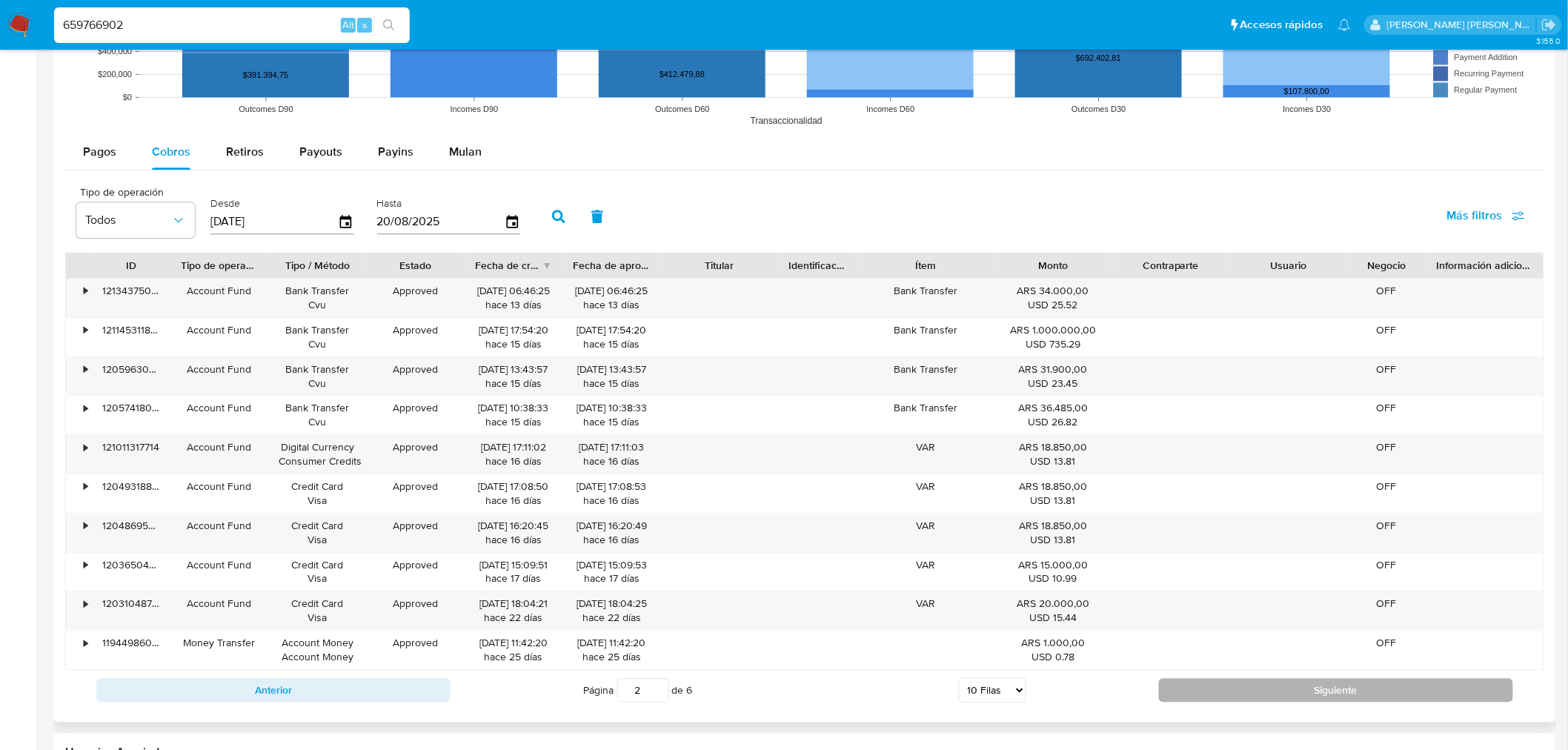
click at [1202, 684] on button "Siguiente" at bounding box center [1336, 689] width 354 height 24
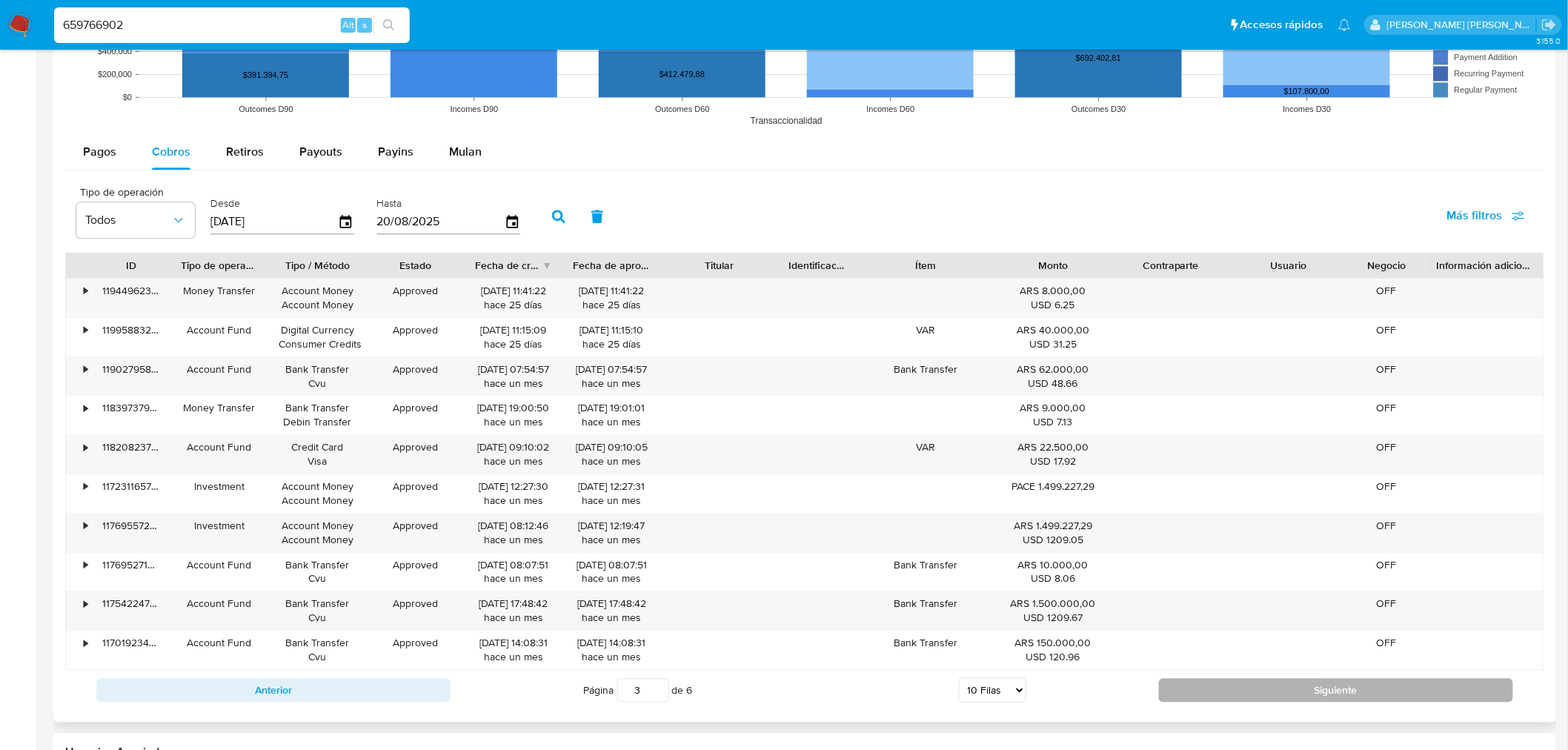
click at [1202, 684] on button "Siguiente" at bounding box center [1336, 689] width 354 height 24
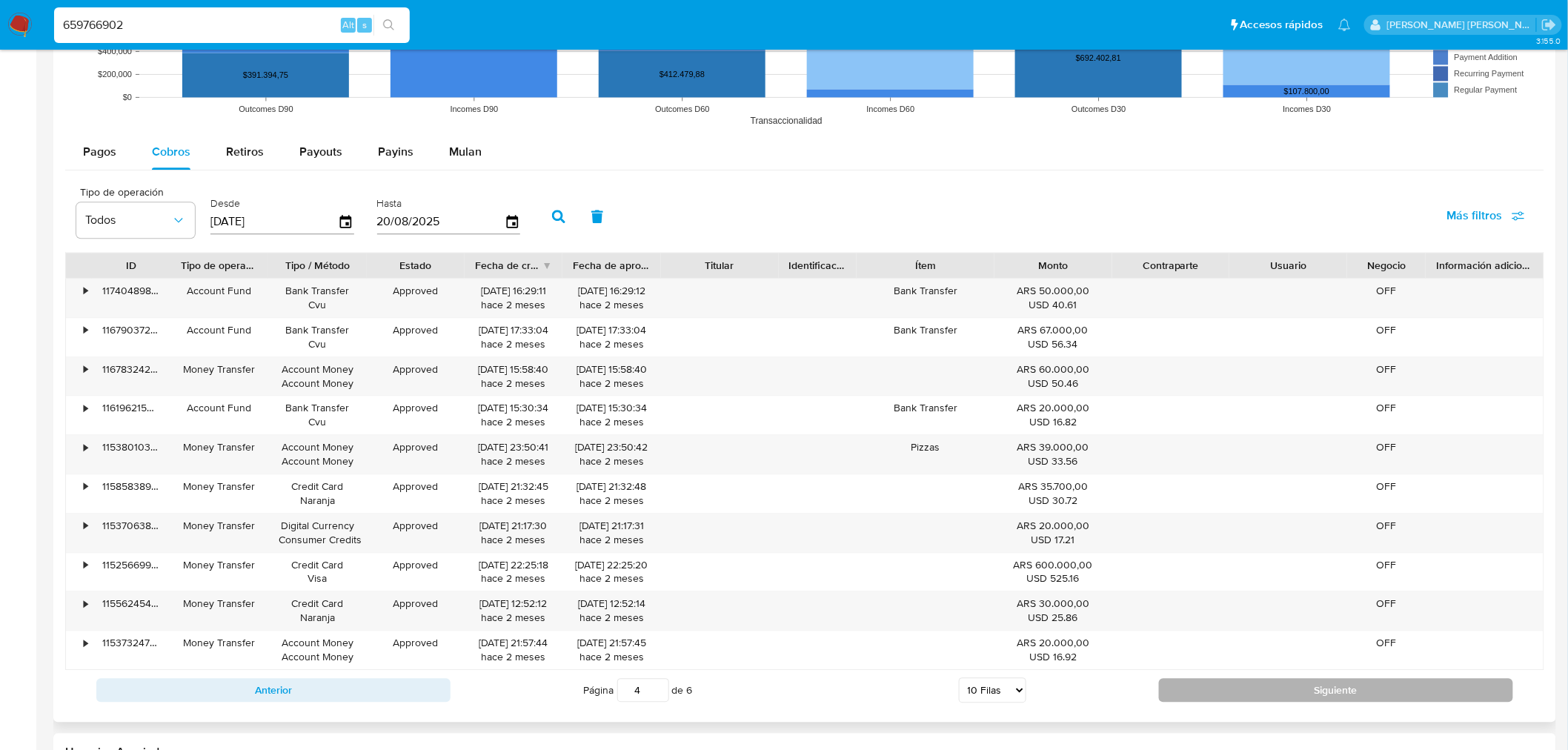
click at [1202, 684] on button "Siguiente" at bounding box center [1336, 689] width 354 height 24
type input "6"
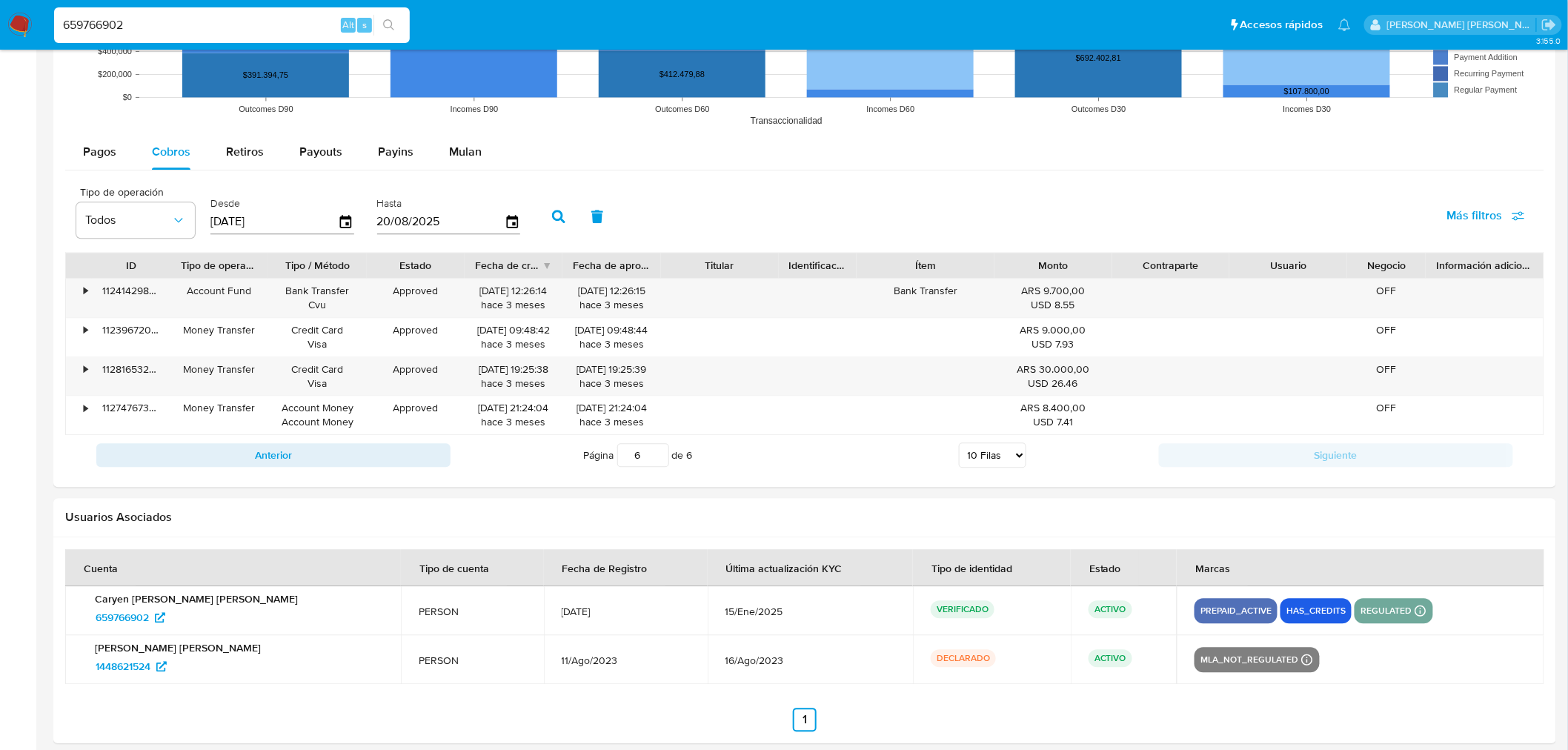
click at [138, 26] on input "659766902" at bounding box center [232, 25] width 356 height 19
paste input "210713026"
type input "210713026"
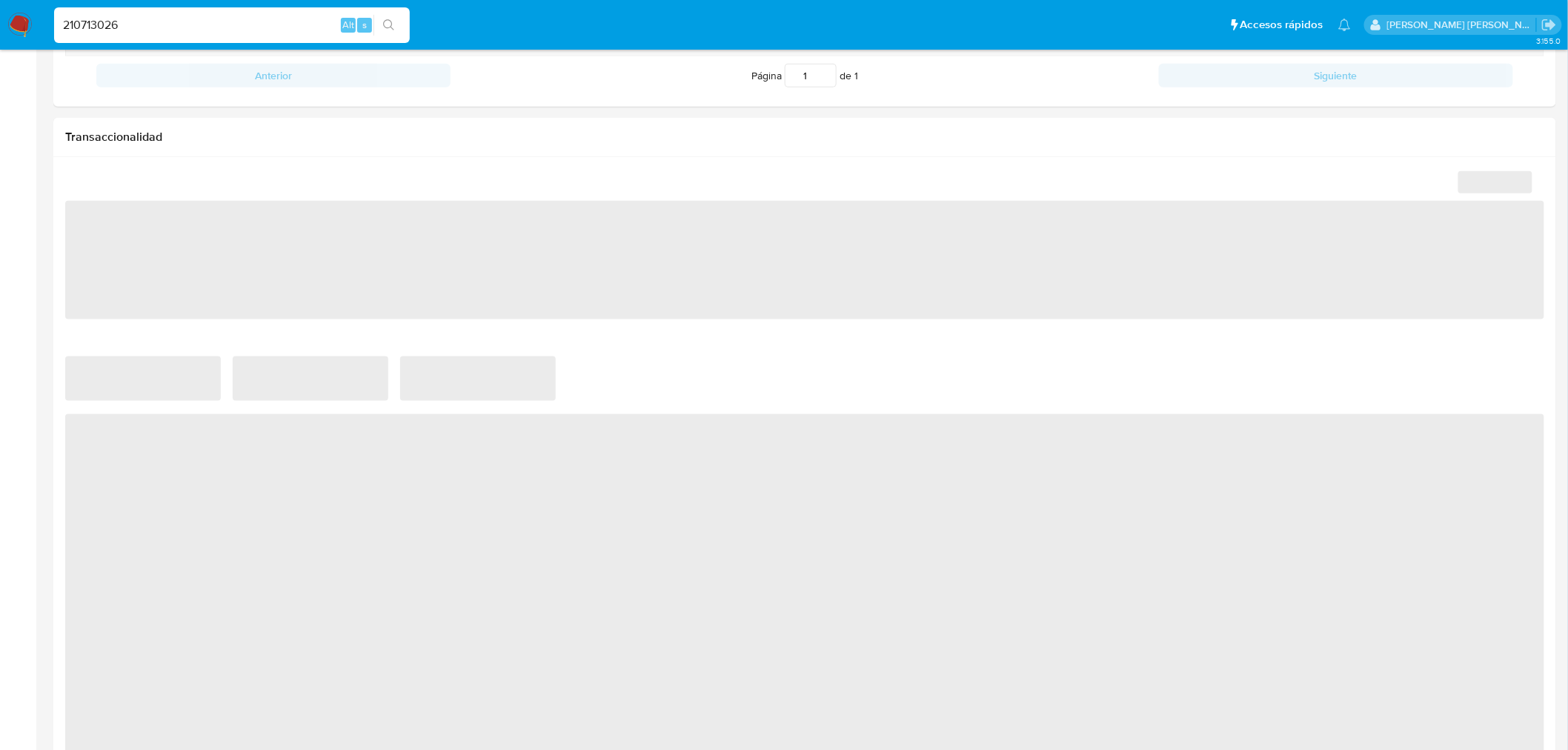
scroll to position [657, 0]
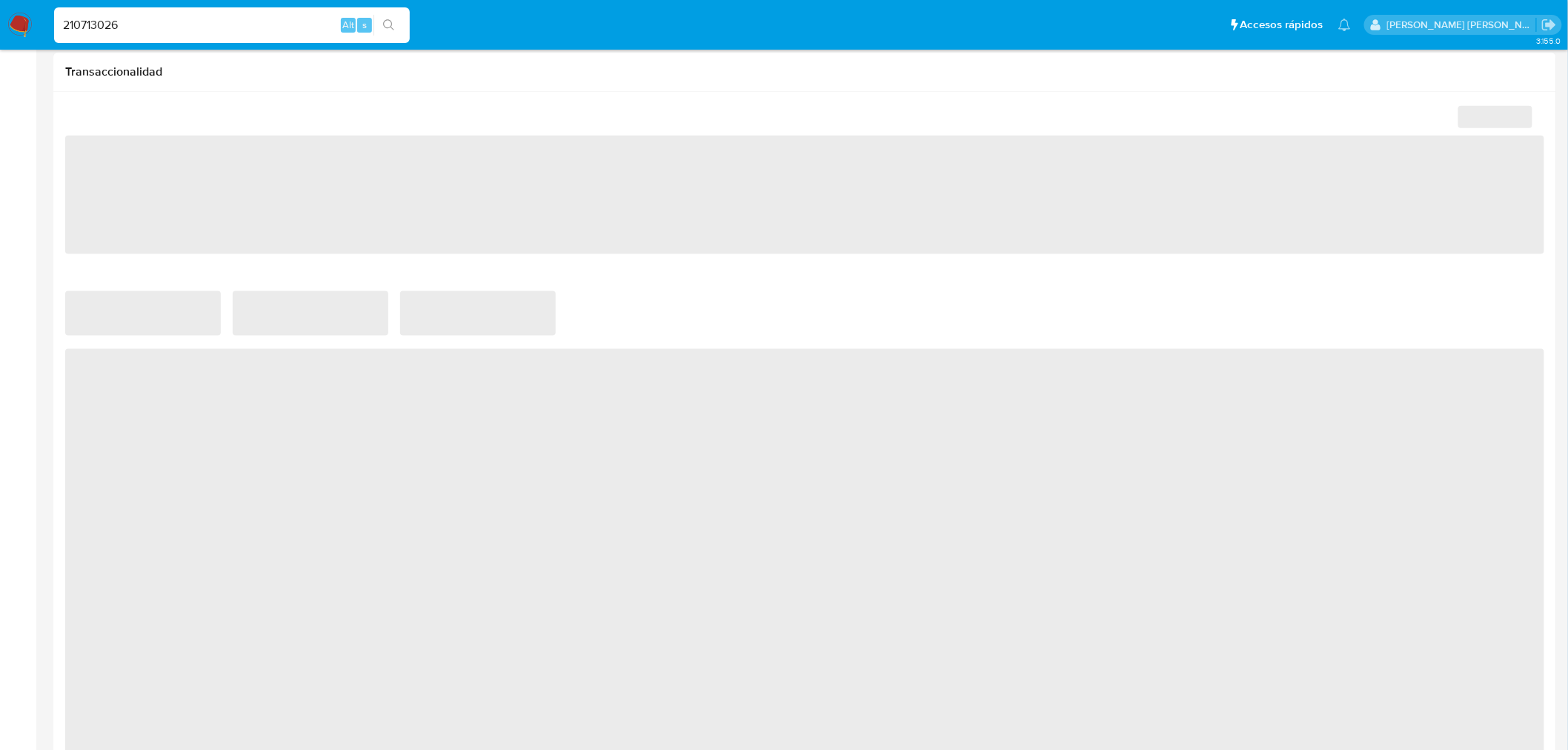
select select "10"
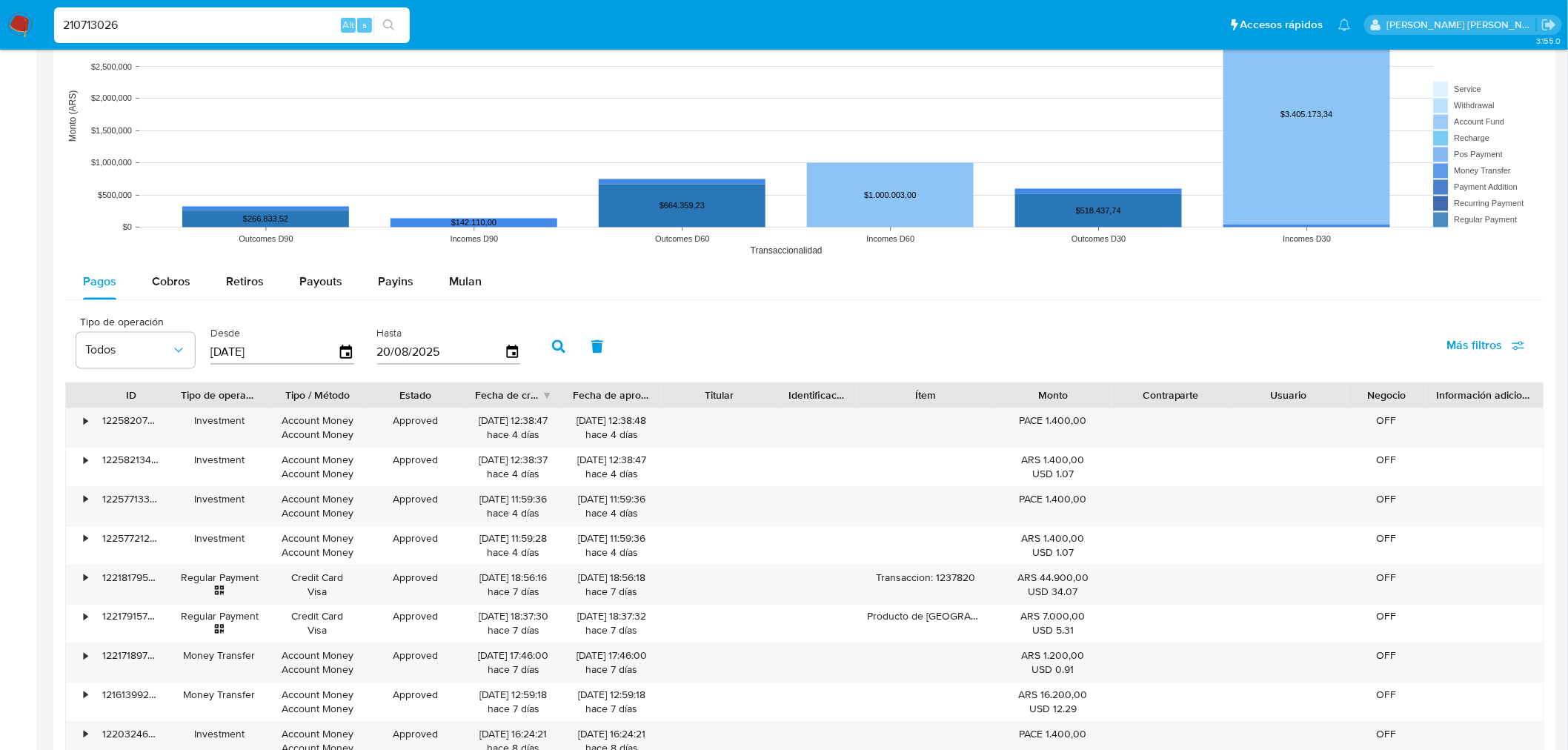
scroll to position [1119, 0]
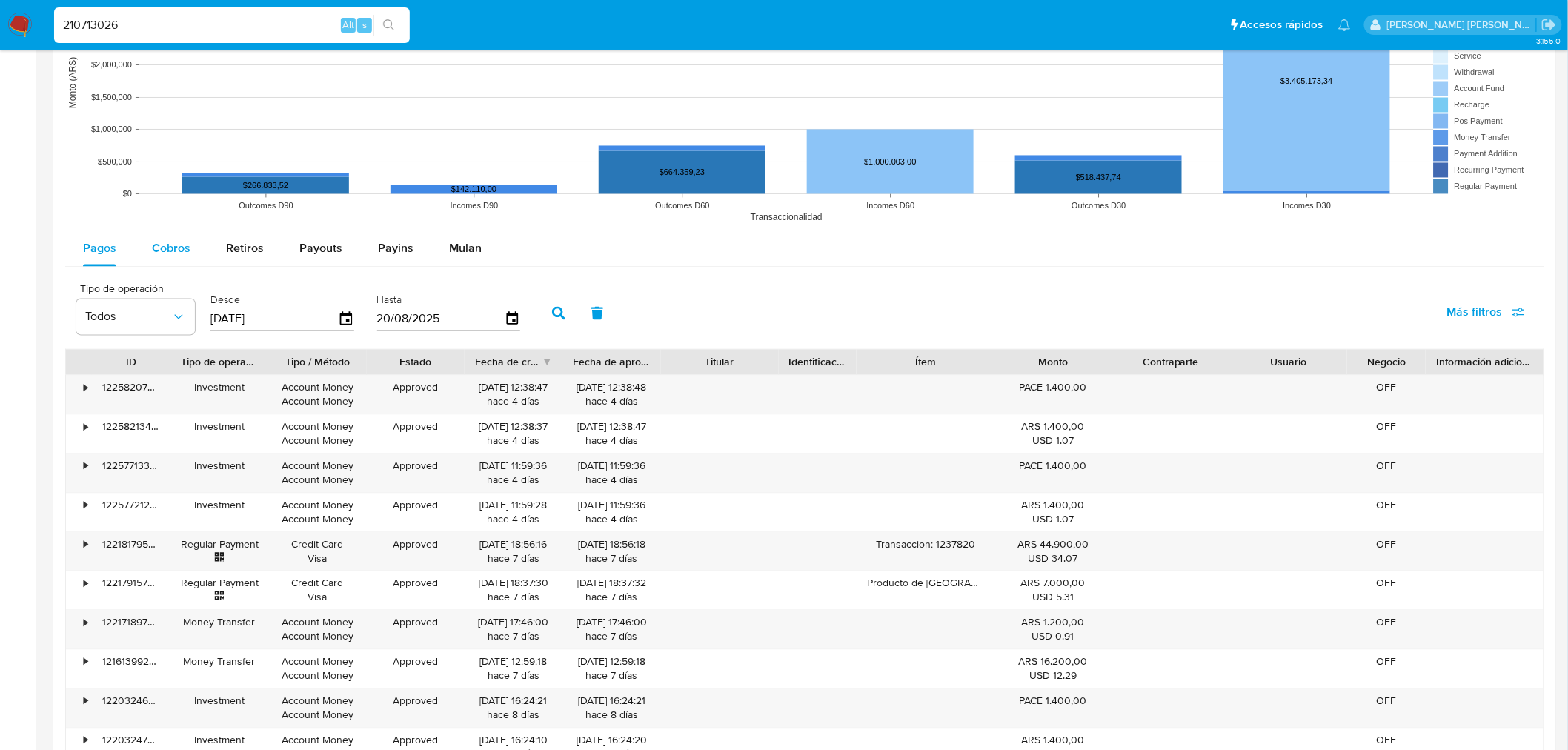
click at [176, 250] on span "Cobros" at bounding box center [171, 248] width 38 height 17
select select "10"
click at [547, 361] on div "Fecha de creación" at bounding box center [513, 362] width 98 height 26
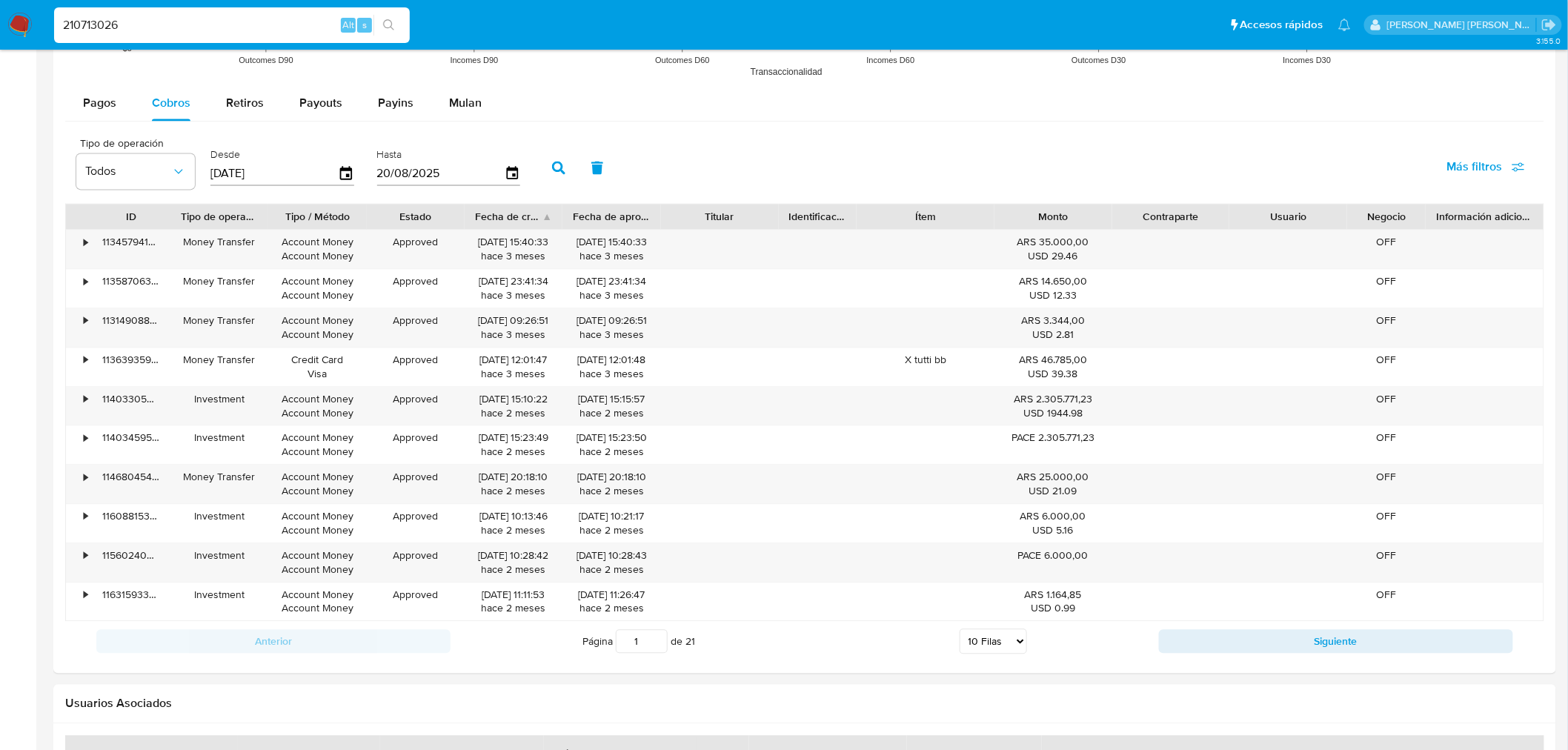
scroll to position [1270, 0]
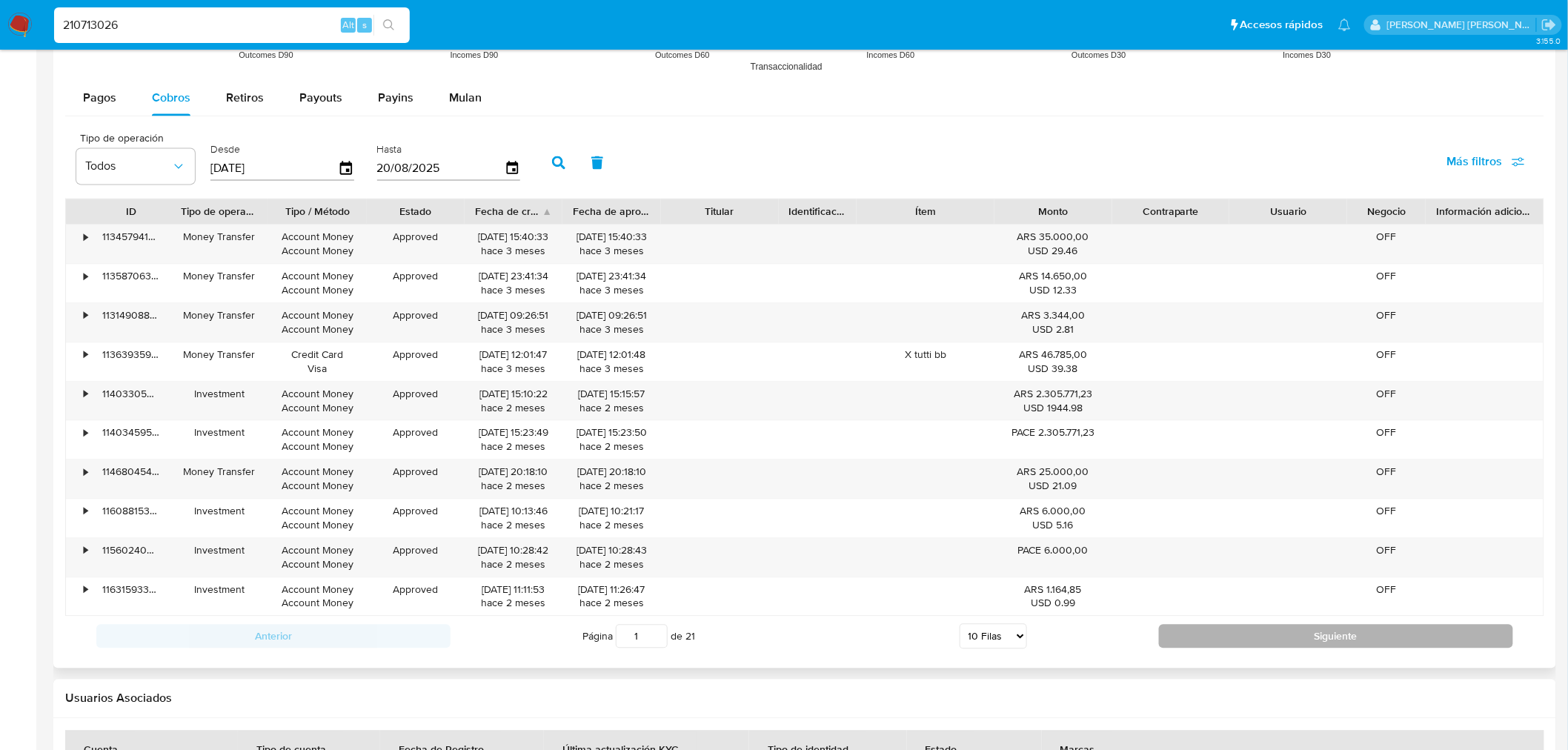
click at [1191, 633] on button "Siguiente" at bounding box center [1336, 636] width 354 height 24
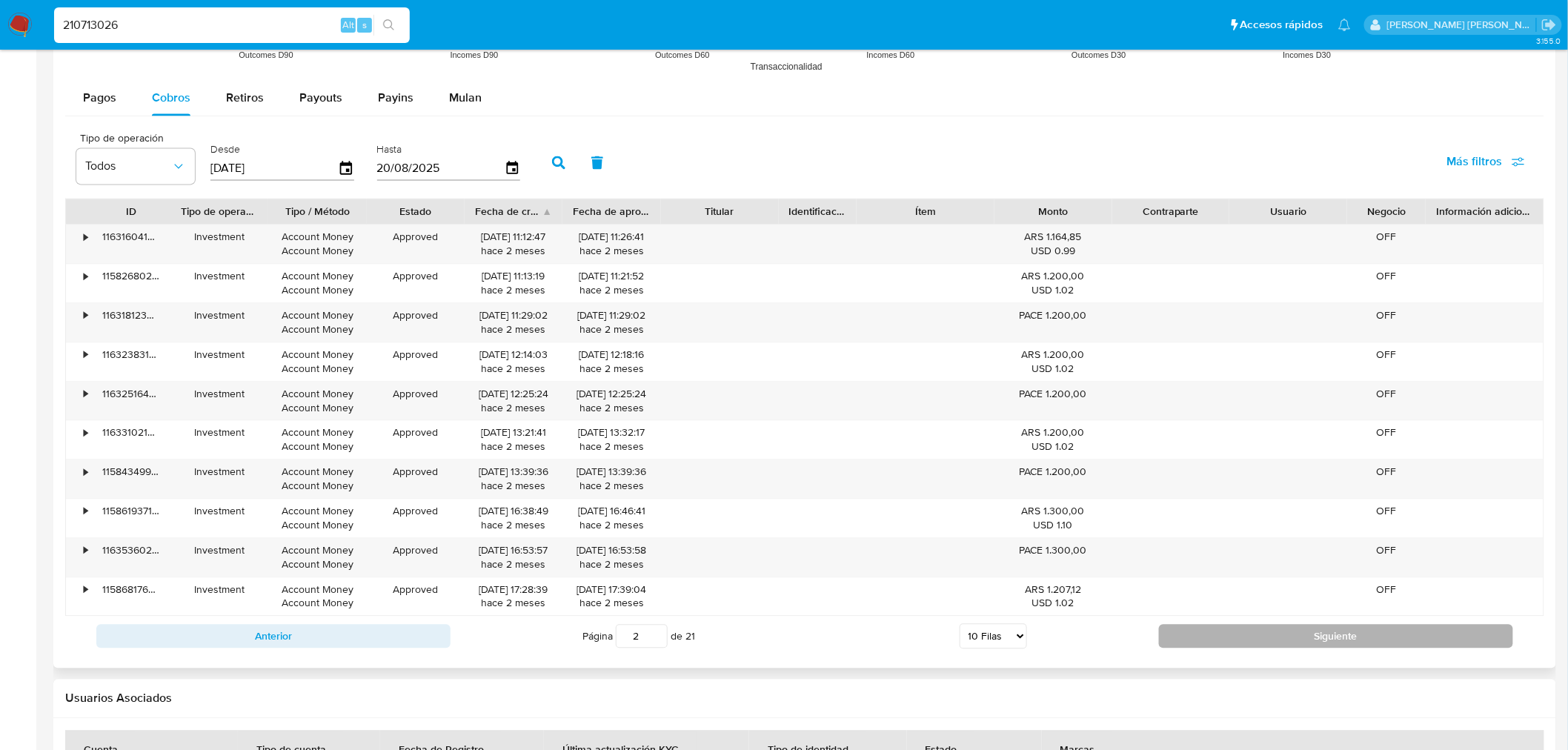
click at [1214, 637] on button "Siguiente" at bounding box center [1336, 636] width 354 height 24
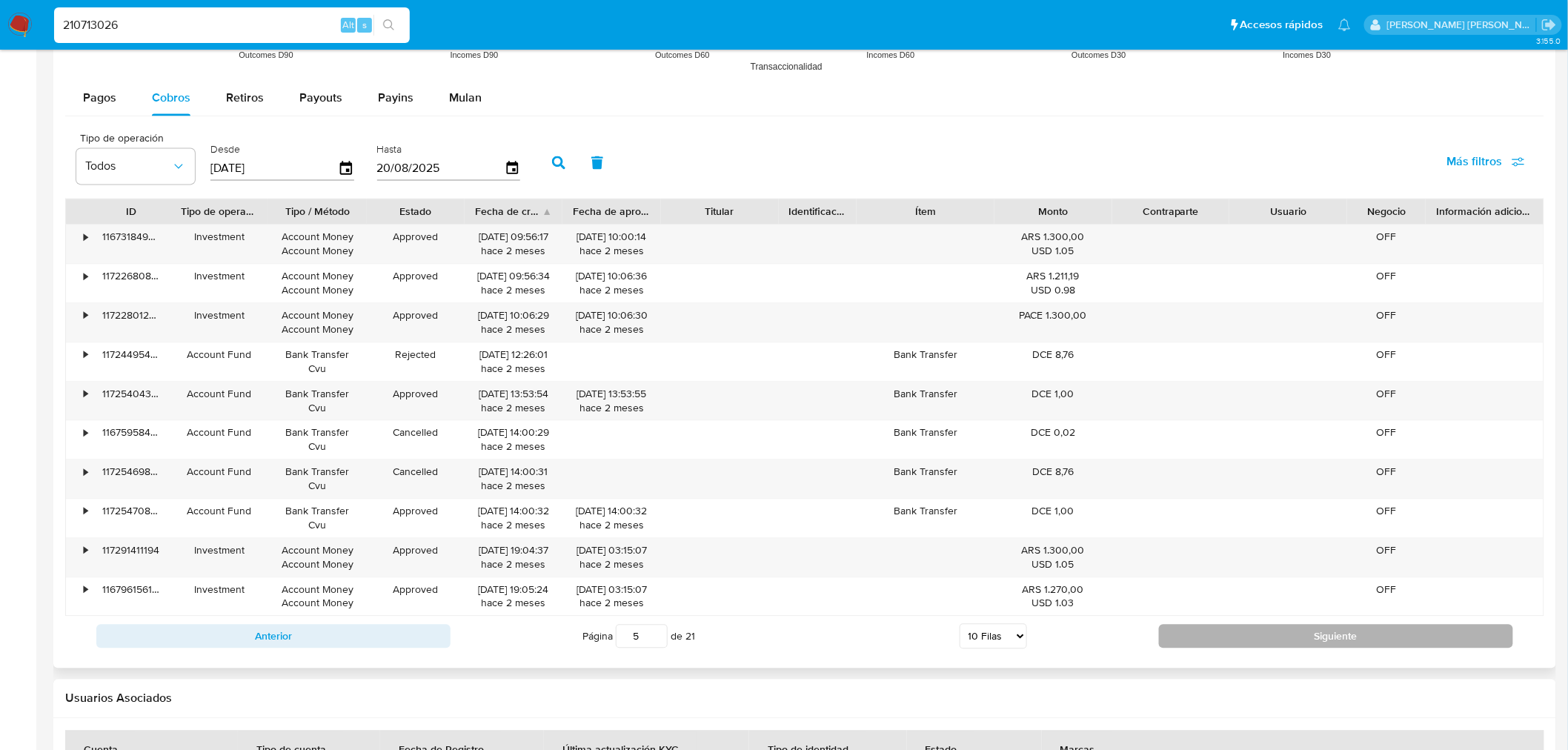
click at [1305, 630] on button "Siguiente" at bounding box center [1336, 636] width 354 height 24
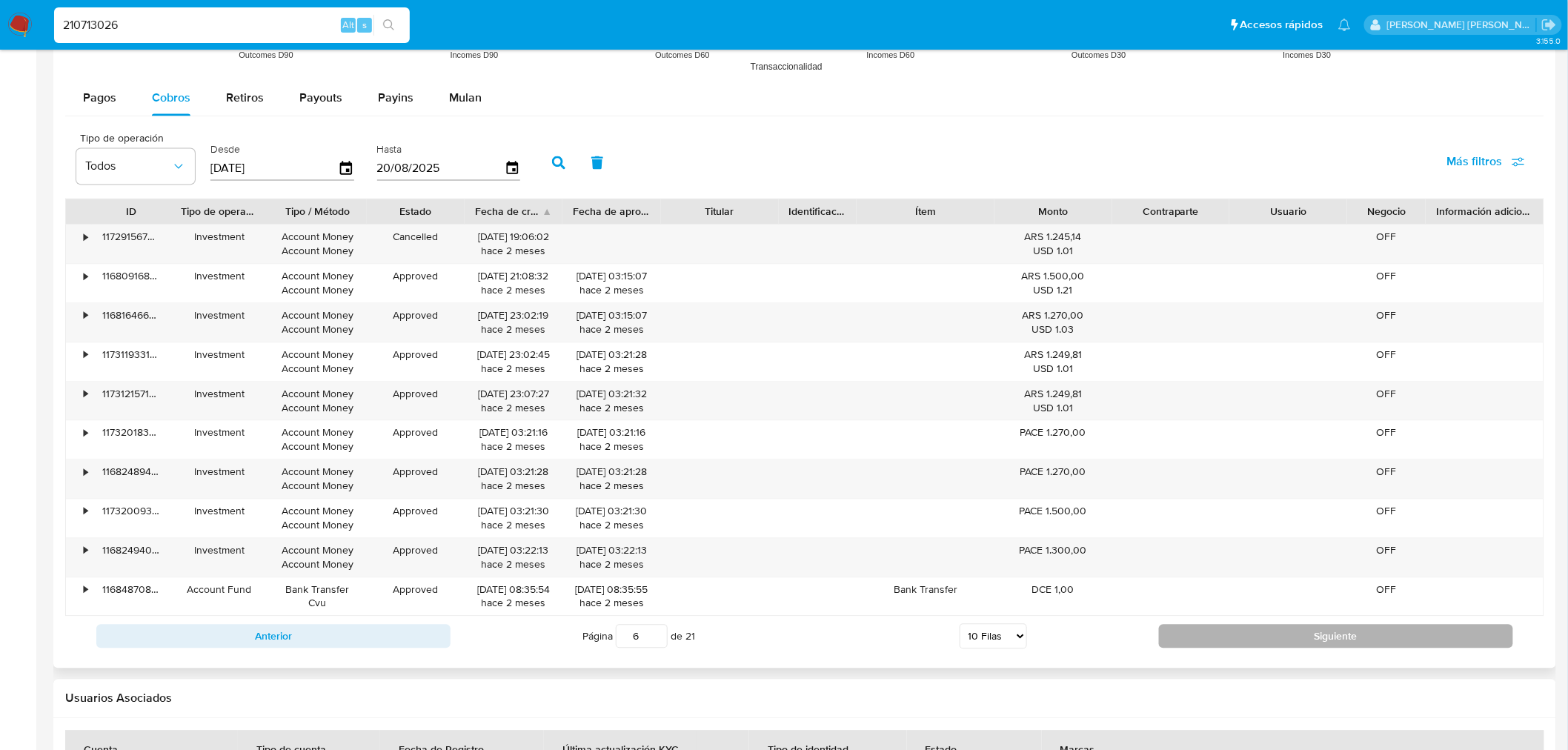
click at [1305, 630] on button "Siguiente" at bounding box center [1336, 636] width 354 height 24
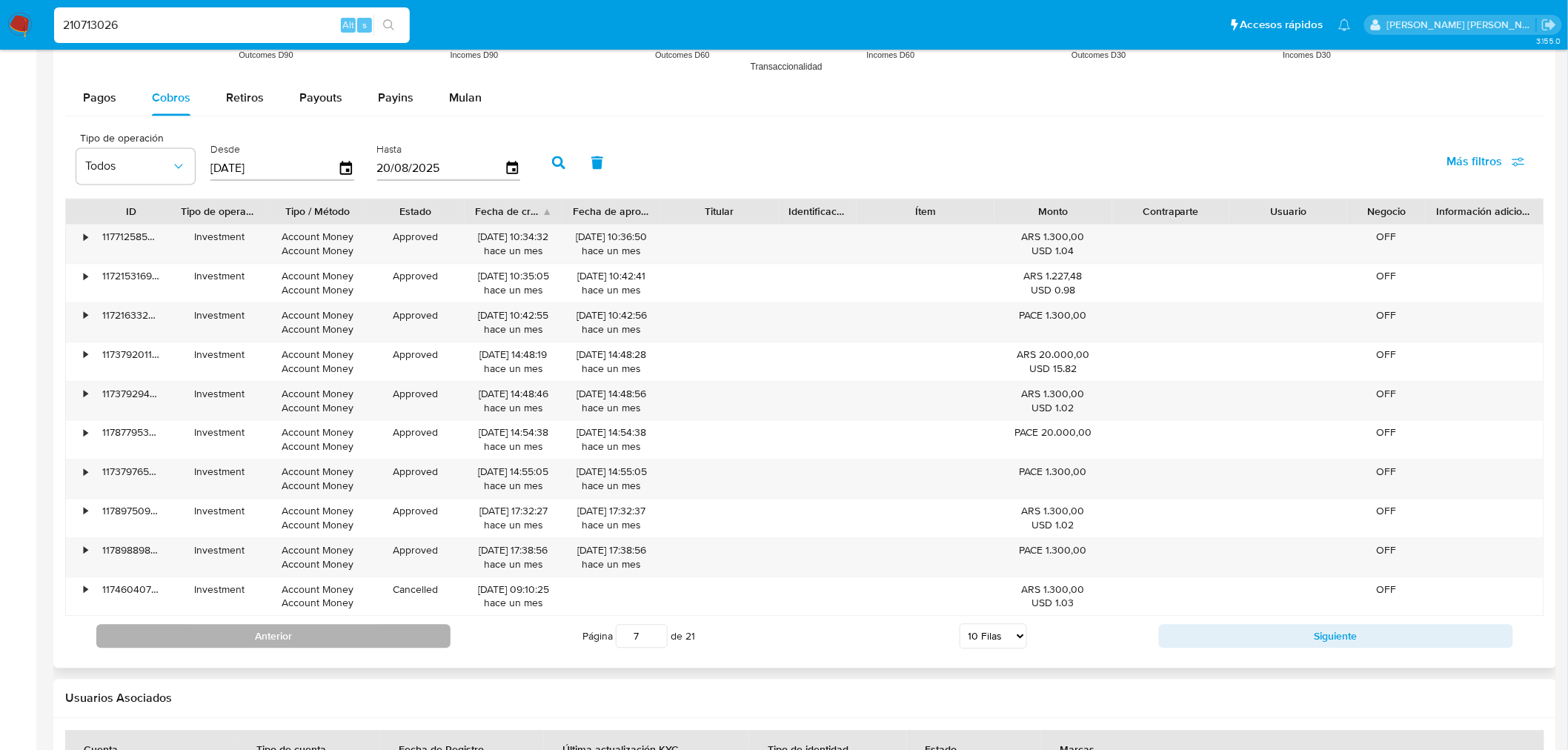
click at [408, 636] on button "Anterior" at bounding box center [274, 636] width 354 height 24
type input "6"
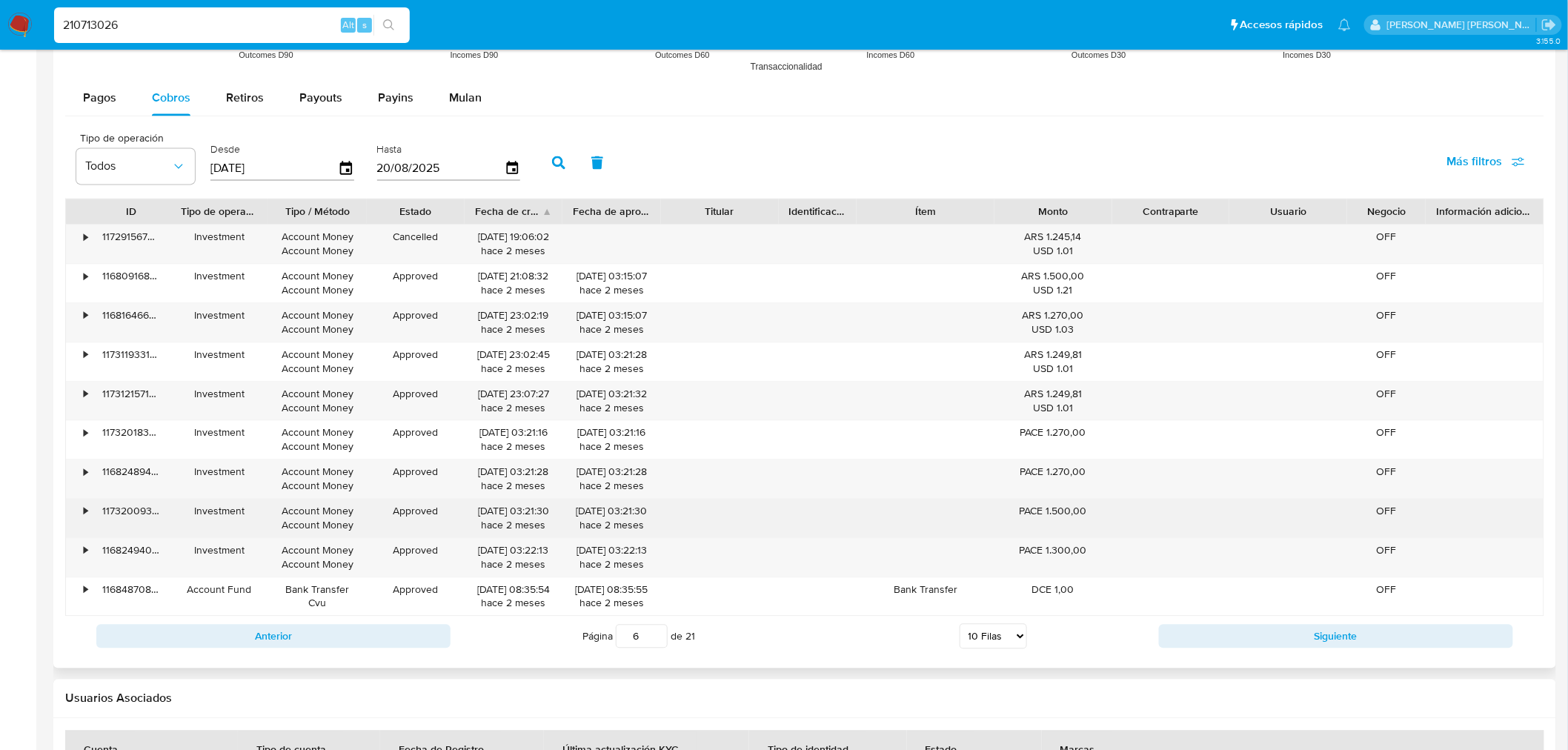
click at [87, 522] on div "•" at bounding box center [79, 518] width 26 height 38
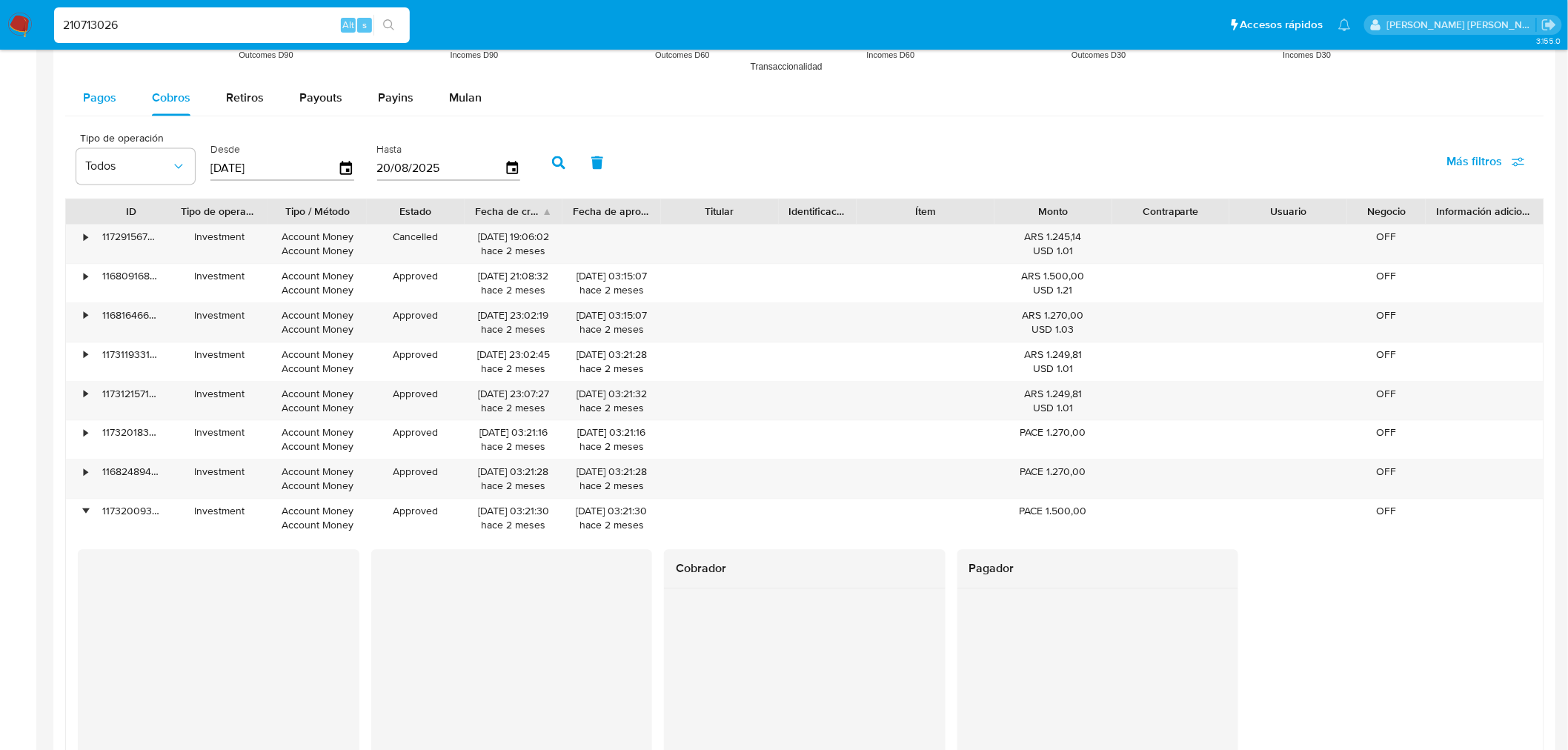
click at [104, 104] on span "Pagos" at bounding box center [100, 97] width 34 height 17
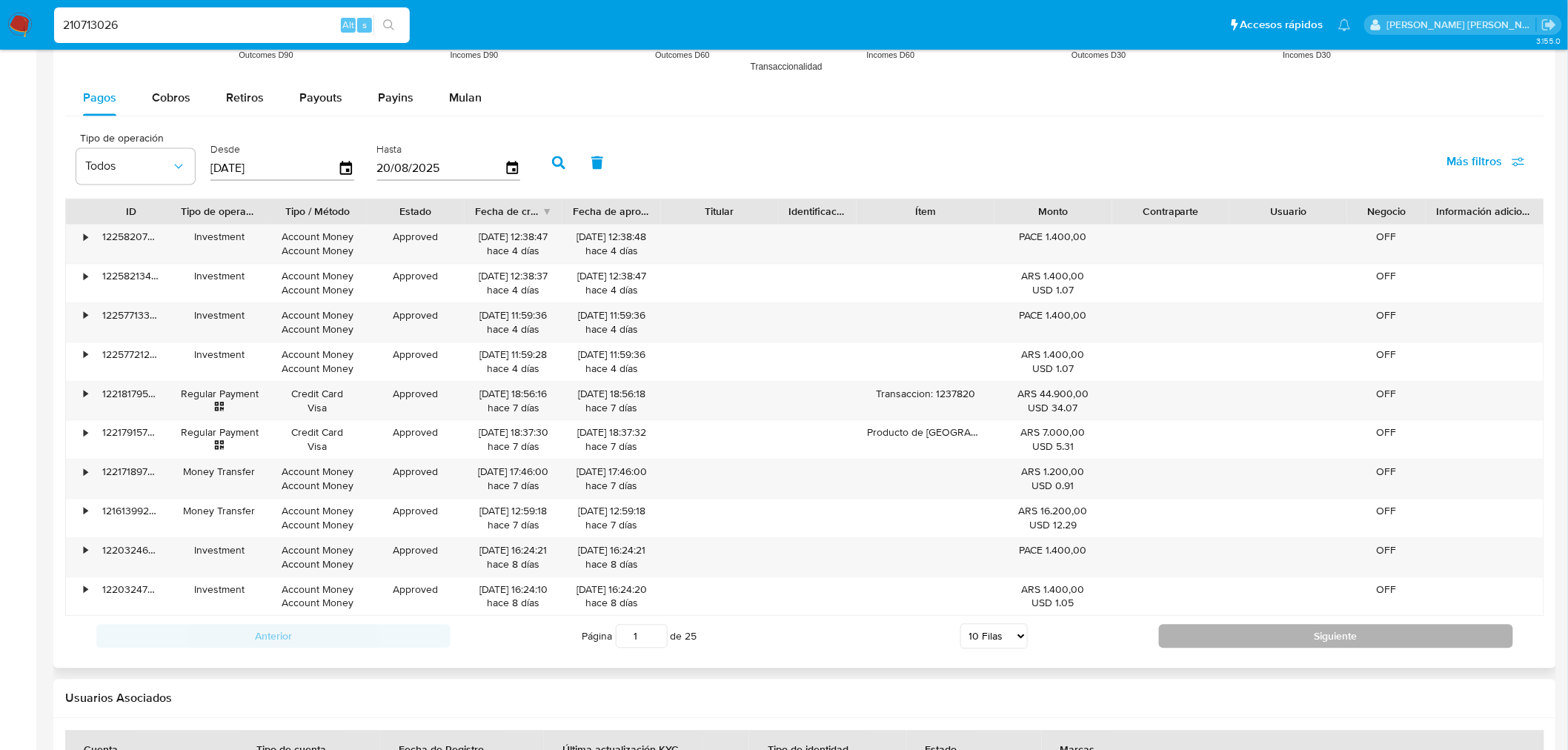
click at [1175, 630] on button "Siguiente" at bounding box center [1336, 636] width 354 height 24
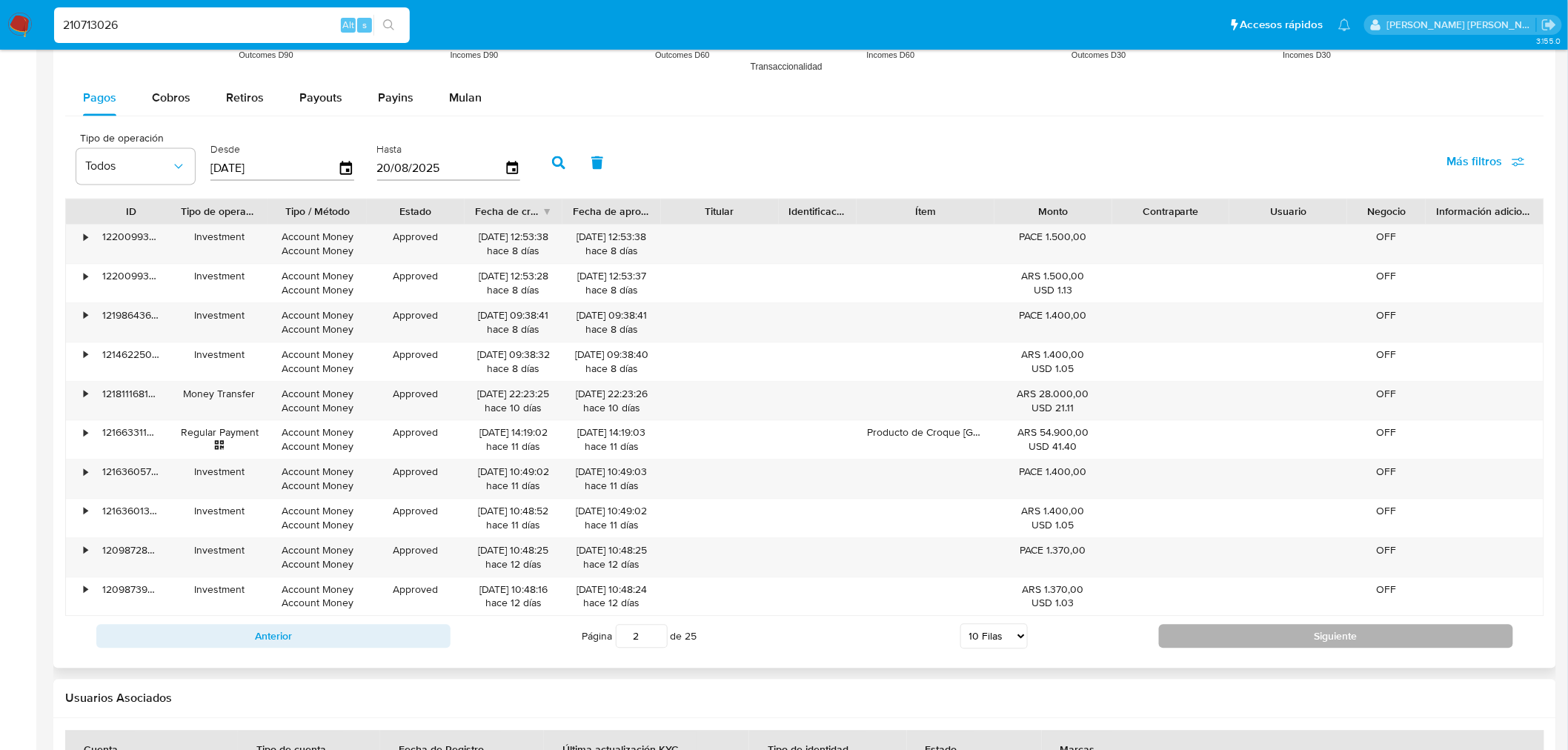
click at [1175, 630] on button "Siguiente" at bounding box center [1336, 636] width 354 height 24
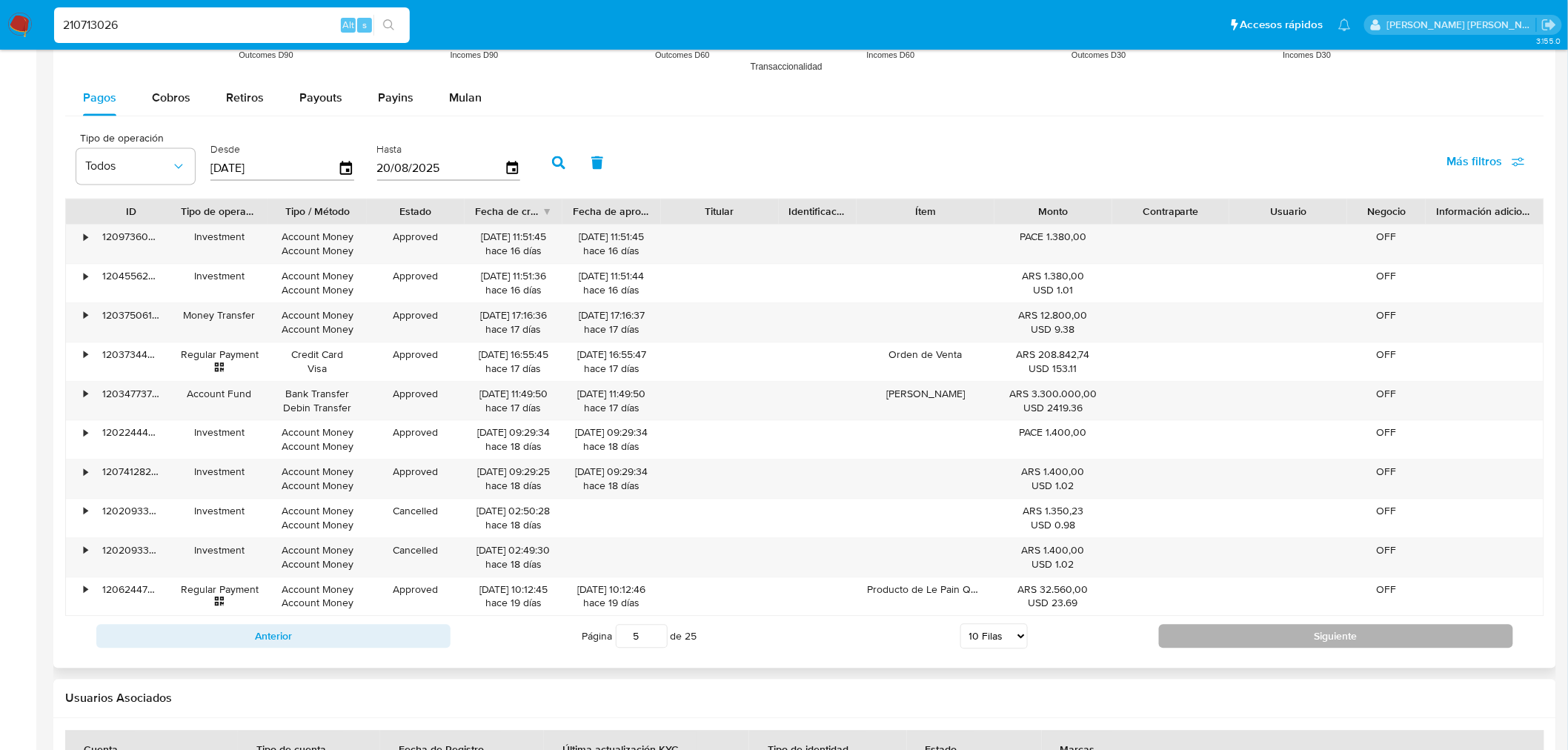
click at [1175, 630] on button "Siguiente" at bounding box center [1336, 636] width 354 height 24
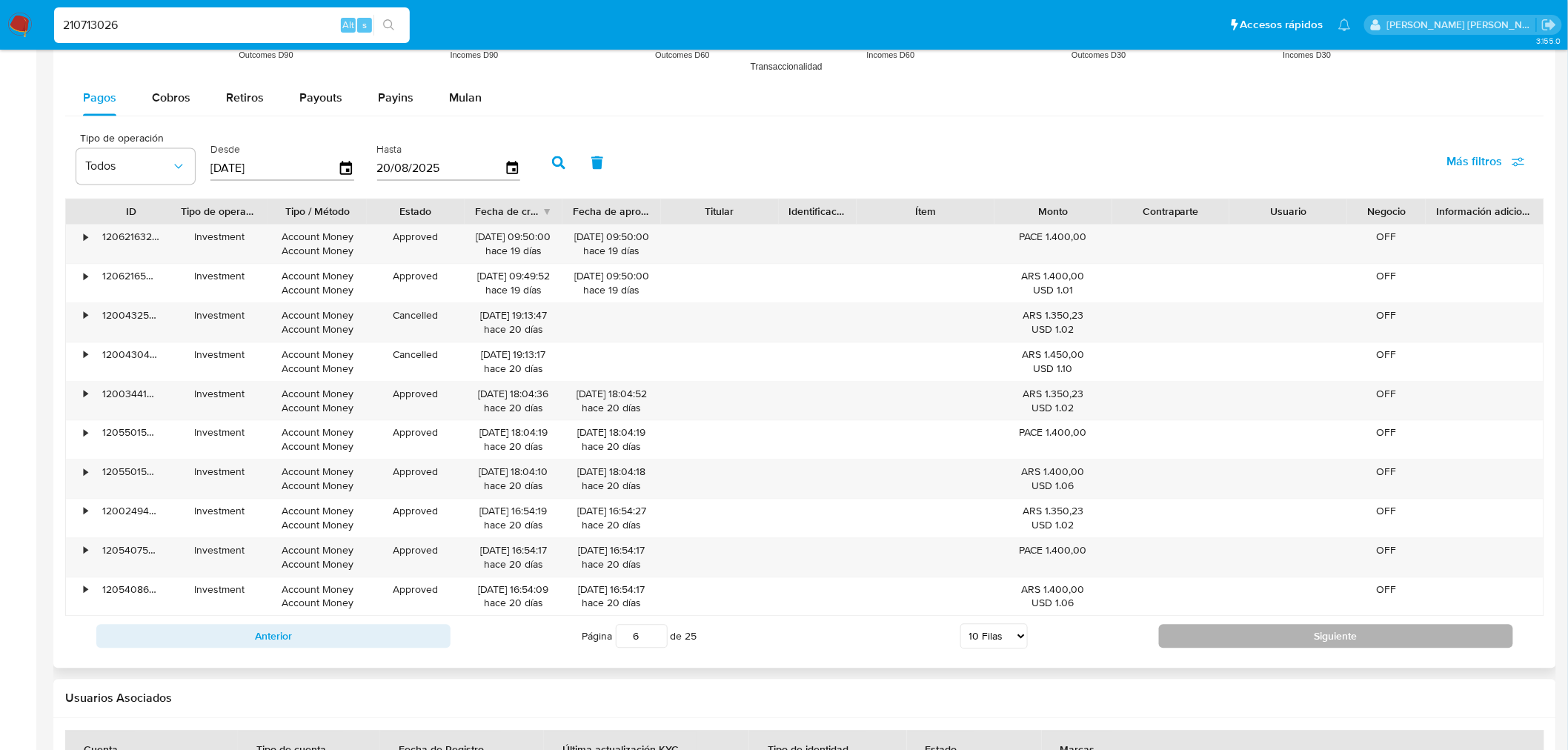
click at [1175, 630] on button "Siguiente" at bounding box center [1336, 636] width 354 height 24
click at [1313, 647] on button "Siguiente" at bounding box center [1336, 636] width 354 height 24
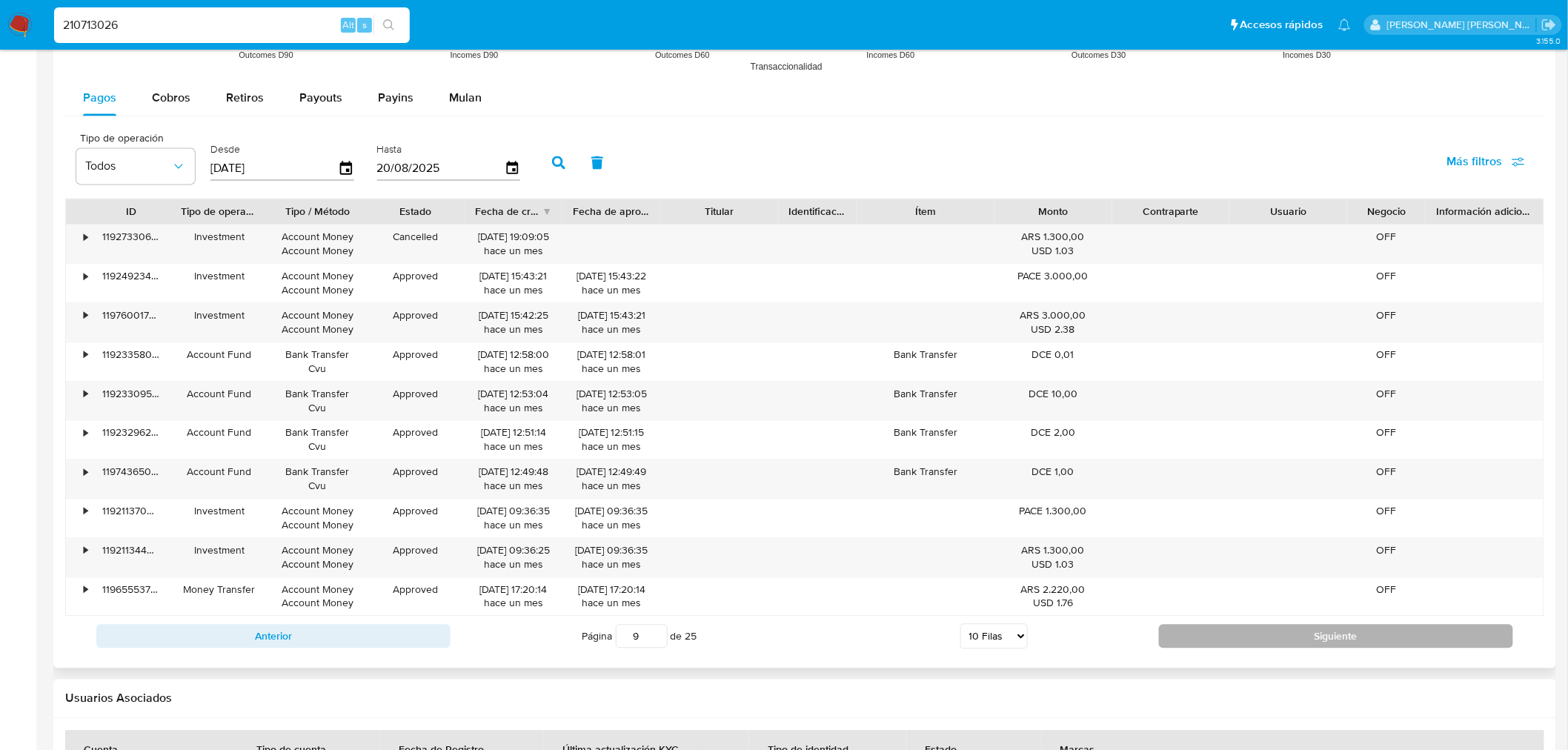
click at [1313, 647] on button "Siguiente" at bounding box center [1336, 636] width 354 height 24
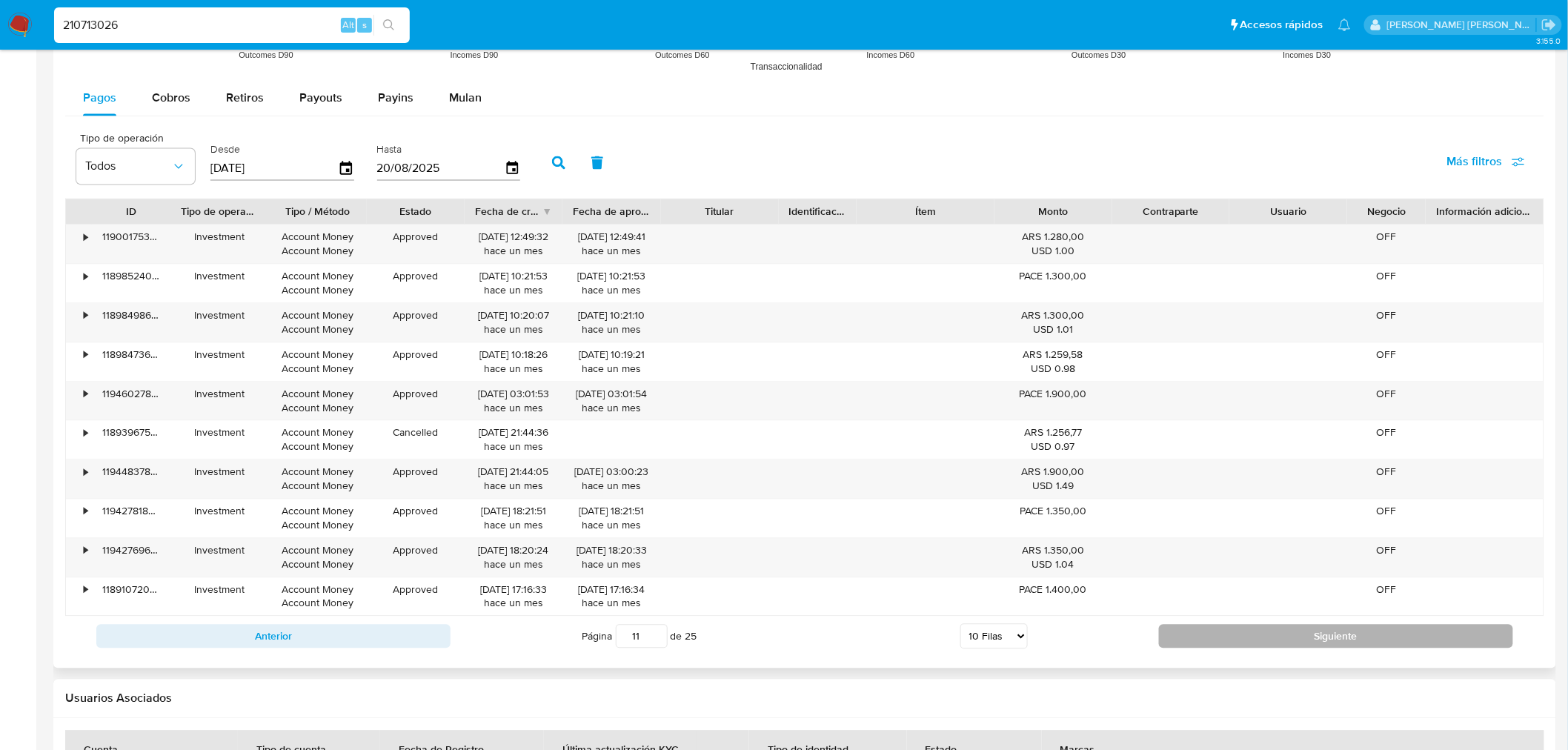
click at [1313, 647] on button "Siguiente" at bounding box center [1336, 636] width 354 height 24
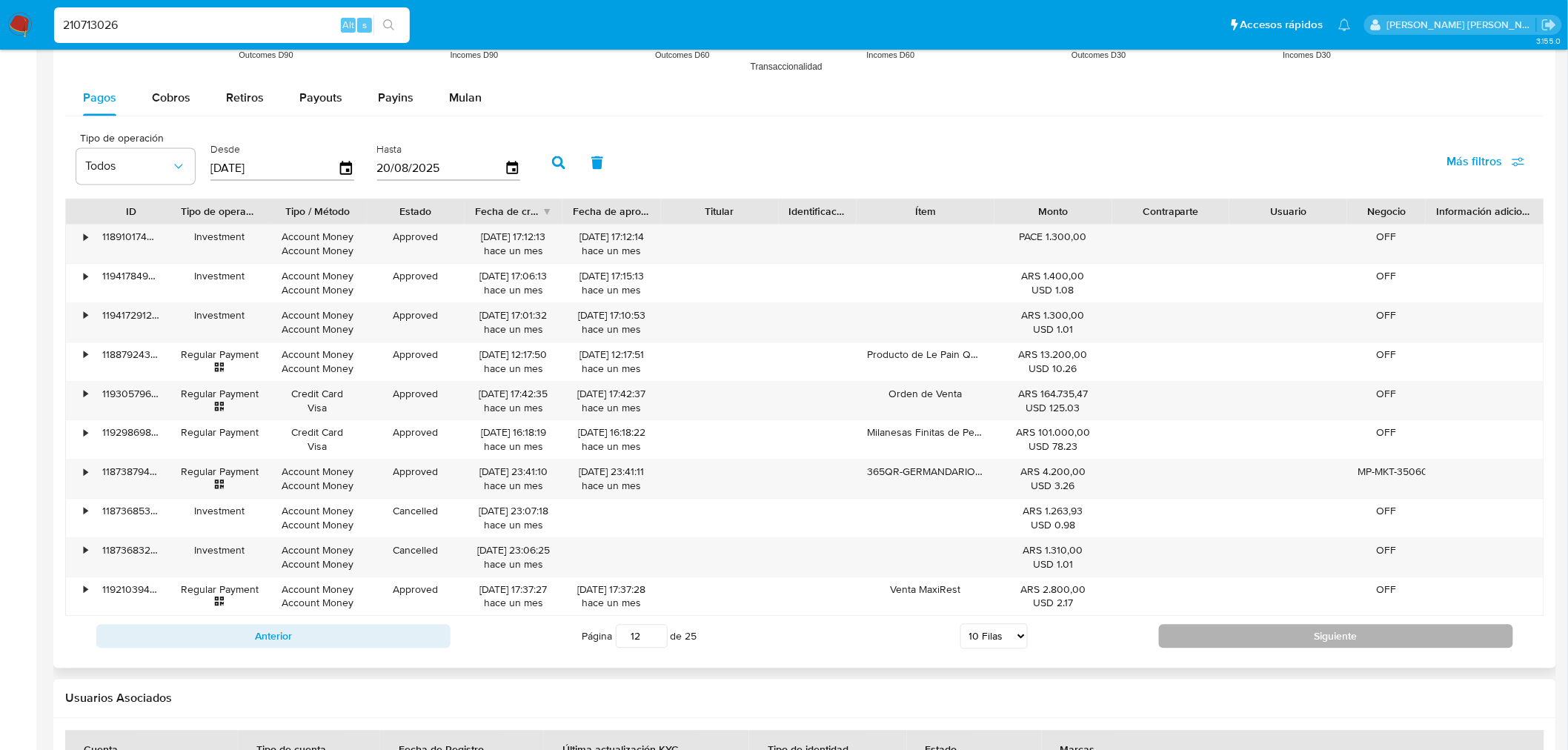
click at [1313, 647] on button "Siguiente" at bounding box center [1336, 636] width 354 height 24
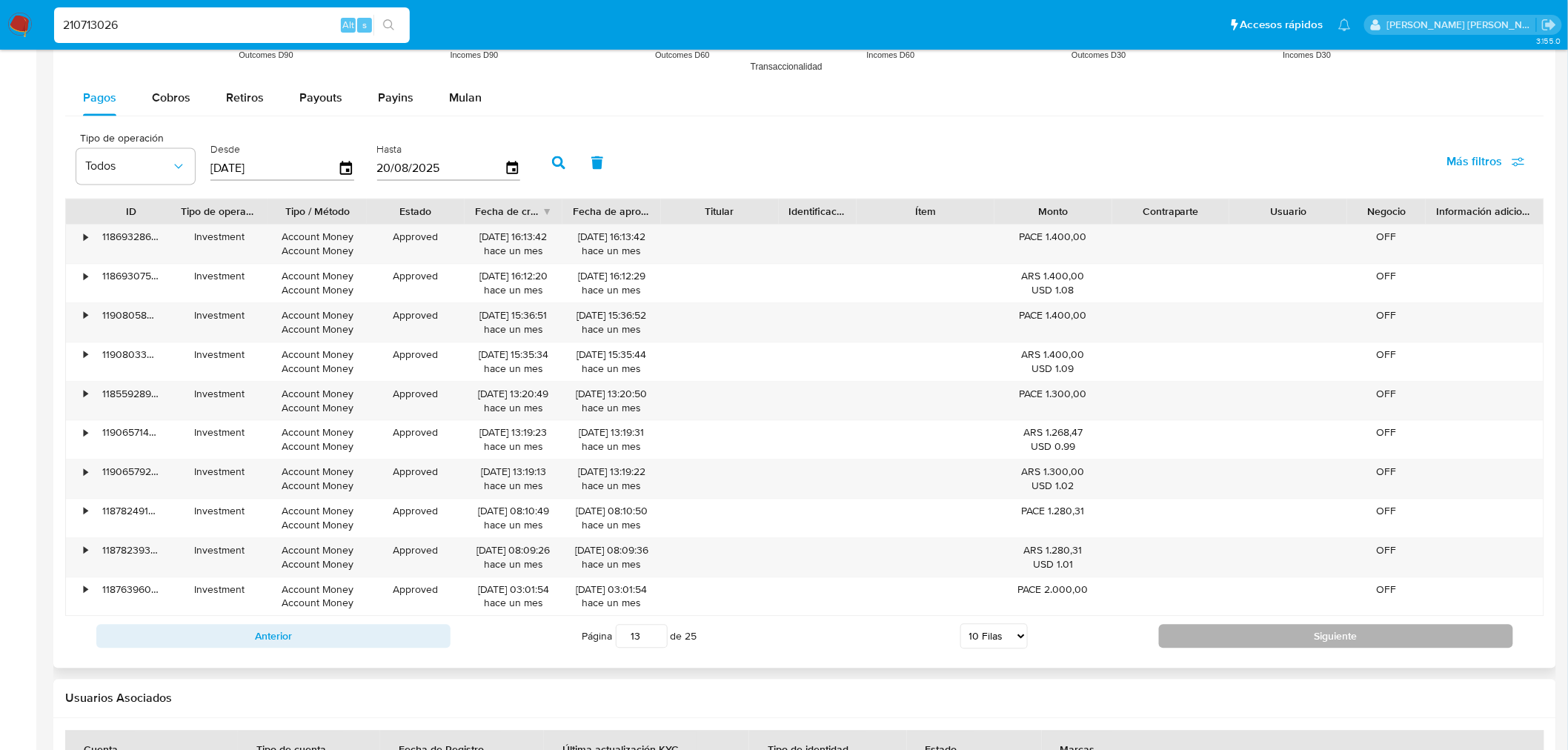
click at [1313, 647] on button "Siguiente" at bounding box center [1336, 636] width 354 height 24
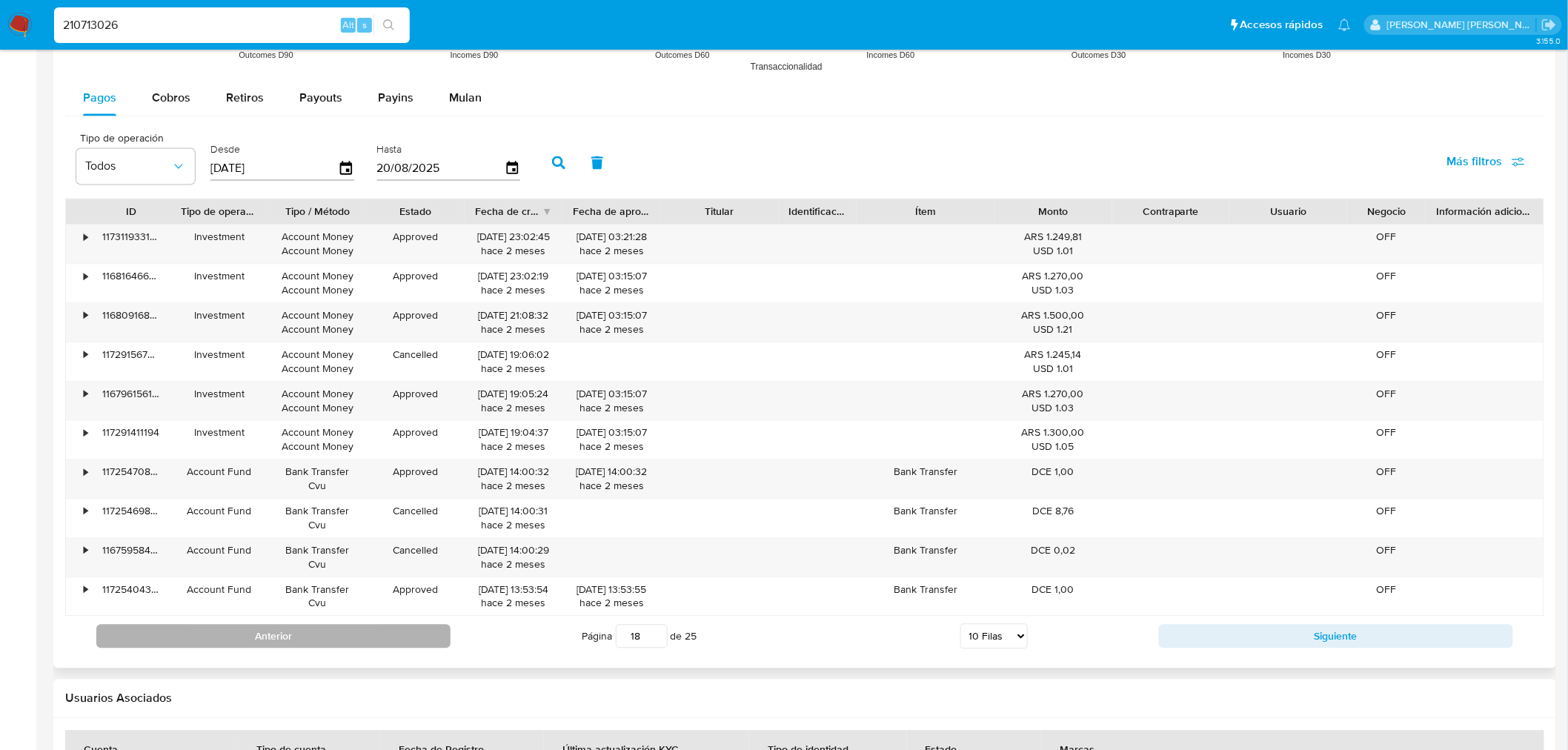
click at [446, 641] on button "Anterior" at bounding box center [274, 636] width 354 height 24
type input "17"
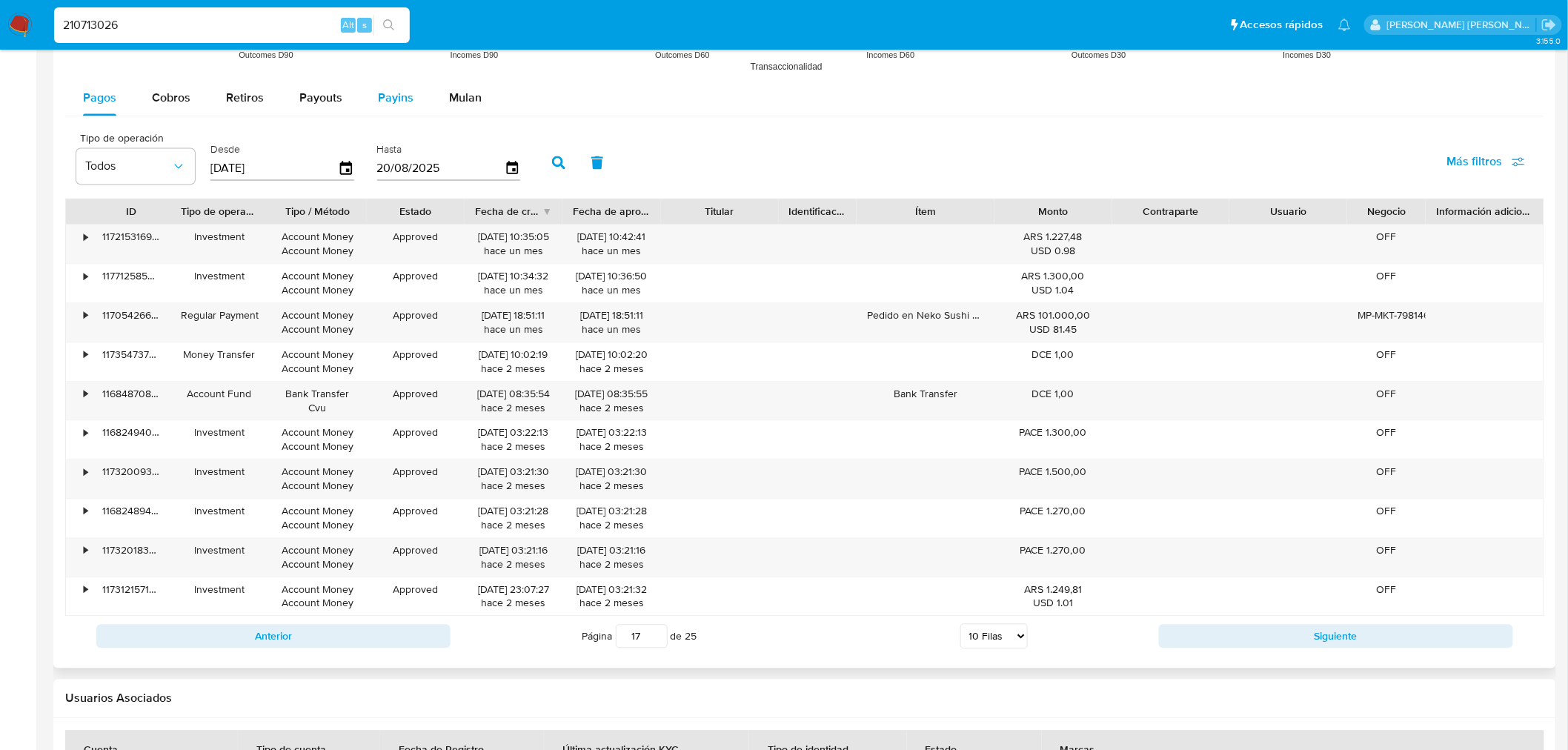
click at [382, 109] on div "Payins" at bounding box center [395, 97] width 36 height 36
select select "10"
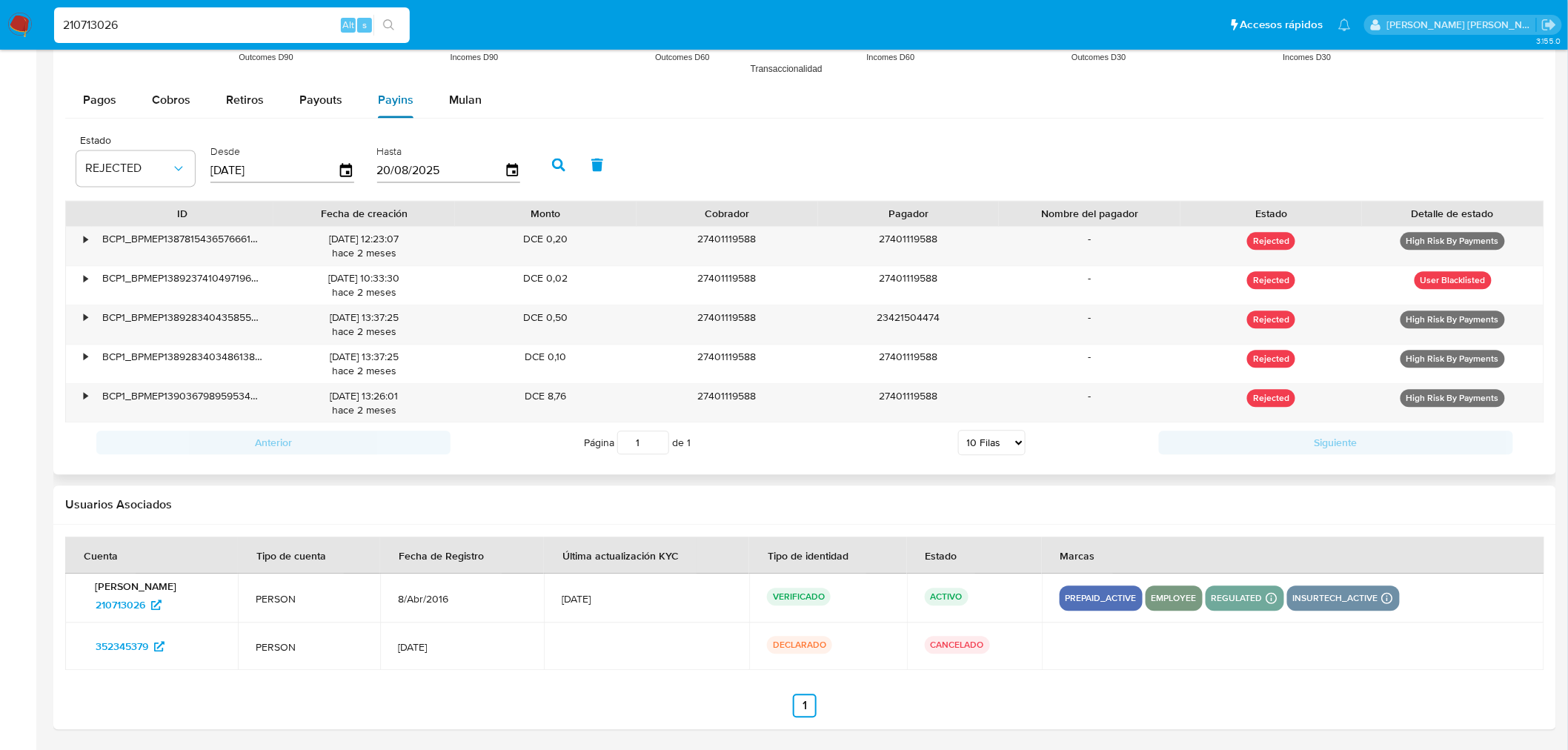
scroll to position [1269, 0]
click at [17, 27] on img at bounding box center [20, 26] width 26 height 26
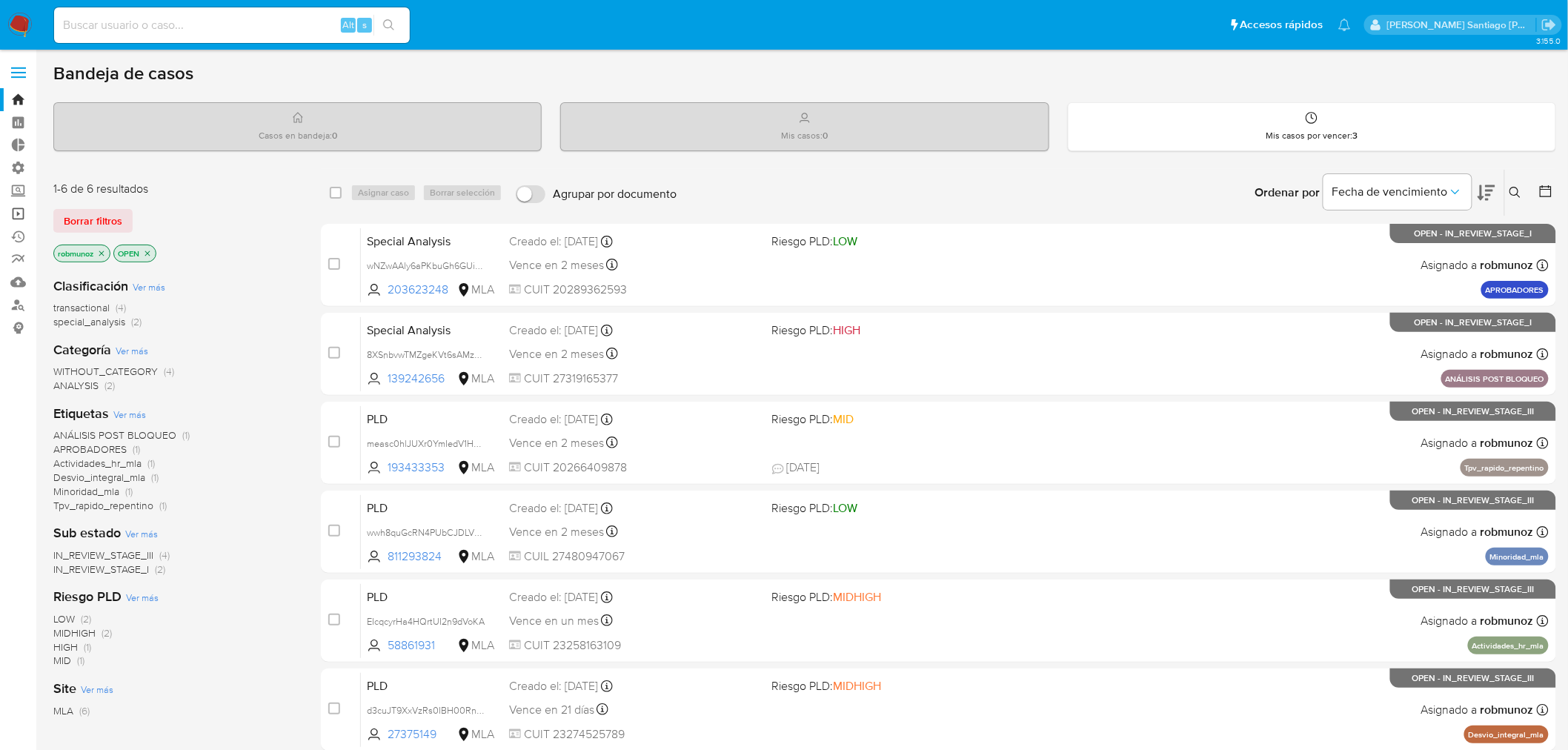
click at [30, 212] on link "Operaciones masivas" at bounding box center [88, 213] width 176 height 23
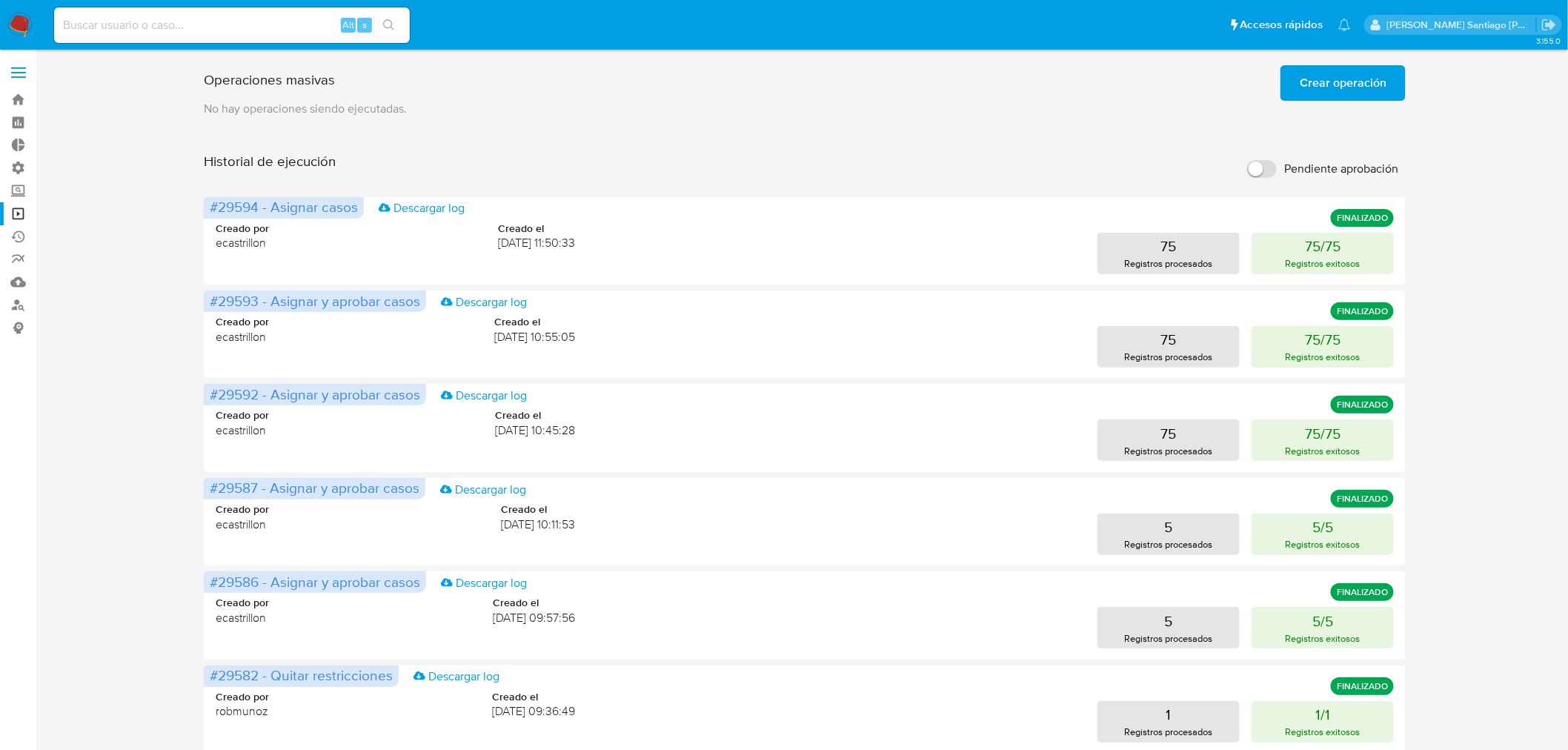
click at [1393, 90] on button "Crear operación" at bounding box center [1342, 83] width 125 height 36
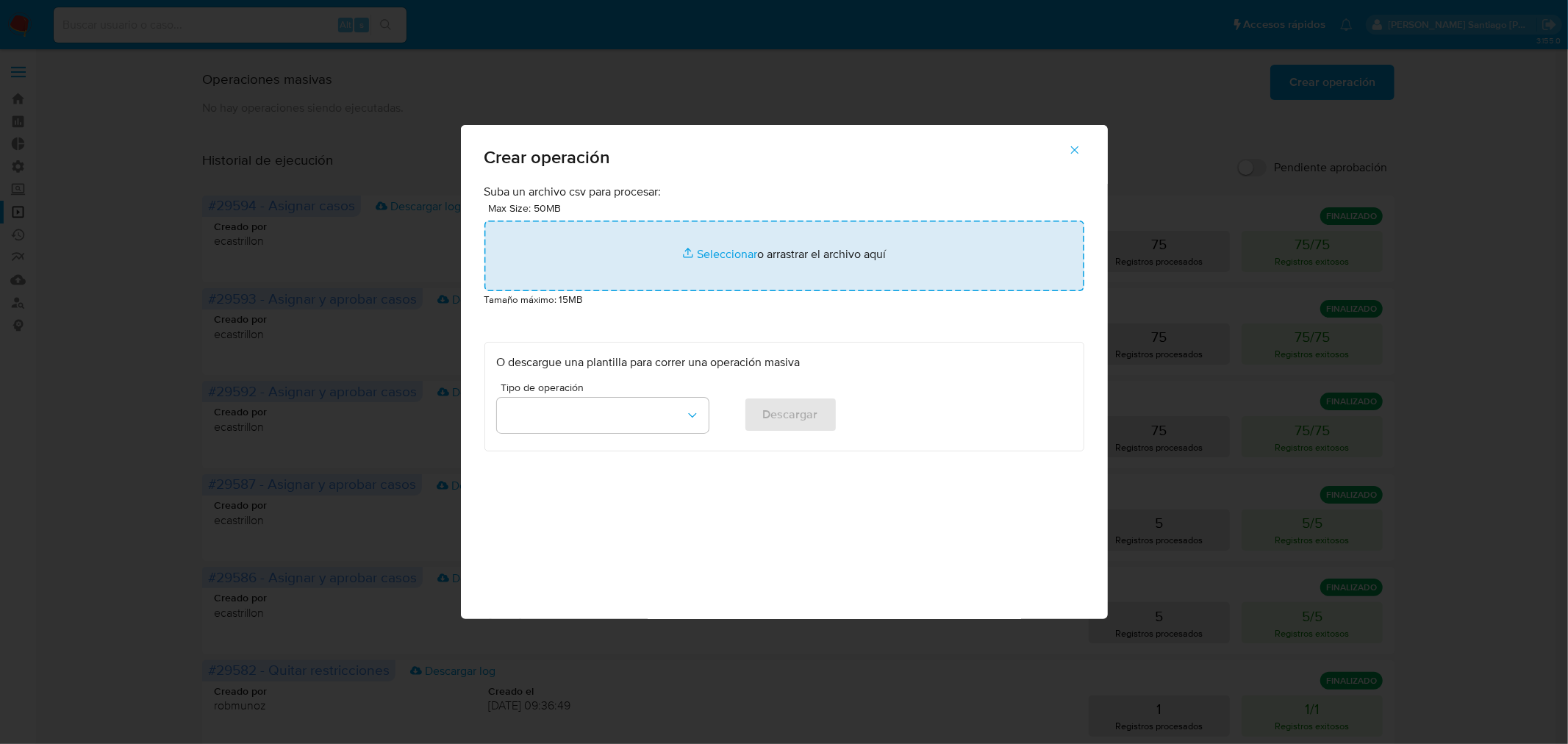
click at [786, 266] on input "file" at bounding box center [785, 256] width 600 height 70
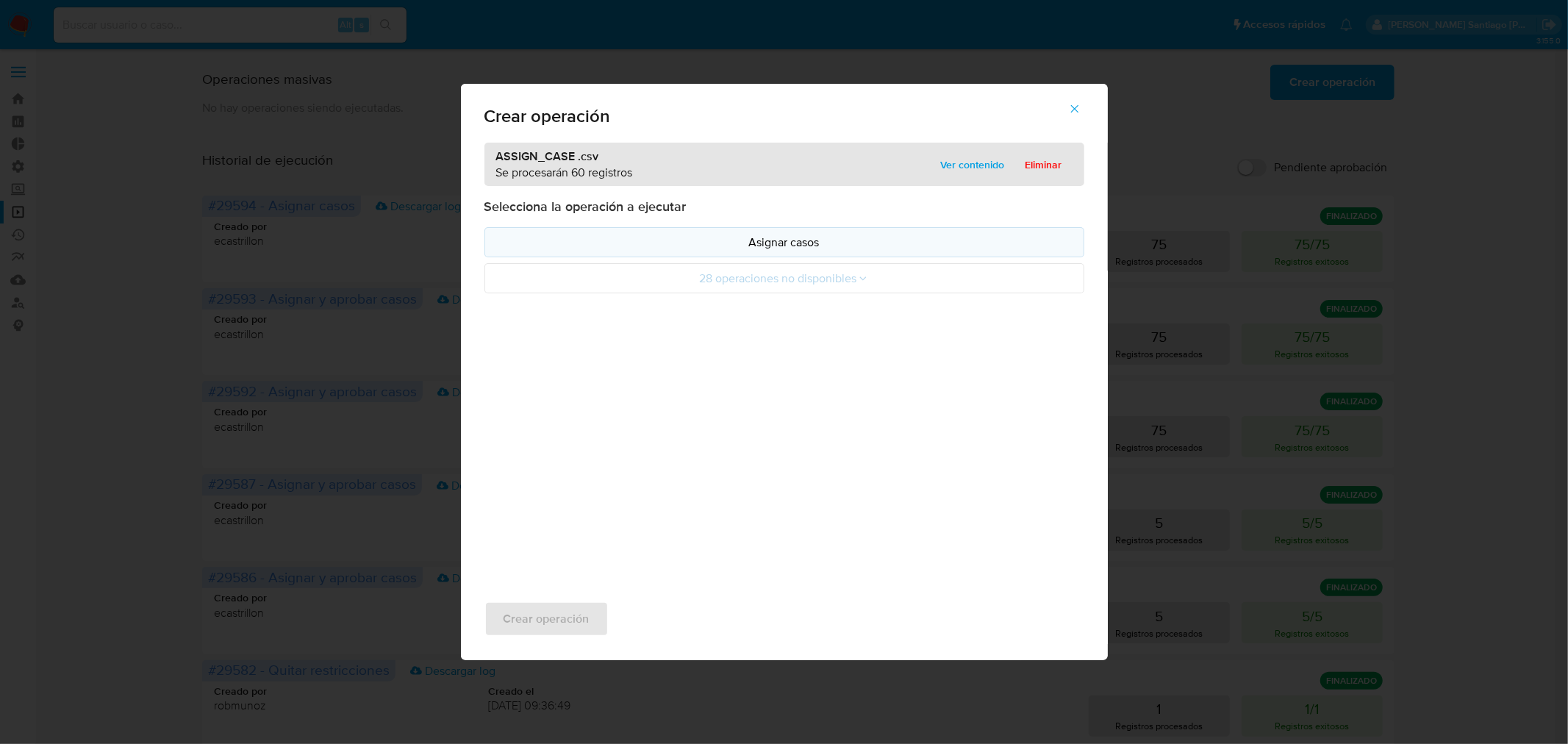
drag, startPoint x: 786, startPoint y: 266, endPoint x: 687, endPoint y: 252, distance: 100.0
click at [687, 252] on button "Asignar casos" at bounding box center [785, 242] width 600 height 30
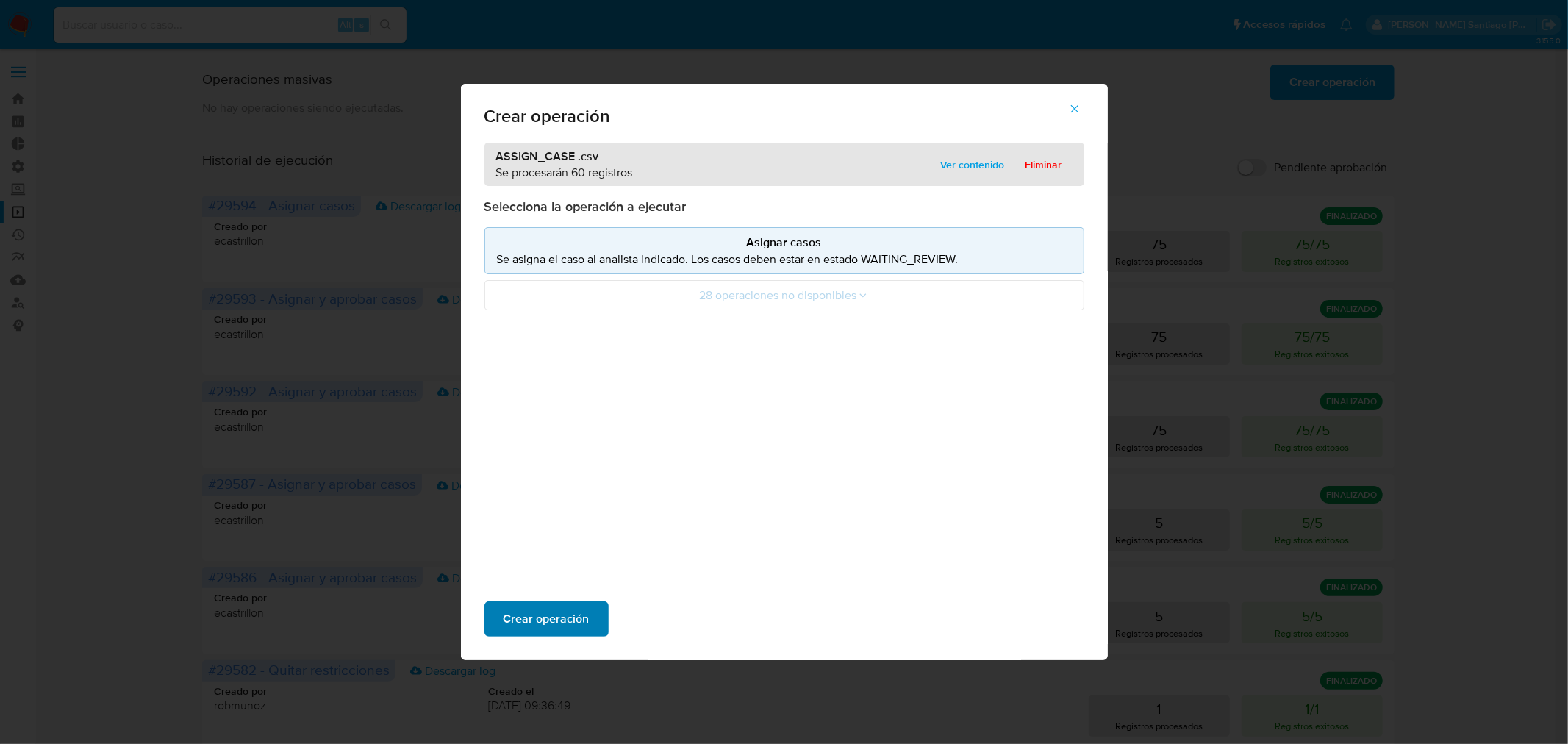
click at [577, 620] on span "Crear operación" at bounding box center [546, 618] width 86 height 32
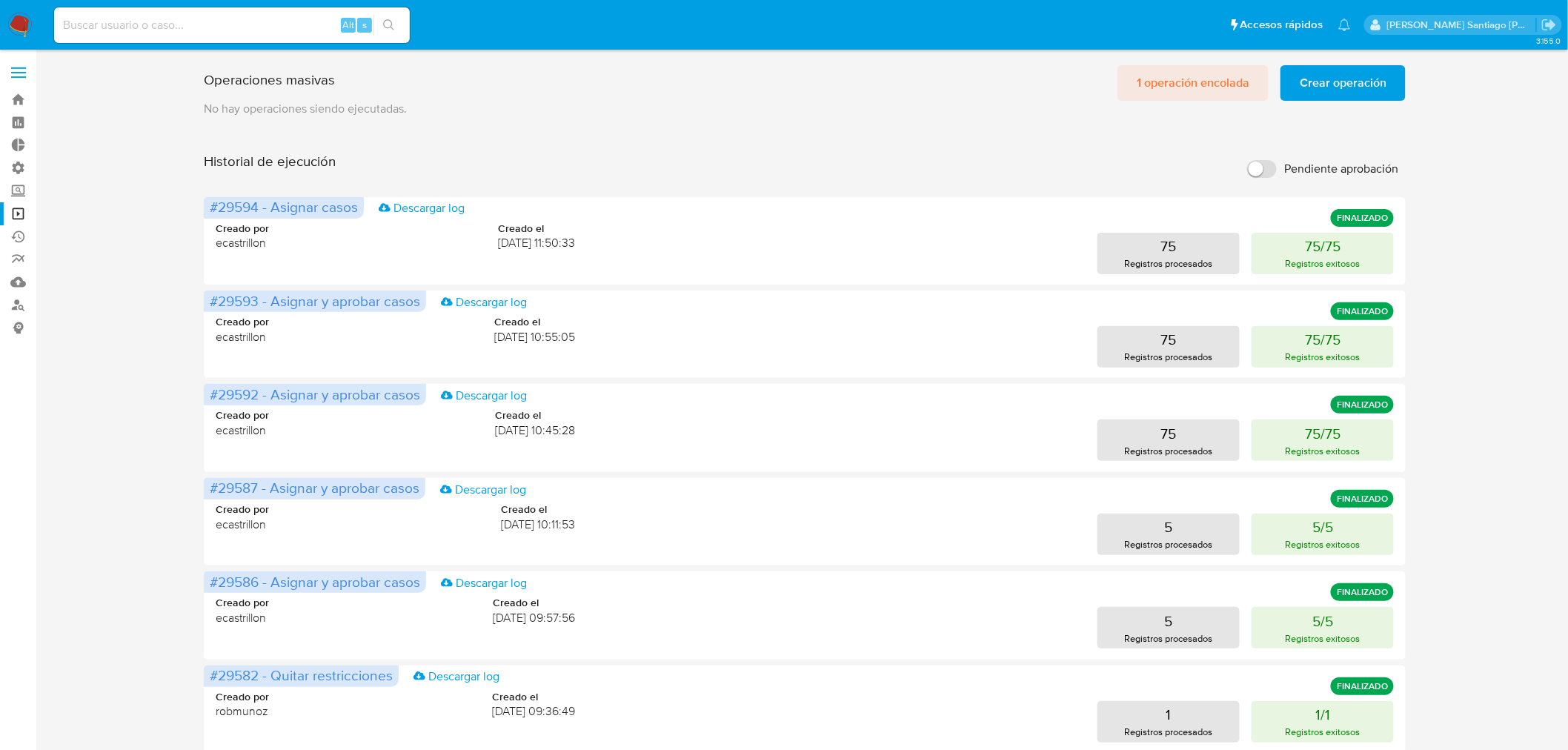
click at [1169, 77] on span "1 operación encolada" at bounding box center [1192, 83] width 113 height 33
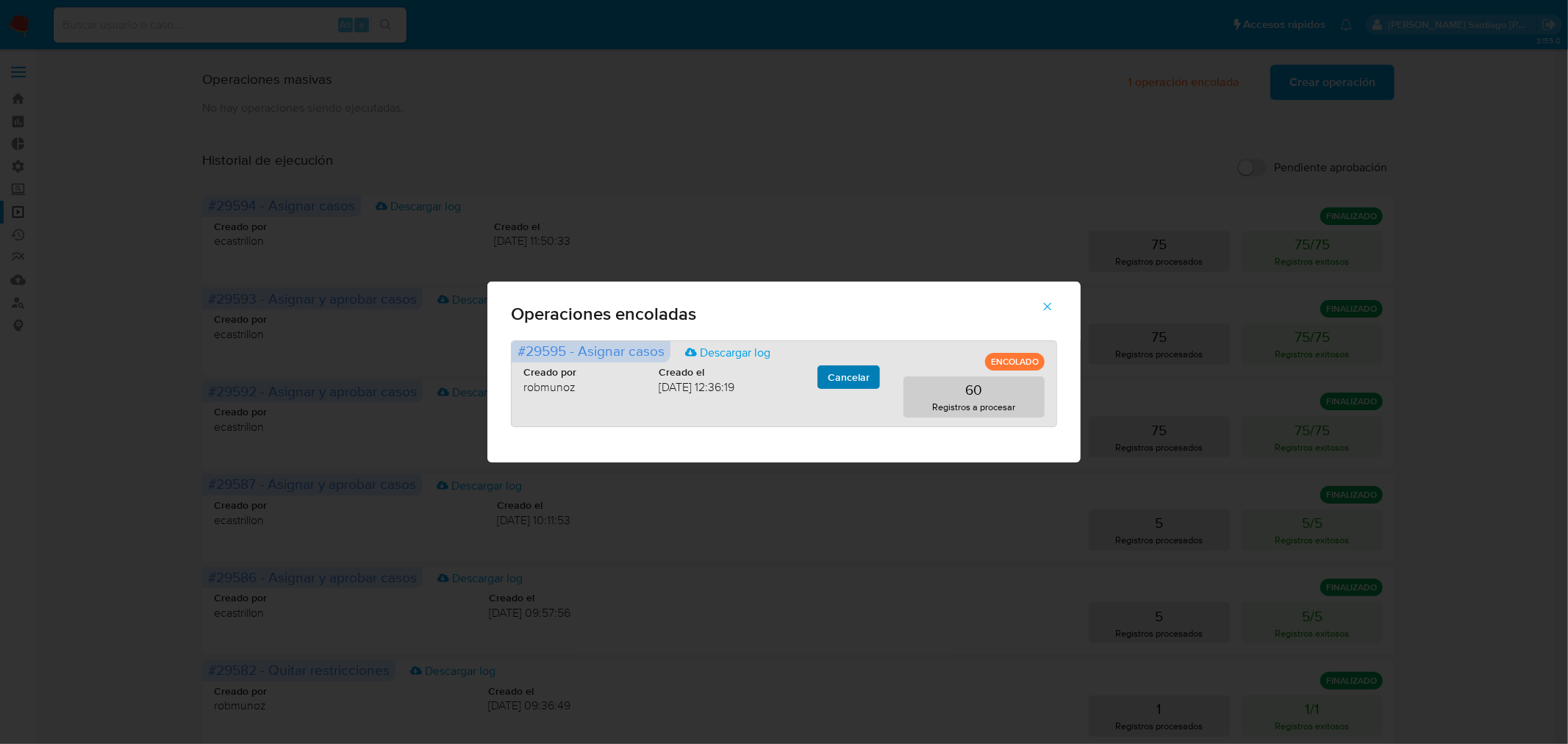
click at [864, 382] on span "Cancelar" at bounding box center [848, 377] width 42 height 21
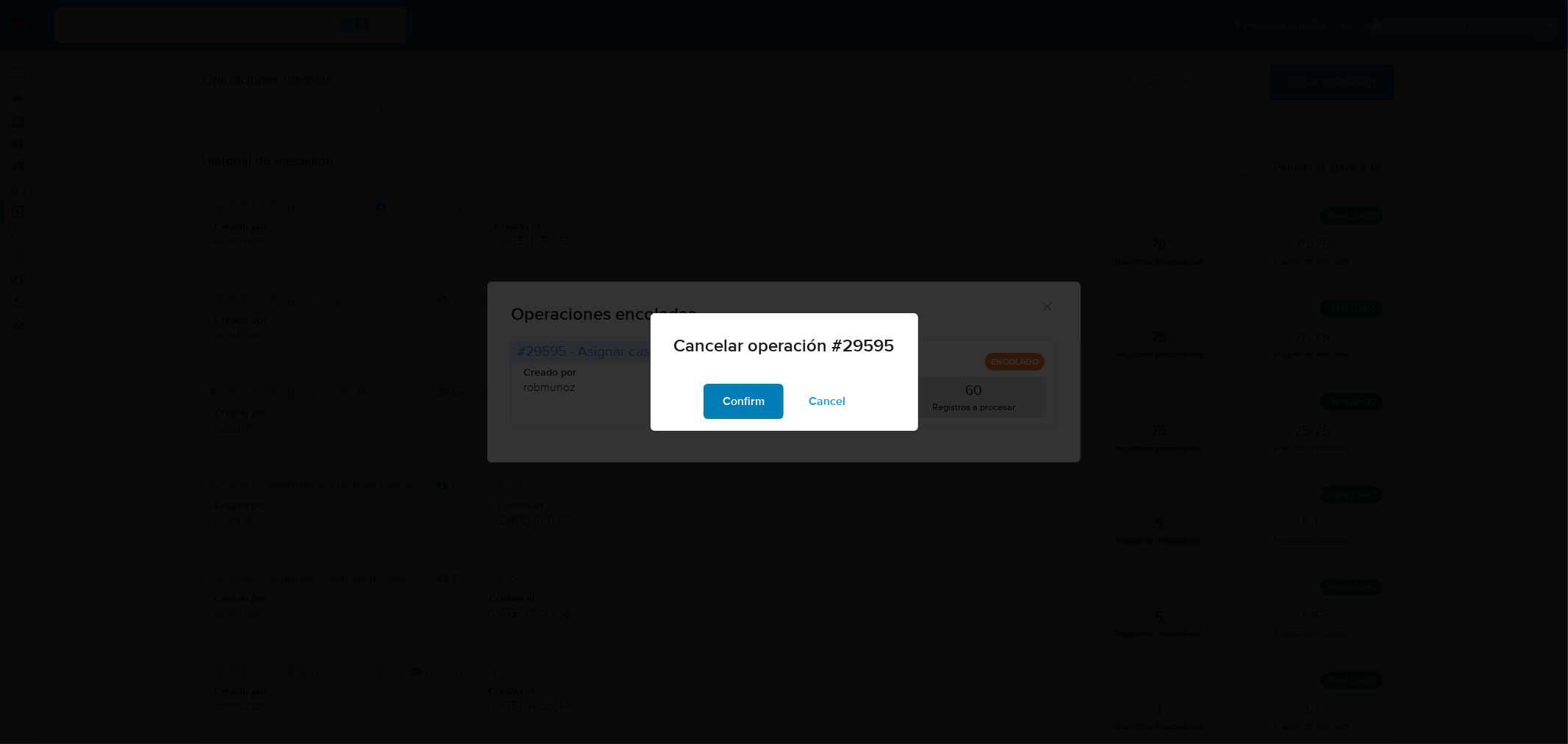
click at [743, 417] on span "Confirm" at bounding box center [744, 400] width 42 height 32
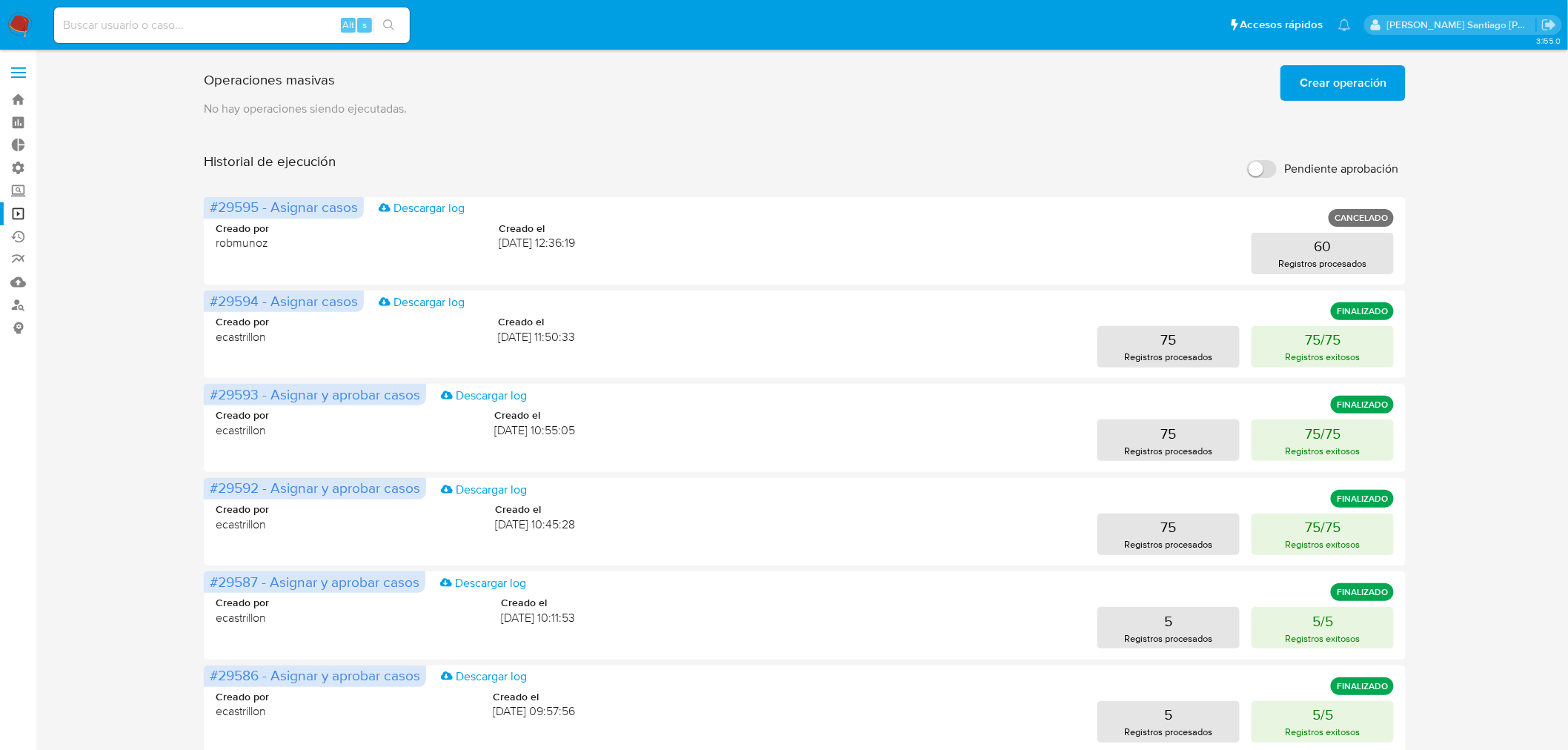
click at [1317, 84] on span "Crear operación" at bounding box center [1342, 83] width 87 height 33
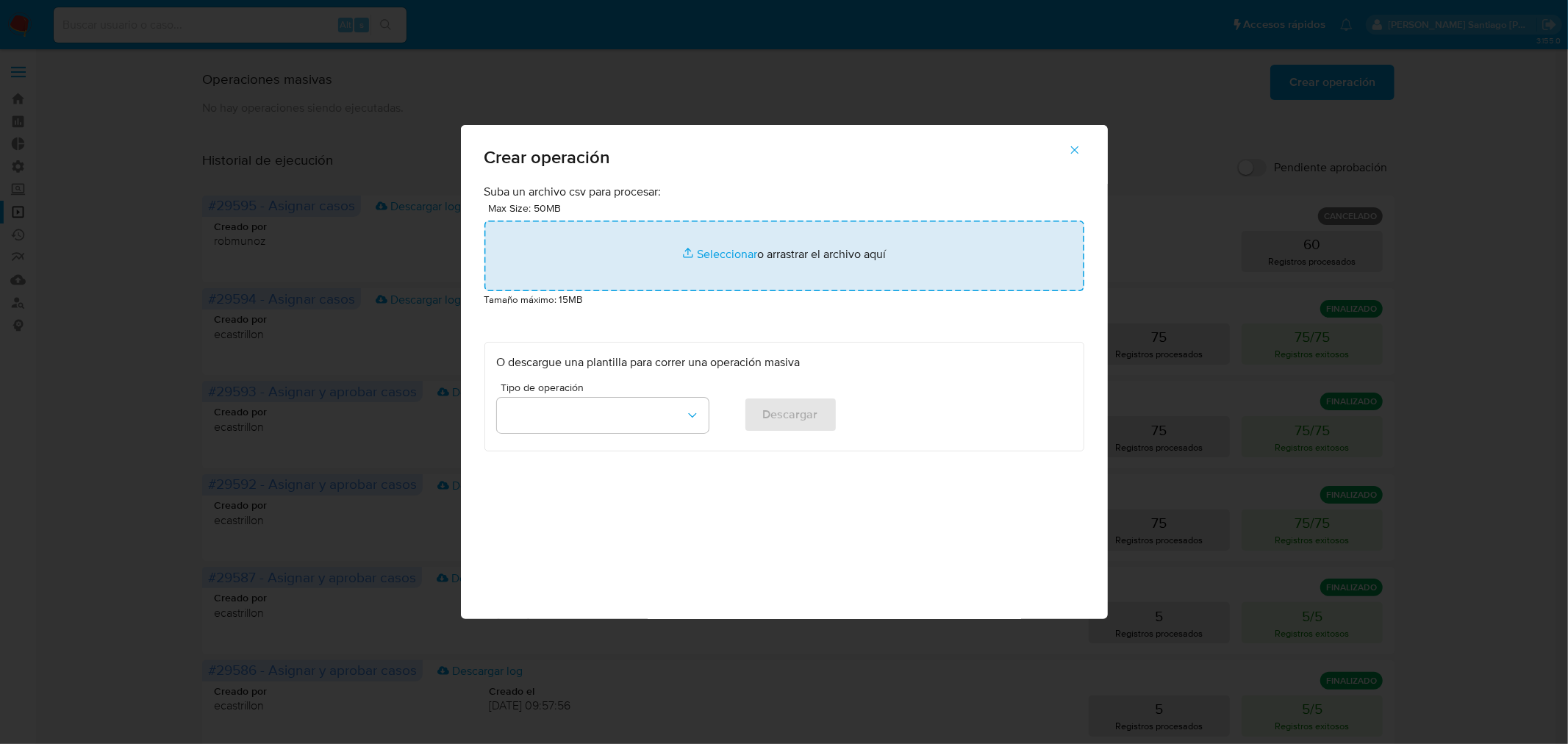
click at [875, 226] on input "file" at bounding box center [785, 256] width 600 height 70
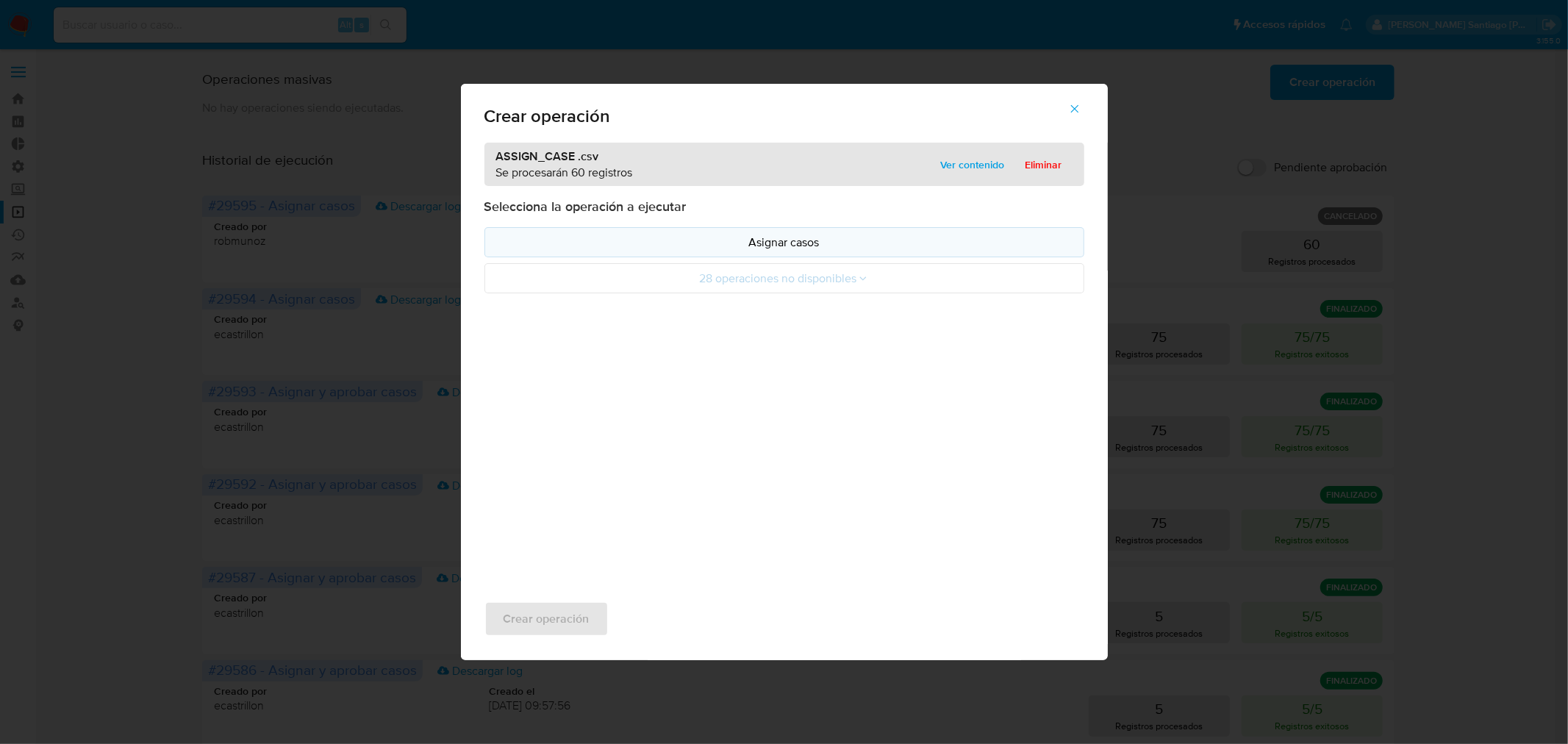
click at [645, 245] on p "Asignar casos" at bounding box center [785, 241] width 575 height 17
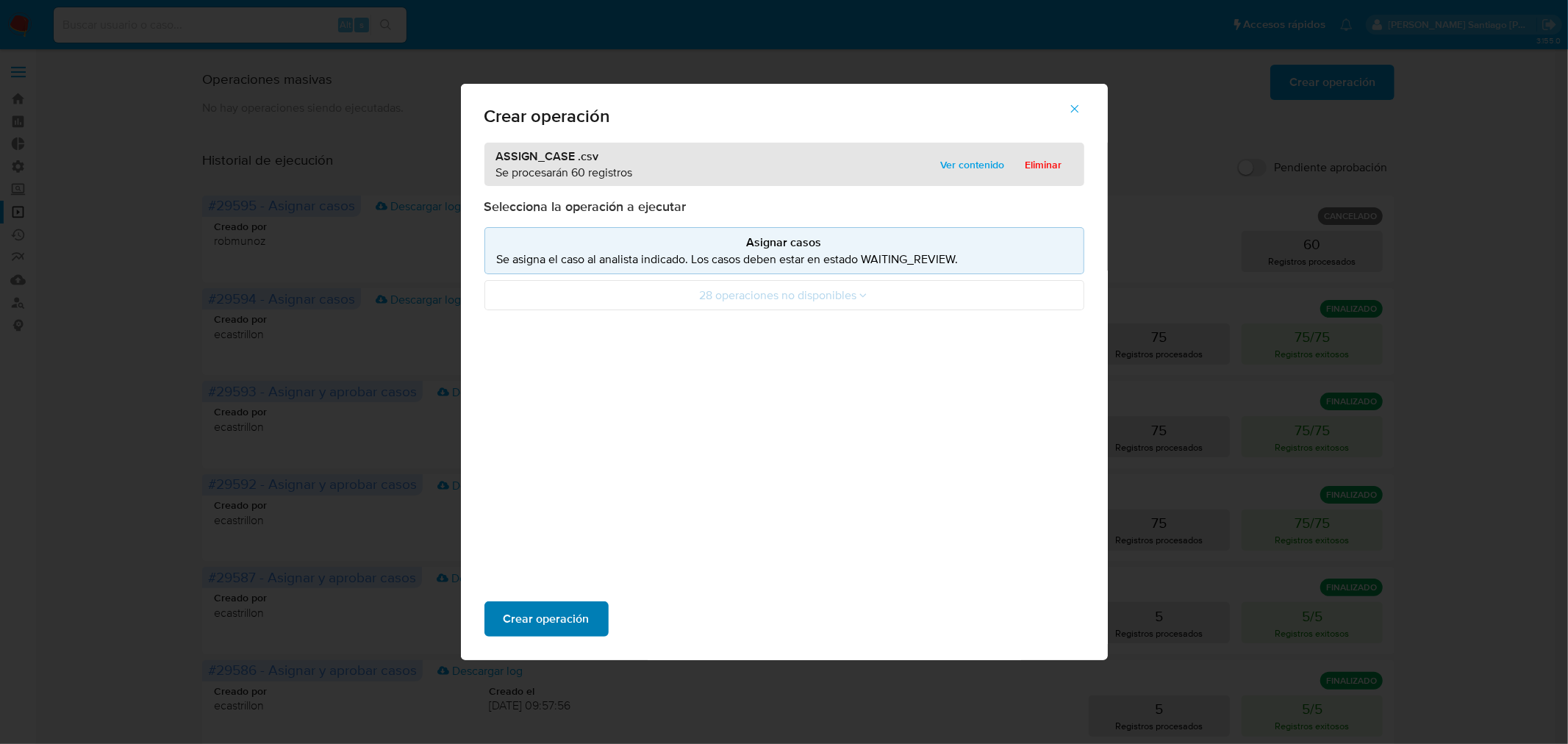
click at [550, 631] on span "Crear operación" at bounding box center [546, 618] width 86 height 32
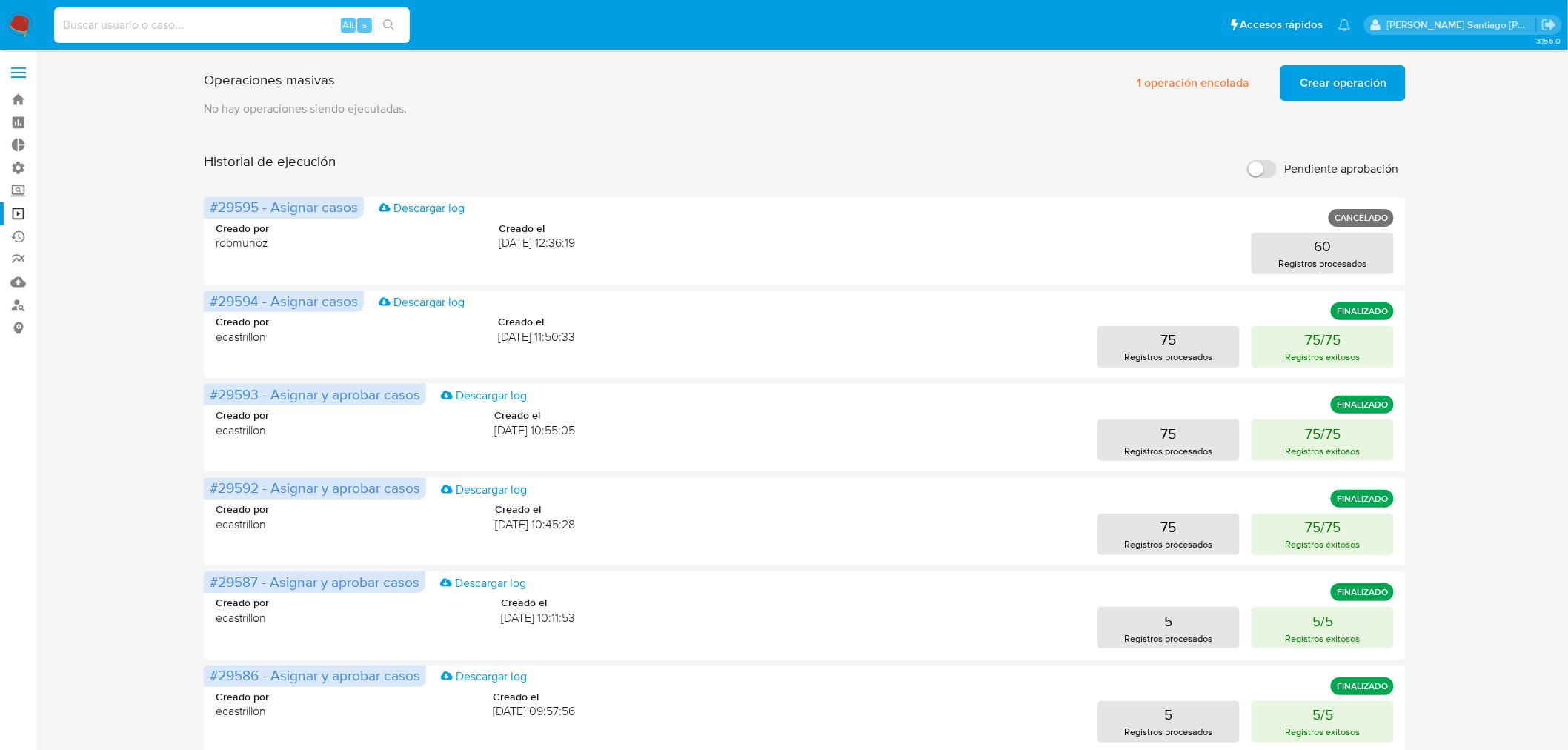
click at [223, 27] on input at bounding box center [232, 25] width 356 height 19
paste input "4QoaeX9gJVCU5SpCRzkFqshQ"
type input "4QoaeX9gJVCU5SpCRzkFqshQ"
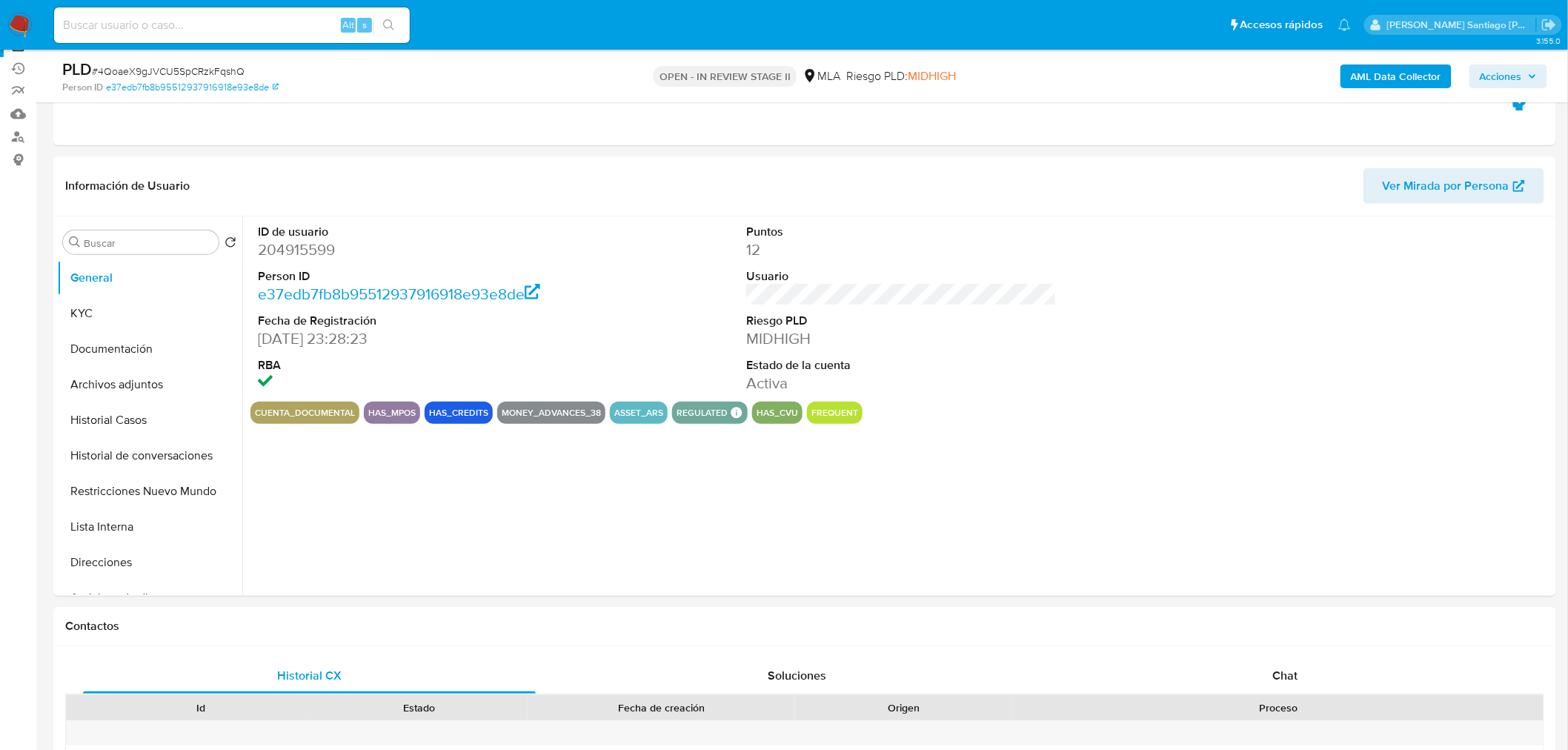
scroll to position [245, 0]
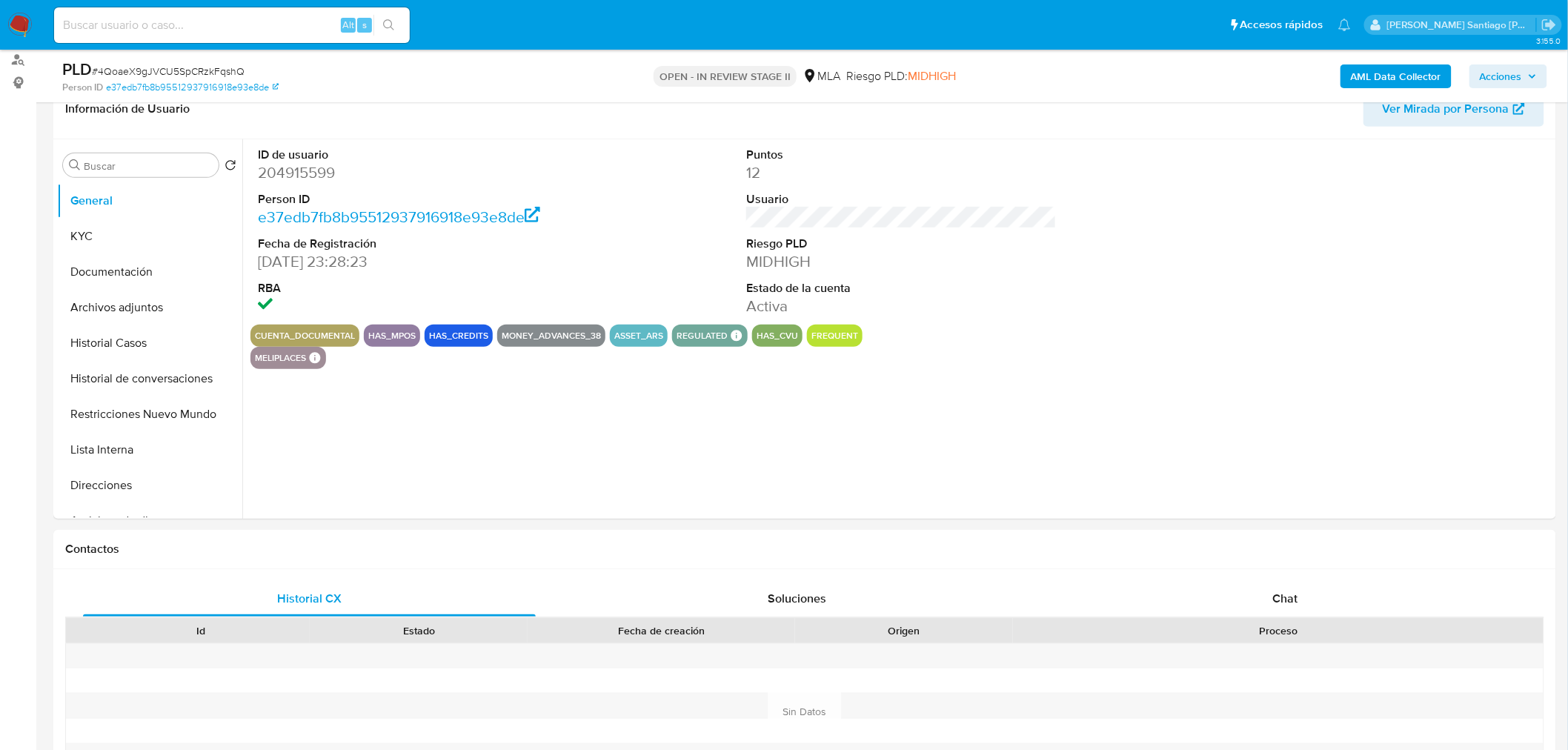
select select "10"
click at [1309, 601] on div "Chat" at bounding box center [1285, 598] width 452 height 36
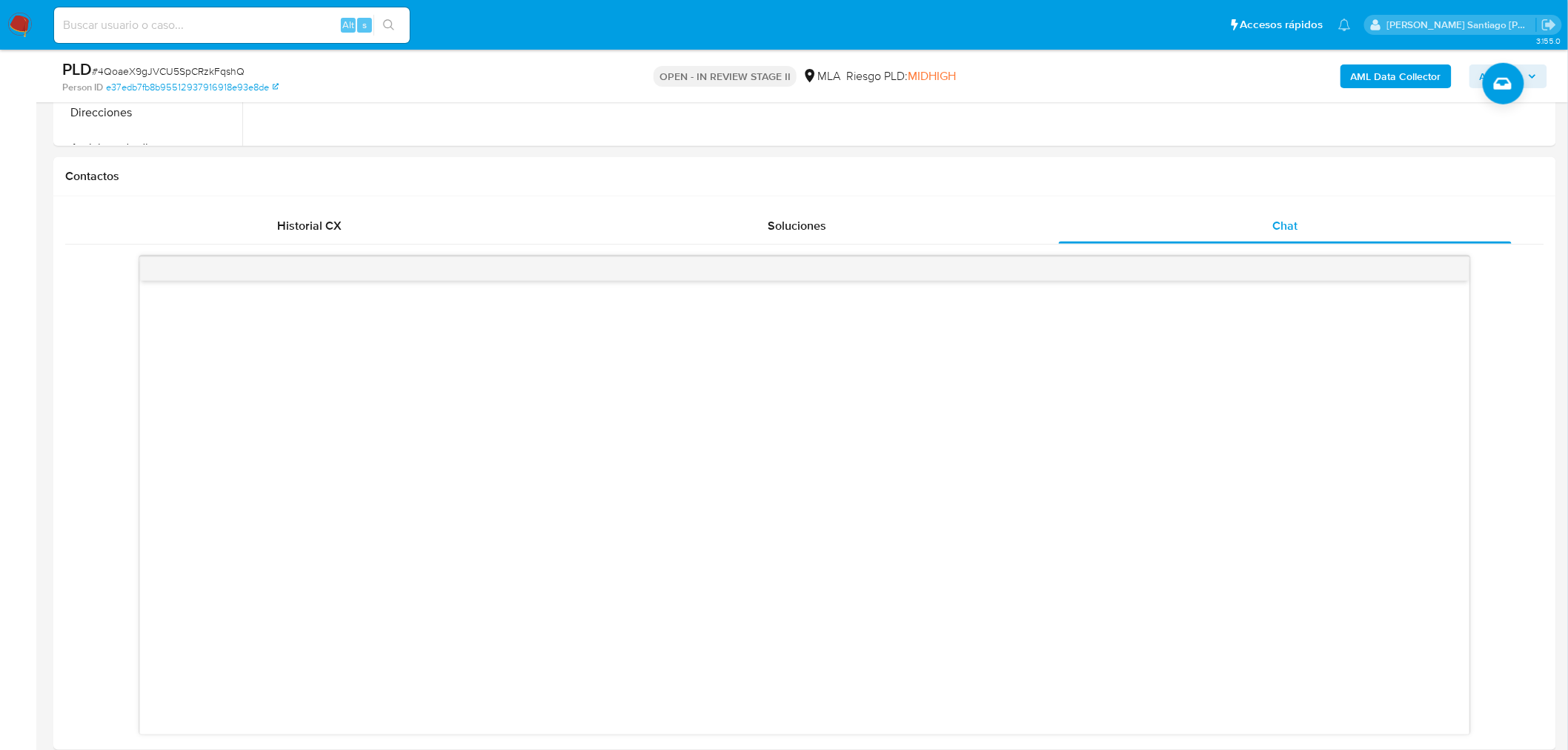
scroll to position [574, 0]
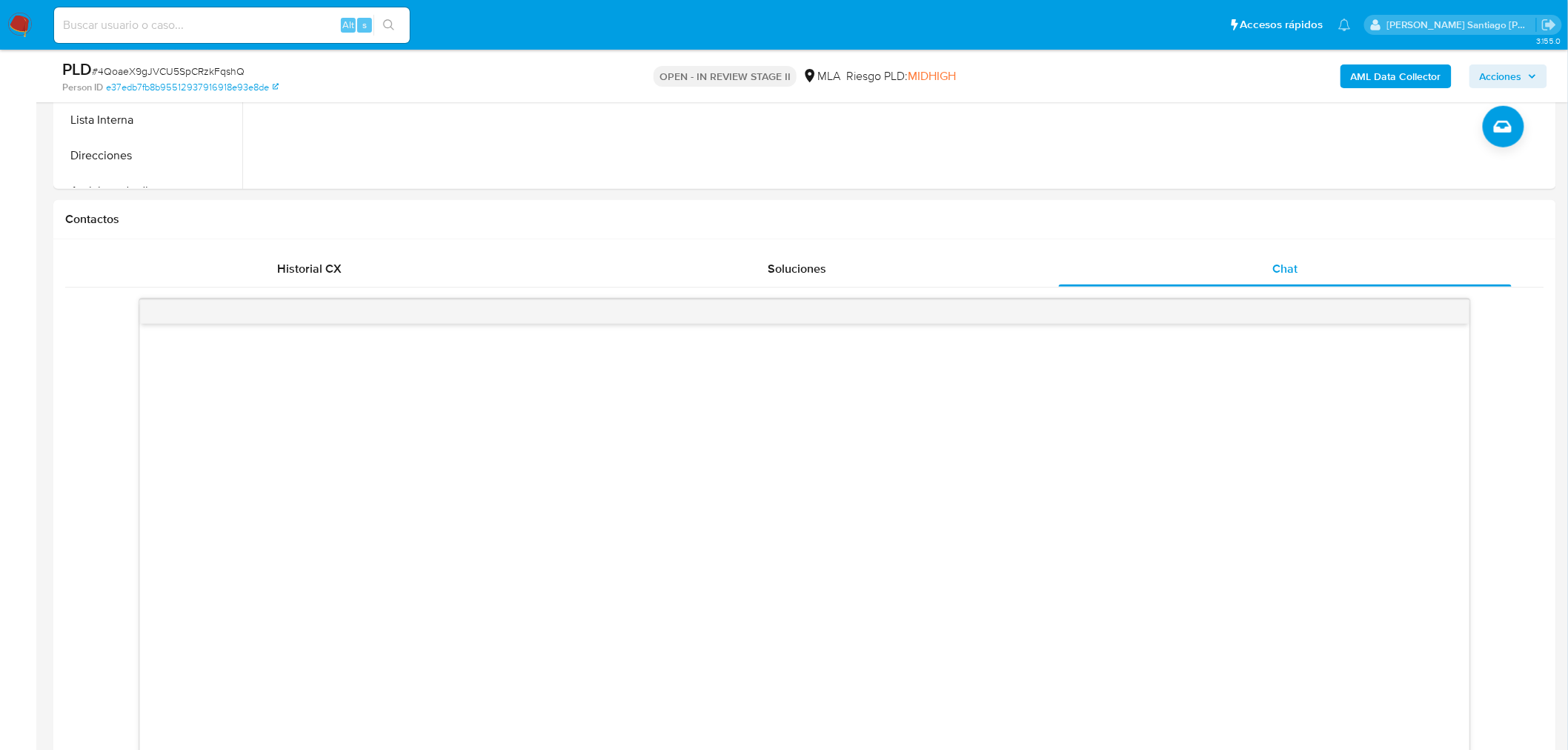
click at [282, 38] on div "Alt s" at bounding box center [232, 25] width 356 height 36
click at [274, 32] on input at bounding box center [232, 25] width 356 height 19
paste input "vNgLqlnlVedQKBUuM5H5kVIK"
type input "vNgLqlnlVedQKBUuM5H5kVIK"
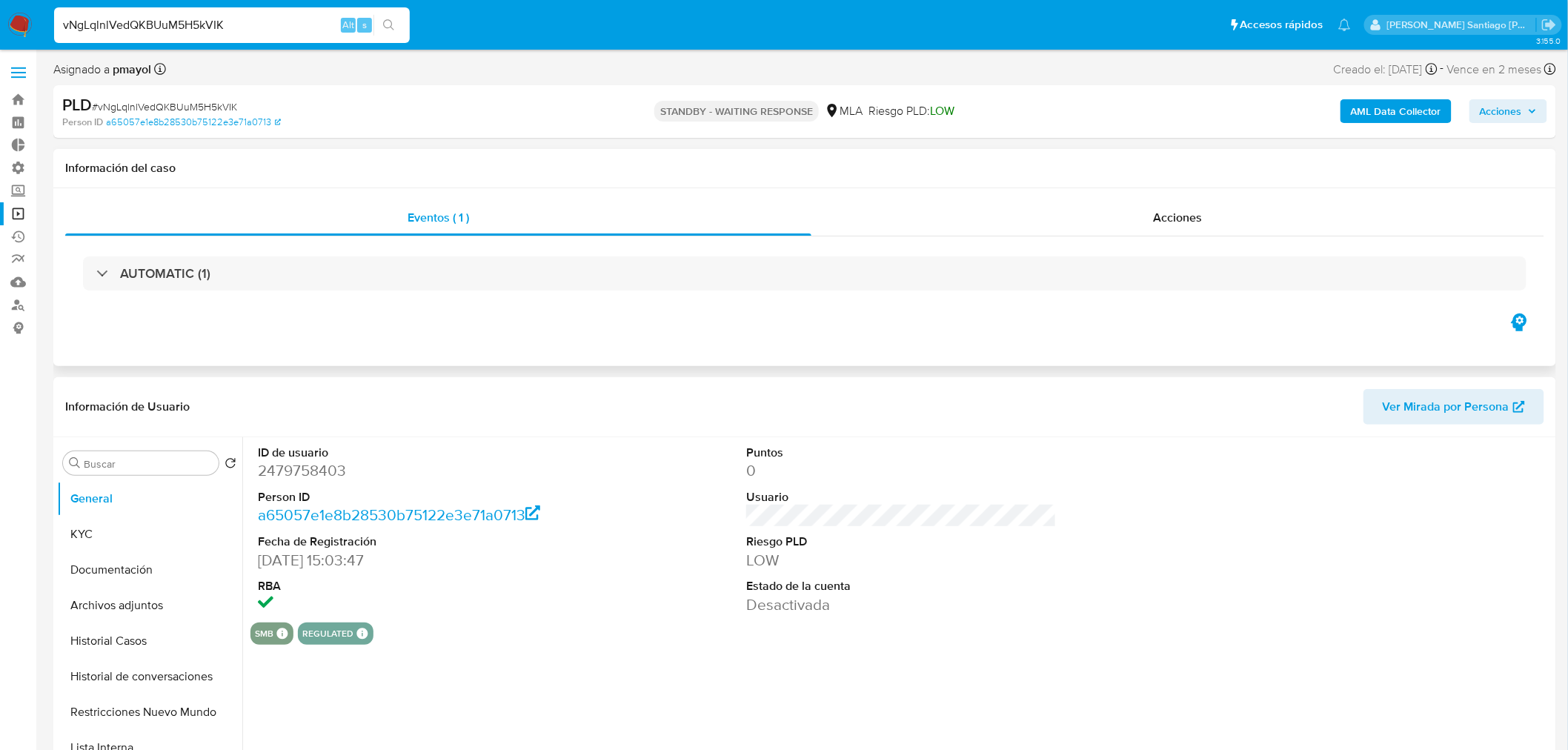
select select "10"
click at [1232, 240] on div "AUTOMATIC (1)" at bounding box center [804, 273] width 1479 height 74
click at [1178, 211] on span "Acciones" at bounding box center [1177, 217] width 49 height 17
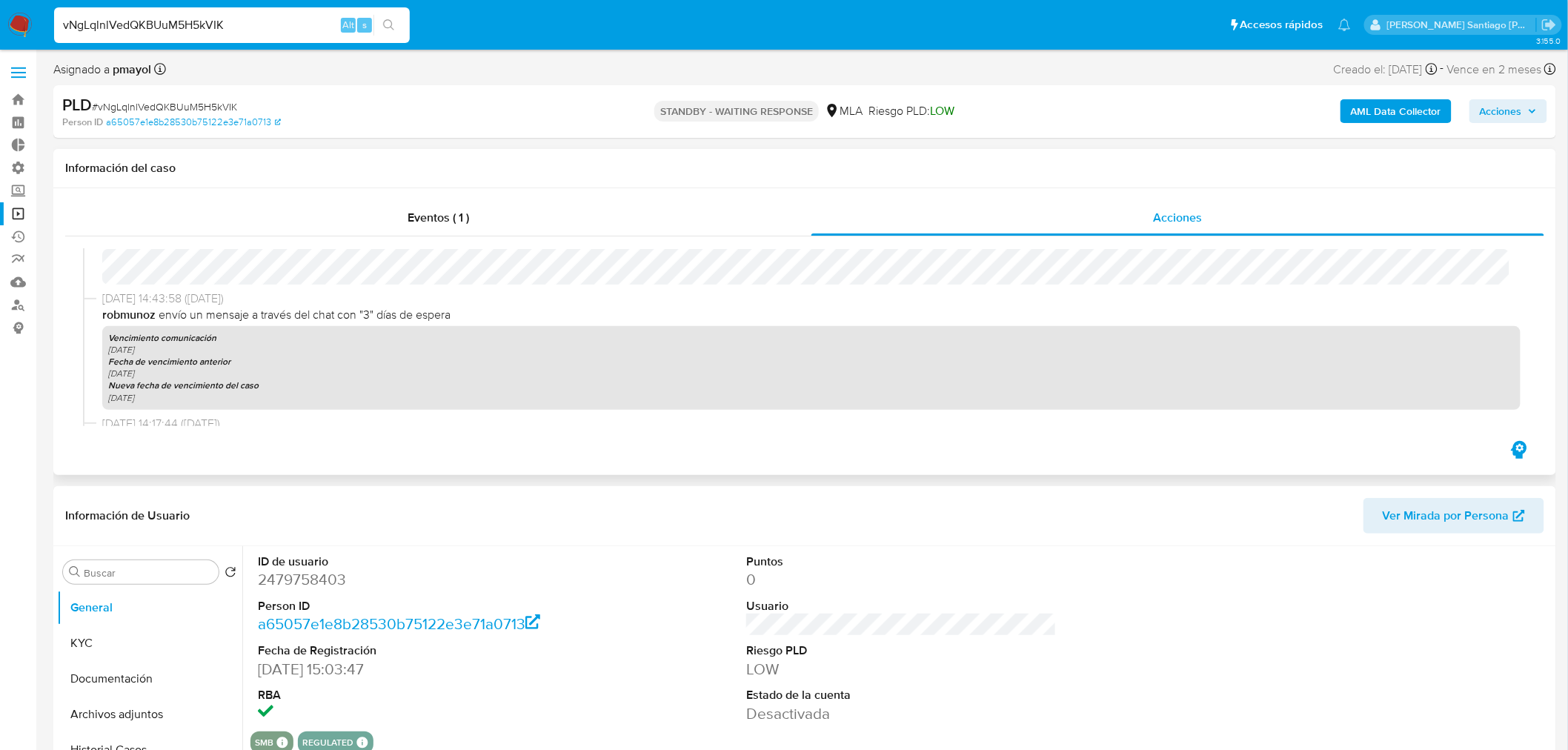
scroll to position [329, 0]
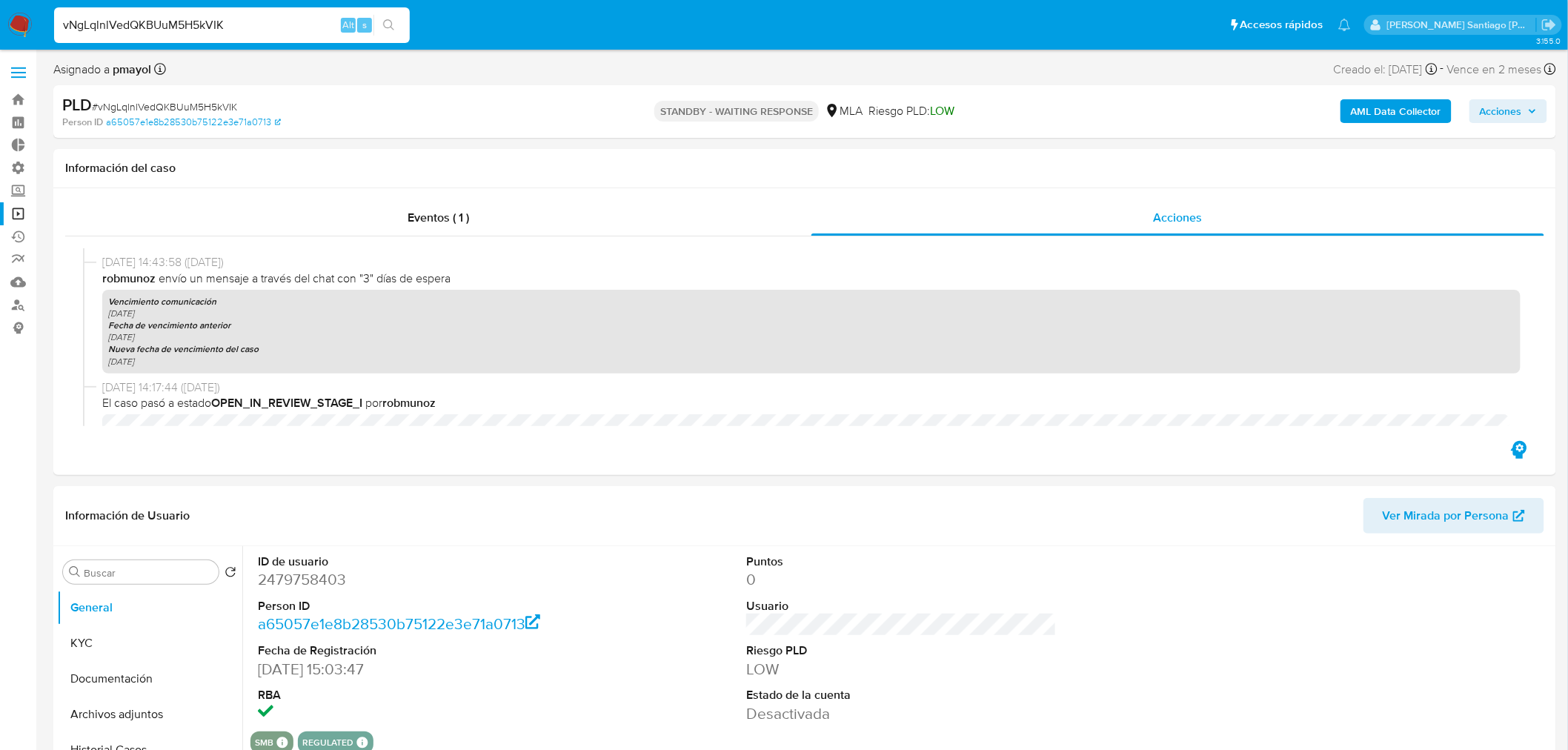
click at [215, 30] on input "vNgLqlnlVedQKBUuM5H5kVIK" at bounding box center [232, 25] width 356 height 19
type input "rsantiagomunoz@gmail.com"
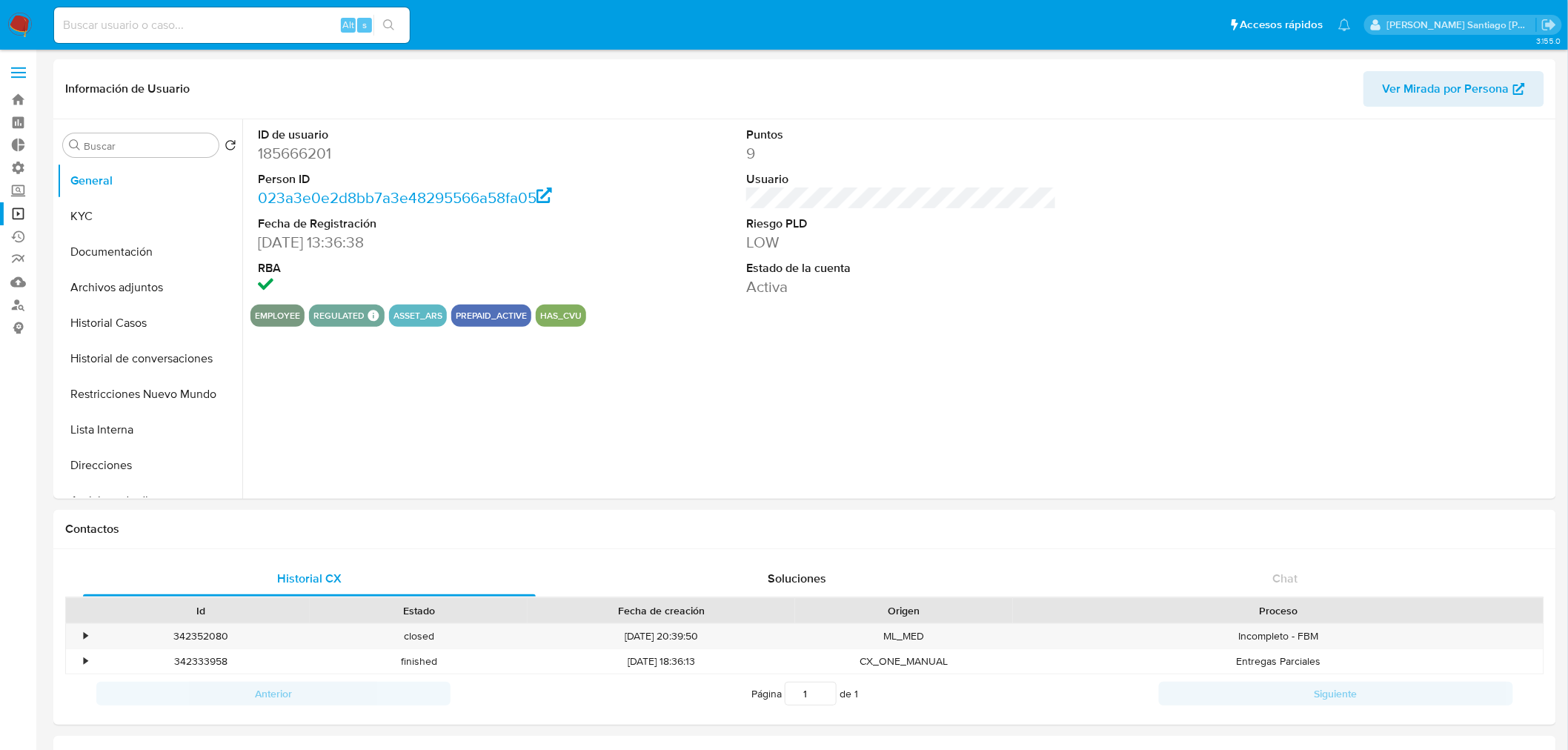
select select "10"
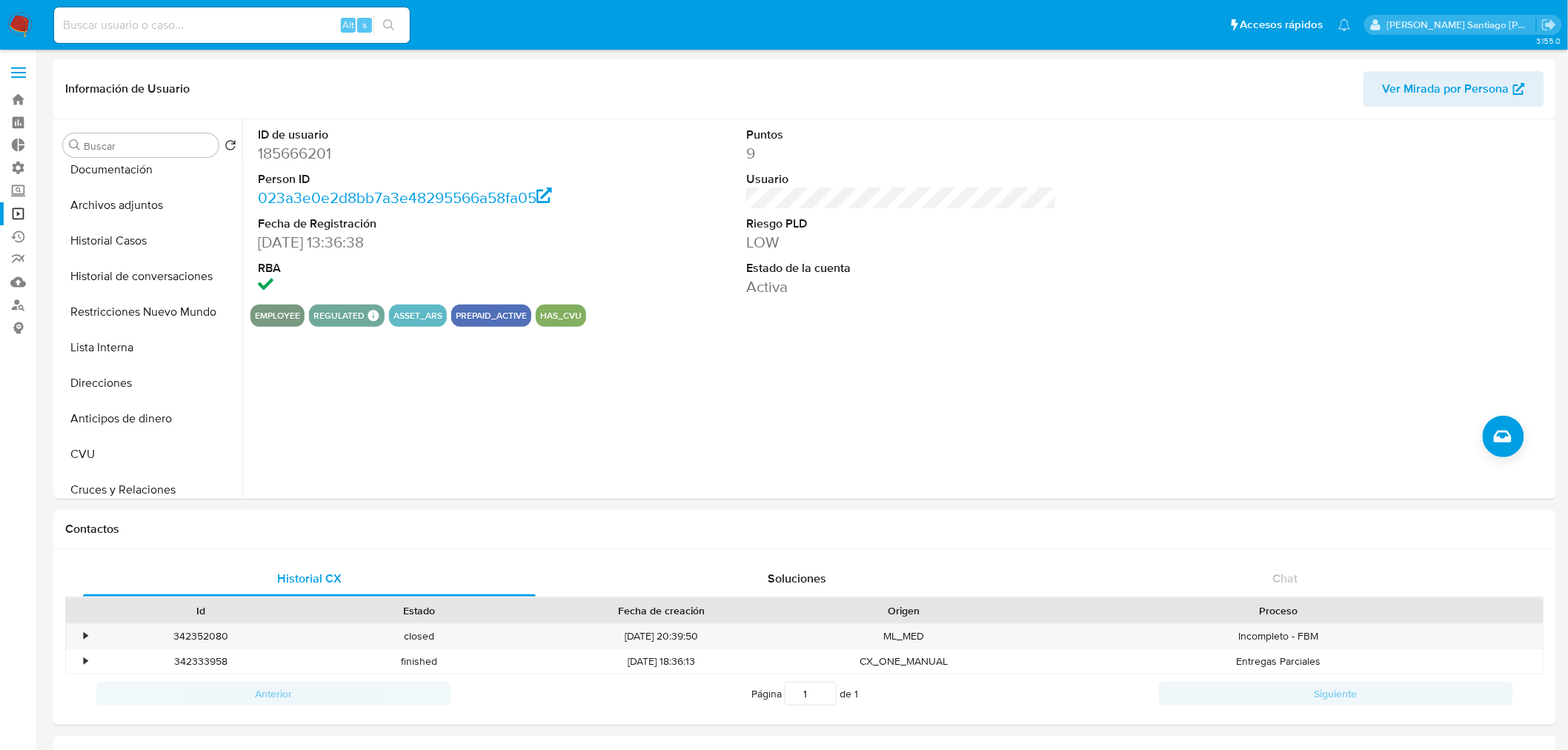
click at [24, 14] on img at bounding box center [20, 26] width 26 height 26
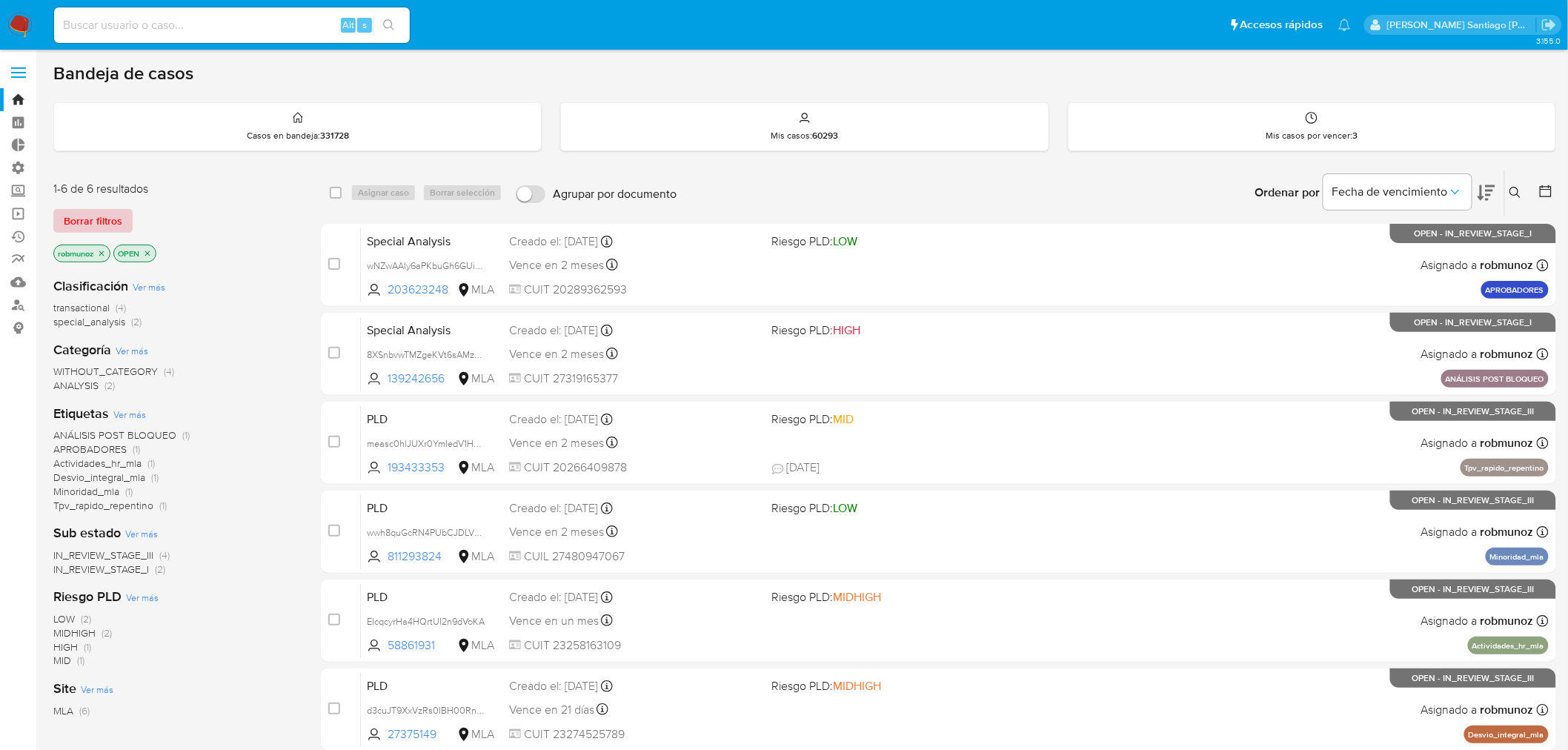
click at [117, 219] on span "Borrar filtros" at bounding box center [93, 221] width 58 height 21
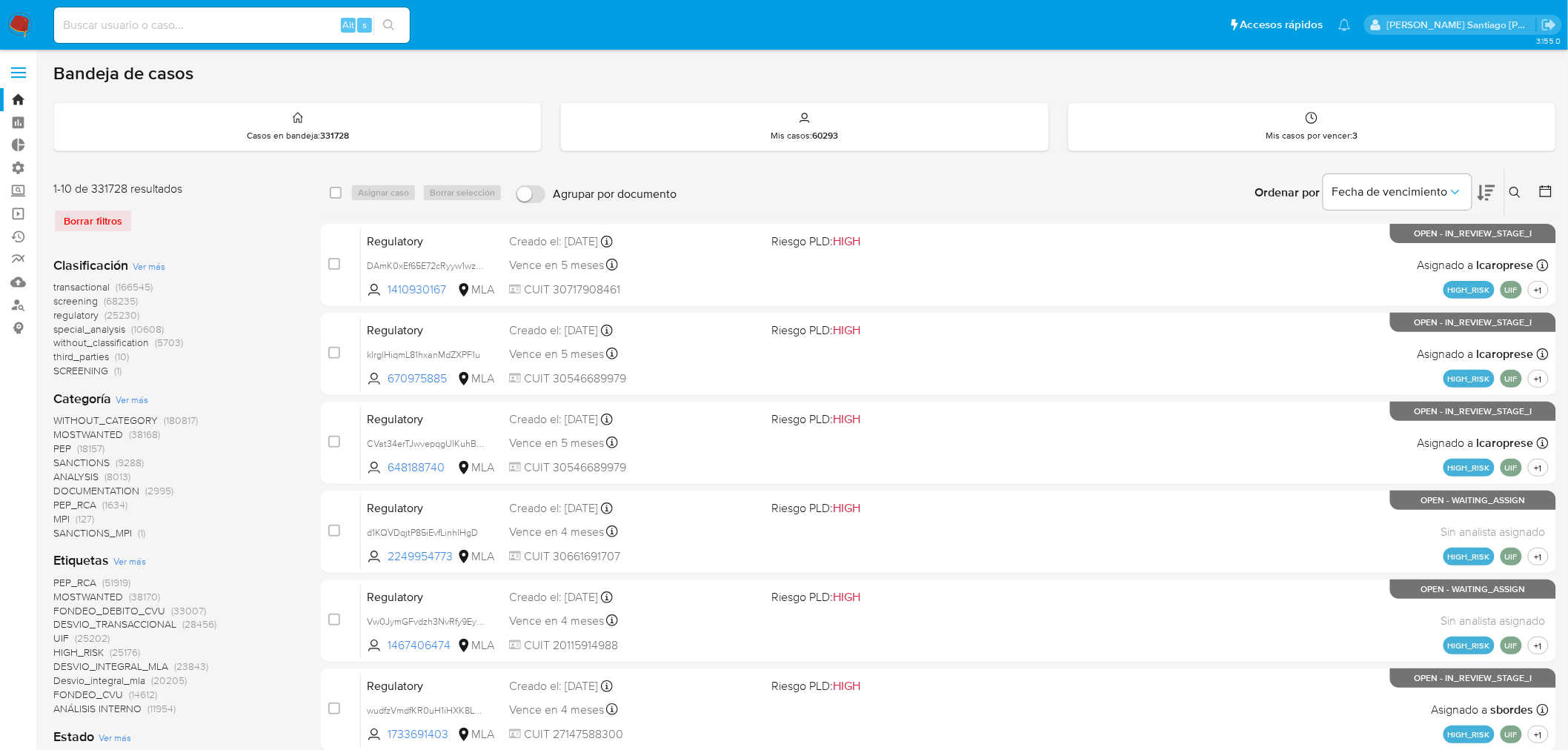
click at [89, 314] on span "regulatory" at bounding box center [76, 314] width 45 height 15
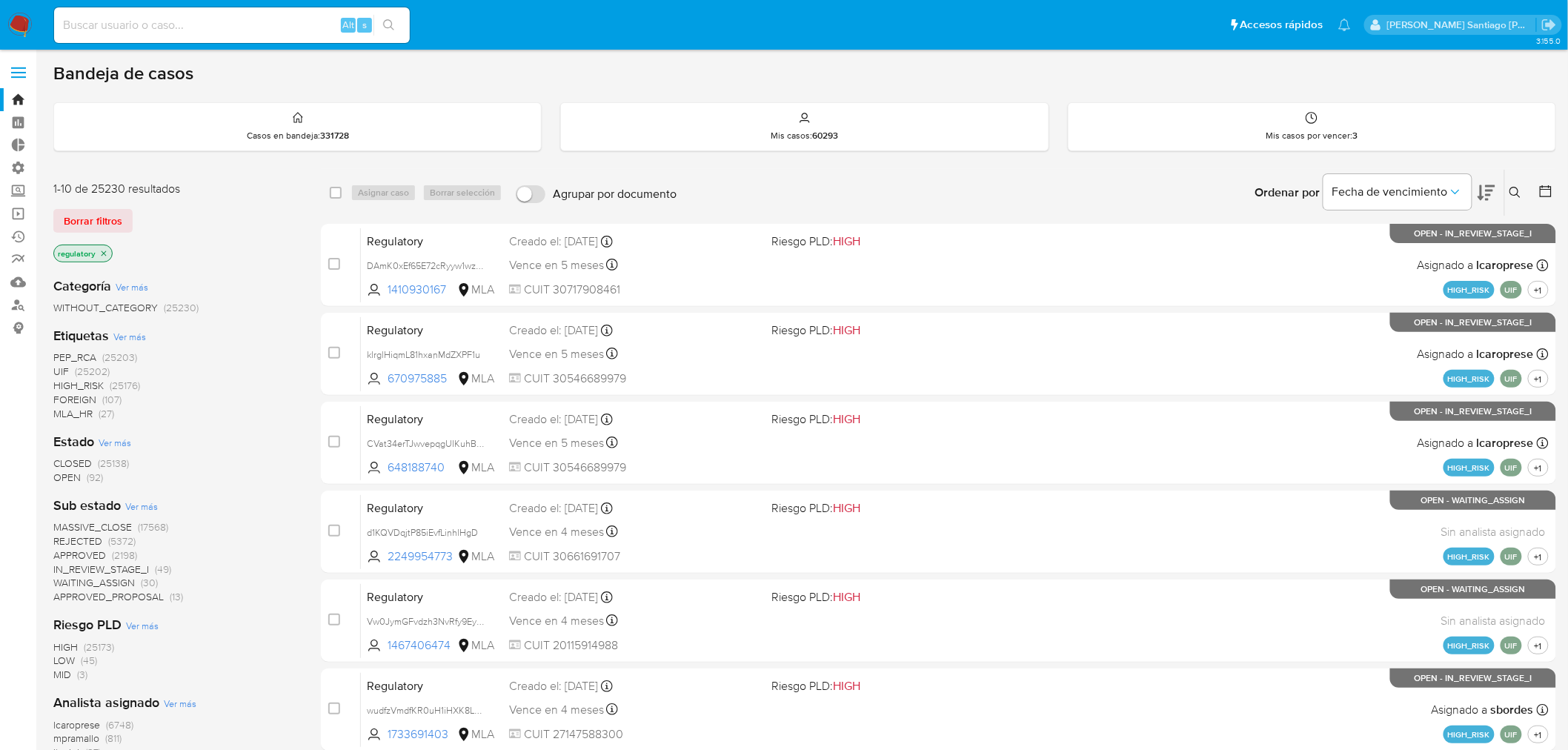
click at [73, 478] on span "OPEN" at bounding box center [67, 477] width 27 height 15
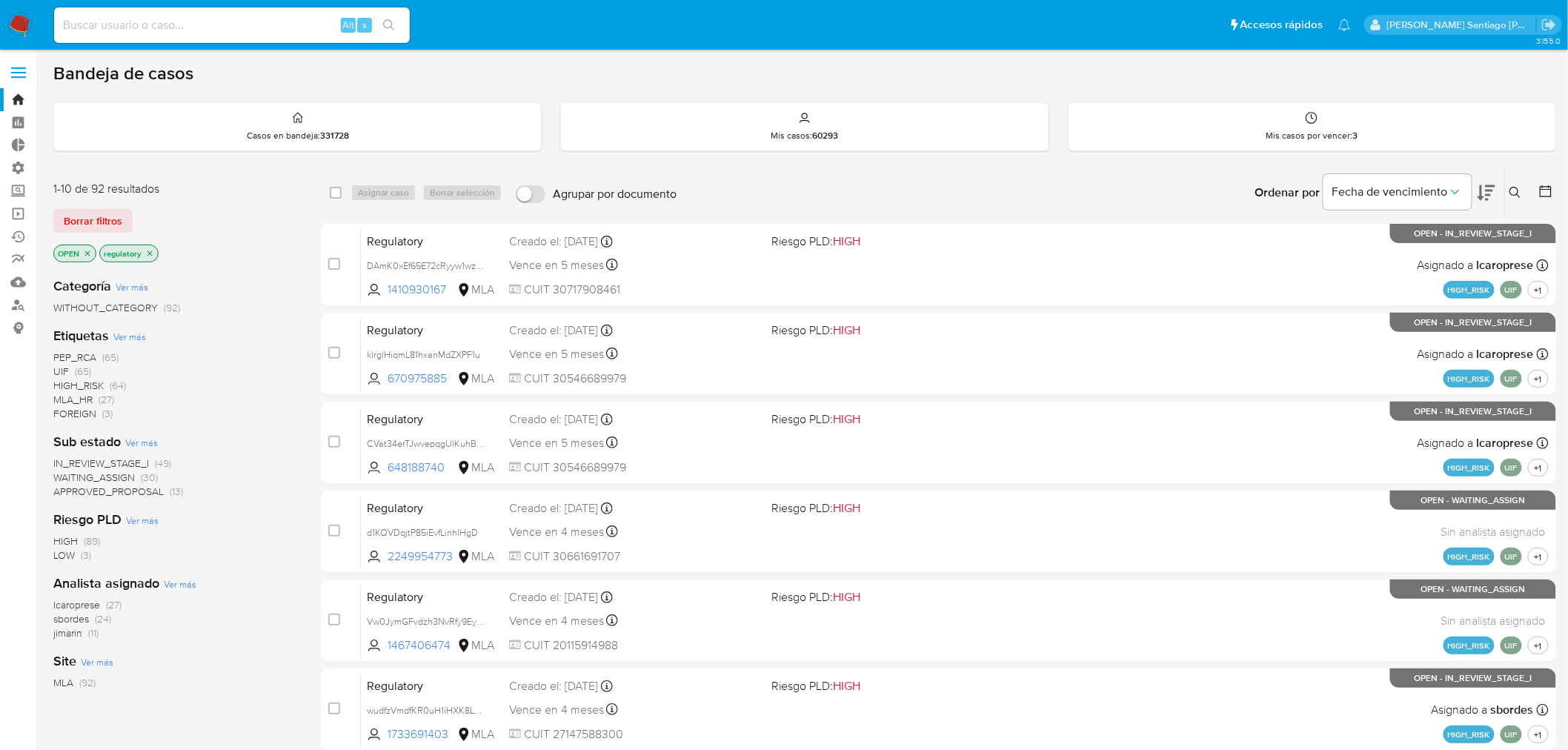
click at [114, 476] on span "WAITING_ASSIGN" at bounding box center [94, 477] width 81 height 15
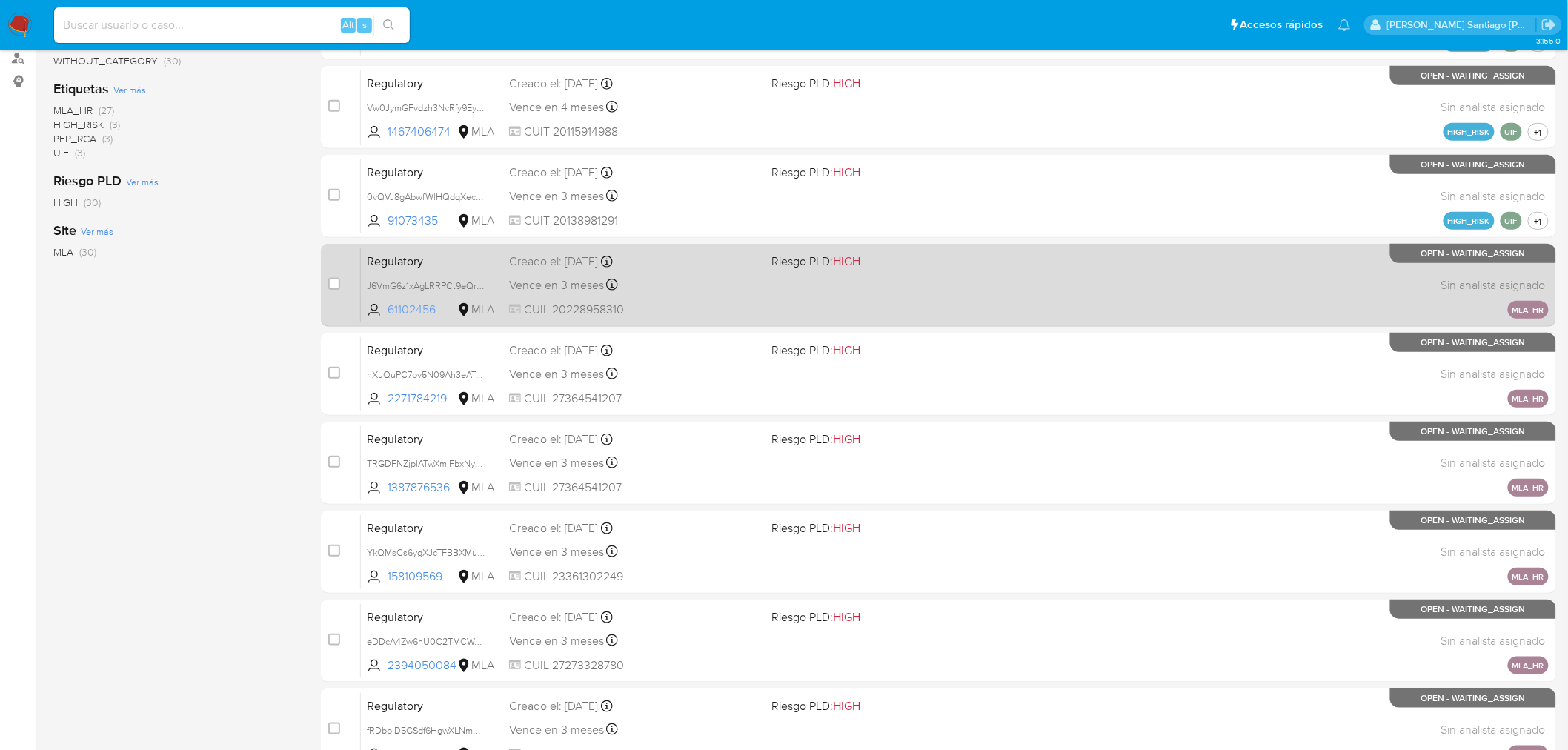
scroll to position [164, 0]
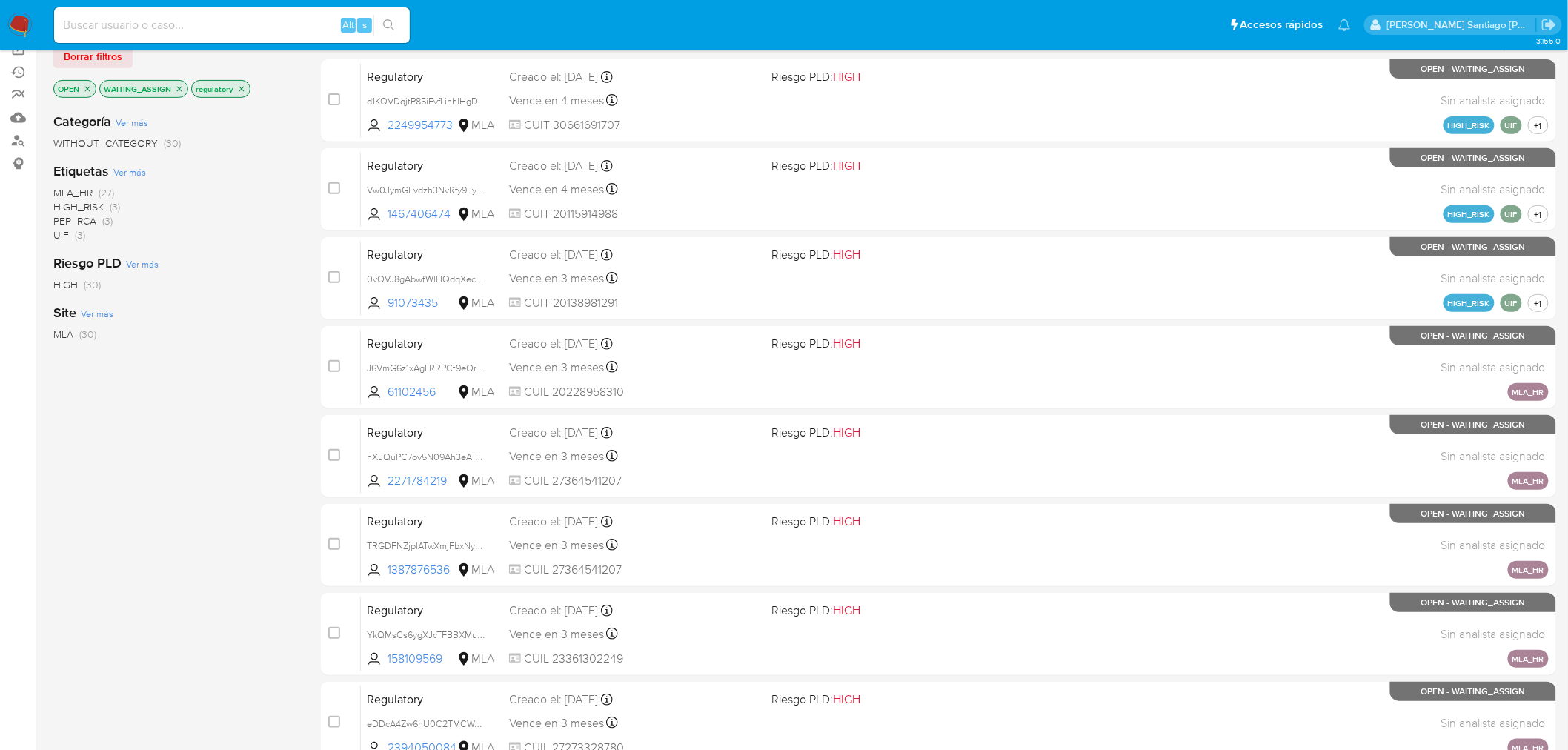
click at [75, 192] on span "MLA_HR" at bounding box center [73, 192] width 39 height 15
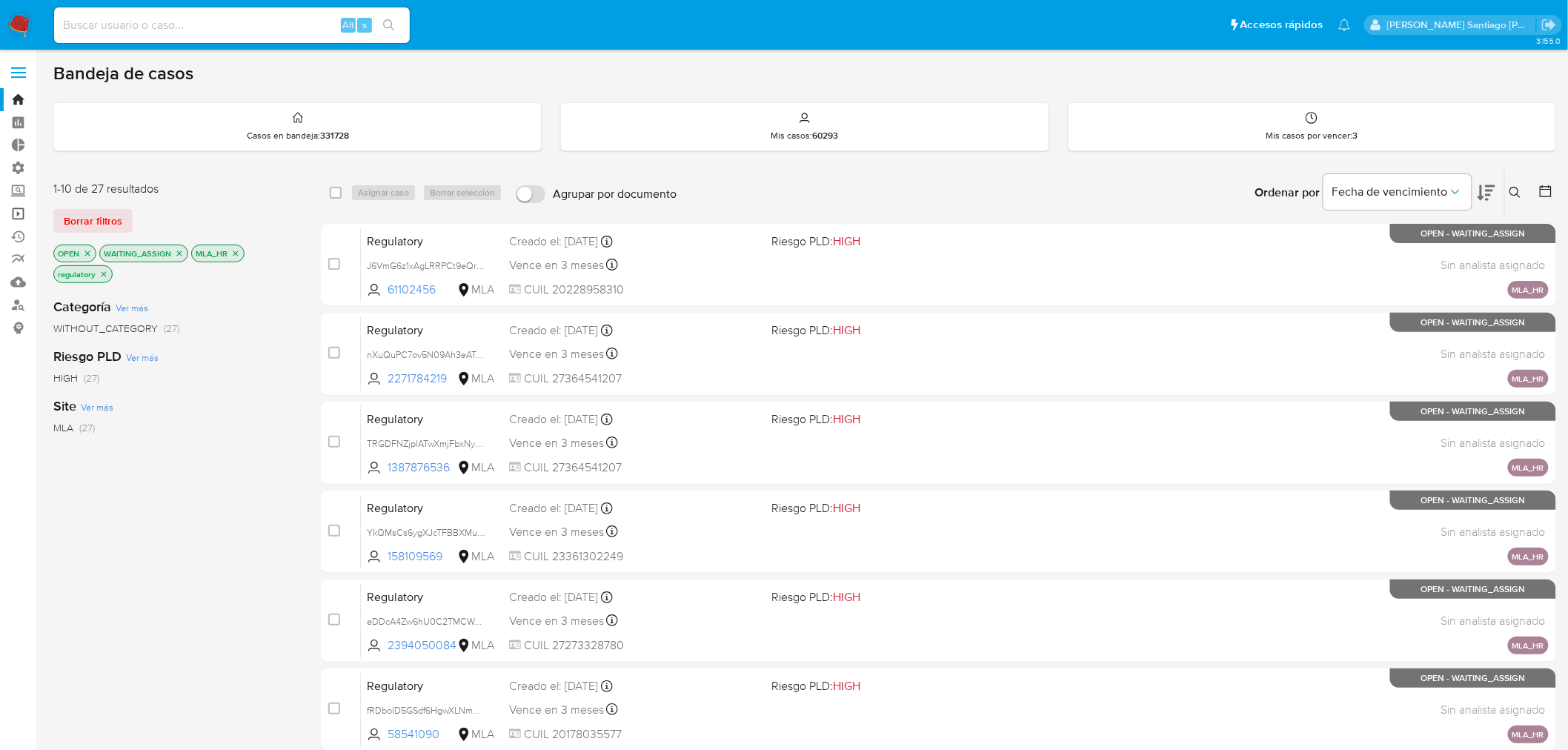
click at [18, 211] on link "Operaciones masivas" at bounding box center [88, 213] width 176 height 23
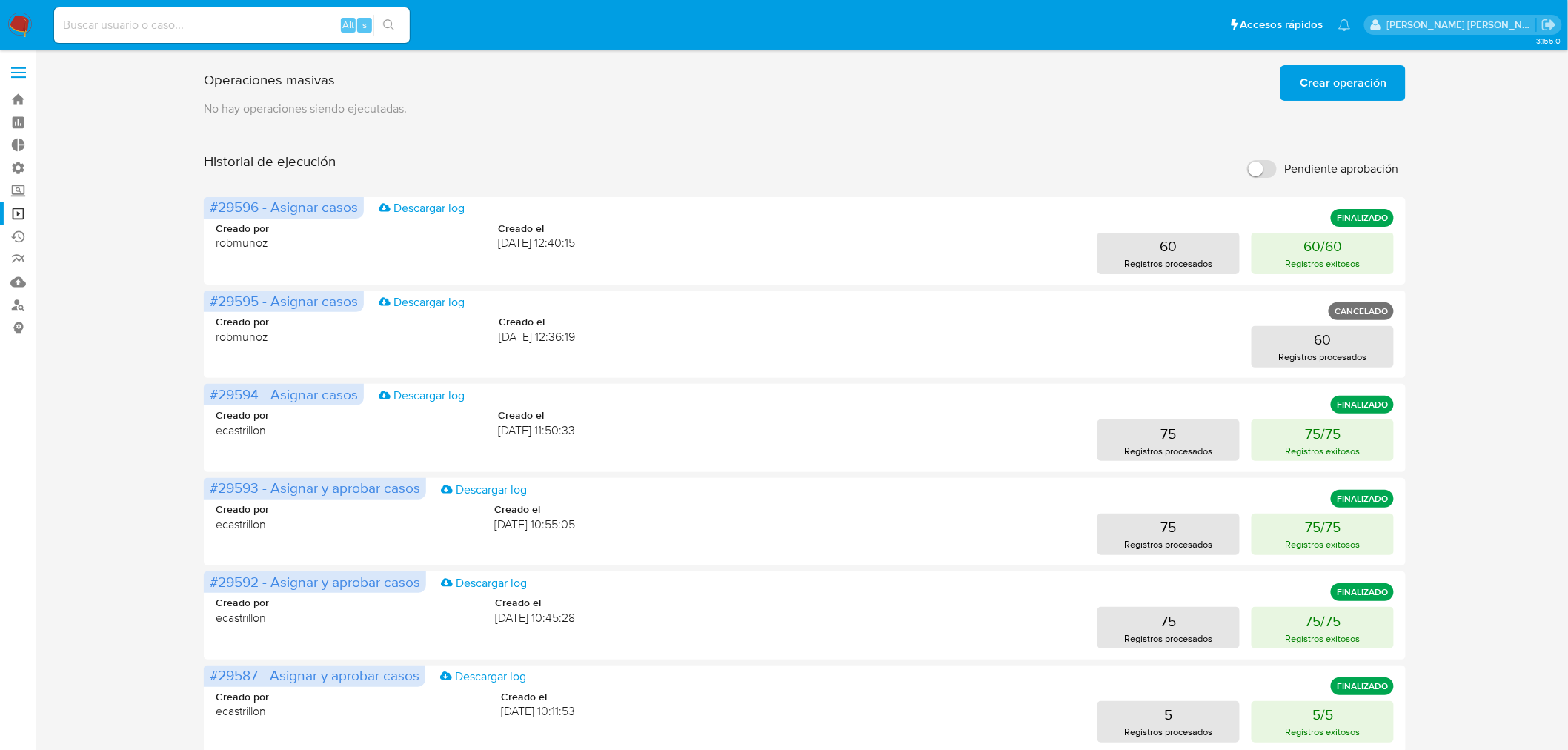
click at [1357, 86] on span "Crear operación" at bounding box center [1342, 83] width 87 height 33
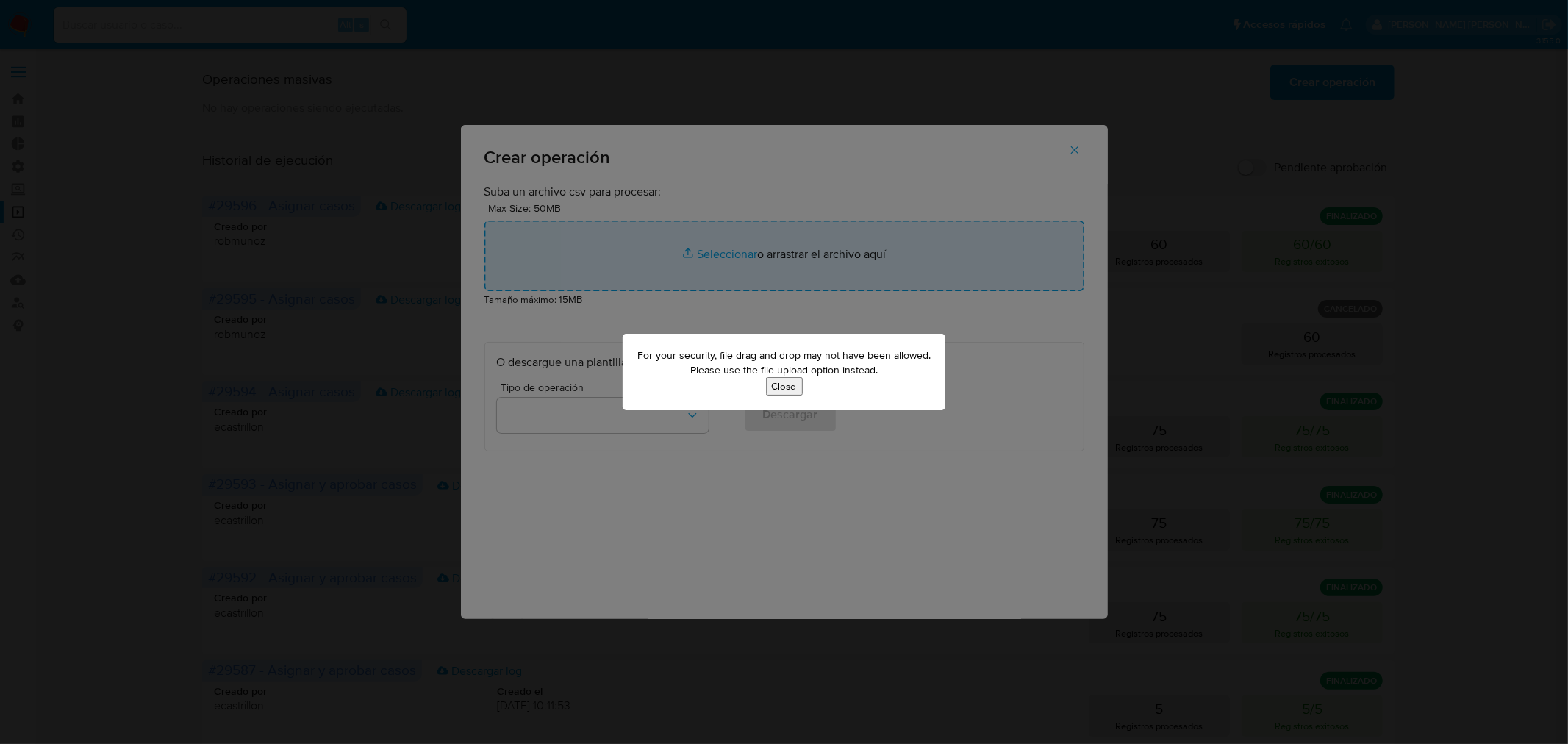
click at [783, 385] on button "Close" at bounding box center [784, 385] width 36 height 18
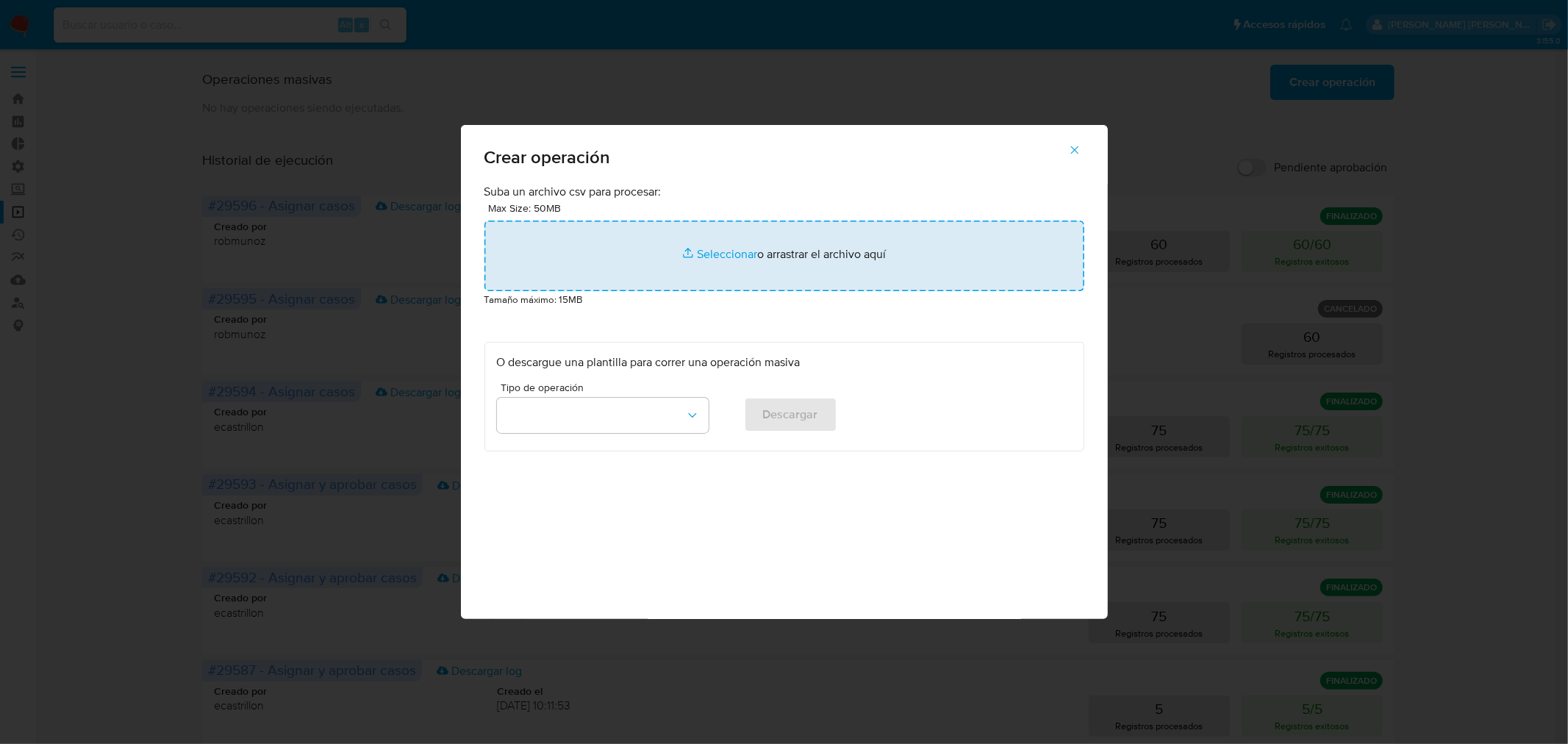
click at [805, 283] on input "file" at bounding box center [785, 256] width 600 height 70
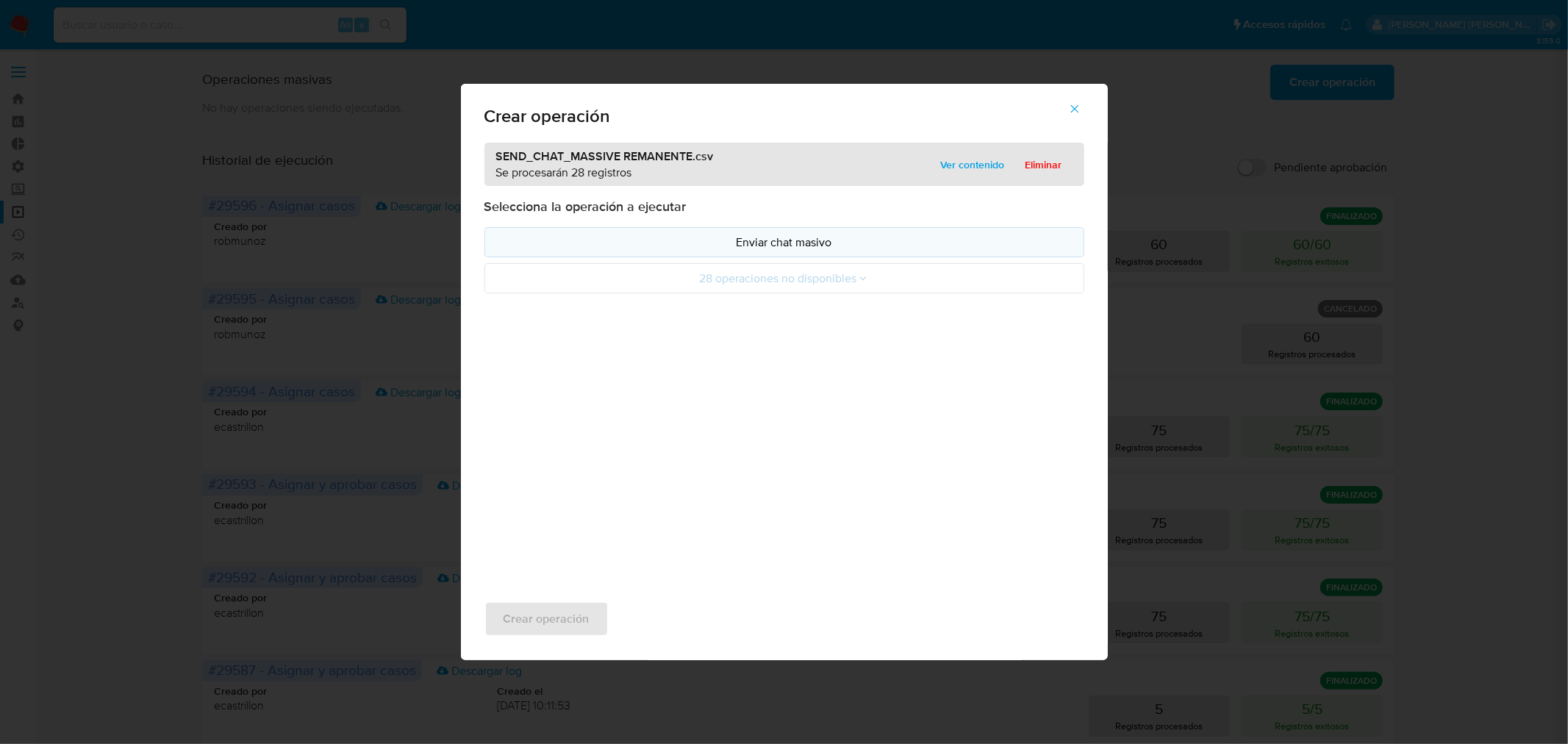
click at [987, 253] on button "Enviar chat masivo" at bounding box center [785, 242] width 600 height 30
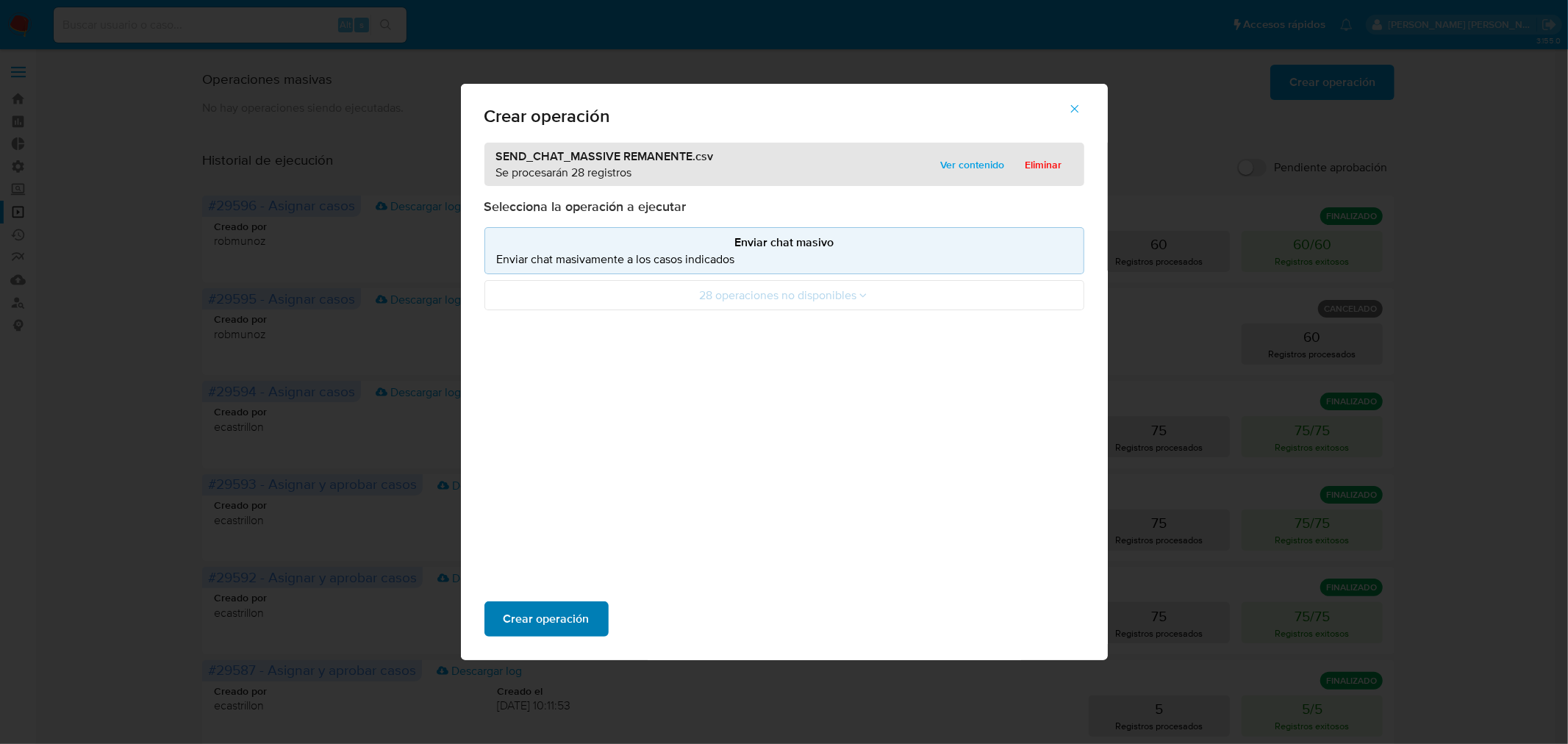
click at [586, 608] on span "Crear operación" at bounding box center [546, 618] width 86 height 32
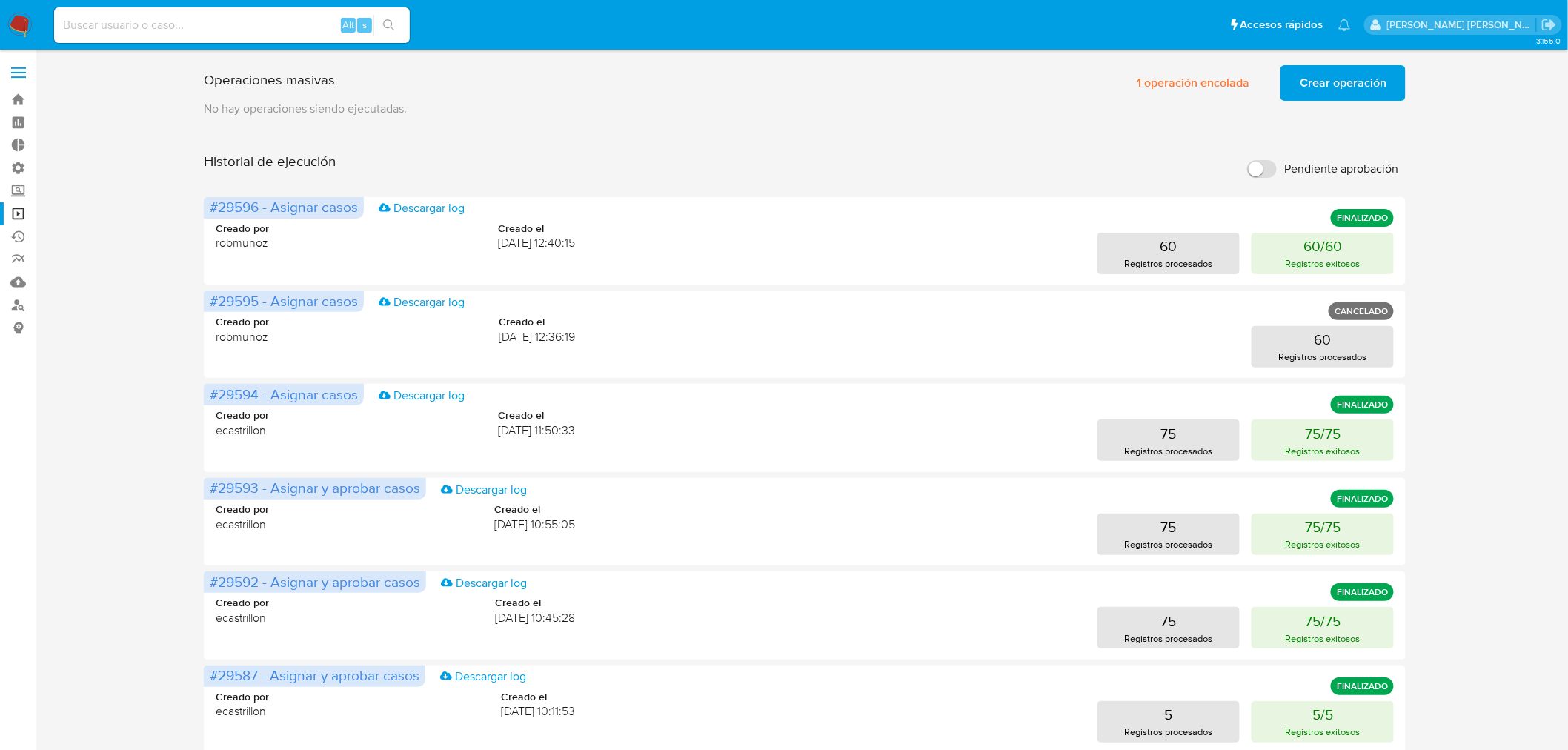
click at [14, 22] on img at bounding box center [20, 26] width 26 height 26
click at [31, 18] on img at bounding box center [20, 26] width 26 height 26
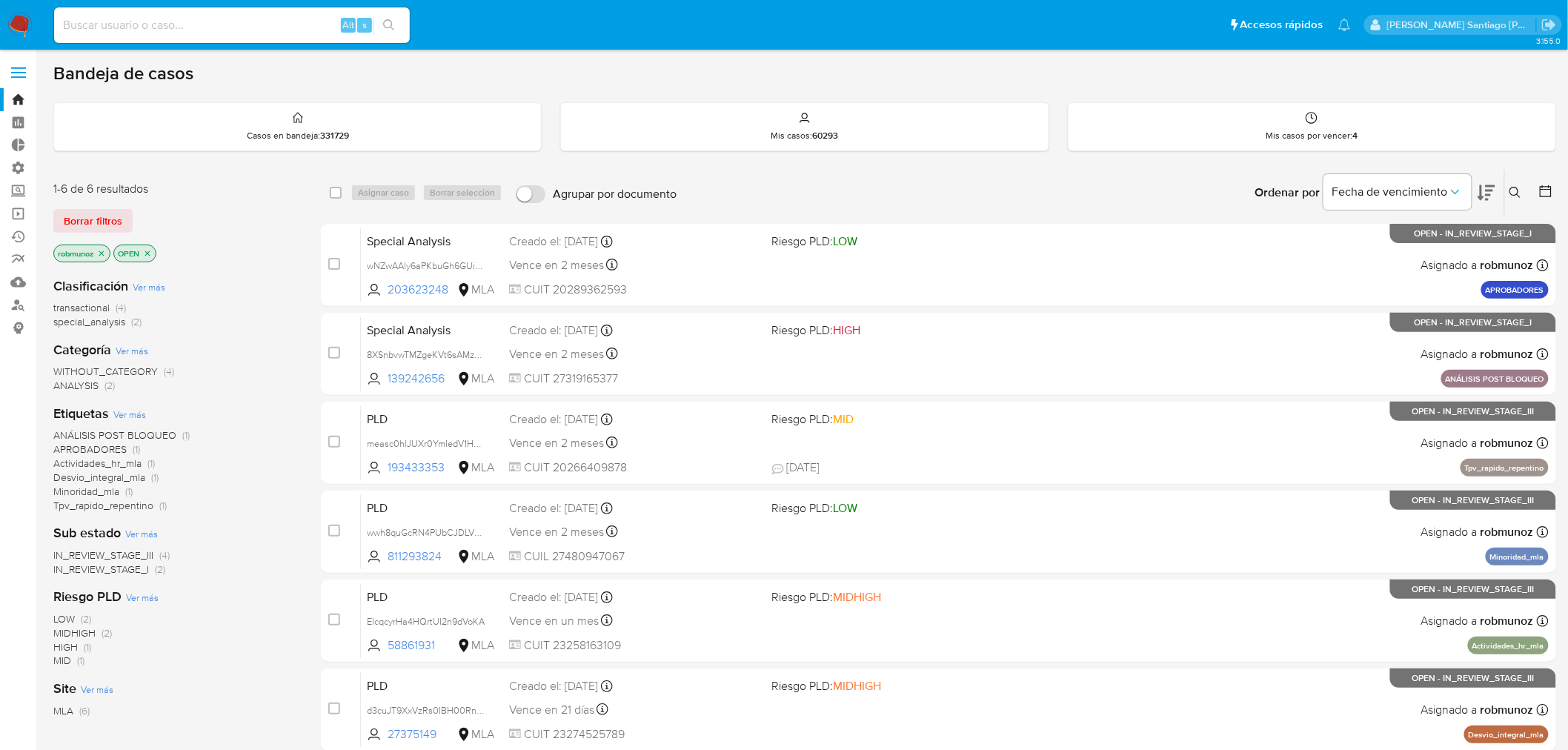
click at [1519, 190] on icon at bounding box center [1515, 192] width 12 height 12
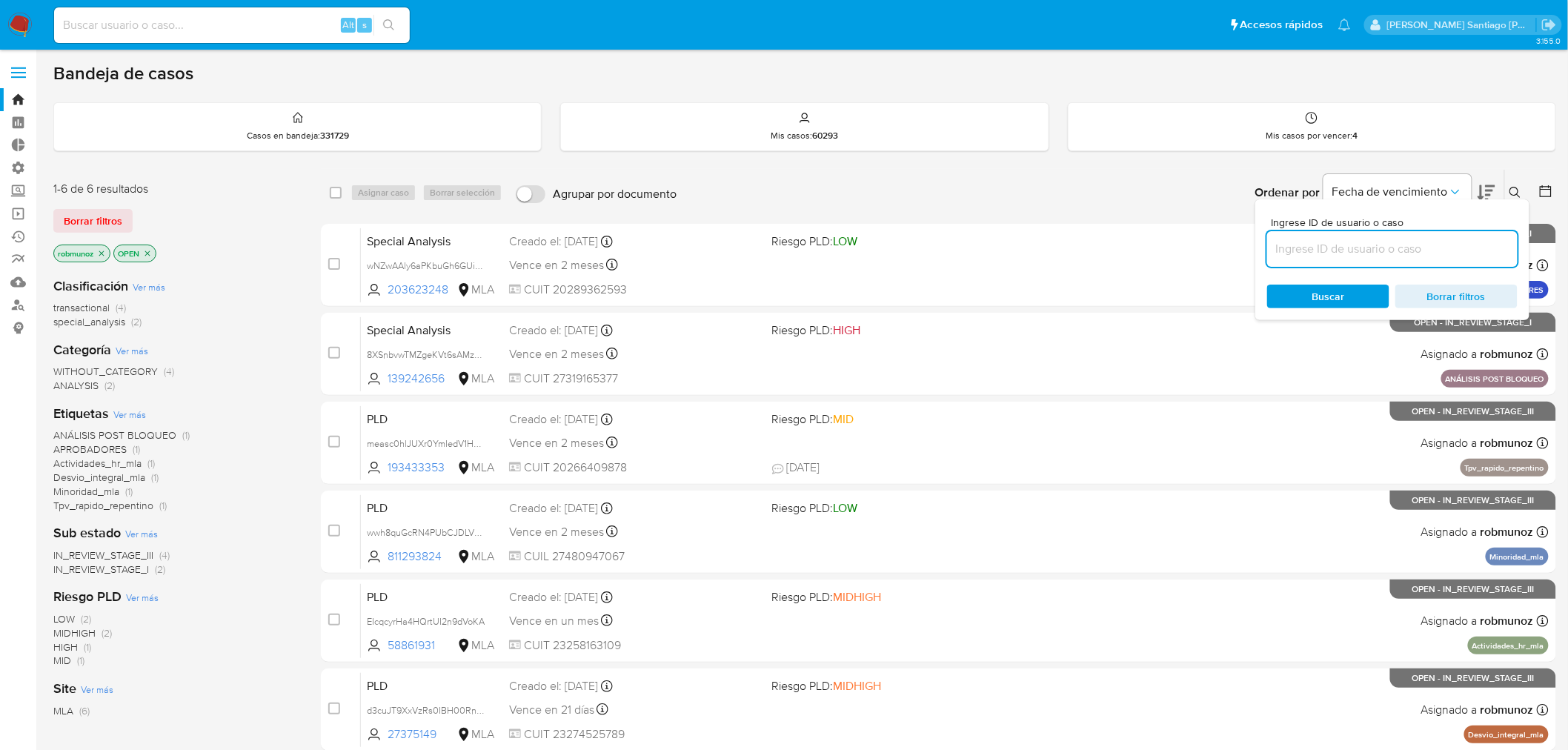
click at [1352, 250] on input at bounding box center [1392, 249] width 251 height 19
type input "4xF54fw1l9ivrM0YW72lbYuG"
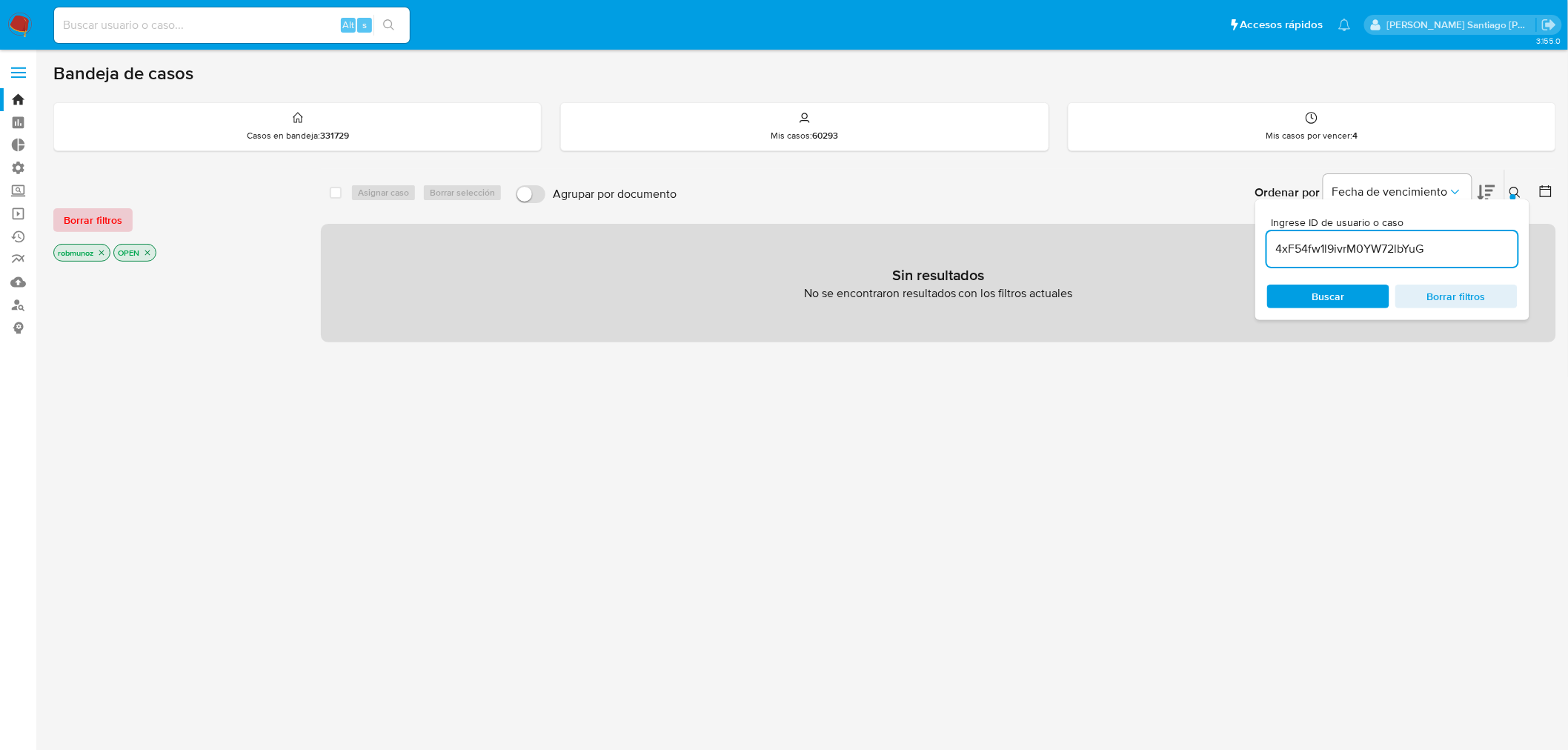
click at [111, 220] on span "Borrar filtros" at bounding box center [93, 220] width 58 height 21
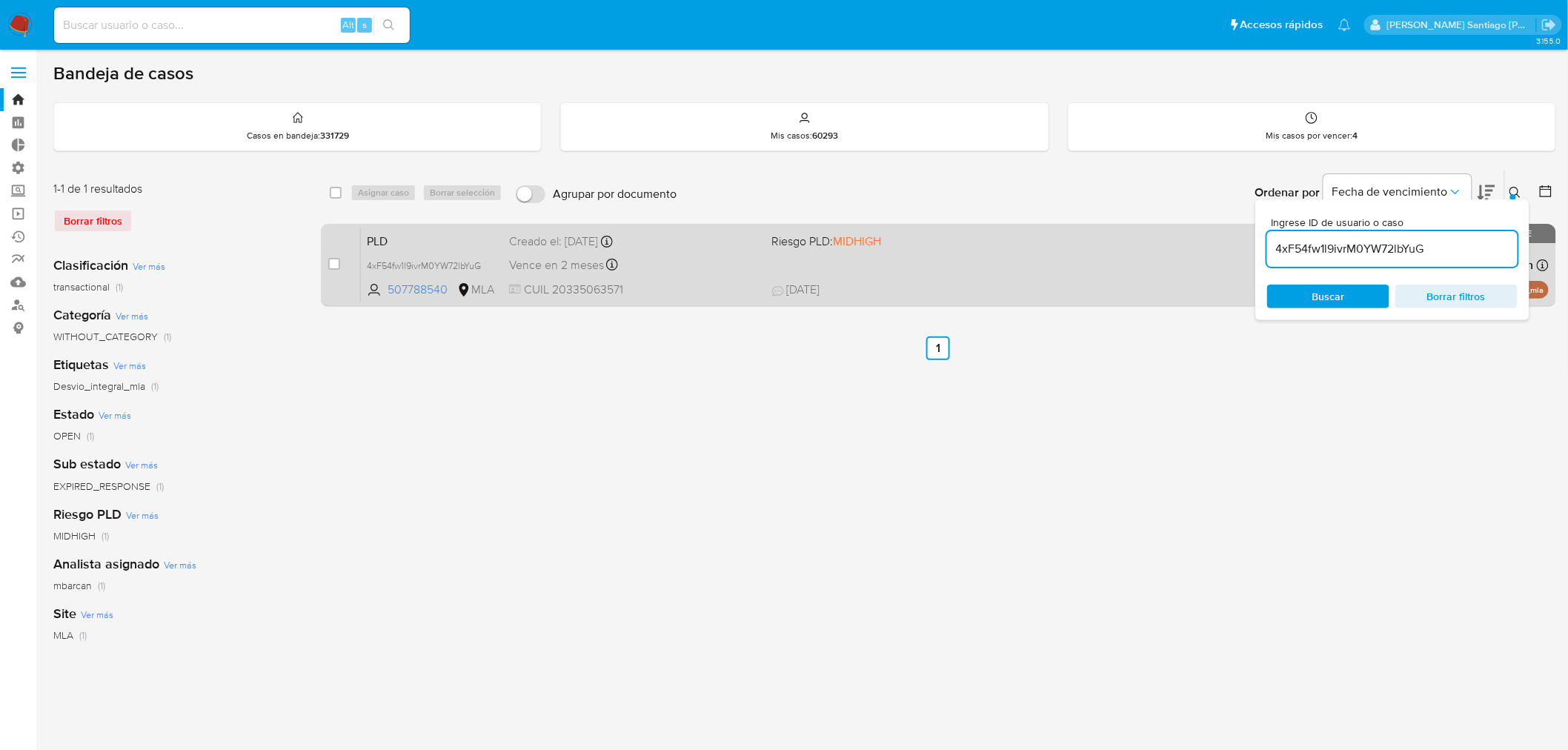
click at [337, 269] on div "case-item-checkbox" at bounding box center [334, 263] width 12 height 15
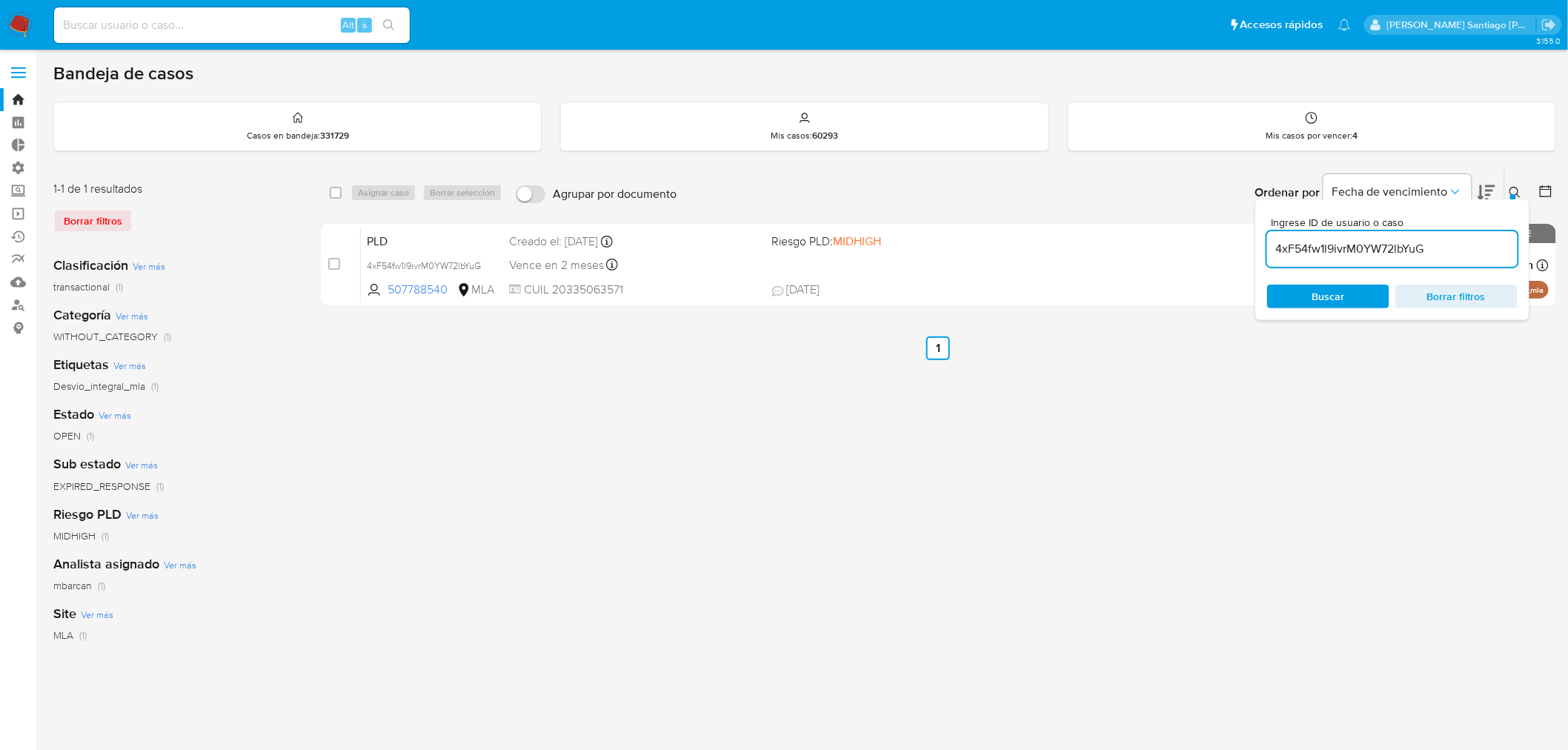
click at [1520, 188] on icon at bounding box center [1515, 192] width 12 height 12
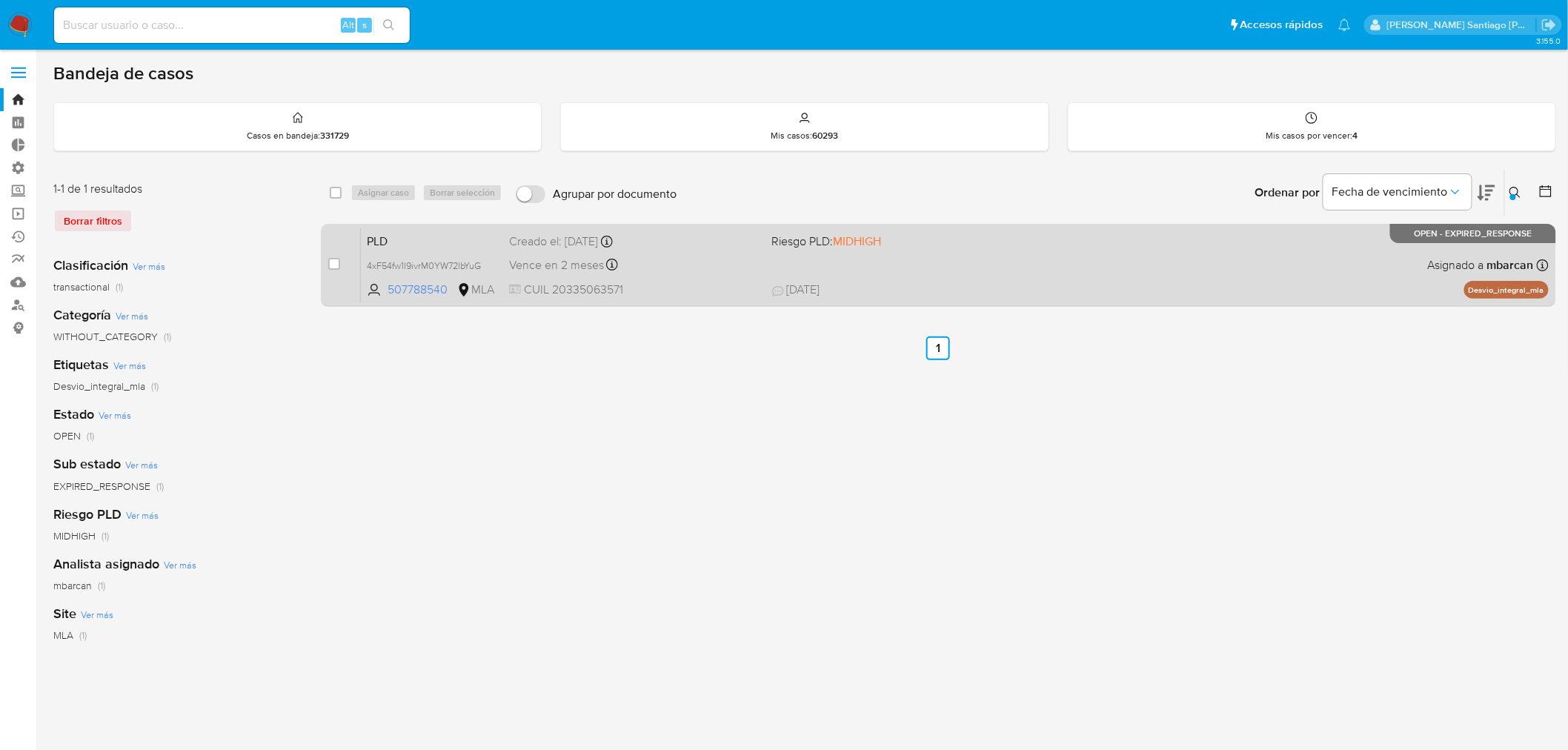
drag, startPoint x: 336, startPoint y: 264, endPoint x: 345, endPoint y: 249, distance: 17.5
click at [336, 264] on input "checkbox" at bounding box center [334, 263] width 12 height 12
checkbox input "true"
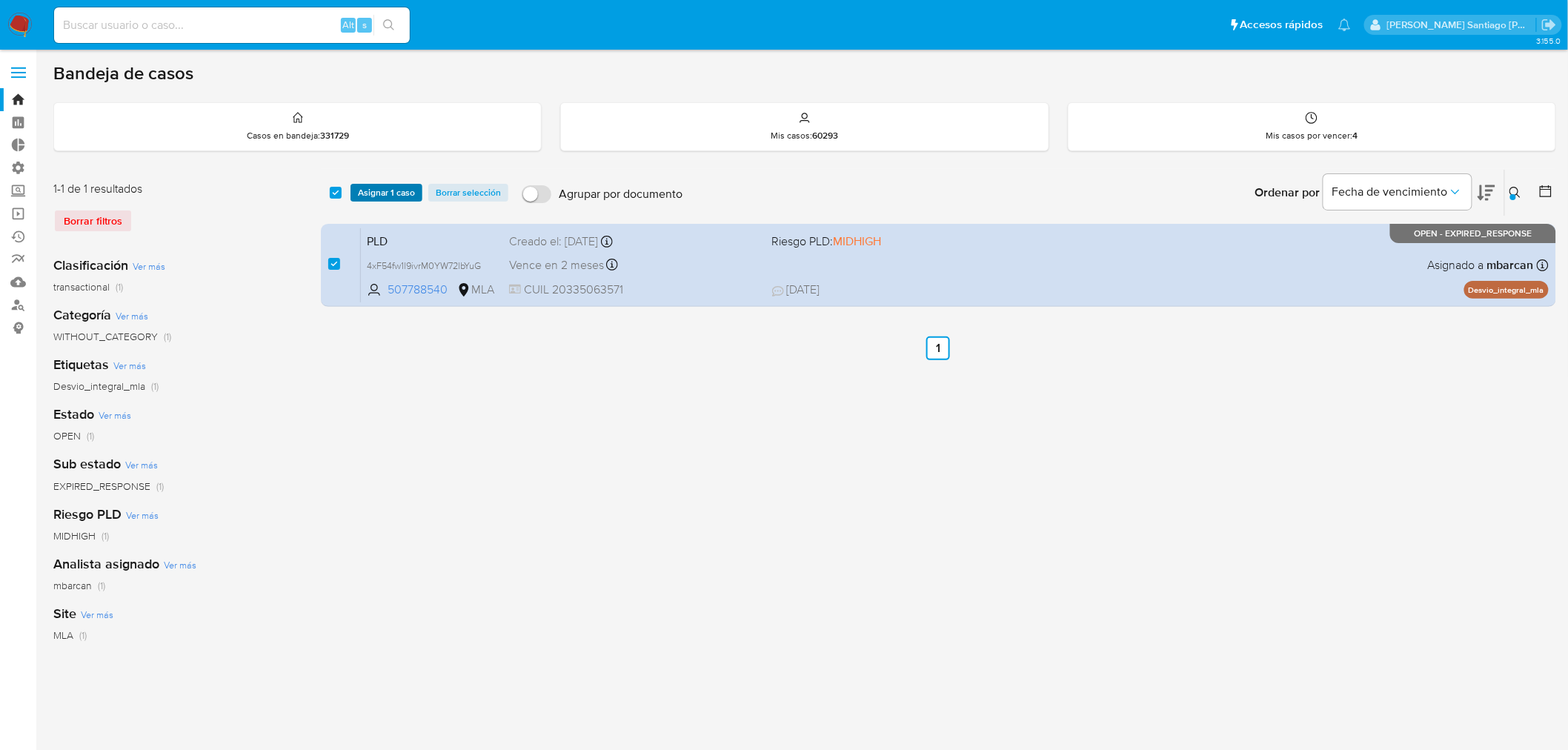
click at [386, 200] on span "Asignar 1 caso" at bounding box center [385, 192] width 57 height 15
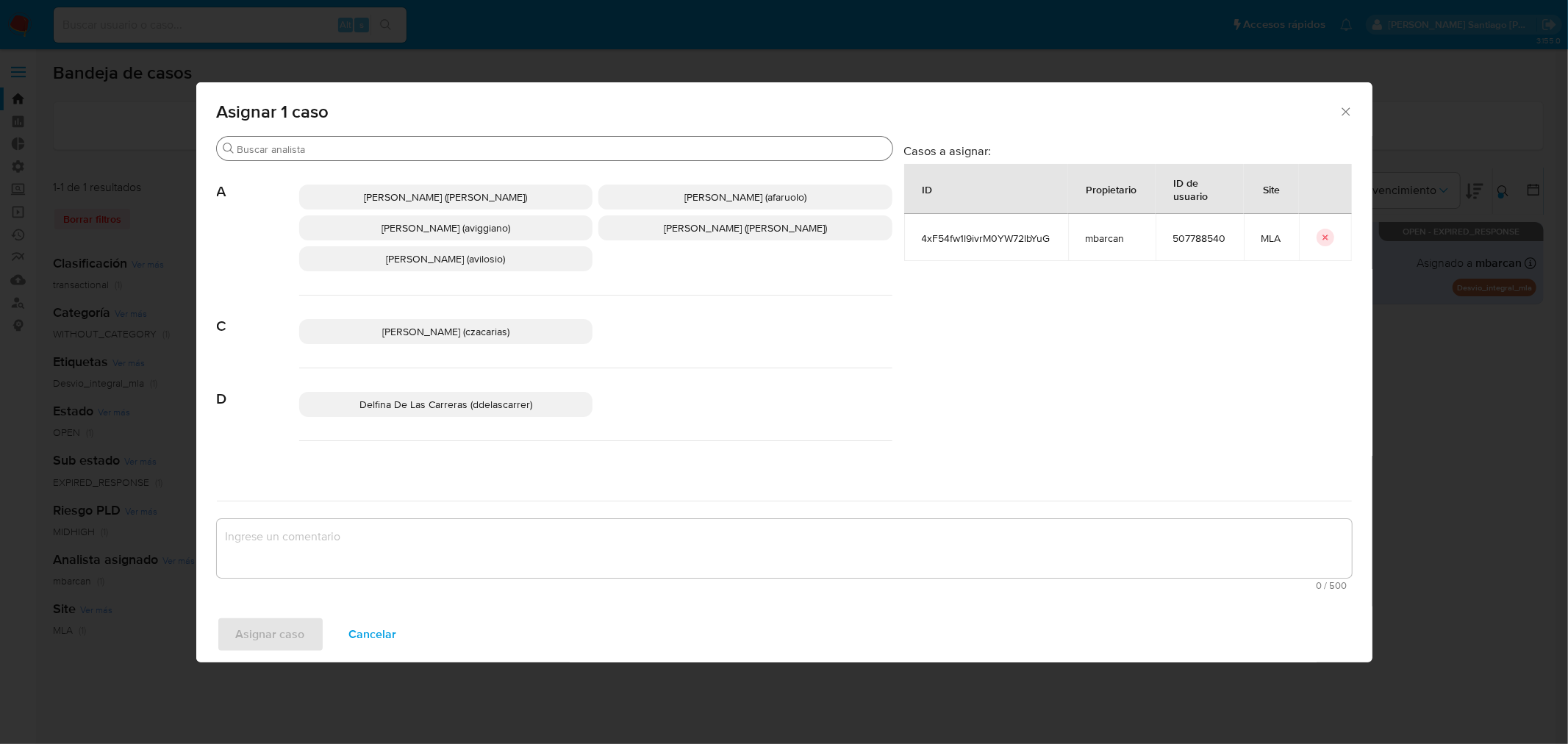
click at [371, 139] on div "Buscar" at bounding box center [554, 149] width 676 height 24
click at [379, 150] on input "Buscar" at bounding box center [562, 149] width 649 height 13
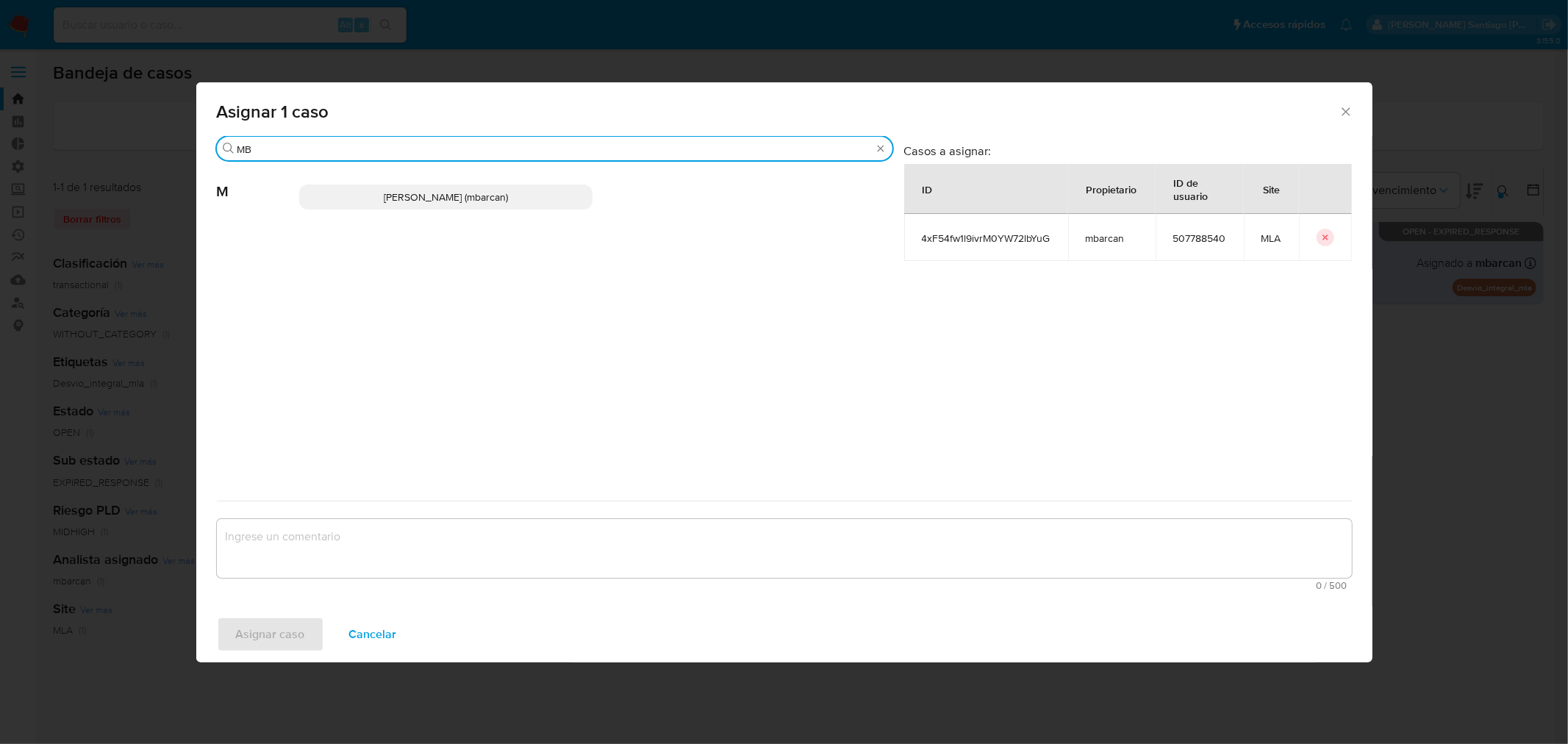
type input "MB"
click at [394, 218] on div "[PERSON_NAME] (mbarcan)" at bounding box center [596, 196] width 593 height 72
click at [421, 197] on span "[PERSON_NAME] (mbarcan)" at bounding box center [446, 197] width 124 height 15
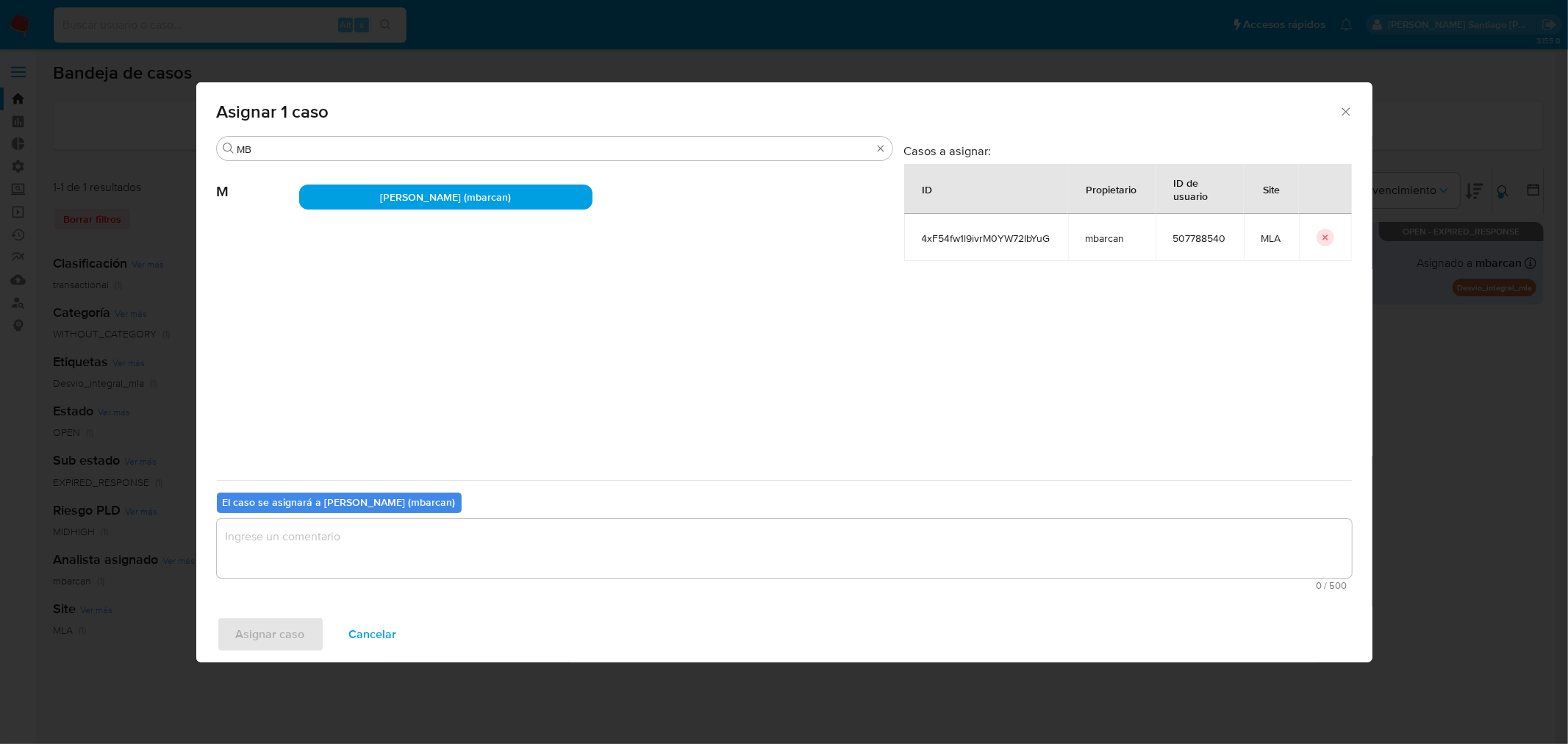
click at [367, 522] on textarea "assign-modal" at bounding box center [784, 548] width 1135 height 59
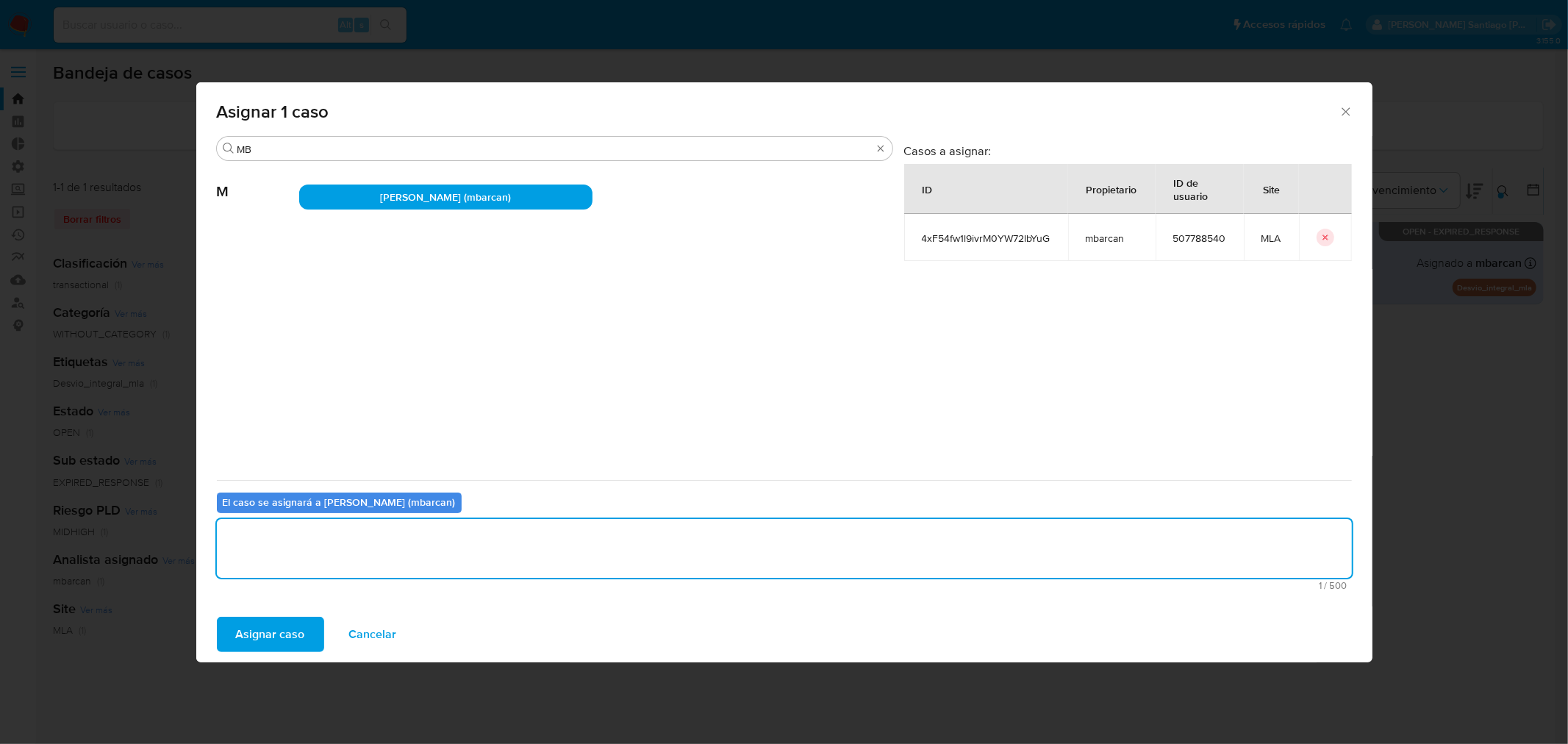
click at [273, 636] on span "Asignar caso" at bounding box center [270, 634] width 69 height 32
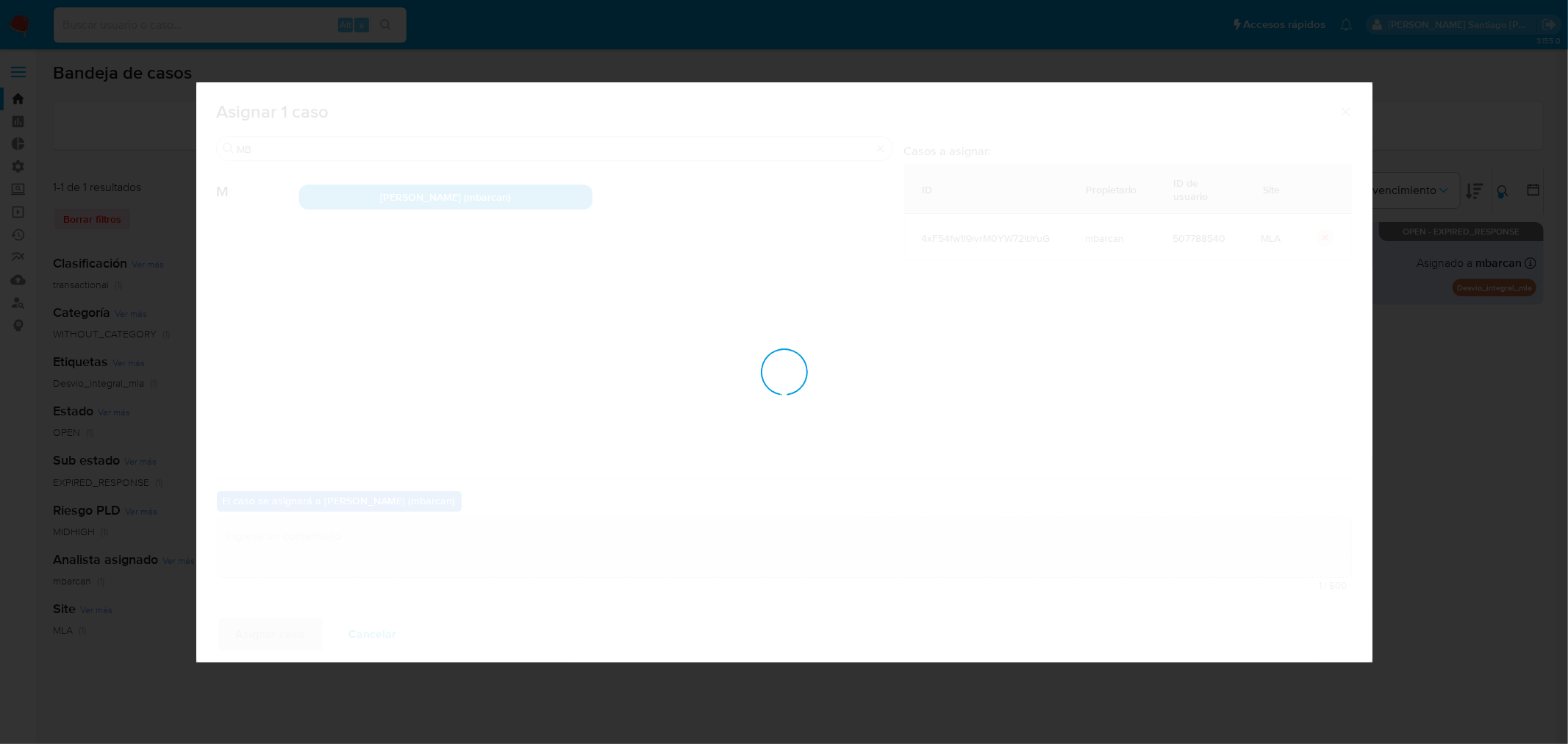
checkbox input "false"
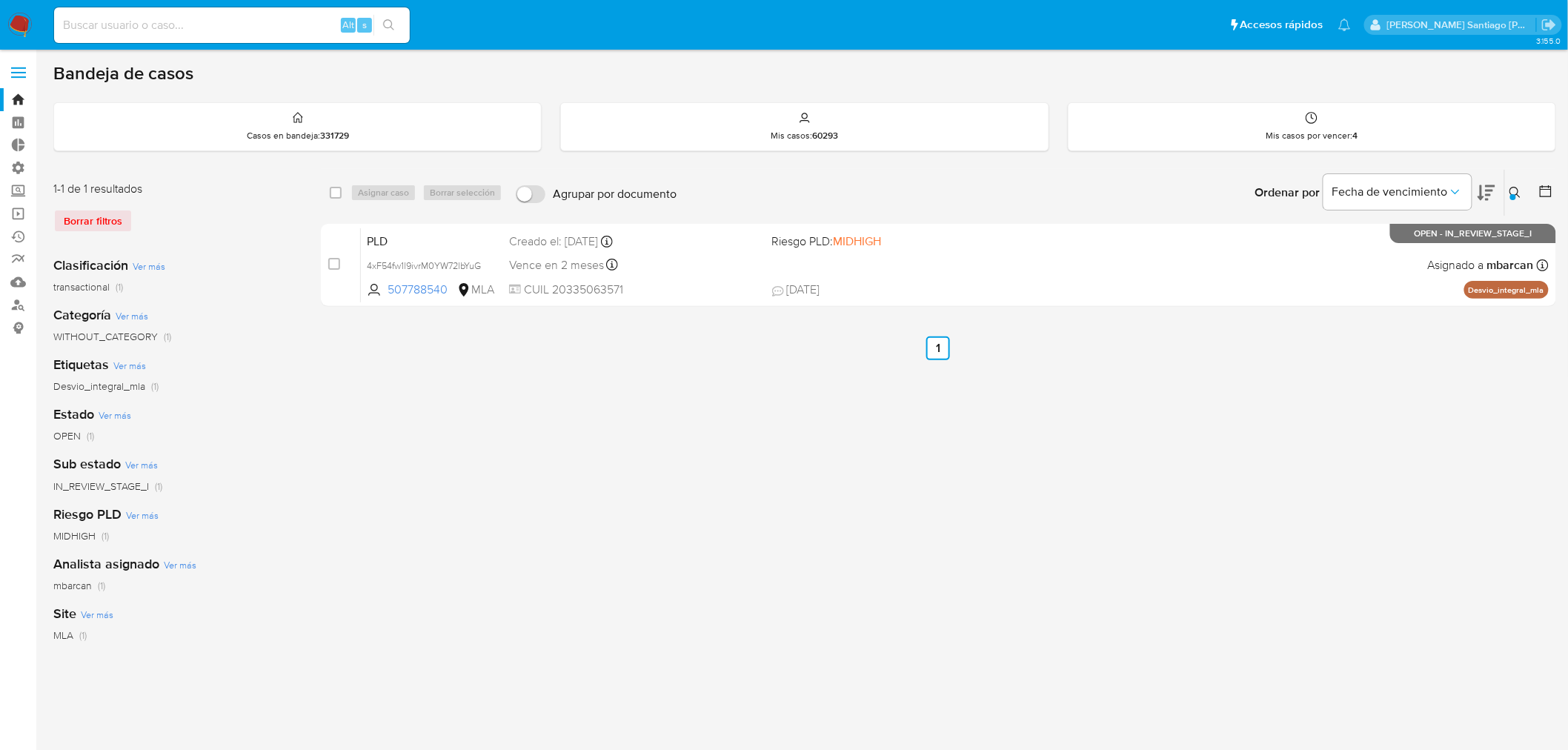
click at [17, 19] on img at bounding box center [20, 26] width 26 height 26
